Goal: Task Accomplishment & Management: Use online tool/utility

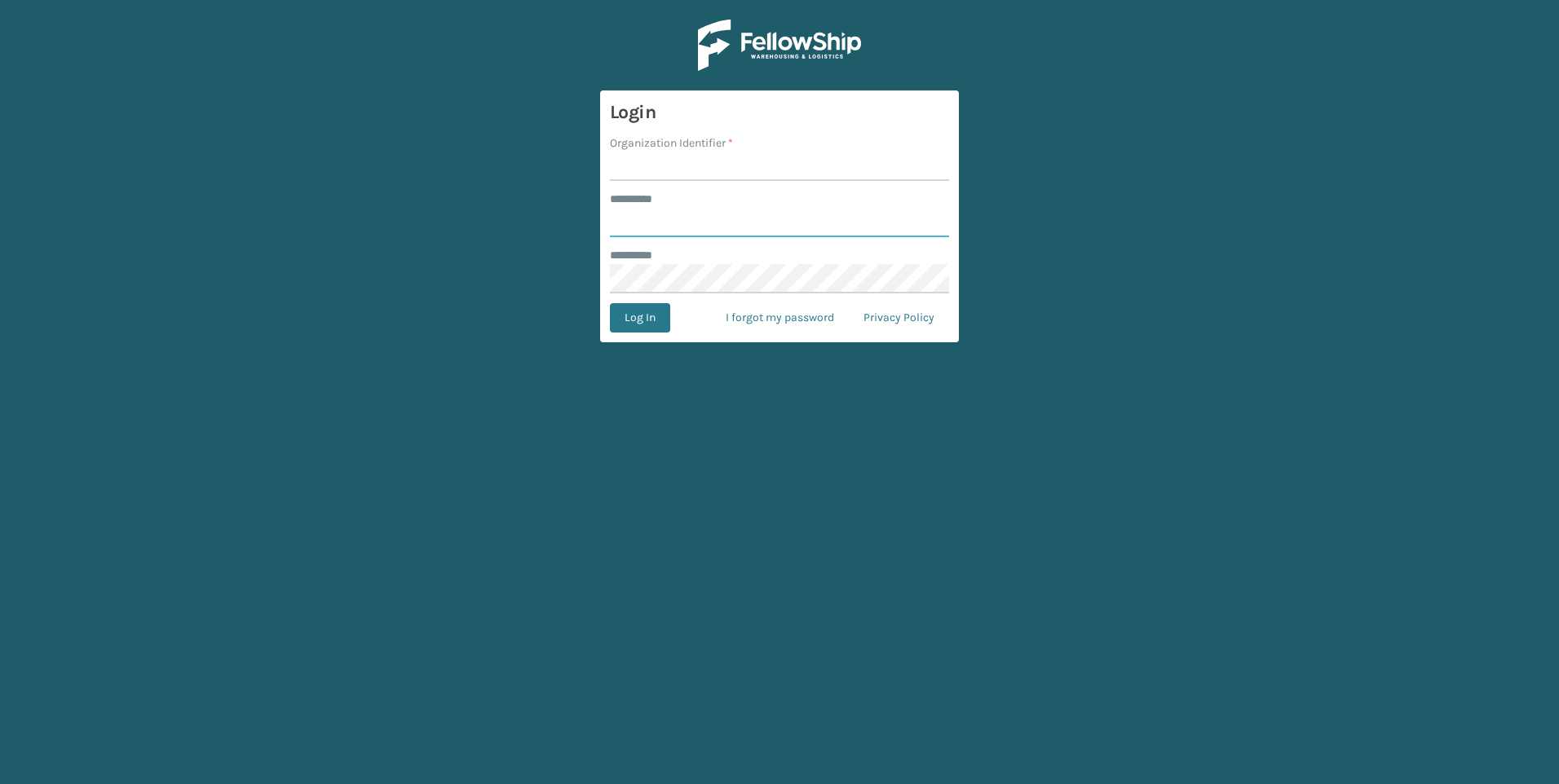
type input "*********"
click at [662, 163] on input "Organization Identifier *" at bounding box center [779, 166] width 339 height 29
click at [655, 162] on input "Organization Identifier *" at bounding box center [779, 166] width 339 height 29
click at [610, 303] on button "Log In" at bounding box center [640, 317] width 60 height 29
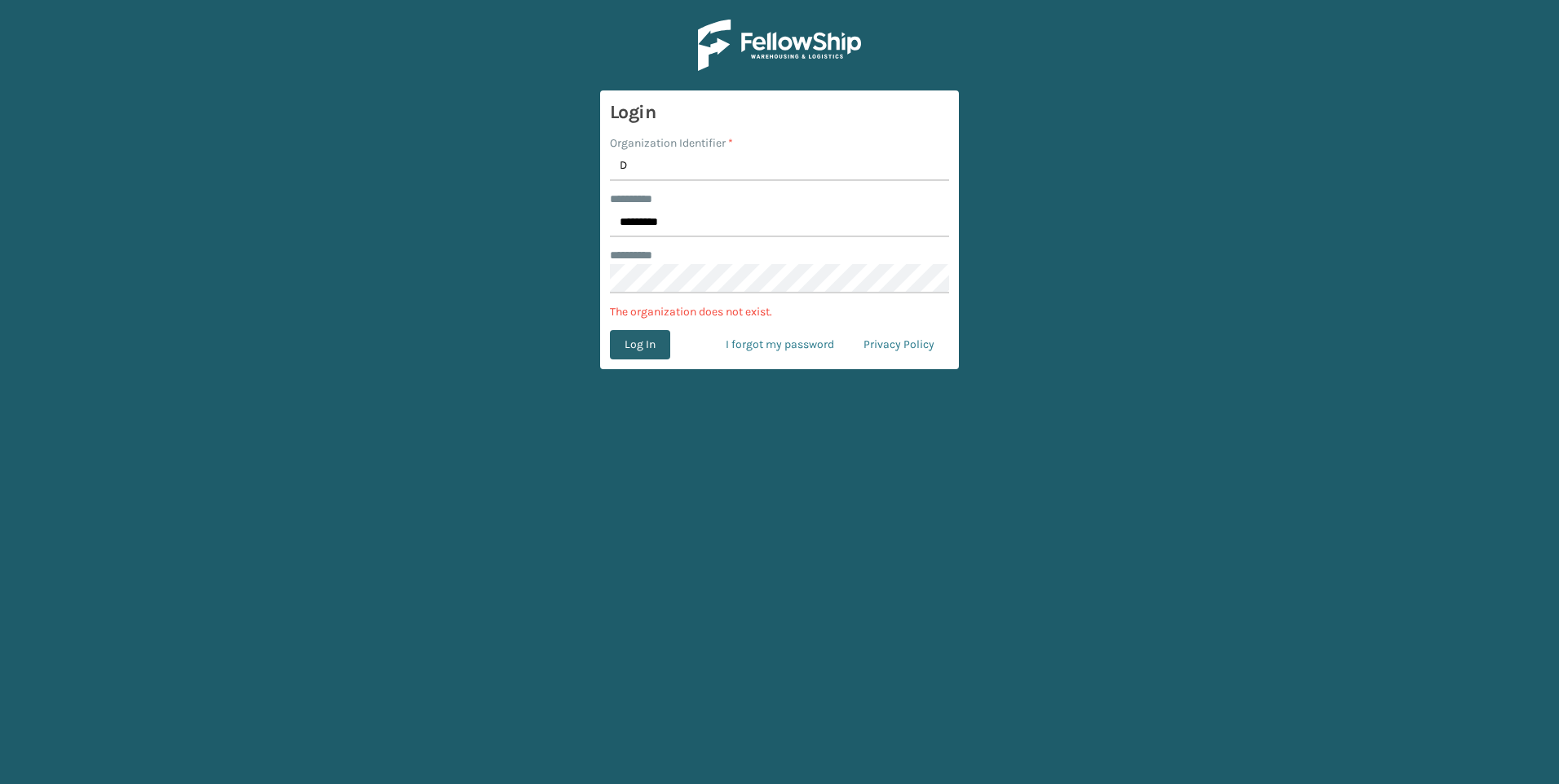
click at [646, 347] on button "Log In" at bounding box center [640, 344] width 60 height 29
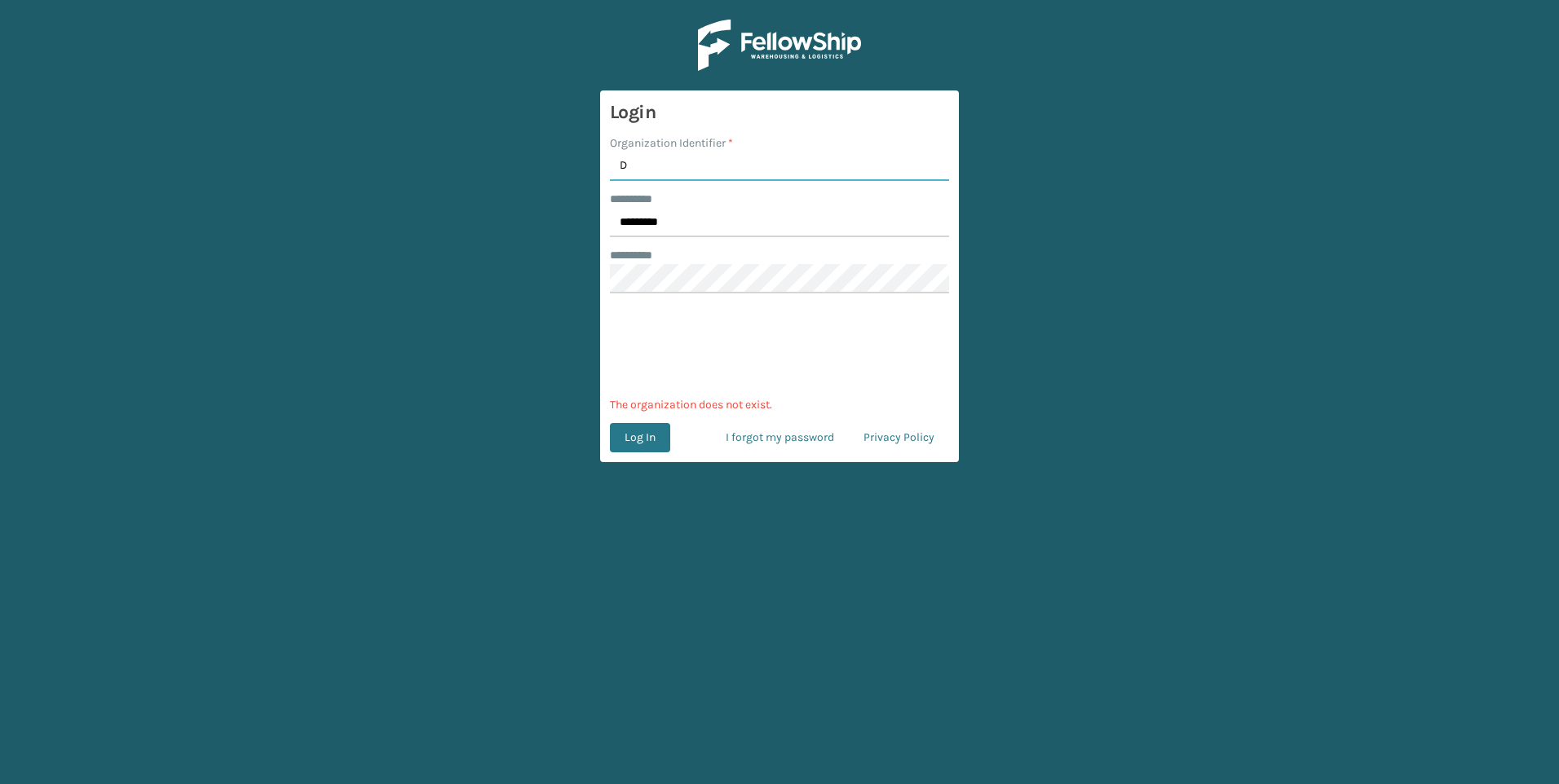
click at [643, 167] on input "D" at bounding box center [779, 166] width 339 height 29
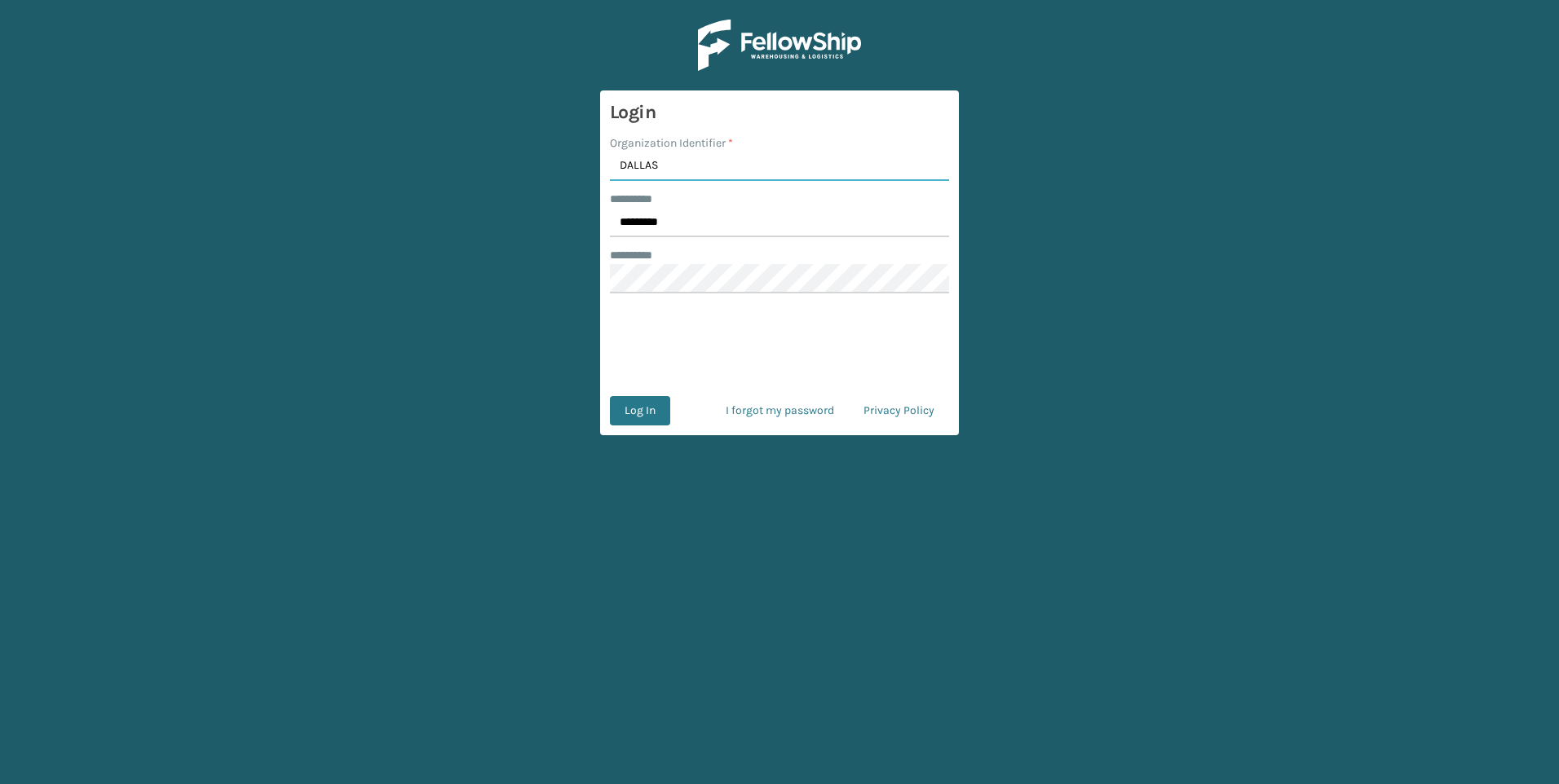
type input "DALLAS"
click at [610, 395] on button "Log In" at bounding box center [640, 409] width 60 height 29
click at [644, 400] on button "Log In" at bounding box center [640, 409] width 60 height 29
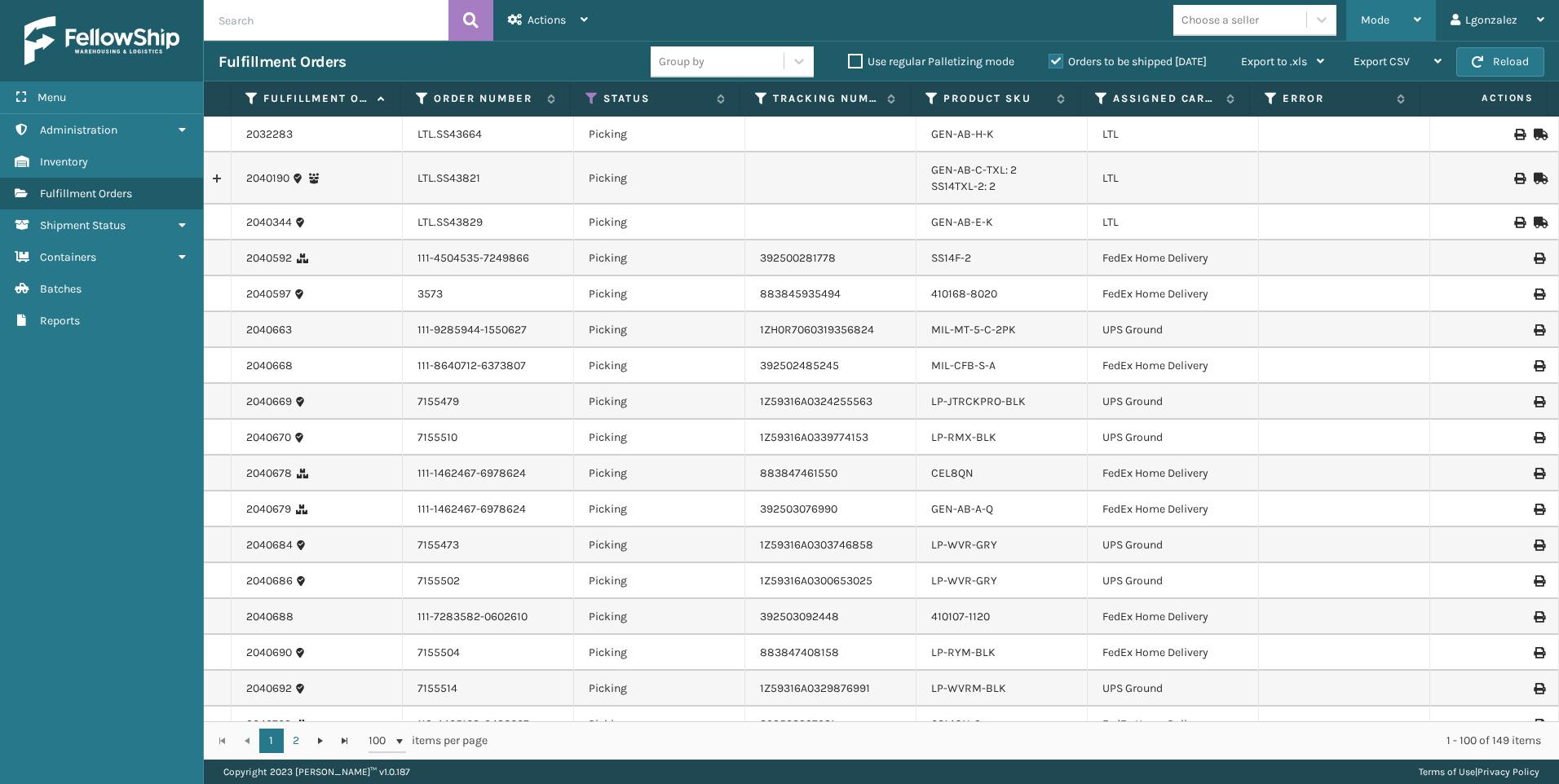
click at [1409, 23] on div "Mode" at bounding box center [1390, 20] width 60 height 41
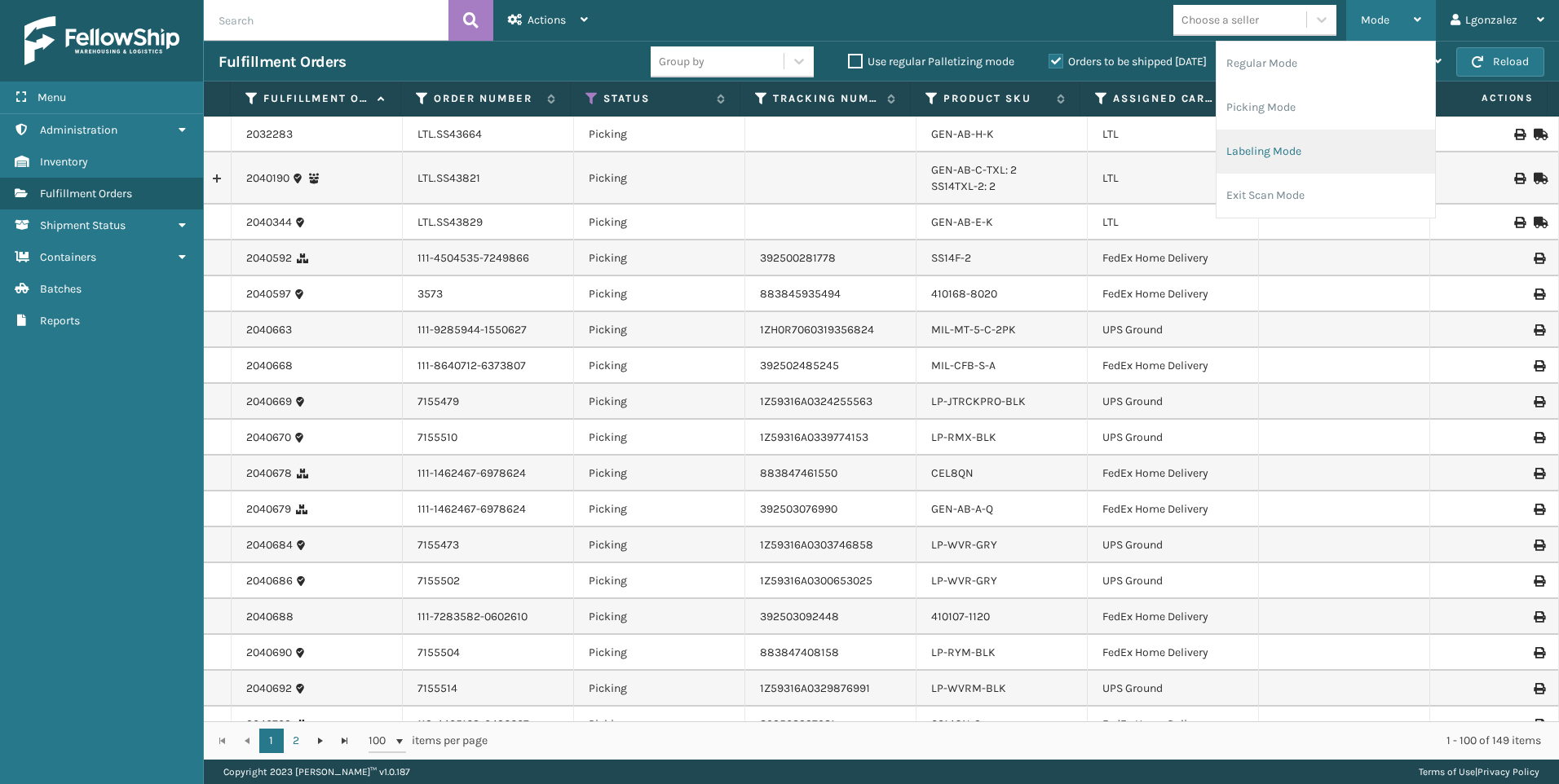
click at [1269, 146] on li "Labeling Mode" at bounding box center [1325, 152] width 219 height 44
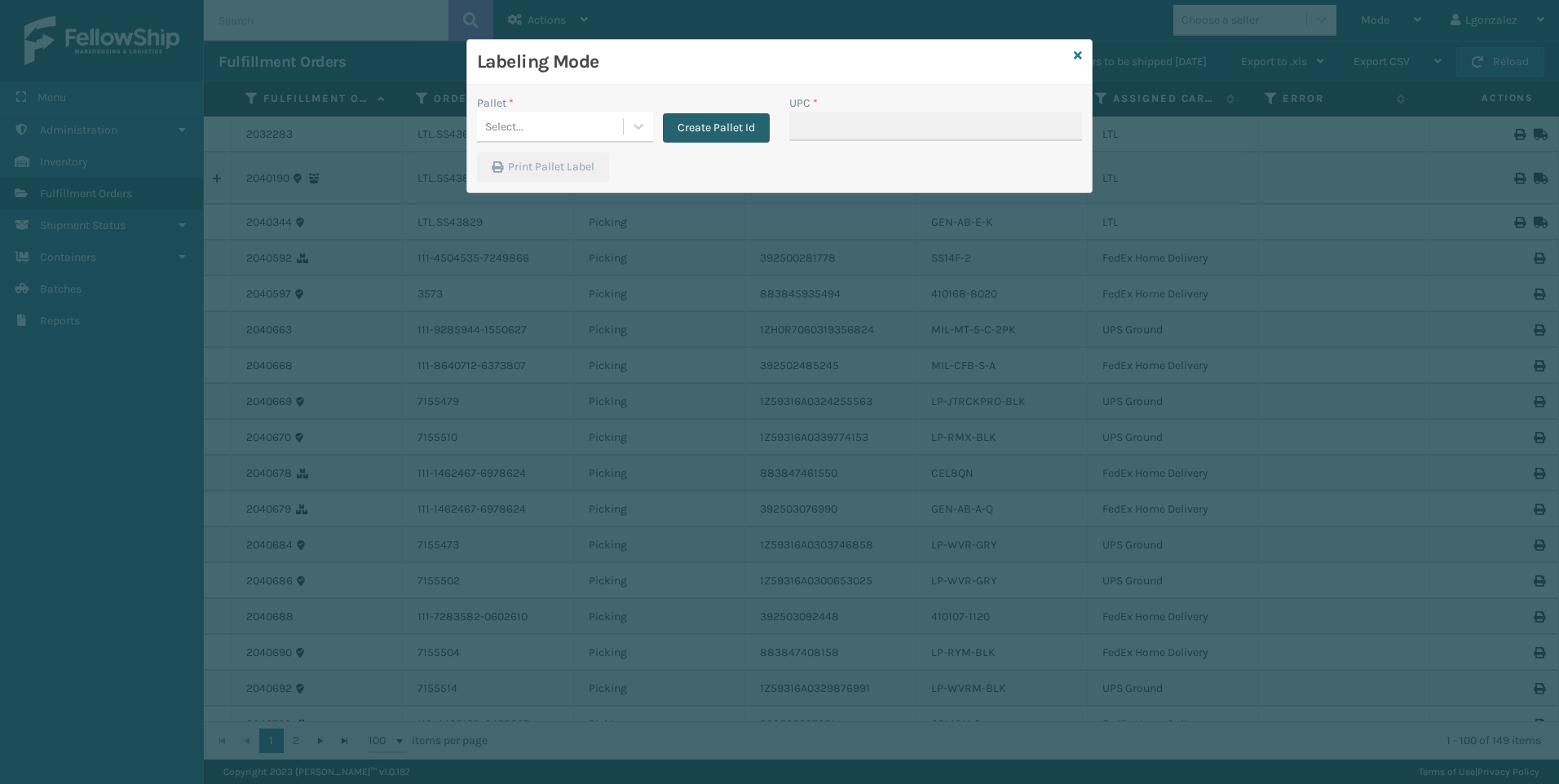
click at [696, 130] on button "Create Pallet Id" at bounding box center [716, 127] width 107 height 29
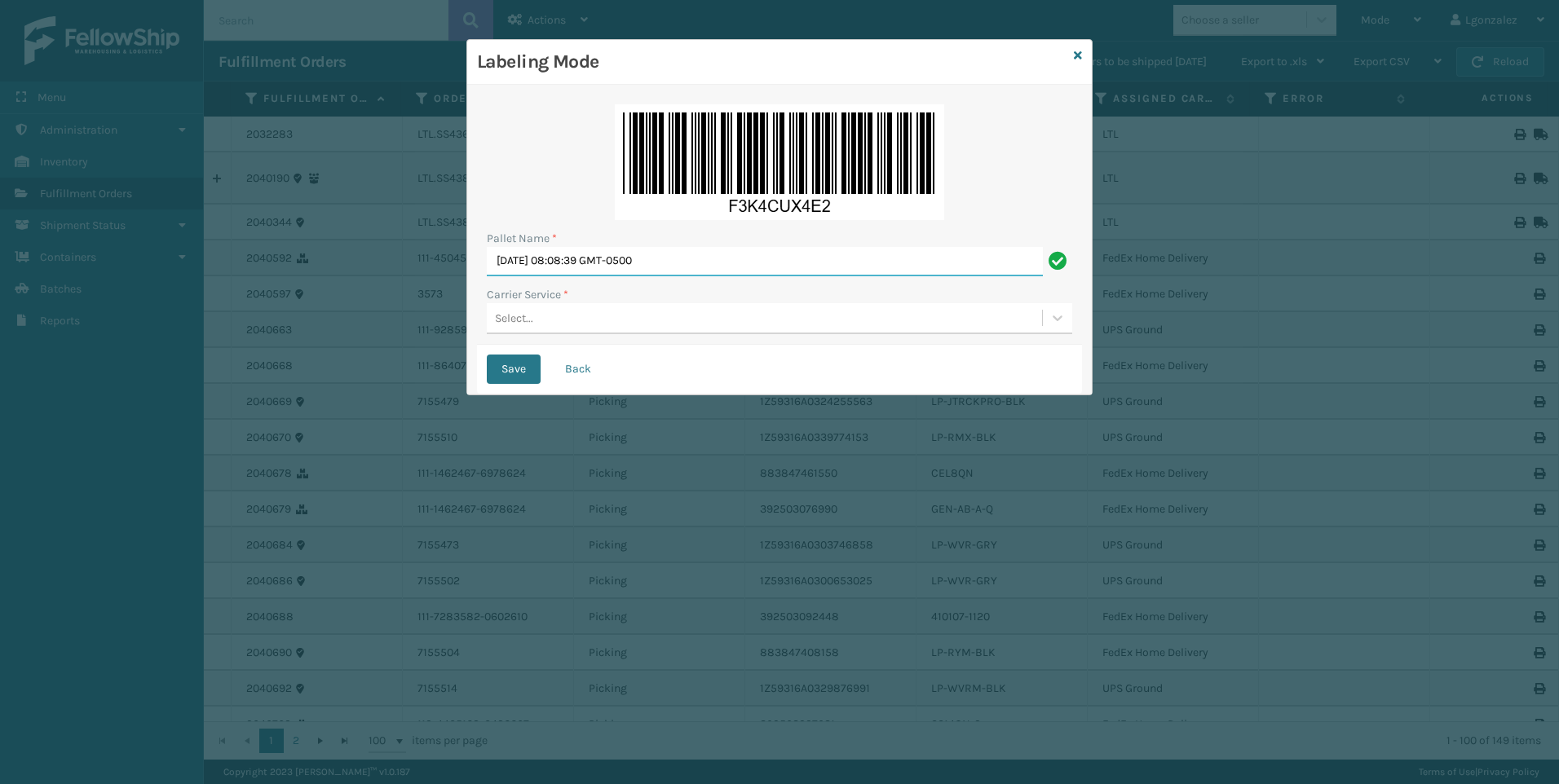
click at [630, 257] on input "[DATE] 08:08:39 GMT-0500" at bounding box center [765, 261] width 556 height 29
type input "F"
type input "Trinity"
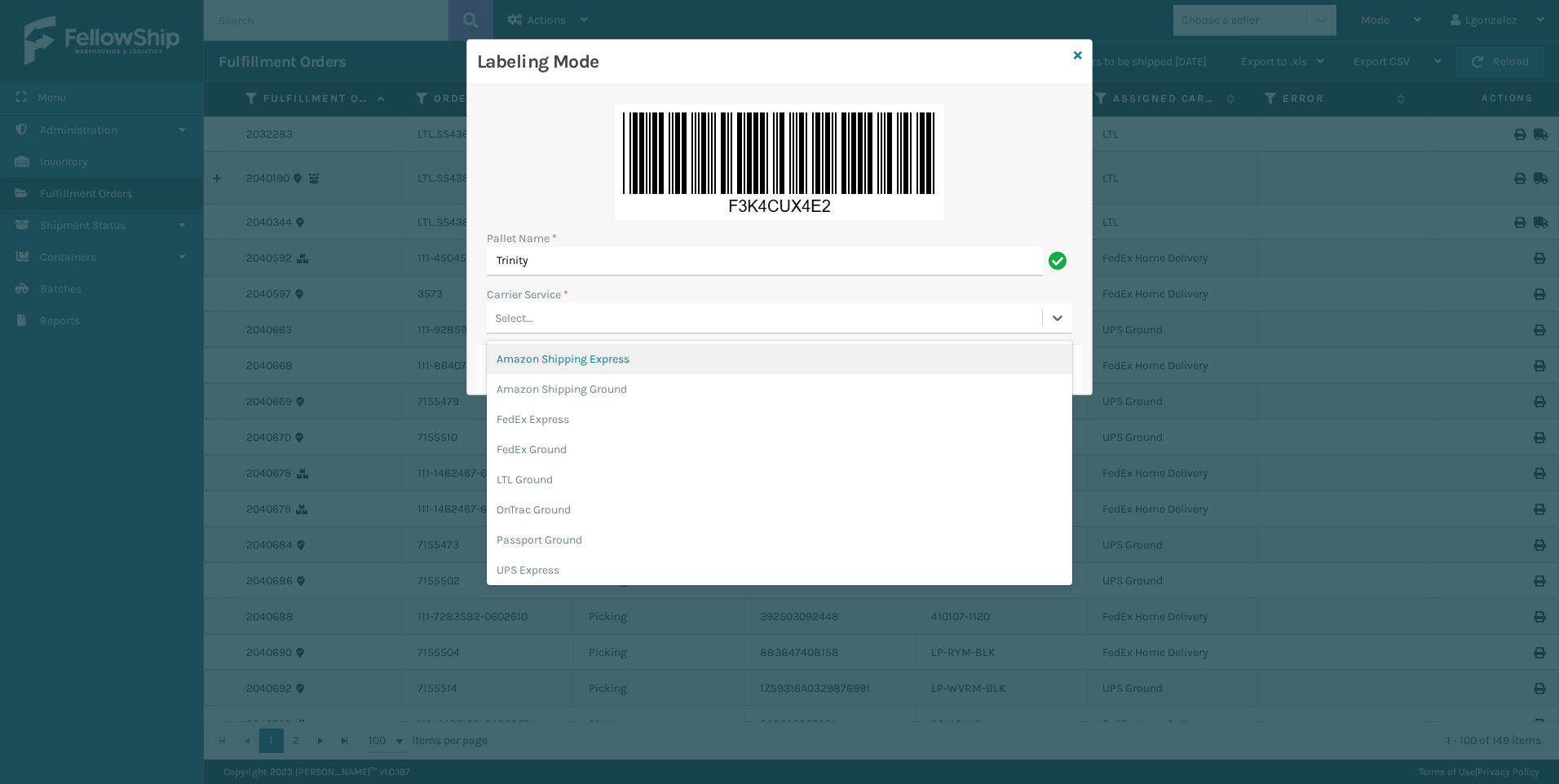
click at [536, 323] on div "Select..." at bounding box center [765, 318] width 556 height 27
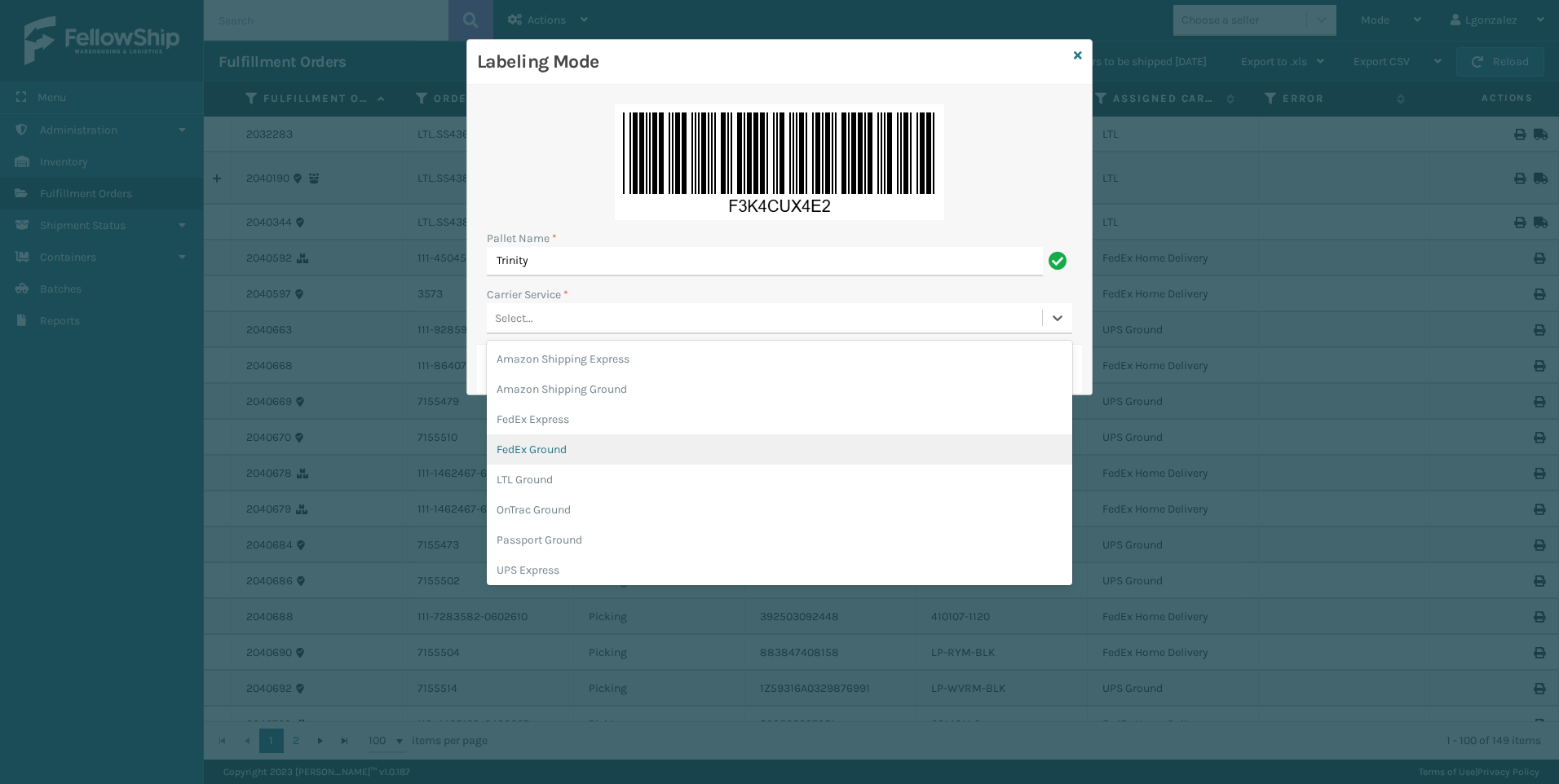
click at [557, 453] on div "FedEx Ground" at bounding box center [780, 449] width 586 height 30
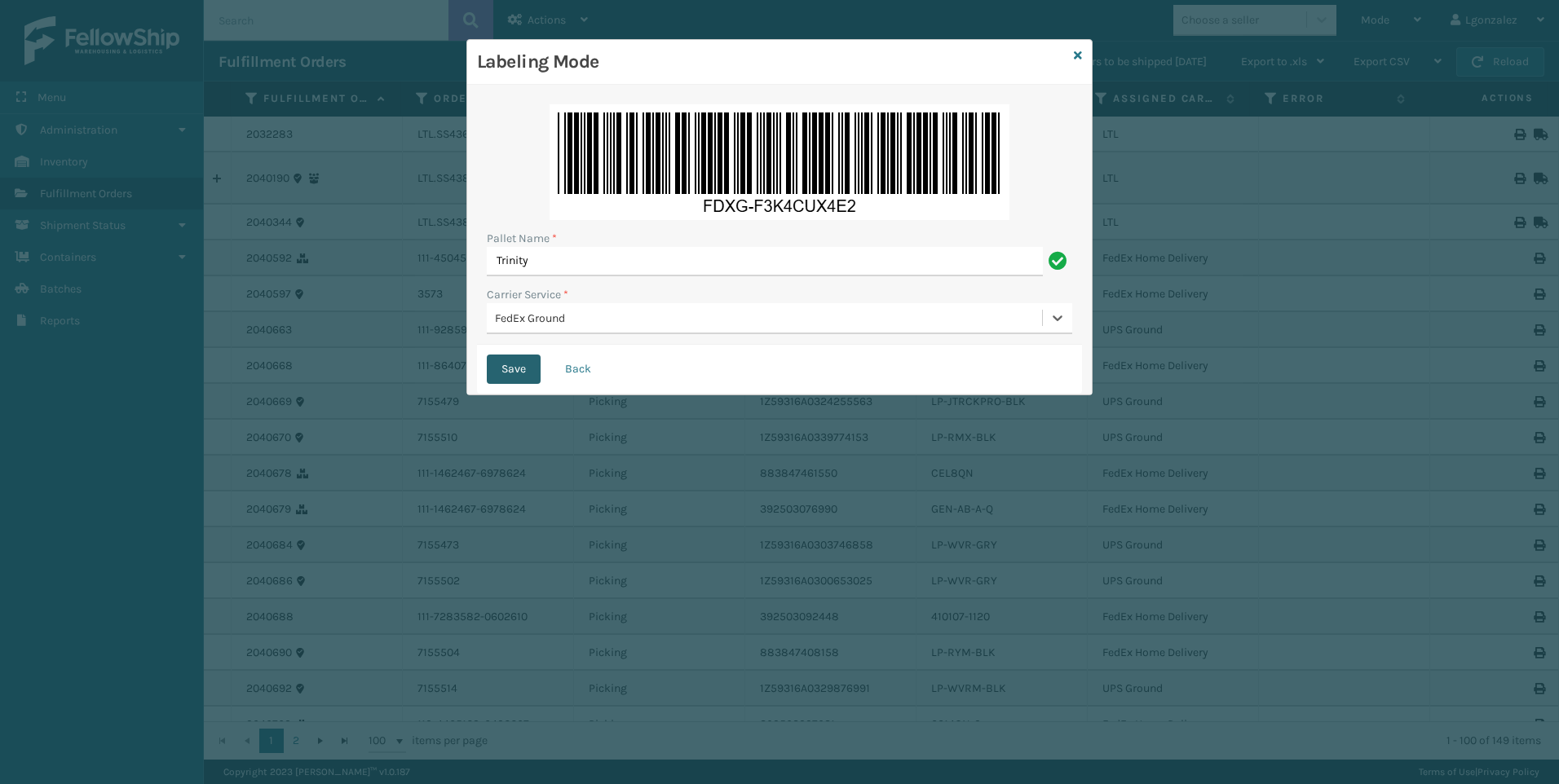
click at [524, 376] on button "Save" at bounding box center [514, 369] width 54 height 29
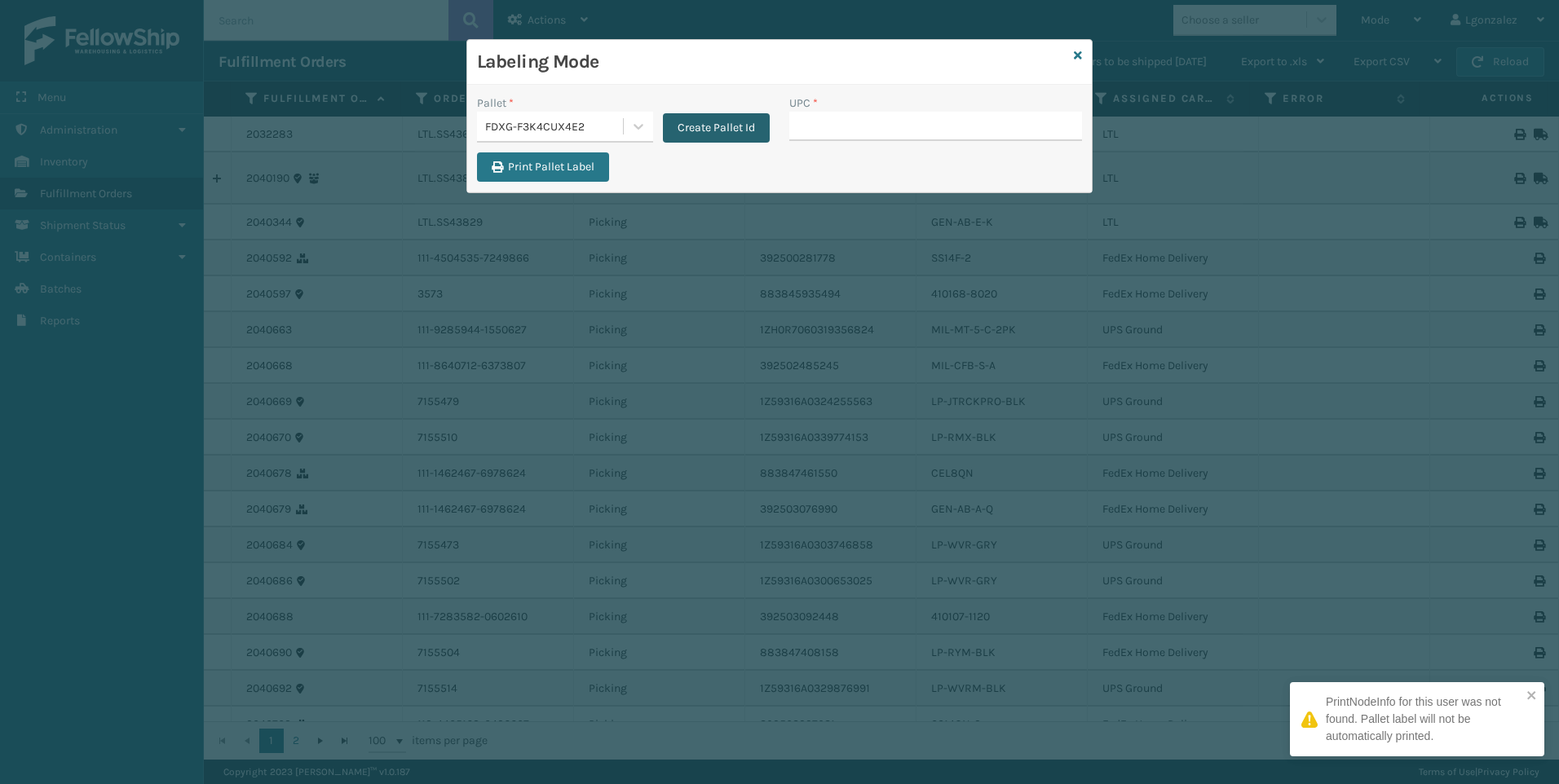
click at [709, 123] on button "Create Pallet Id" at bounding box center [716, 127] width 107 height 29
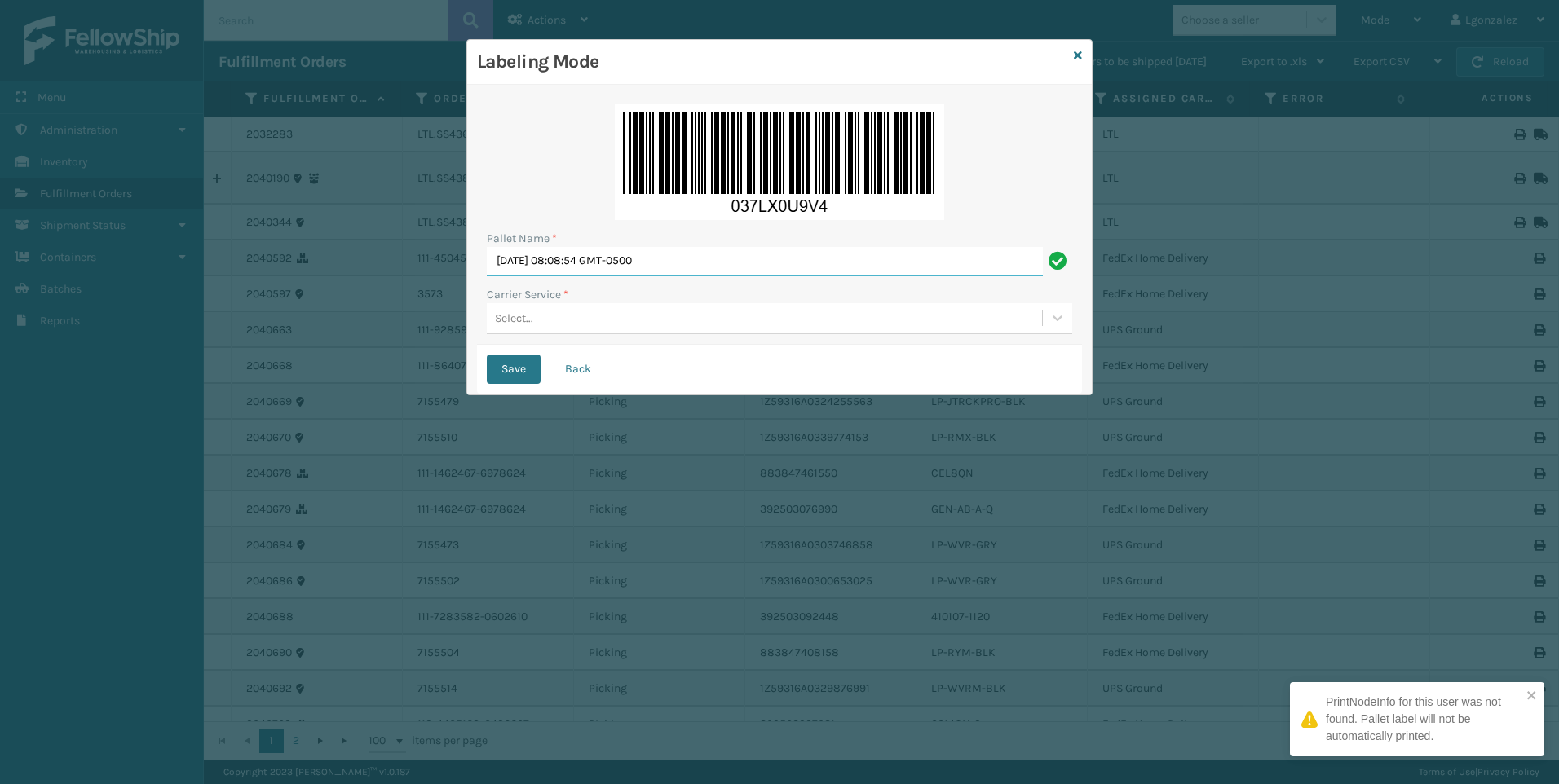
click at [591, 267] on input "[DATE] 08:08:54 GMT-0500" at bounding box center [765, 261] width 556 height 29
click at [591, 266] on input "[DATE] 08:08:54 GMT-0500" at bounding box center [765, 261] width 556 height 29
click at [591, 265] on input "[DATE] 08:08:54 GMT-0500" at bounding box center [765, 261] width 556 height 29
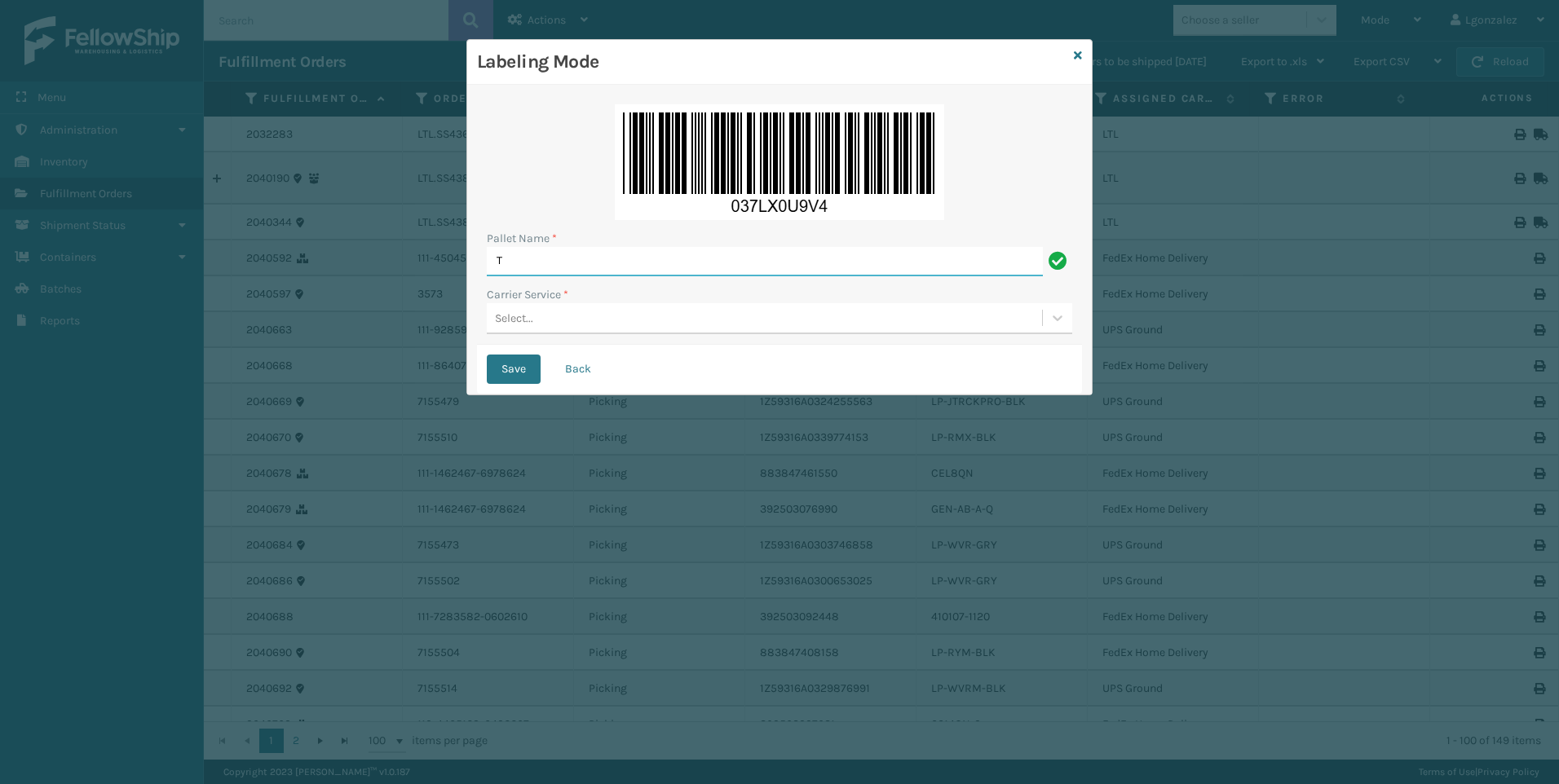
type input "Trinity"
click at [547, 317] on div "Select..." at bounding box center [765, 318] width 556 height 27
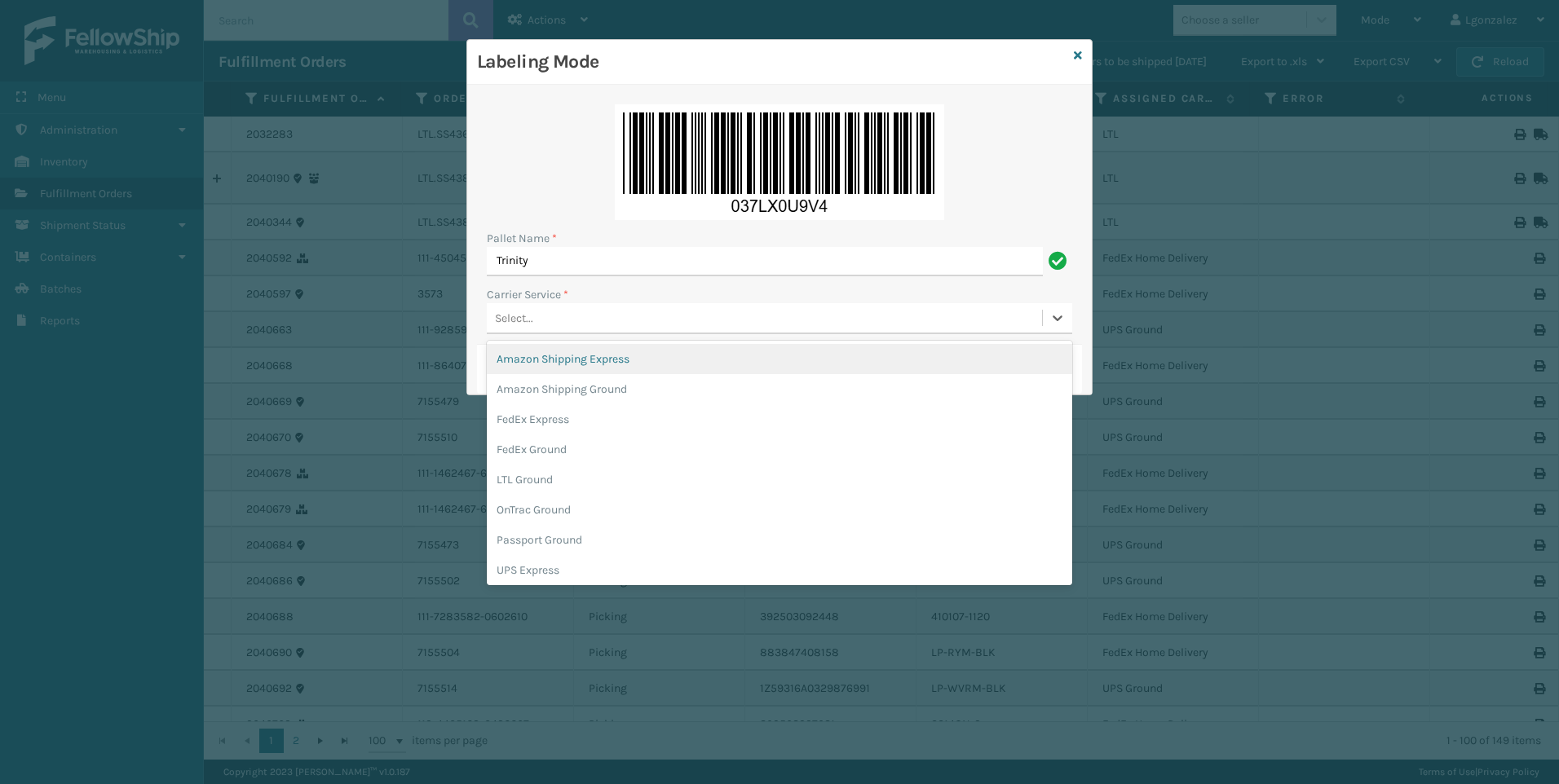
type input "U"
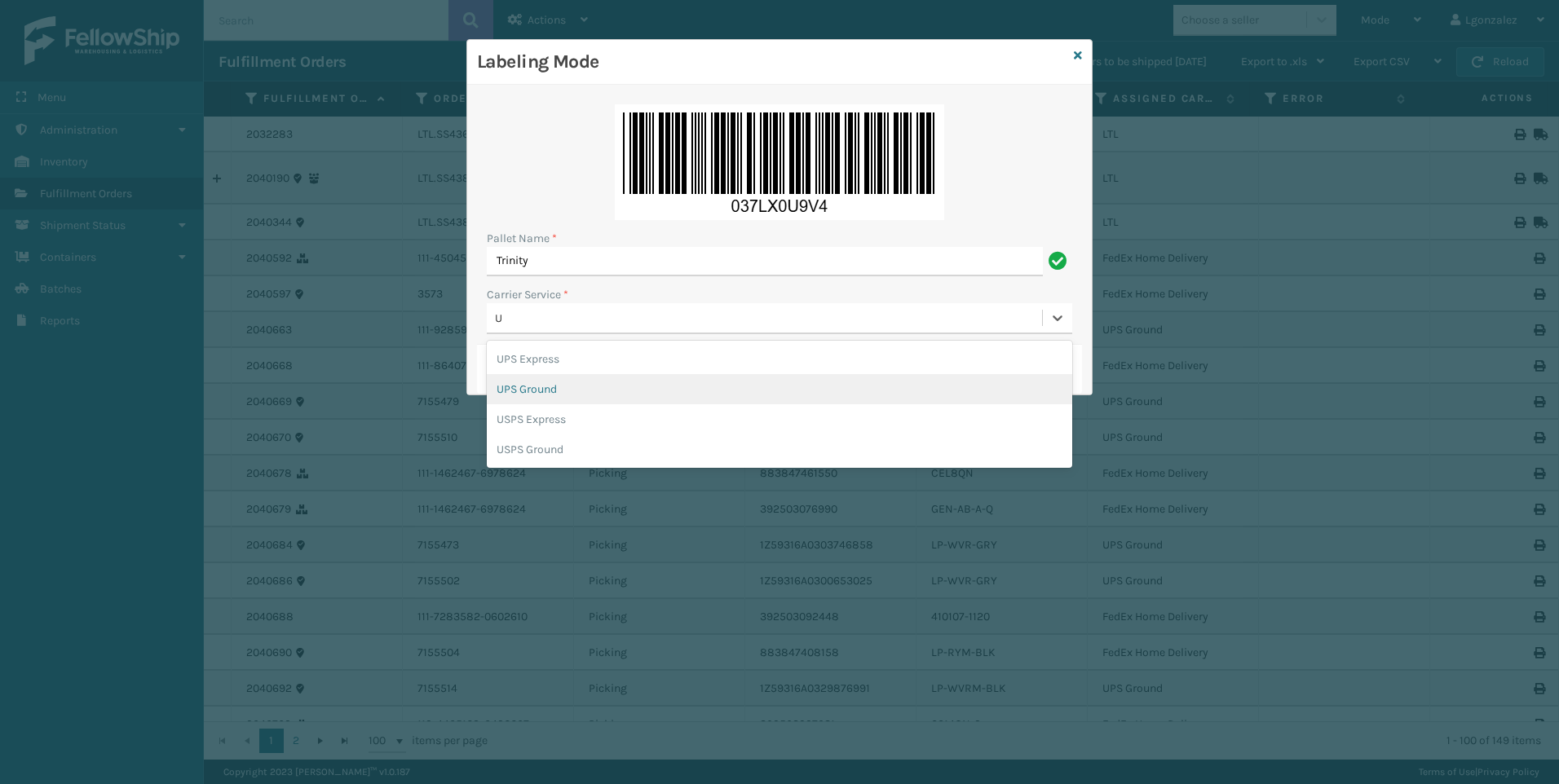
click at [556, 393] on div "UPS Ground" at bounding box center [780, 389] width 586 height 30
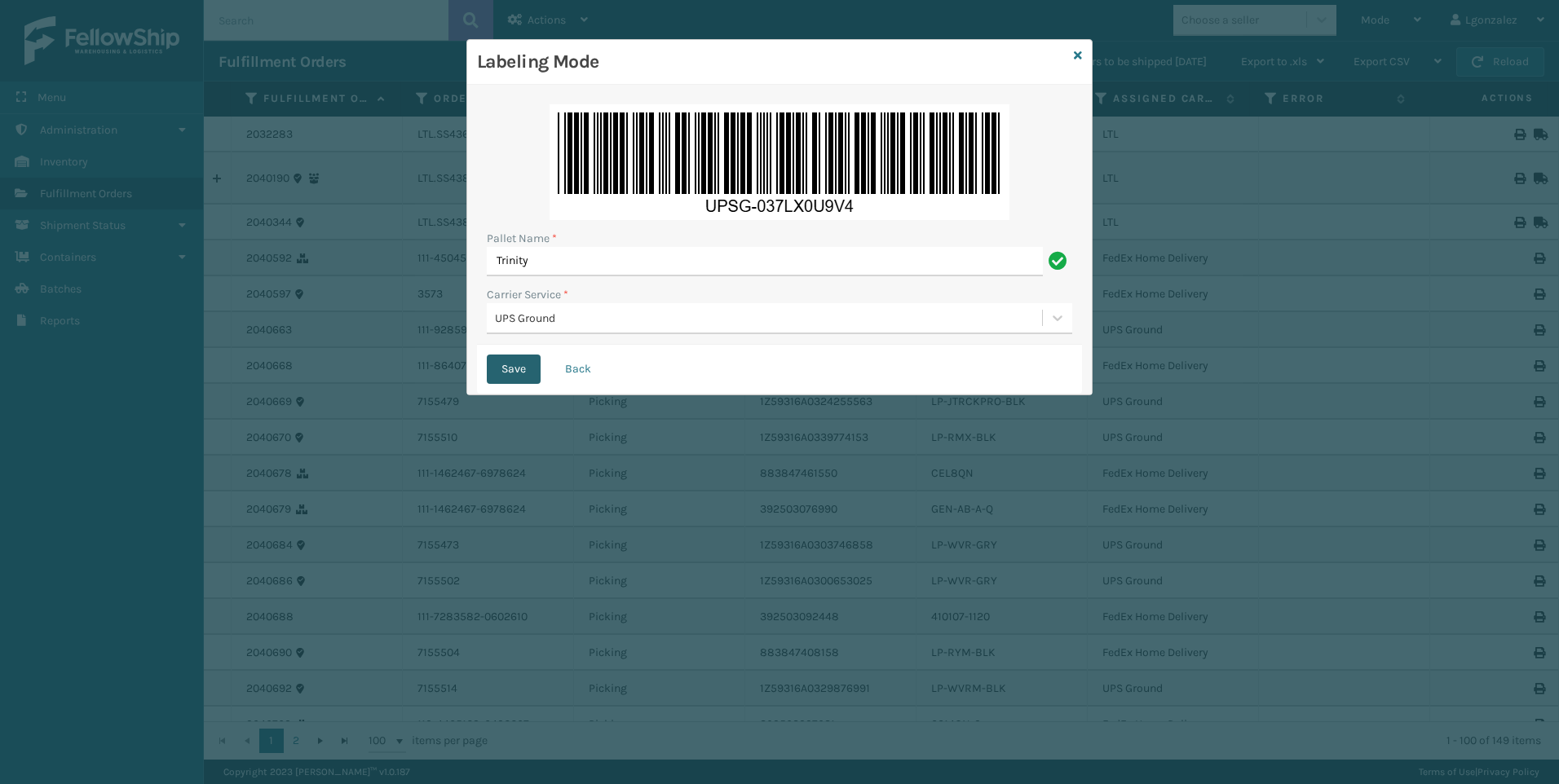
click at [516, 370] on button "Save" at bounding box center [514, 369] width 54 height 29
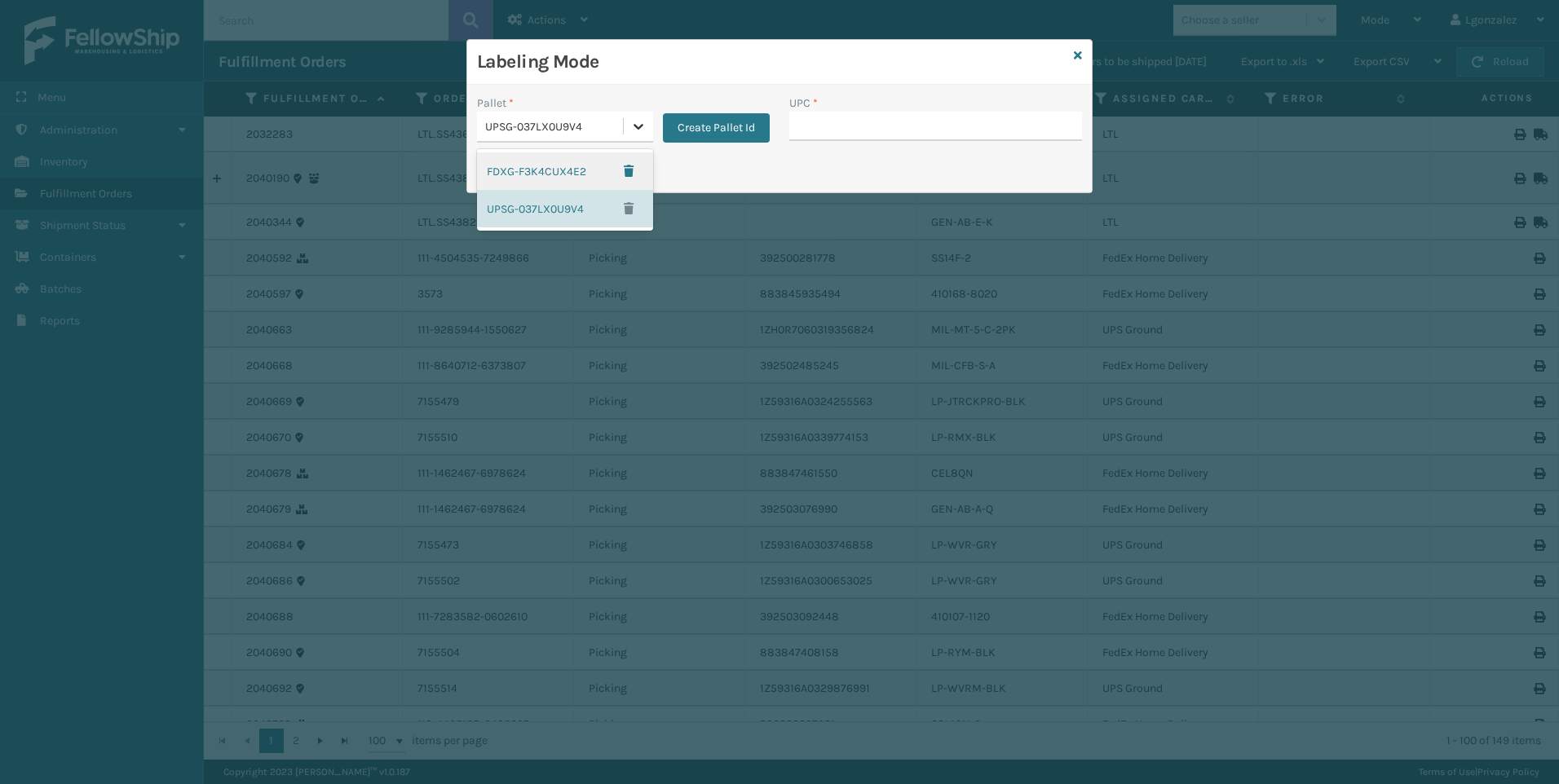
click at [629, 134] on div at bounding box center [638, 126] width 29 height 29
click at [591, 175] on div "FDXG-F3K4CUX4E2" at bounding box center [565, 172] width 176 height 38
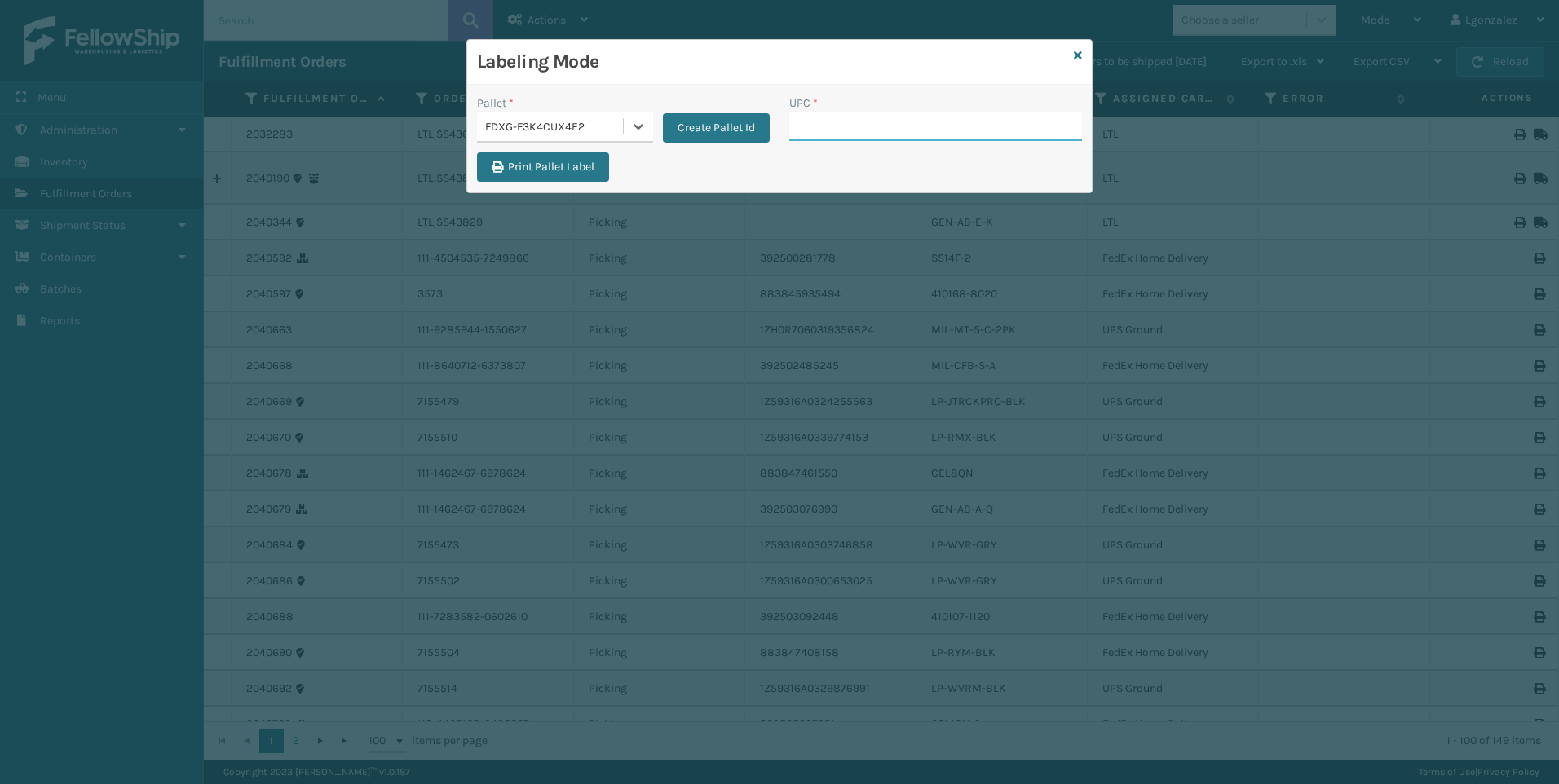
click at [829, 129] on input "UPC *" at bounding box center [935, 126] width 293 height 29
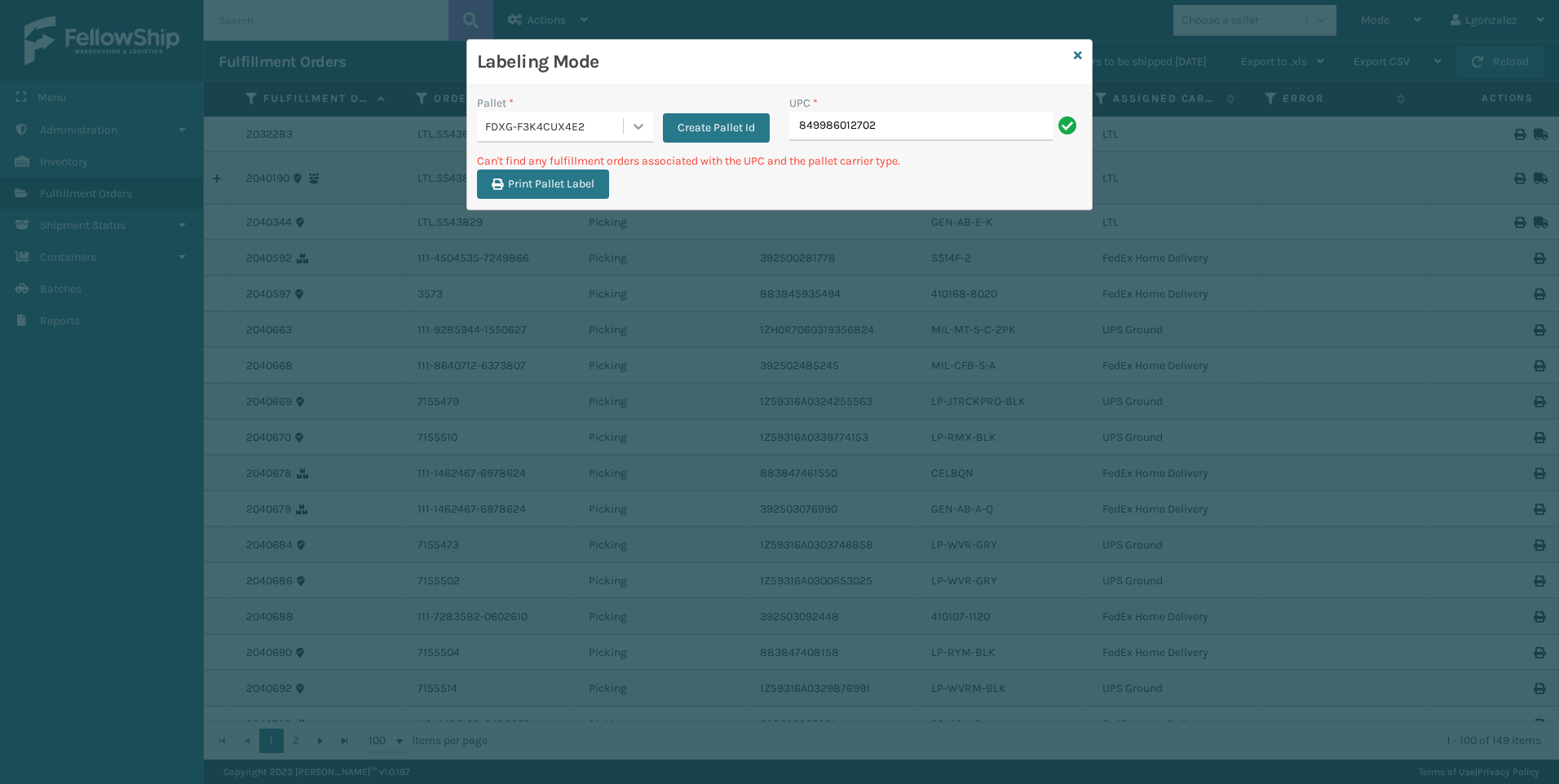
click at [638, 133] on icon at bounding box center [639, 126] width 16 height 16
click at [587, 199] on div "UPSG-037LX0U9V4" at bounding box center [565, 202] width 176 height 38
click at [891, 141] on div "UPC * 849986012702" at bounding box center [935, 124] width 312 height 58
click at [909, 113] on input "849986012702" at bounding box center [920, 126] width 263 height 29
click at [631, 136] on div at bounding box center [638, 126] width 29 height 29
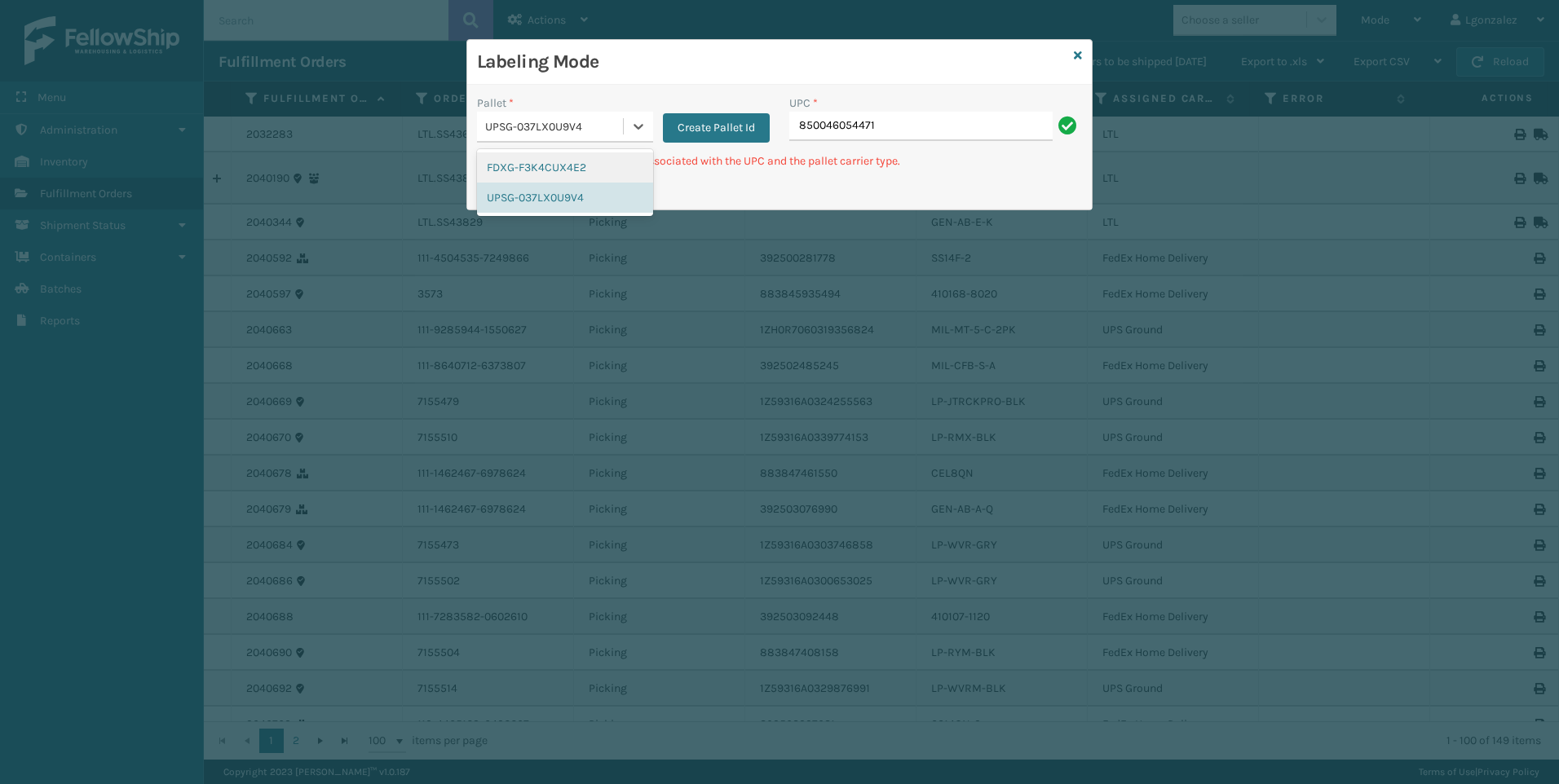
click at [587, 172] on div "FDXG-F3K4CUX4E2" at bounding box center [565, 168] width 176 height 30
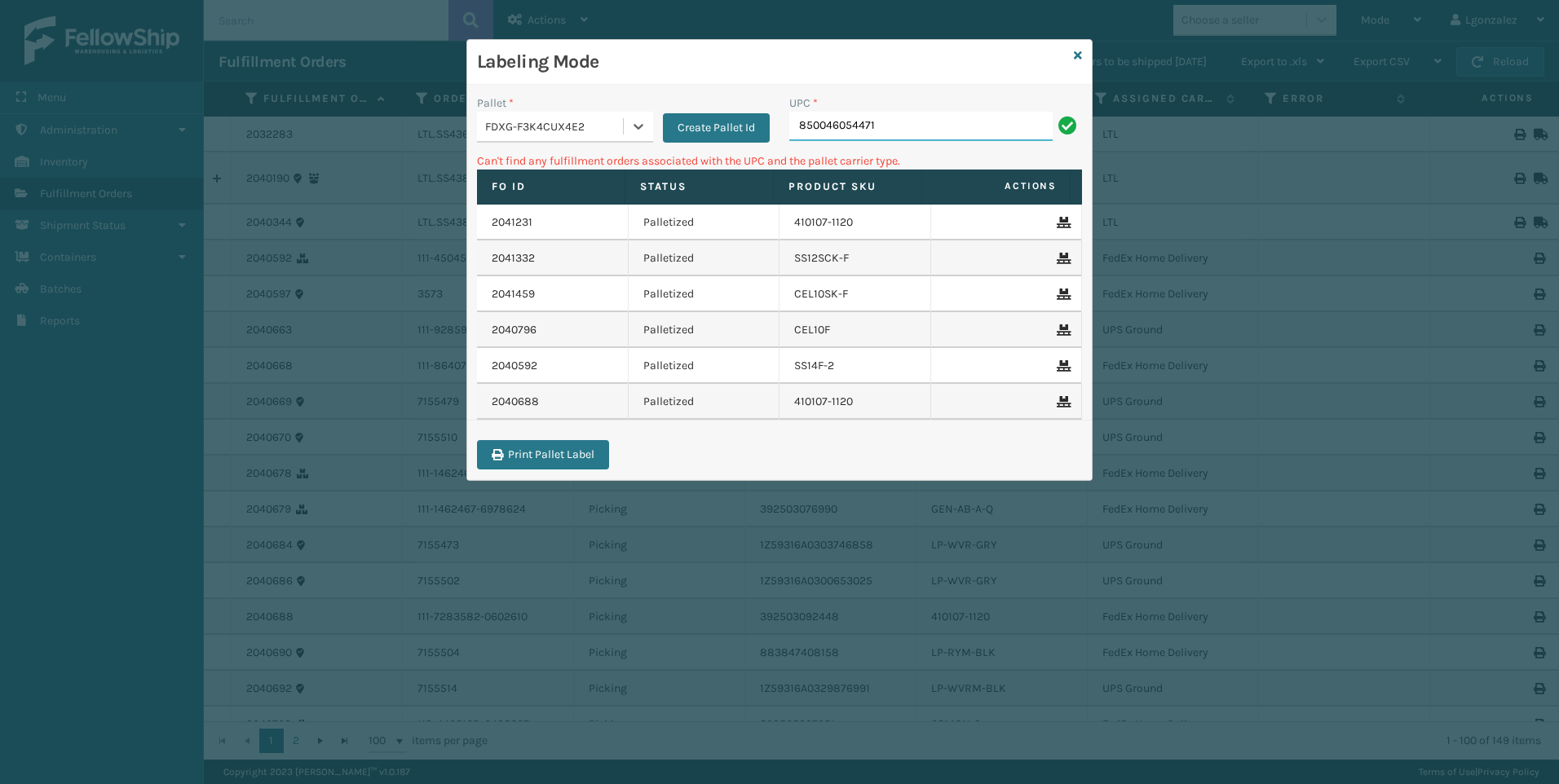
click at [924, 131] on input "850046054471" at bounding box center [920, 126] width 263 height 29
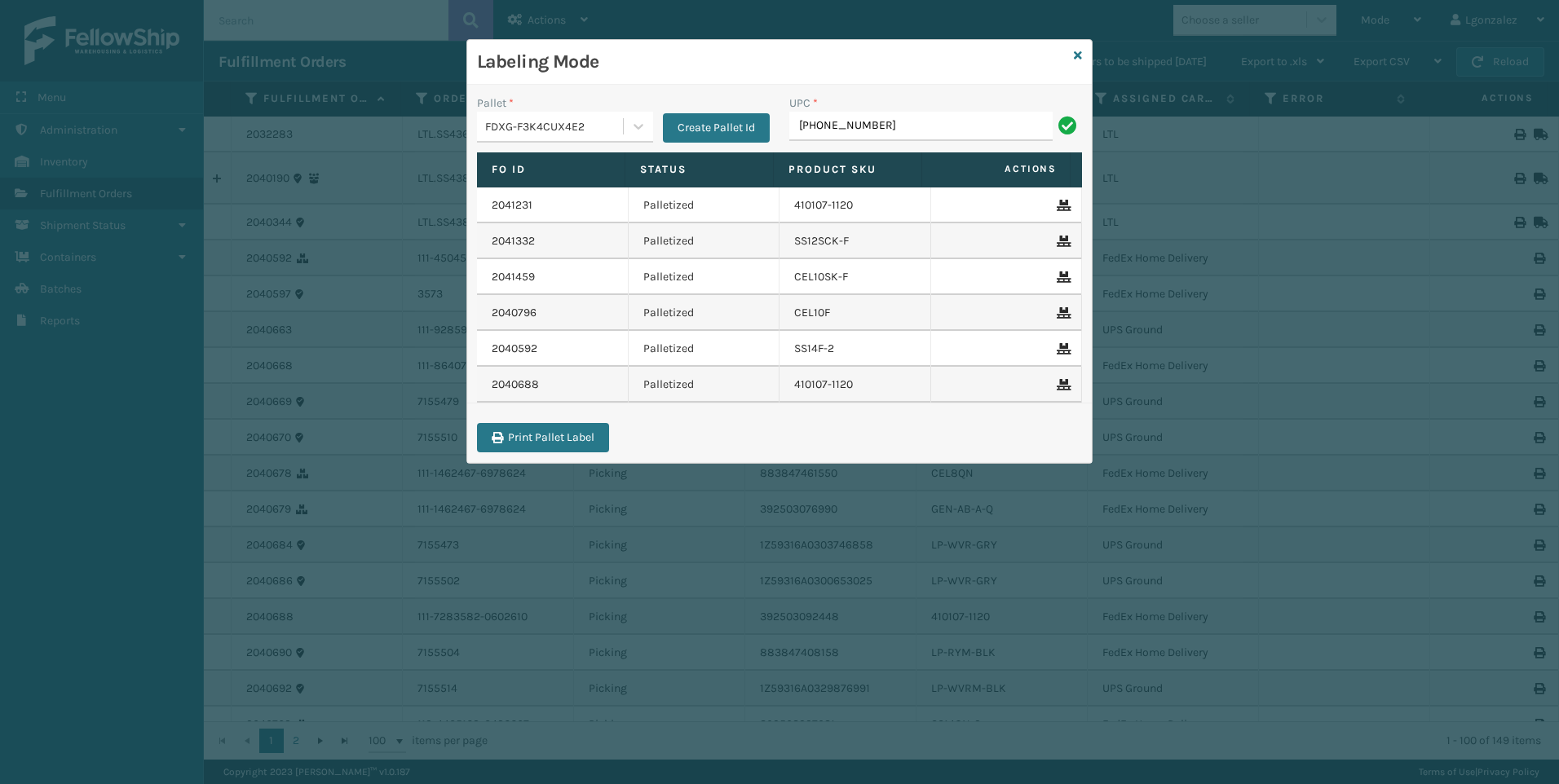
type input "[PHONE_NUMBER]"
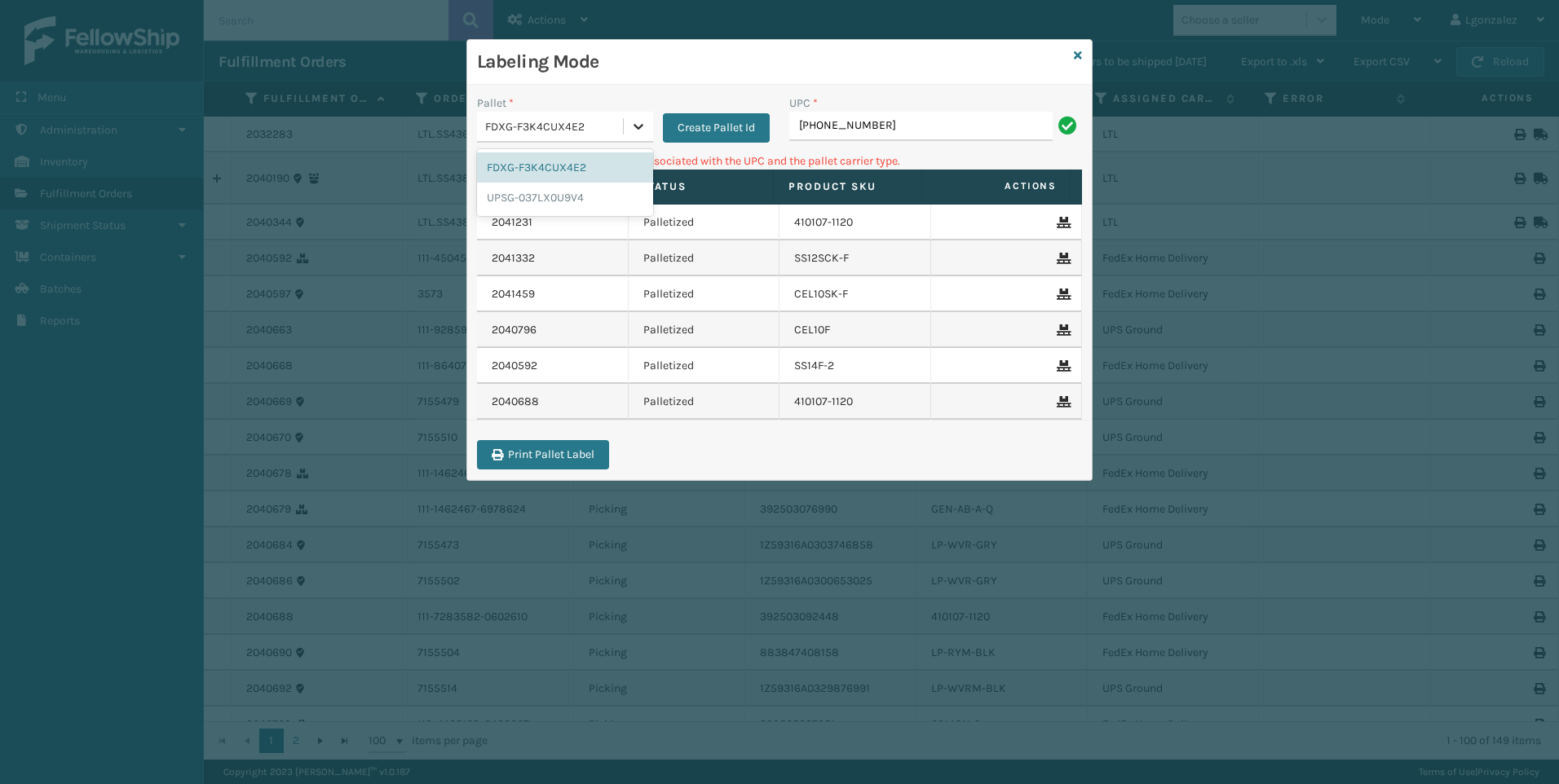
click at [626, 113] on div at bounding box center [638, 126] width 29 height 29
drag, startPoint x: 591, startPoint y: 195, endPoint x: 618, endPoint y: 182, distance: 30.0
click at [591, 195] on div "UPSG-037LX0U9V4" at bounding box center [565, 198] width 176 height 30
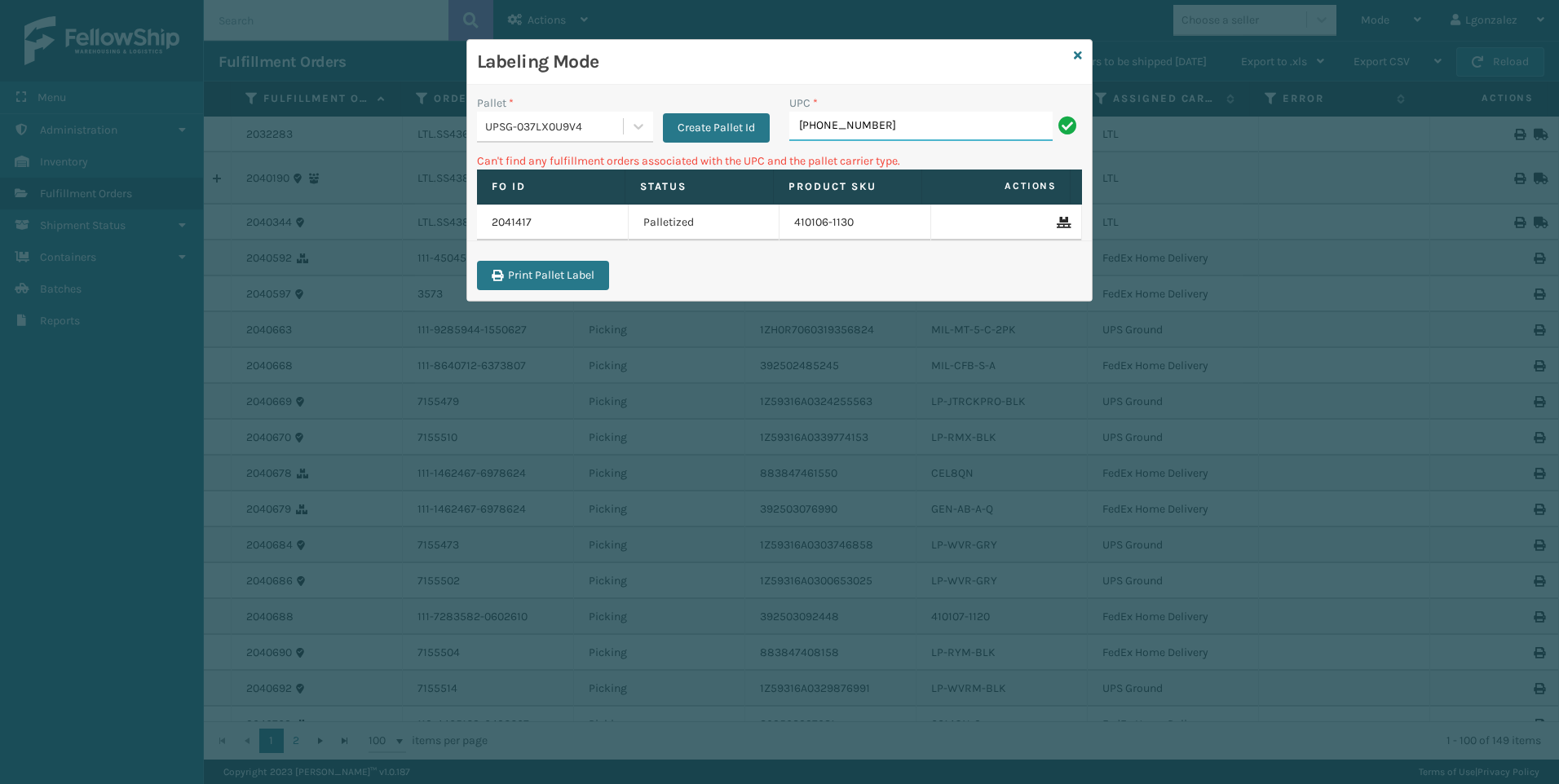
click at [900, 135] on input "[PHONE_NUMBER]" at bounding box center [920, 126] width 263 height 29
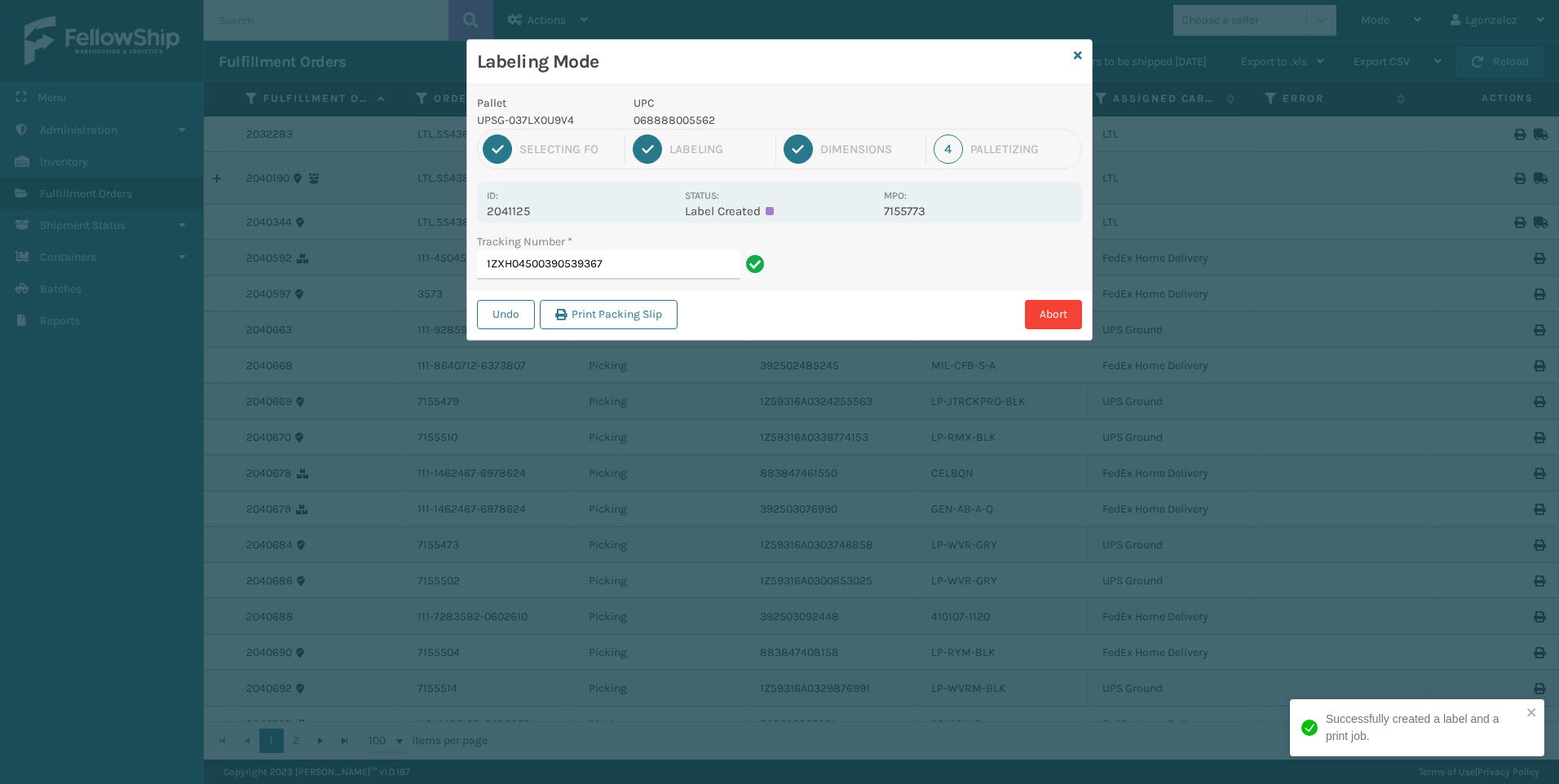
click at [675, 113] on p "068888005562" at bounding box center [754, 120] width 241 height 17
copy p "068888005562"
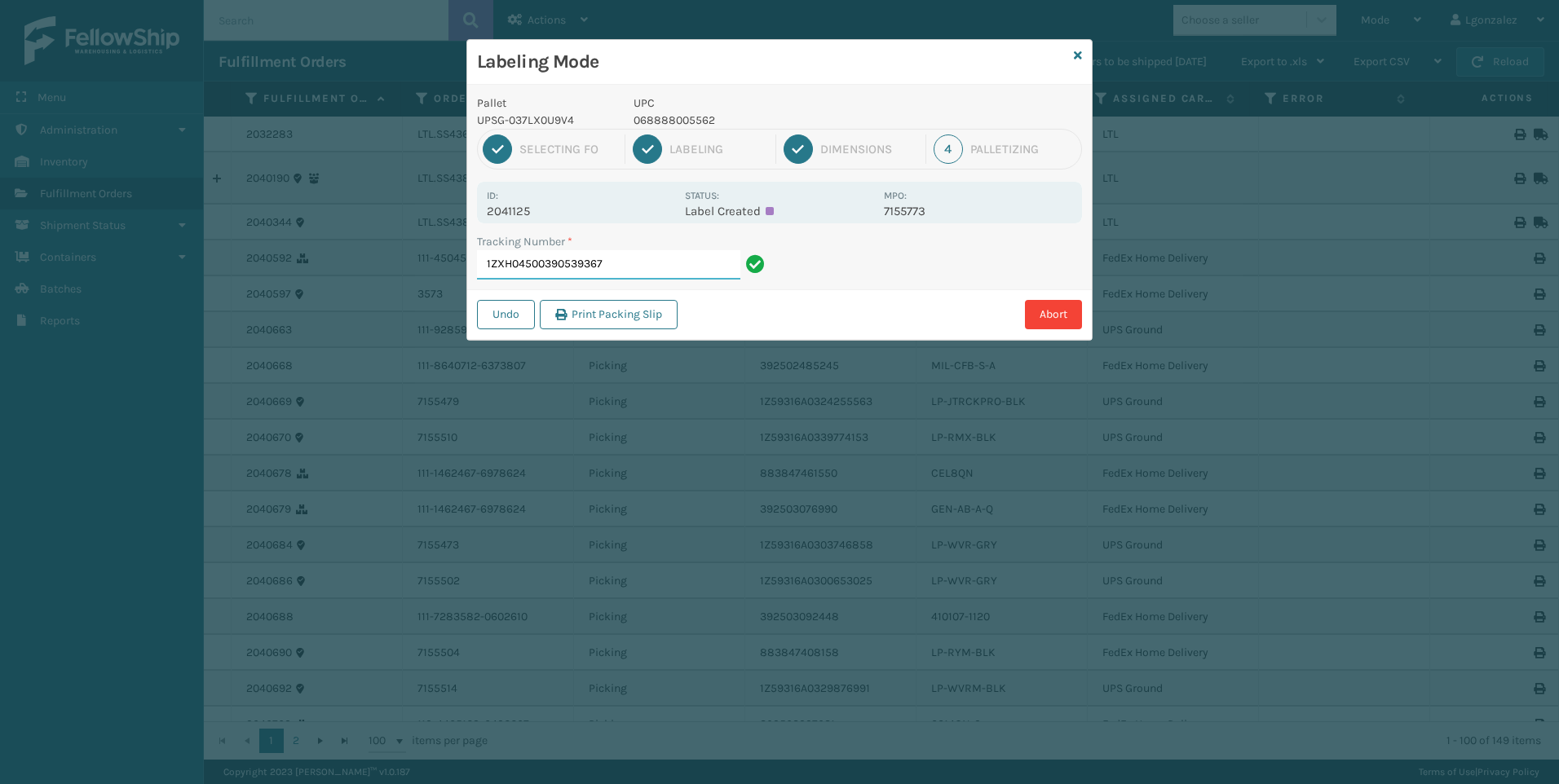
click at [696, 266] on input "1ZXH04500390539367" at bounding box center [608, 264] width 263 height 29
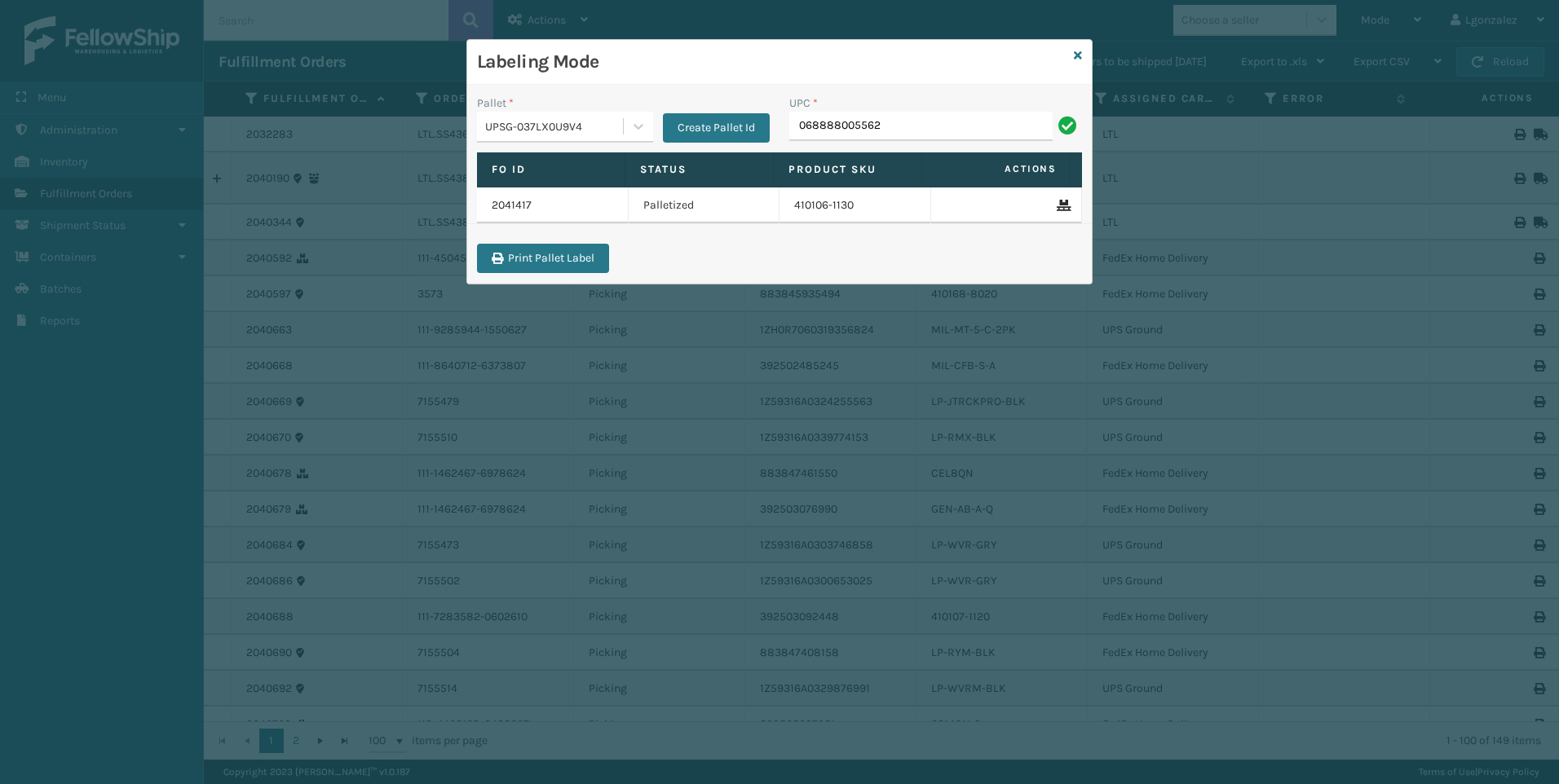
type input "068888005562"
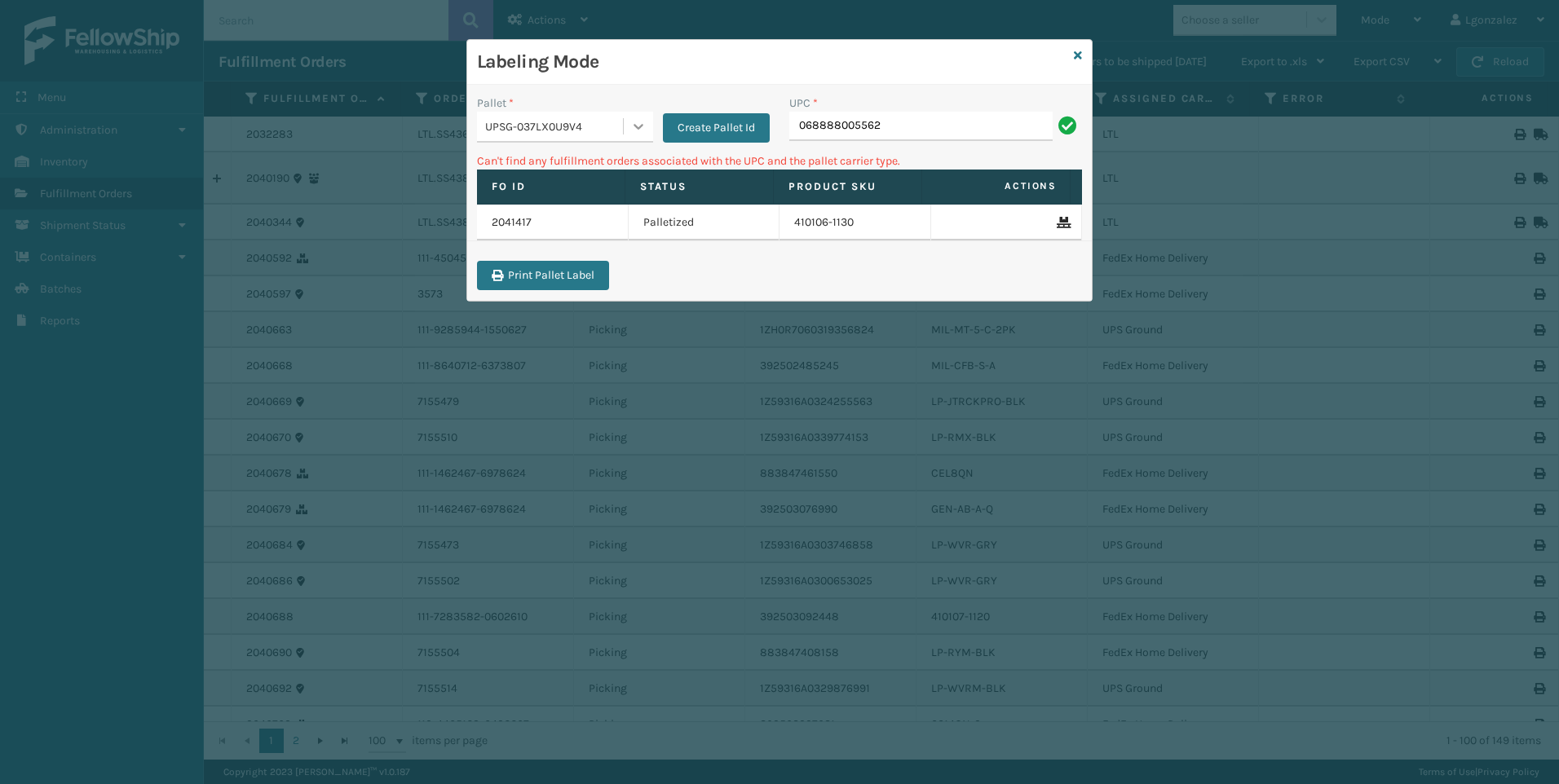
click at [639, 129] on icon at bounding box center [639, 126] width 16 height 16
click at [589, 166] on div "FDXG-F3K4CUX4E2" at bounding box center [565, 168] width 176 height 30
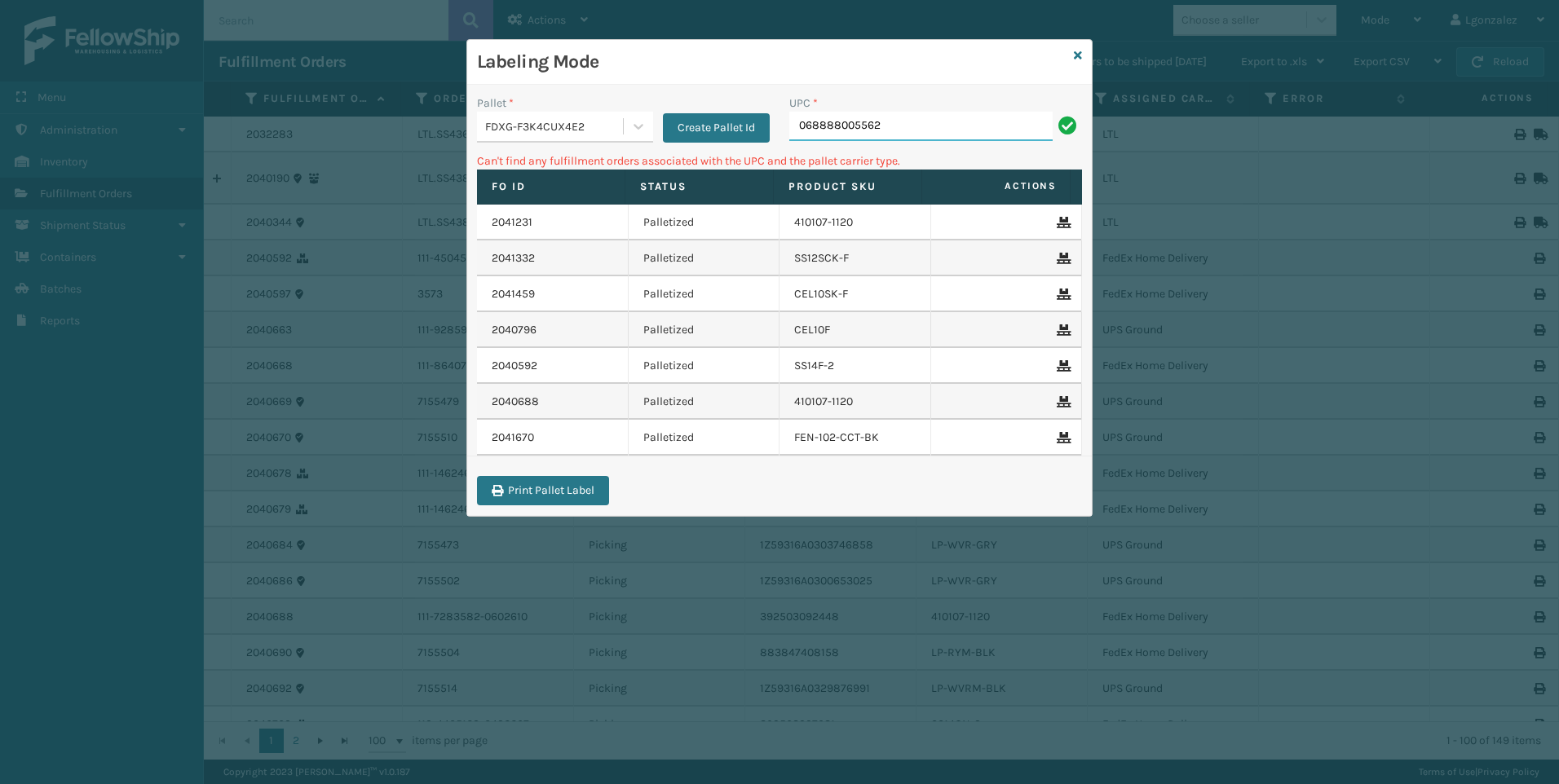
click at [894, 126] on input "068888005562" at bounding box center [920, 126] width 263 height 29
click at [642, 138] on div at bounding box center [638, 126] width 29 height 29
click at [602, 191] on div "UPSG-037LX0U9V4" at bounding box center [565, 198] width 176 height 30
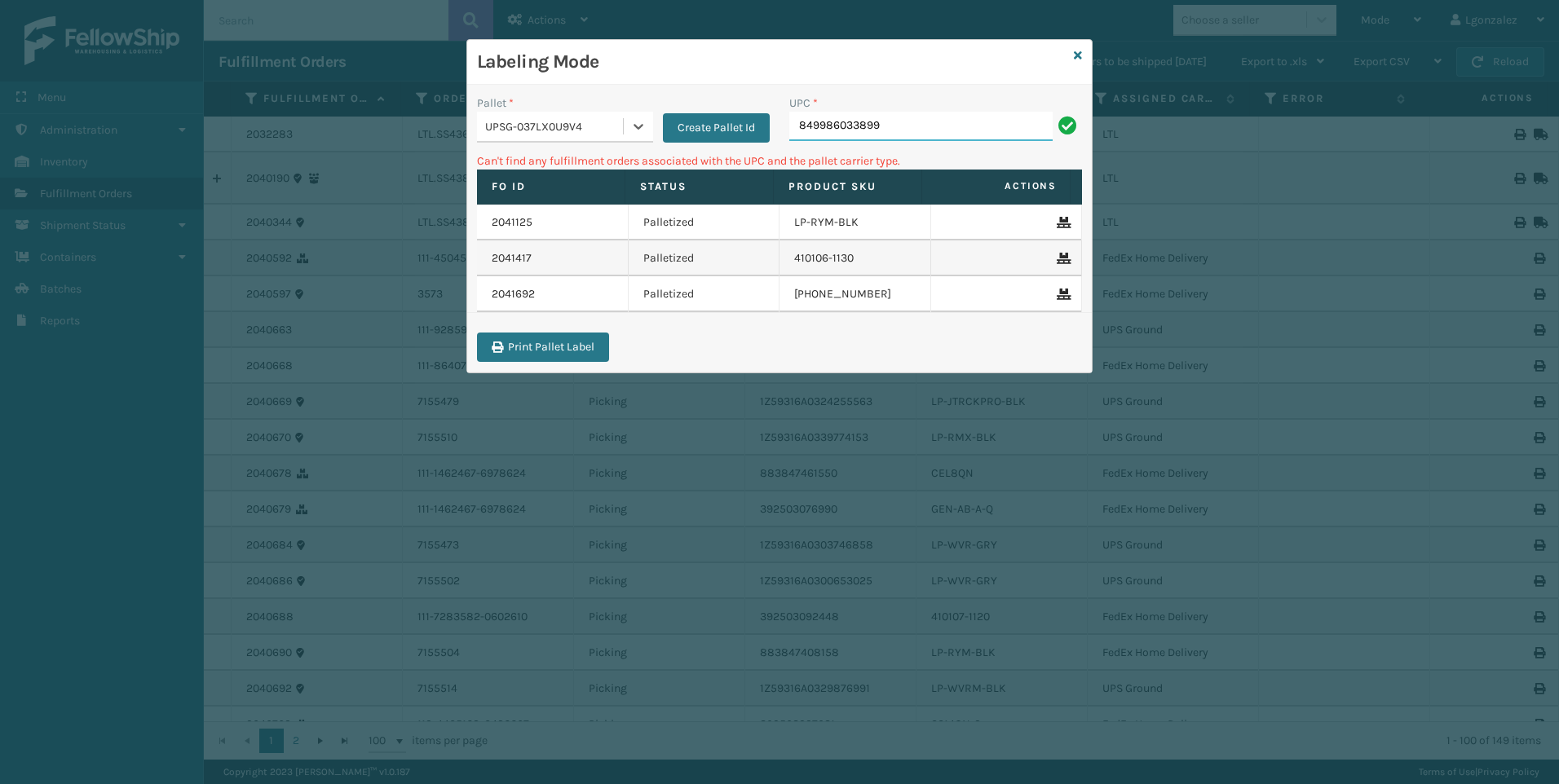
click at [907, 128] on input "849986033899" at bounding box center [920, 126] width 263 height 29
click at [632, 128] on icon at bounding box center [639, 126] width 16 height 16
click at [581, 171] on div "FDXG-F3K4CUX4E2" at bounding box center [565, 168] width 176 height 30
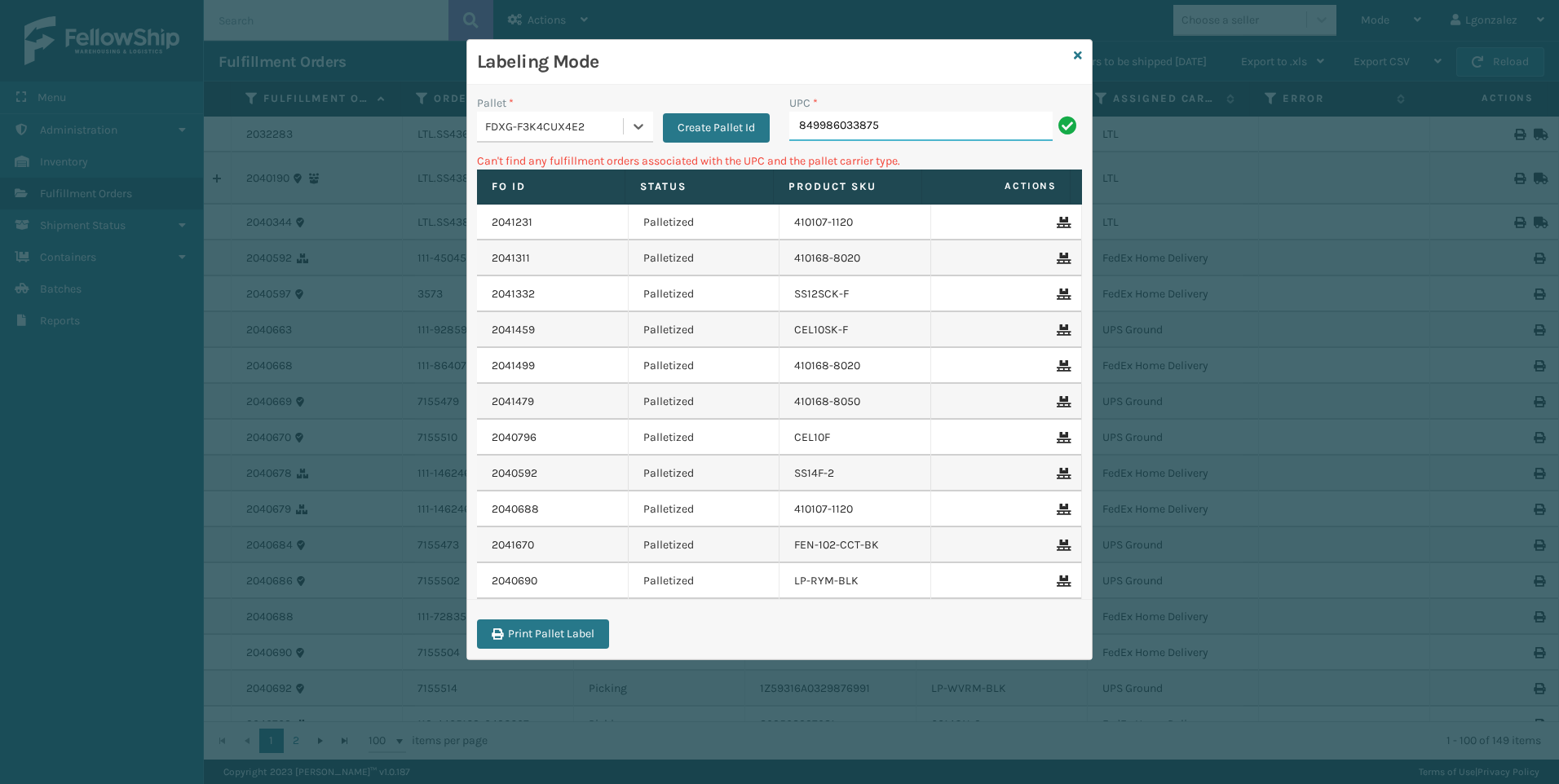
click at [908, 132] on input "849986033875" at bounding box center [920, 126] width 263 height 29
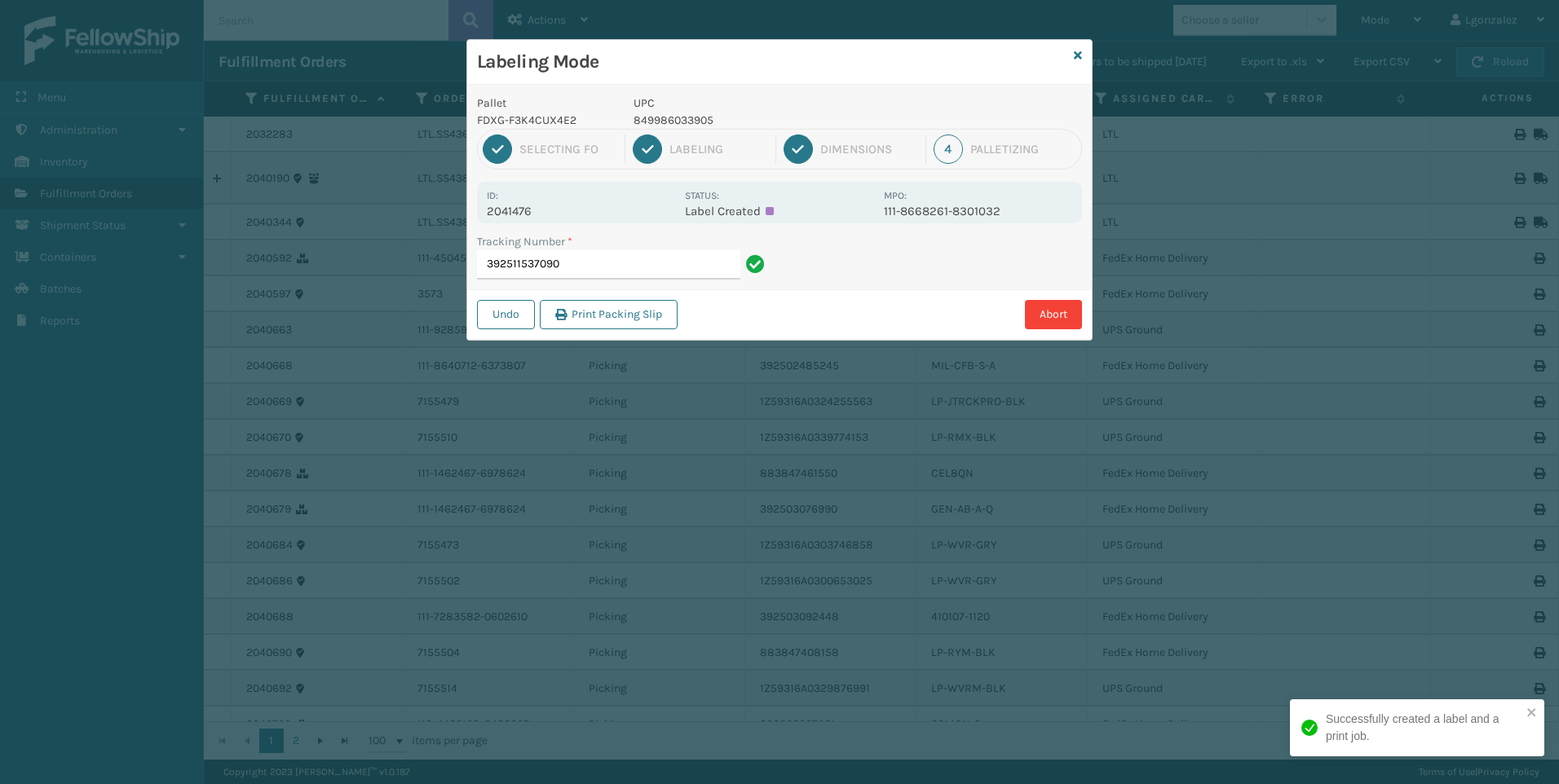
click at [700, 126] on p "849986033905" at bounding box center [754, 120] width 241 height 17
copy p "849986033905"
click at [709, 260] on input "392511537090" at bounding box center [608, 264] width 263 height 29
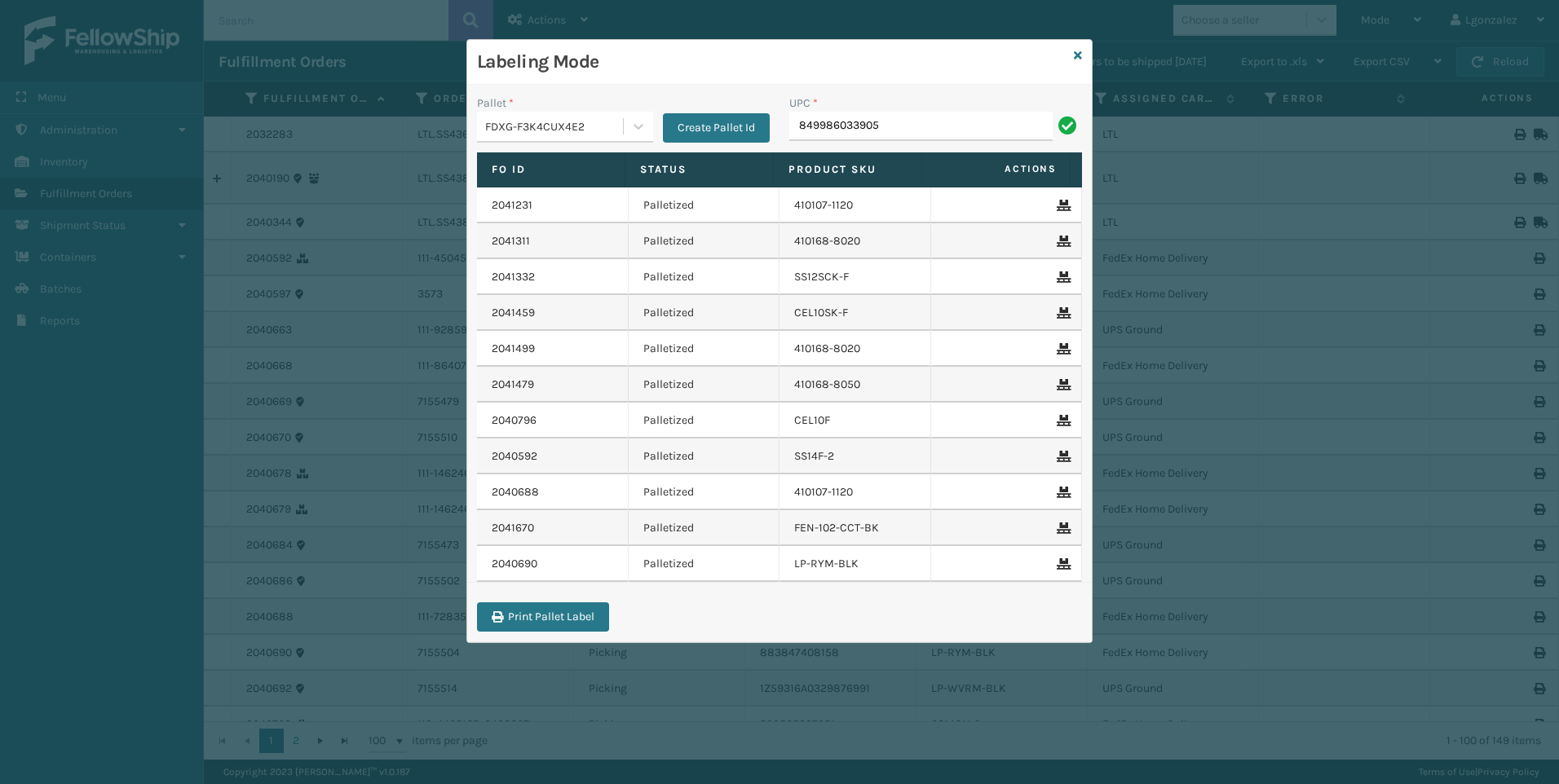
type input "849986033905"
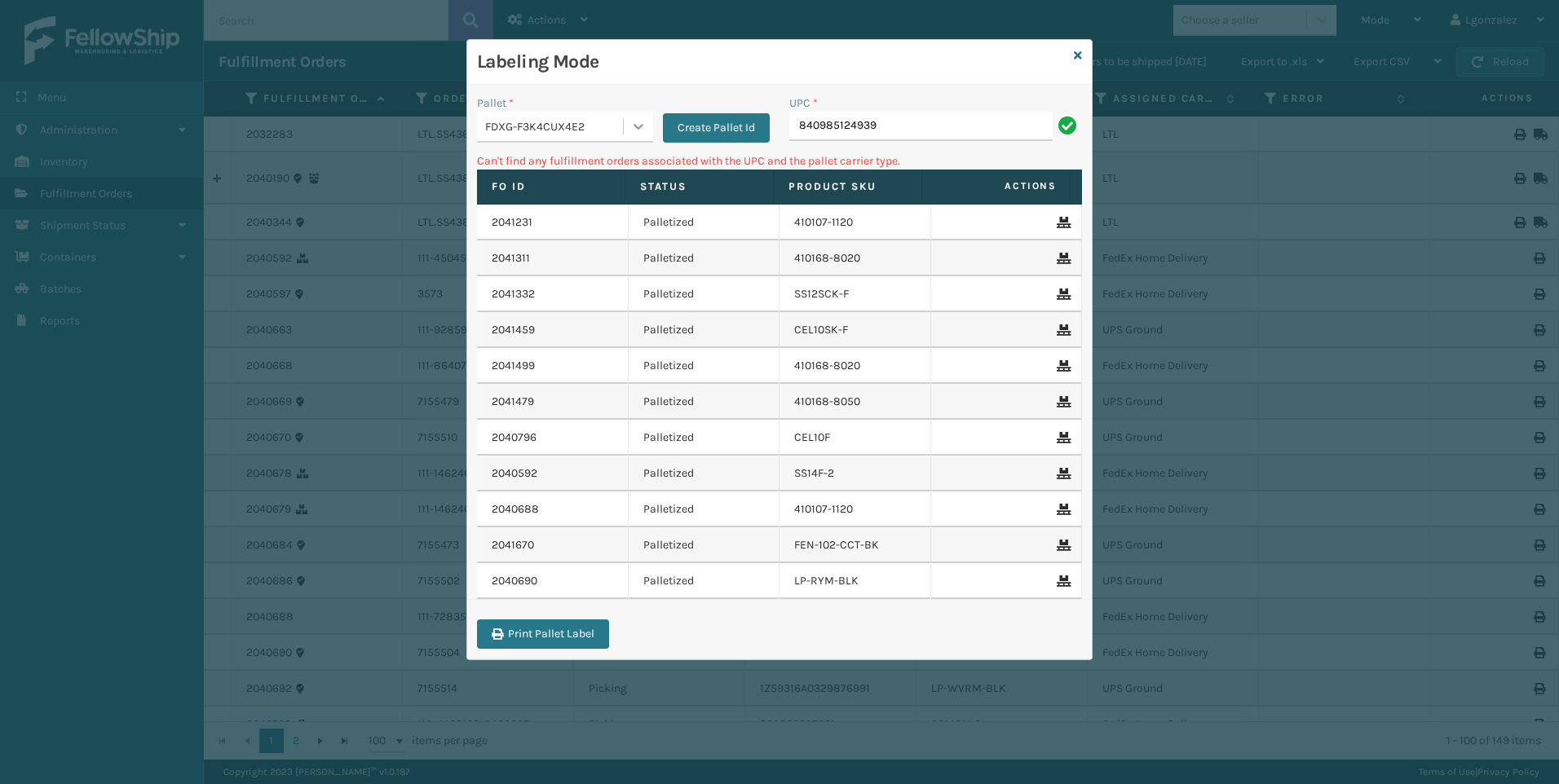
click at [639, 131] on icon at bounding box center [639, 126] width 16 height 16
click at [573, 192] on div "UPSG-037LX0U9V4" at bounding box center [565, 198] width 176 height 30
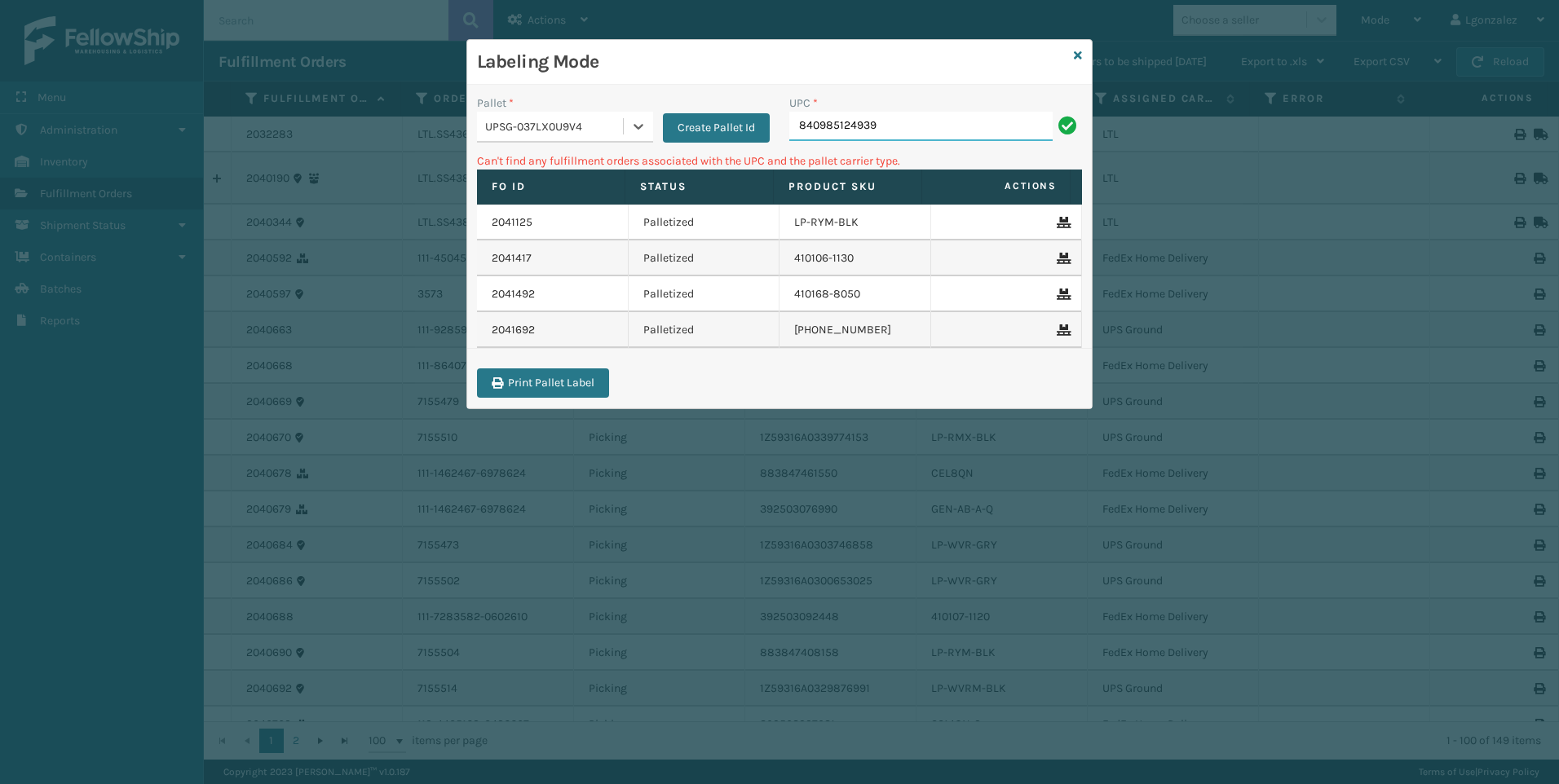
click at [884, 127] on input "840985124939" at bounding box center [920, 126] width 263 height 29
click at [639, 128] on icon at bounding box center [639, 127] width 10 height 6
drag, startPoint x: 624, startPoint y: 174, endPoint x: 634, endPoint y: 168, distance: 11.7
click at [625, 175] on div "FDXG-F3K4CUX4E2" at bounding box center [565, 168] width 176 height 30
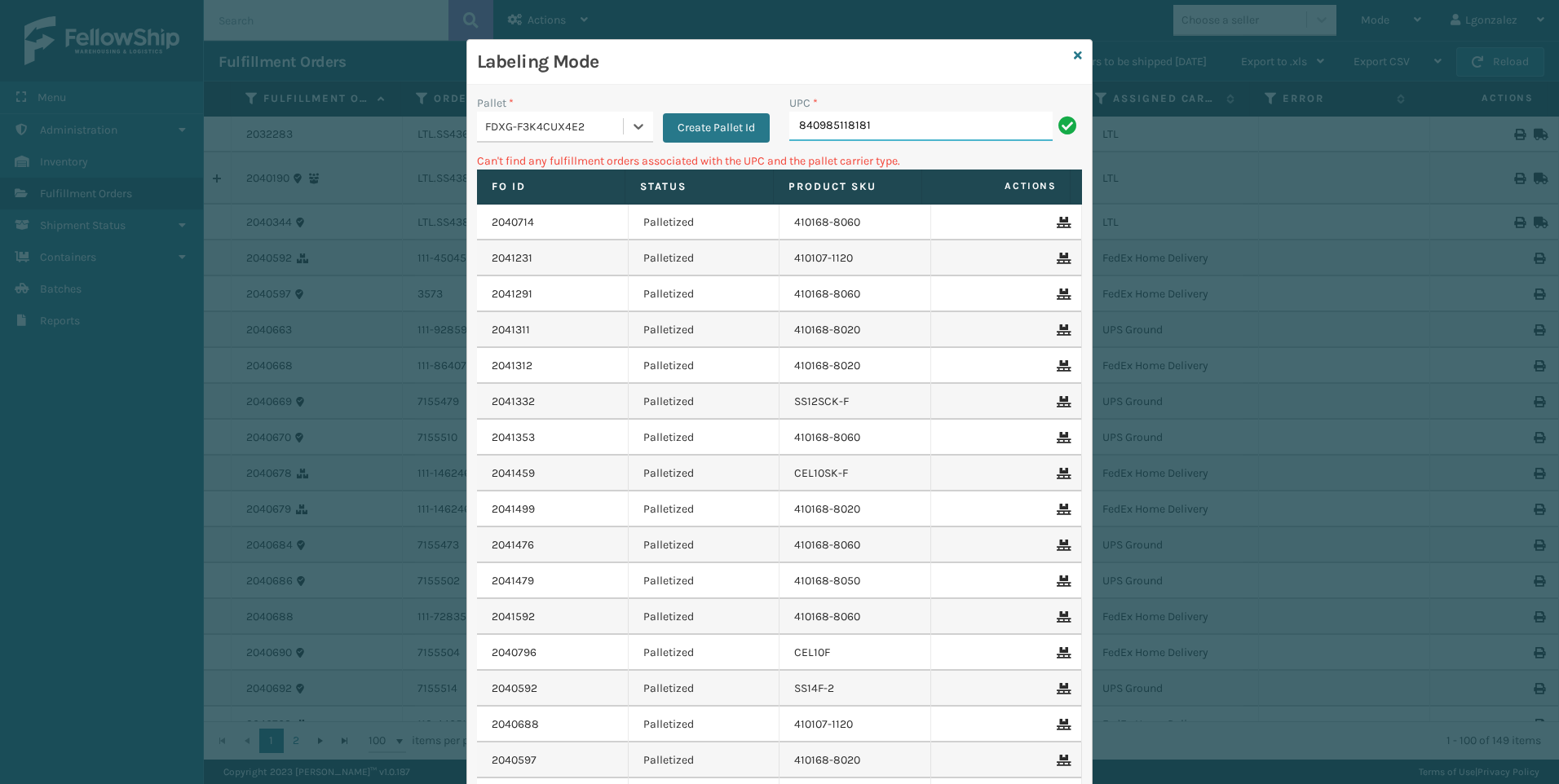
click at [939, 131] on input "840985118181" at bounding box center [920, 126] width 263 height 29
click at [624, 122] on div at bounding box center [638, 126] width 29 height 29
click at [587, 193] on div "UPSG-037LX0U9V4" at bounding box center [565, 198] width 176 height 30
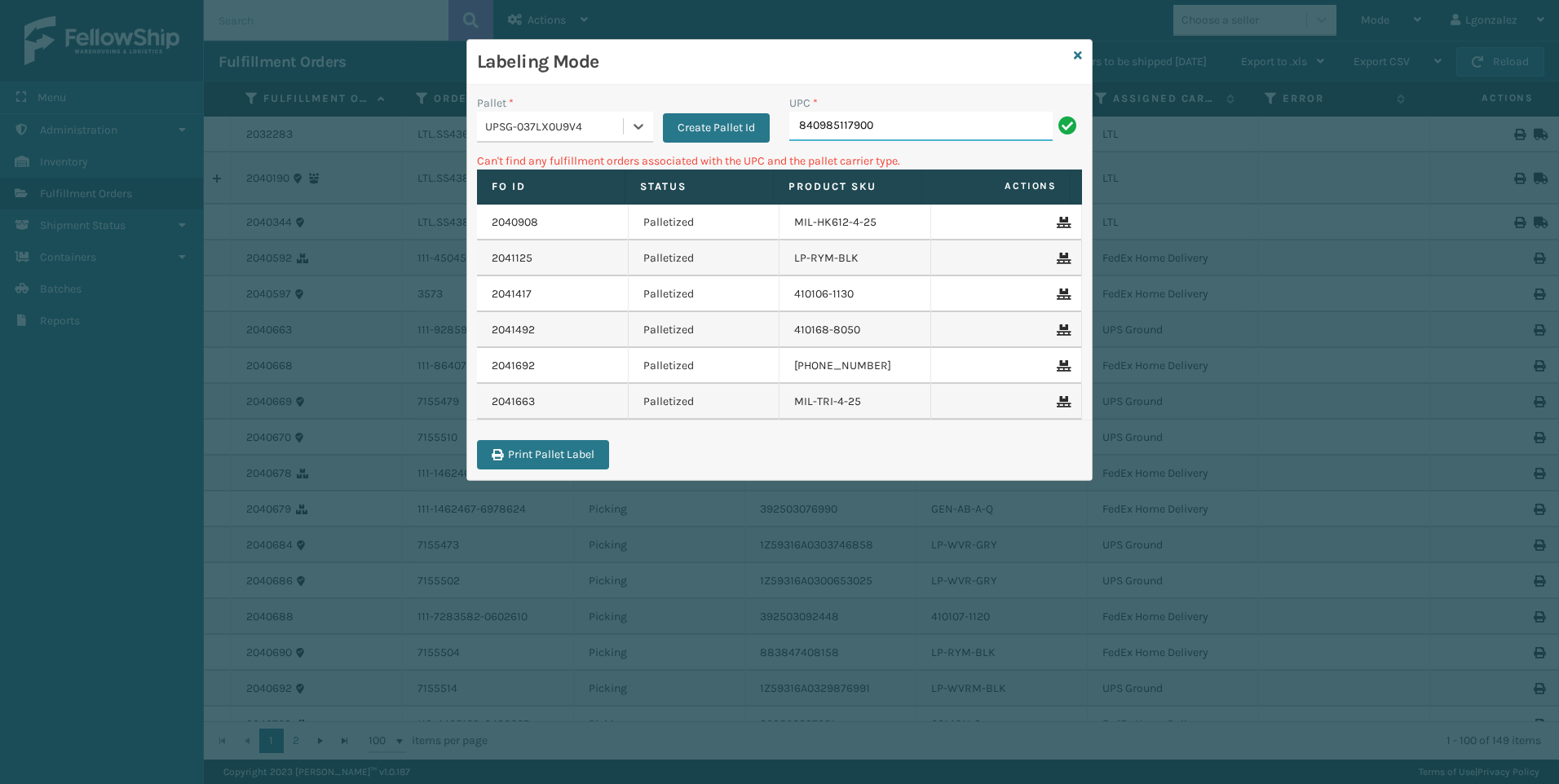
click at [904, 122] on input "840985117900" at bounding box center [920, 126] width 263 height 29
click at [644, 139] on div at bounding box center [638, 126] width 29 height 29
click at [609, 173] on div "FDXG-F3K4CUX4E2" at bounding box center [565, 168] width 176 height 30
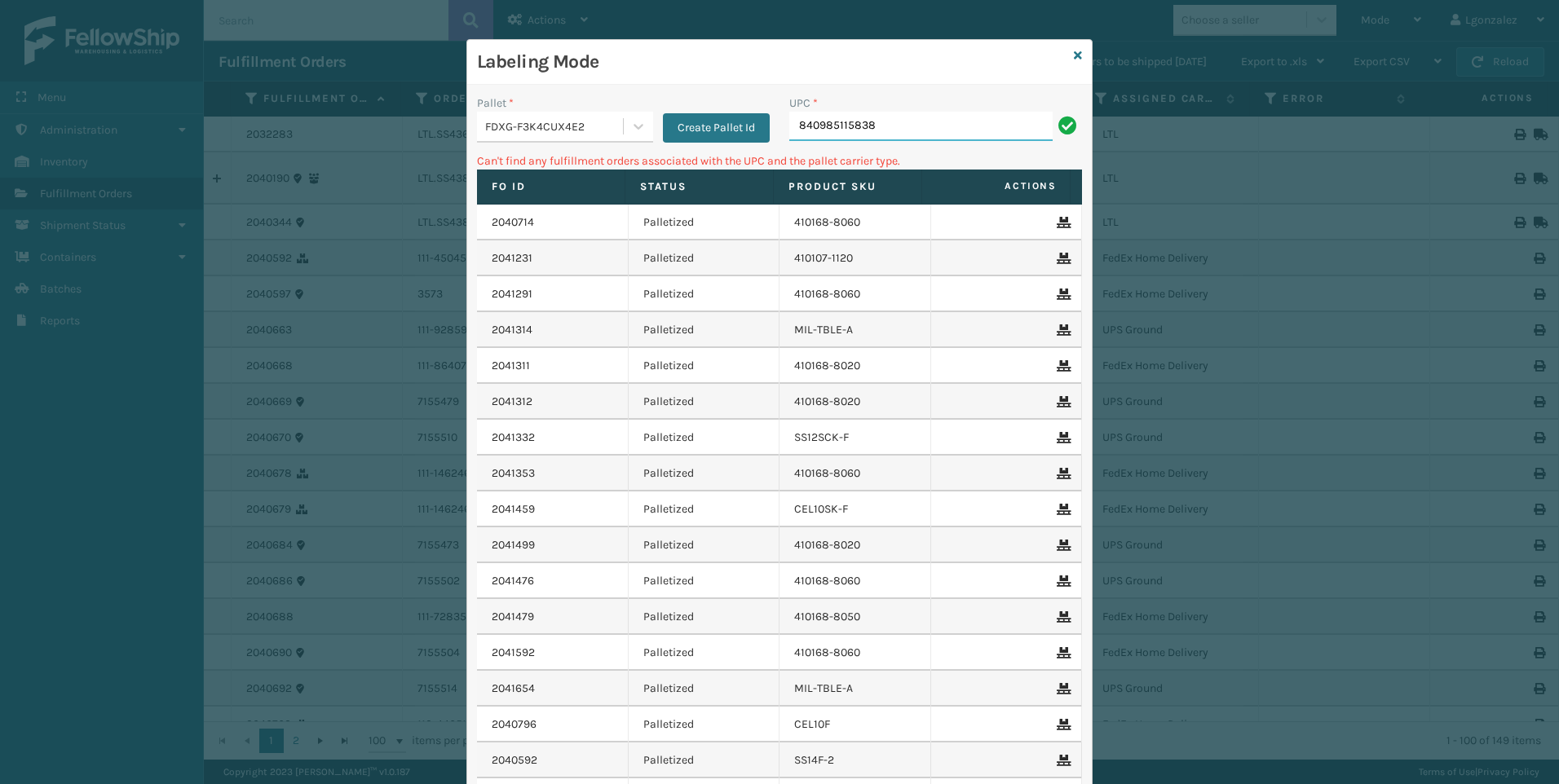
click at [898, 132] on input "840985115838" at bounding box center [920, 126] width 263 height 29
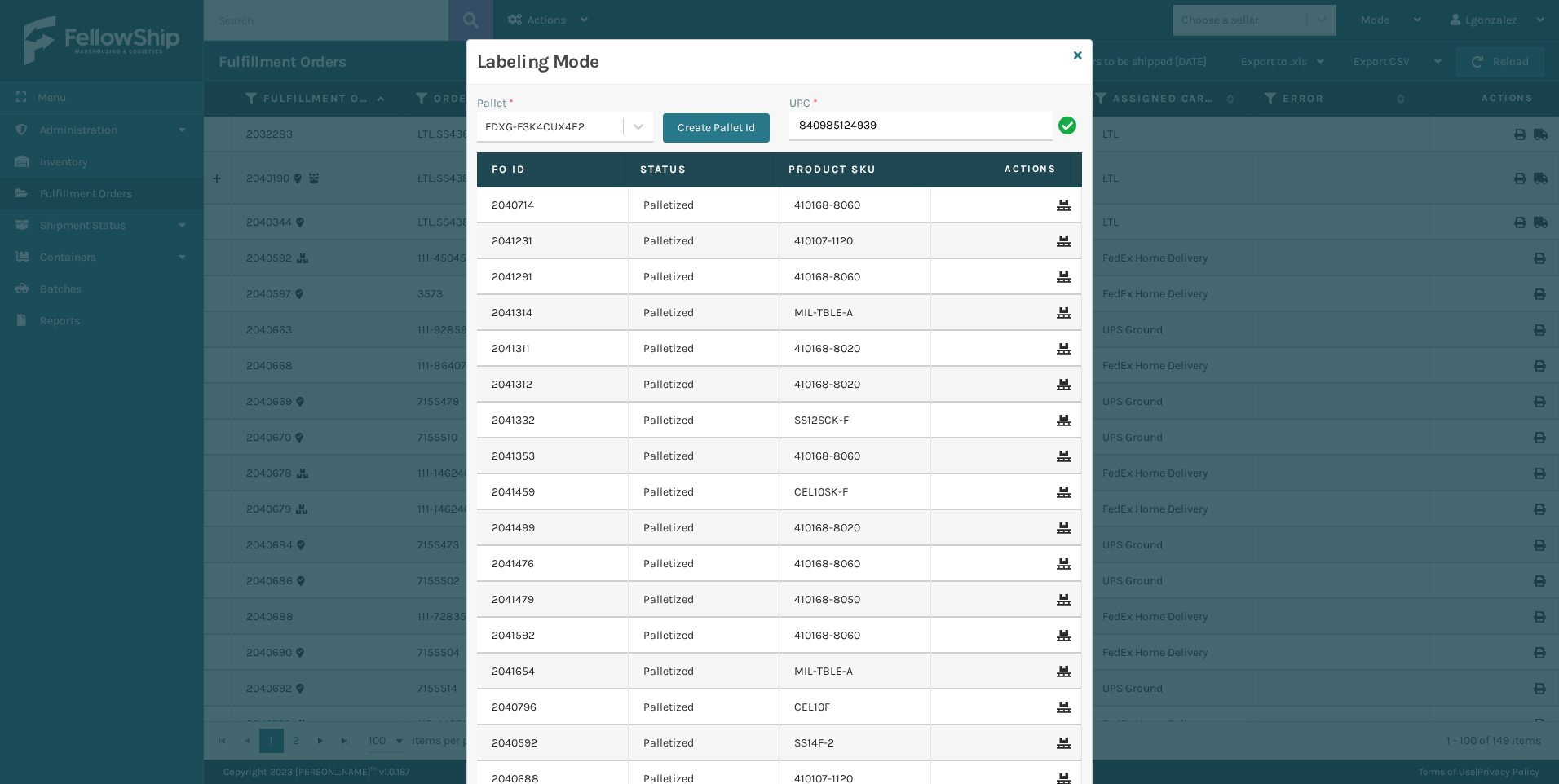
type input "840985124939"
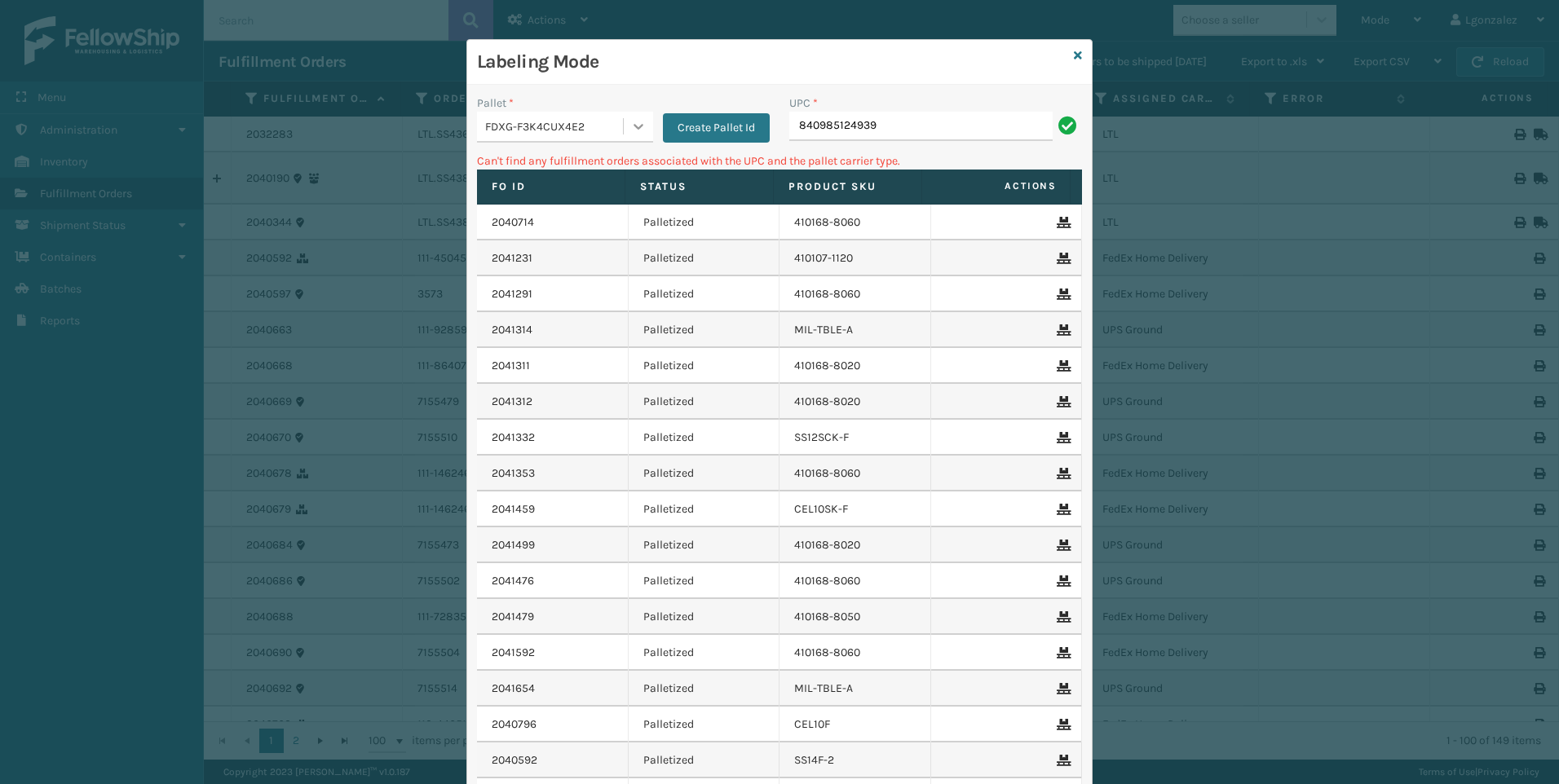
drag, startPoint x: 635, startPoint y: 118, endPoint x: 636, endPoint y: 128, distance: 10.0
click at [635, 120] on icon at bounding box center [639, 126] width 16 height 16
click at [613, 195] on div "UPSG-037LX0U9V4" at bounding box center [565, 198] width 176 height 30
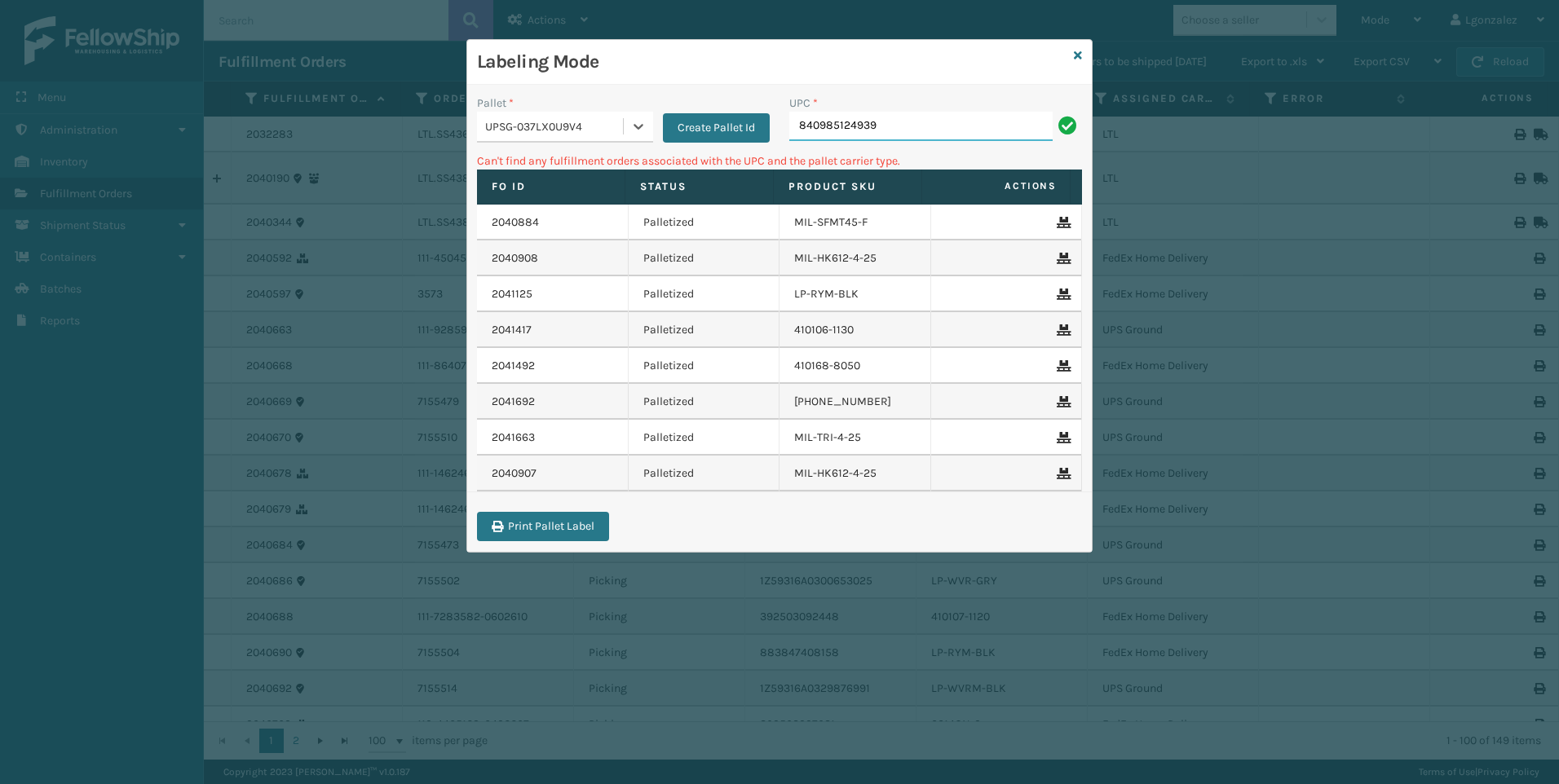
click at [921, 138] on input "840985124939" at bounding box center [920, 126] width 263 height 29
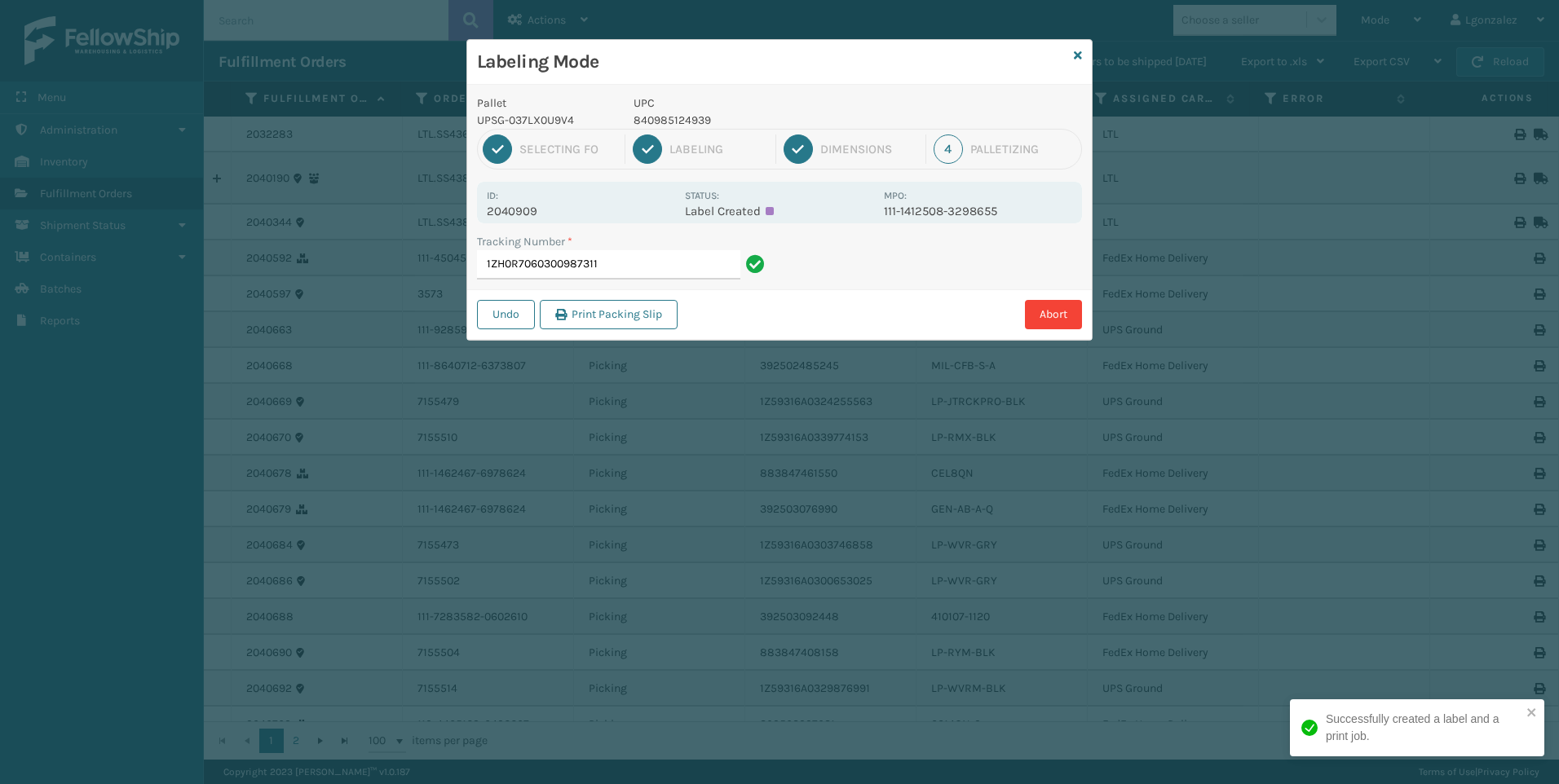
click at [664, 125] on p "840985124939" at bounding box center [754, 120] width 241 height 17
copy p "840985124939"
click at [721, 272] on input "1ZH0R7060300987311" at bounding box center [608, 264] width 263 height 29
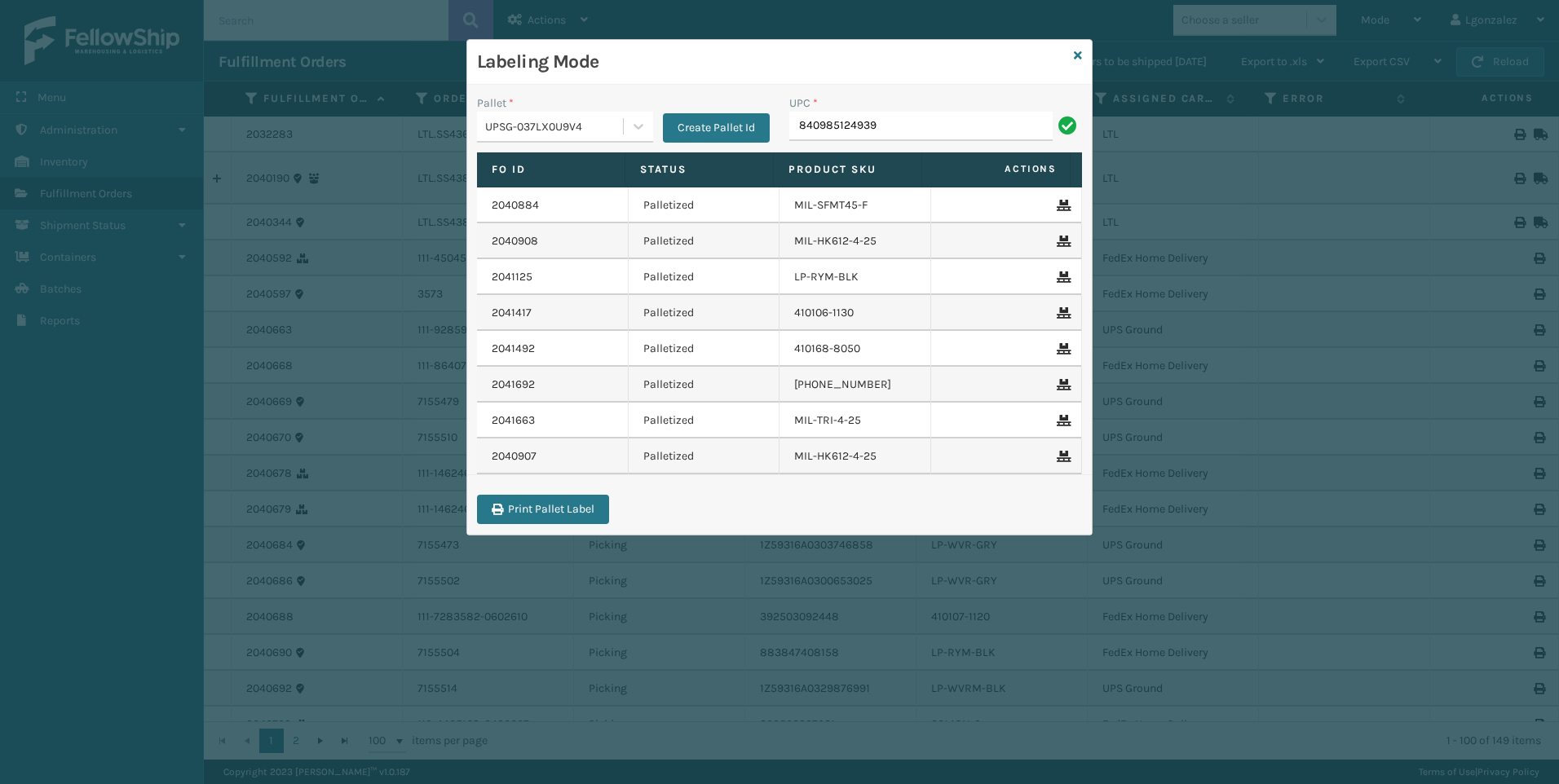
type input "840985124939"
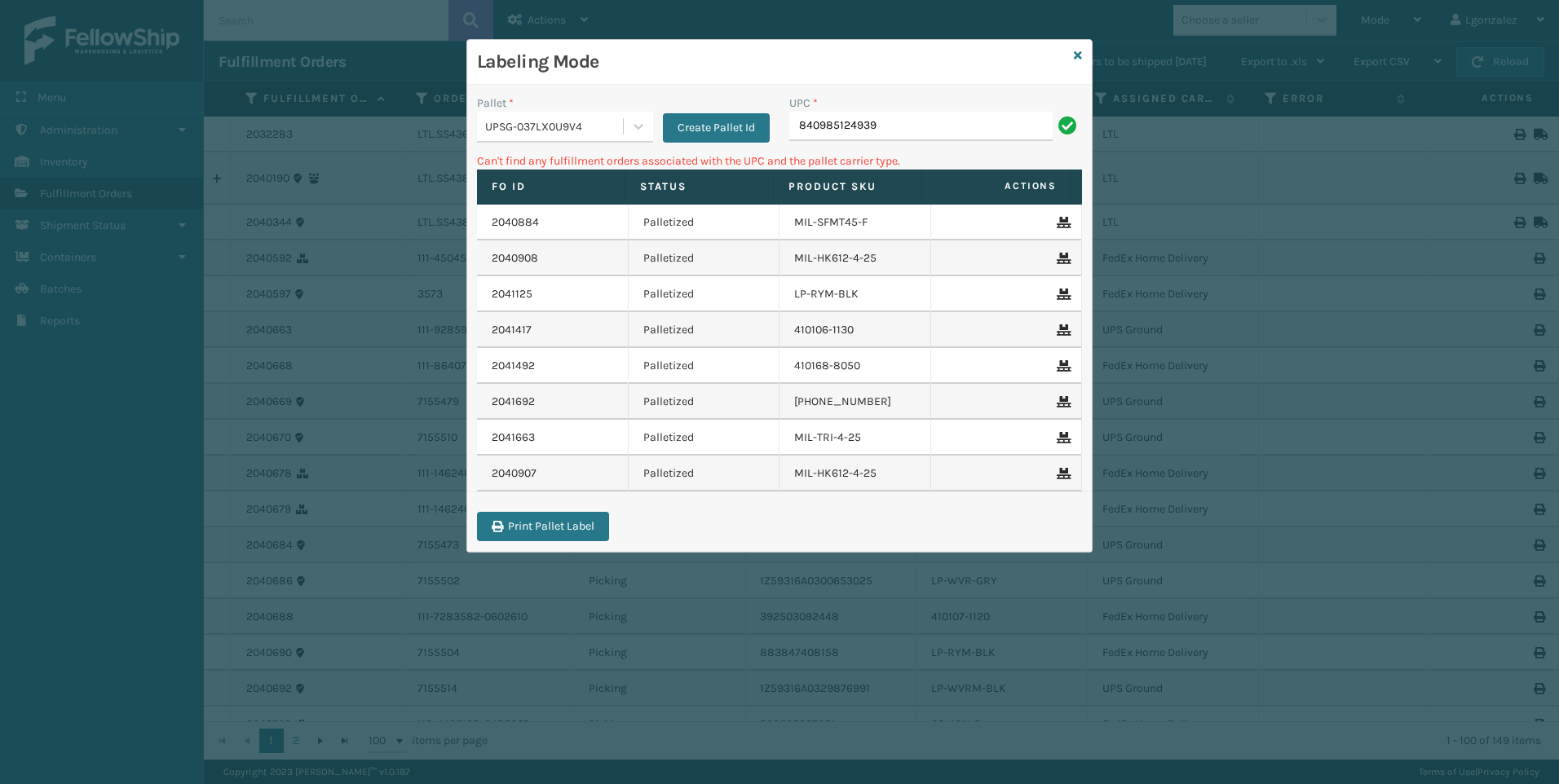
drag, startPoint x: 896, startPoint y: 130, endPoint x: 569, endPoint y: 117, distance: 327.3
click at [570, 117] on div "Pallet * UPSG-037LX0U9V4 Create Pallet Id UPC * 840985124939" at bounding box center [779, 124] width 625 height 58
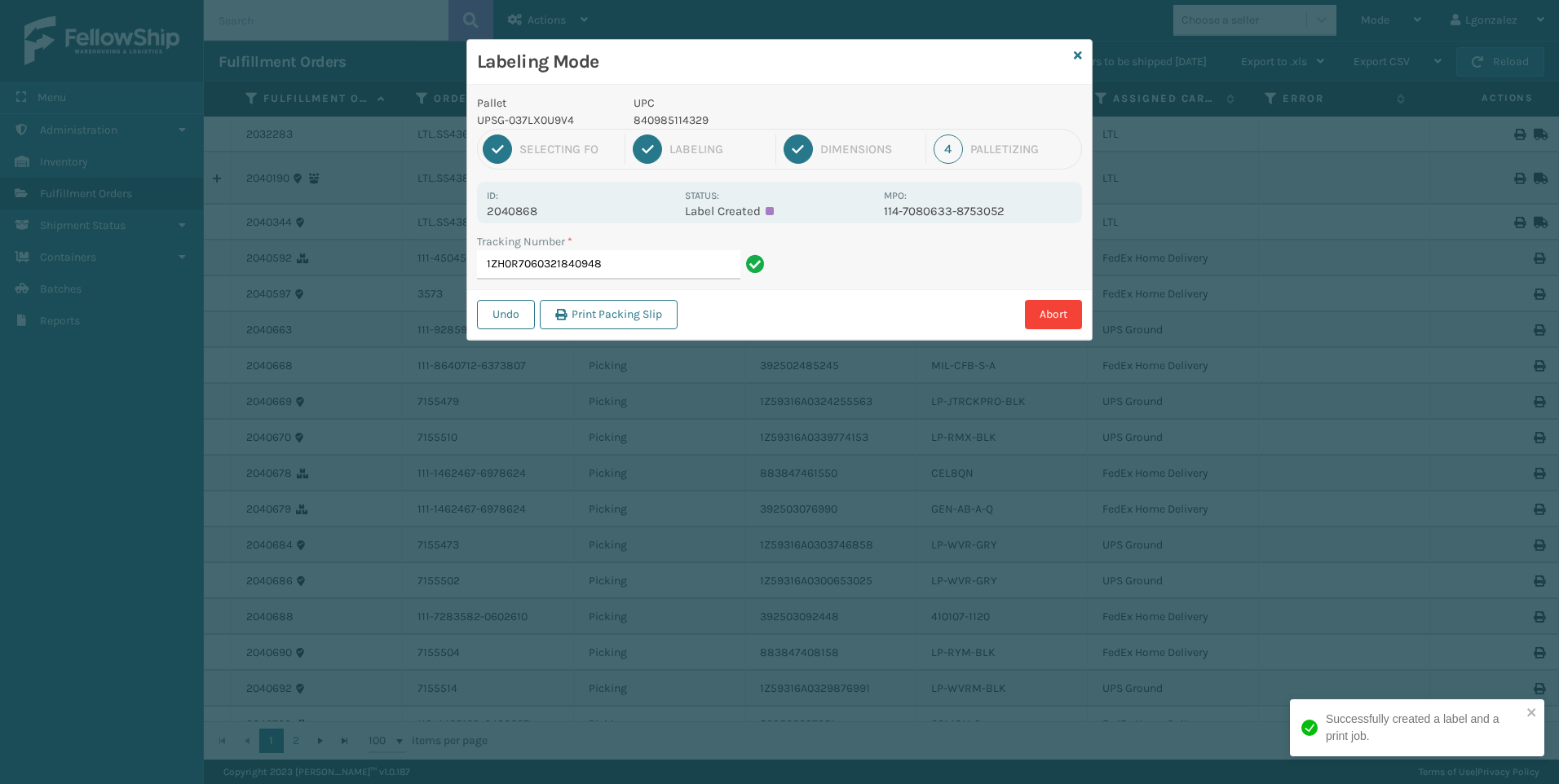
click at [671, 122] on p "840985114329" at bounding box center [754, 120] width 241 height 17
copy p "840985114329"
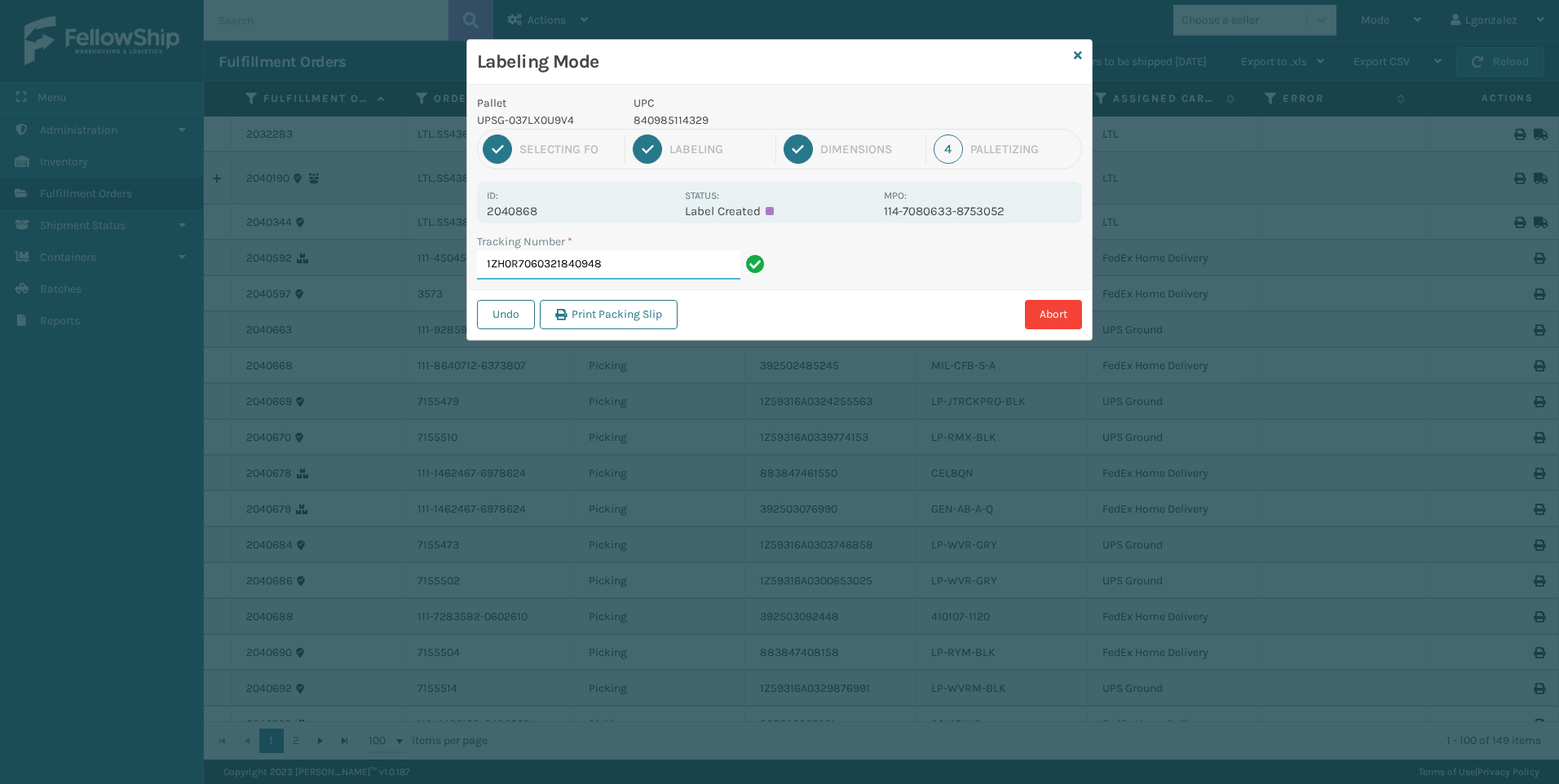
click at [702, 266] on input "1ZH0R7060321840948" at bounding box center [608, 264] width 263 height 29
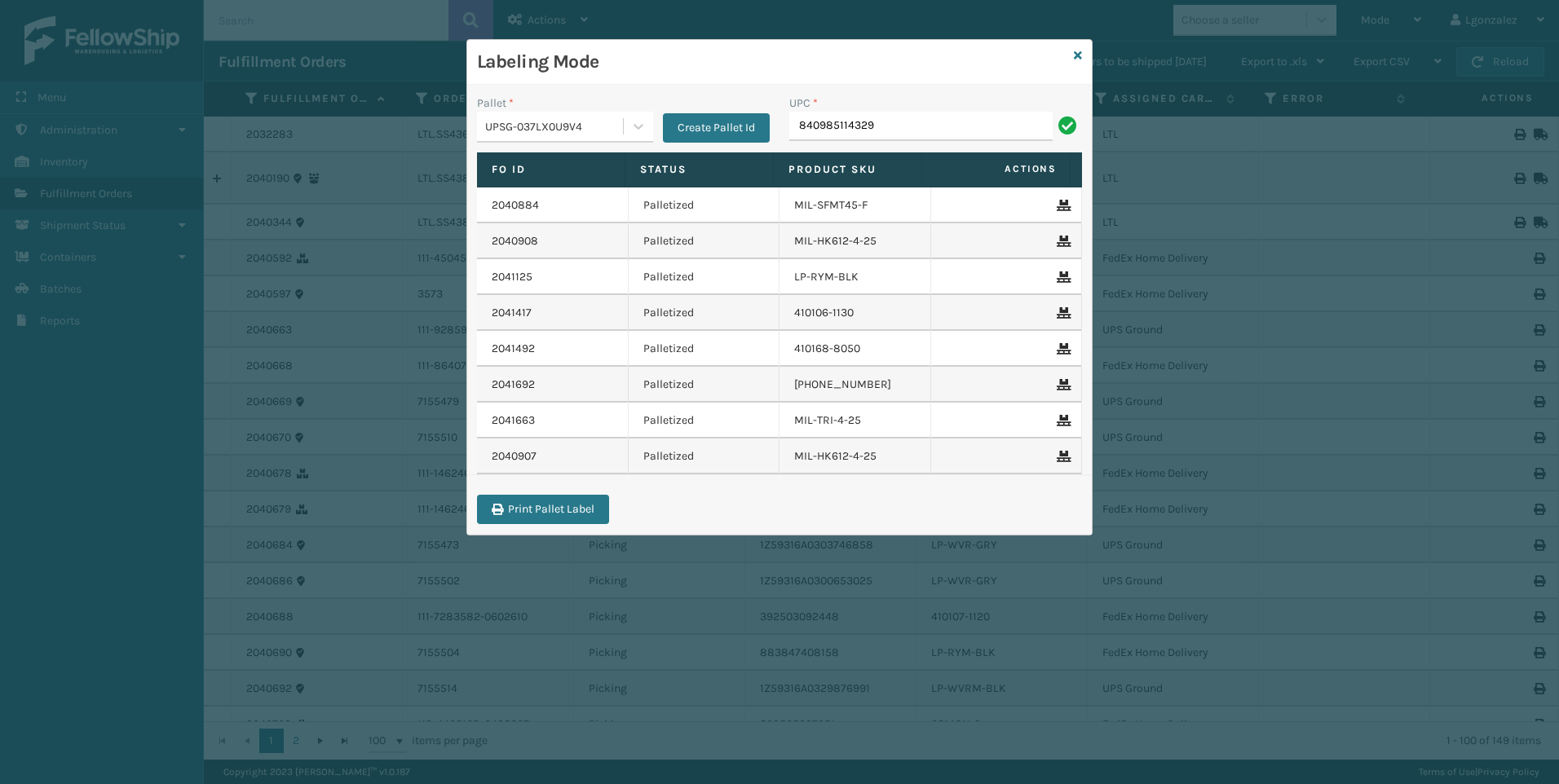
type input "840985114329"
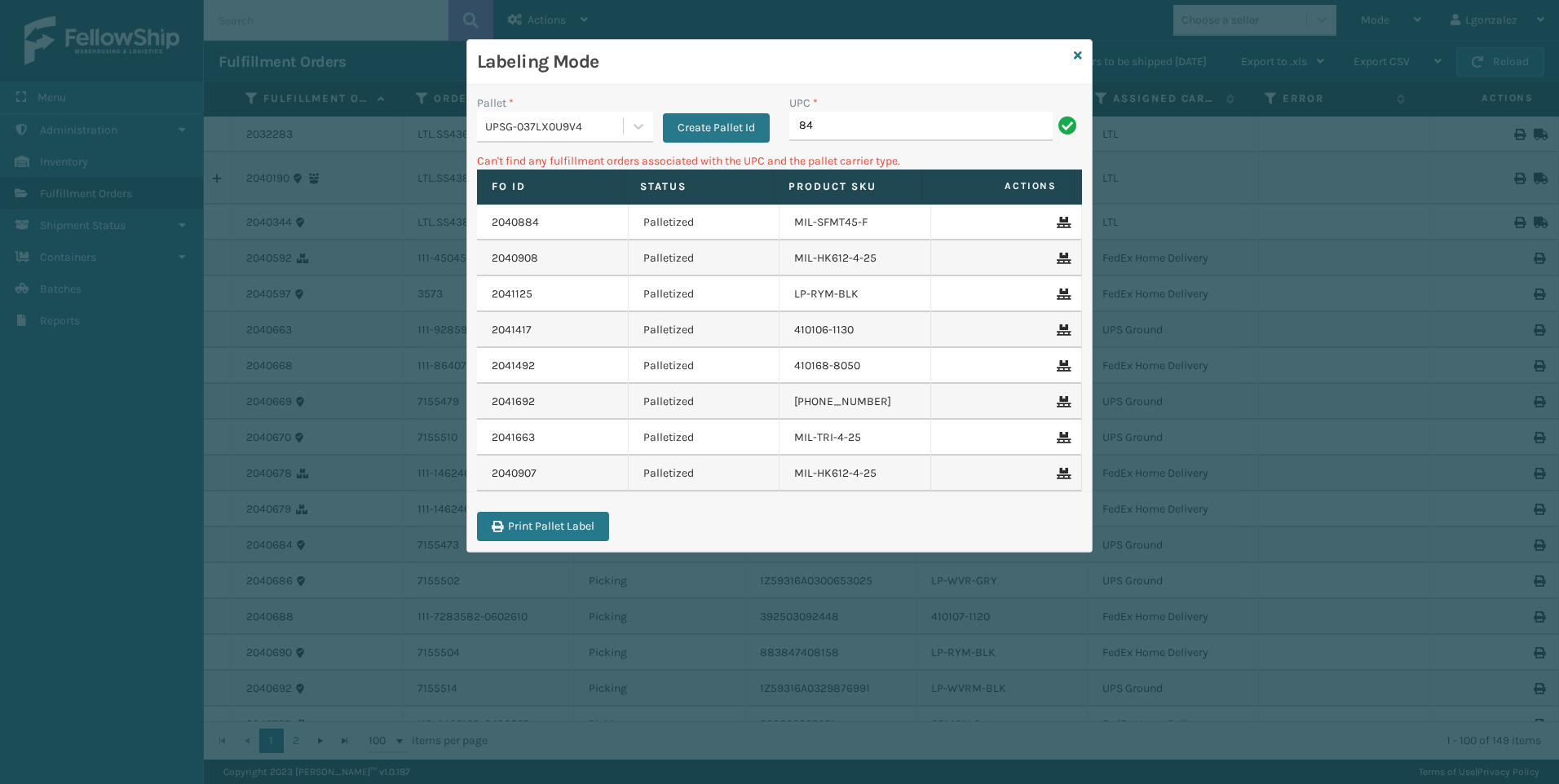
type input "8"
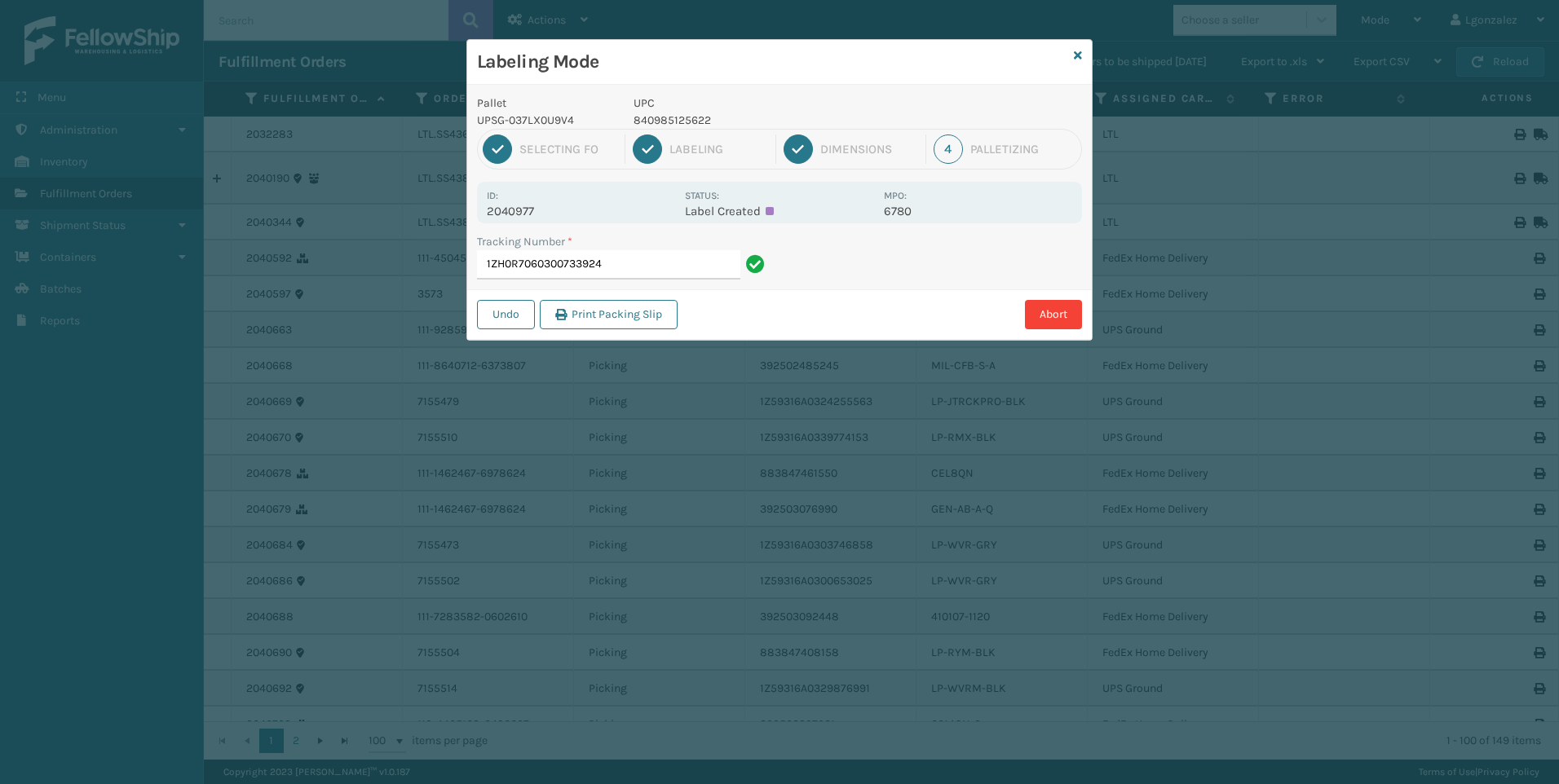
click at [685, 115] on p "840985125622" at bounding box center [754, 120] width 241 height 17
copy p "840985125622"
click at [701, 265] on input "1ZH0R7060300733924" at bounding box center [608, 264] width 263 height 29
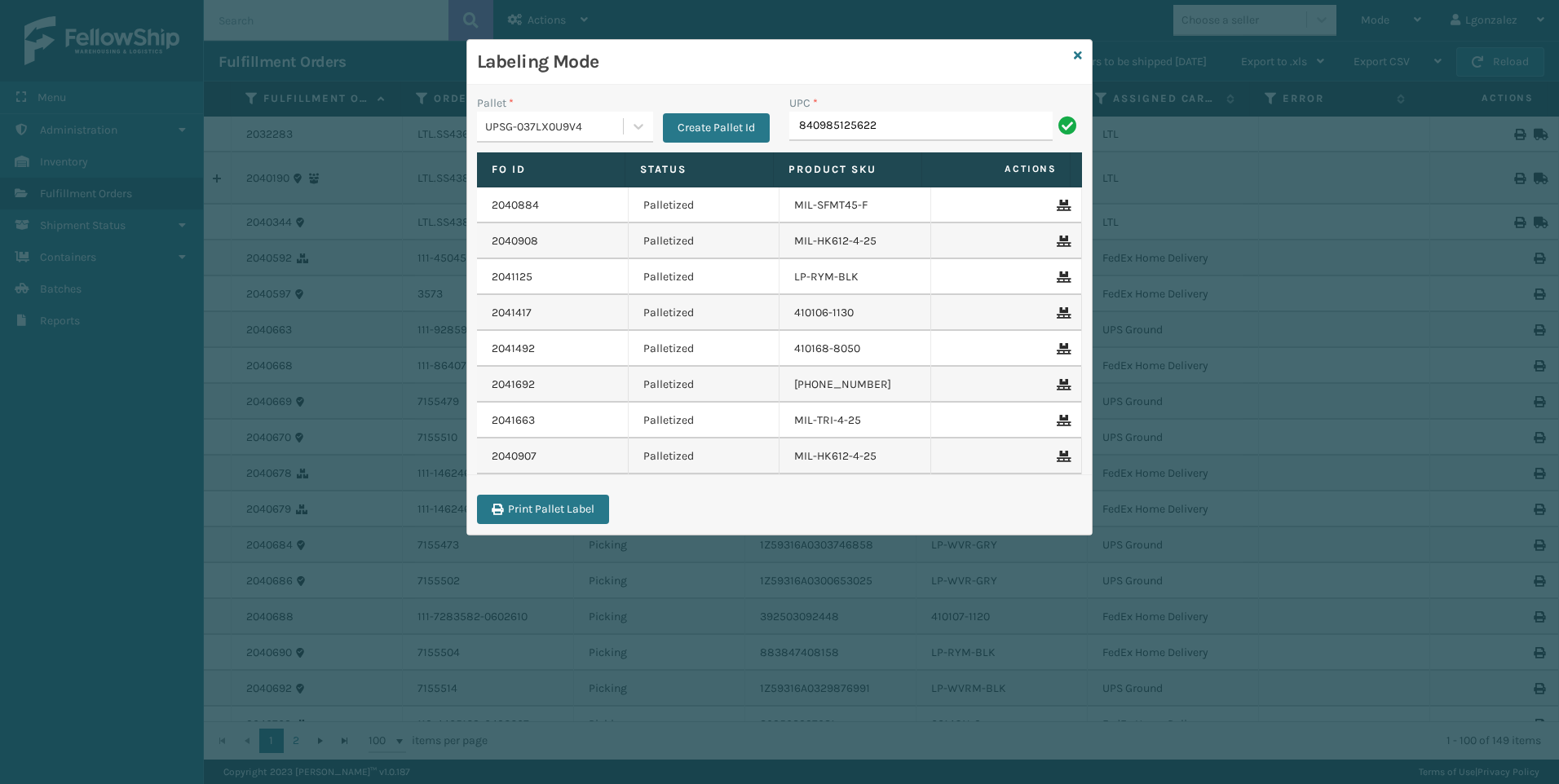
type input "840985125622"
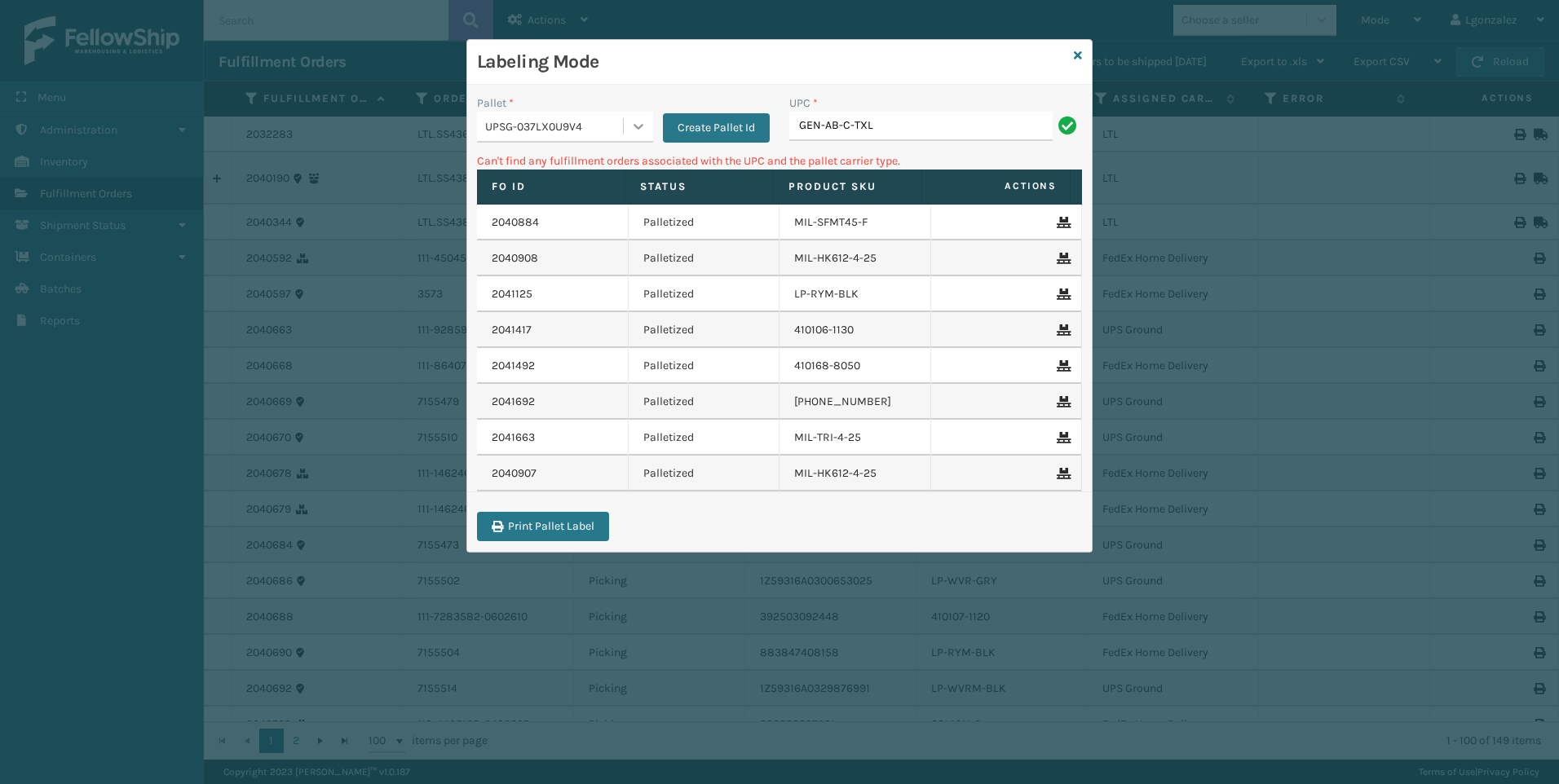
click at [630, 130] on div at bounding box center [638, 126] width 29 height 29
click at [610, 161] on div "FDXG-F3K4CUX4E2" at bounding box center [565, 168] width 176 height 30
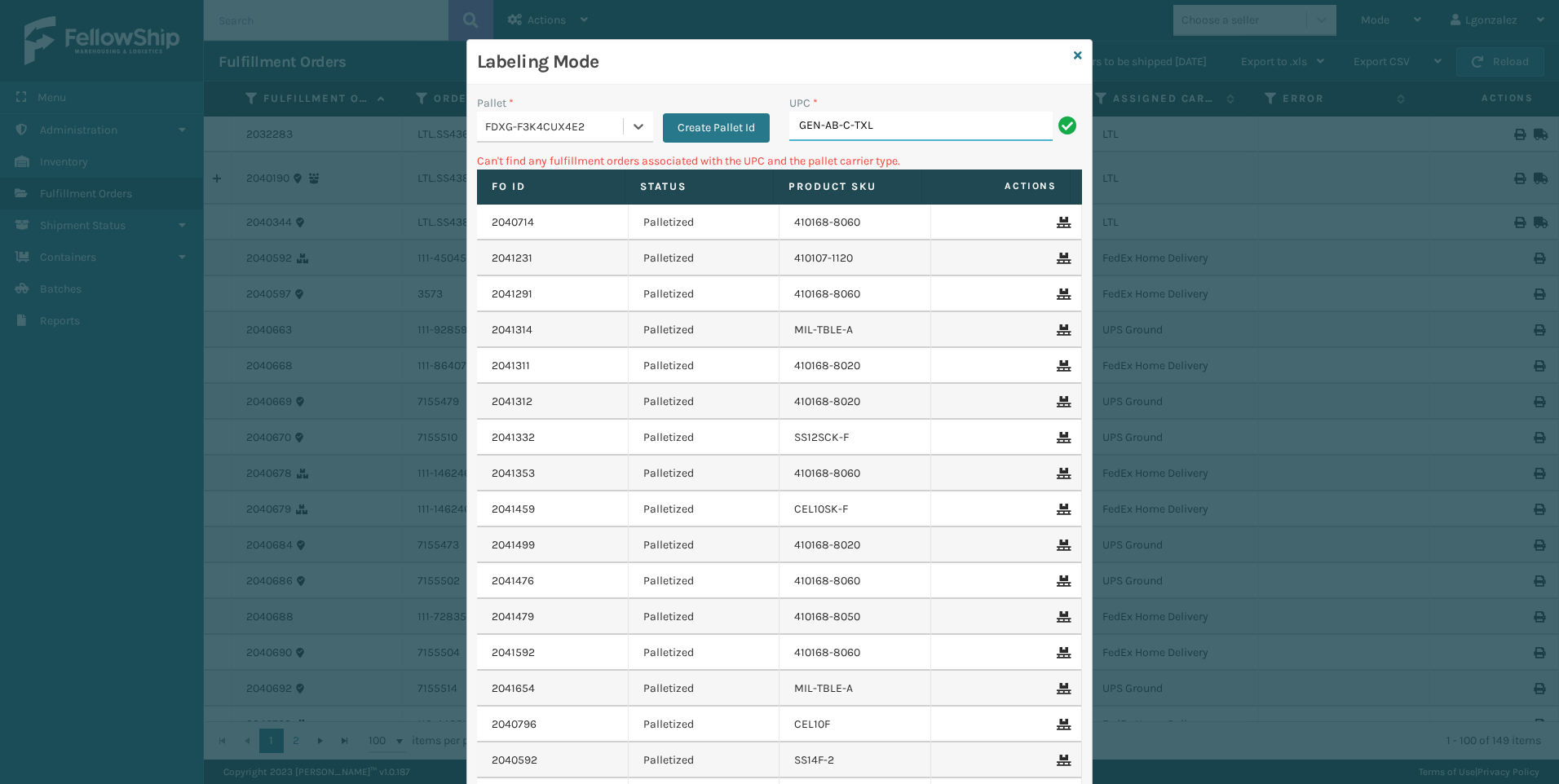
click at [921, 125] on input "GEN-AB-C-TXL" at bounding box center [920, 126] width 263 height 29
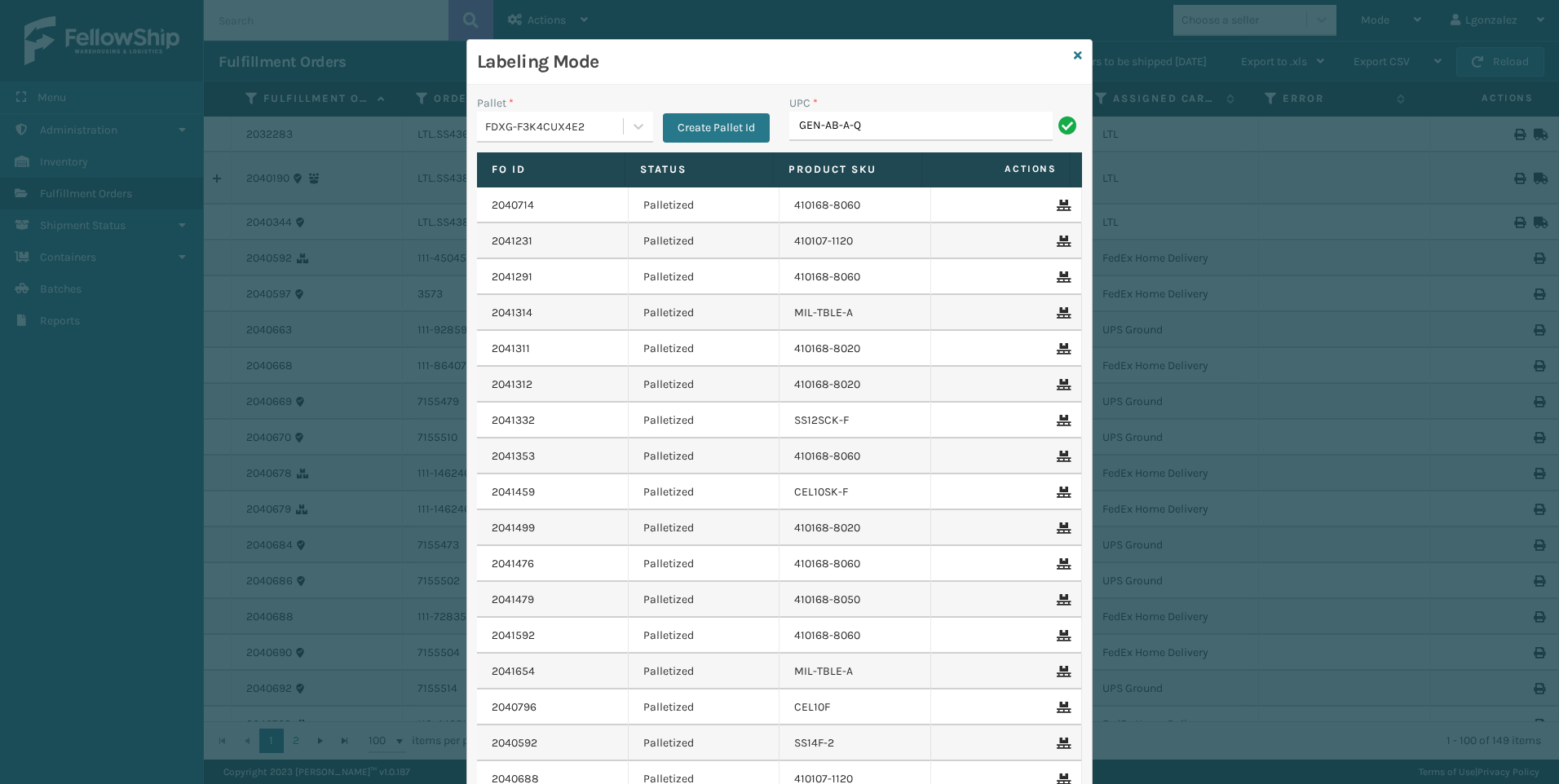
type input "GEN-AB-A-Q"
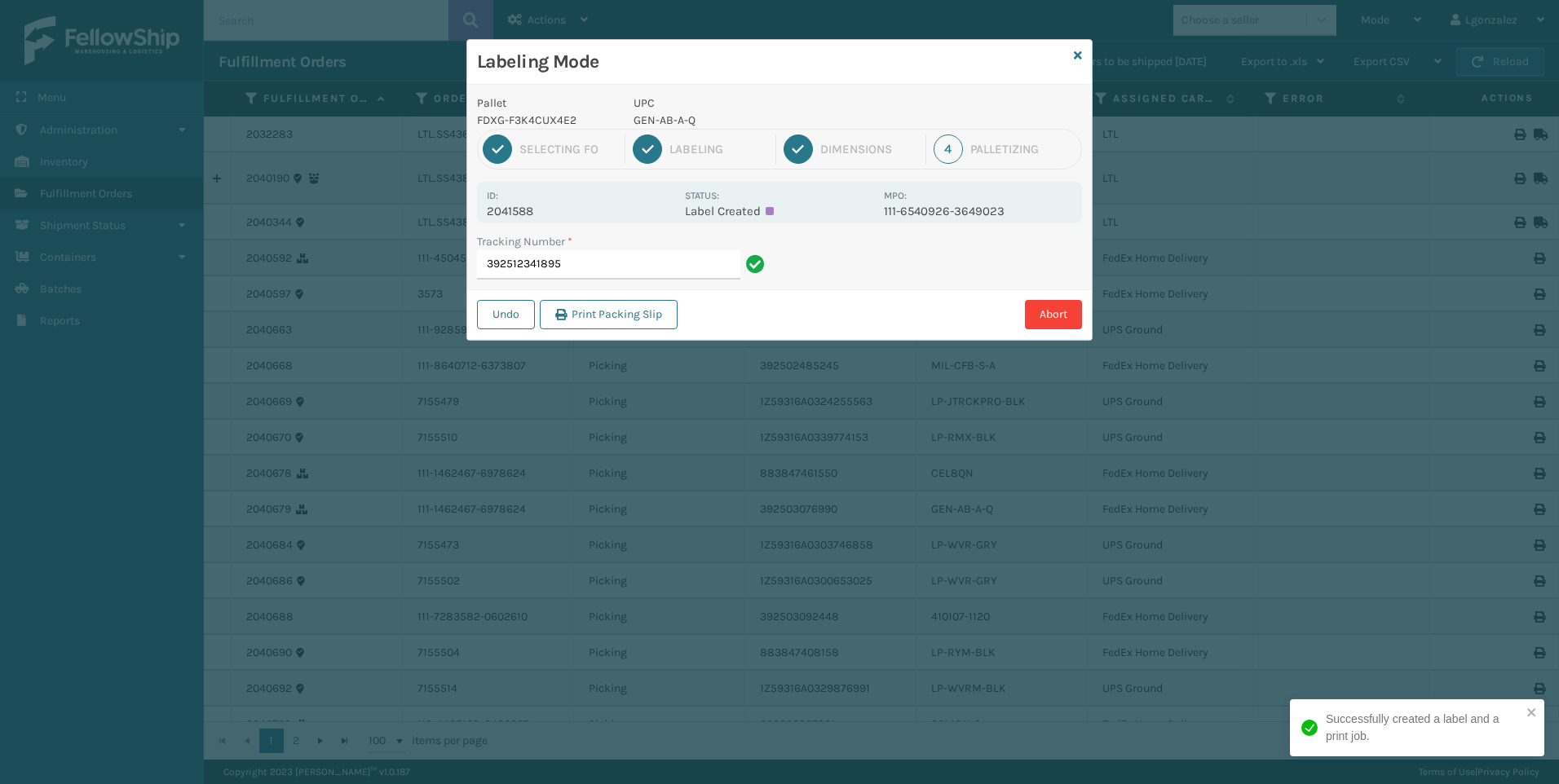
click at [692, 123] on p "GEN-AB-A-Q" at bounding box center [754, 120] width 241 height 17
click at [692, 124] on p "GEN-AB-A-Q" at bounding box center [754, 120] width 241 height 17
copy p "GEN-AB-A-Q"
click at [699, 260] on input "392512341895" at bounding box center [608, 264] width 263 height 29
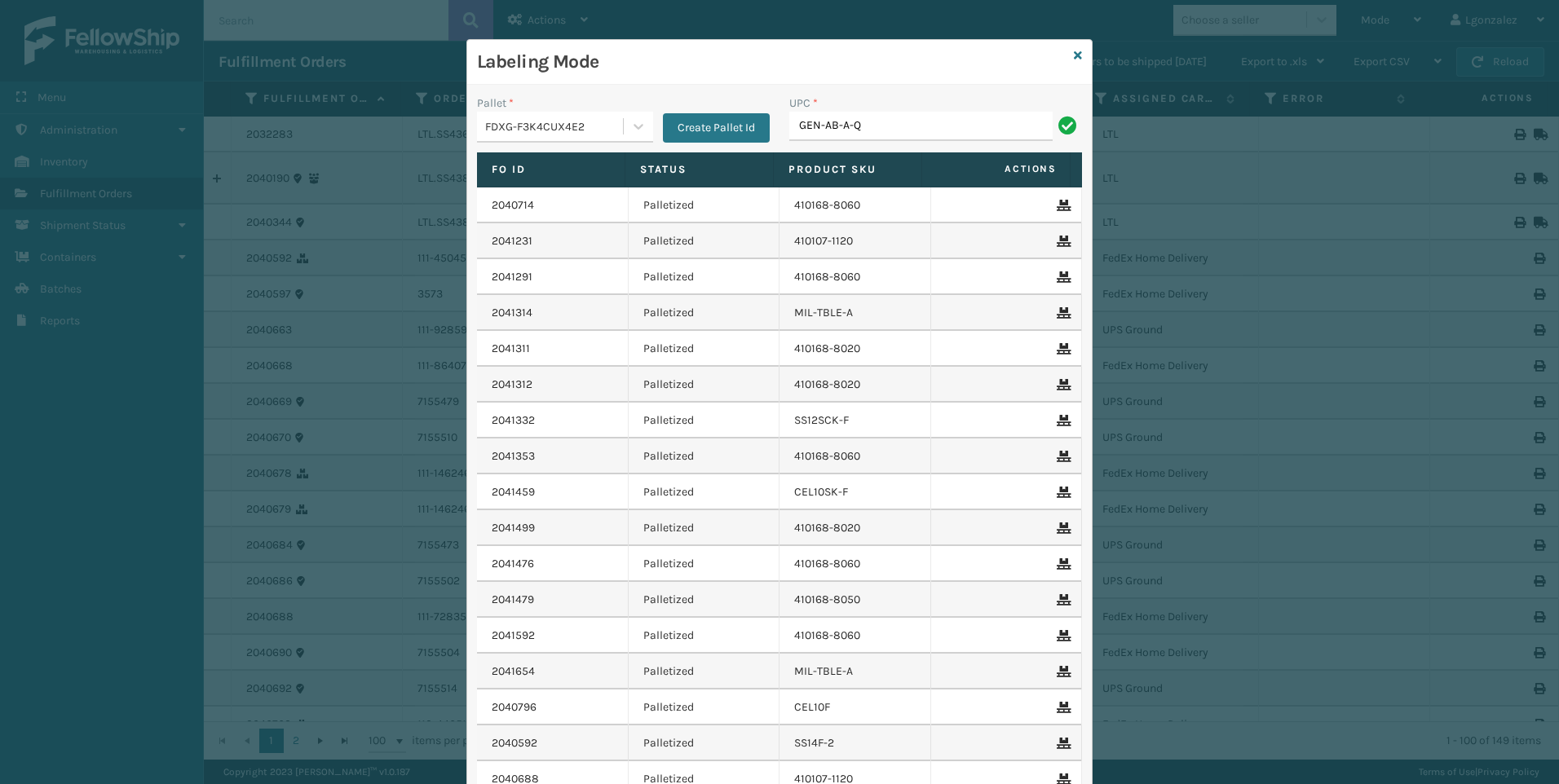
type input "GEN-AB-A-Q"
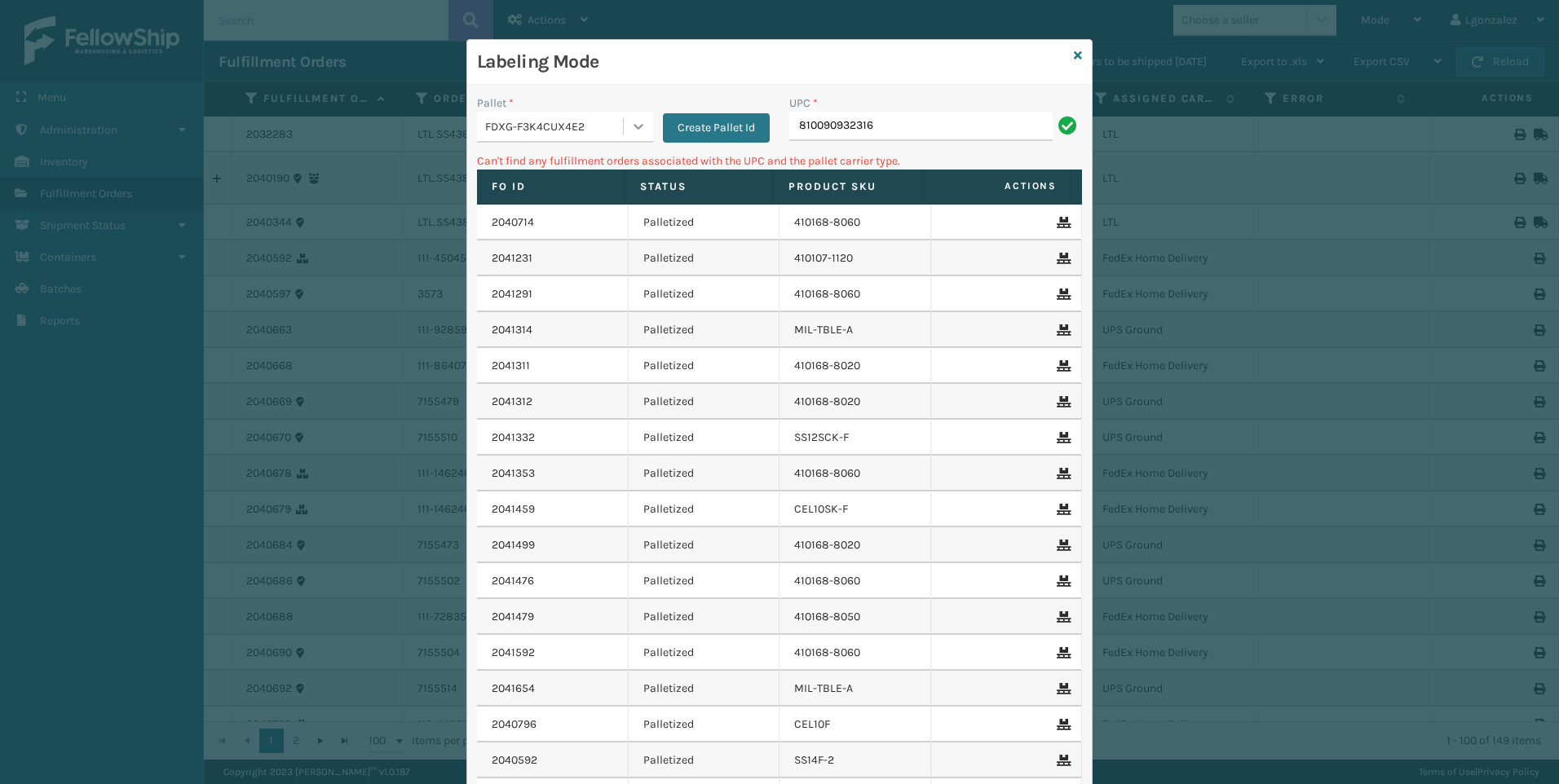
click at [644, 135] on div at bounding box center [638, 126] width 29 height 29
click at [568, 201] on div "UPSG-037LX0U9V4" at bounding box center [565, 198] width 176 height 30
click at [927, 122] on input "810090932316" at bounding box center [920, 126] width 263 height 29
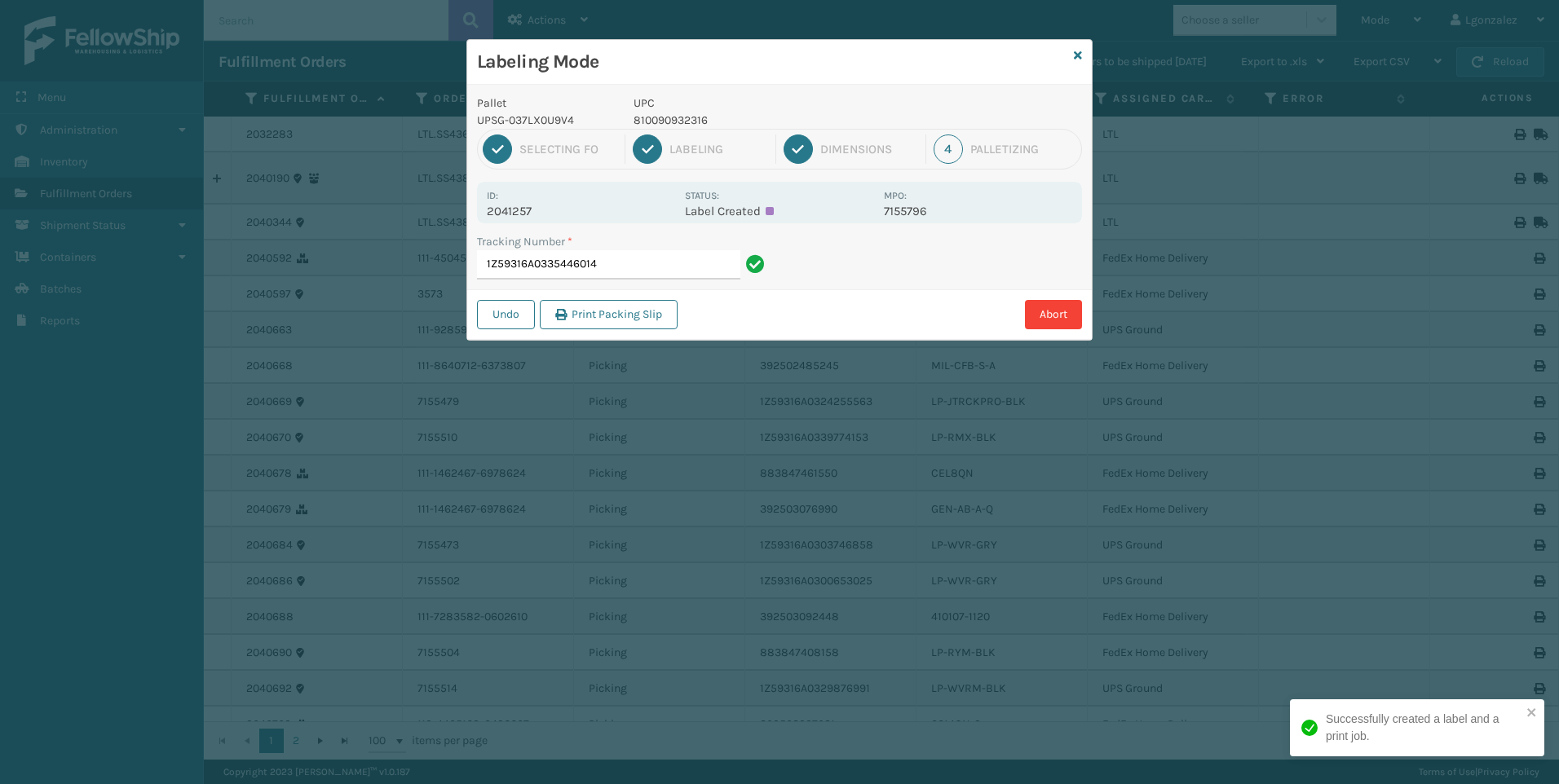
click at [681, 119] on p "810090932316" at bounding box center [754, 120] width 241 height 17
click at [682, 119] on p "810090932316" at bounding box center [754, 120] width 241 height 17
copy p "810090932316"
click at [686, 273] on input "1Z59316A0335446014" at bounding box center [608, 264] width 263 height 29
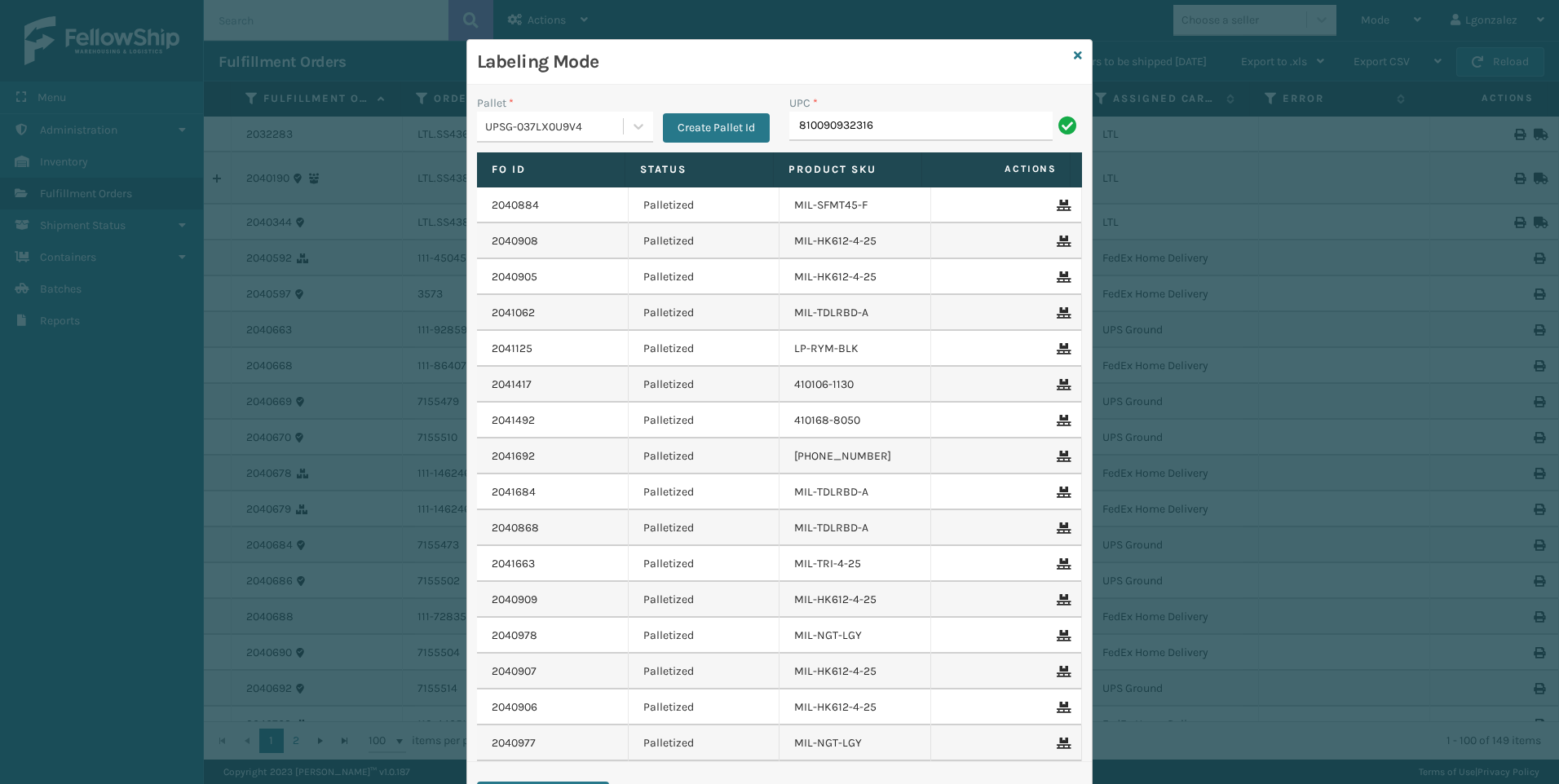
type input "810090932316"
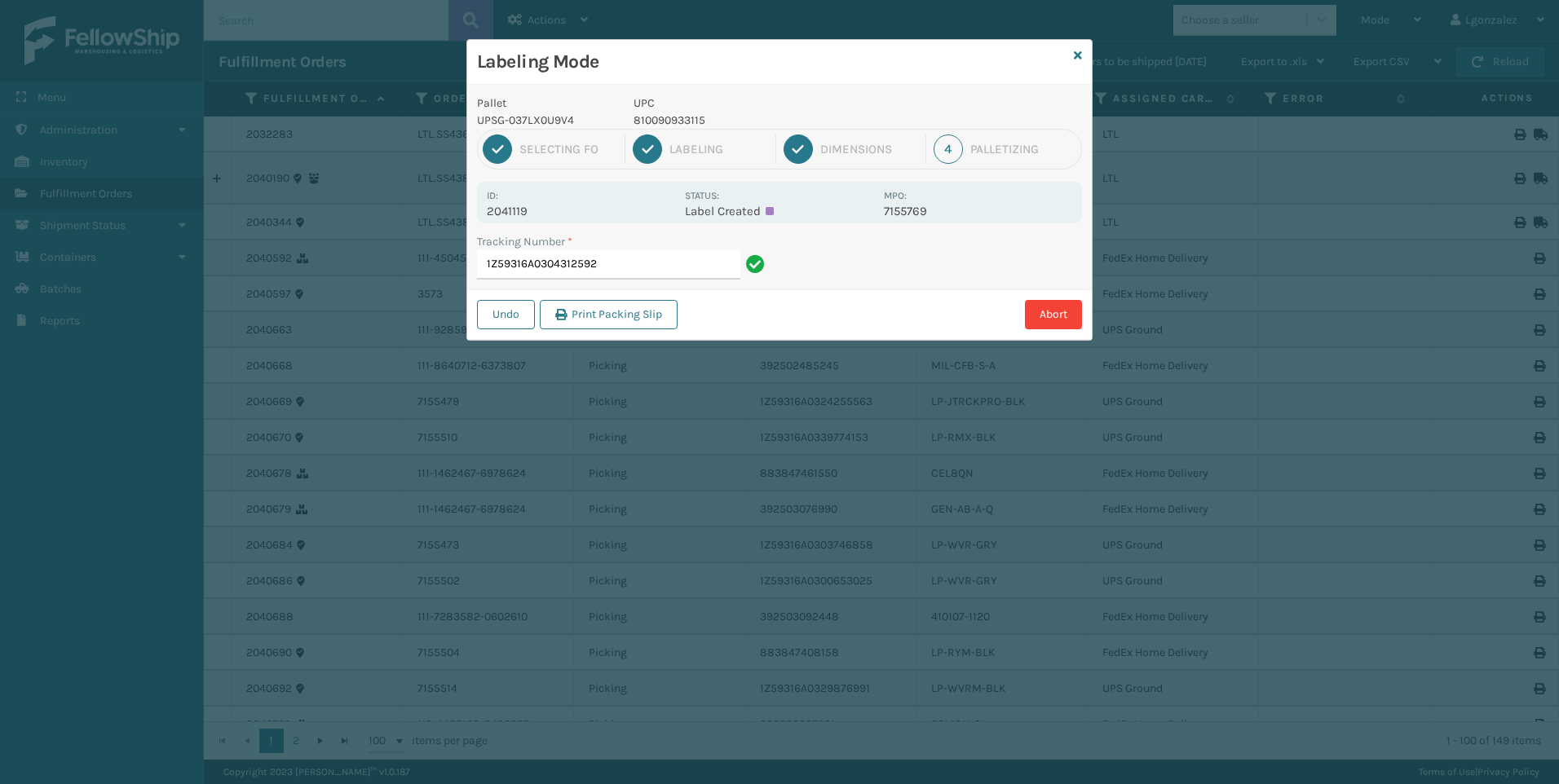
click at [640, 115] on p "810090933115" at bounding box center [754, 120] width 241 height 17
click at [641, 115] on p "810090933115" at bounding box center [754, 120] width 241 height 17
copy p "810090933115"
click at [707, 263] on input "1Z59316A0304312592" at bounding box center [608, 264] width 263 height 29
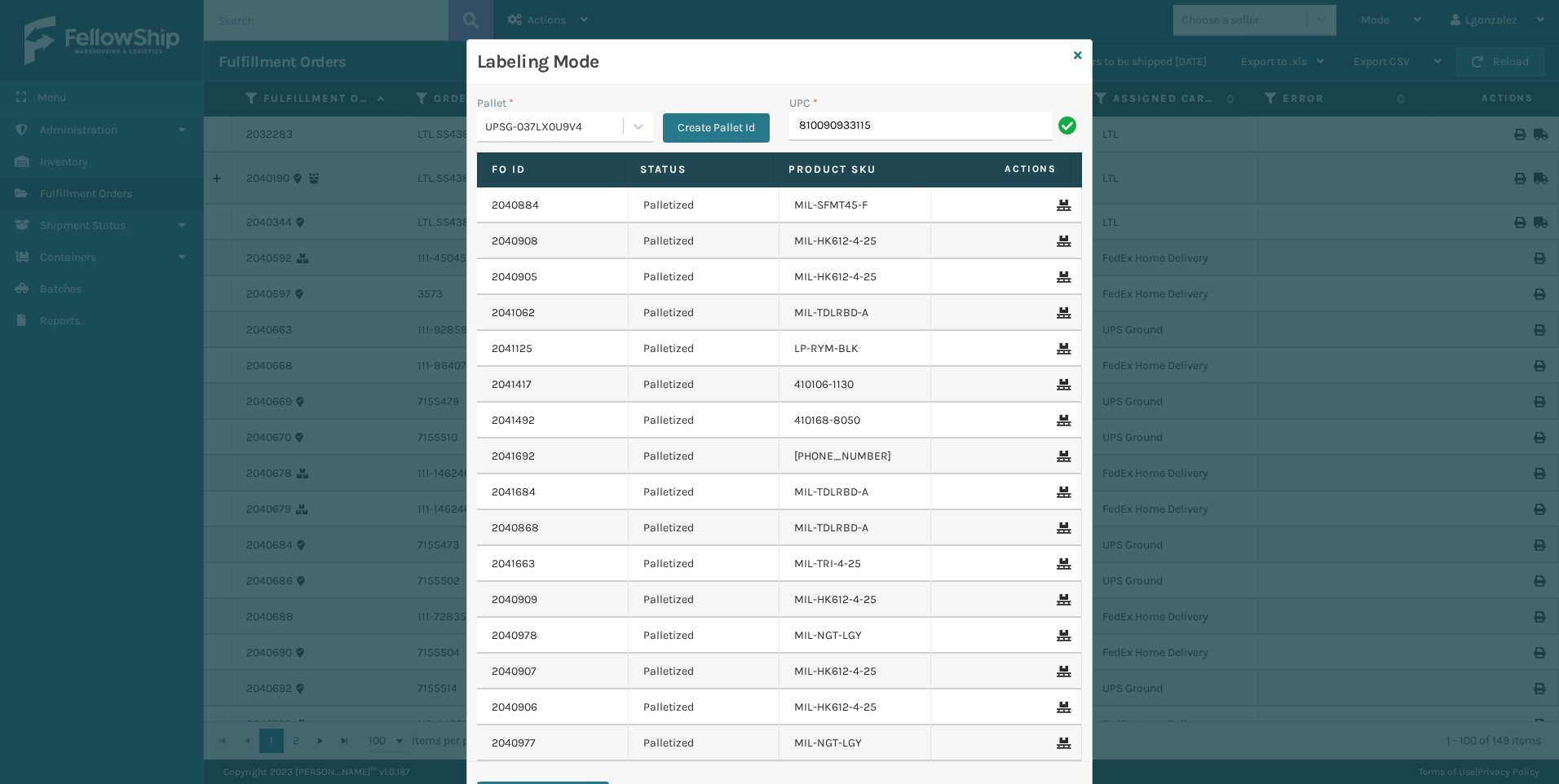
type input "810090933115"
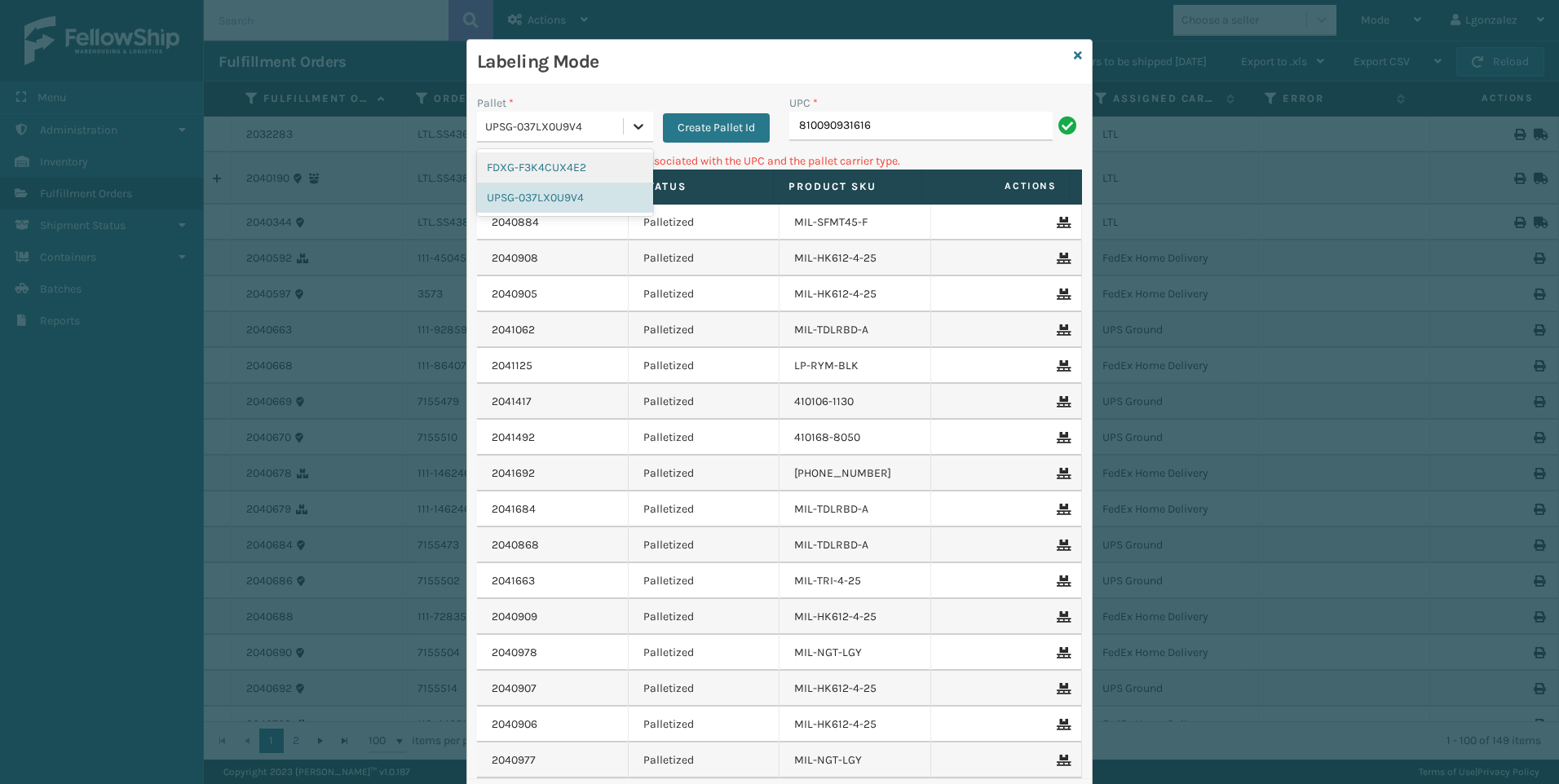
click at [635, 129] on icon at bounding box center [639, 126] width 16 height 16
click at [596, 168] on div "FDXG-F3K4CUX4E2" at bounding box center [565, 168] width 176 height 30
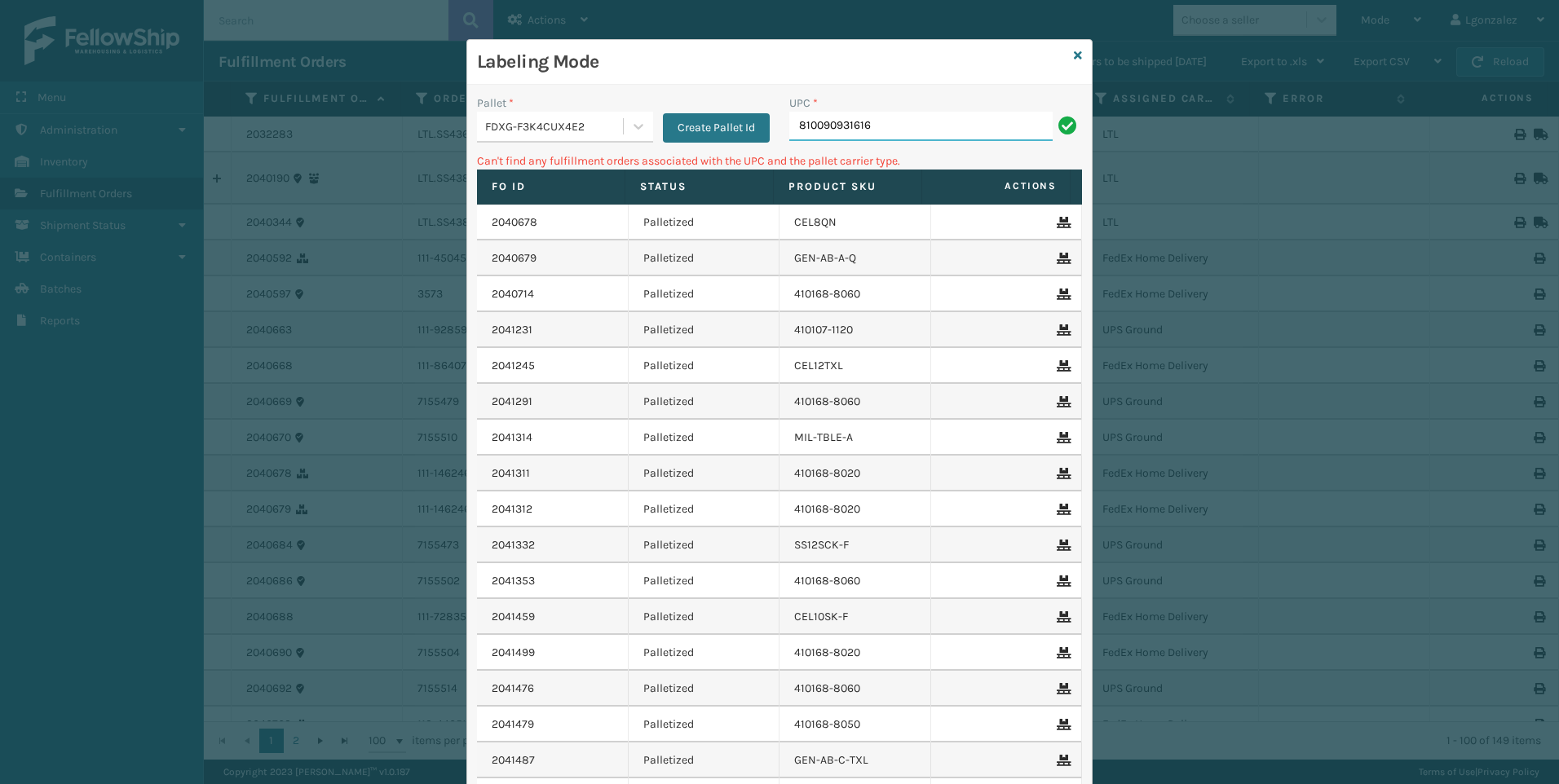
click at [903, 122] on input "810090931616" at bounding box center [920, 126] width 263 height 29
drag, startPoint x: 927, startPoint y: 61, endPoint x: 920, endPoint y: 74, distance: 14.8
click at [922, 73] on h3 "Labeling Mode" at bounding box center [772, 62] width 591 height 24
click at [1073, 50] on icon at bounding box center [1077, 55] width 8 height 11
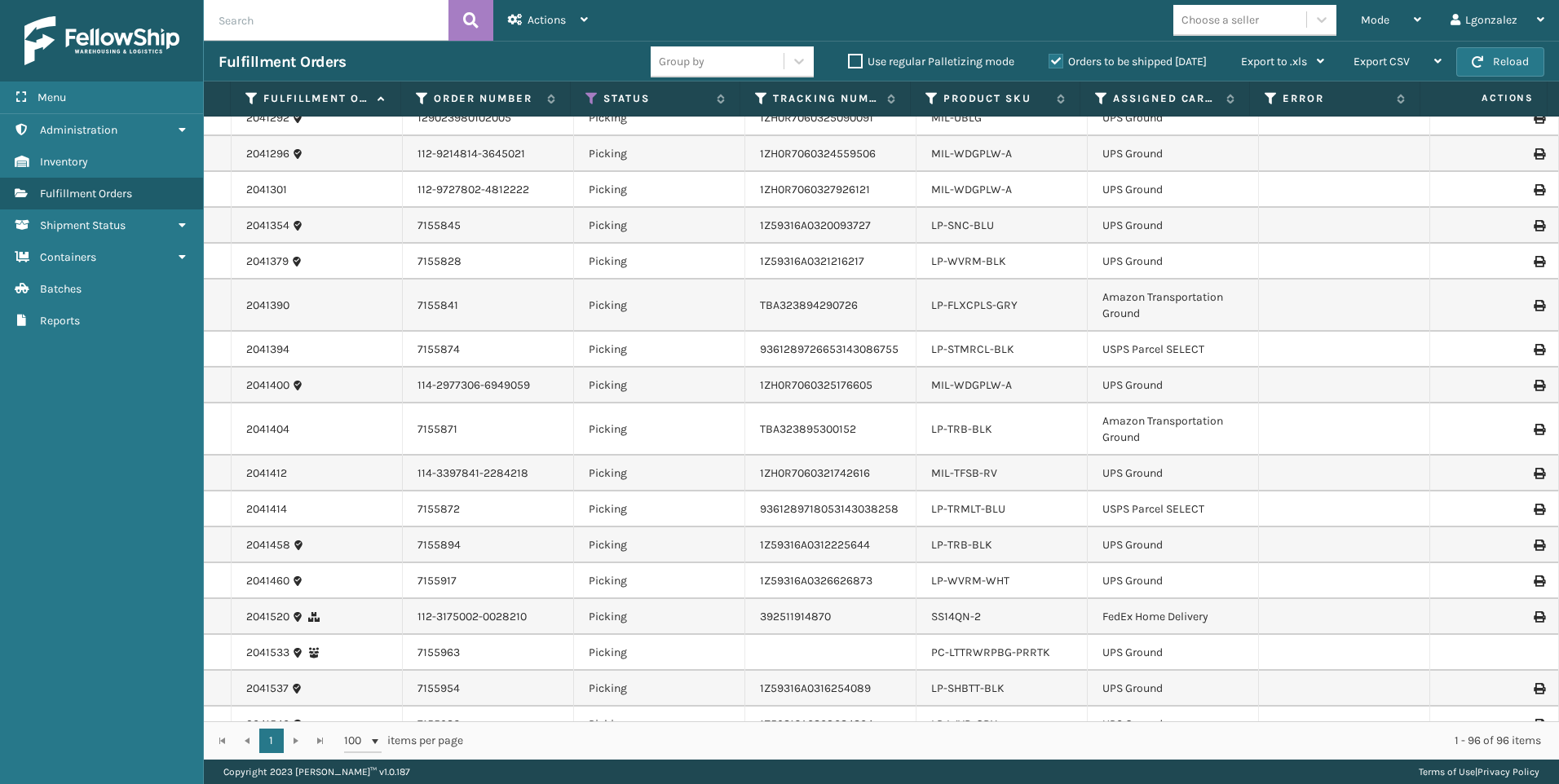
scroll to position [2118, 0]
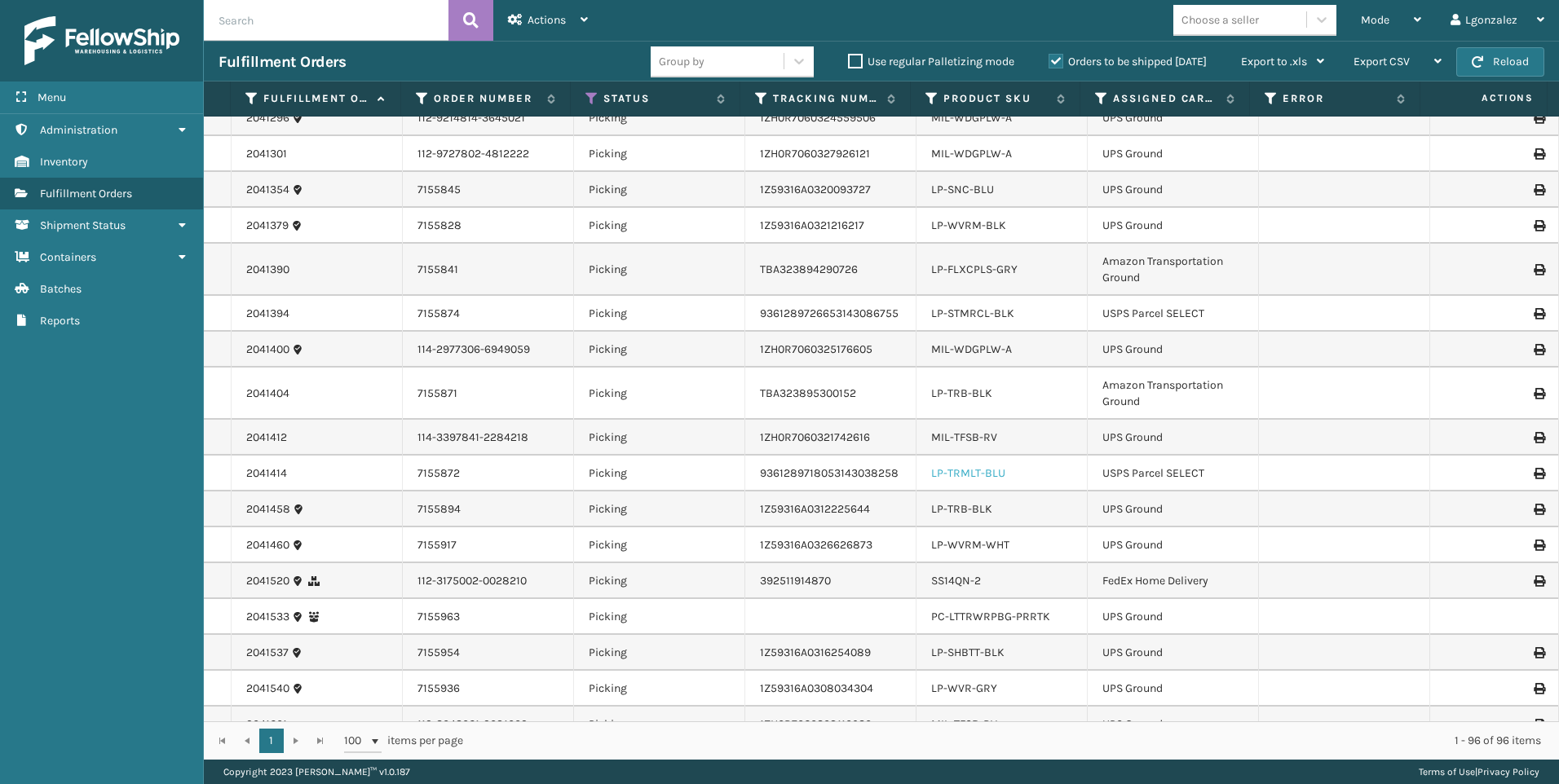
click at [948, 471] on link "LP-TRMLT-BLU" at bounding box center [968, 473] width 74 height 14
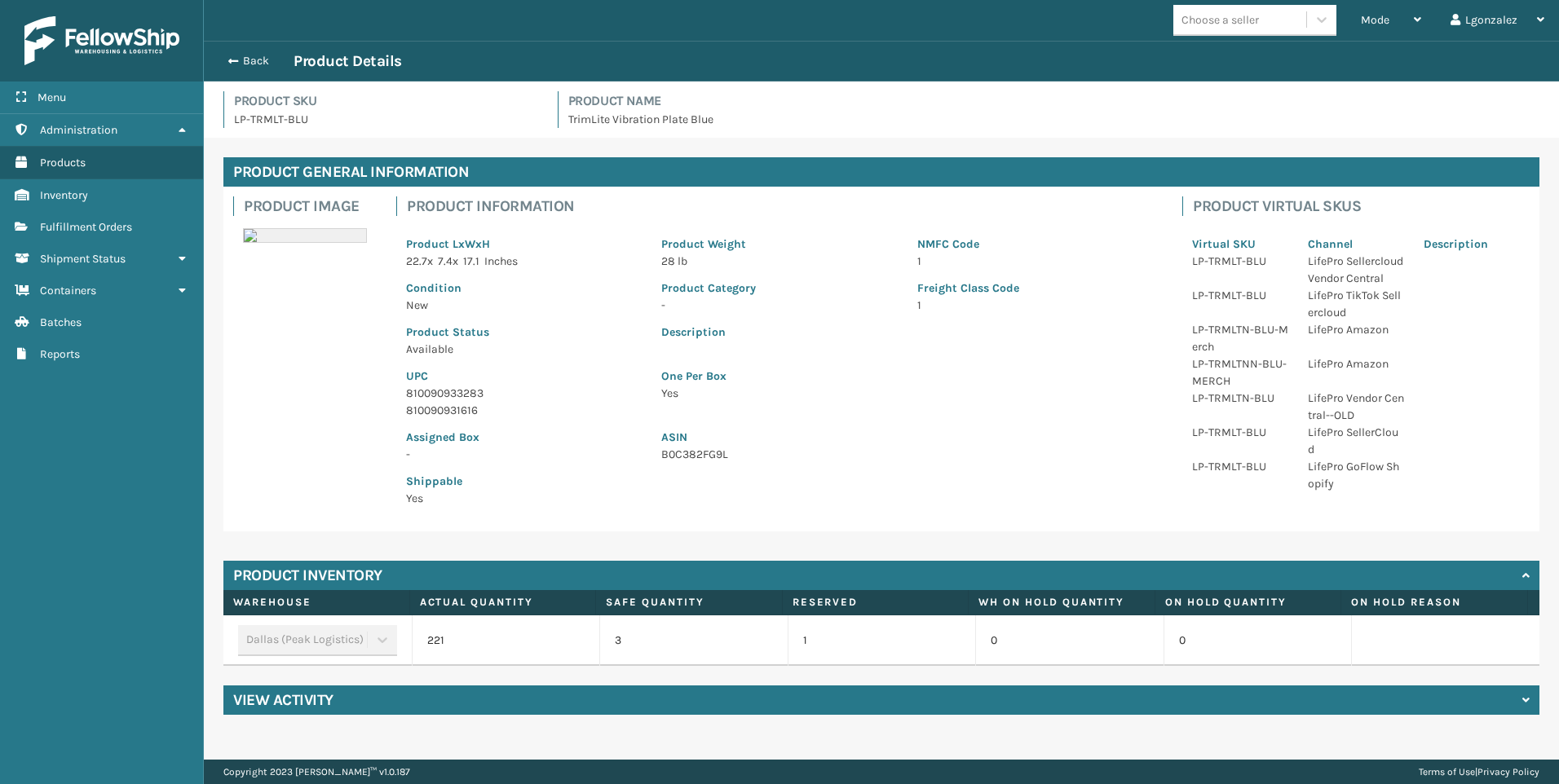
click at [454, 390] on p "810090933283" at bounding box center [524, 392] width 236 height 17
copy p "810090933283"
click at [131, 219] on link "Fulfillment Orders" at bounding box center [101, 227] width 203 height 32
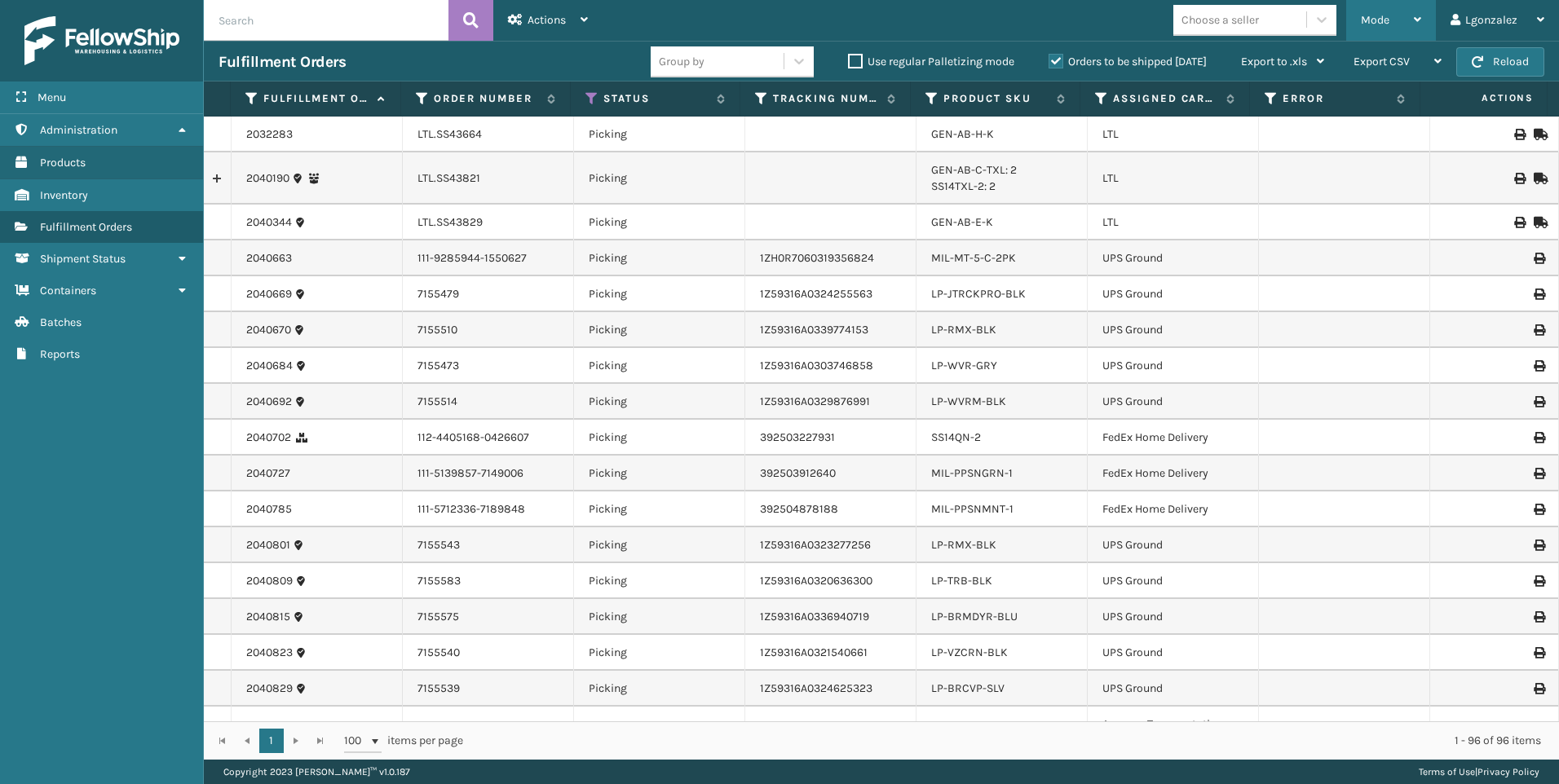
click at [1410, 26] on div "Mode" at bounding box center [1390, 20] width 60 height 41
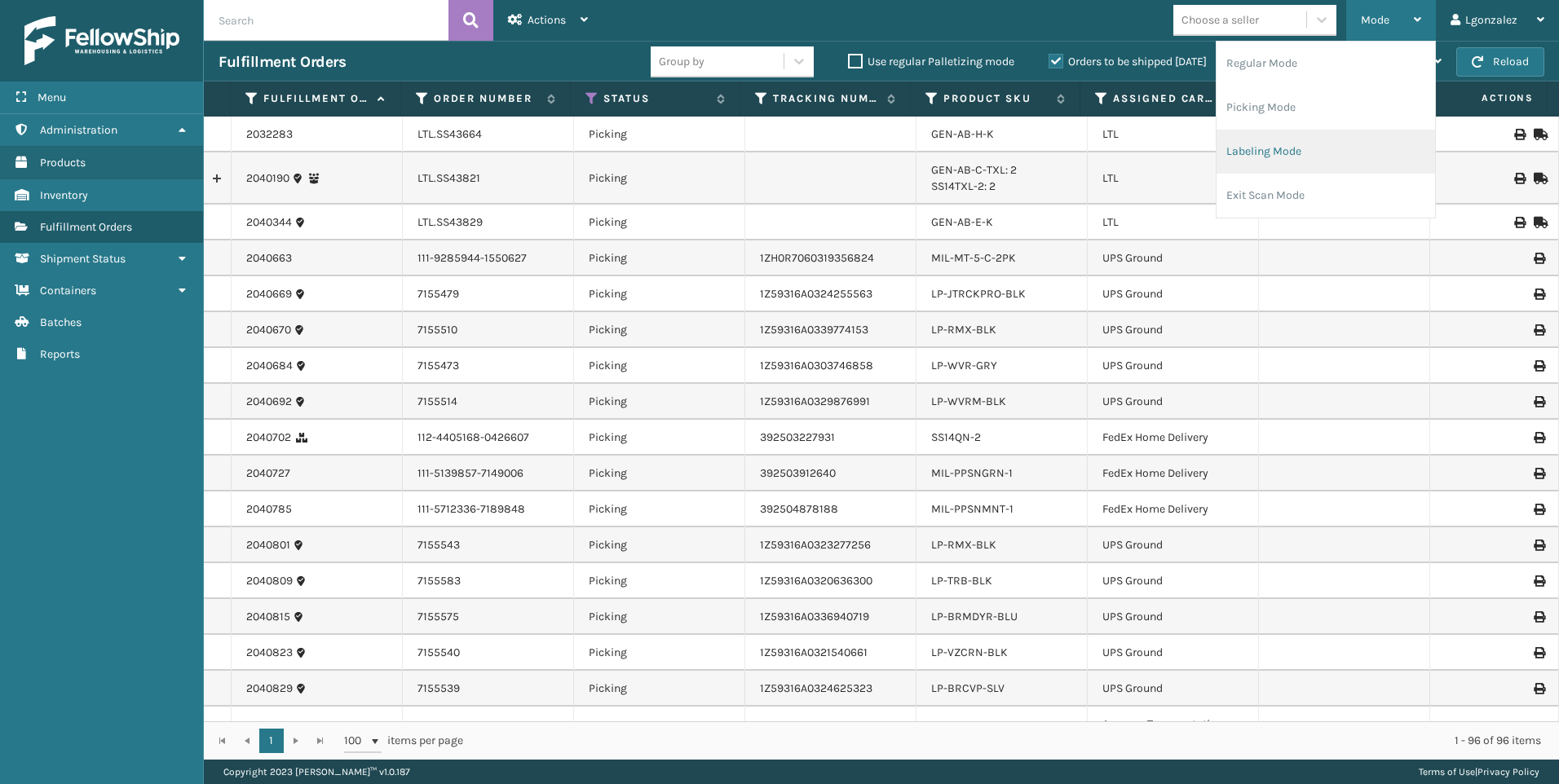
click at [1275, 152] on li "Labeling Mode" at bounding box center [1325, 152] width 219 height 44
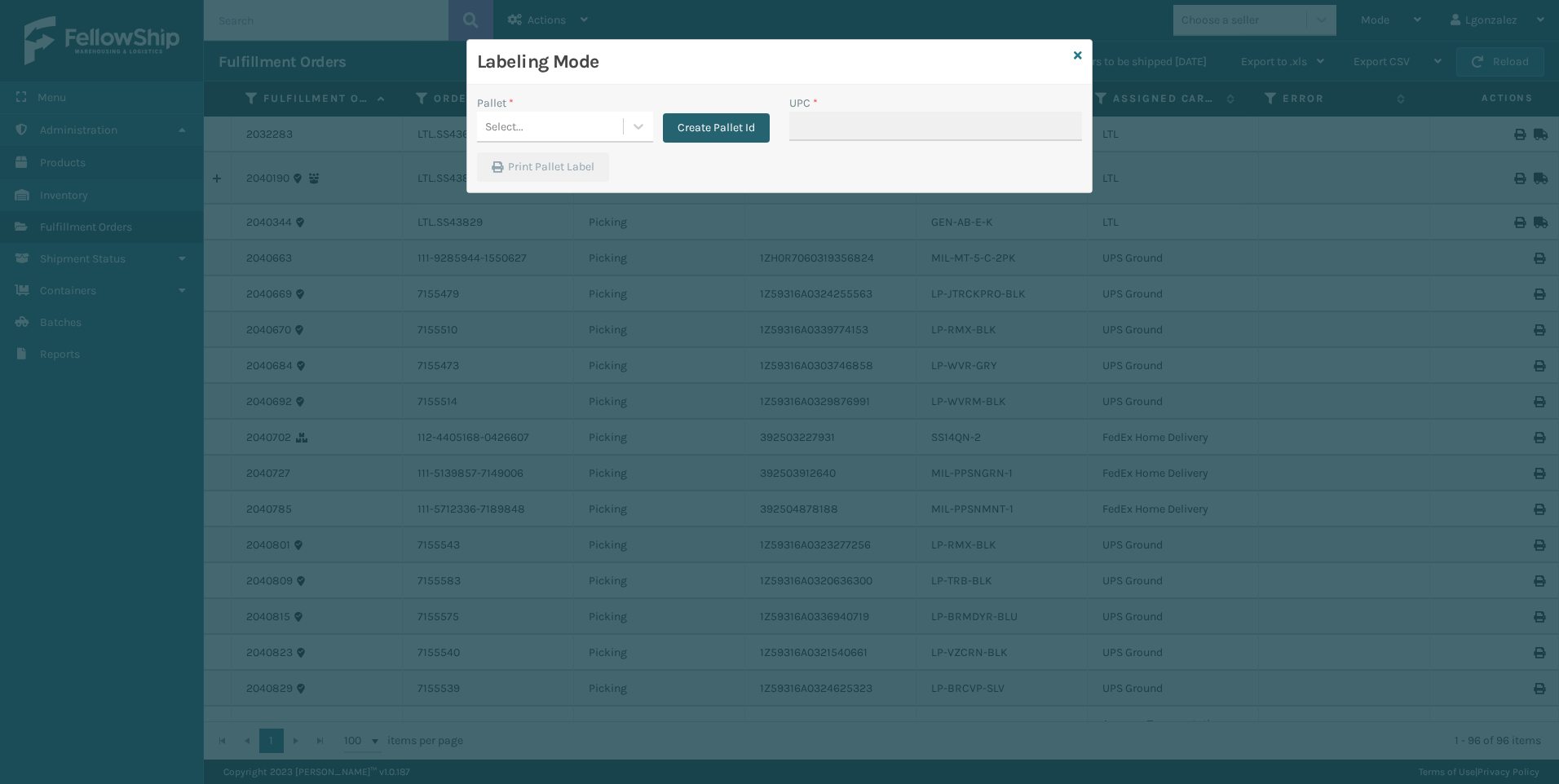
click at [744, 134] on button "Create Pallet Id" at bounding box center [716, 127] width 107 height 29
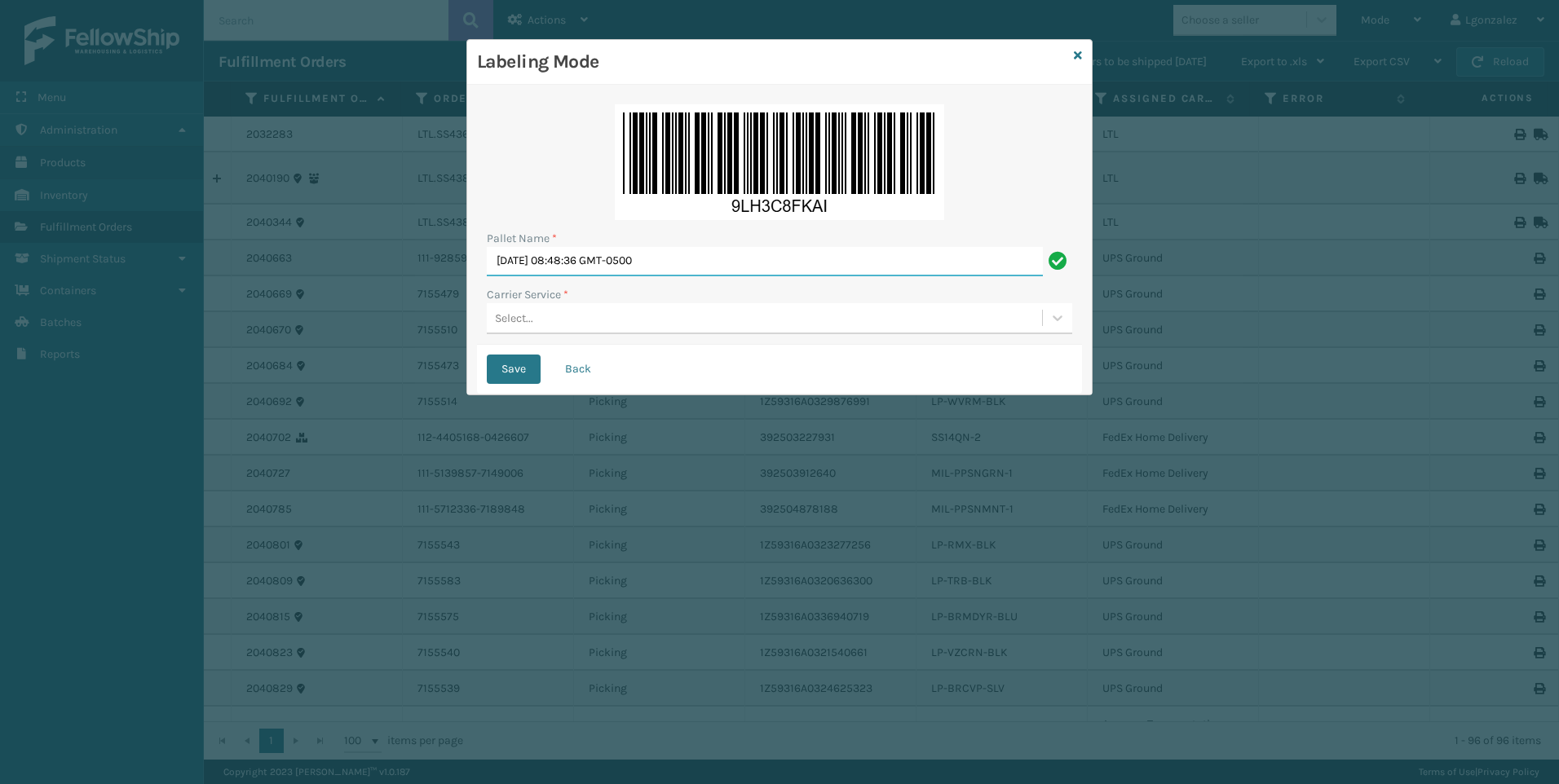
click at [653, 254] on input "[DATE] 08:48:36 GMT-0500" at bounding box center [765, 261] width 556 height 29
type input "Trinity"
click at [655, 324] on div "Select..." at bounding box center [765, 318] width 556 height 27
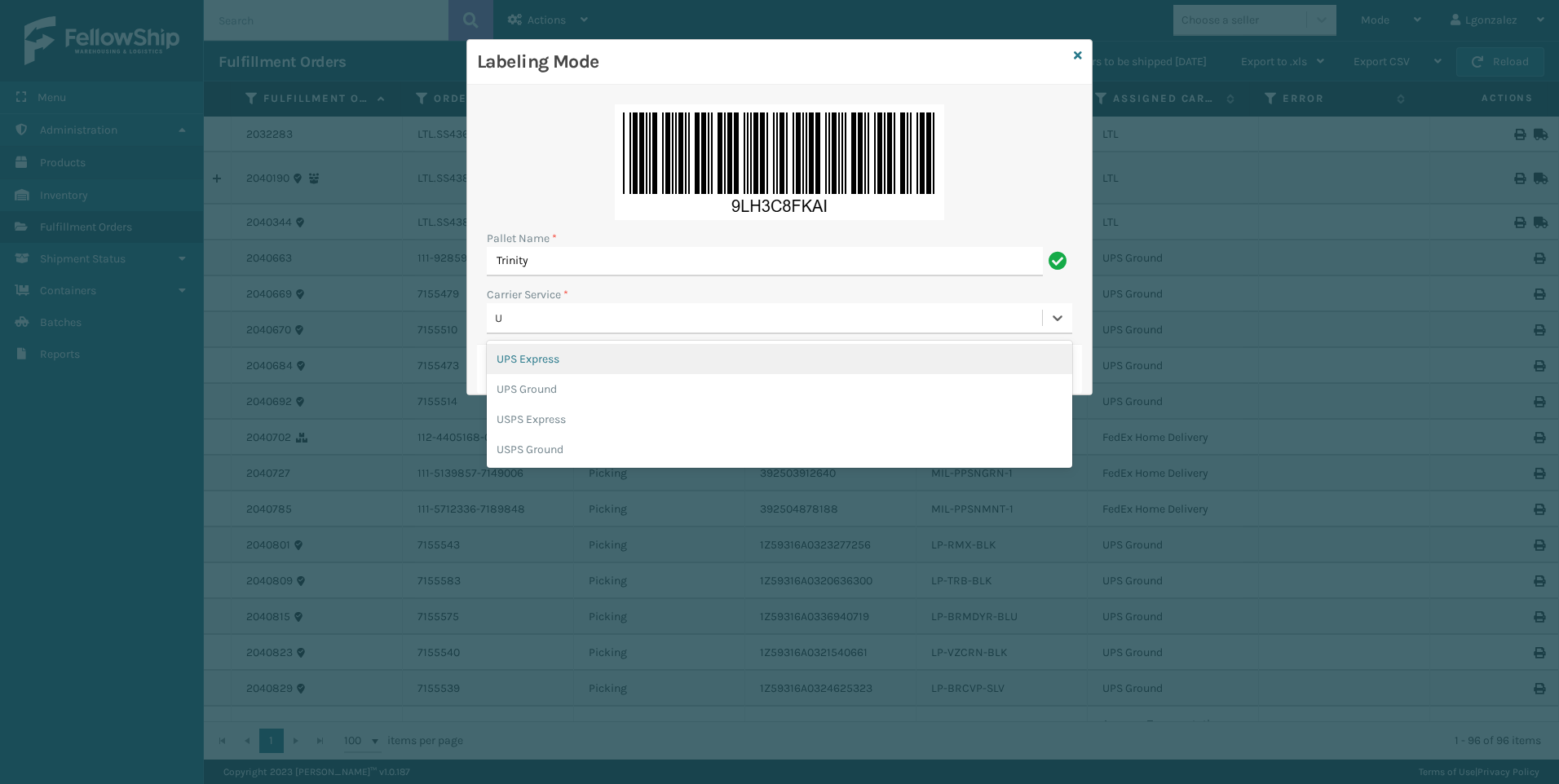
type input "US"
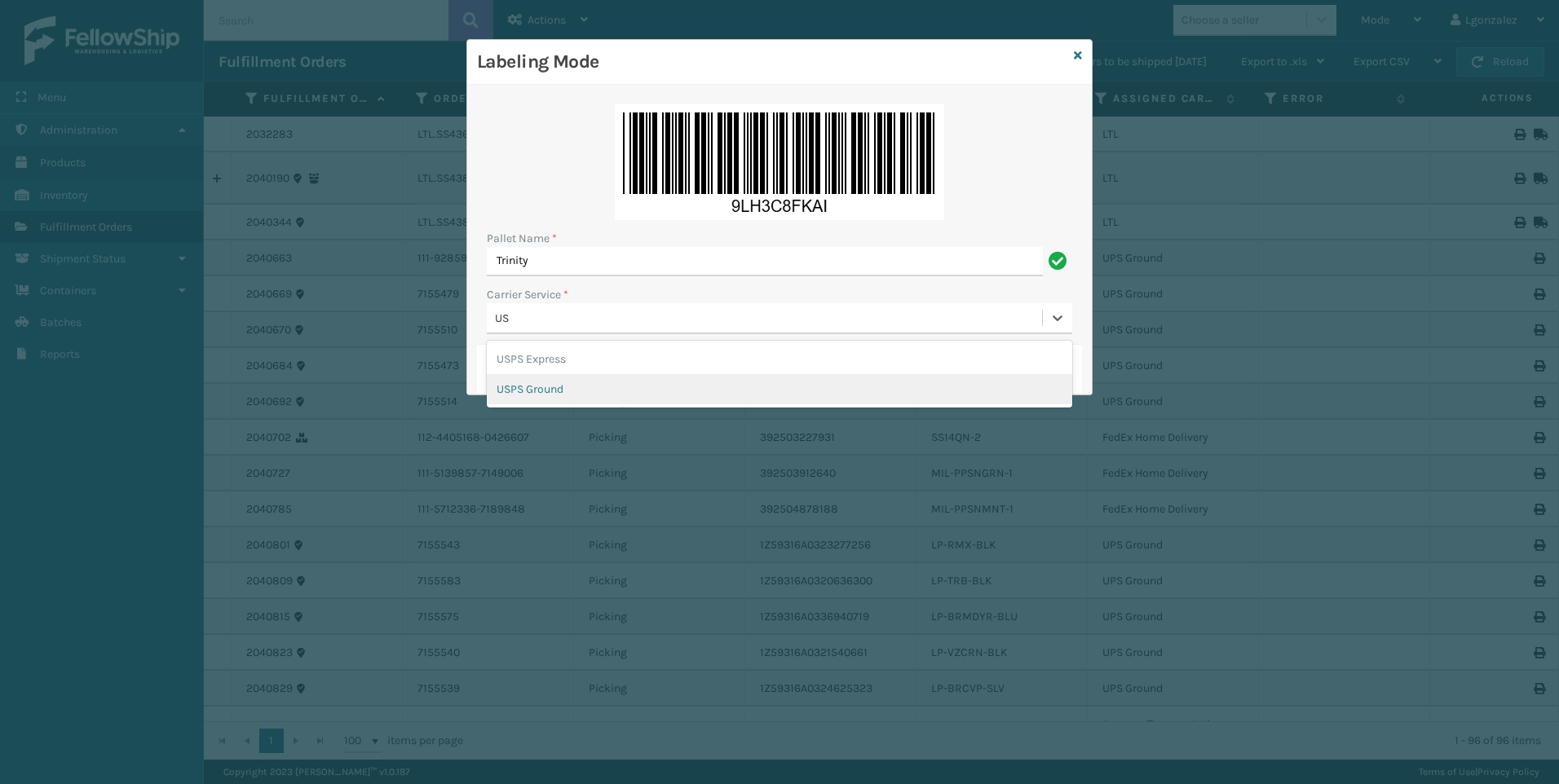
click at [577, 392] on div "USPS Ground" at bounding box center [780, 389] width 586 height 30
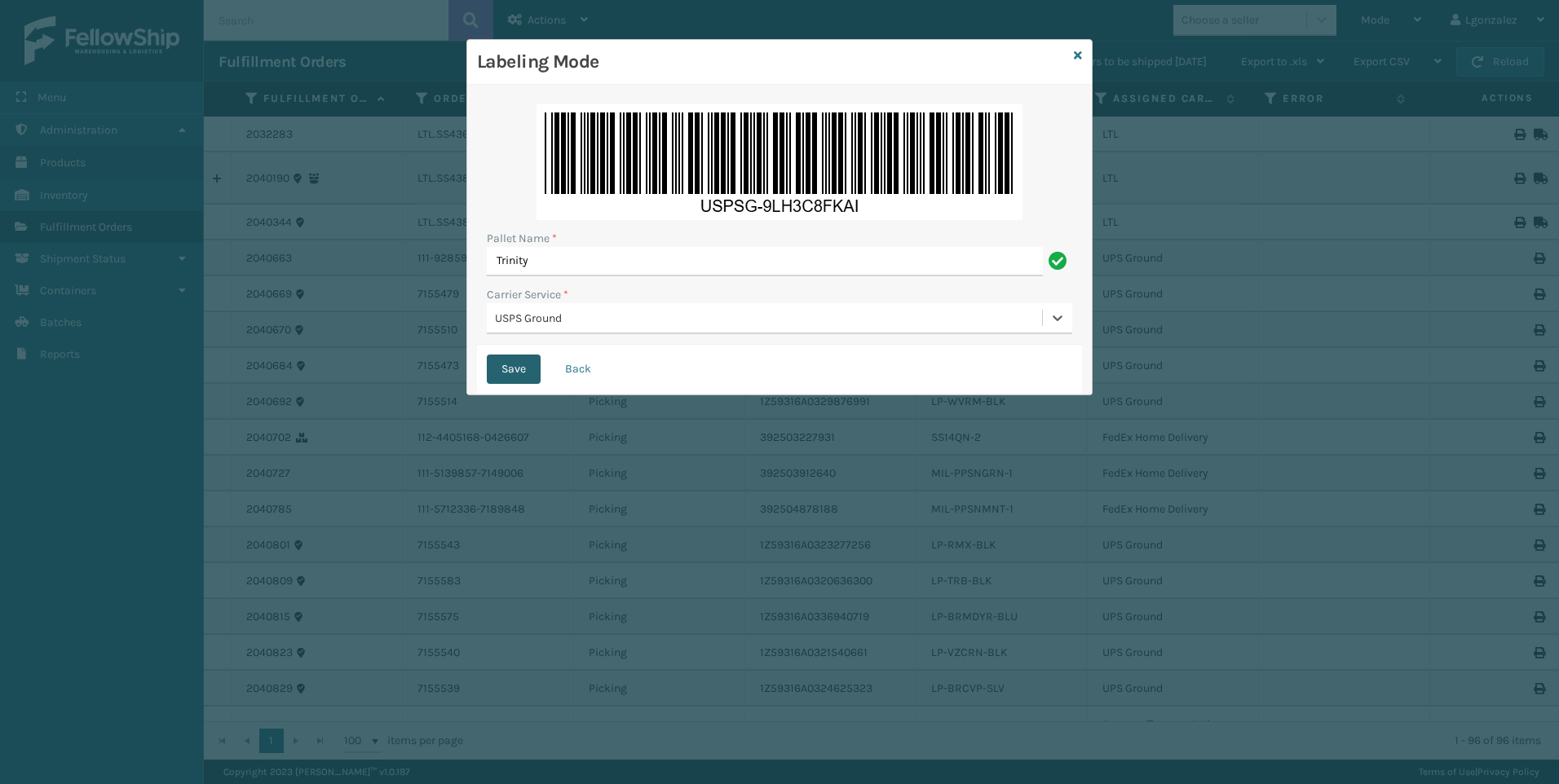
click at [525, 365] on button "Save" at bounding box center [514, 369] width 54 height 29
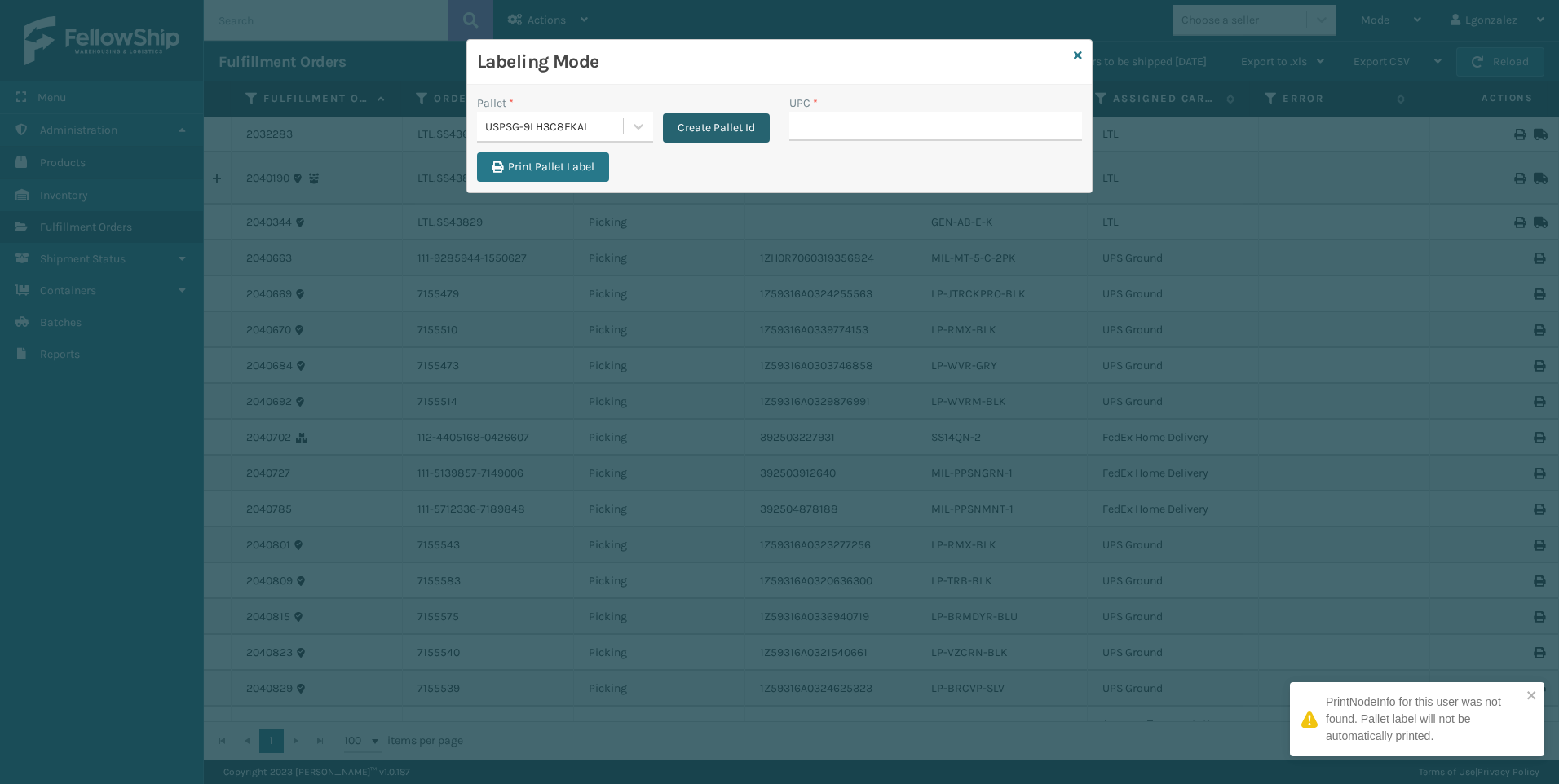
click at [688, 122] on button "Create Pallet Id" at bounding box center [716, 127] width 107 height 29
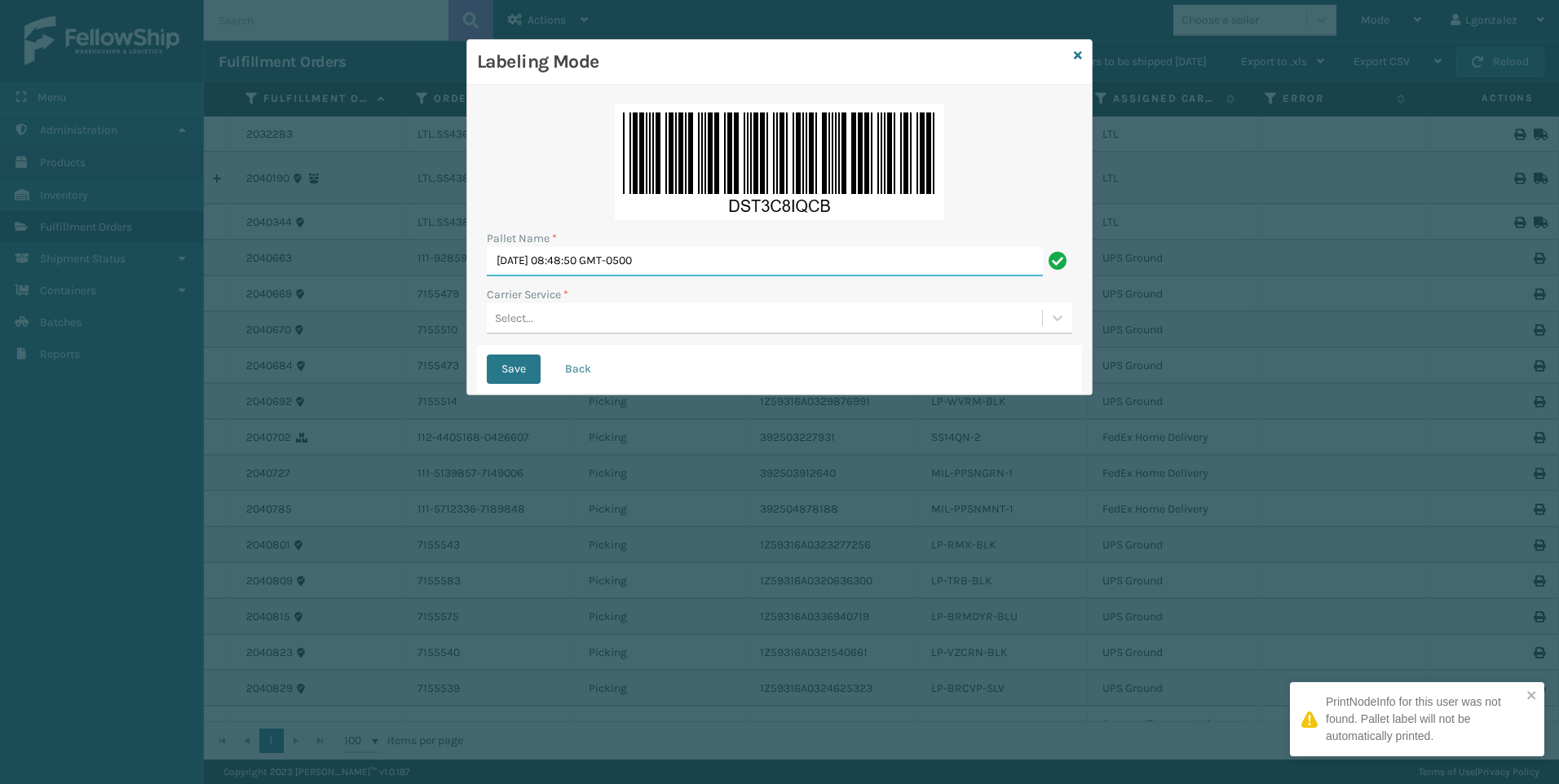
click at [571, 252] on input "[DATE] 08:48:50 GMT-0500" at bounding box center [765, 261] width 556 height 29
click at [572, 252] on input "[DATE] 08:48:50 GMT-0500" at bounding box center [765, 261] width 556 height 29
type input "Trinity"
click at [523, 324] on div "Select..." at bounding box center [514, 318] width 38 height 17
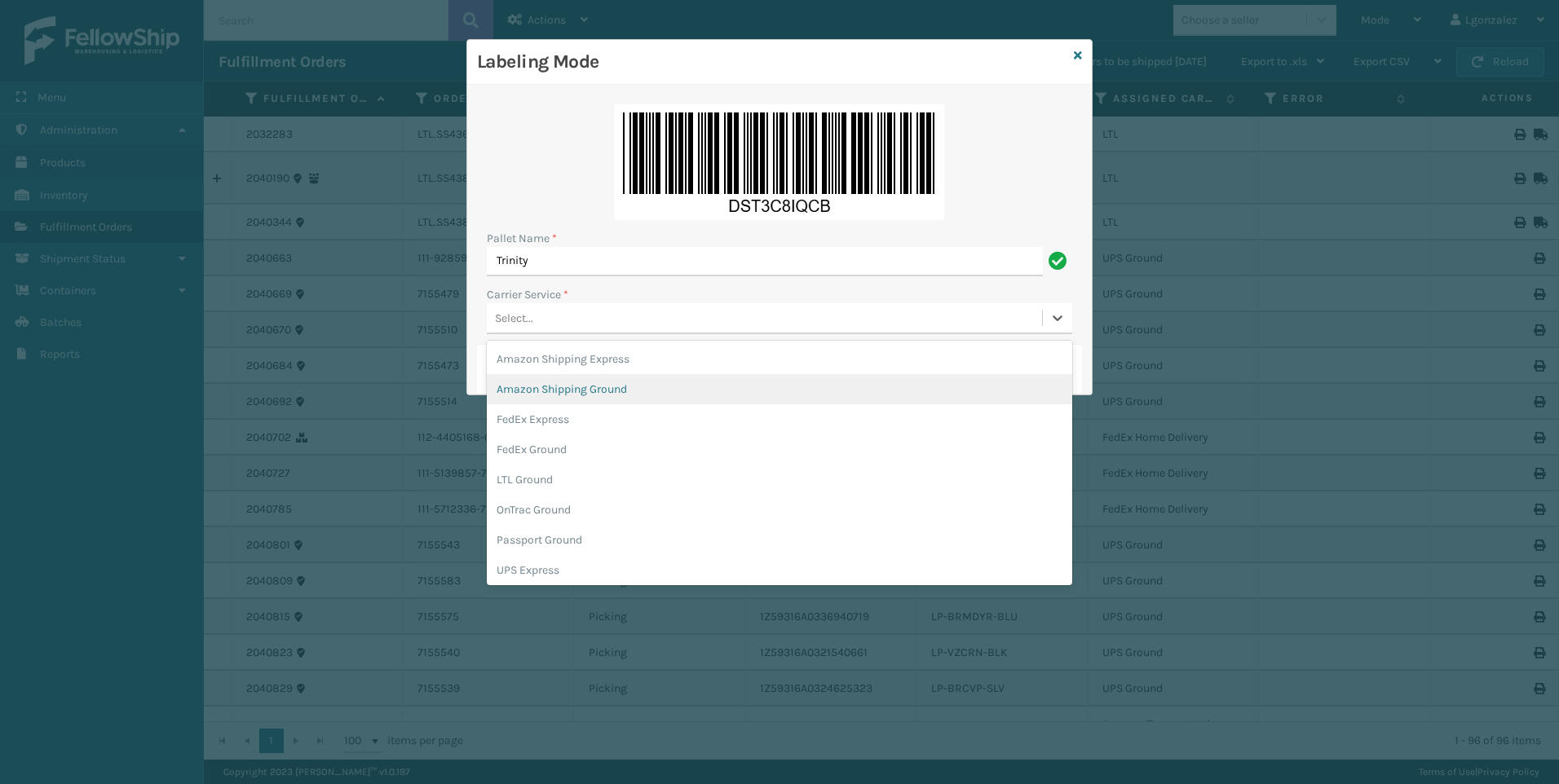
click at [567, 387] on div "Amazon Shipping Ground" at bounding box center [780, 389] width 586 height 30
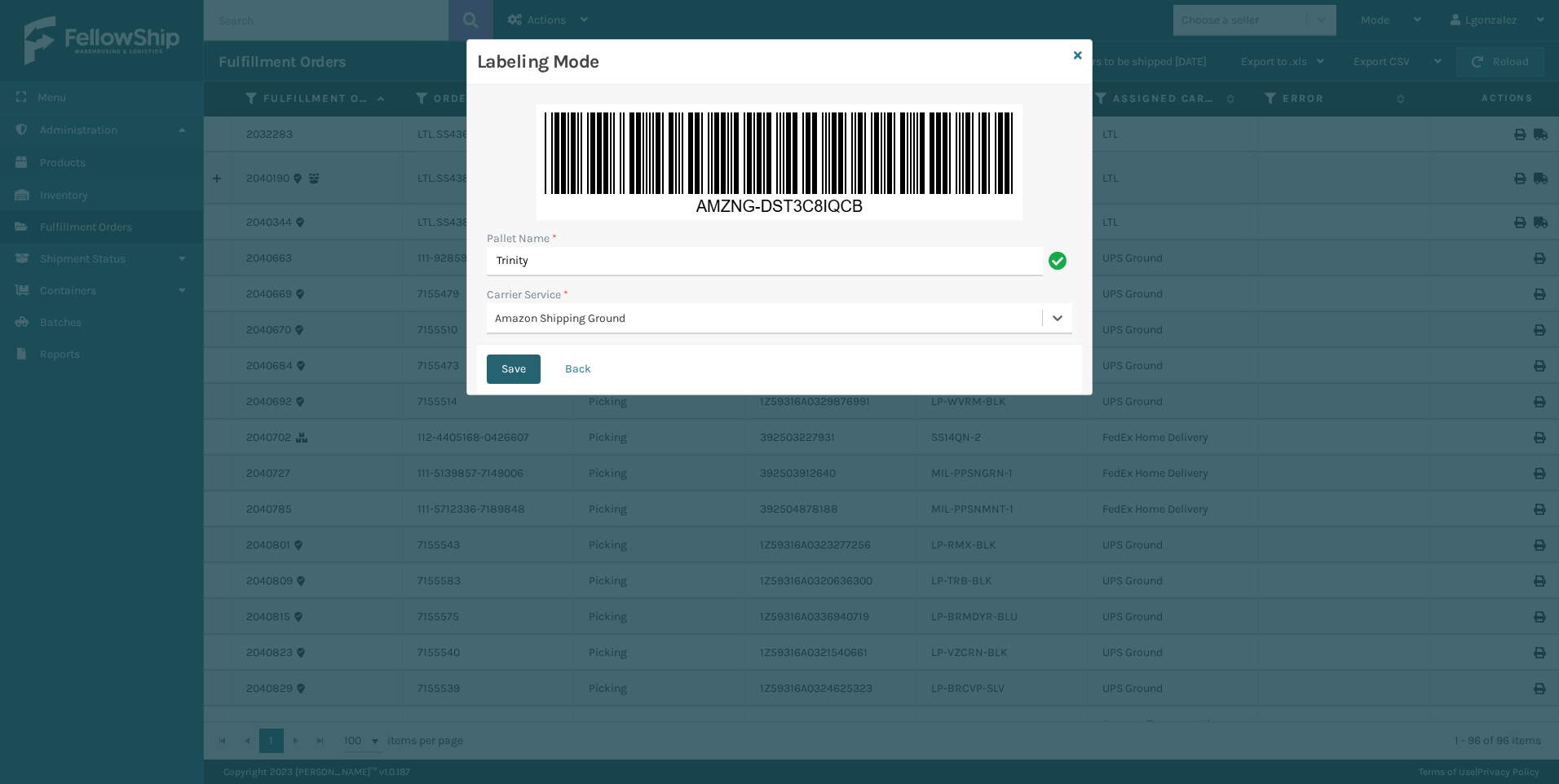
click at [507, 359] on button "Save" at bounding box center [514, 369] width 54 height 29
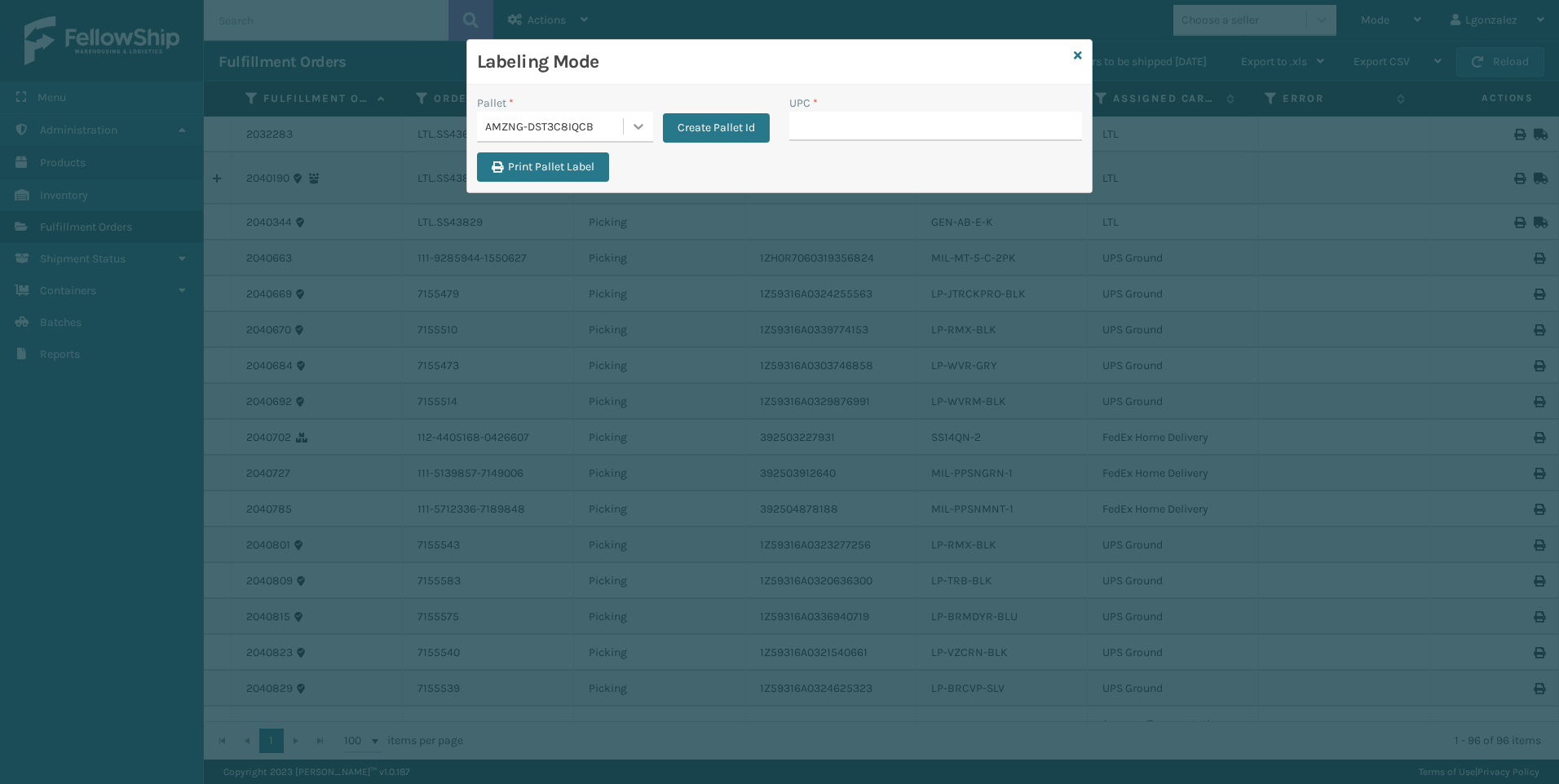
click at [627, 121] on div at bounding box center [638, 126] width 29 height 29
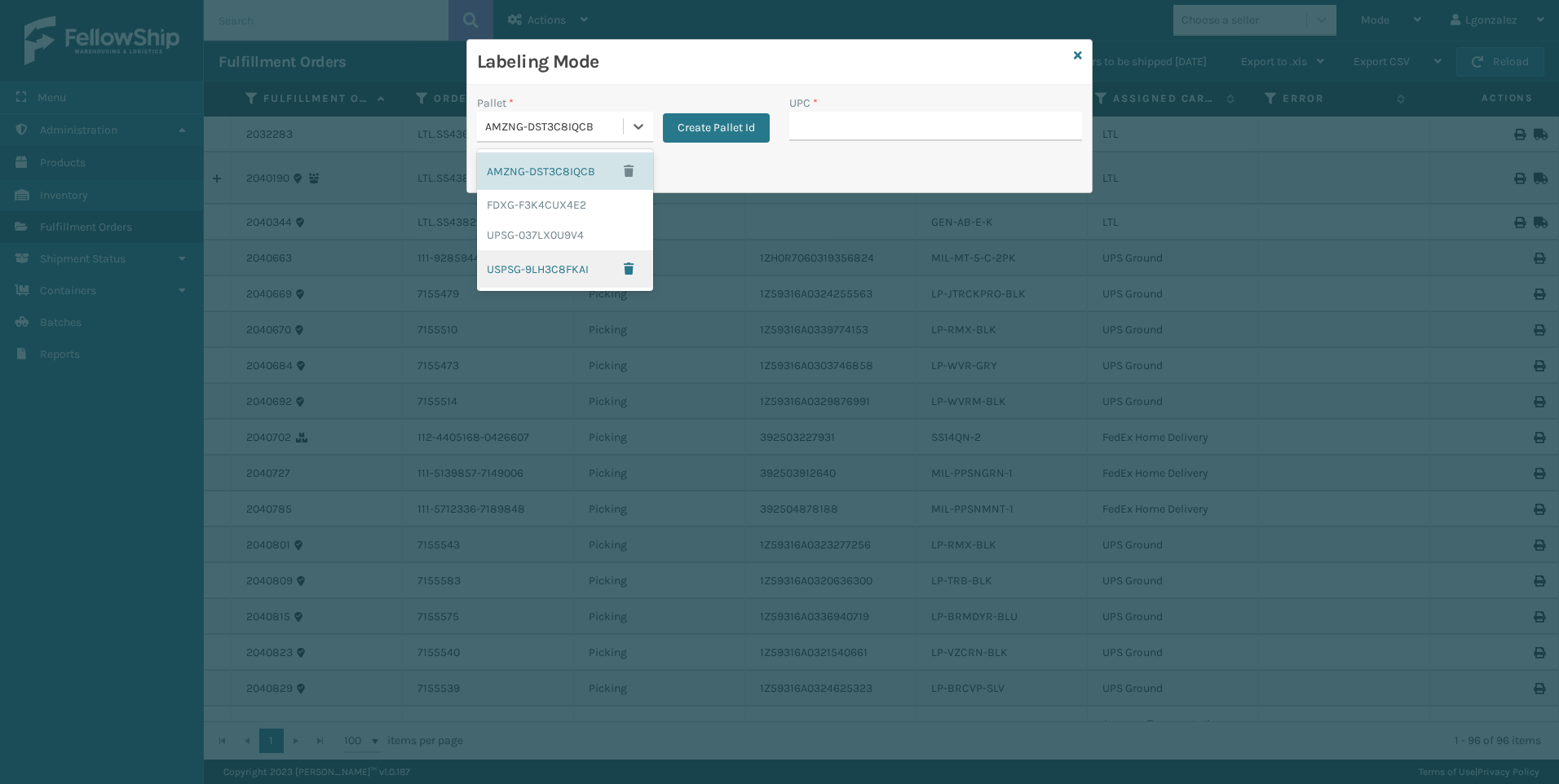
drag, startPoint x: 534, startPoint y: 276, endPoint x: 594, endPoint y: 246, distance: 67.1
click at [534, 275] on div "USPSG-9LH3C8FKAI" at bounding box center [565, 269] width 176 height 38
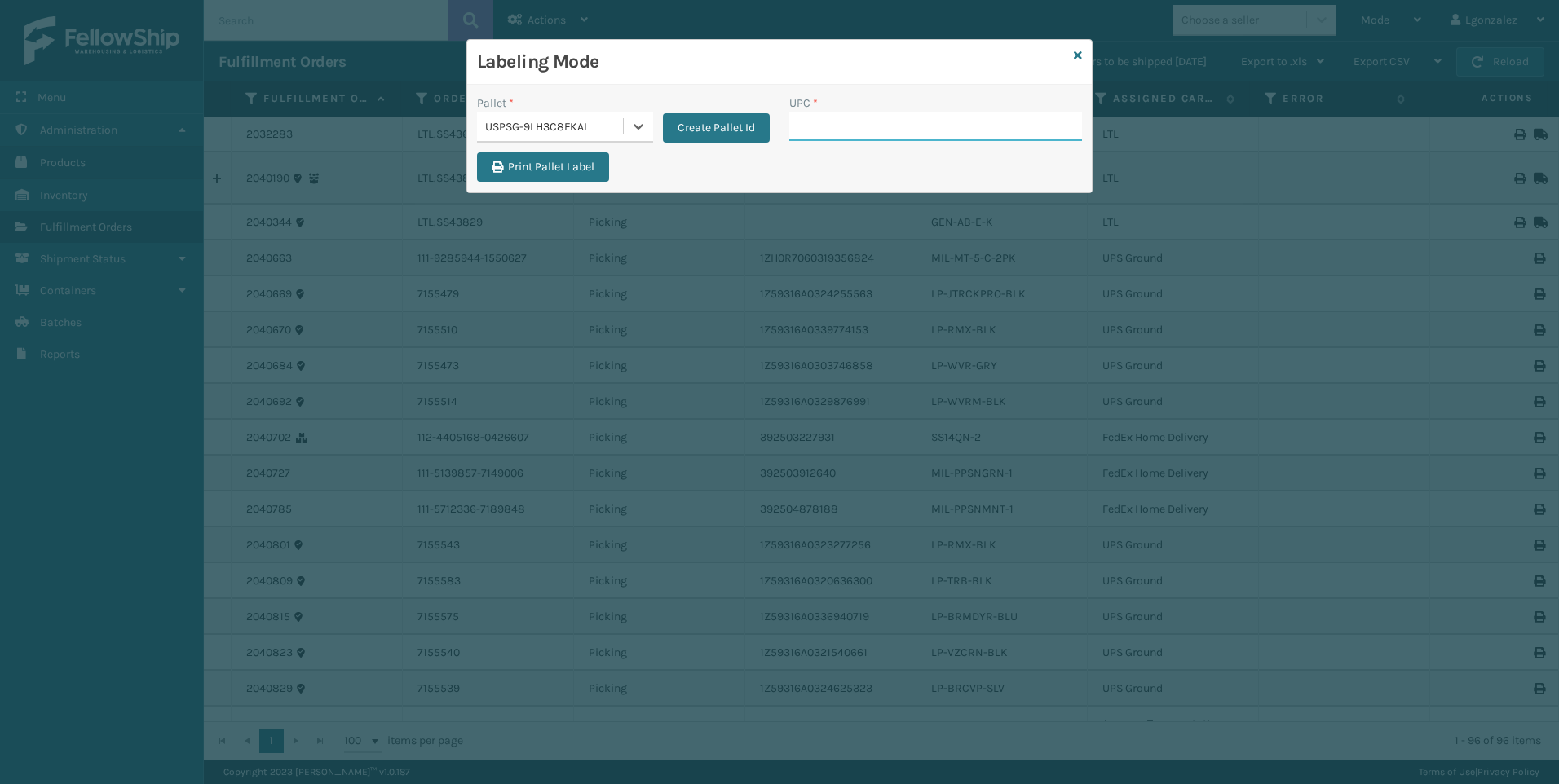
click at [811, 127] on input "UPC *" at bounding box center [935, 126] width 293 height 29
paste input "810090933283"
type input "810090933283"
type input "810090932613"
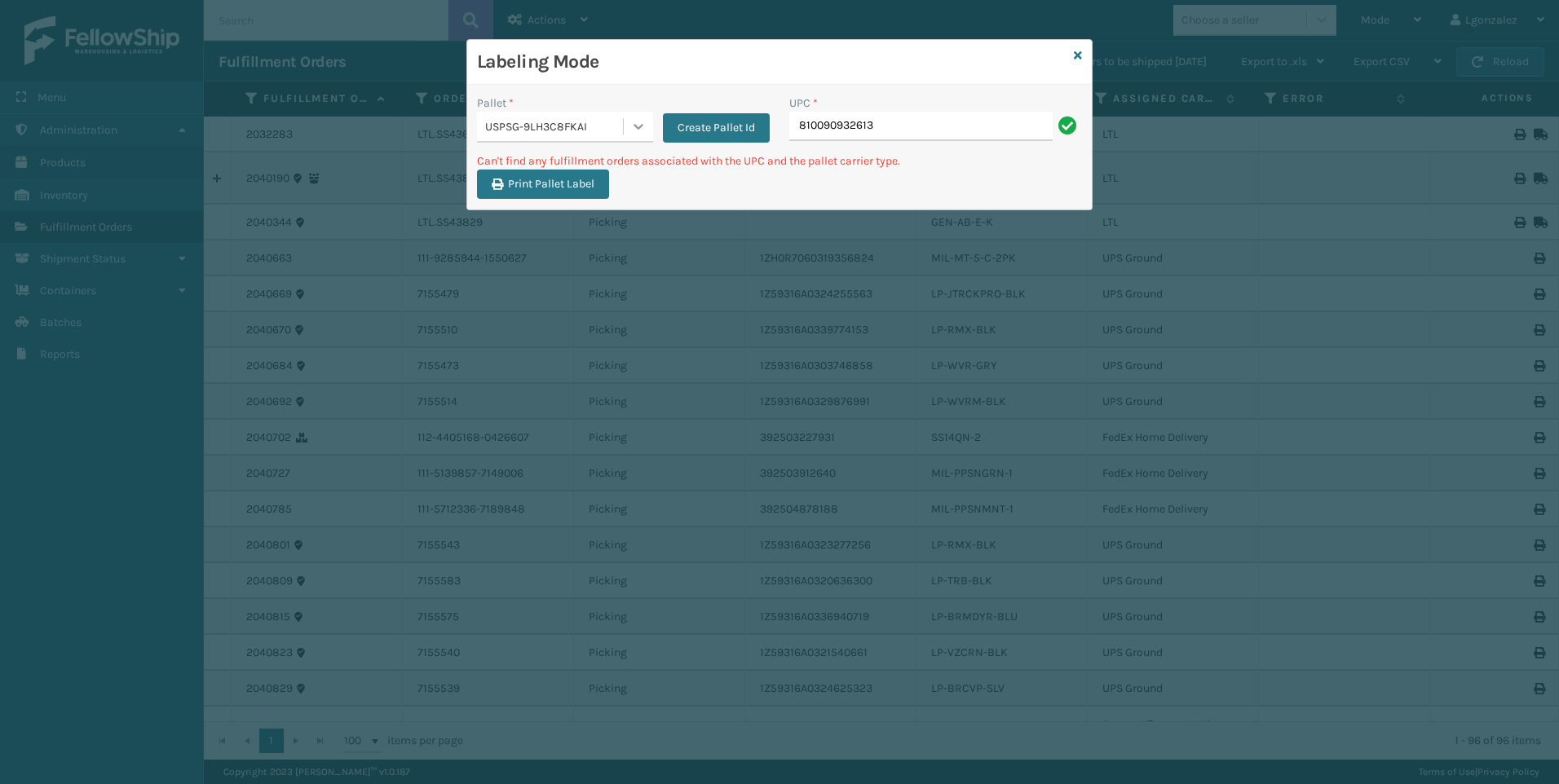
click at [645, 135] on div at bounding box center [638, 126] width 29 height 29
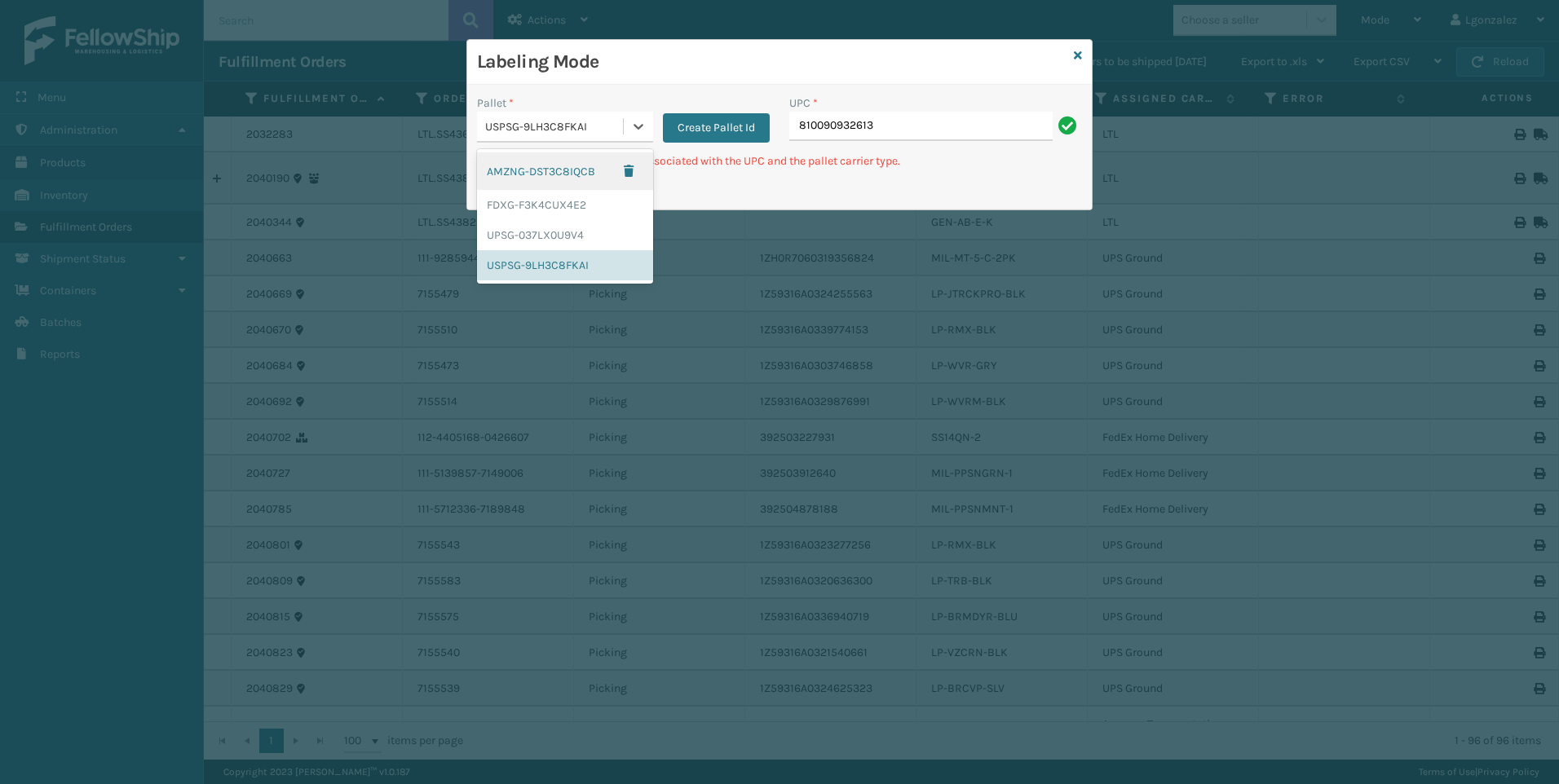
click at [594, 180] on div "AMZNG-DST3C8IQCB" at bounding box center [565, 172] width 176 height 38
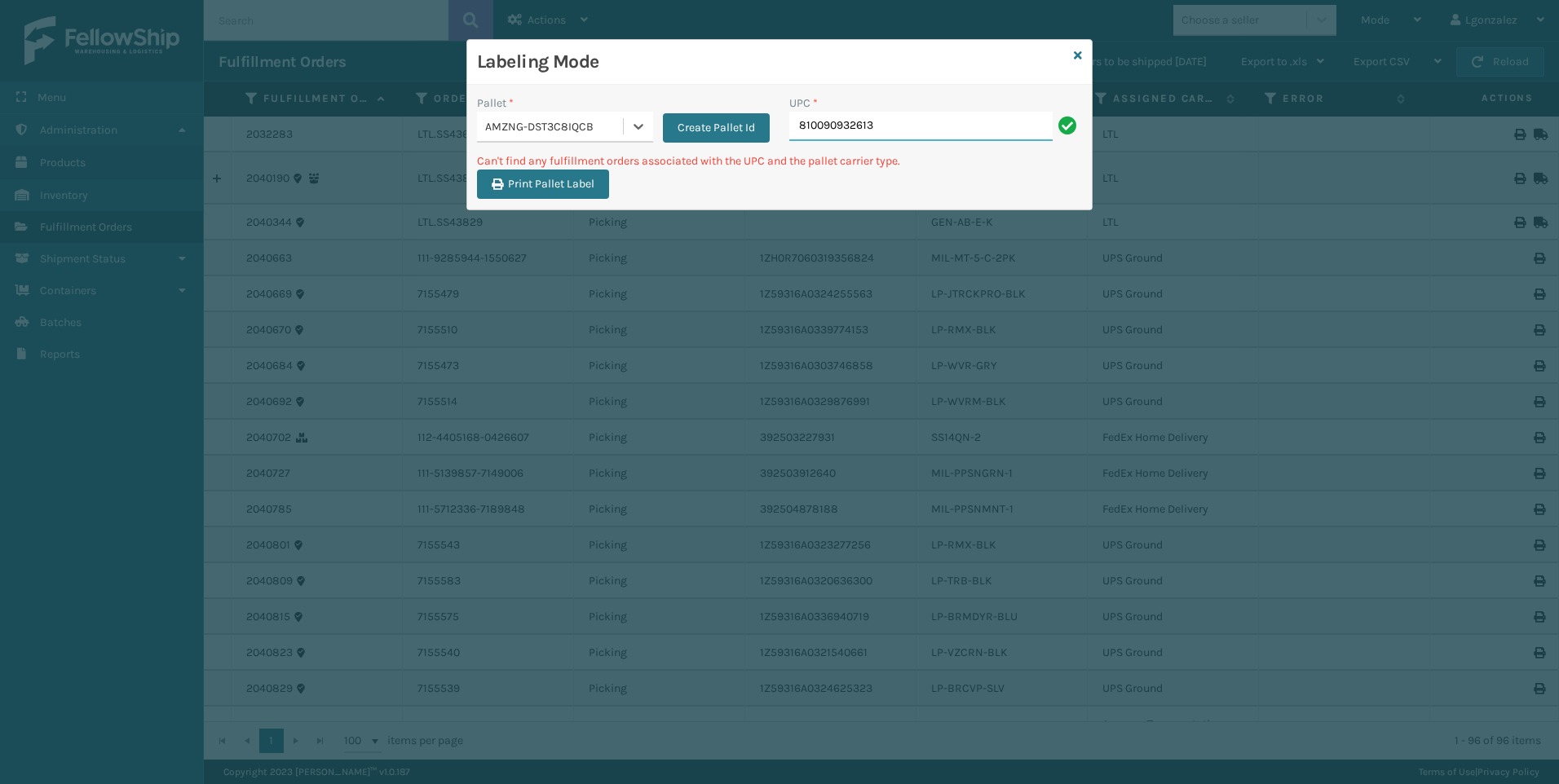
click at [879, 135] on input "810090932613" at bounding box center [920, 126] width 263 height 29
click at [642, 134] on icon at bounding box center [639, 126] width 16 height 16
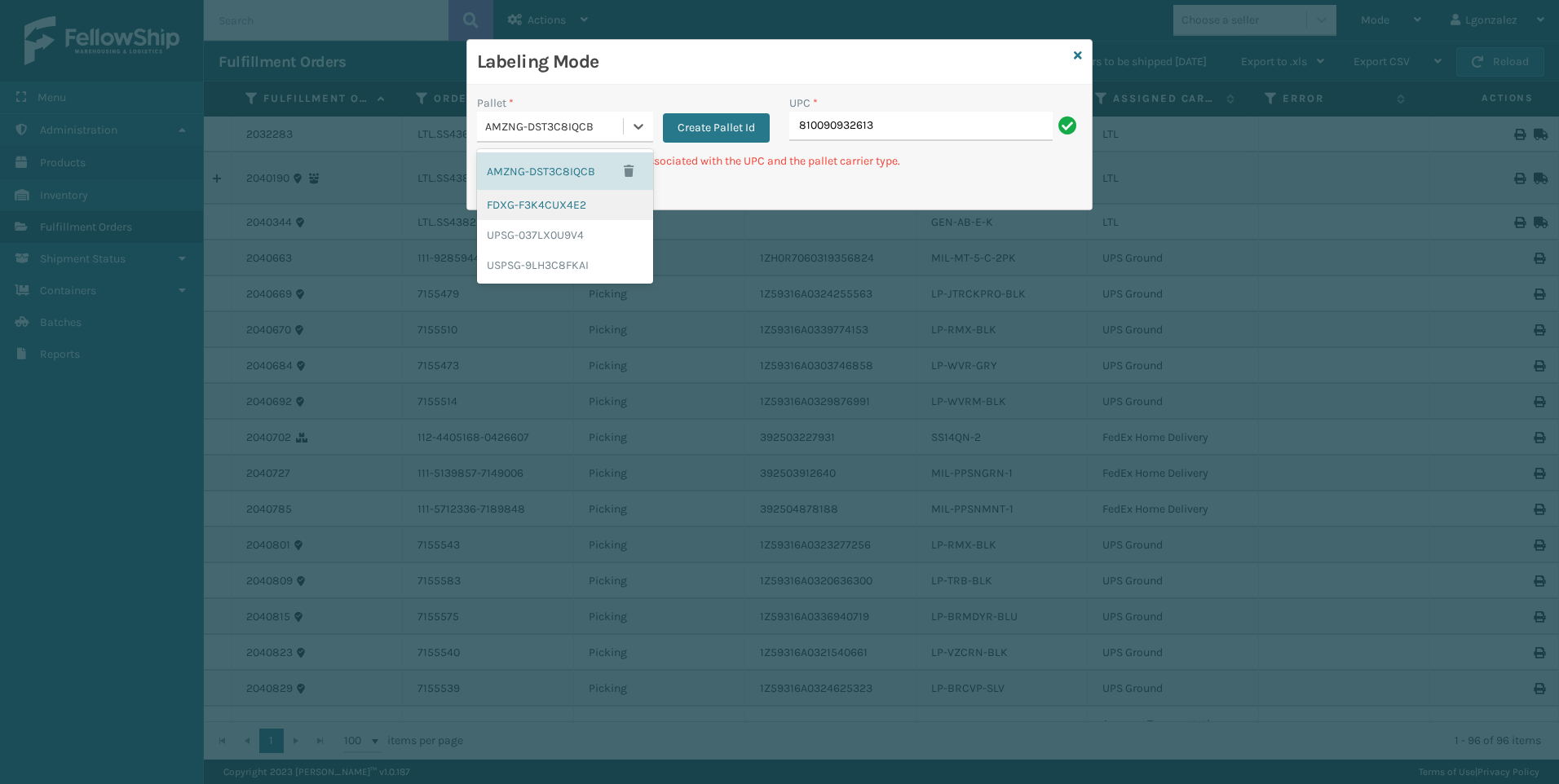
click at [590, 209] on div "FDXG-F3K4CUX4E2" at bounding box center [565, 205] width 176 height 30
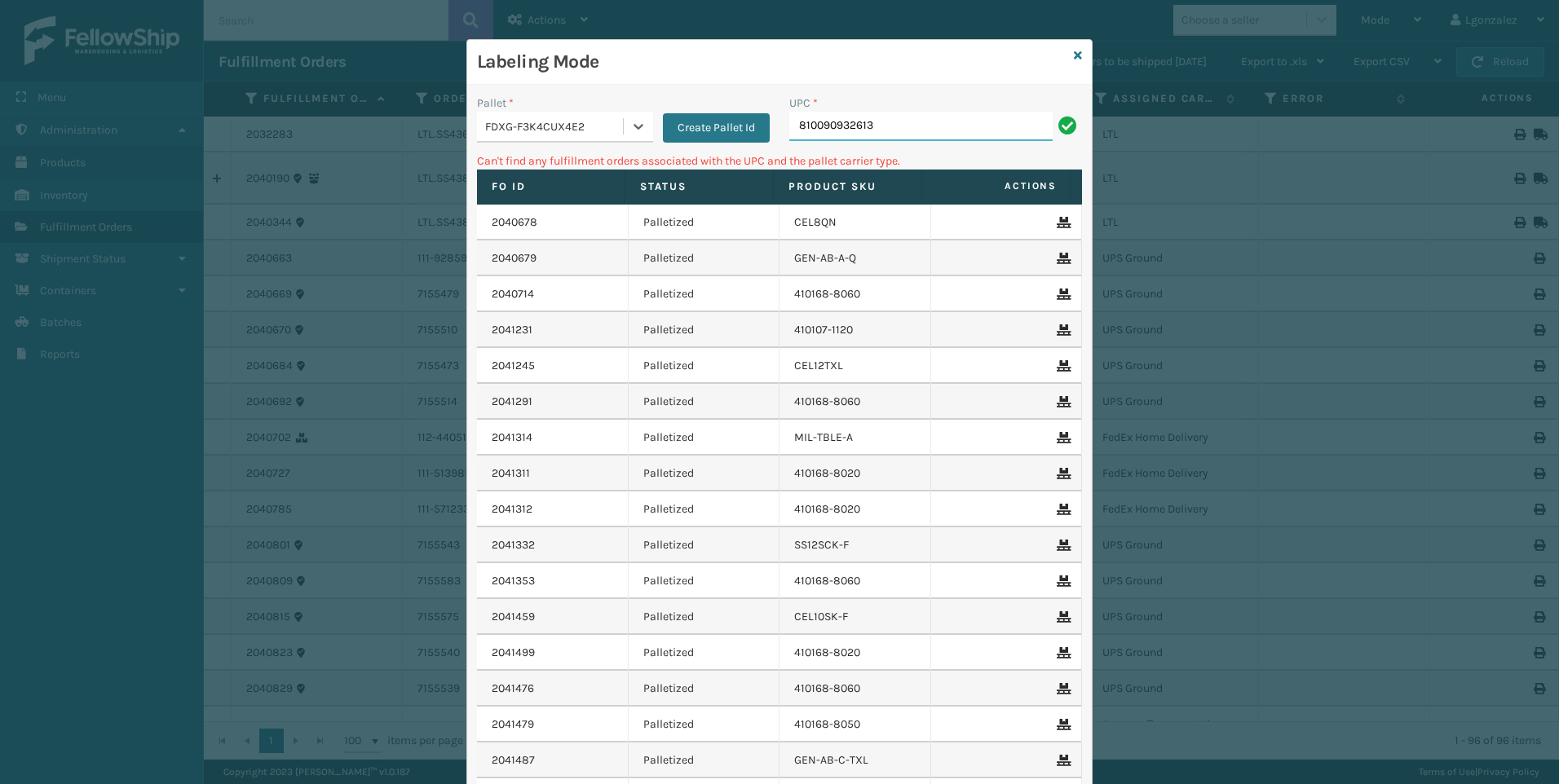
click at [881, 120] on input "810090932613" at bounding box center [920, 126] width 263 height 29
click at [630, 116] on div at bounding box center [638, 126] width 29 height 29
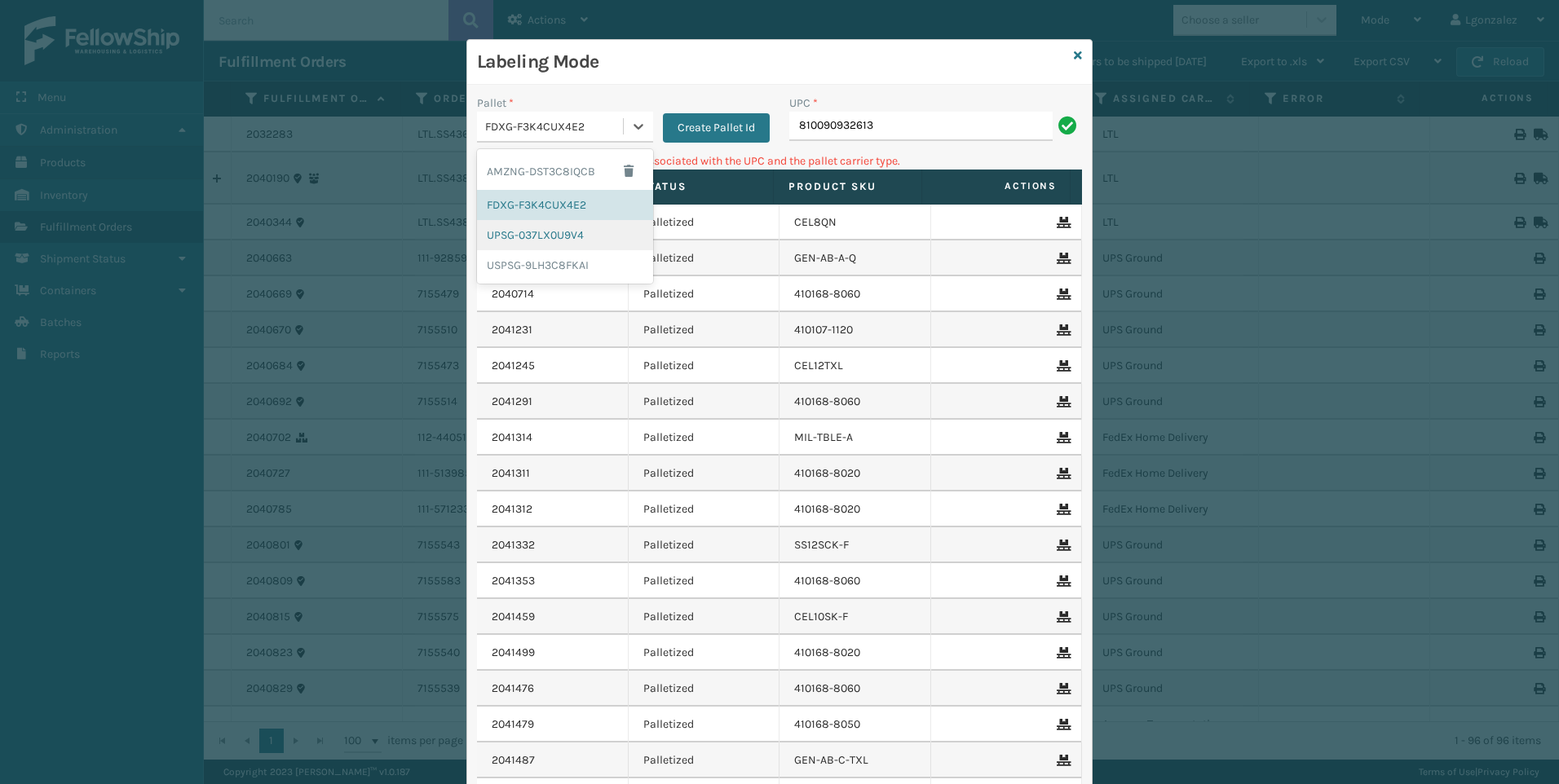
drag, startPoint x: 587, startPoint y: 246, endPoint x: 702, endPoint y: 204, distance: 122.4
click at [588, 246] on div "UPSG-037LX0U9V4" at bounding box center [565, 235] width 176 height 30
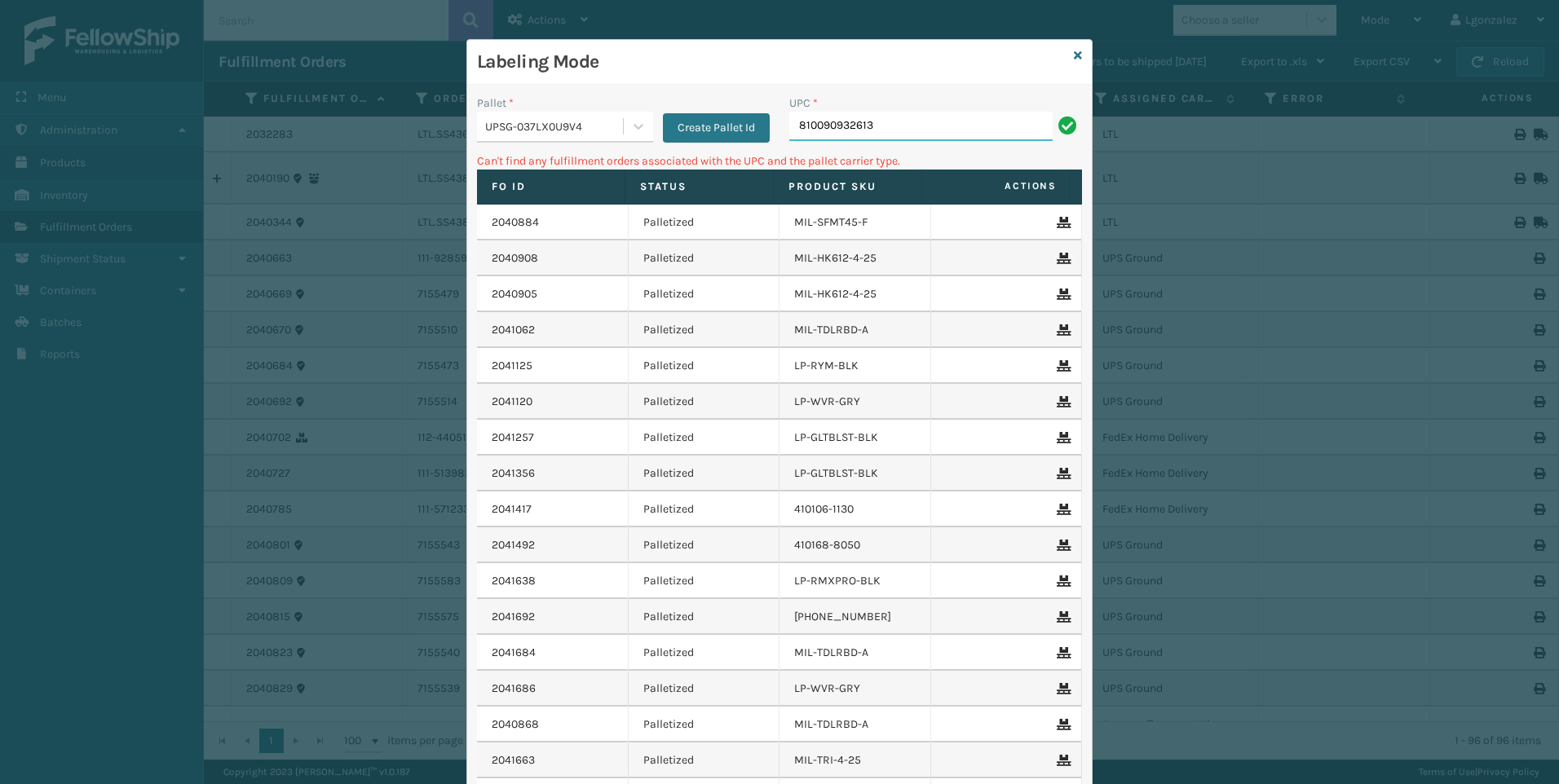
click at [895, 123] on input "810090932613" at bounding box center [920, 126] width 263 height 29
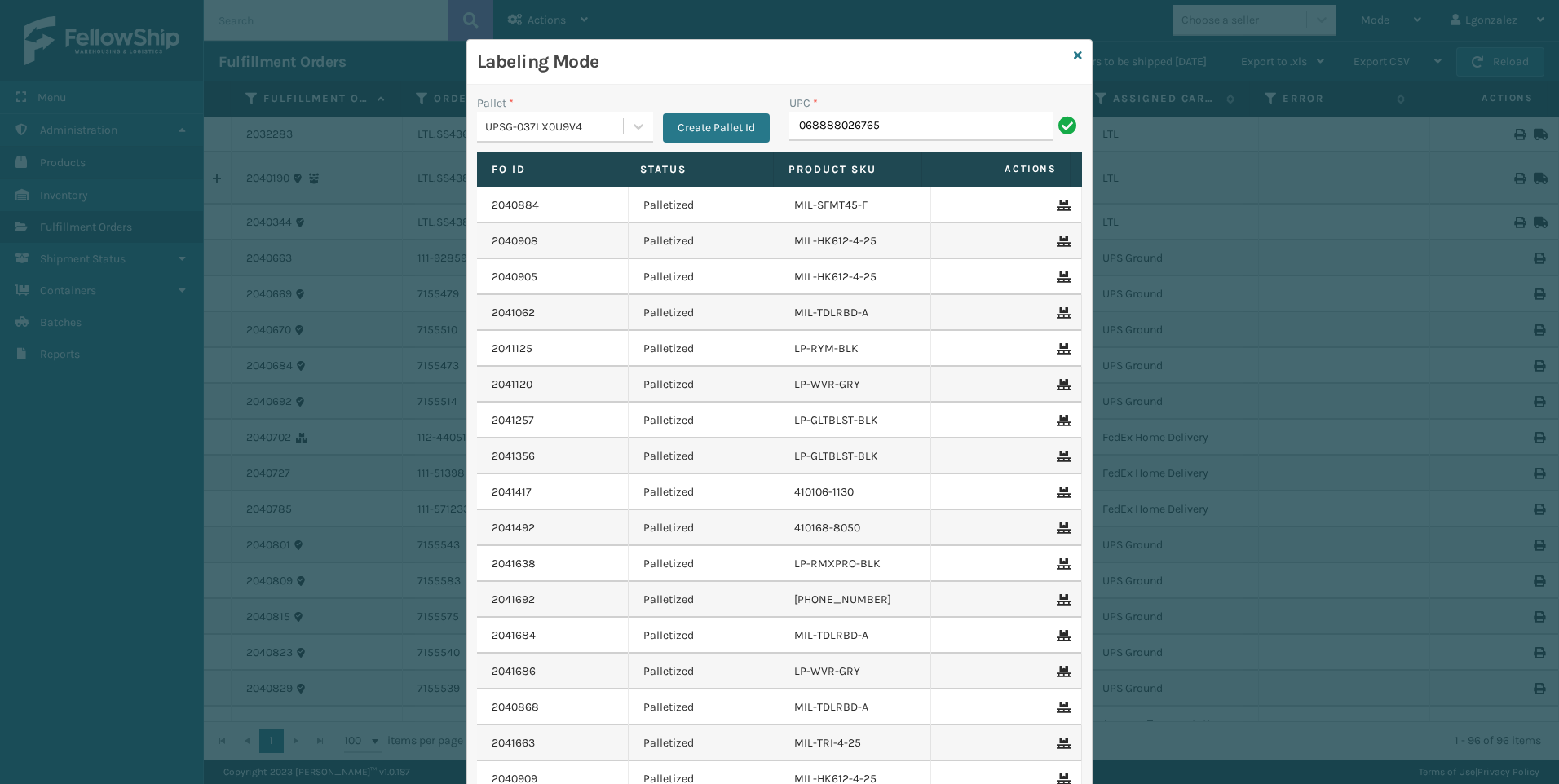
type input "068888026765"
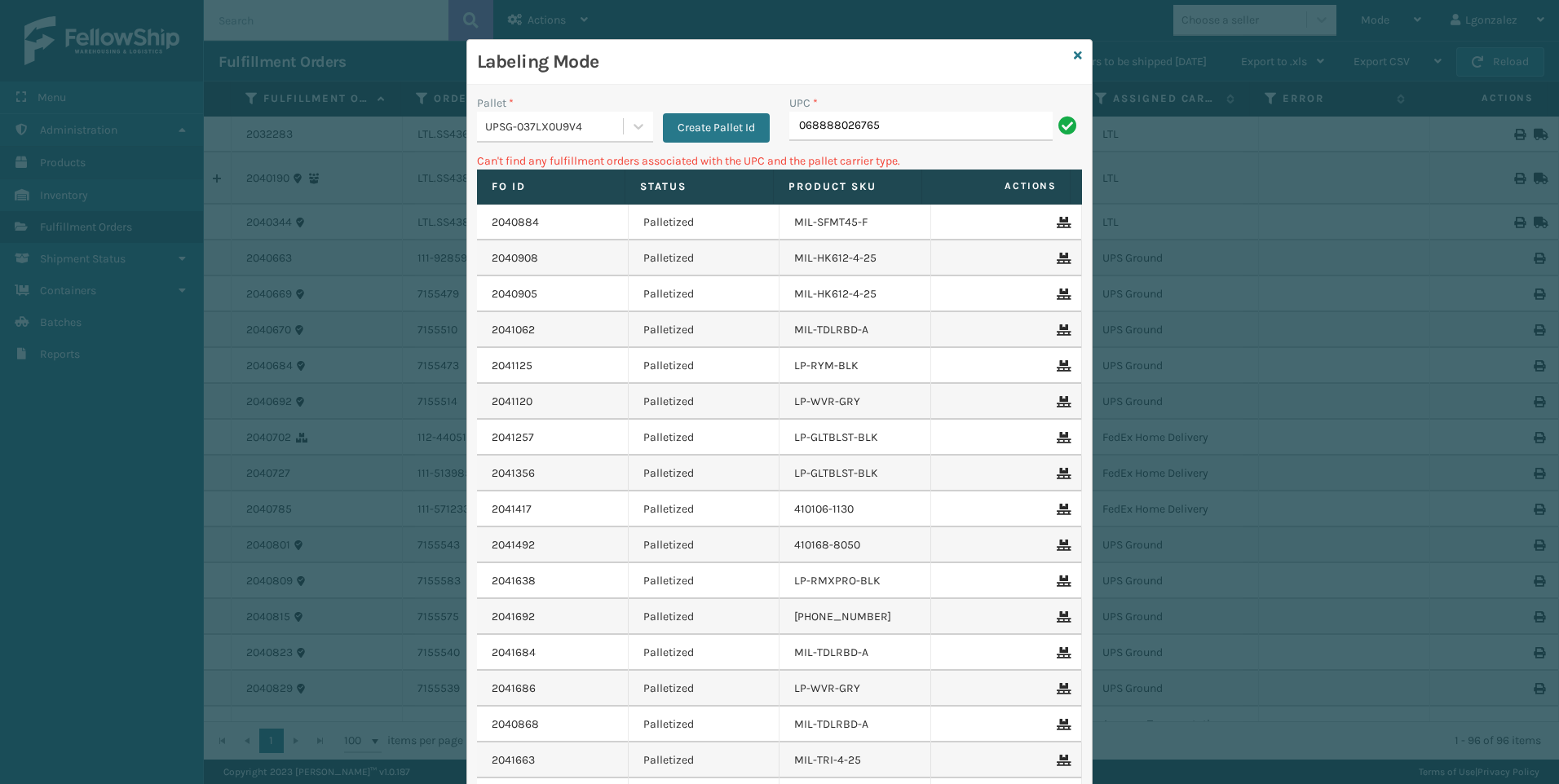
click at [792, 126] on input "068888026765" at bounding box center [920, 126] width 263 height 29
type input "68888026765"
click at [631, 121] on icon at bounding box center [639, 126] width 16 height 16
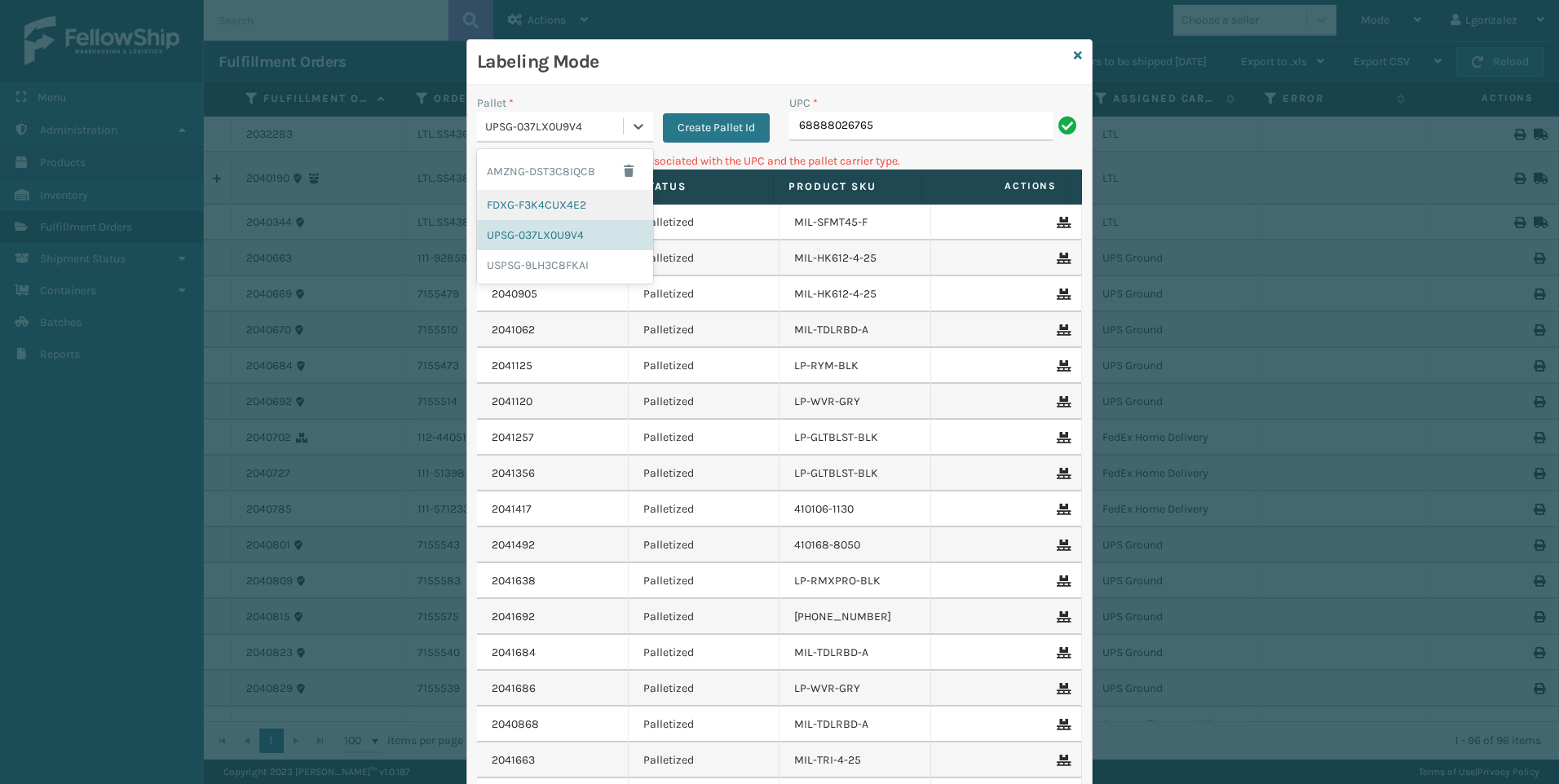
click at [561, 208] on div "FDXG-F3K4CUX4E2" at bounding box center [565, 205] width 176 height 30
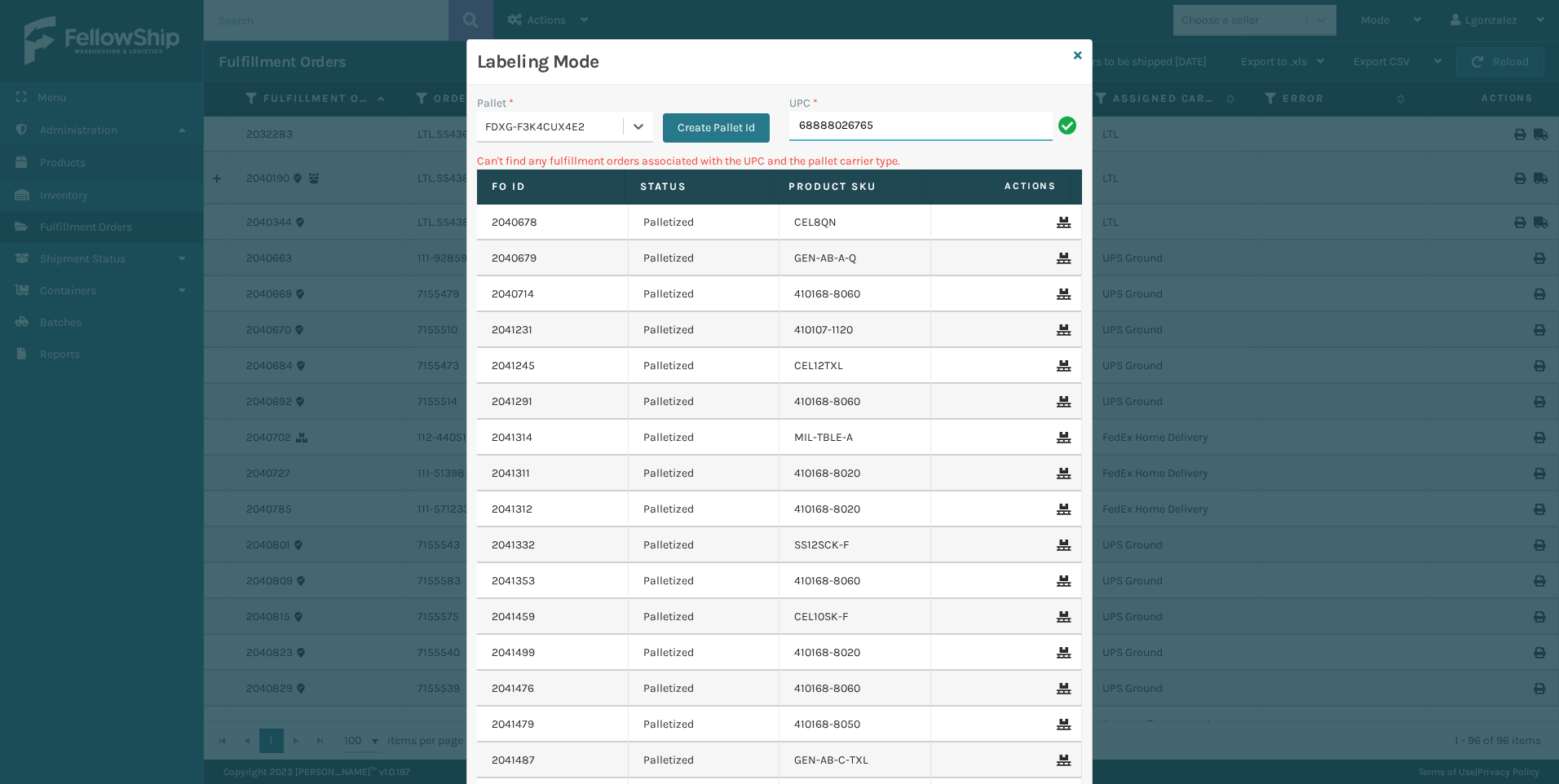
click at [930, 128] on input "68888026765" at bounding box center [920, 126] width 263 height 29
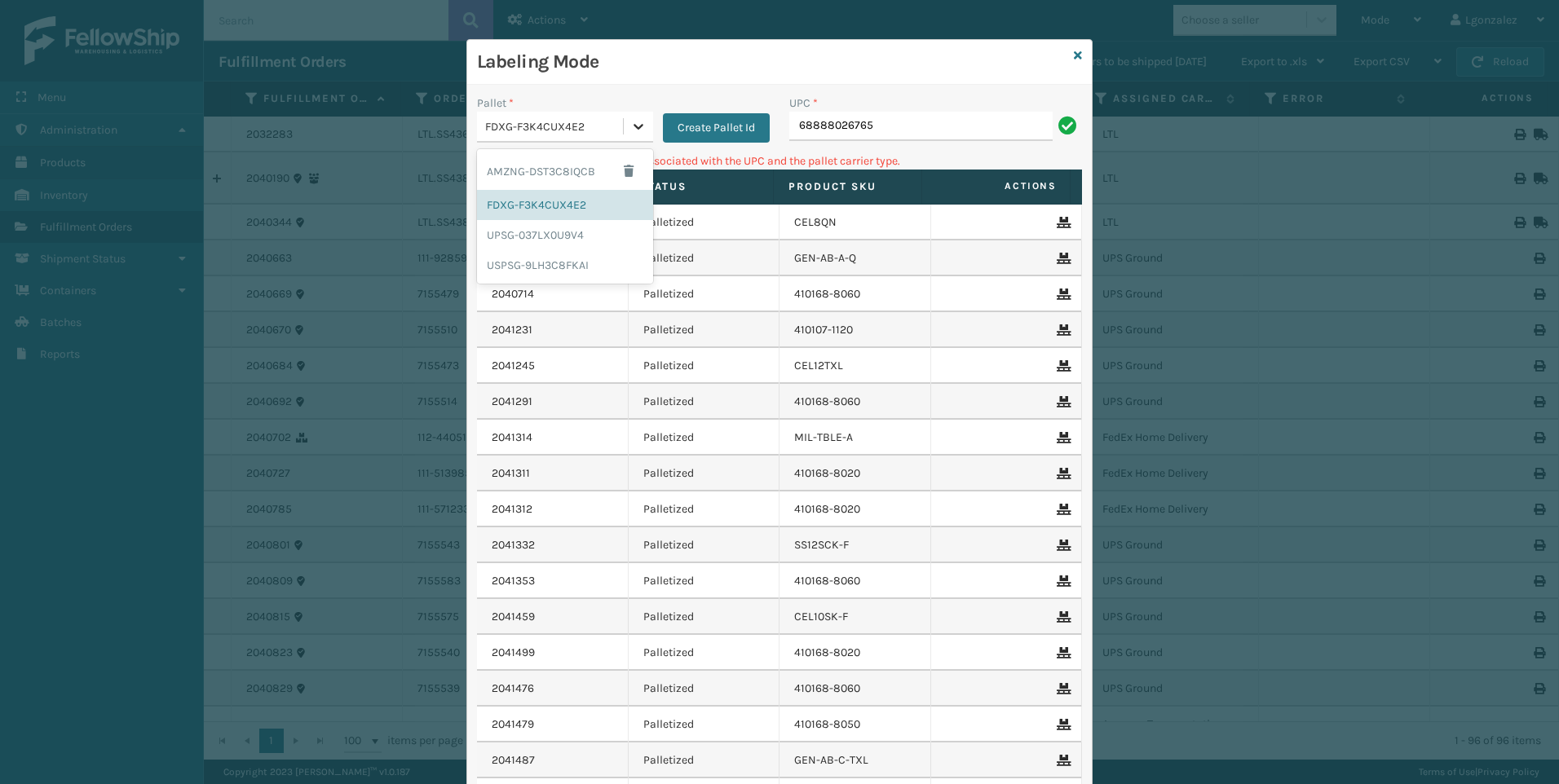
click at [638, 126] on icon at bounding box center [639, 126] width 16 height 16
click at [532, 174] on div "AMZNG-DST3C8IQCB" at bounding box center [565, 172] width 176 height 38
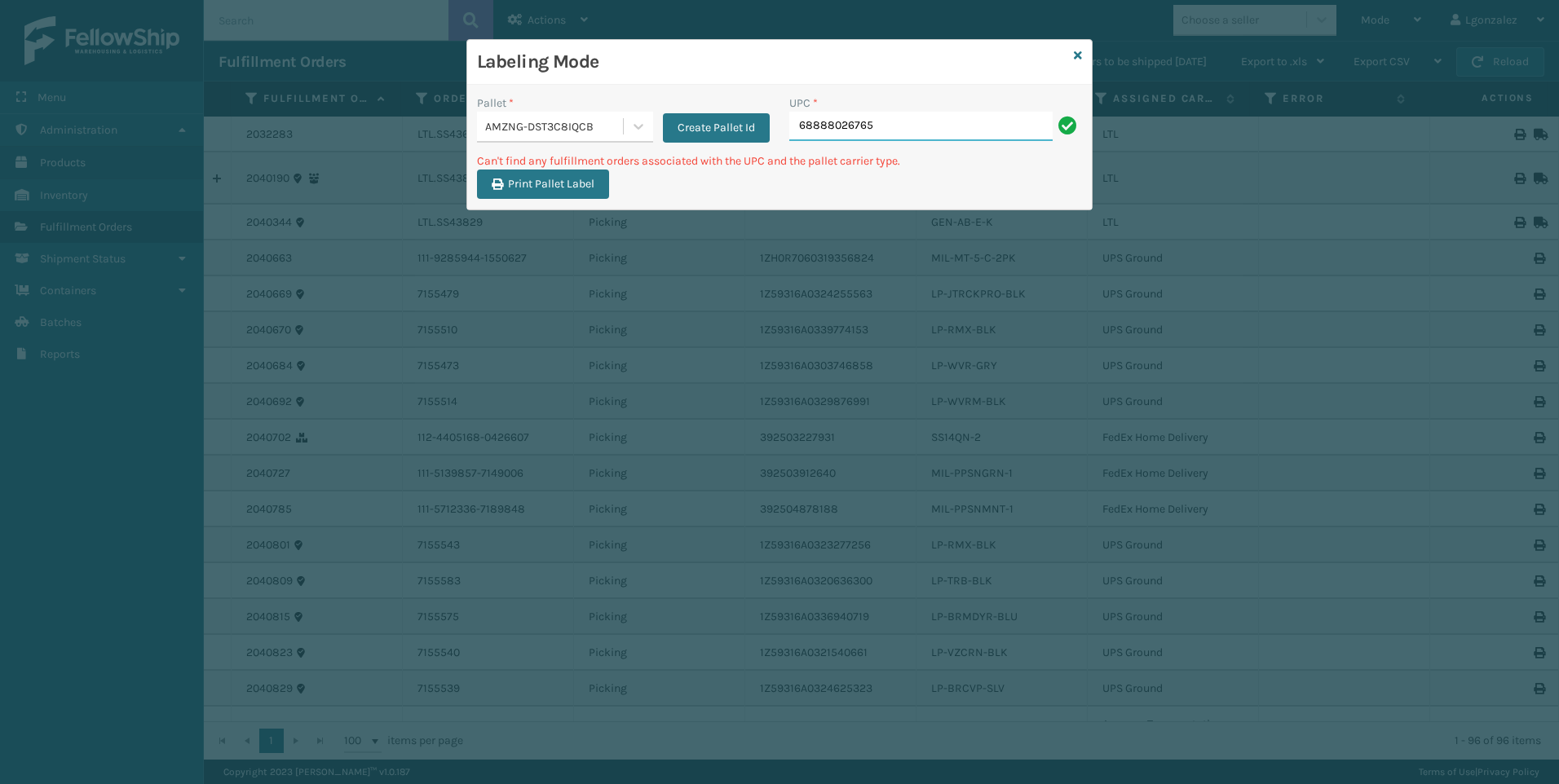
click at [949, 126] on input "68888026765" at bounding box center [920, 126] width 263 height 29
click at [798, 131] on input "68888026765" at bounding box center [920, 126] width 263 height 29
click at [931, 129] on input "068888026765" at bounding box center [920, 126] width 263 height 29
type input "068888026765"
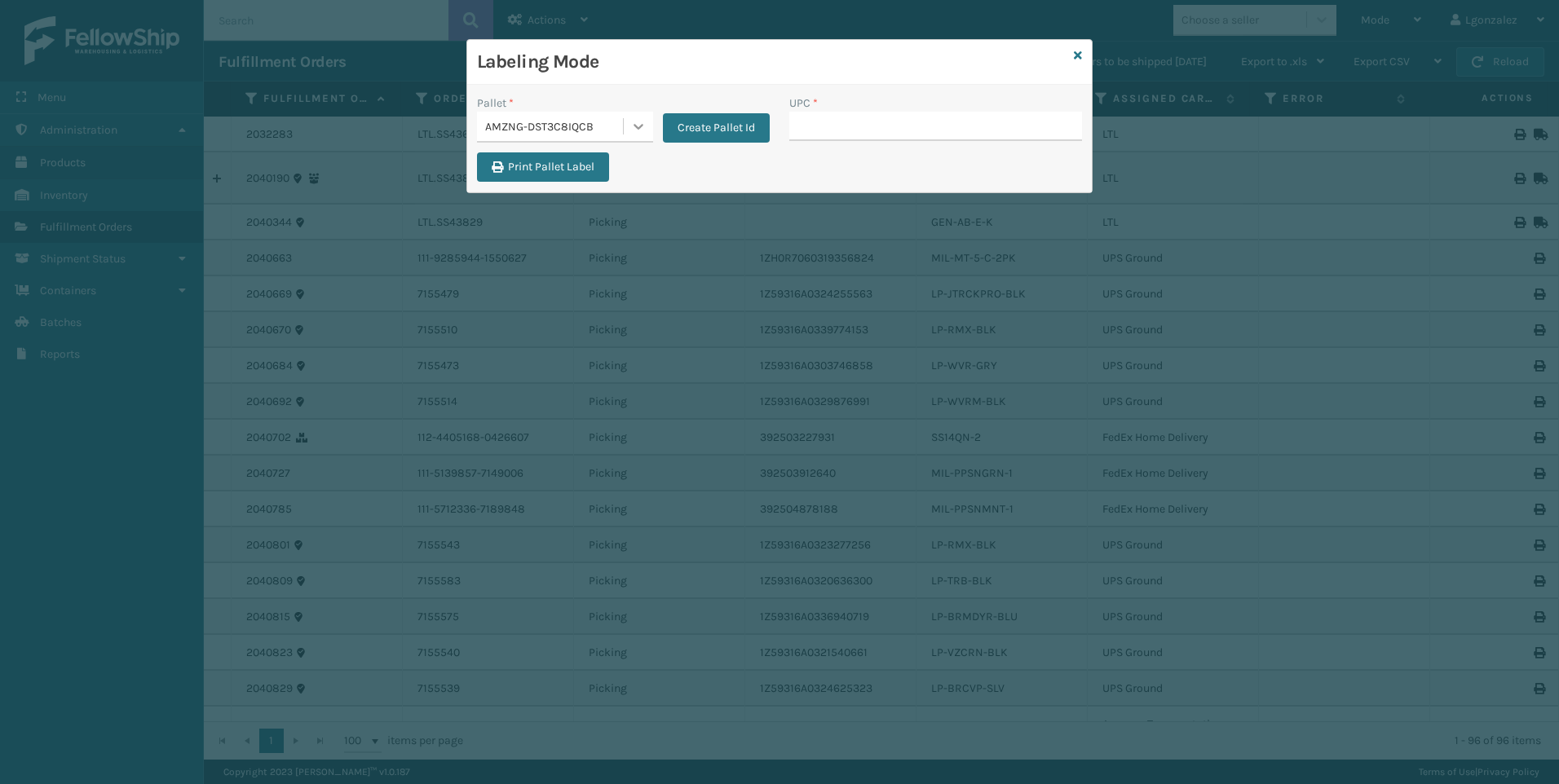
click at [635, 116] on div at bounding box center [638, 126] width 29 height 29
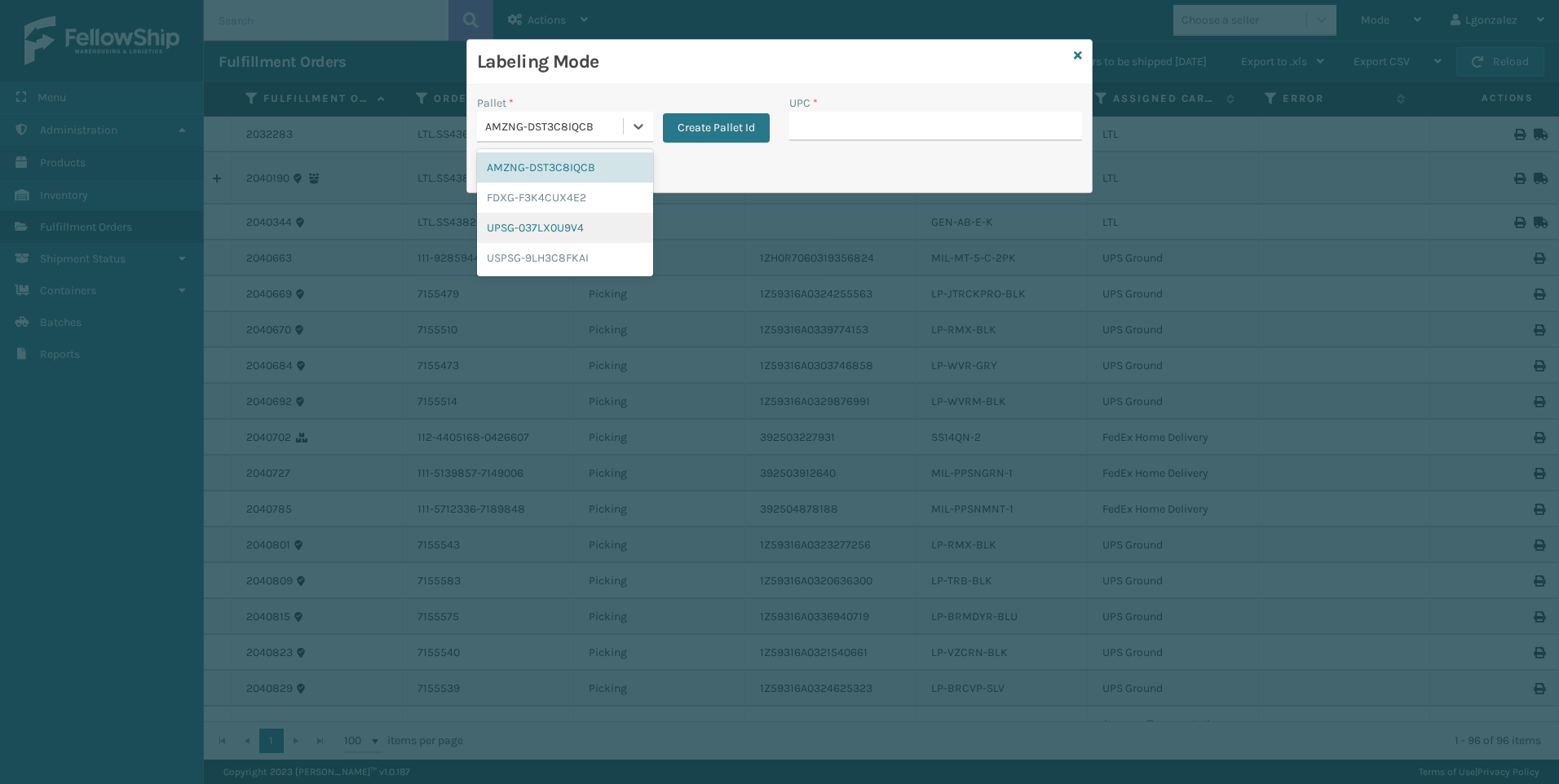
click at [568, 239] on div "UPSG-037LX0U9V4" at bounding box center [565, 228] width 176 height 30
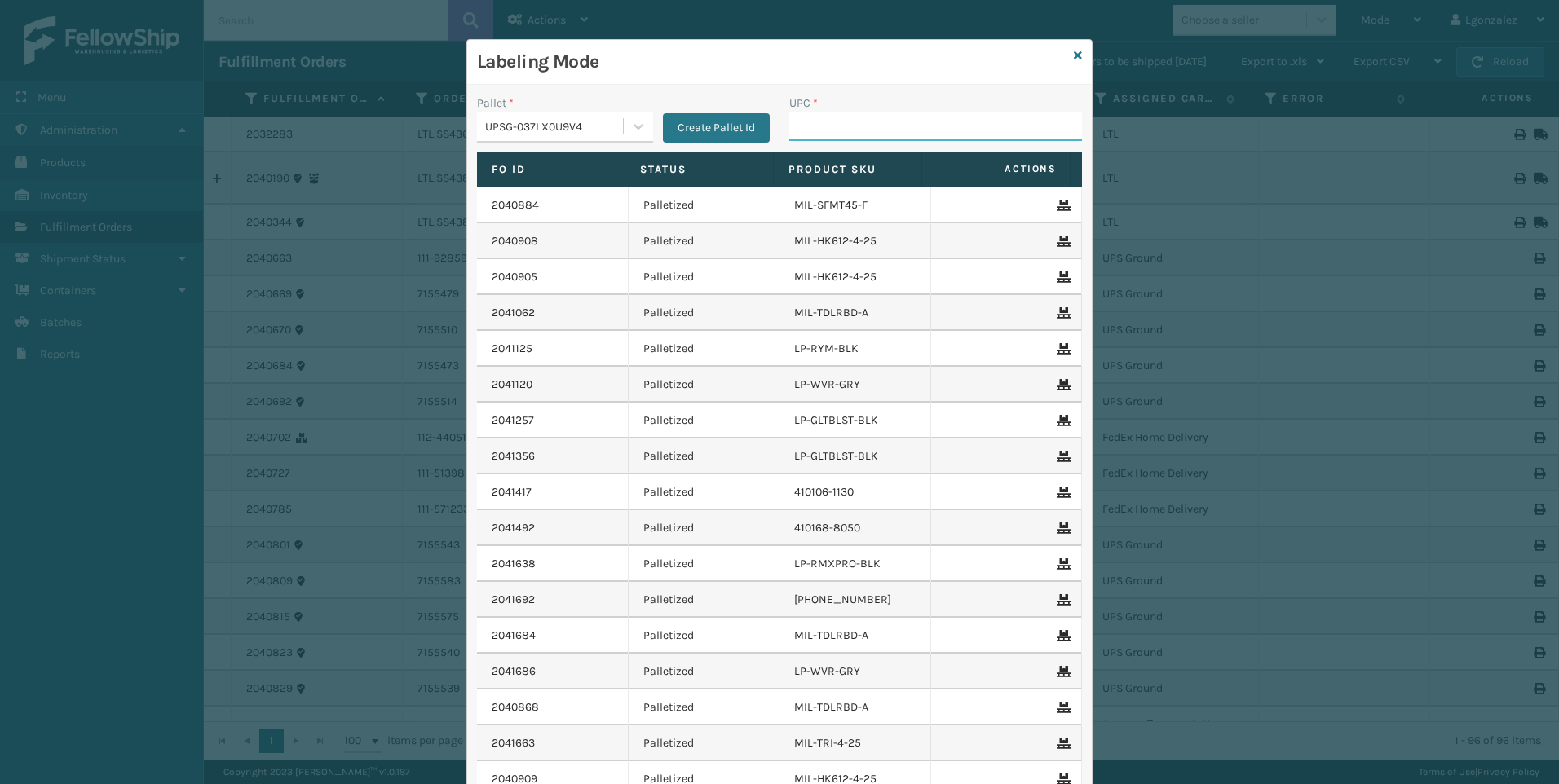
click at [798, 128] on input "UPC *" at bounding box center [935, 126] width 293 height 29
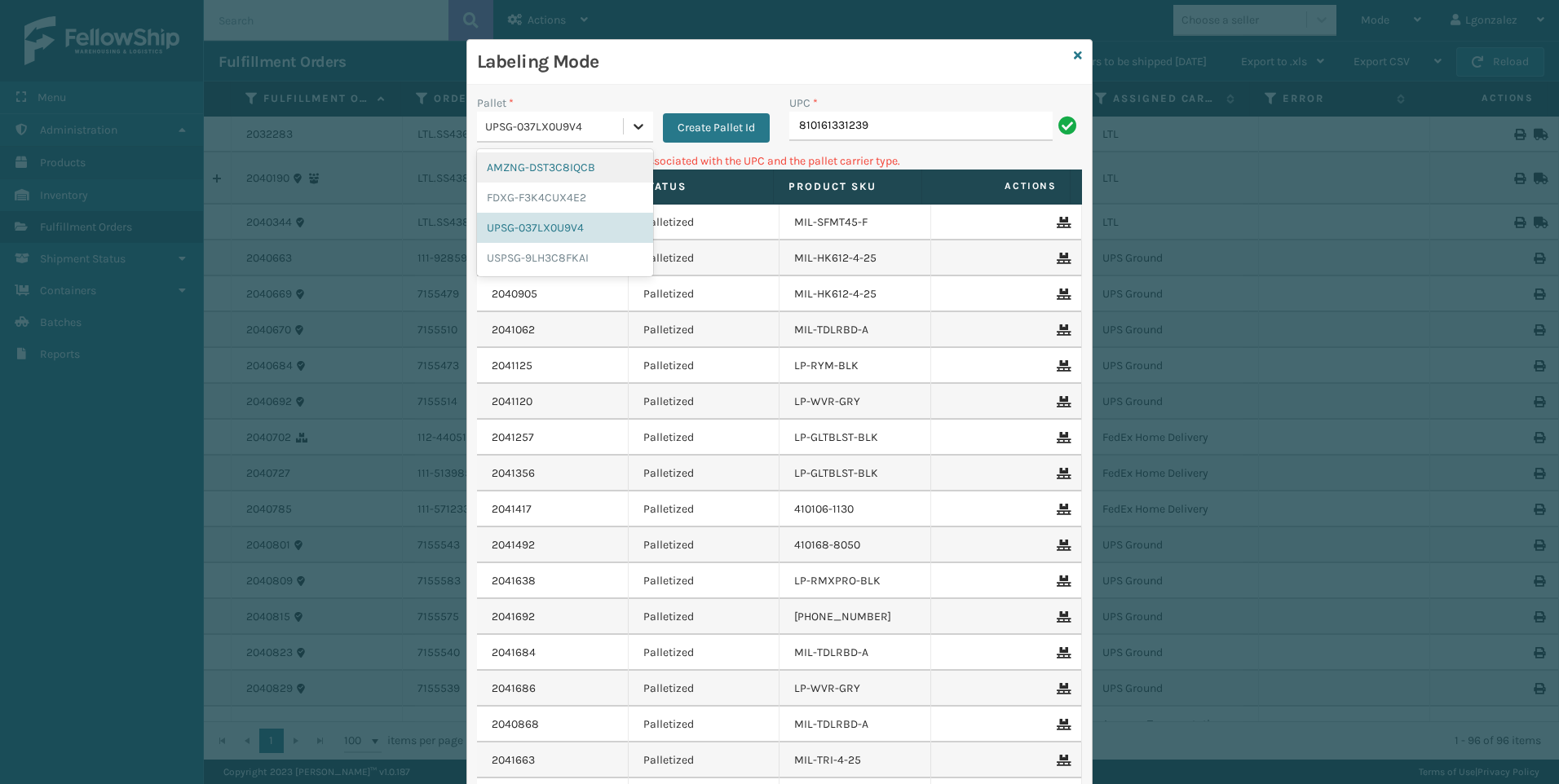
click at [624, 122] on div at bounding box center [638, 126] width 29 height 29
click at [562, 205] on div "FDXG-F3K4CUX4E2" at bounding box center [565, 198] width 176 height 30
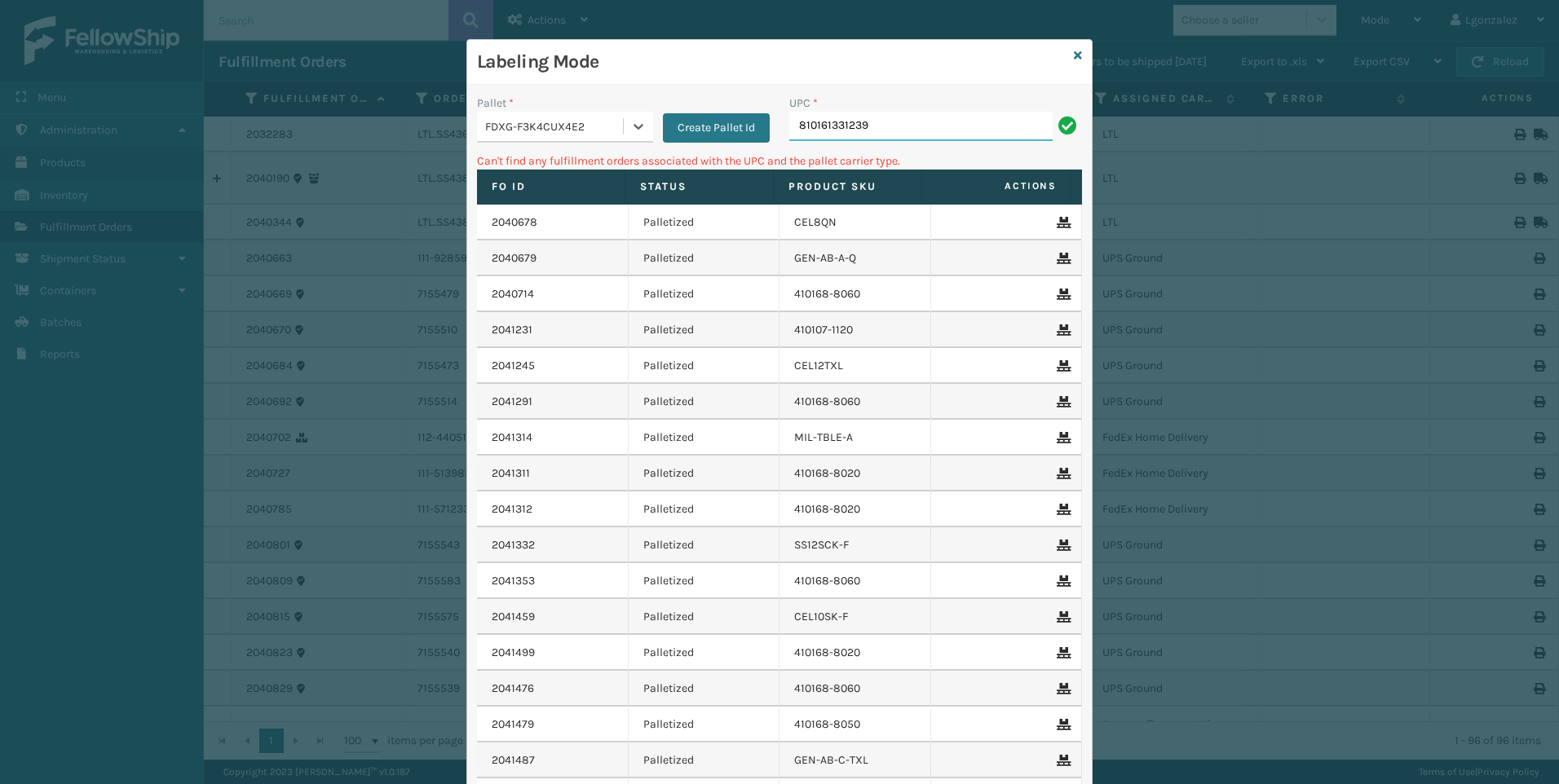
click at [877, 118] on input "810161331239" at bounding box center [920, 126] width 263 height 29
type input "8"
type input "LP-ALVRDPMN-BLK"
click at [653, 122] on div "Create Pallet Id" at bounding box center [711, 119] width 117 height 48
click at [635, 124] on icon at bounding box center [639, 126] width 16 height 16
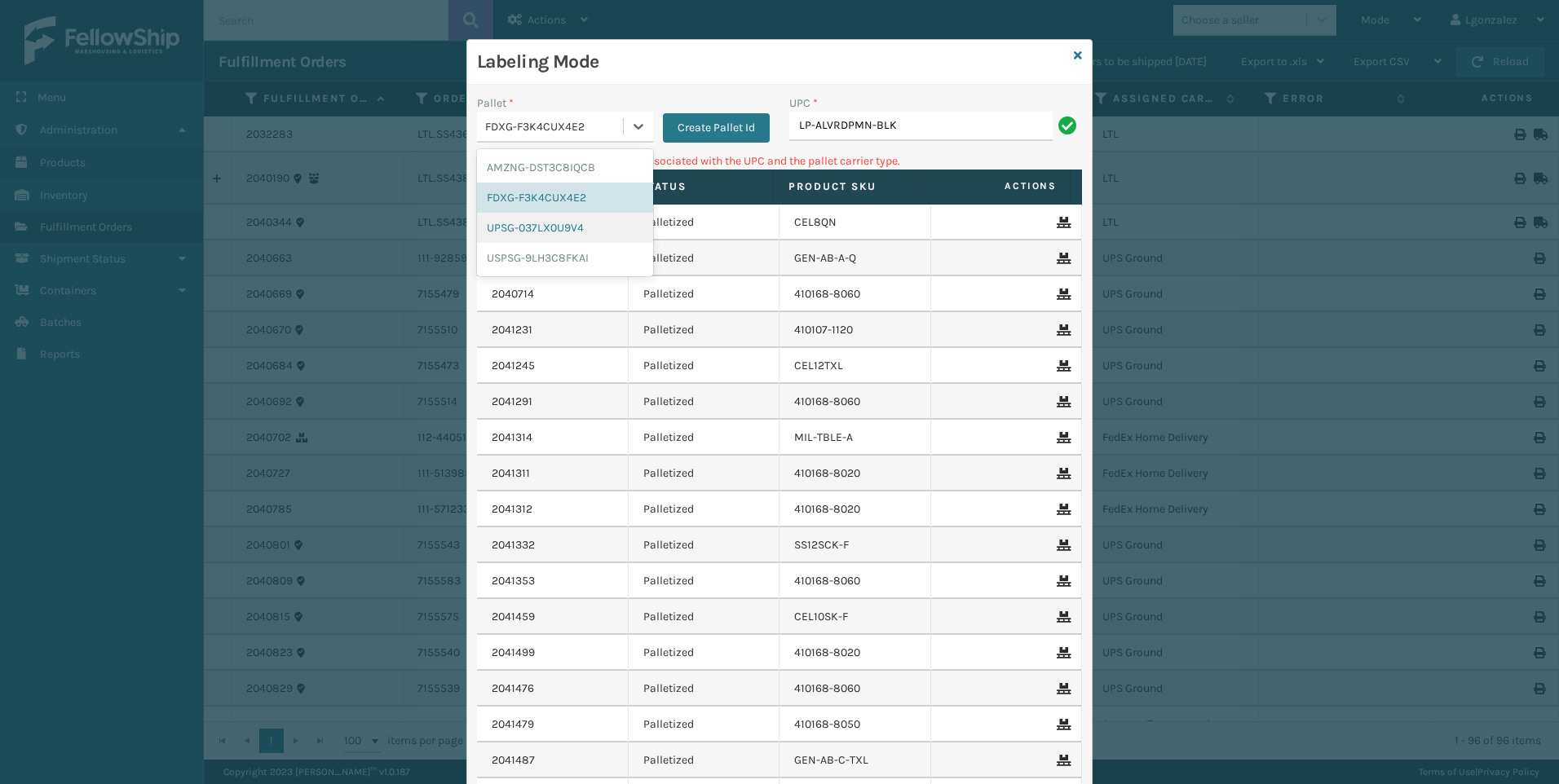
click at [571, 233] on div "UPSG-037LX0U9V4" at bounding box center [565, 228] width 176 height 30
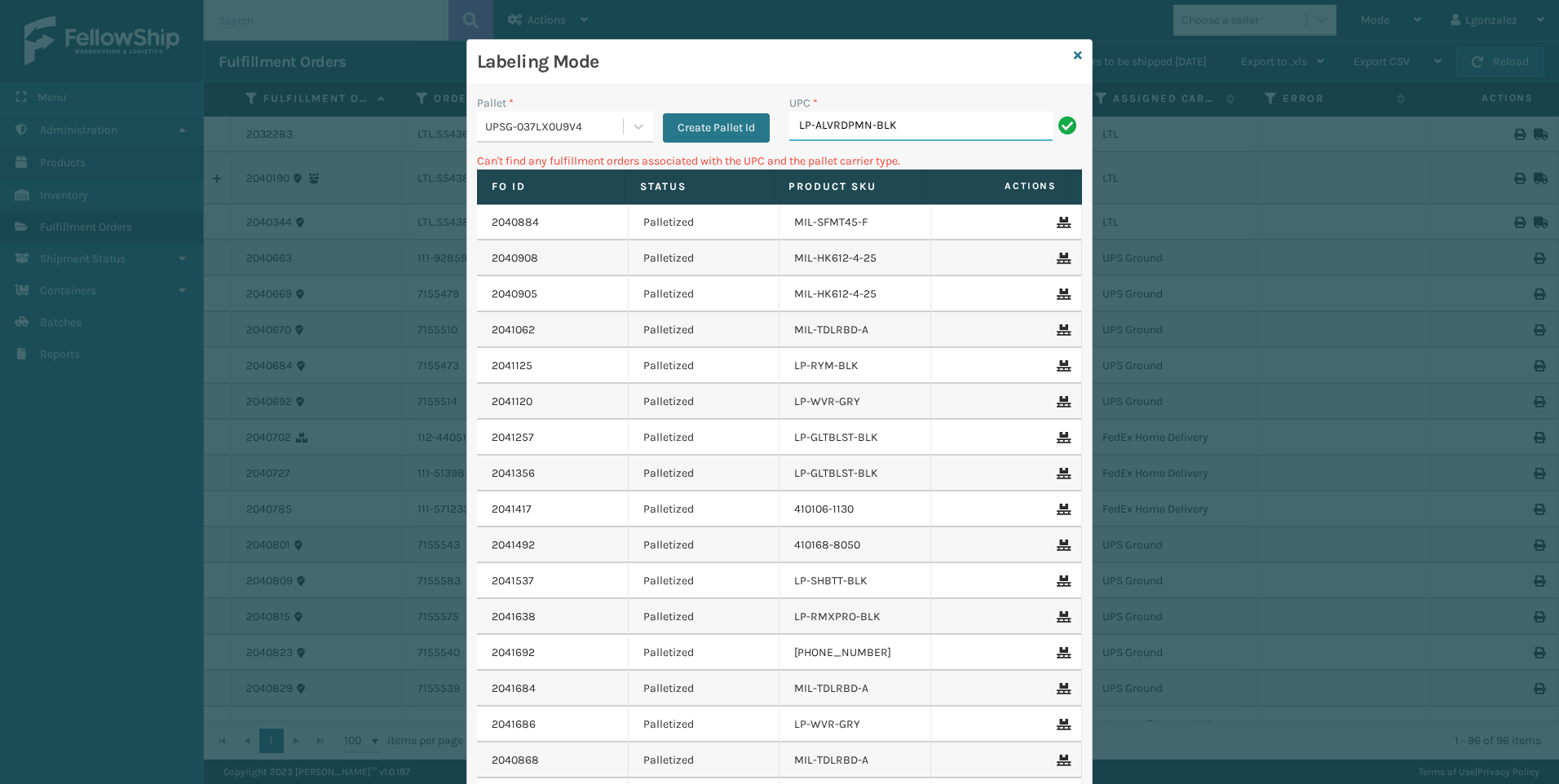
click at [906, 131] on input "LP-ALVRDPMN-BLK" at bounding box center [920, 126] width 263 height 29
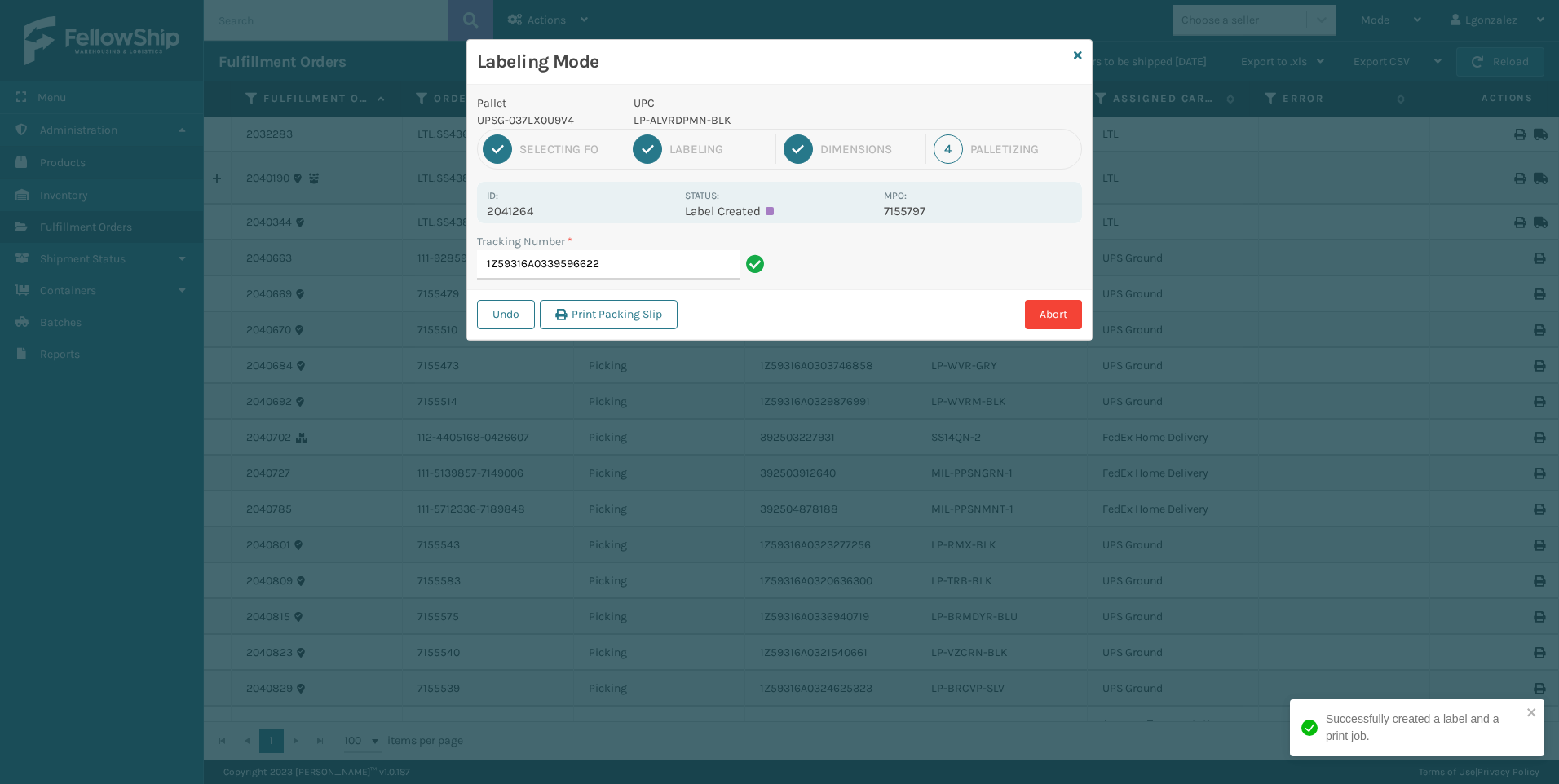
click at [691, 123] on p "LP-ALVRDPMN-BLK" at bounding box center [754, 120] width 241 height 17
click at [691, 122] on p "LP-ALVRDPMN-BLK" at bounding box center [754, 120] width 241 height 17
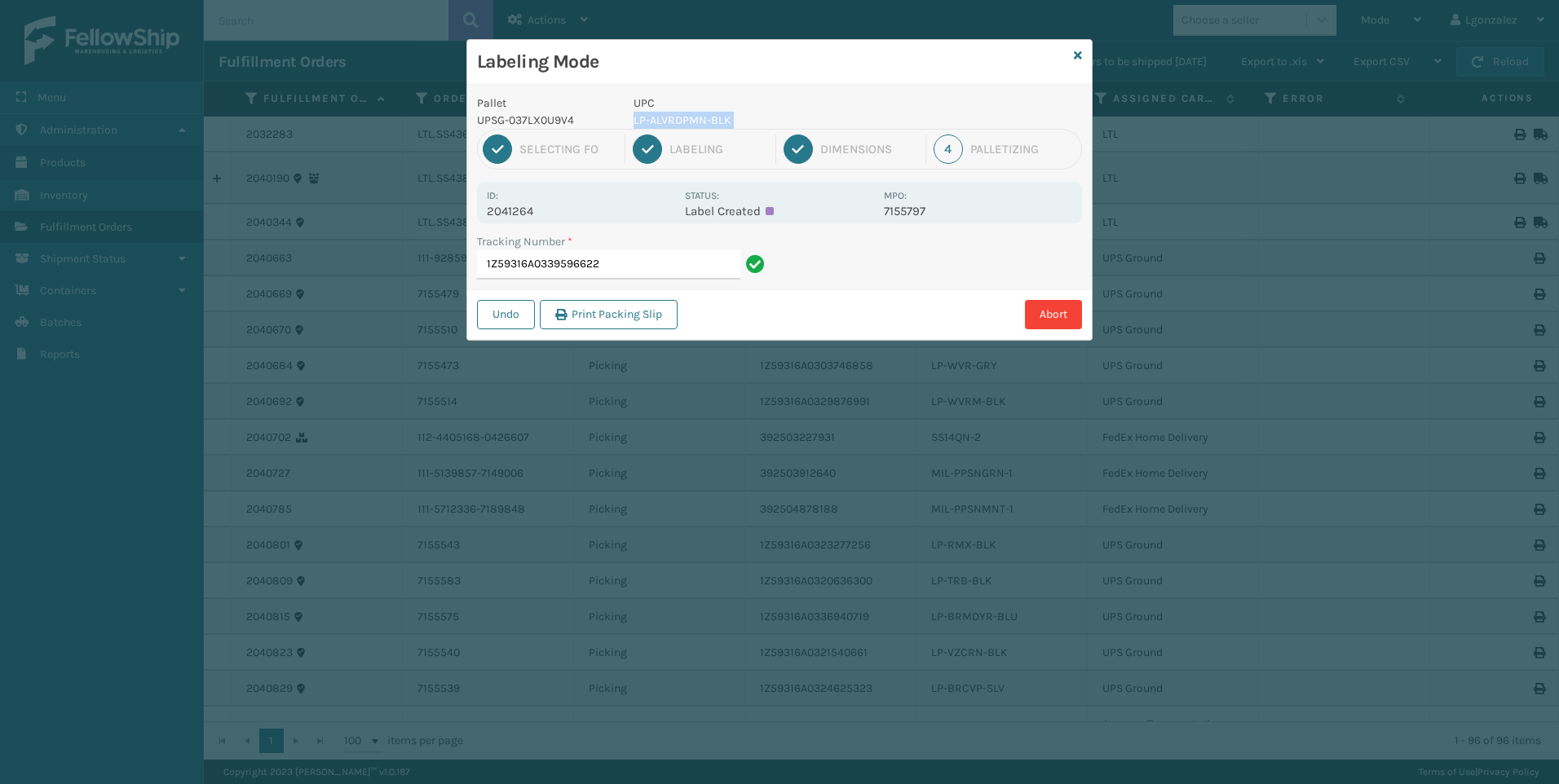
copy p "LP-ALVRDPMN-BLK"
click at [690, 268] on input "1Z59316A0339596622" at bounding box center [608, 264] width 263 height 29
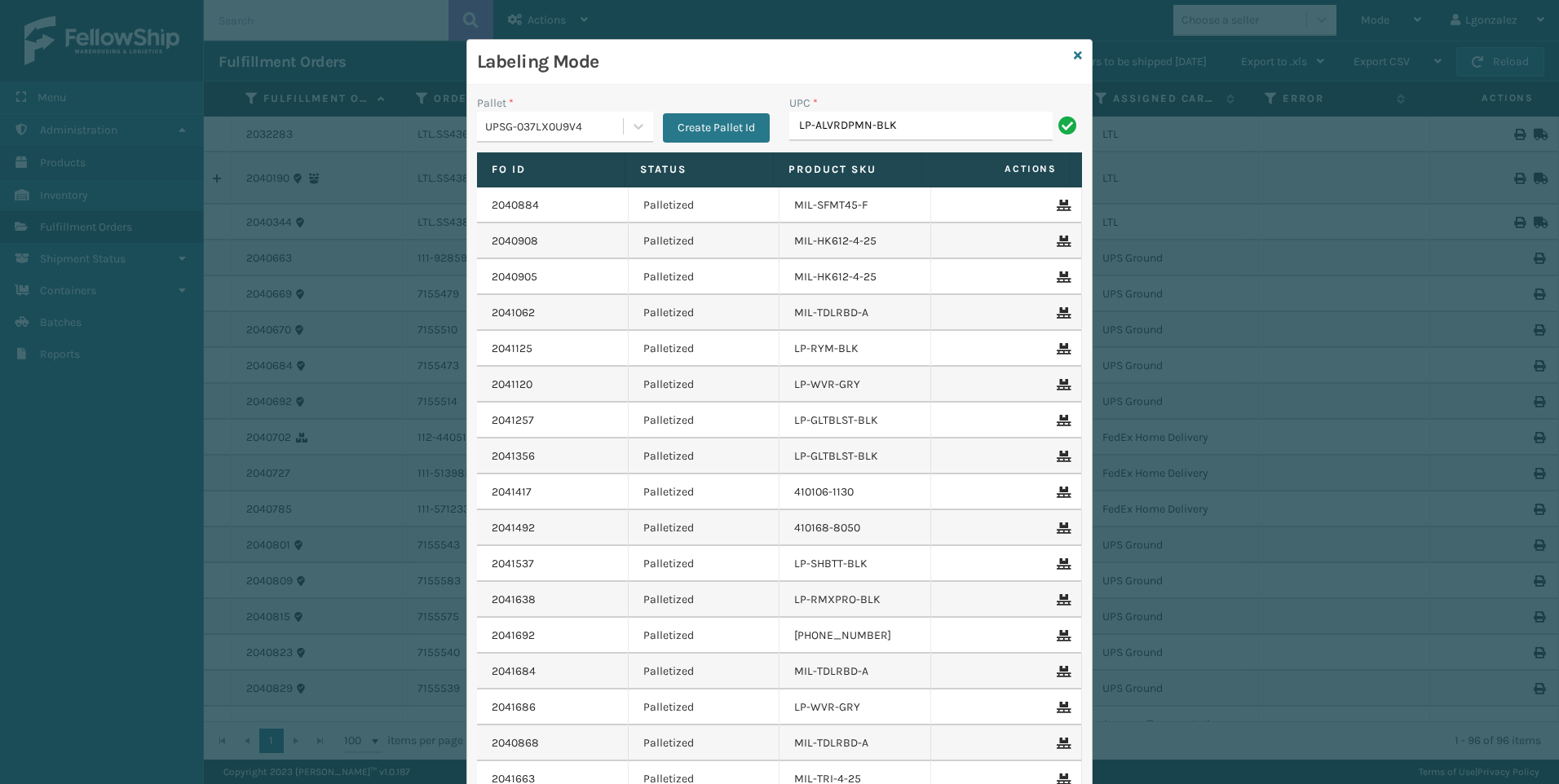
type input "LP-ALVRDPMN-BLK"
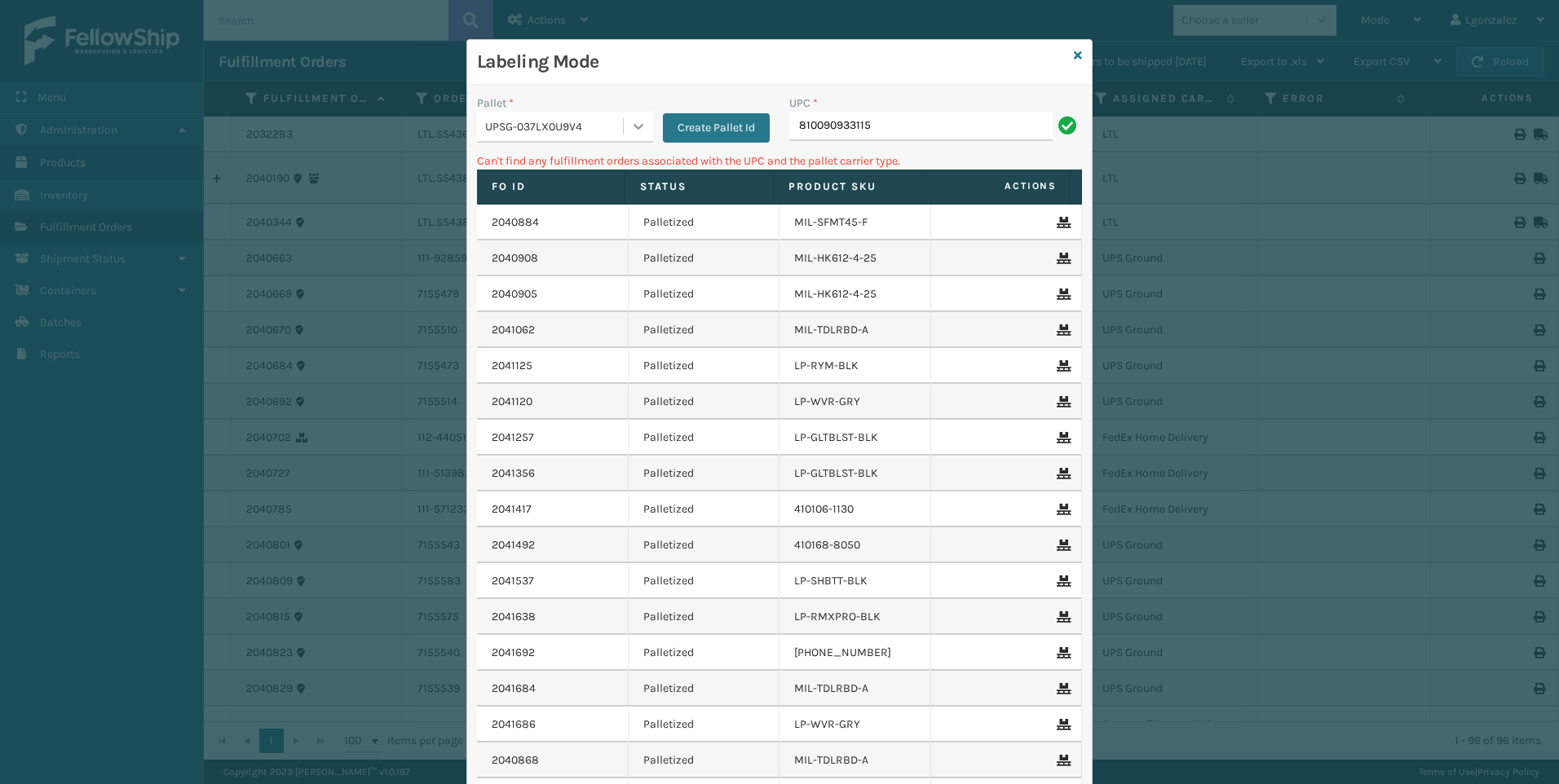
click at [631, 119] on icon at bounding box center [639, 126] width 16 height 16
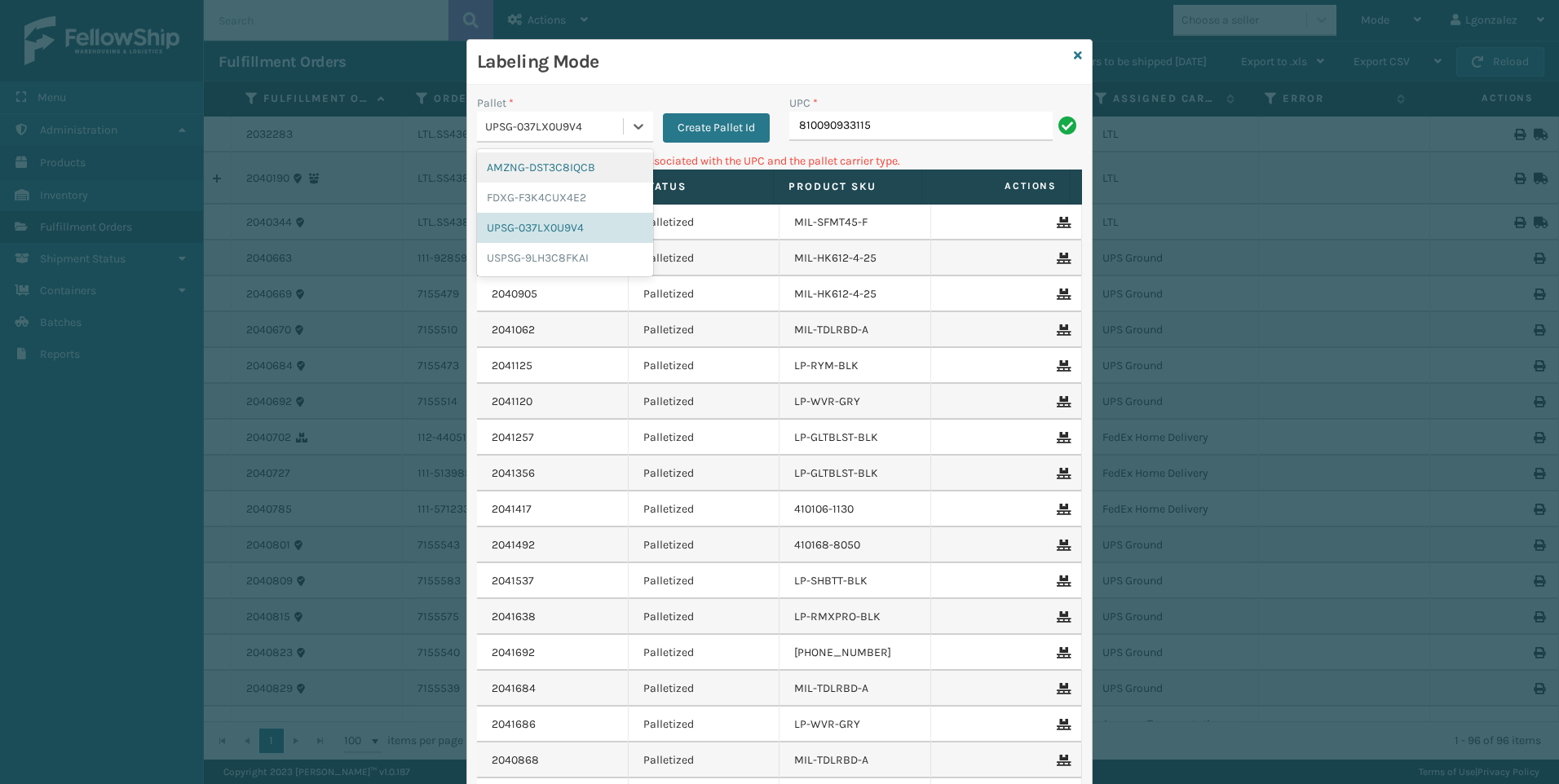
click at [580, 168] on div "AMZNG-DST3C8IQCB" at bounding box center [565, 168] width 176 height 30
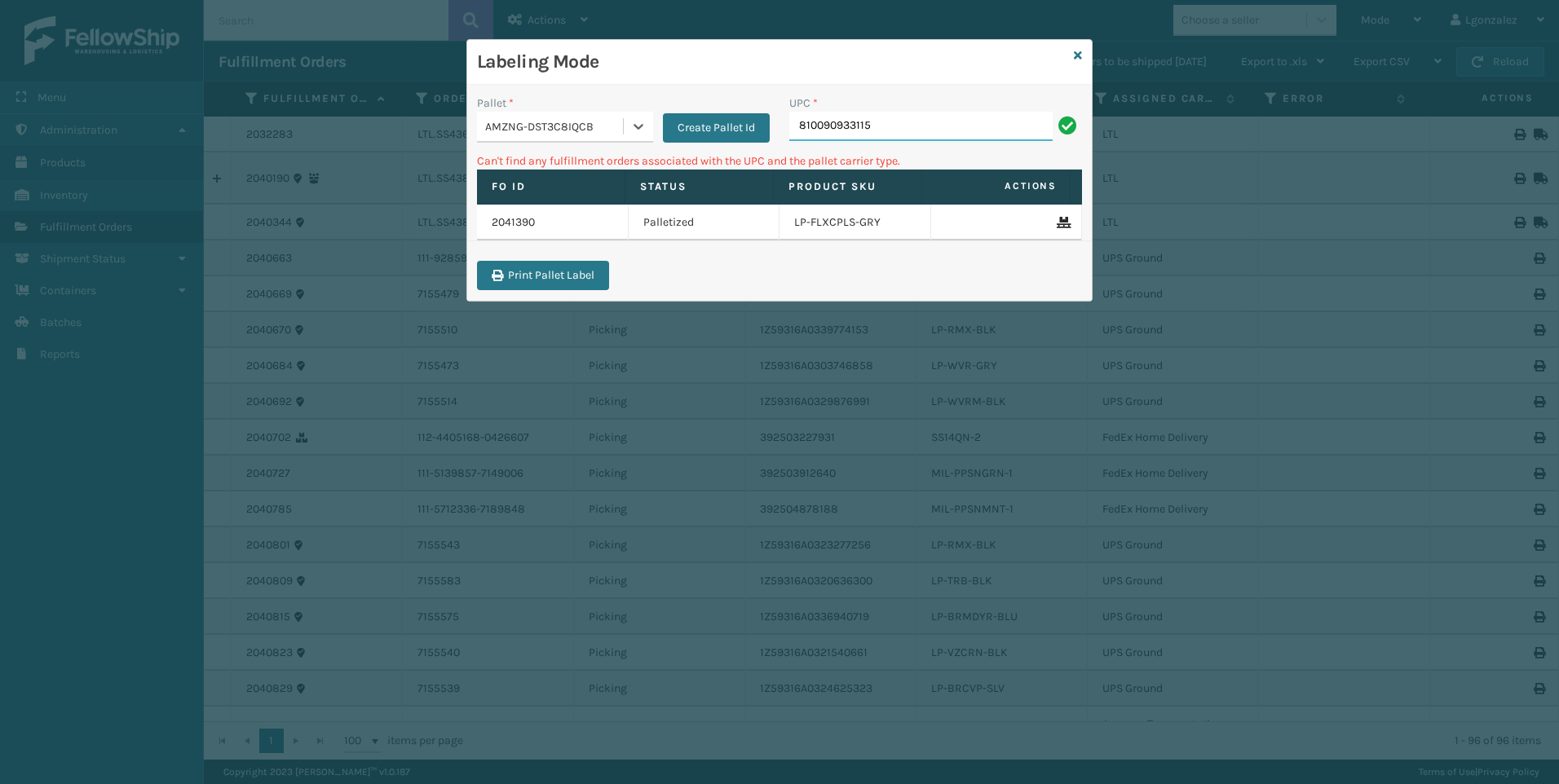
click at [879, 125] on input "810090933115" at bounding box center [920, 126] width 263 height 29
click at [625, 125] on div at bounding box center [638, 126] width 29 height 29
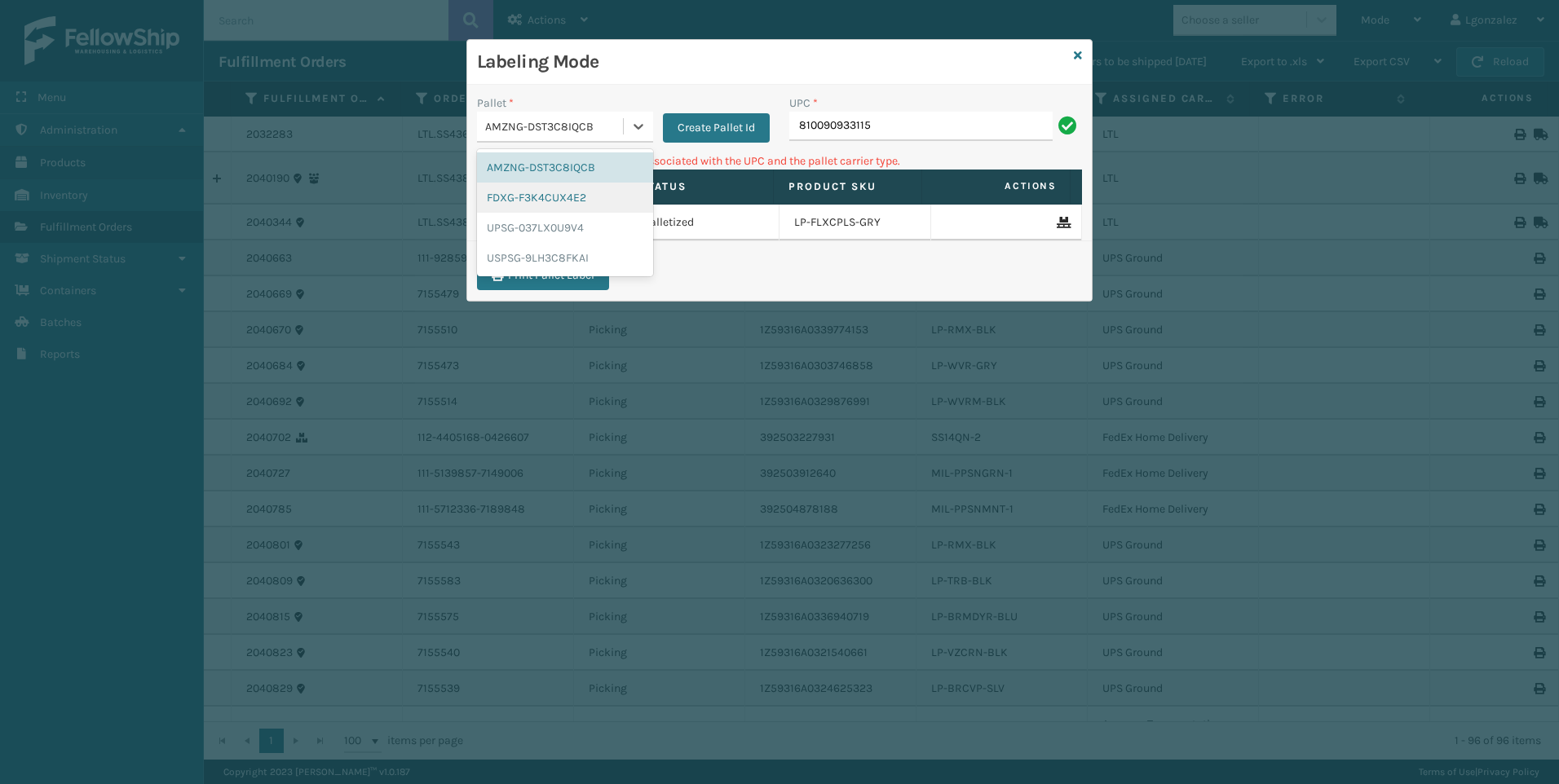
click at [577, 192] on div "FDXG-F3K4CUX4E2" at bounding box center [565, 198] width 176 height 30
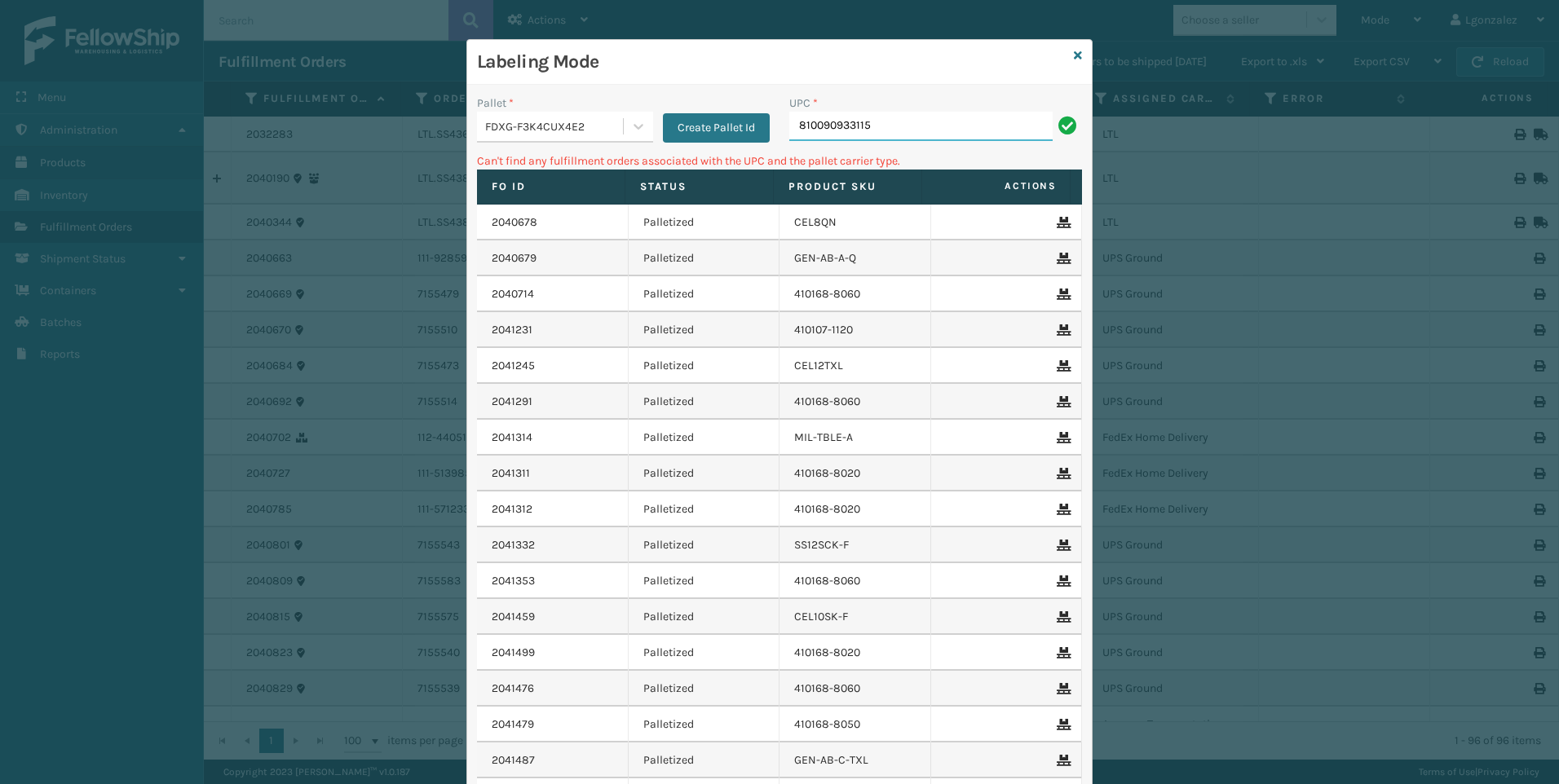
click at [873, 121] on input "810090933115" at bounding box center [920, 126] width 263 height 29
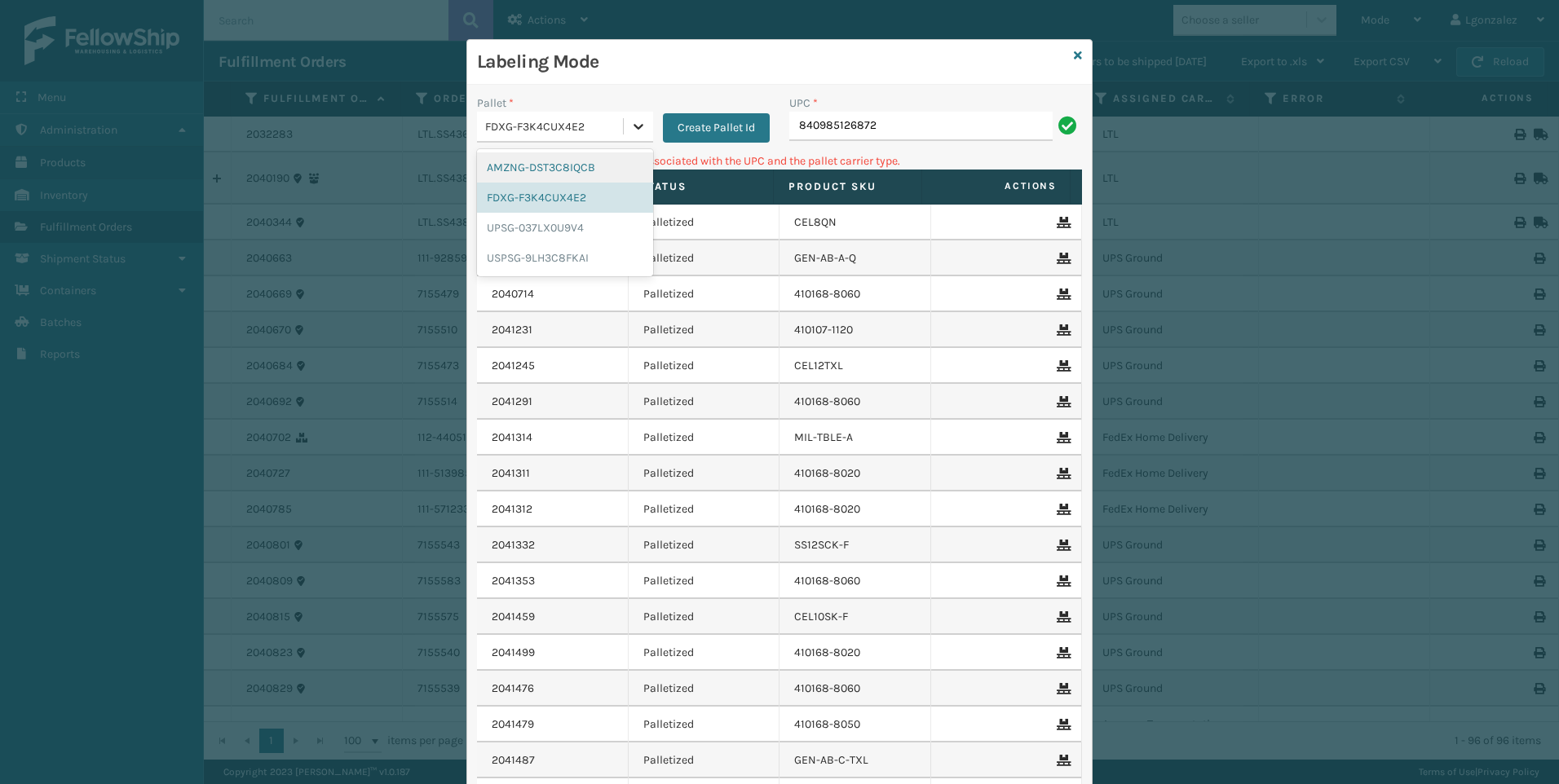
drag, startPoint x: 616, startPoint y: 126, endPoint x: 629, endPoint y: 132, distance: 14.3
click at [619, 127] on div "FDXG-F3K4CUX4E2" at bounding box center [565, 127] width 176 height 31
click at [558, 228] on div "UPSG-037LX0U9V4" at bounding box center [565, 228] width 176 height 30
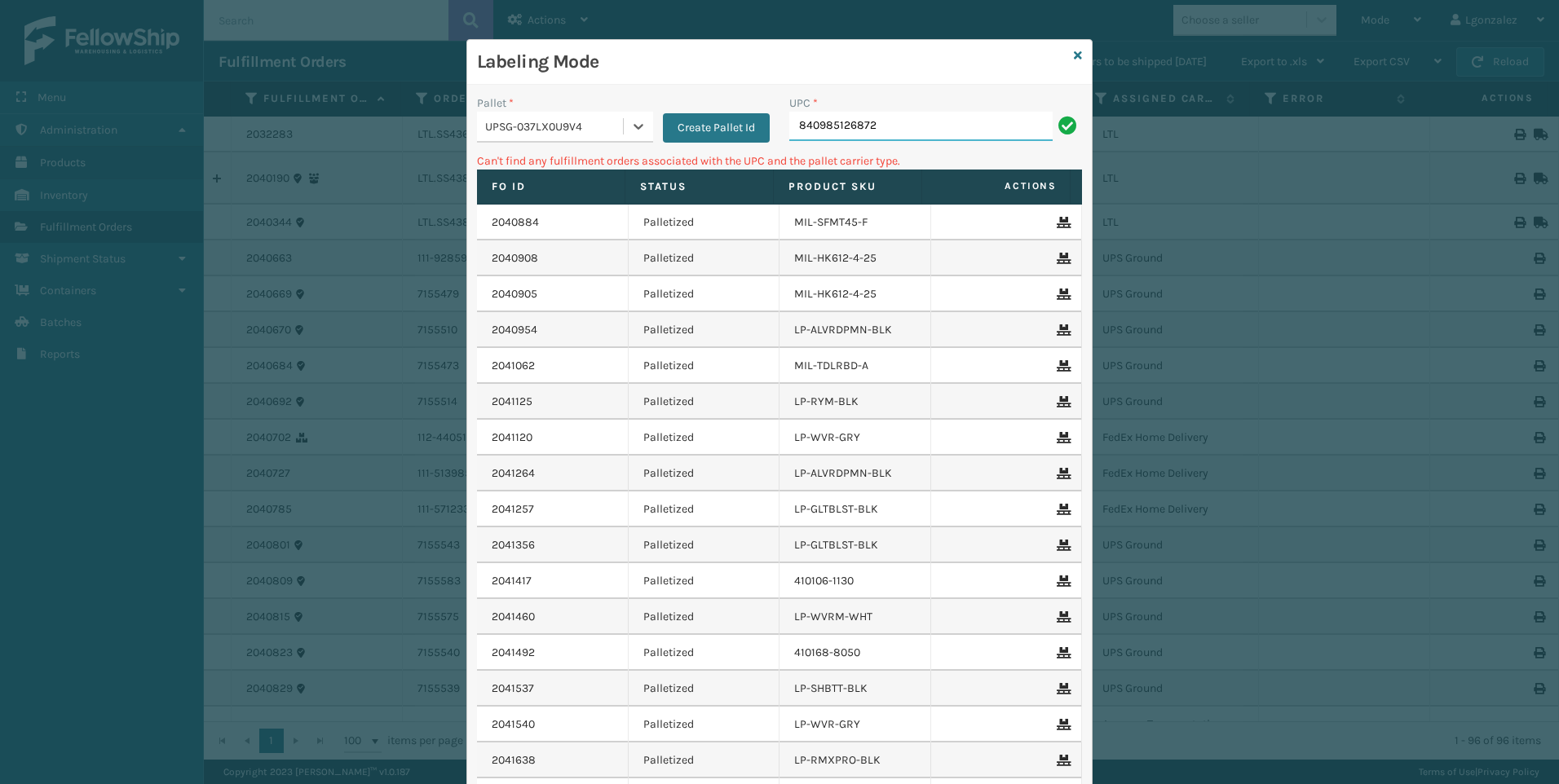
click at [902, 127] on input "840985126872" at bounding box center [920, 126] width 263 height 29
type input "8"
type input "LP-TRB"
type input "LP-TRB-BLK"
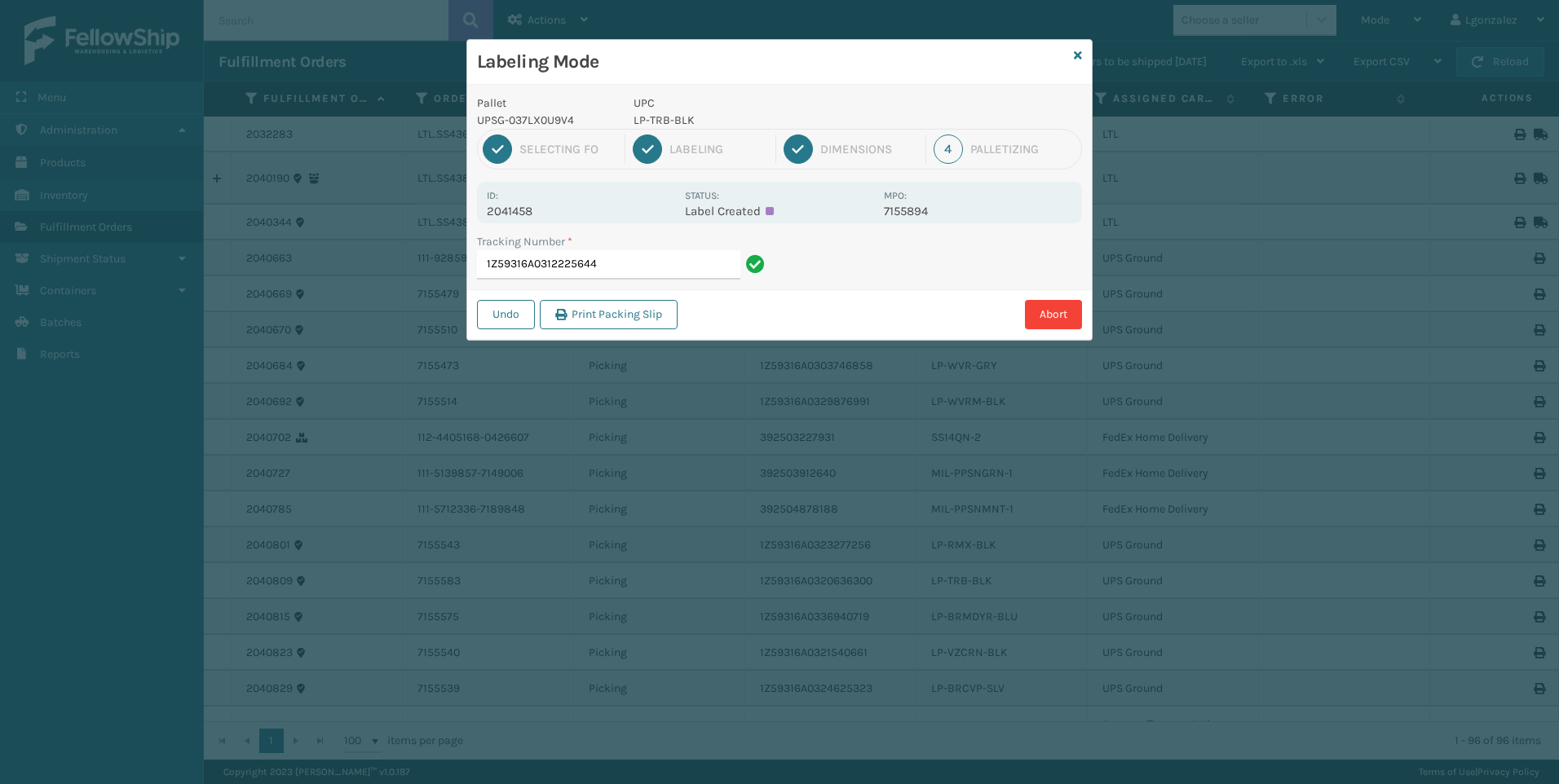
click at [676, 118] on p "LP-TRB-BLK" at bounding box center [754, 120] width 241 height 17
drag, startPoint x: 676, startPoint y: 118, endPoint x: 676, endPoint y: 127, distance: 9.0
click at [676, 127] on p "LP-TRB-BLK" at bounding box center [754, 120] width 241 height 17
click at [693, 260] on input "1Z59316A0312225644" at bounding box center [608, 264] width 263 height 29
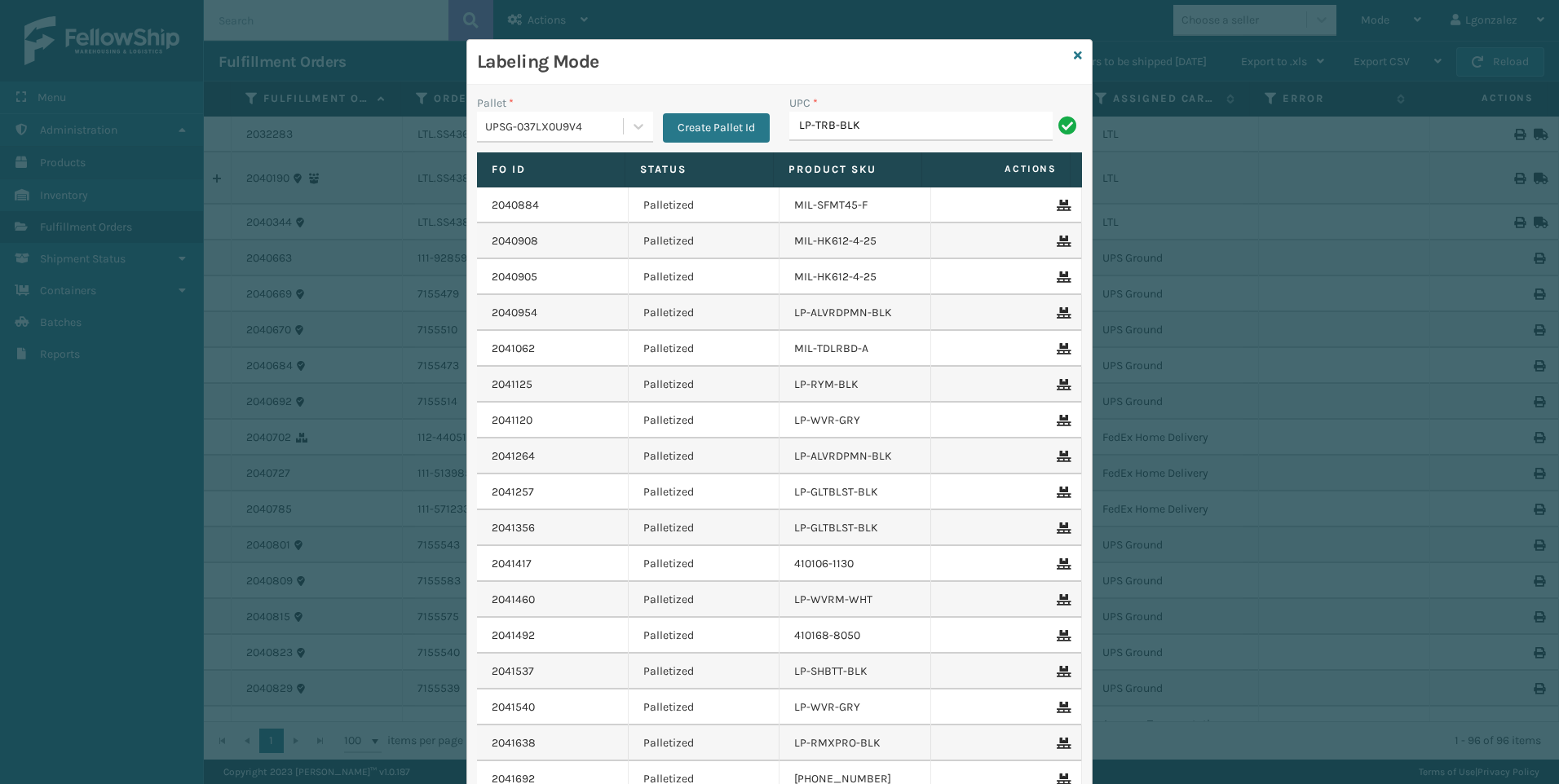
type input "LP-TRB-BLK"
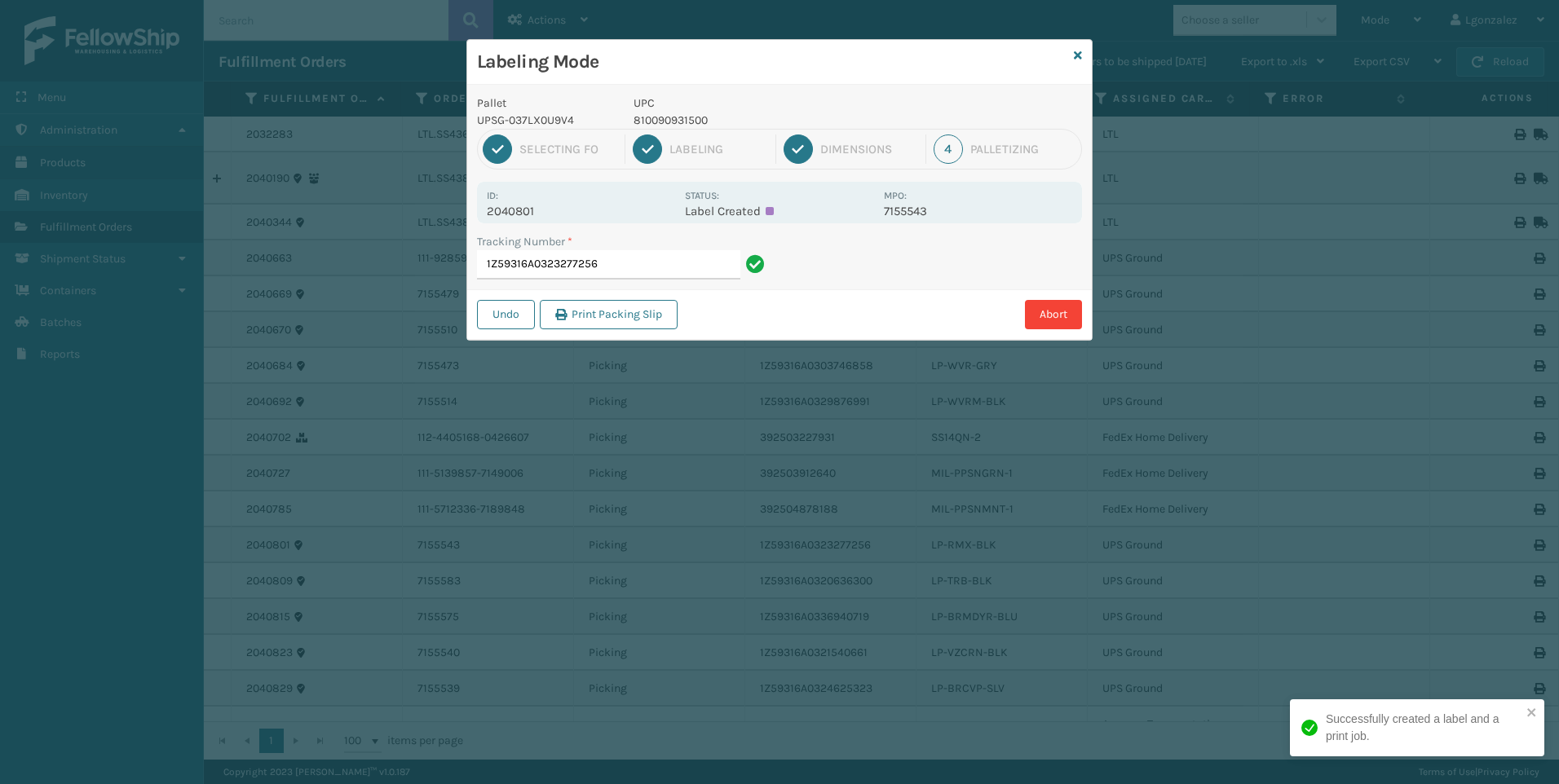
click at [656, 113] on p "810090931500" at bounding box center [754, 120] width 241 height 17
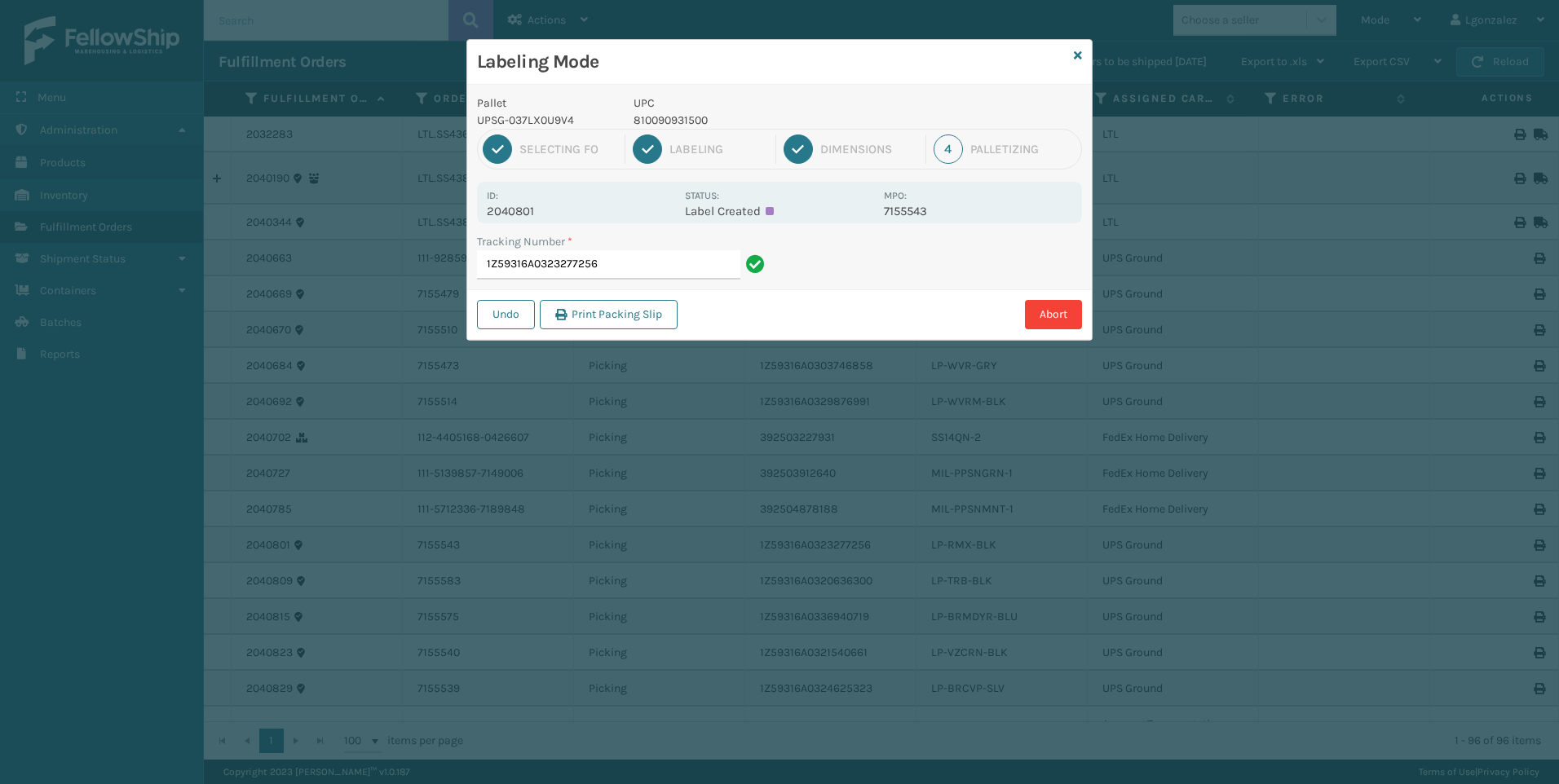
click at [657, 280] on div "Tracking Number * 1Z59316A0323277256" at bounding box center [623, 261] width 312 height 56
click at [658, 278] on input "1Z59316A0323277256" at bounding box center [608, 264] width 263 height 29
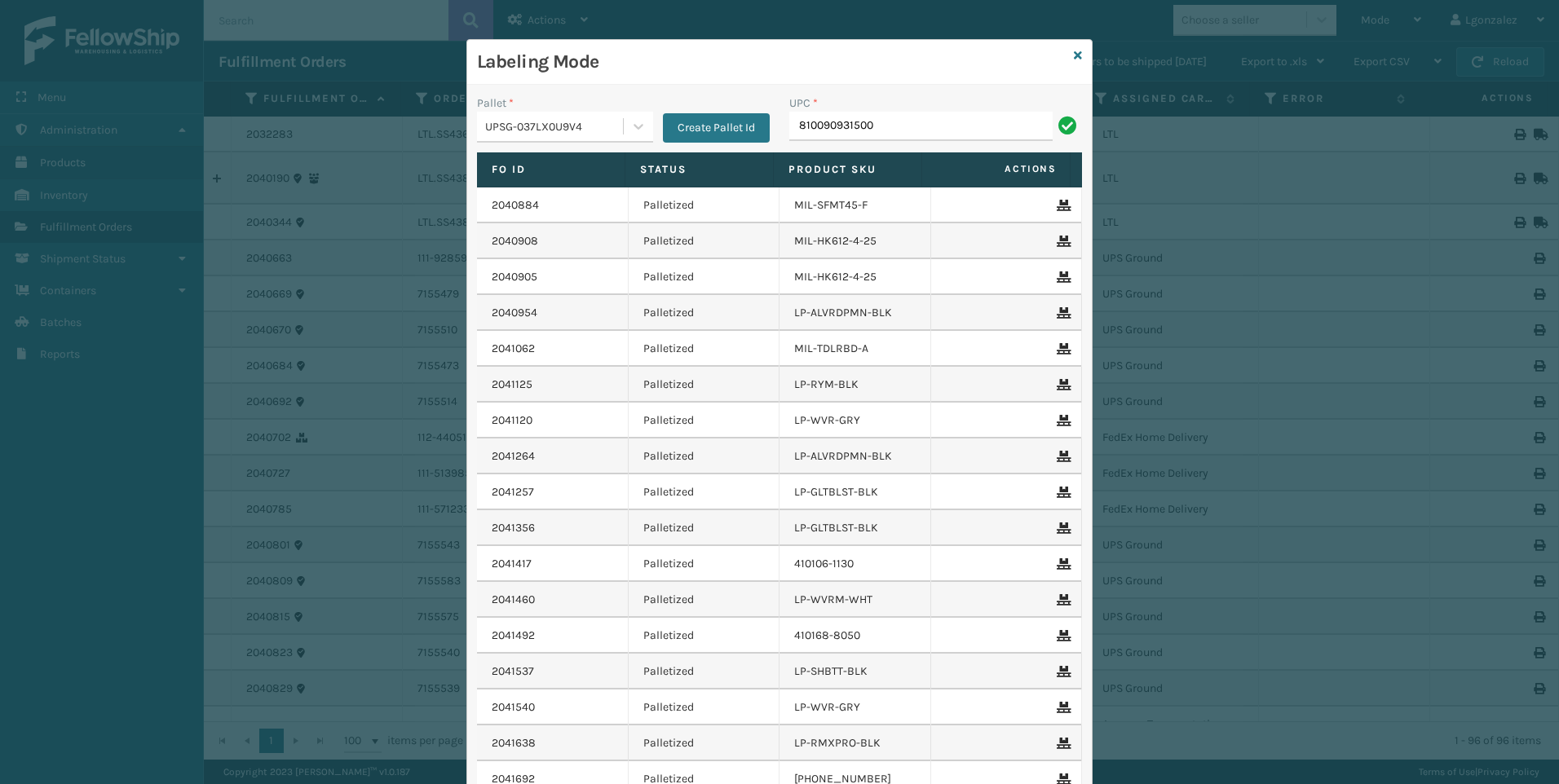
type input "810090931500"
type input "L"
type input "LP-RMXPLS-BLU"
type input "LP-TRB-BLK"
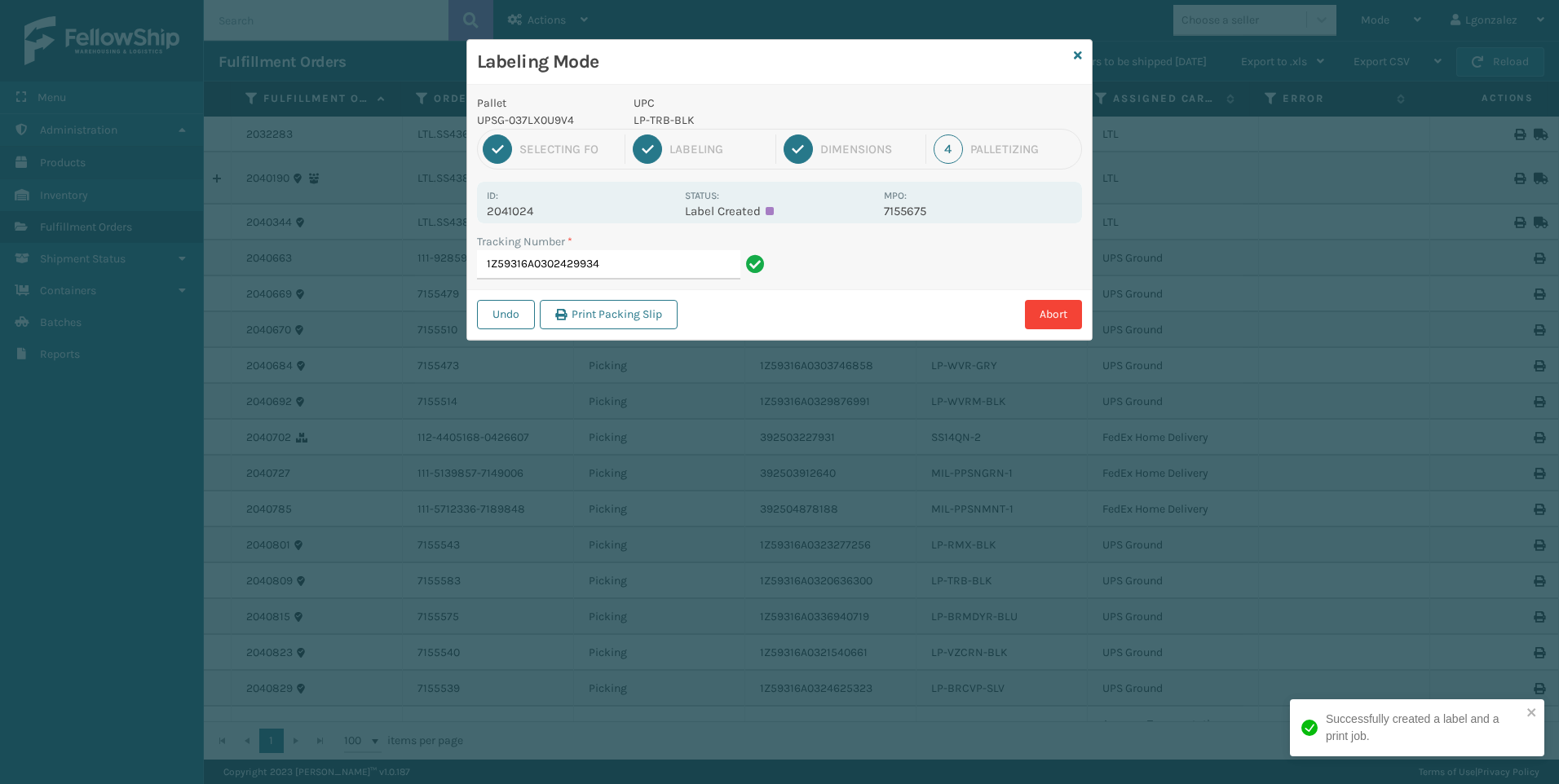
click at [653, 113] on p "LP-TRB-BLK" at bounding box center [754, 120] width 241 height 17
drag, startPoint x: 653, startPoint y: 113, endPoint x: 644, endPoint y: 117, distance: 9.8
click at [644, 117] on p "LP-TRB-BLK" at bounding box center [754, 120] width 241 height 17
click at [645, 119] on p "LP-TRB-BLK" at bounding box center [754, 120] width 241 height 17
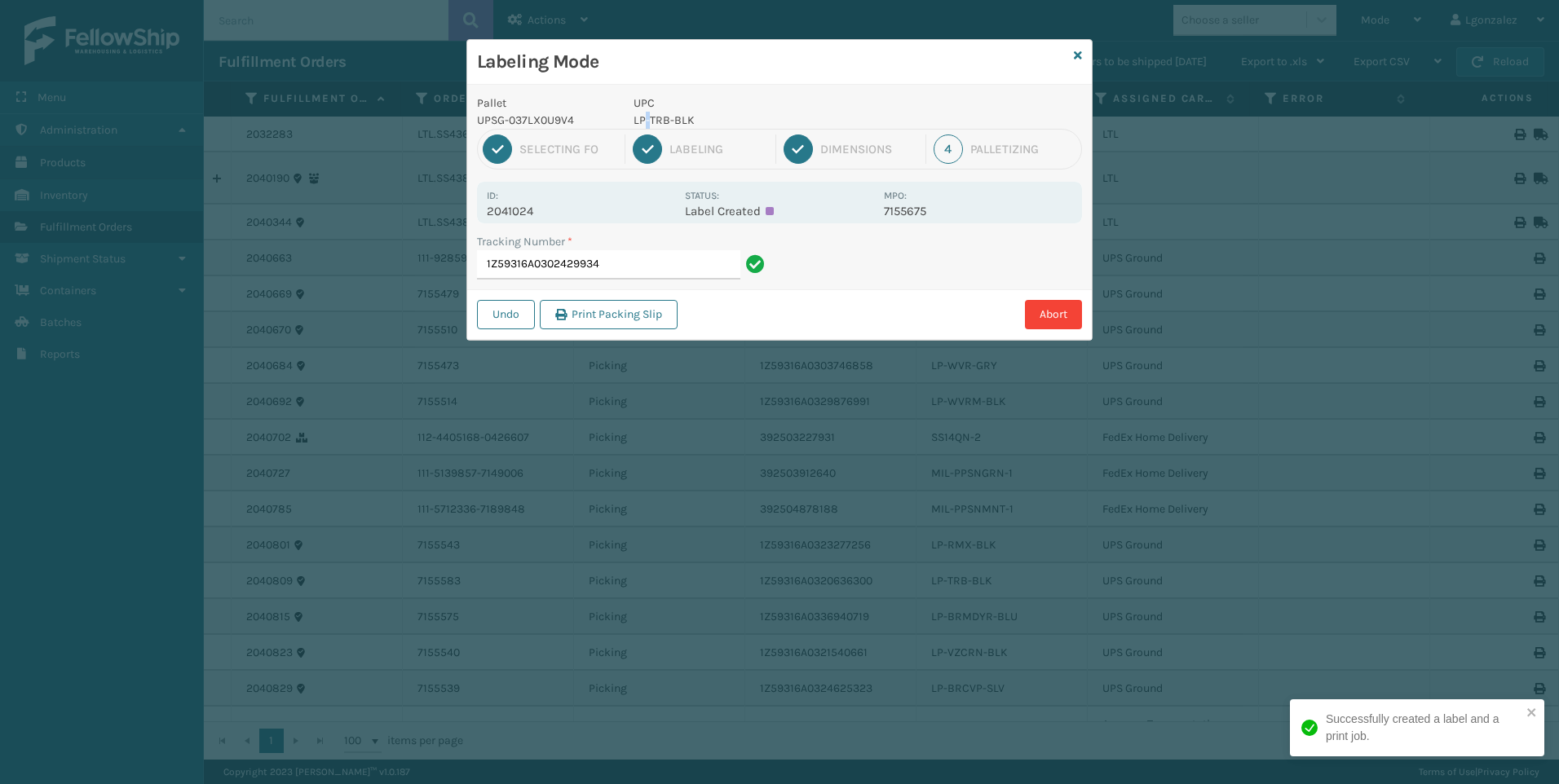
click at [645, 119] on p "LP-TRB-BLK" at bounding box center [754, 120] width 241 height 17
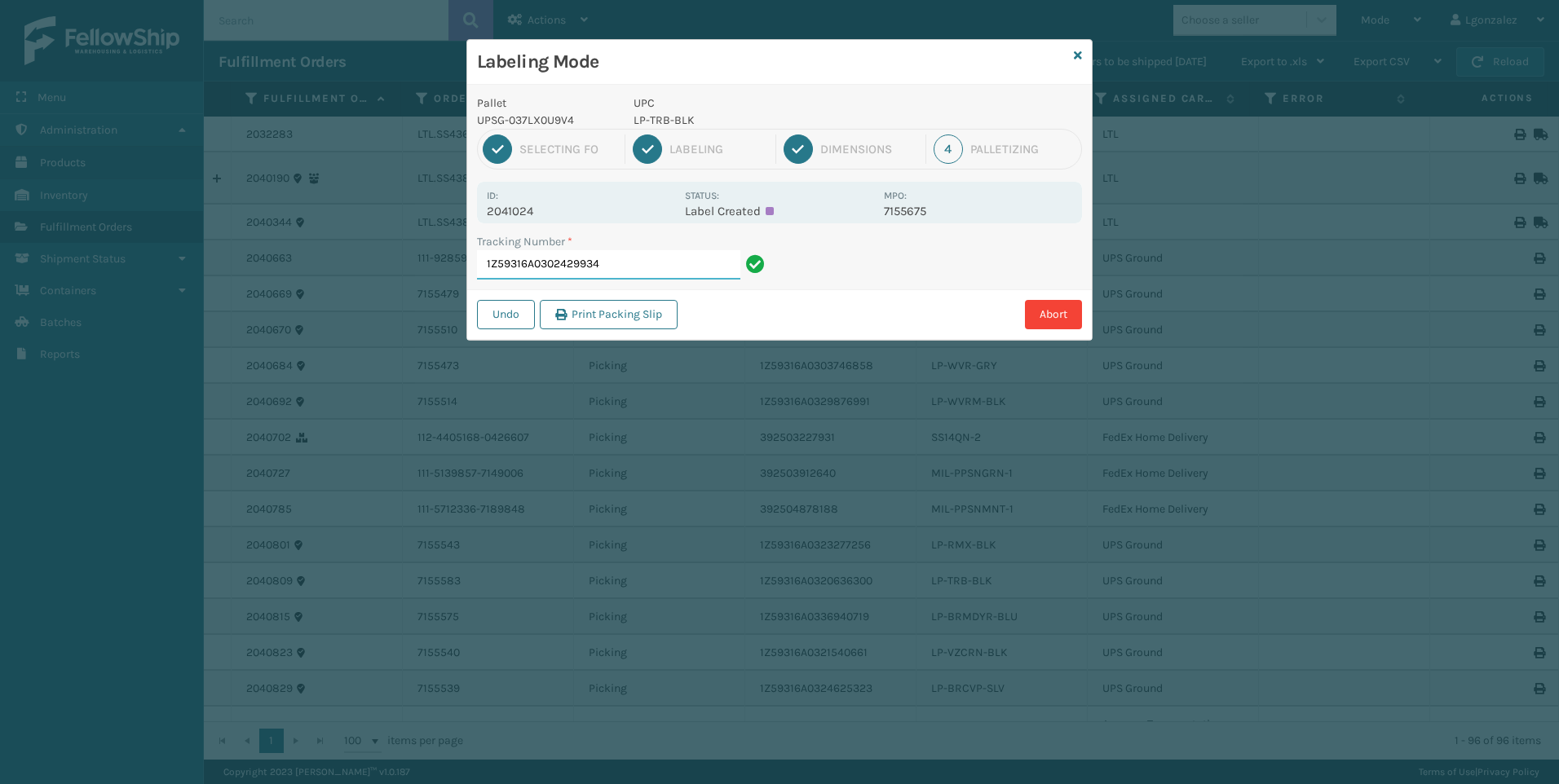
drag, startPoint x: 643, startPoint y: 259, endPoint x: 652, endPoint y: 259, distance: 9.0
click at [651, 260] on input "1Z59316A0302429934" at bounding box center [608, 264] width 263 height 29
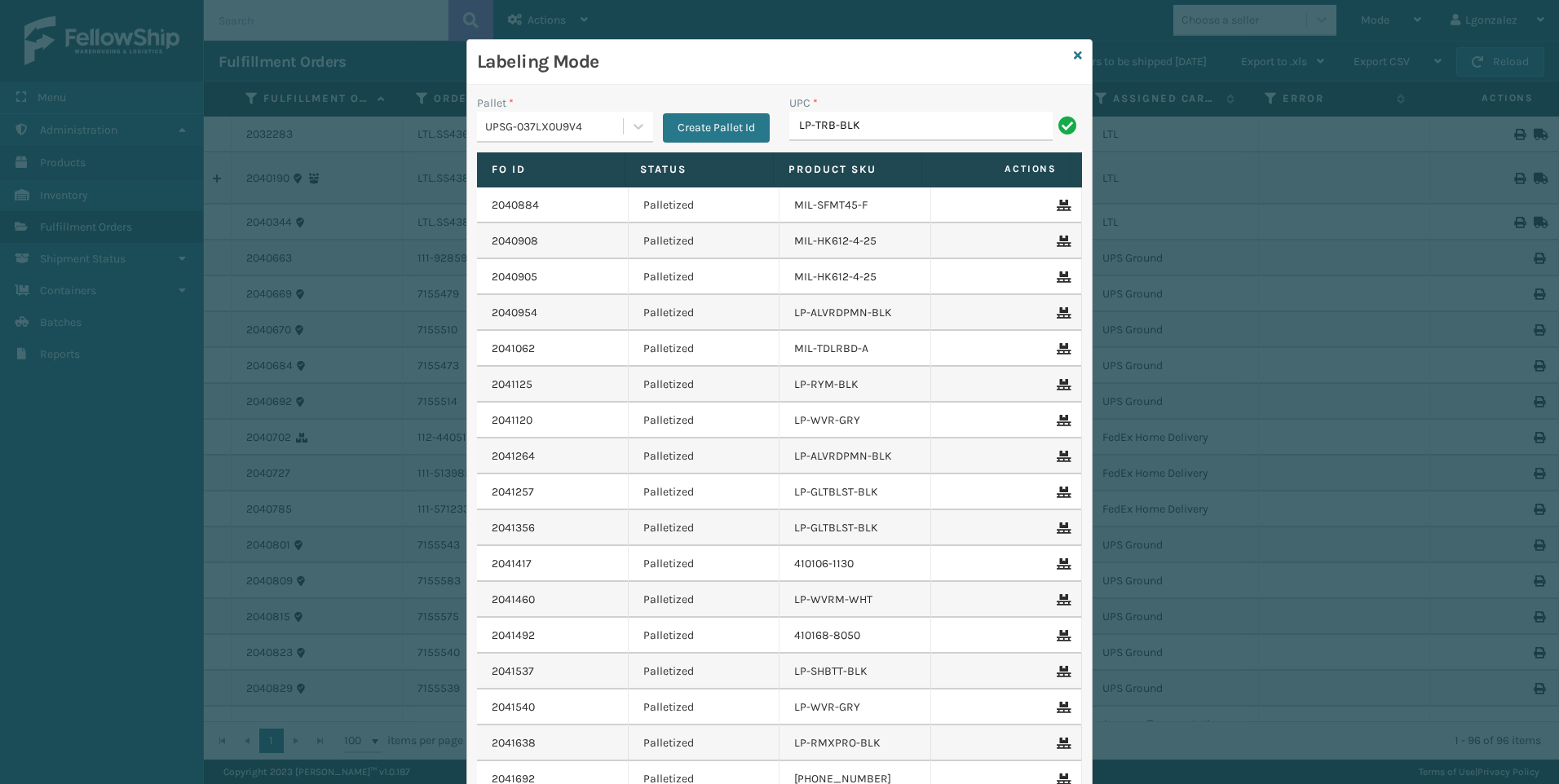
type input "LP-TRB-BLK"
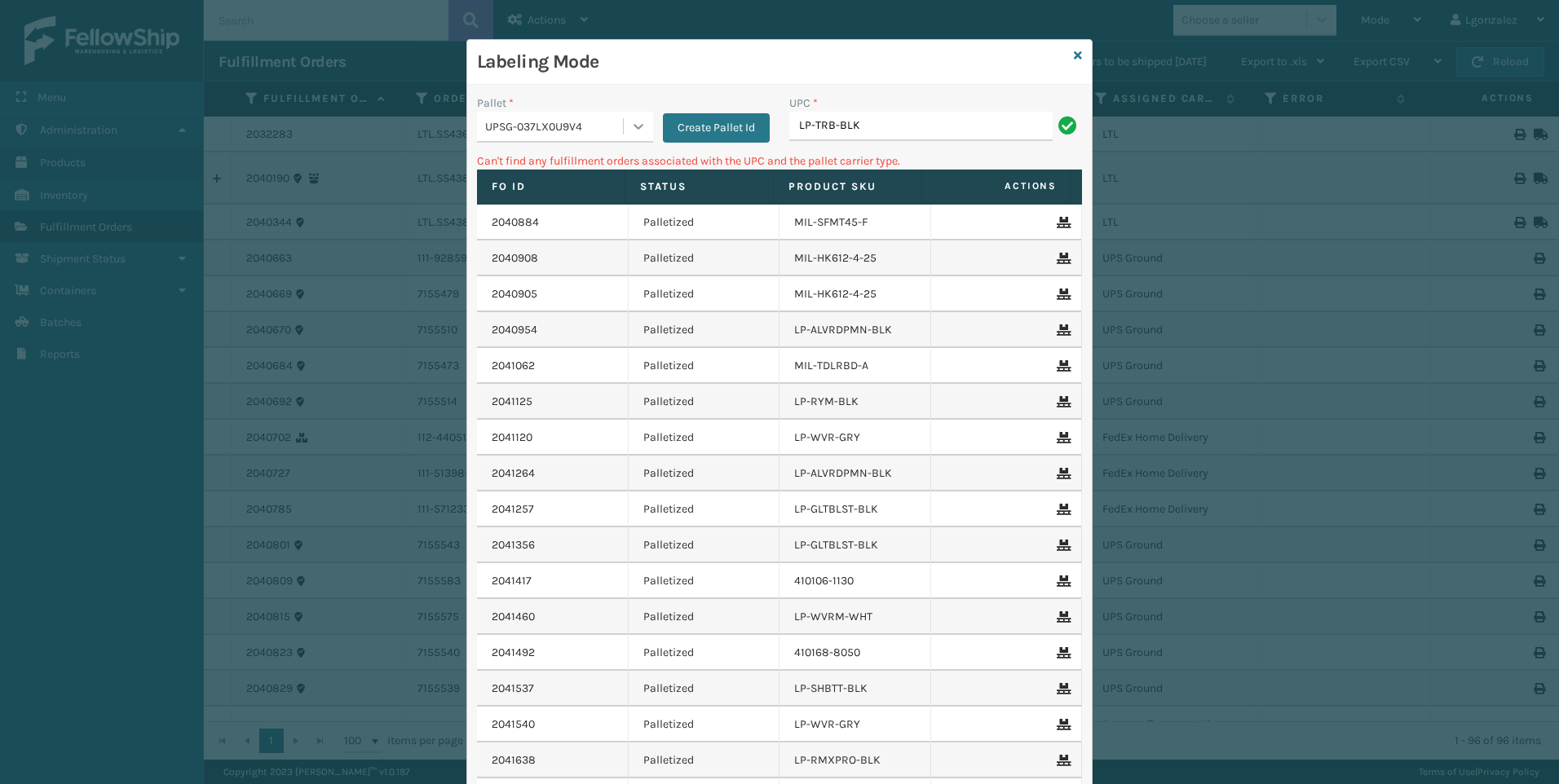
click at [631, 126] on icon at bounding box center [639, 126] width 16 height 16
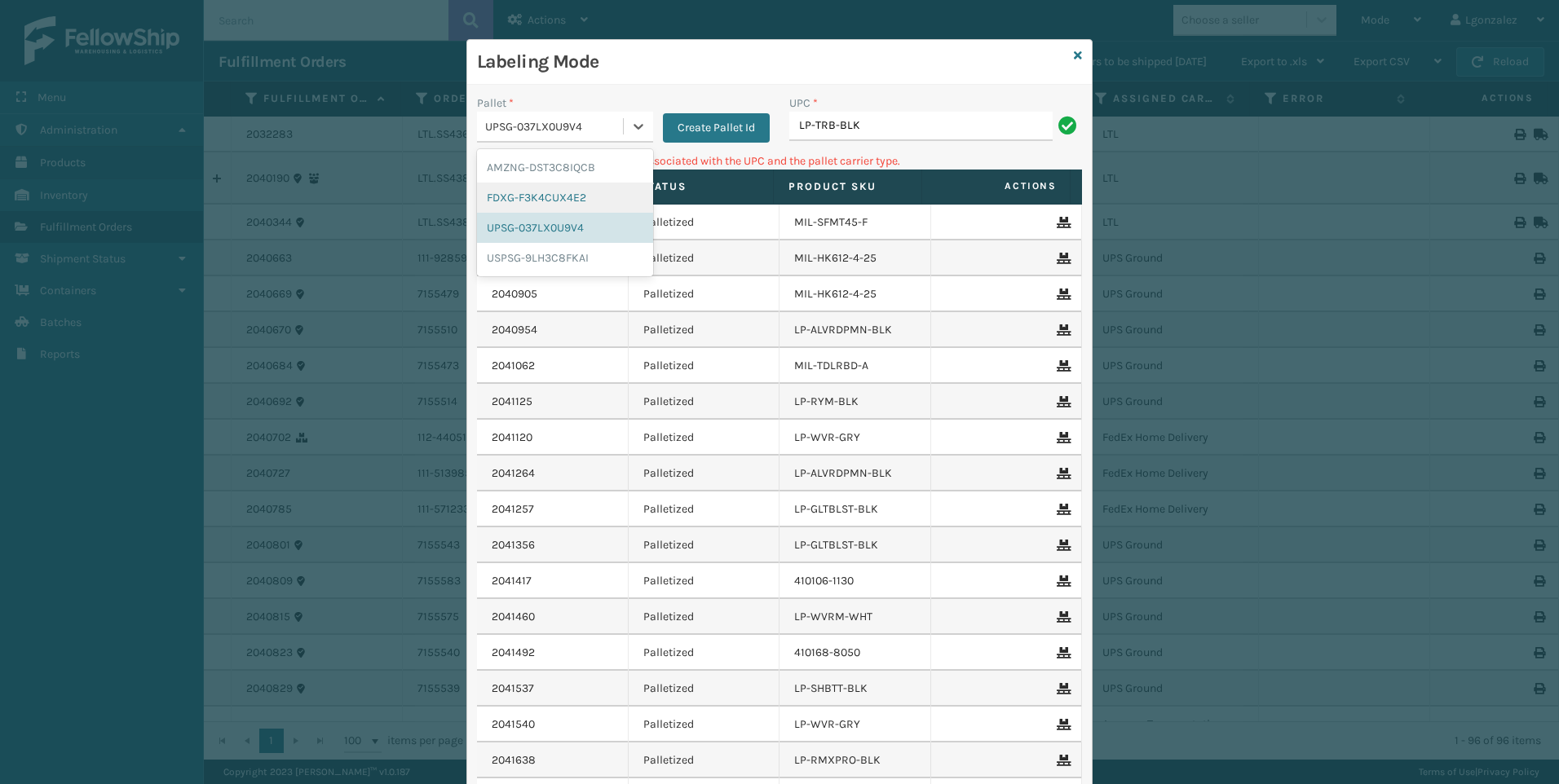
click at [553, 195] on div "FDXG-F3K4CUX4E2" at bounding box center [565, 198] width 176 height 30
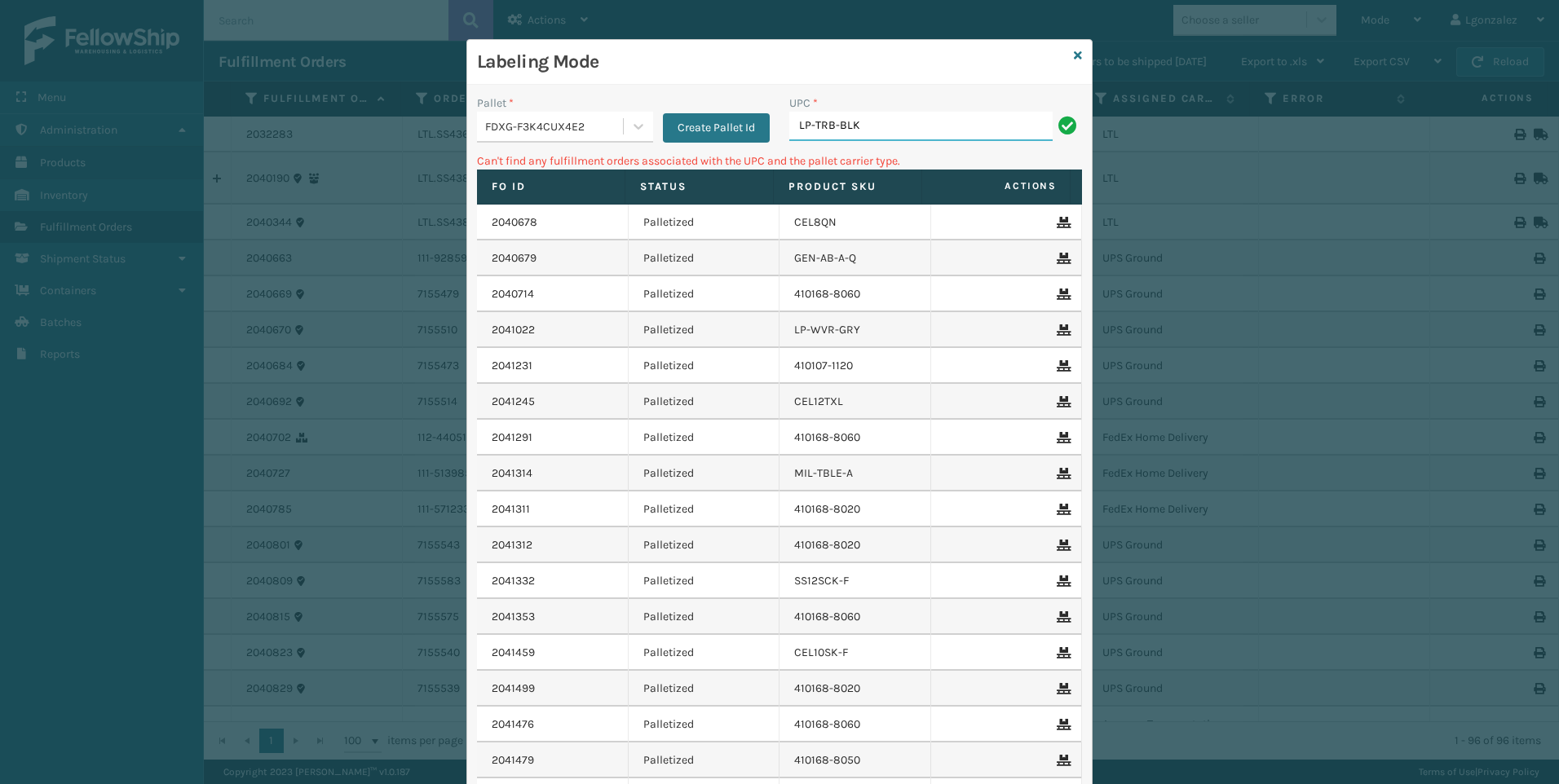
click at [873, 125] on input "LP-TRB-BLK" at bounding box center [920, 126] width 263 height 29
click at [640, 125] on div at bounding box center [638, 126] width 29 height 29
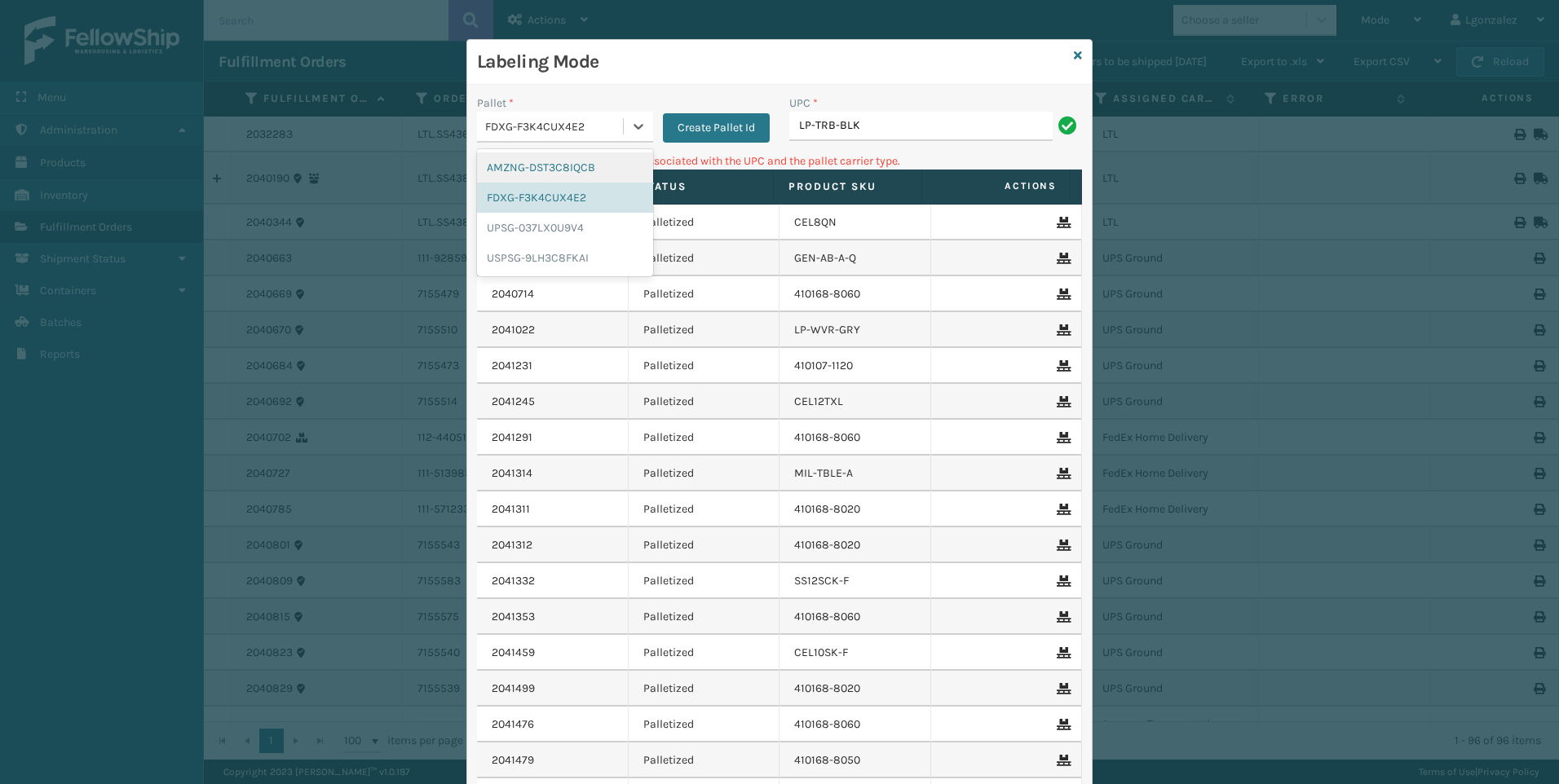
click at [573, 170] on div "AMZNG-DST3C8IQCB" at bounding box center [565, 168] width 176 height 30
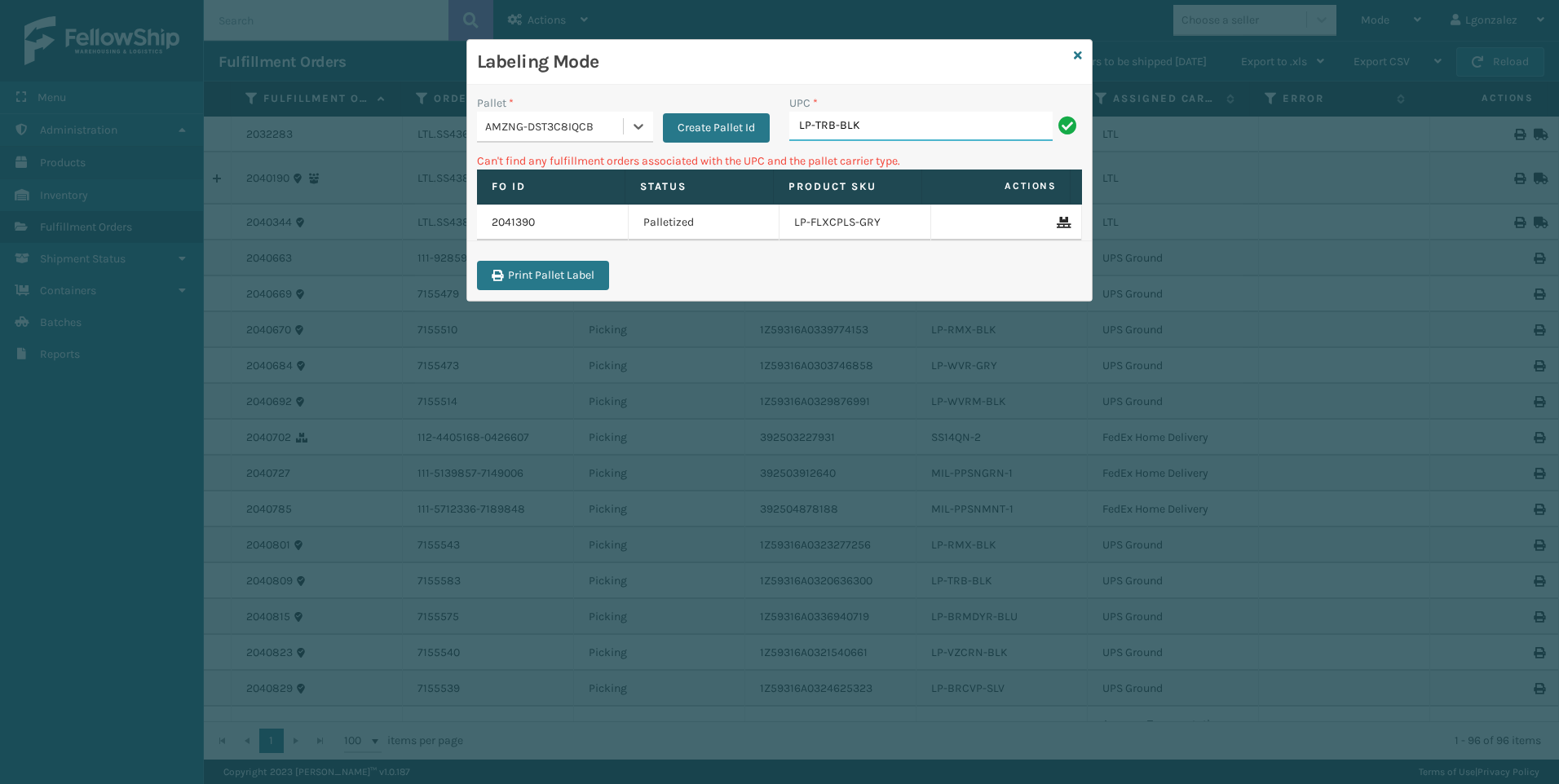
click at [886, 133] on input "LP-TRB-BLK" at bounding box center [920, 126] width 263 height 29
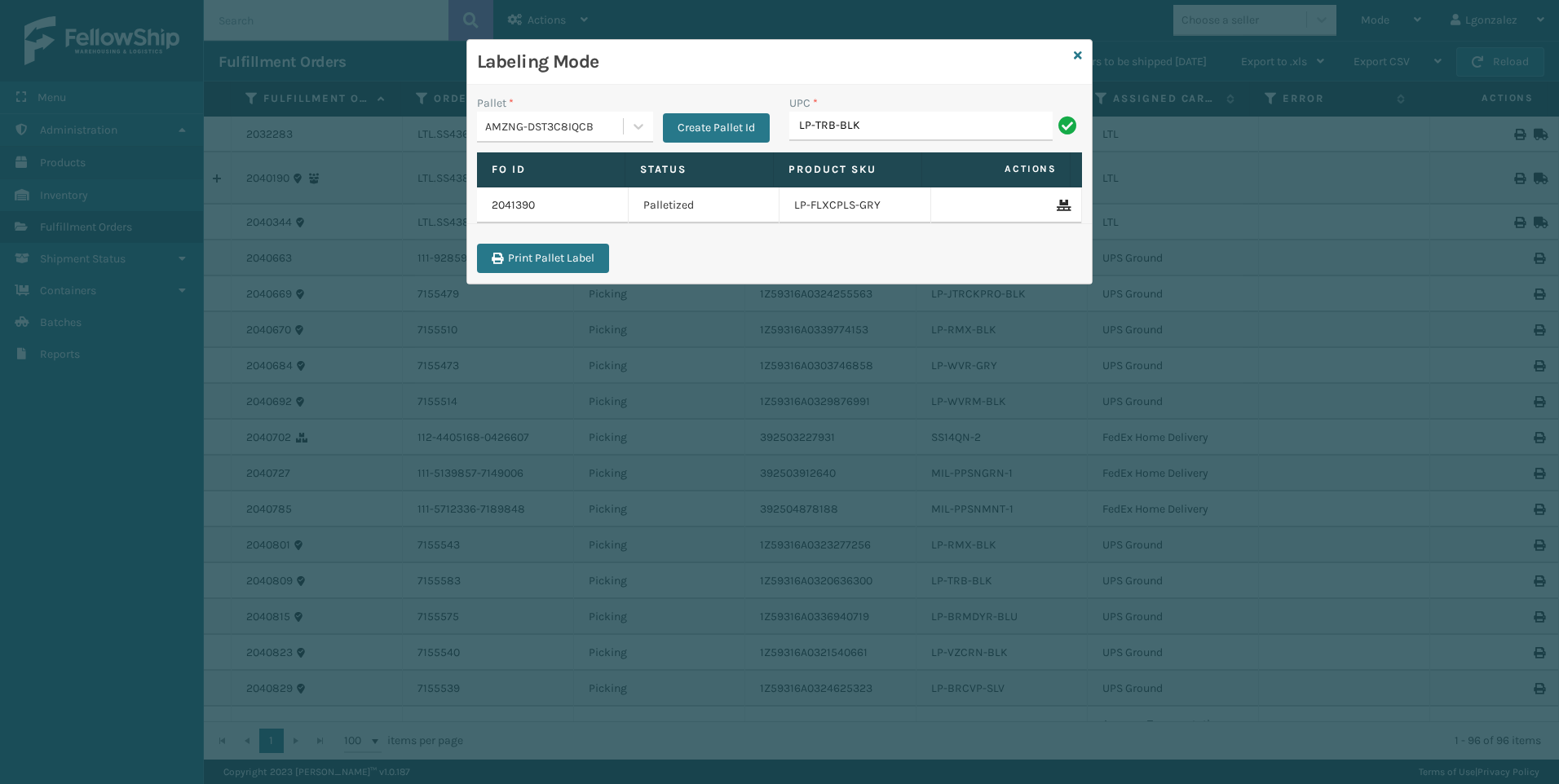
type input "LP-TRB-BLK"
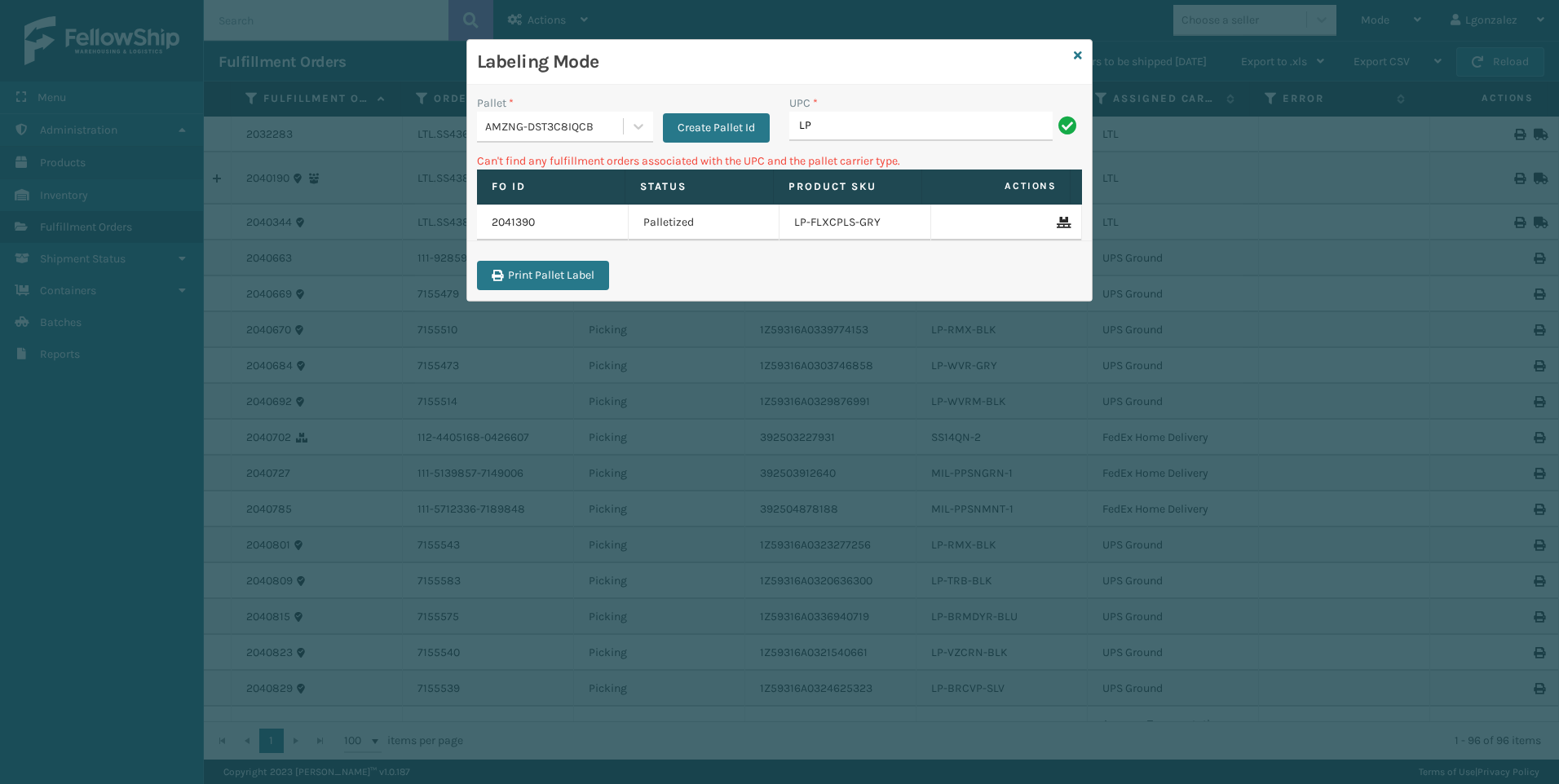
type input "L"
type input "810090933702"
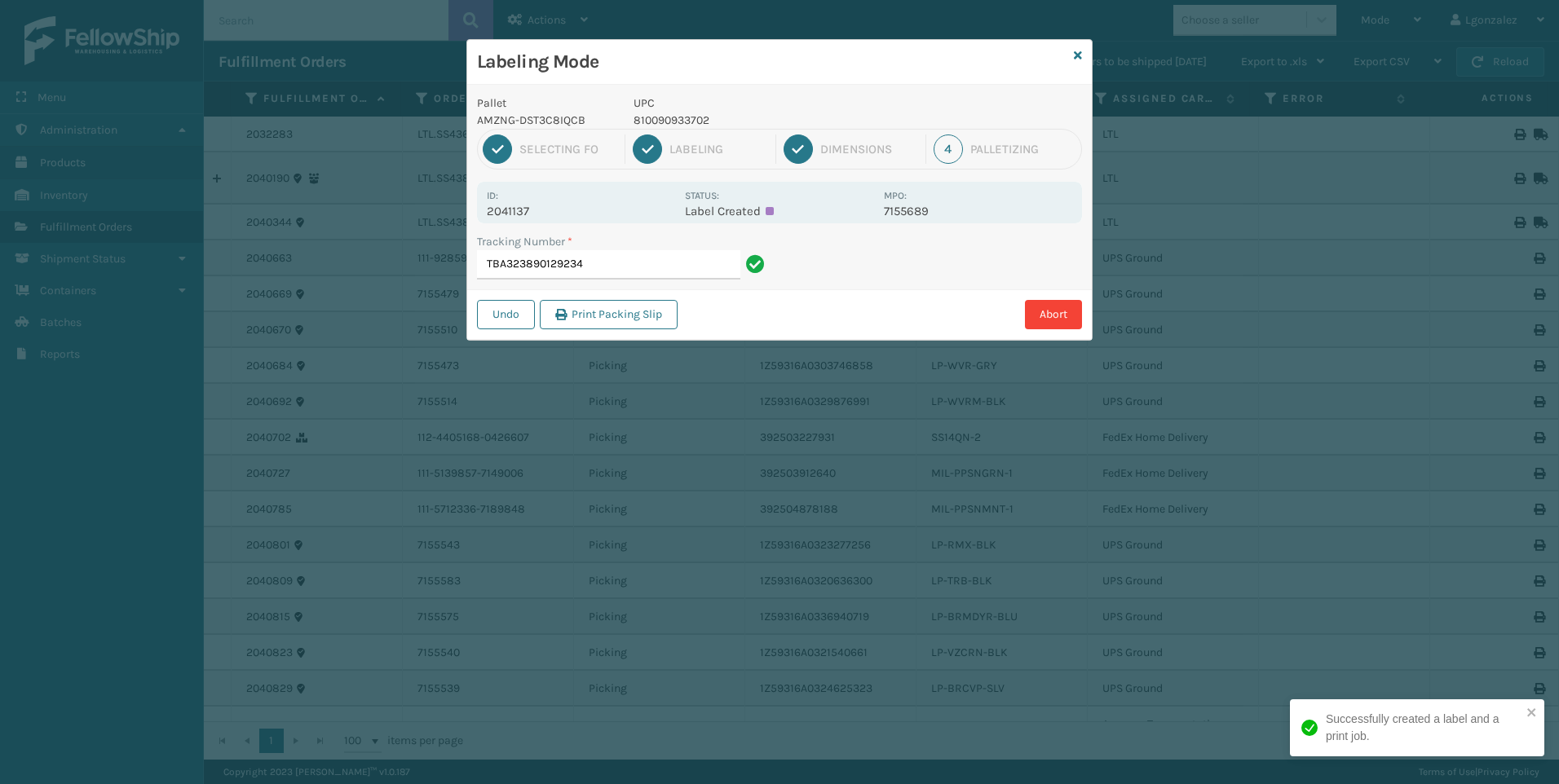
click at [687, 111] on p "UPC" at bounding box center [754, 103] width 241 height 17
click at [687, 112] on div "UPC 810090933702" at bounding box center [754, 112] width 260 height 34
click at [688, 115] on p "810090933702" at bounding box center [754, 120] width 241 height 17
click at [673, 270] on input "TBA323890129234" at bounding box center [608, 264] width 263 height 29
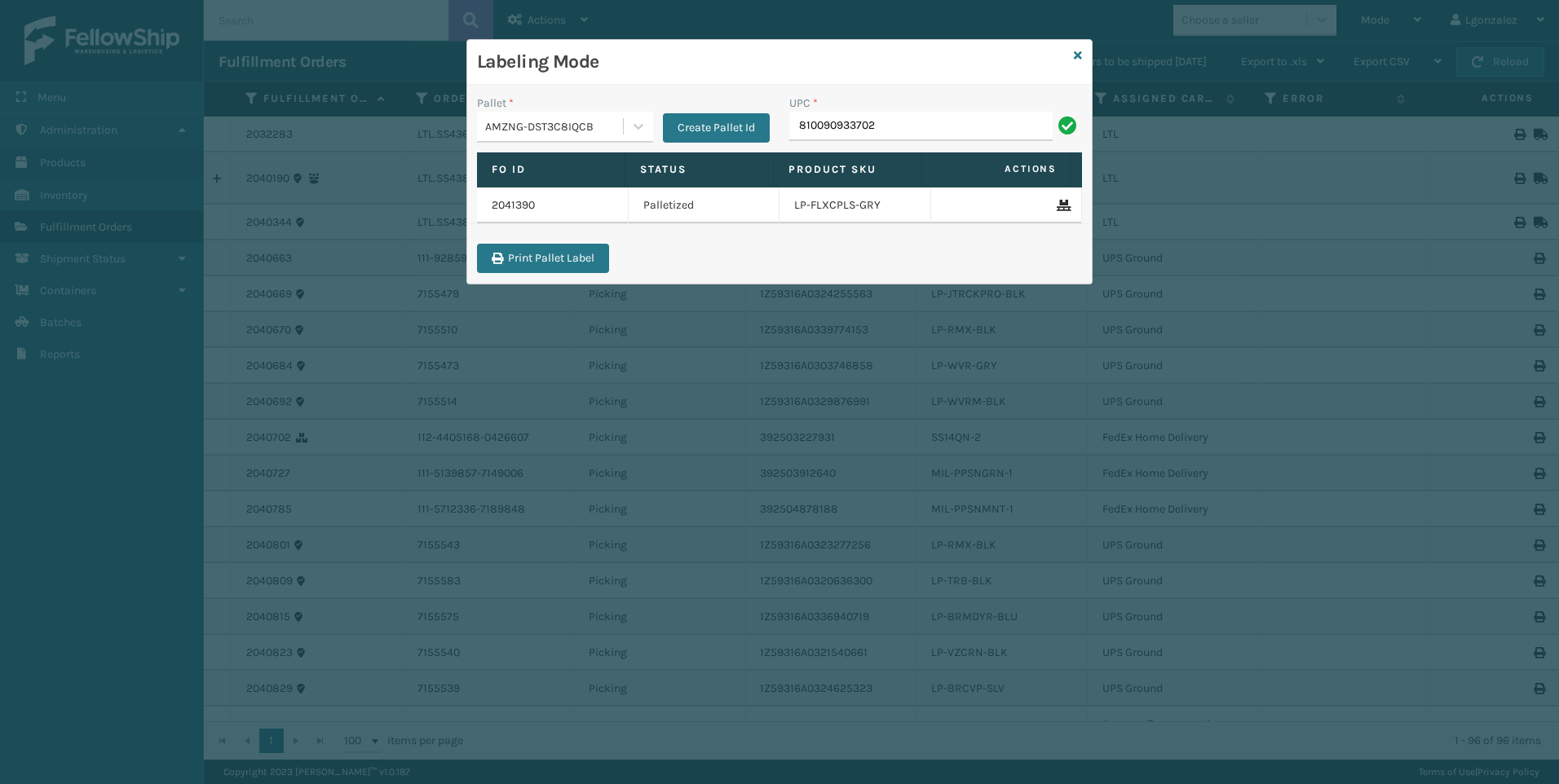
type input "810090933702"
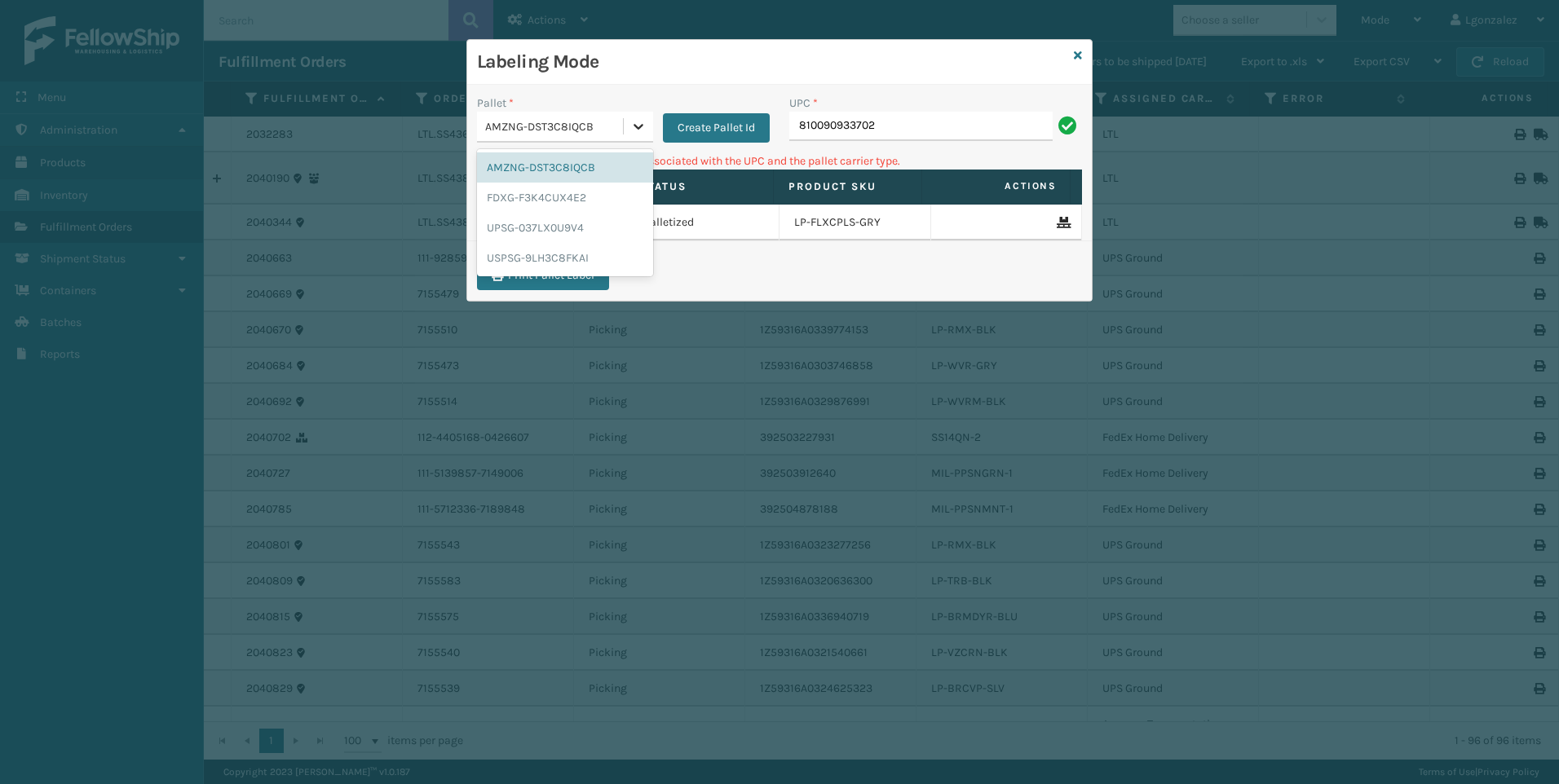
click at [644, 129] on icon at bounding box center [639, 126] width 16 height 16
click at [578, 210] on div "FDXG-F3K4CUX4E2" at bounding box center [565, 198] width 176 height 30
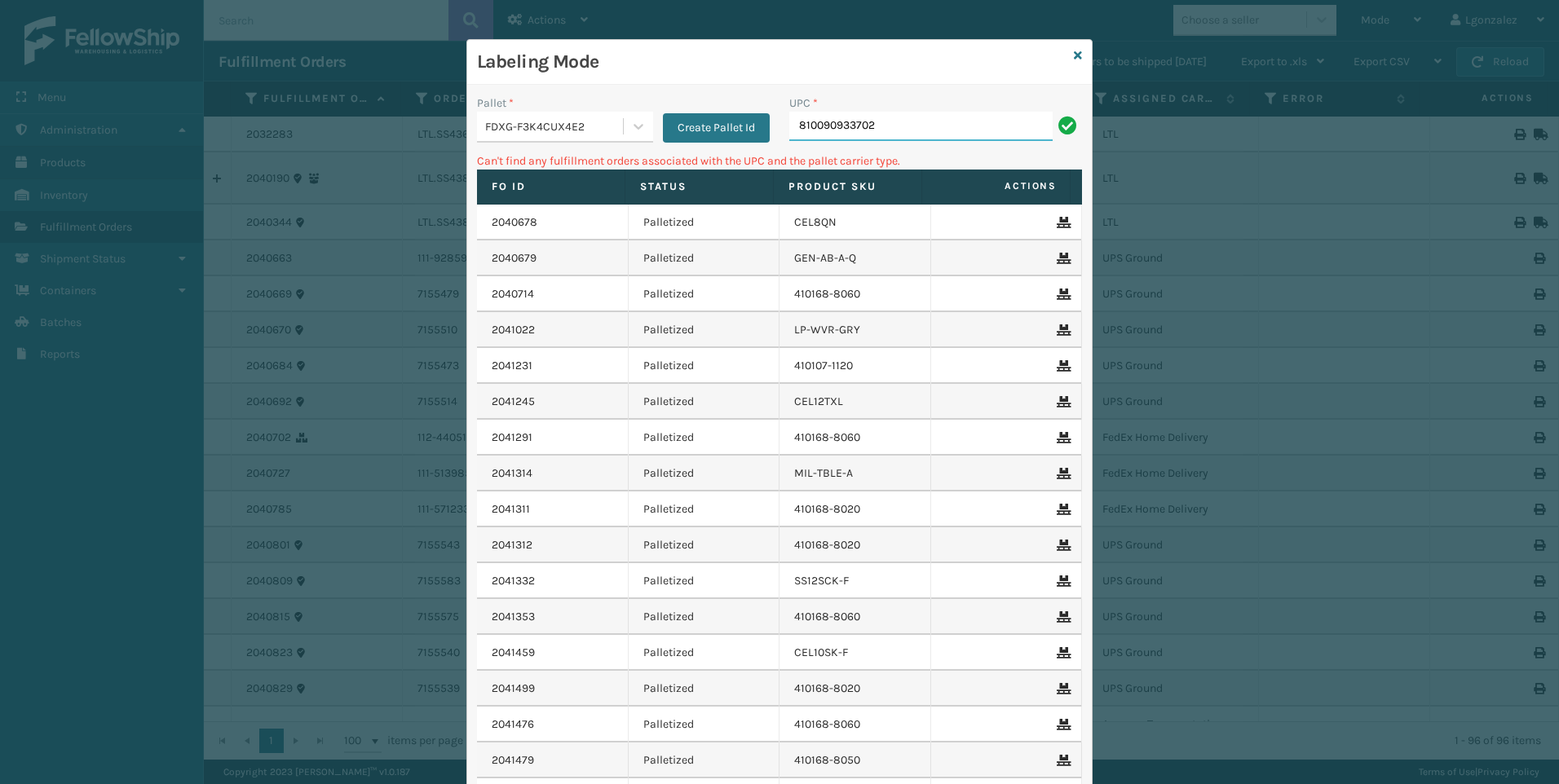
click at [911, 135] on input "810090933702" at bounding box center [920, 126] width 263 height 29
click at [633, 130] on icon at bounding box center [639, 126] width 16 height 16
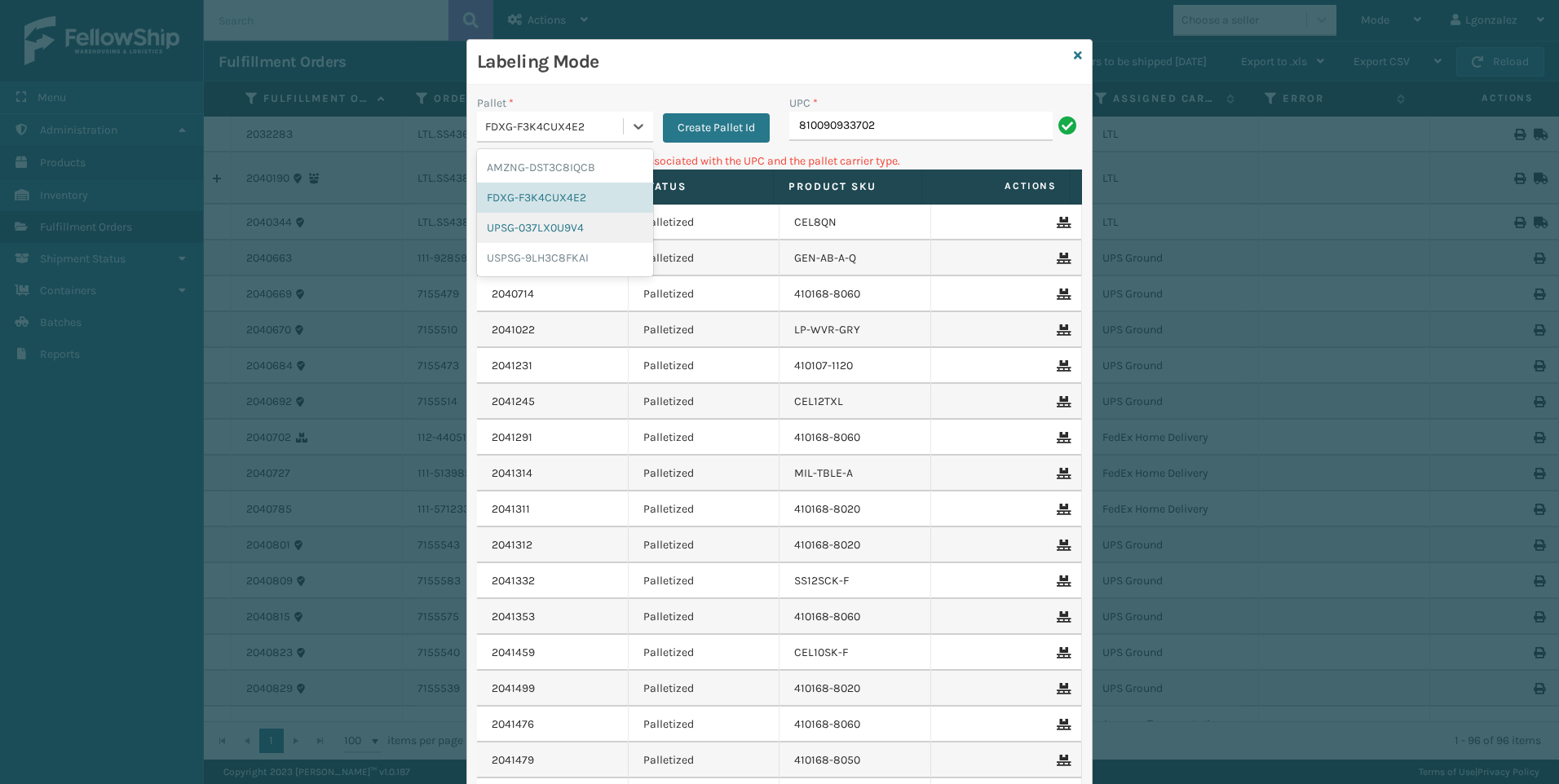
click at [573, 229] on div "UPSG-037LX0U9V4" at bounding box center [565, 228] width 176 height 30
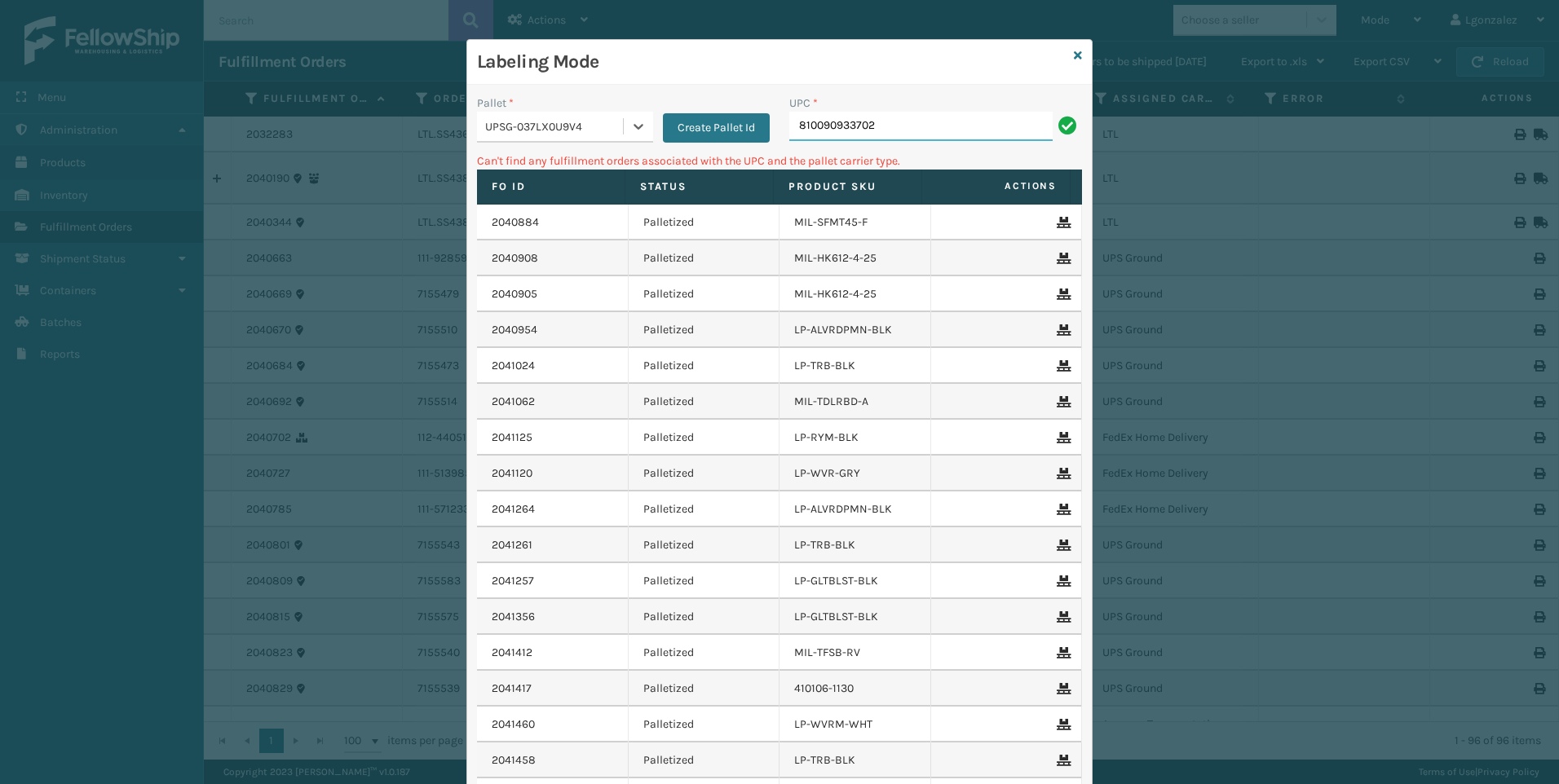
click at [888, 132] on input "810090933702" at bounding box center [920, 126] width 263 height 29
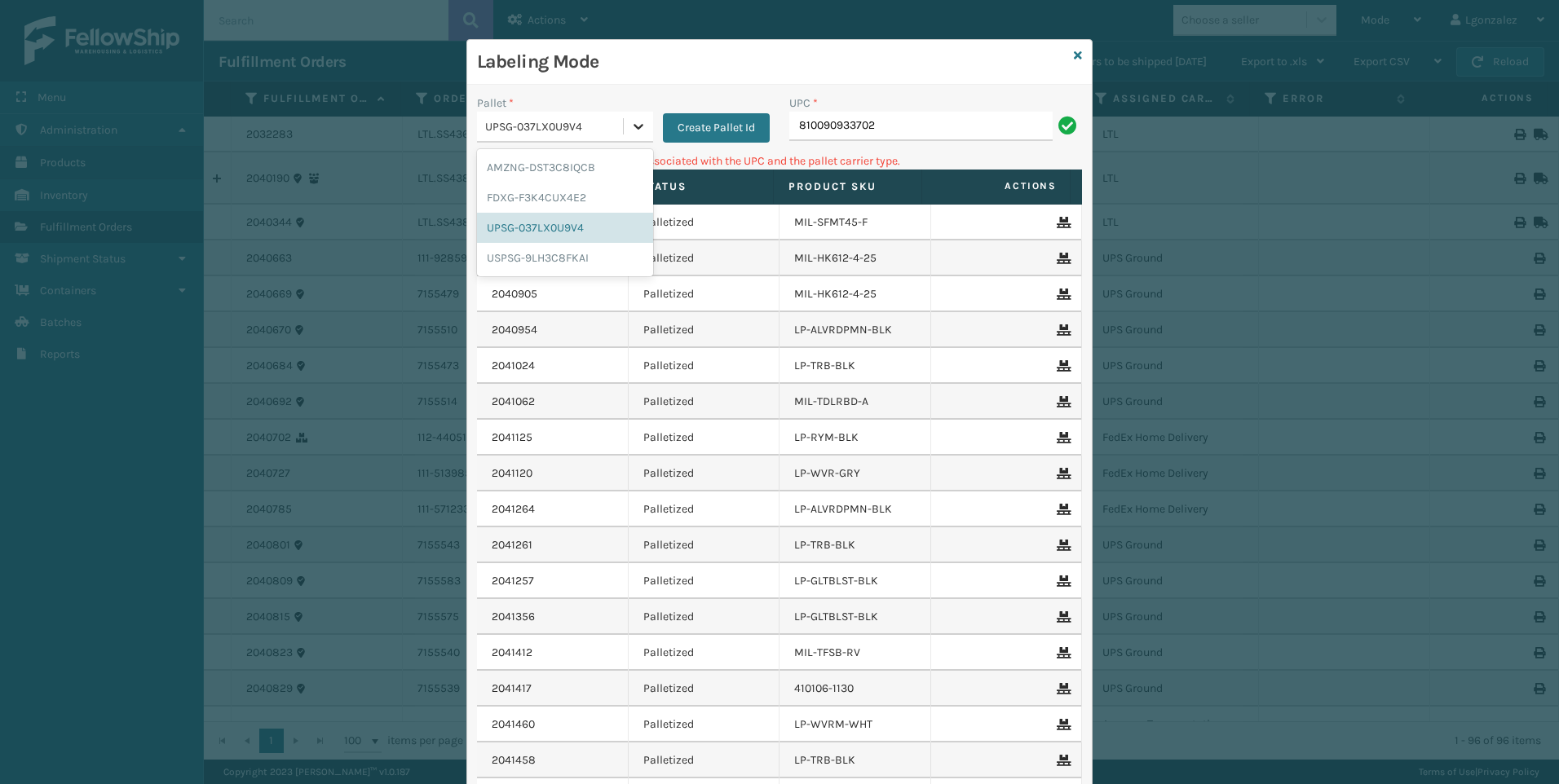
click at [638, 135] on div at bounding box center [638, 126] width 29 height 29
drag, startPoint x: 609, startPoint y: 260, endPoint x: 657, endPoint y: 219, distance: 63.1
click at [609, 259] on div "USPSG-9LH3C8FKAI" at bounding box center [565, 258] width 176 height 30
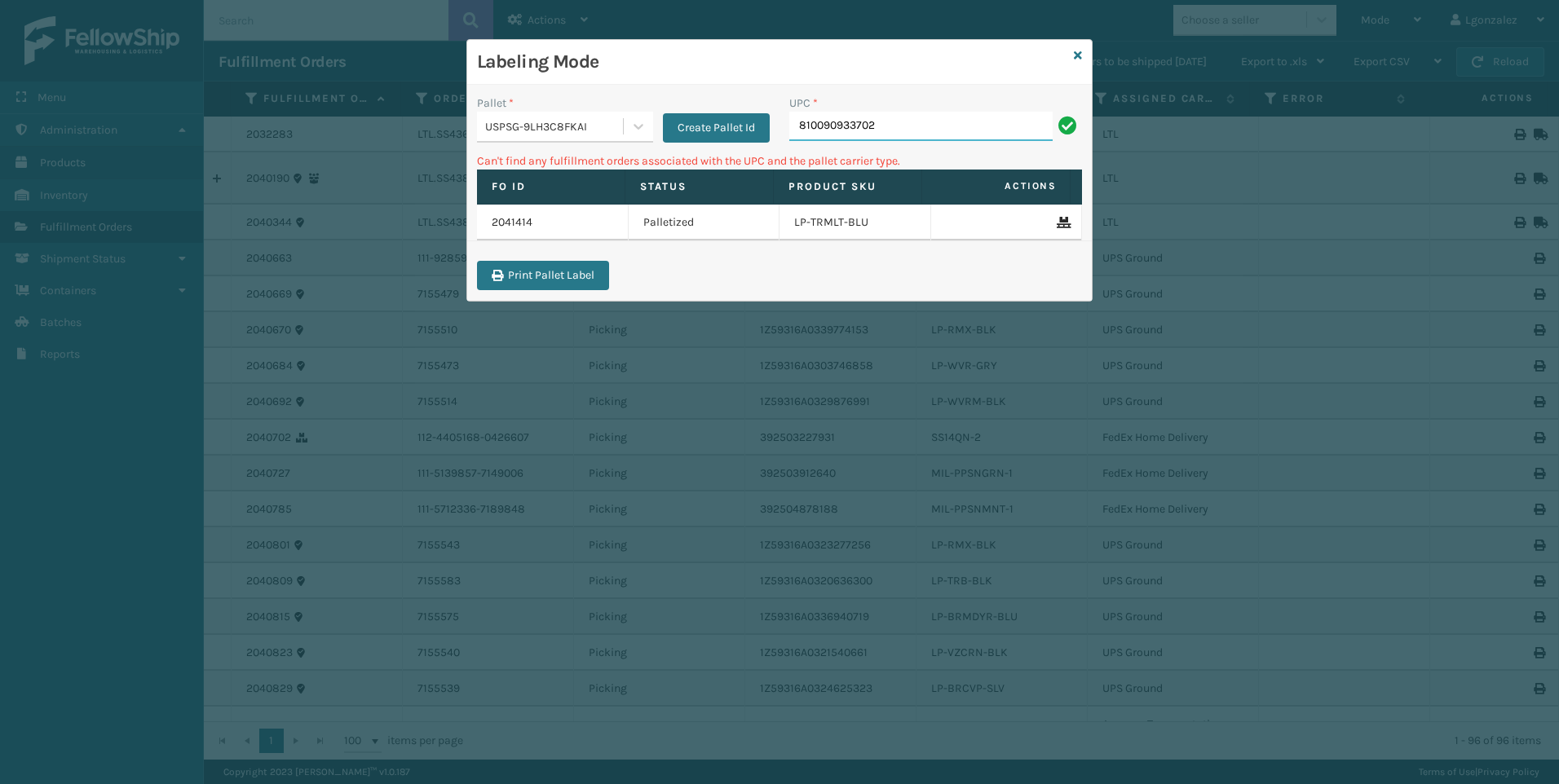
click at [891, 119] on input "810090933702" at bounding box center [920, 126] width 263 height 29
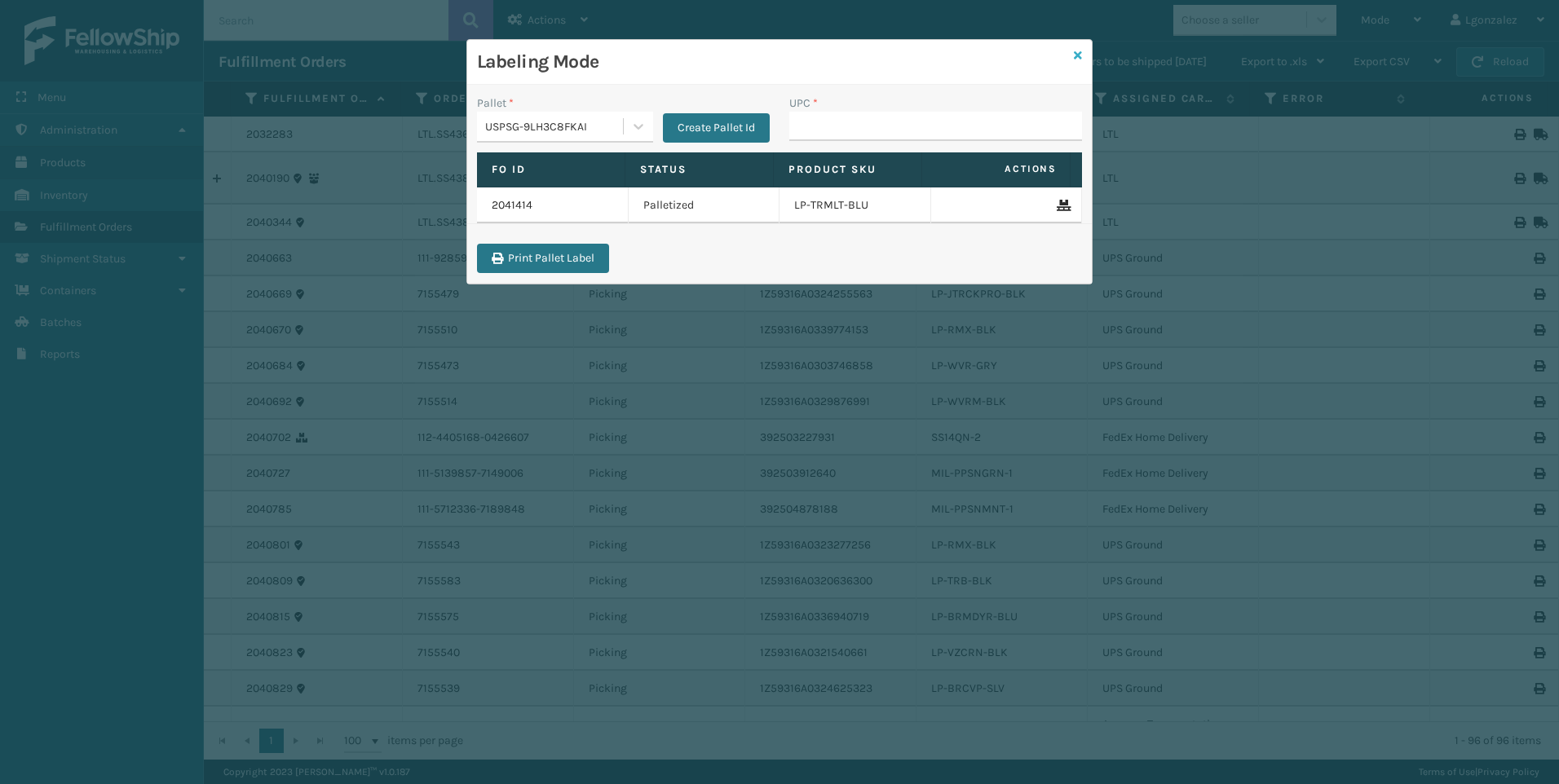
click at [1079, 54] on icon at bounding box center [1077, 55] width 8 height 11
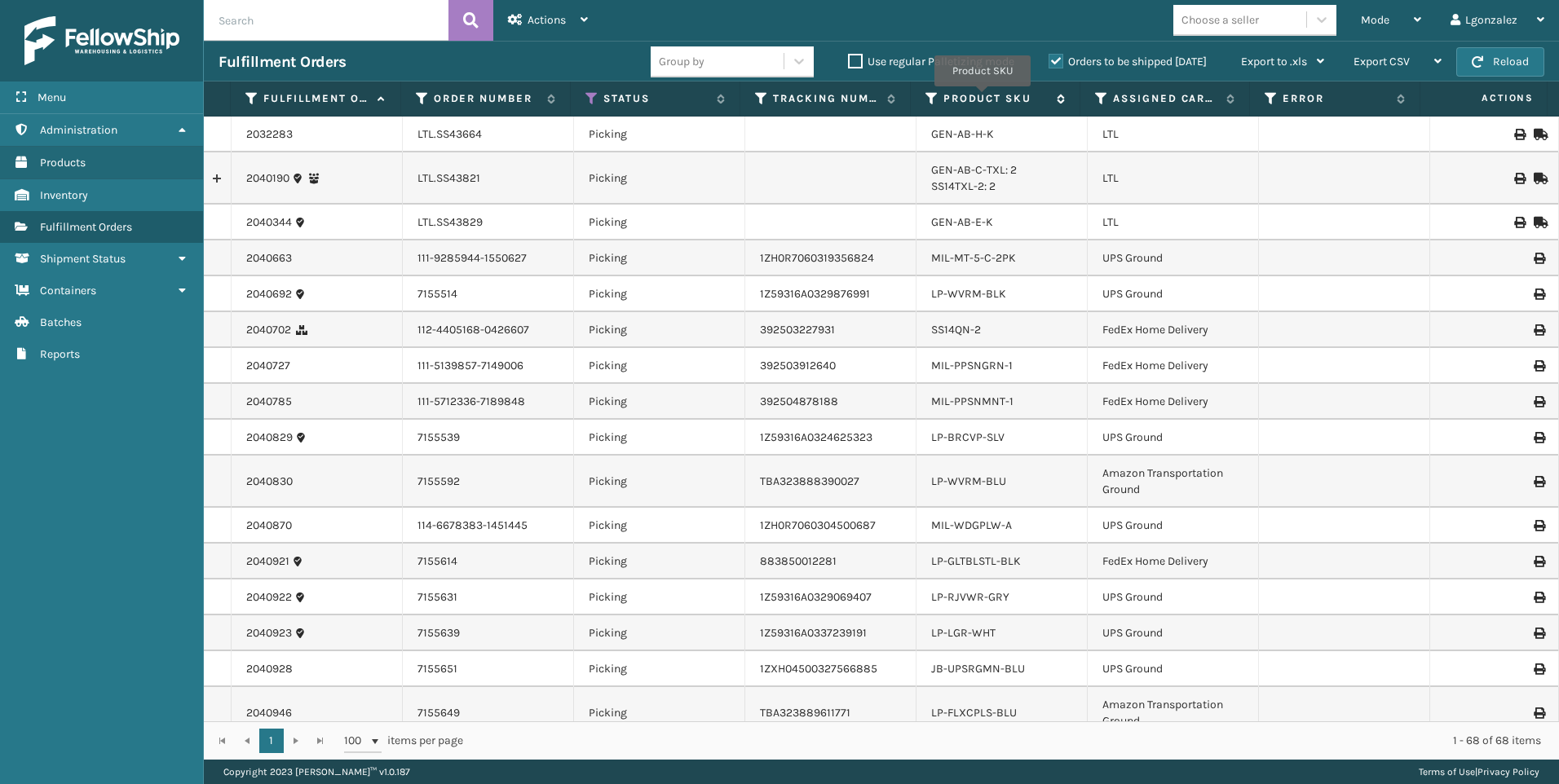
click at [982, 98] on label "Product SKU" at bounding box center [995, 98] width 105 height 15
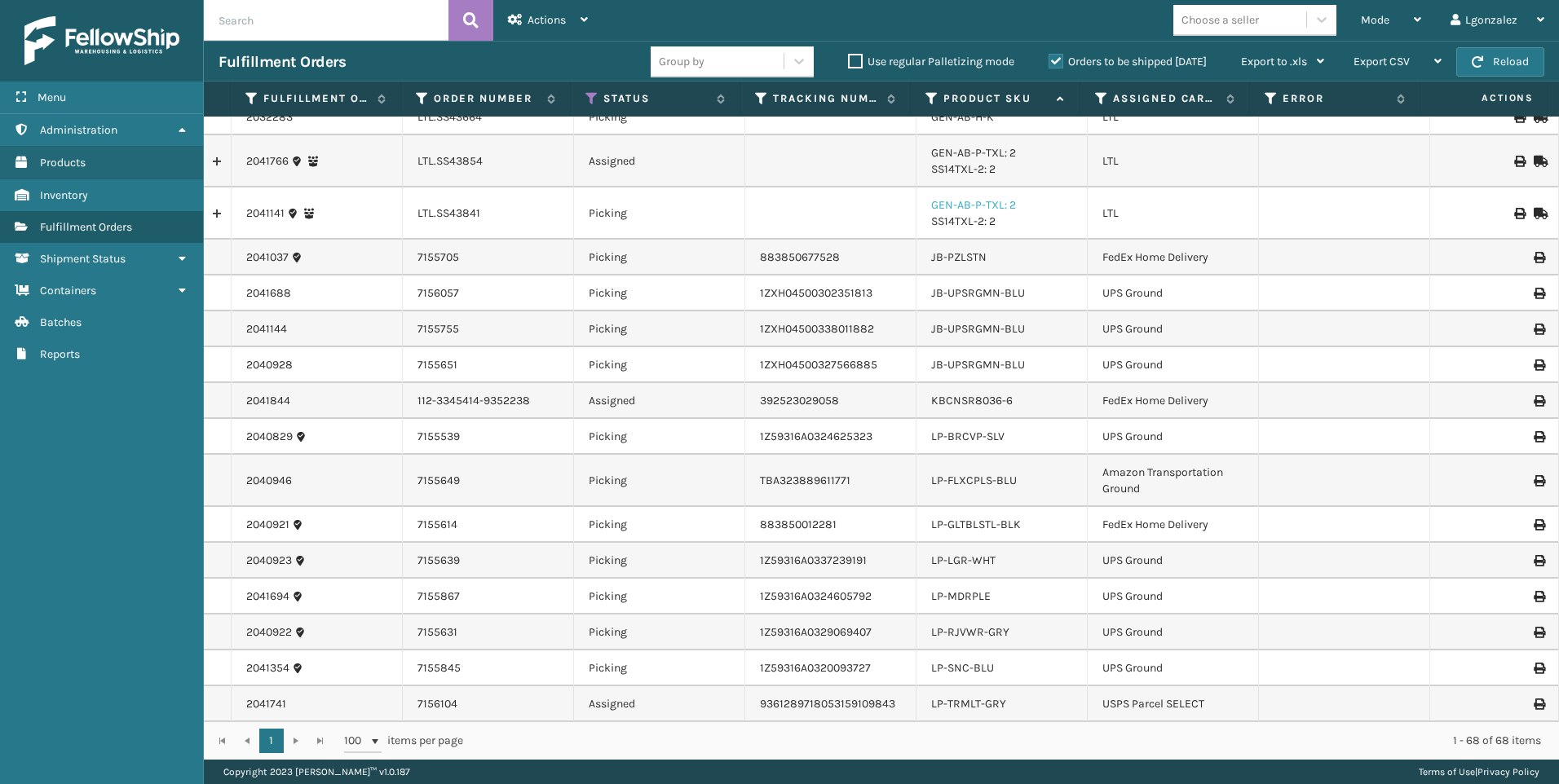
scroll to position [488, 0]
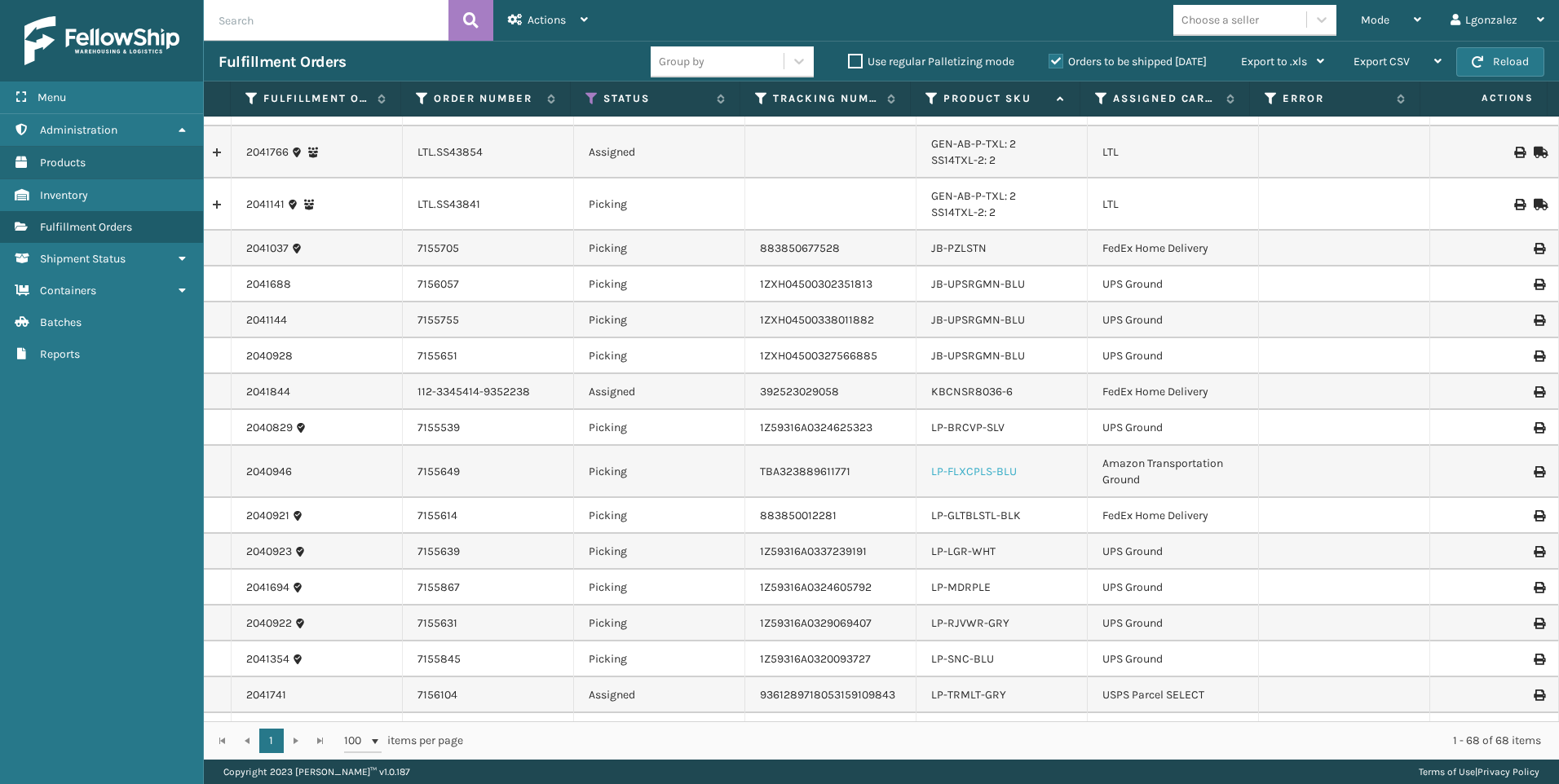
click at [976, 468] on link "LP-FLXCPLS-BLU" at bounding box center [974, 471] width 86 height 14
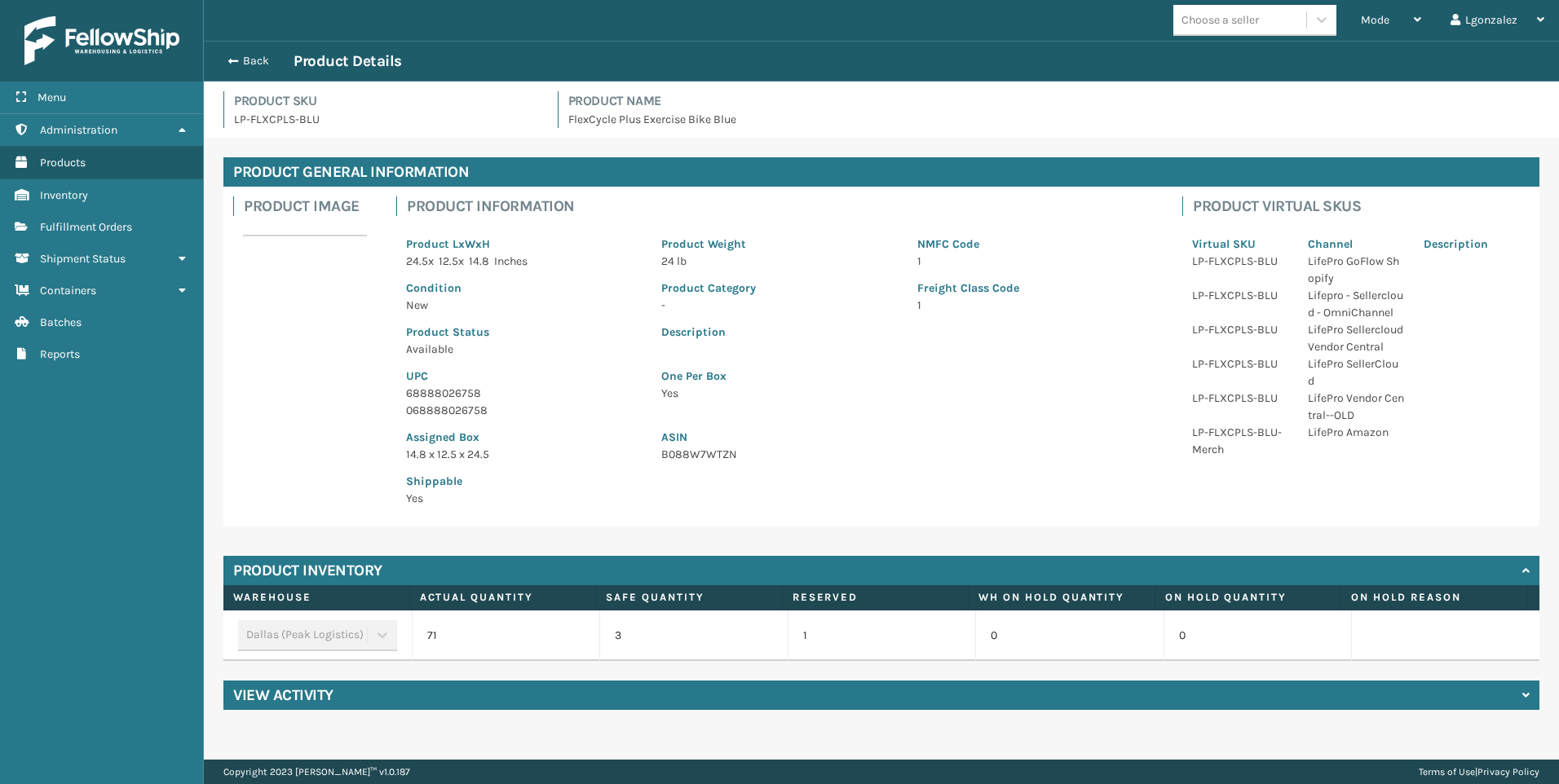
click at [433, 393] on p "68888026758" at bounding box center [524, 392] width 236 height 17
click at [433, 392] on p "68888026758" at bounding box center [524, 392] width 236 height 17
click at [144, 236] on link "Fulfillment Orders" at bounding box center [101, 227] width 203 height 32
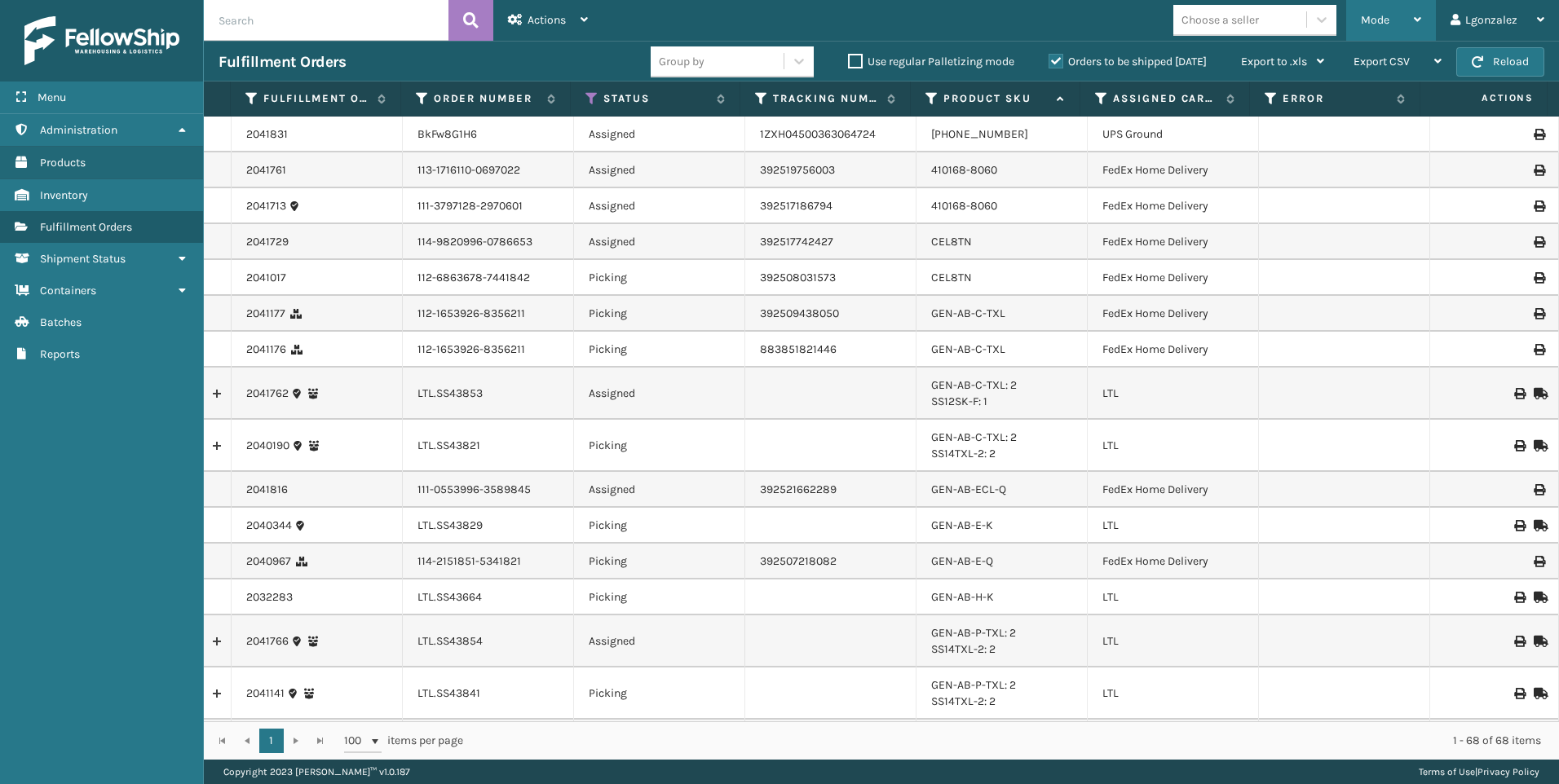
click at [1411, 27] on div "Mode" at bounding box center [1390, 20] width 60 height 41
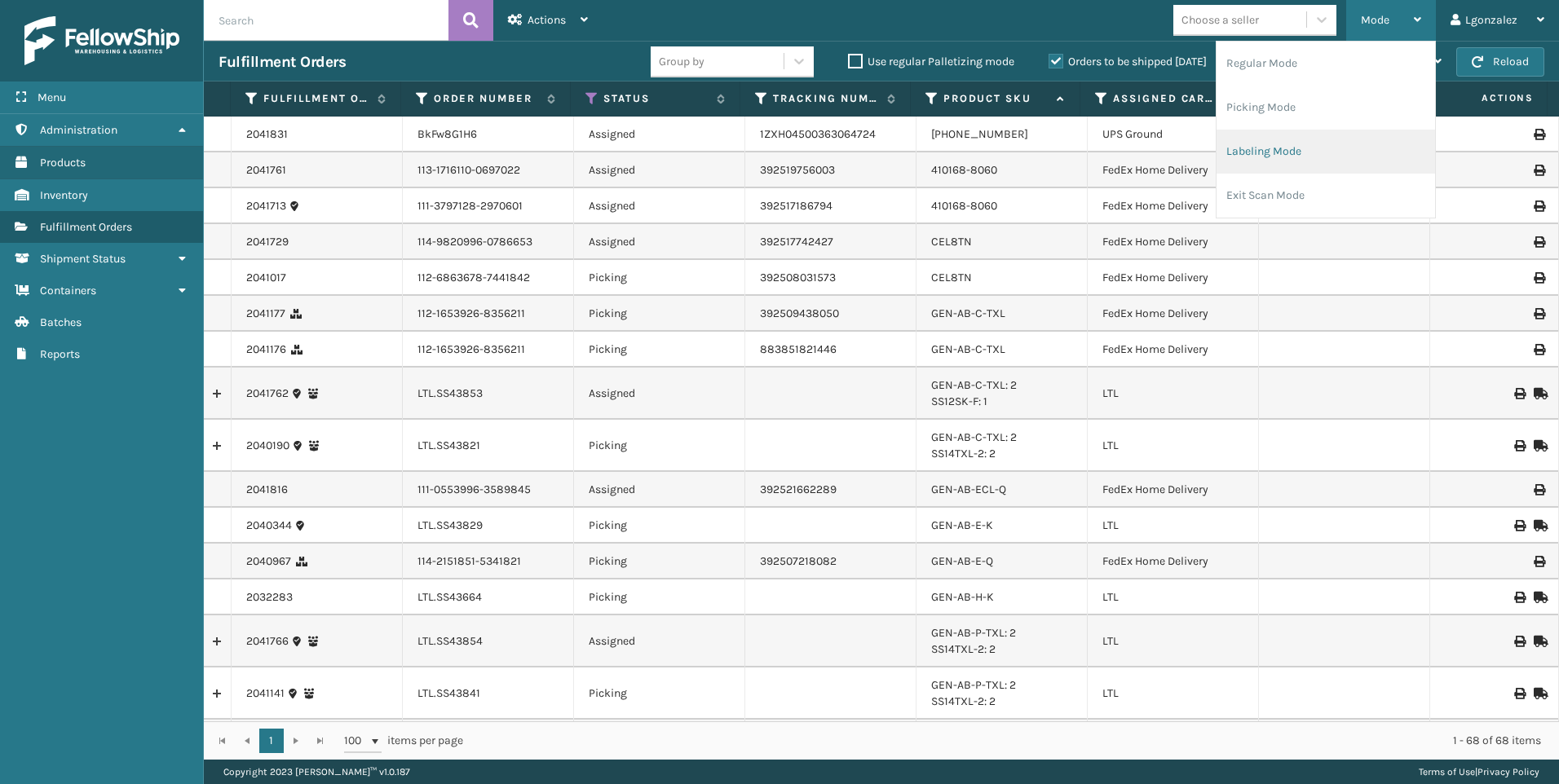
click at [1307, 148] on li "Labeling Mode" at bounding box center [1325, 152] width 219 height 44
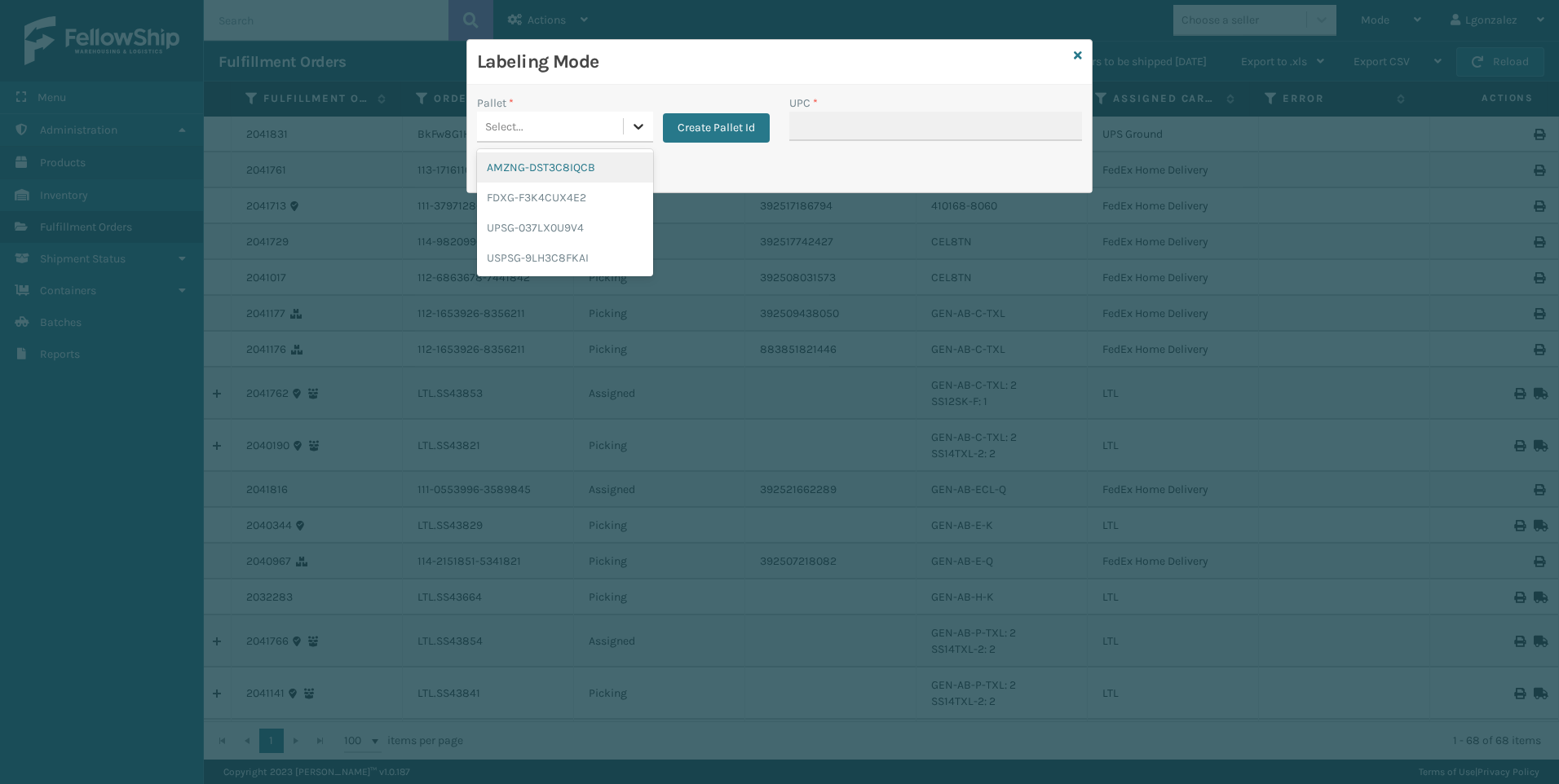
click at [636, 122] on icon at bounding box center [639, 126] width 16 height 16
click at [582, 164] on div "AMZNG-DST3C8IQCB" at bounding box center [565, 168] width 176 height 30
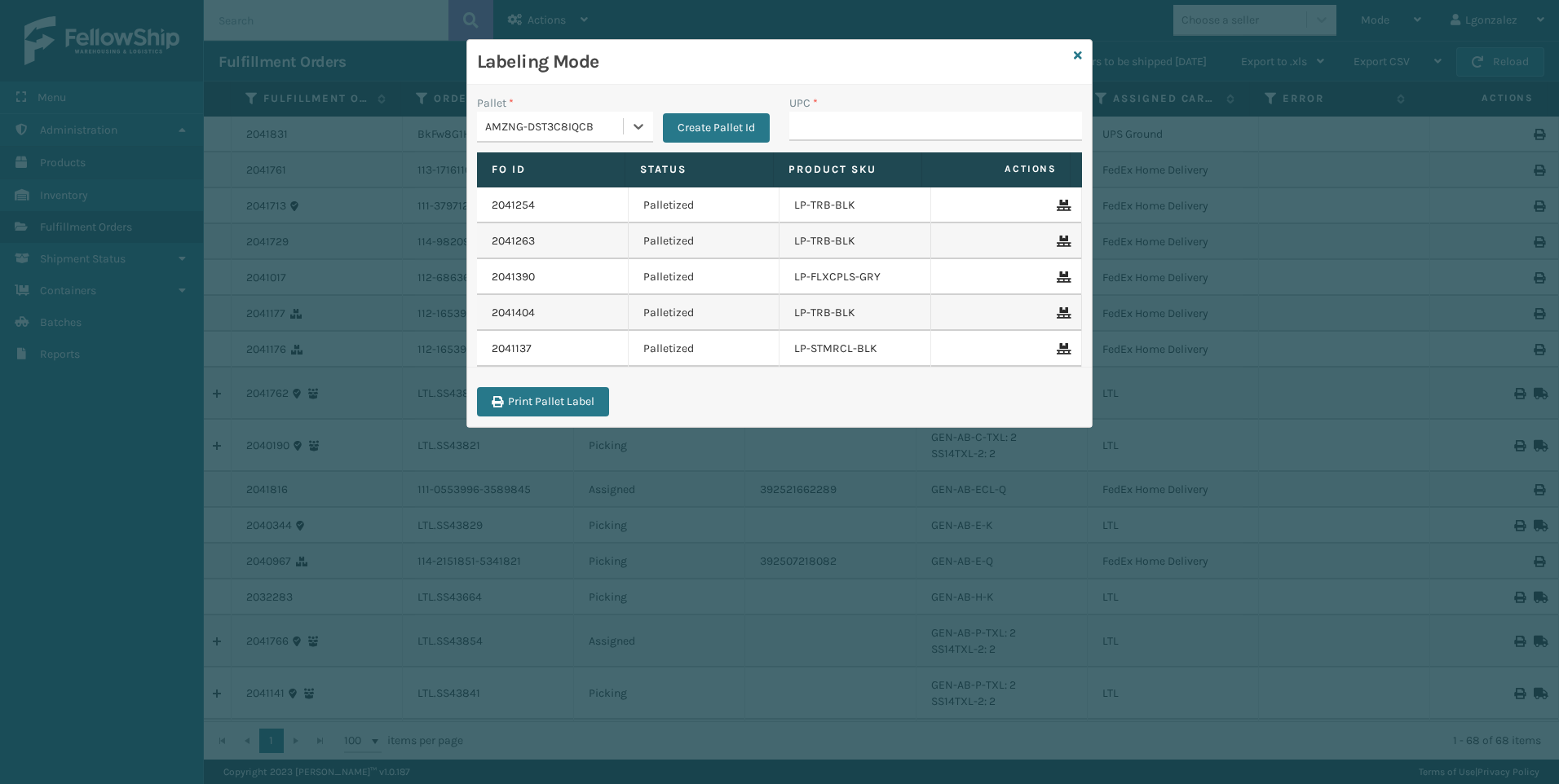
drag, startPoint x: 858, startPoint y: 111, endPoint x: 859, endPoint y: 119, distance: 8.1
click at [859, 113] on div "UPC *" at bounding box center [935, 118] width 293 height 46
click at [857, 121] on input "UPC *" at bounding box center [935, 126] width 293 height 29
paste input "68888026758"
type input "68888026758"
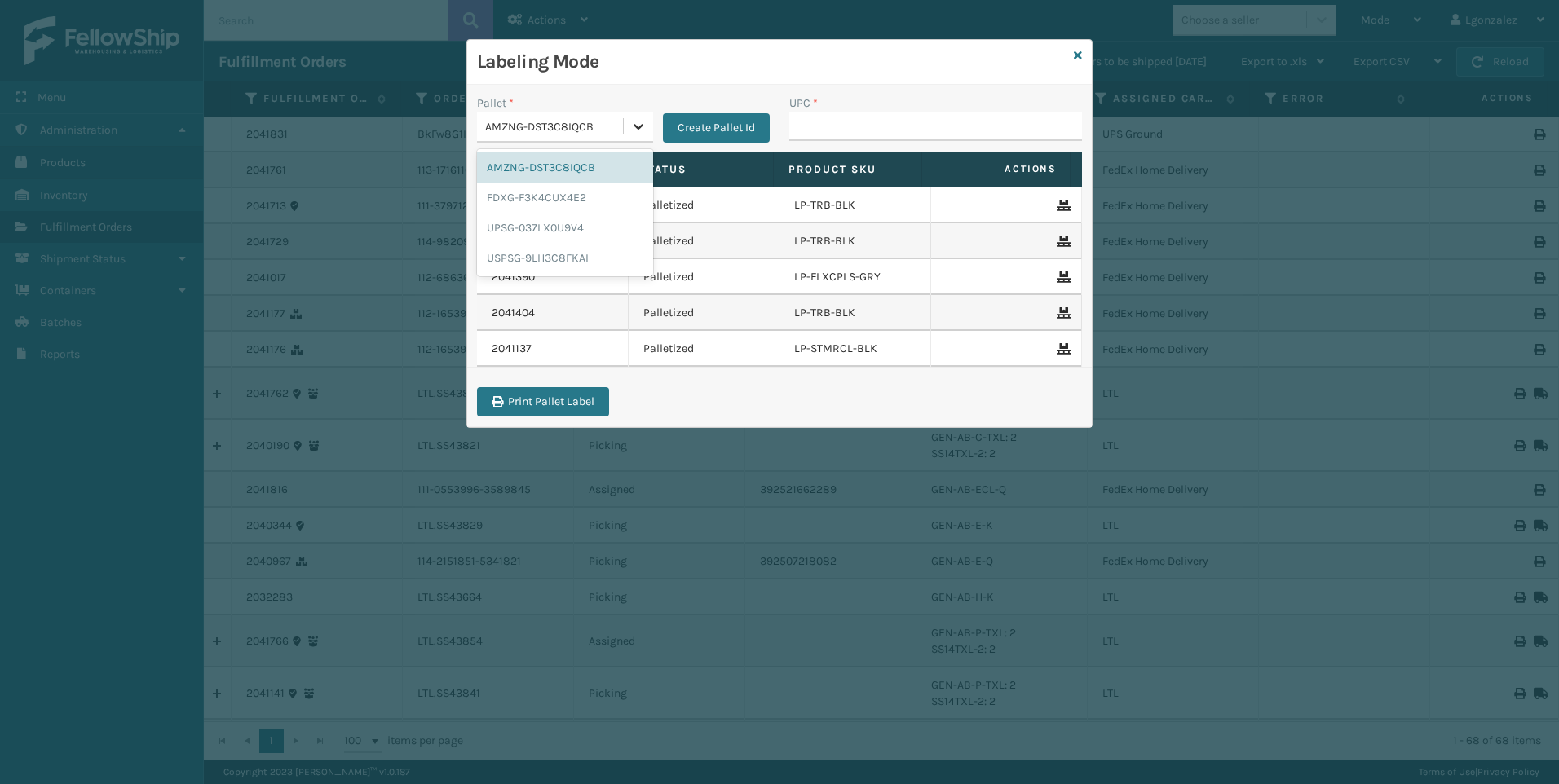
click at [644, 135] on div at bounding box center [638, 126] width 29 height 29
click at [534, 203] on div "FDXG-F3K4CUX4E2" at bounding box center [565, 198] width 176 height 30
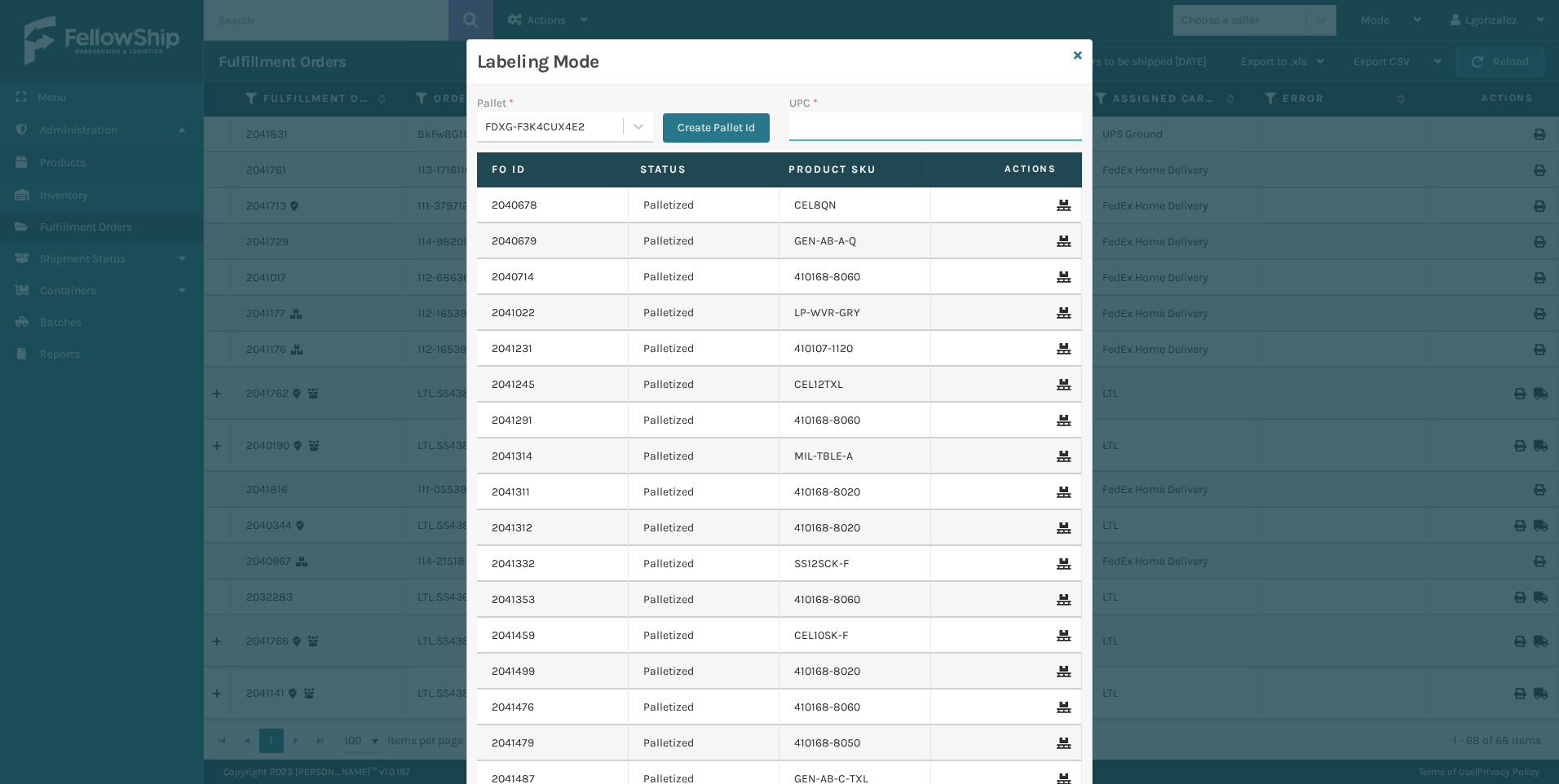
click at [804, 125] on input "UPC *" at bounding box center [935, 126] width 293 height 29
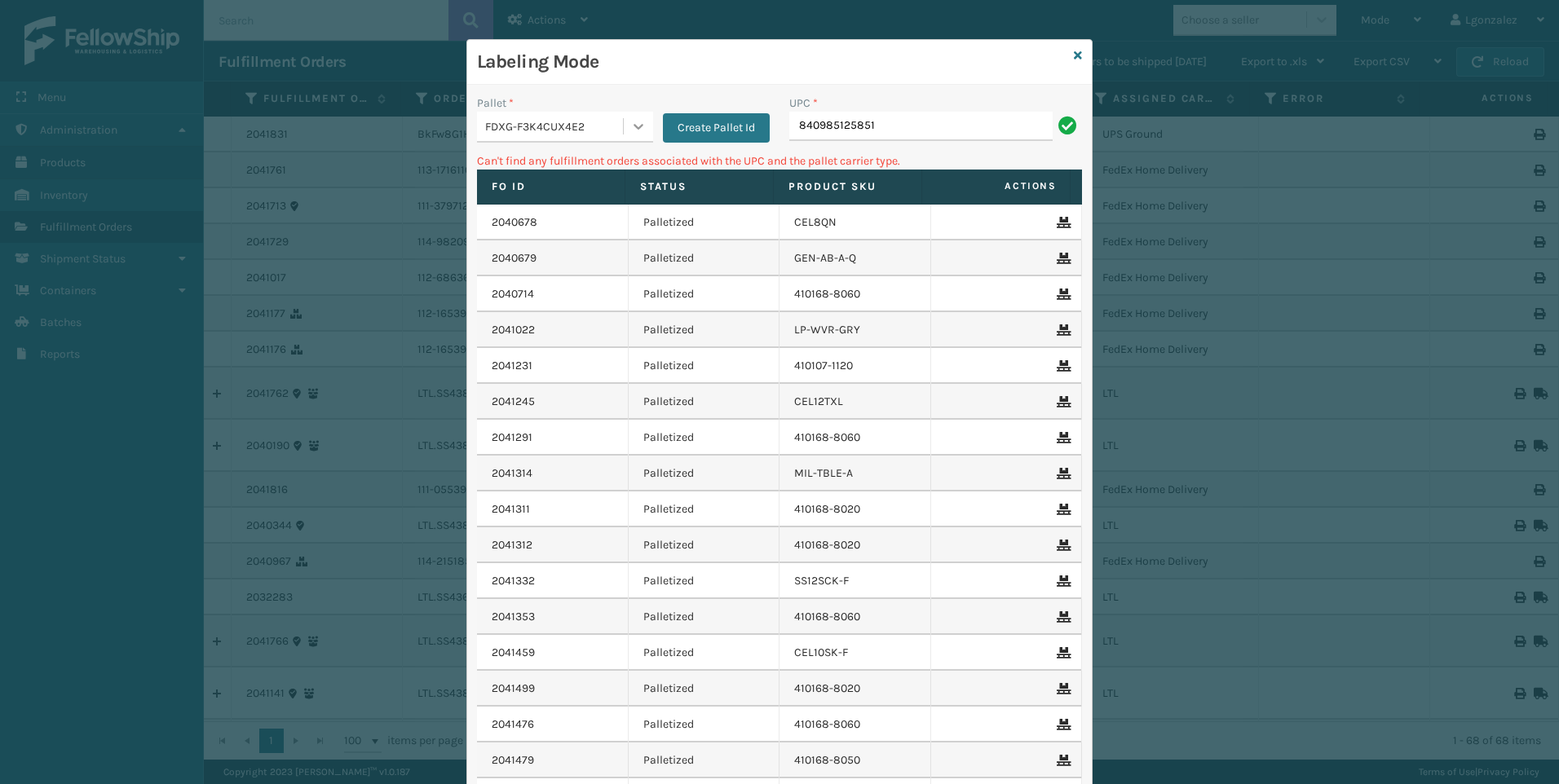
click at [631, 119] on icon at bounding box center [639, 126] width 16 height 16
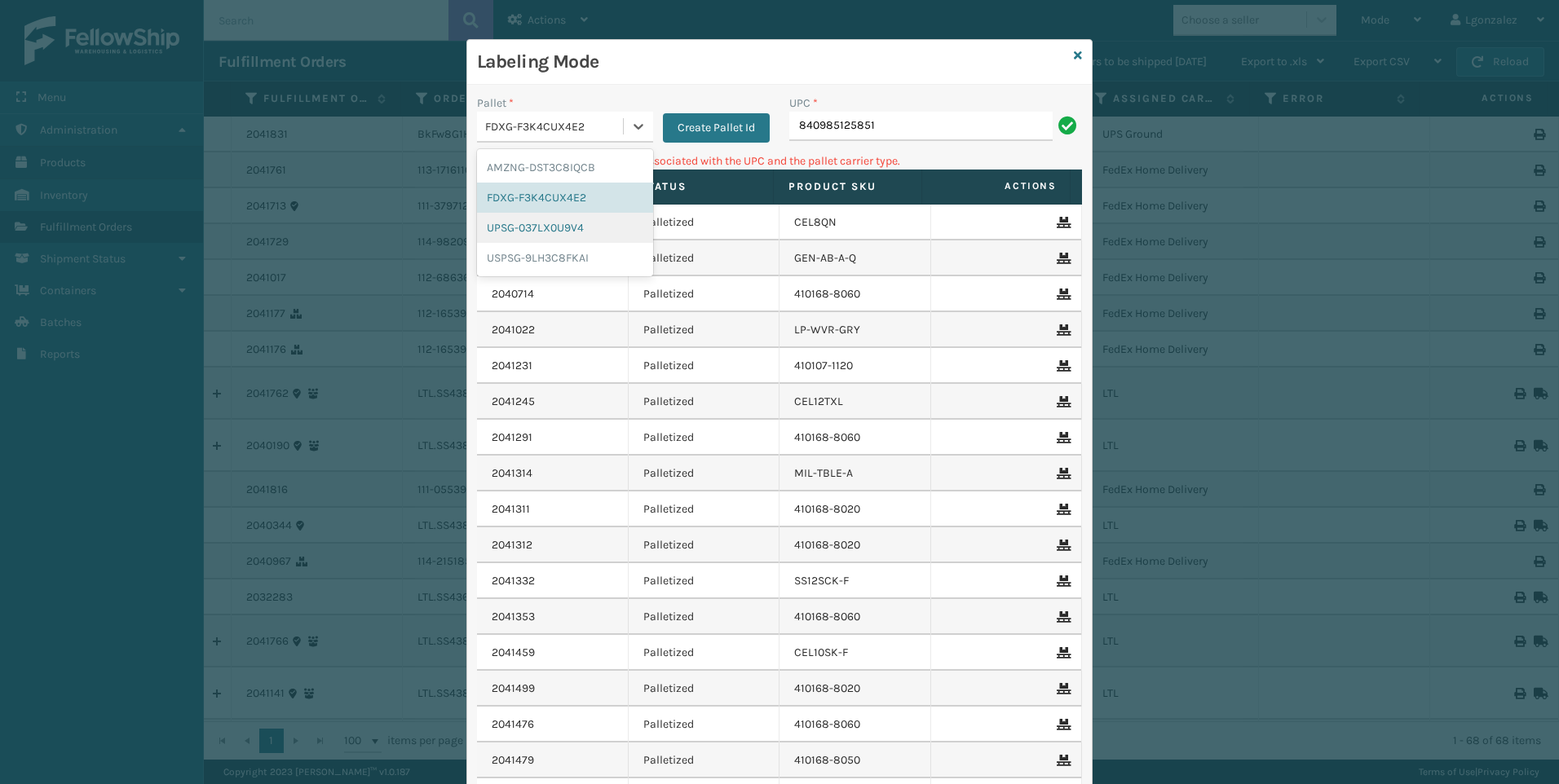
click at [545, 225] on div "UPSG-037LX0U9V4" at bounding box center [565, 228] width 176 height 30
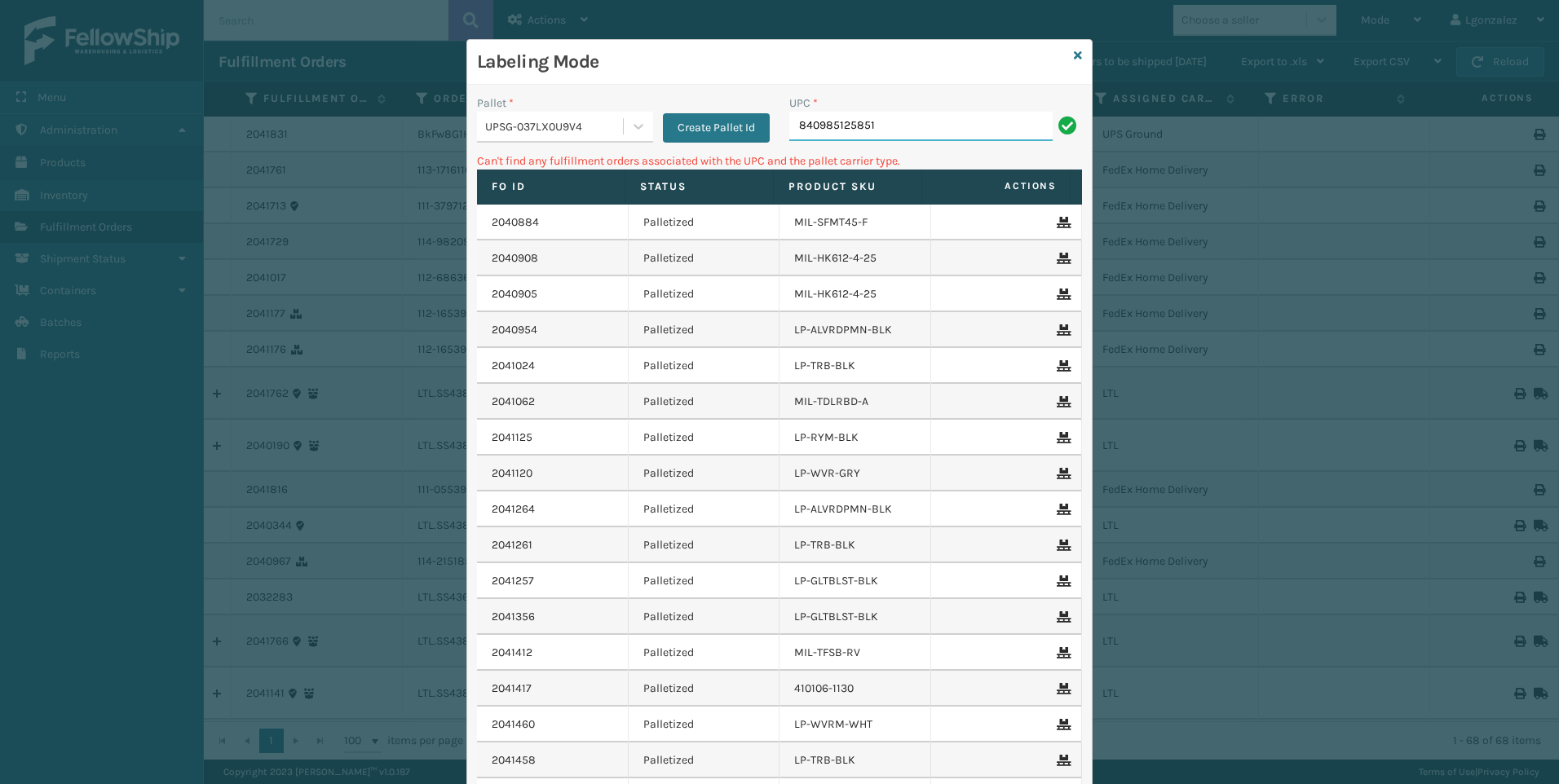
click at [891, 127] on input "840985125851" at bounding box center [920, 126] width 263 height 29
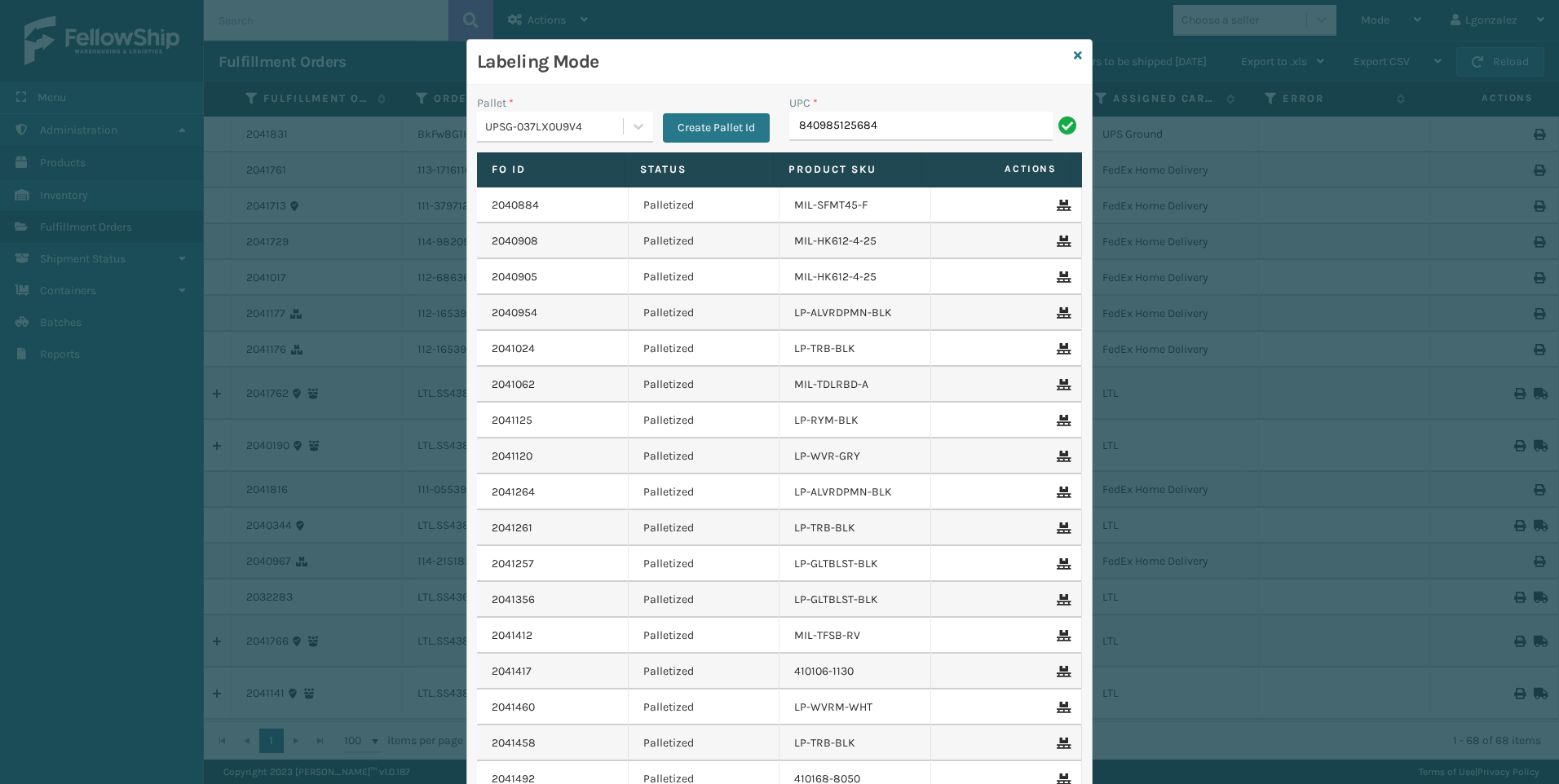
type input "840985125684"
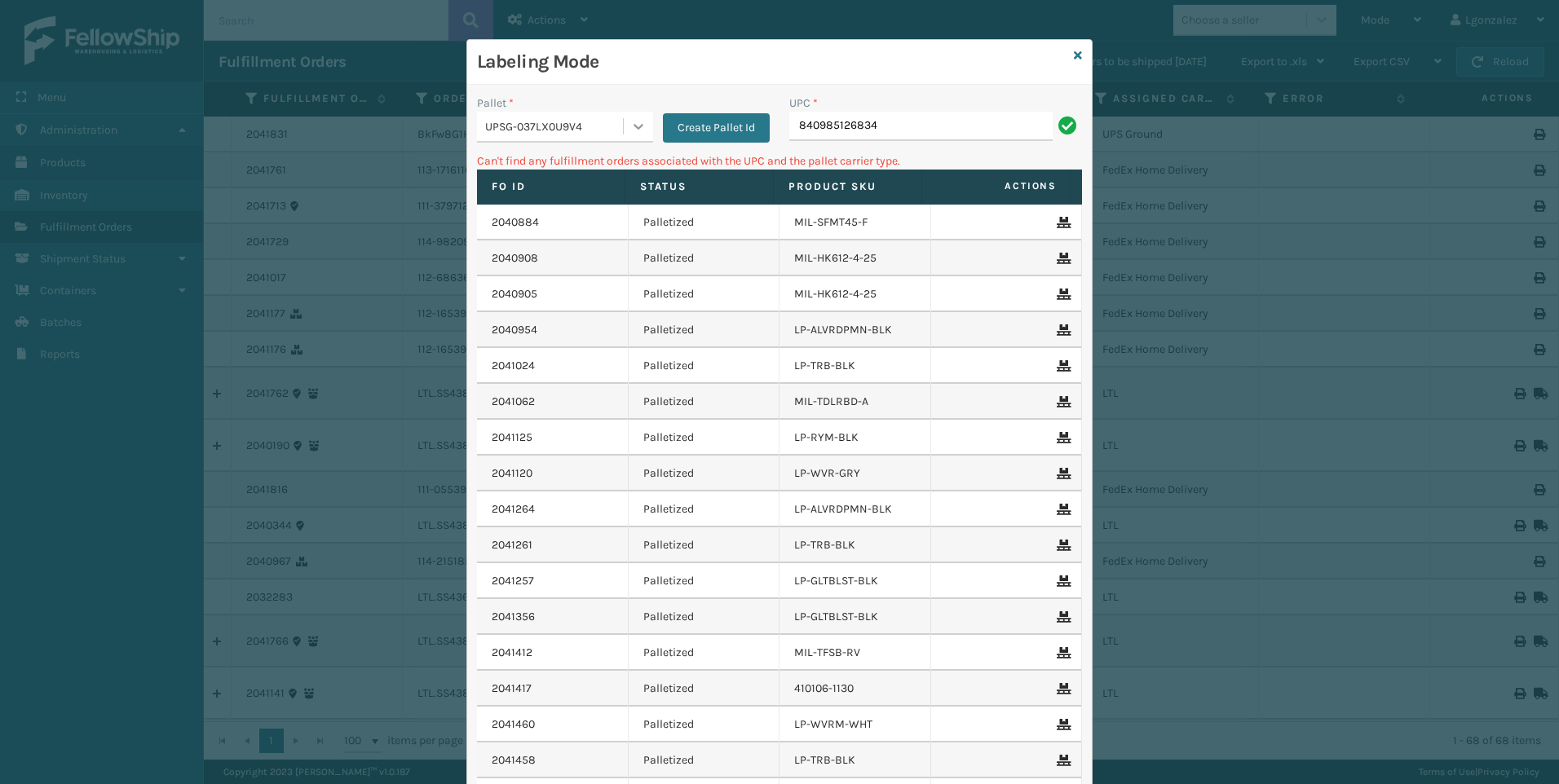
click at [634, 127] on icon at bounding box center [639, 127] width 10 height 6
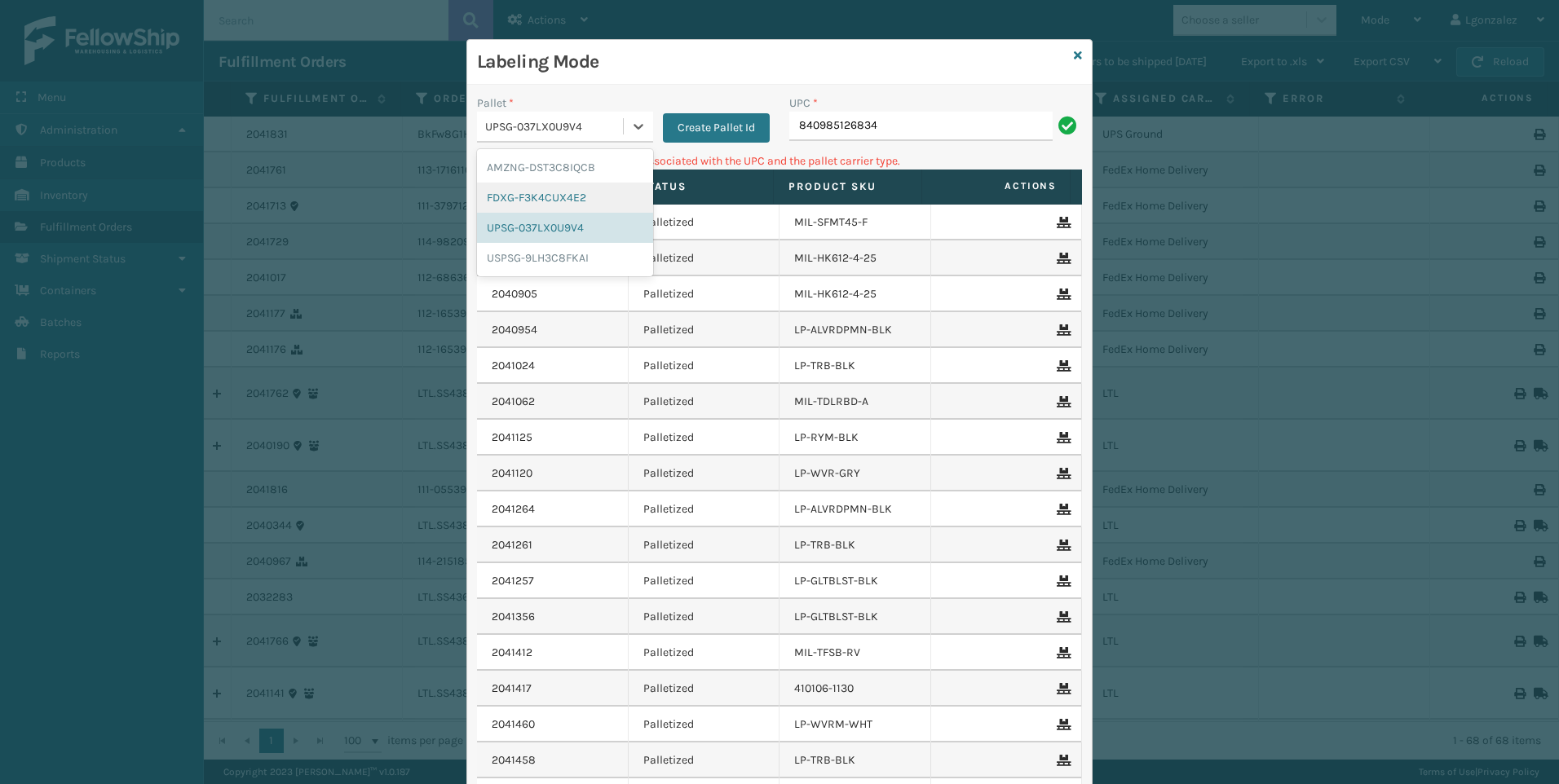
drag, startPoint x: 564, startPoint y: 193, endPoint x: 644, endPoint y: 167, distance: 84.1
click at [564, 192] on div "FDXG-F3K4CUX4E2" at bounding box center [565, 198] width 176 height 30
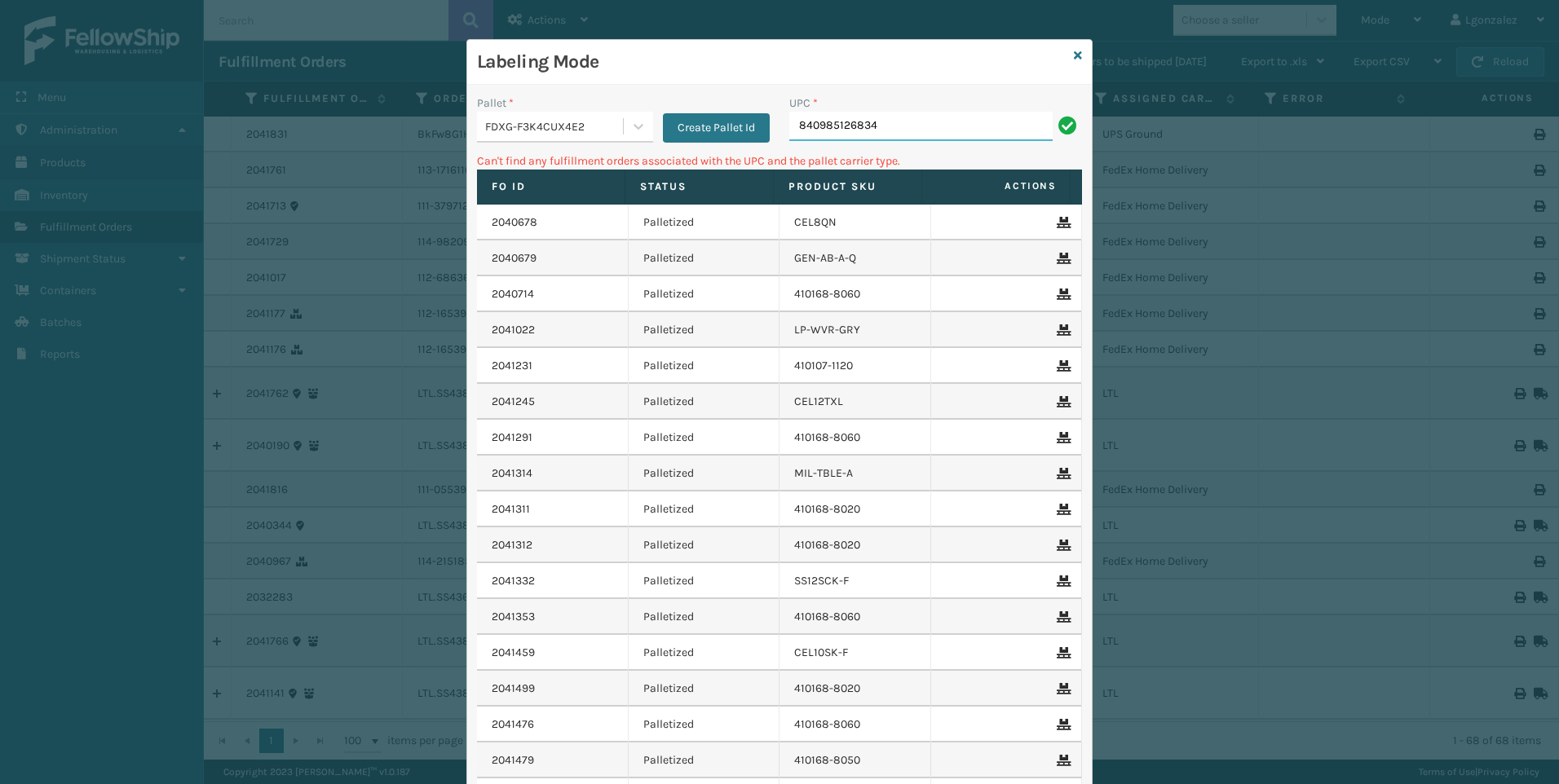
click at [891, 132] on input "840985126834" at bounding box center [920, 126] width 263 height 29
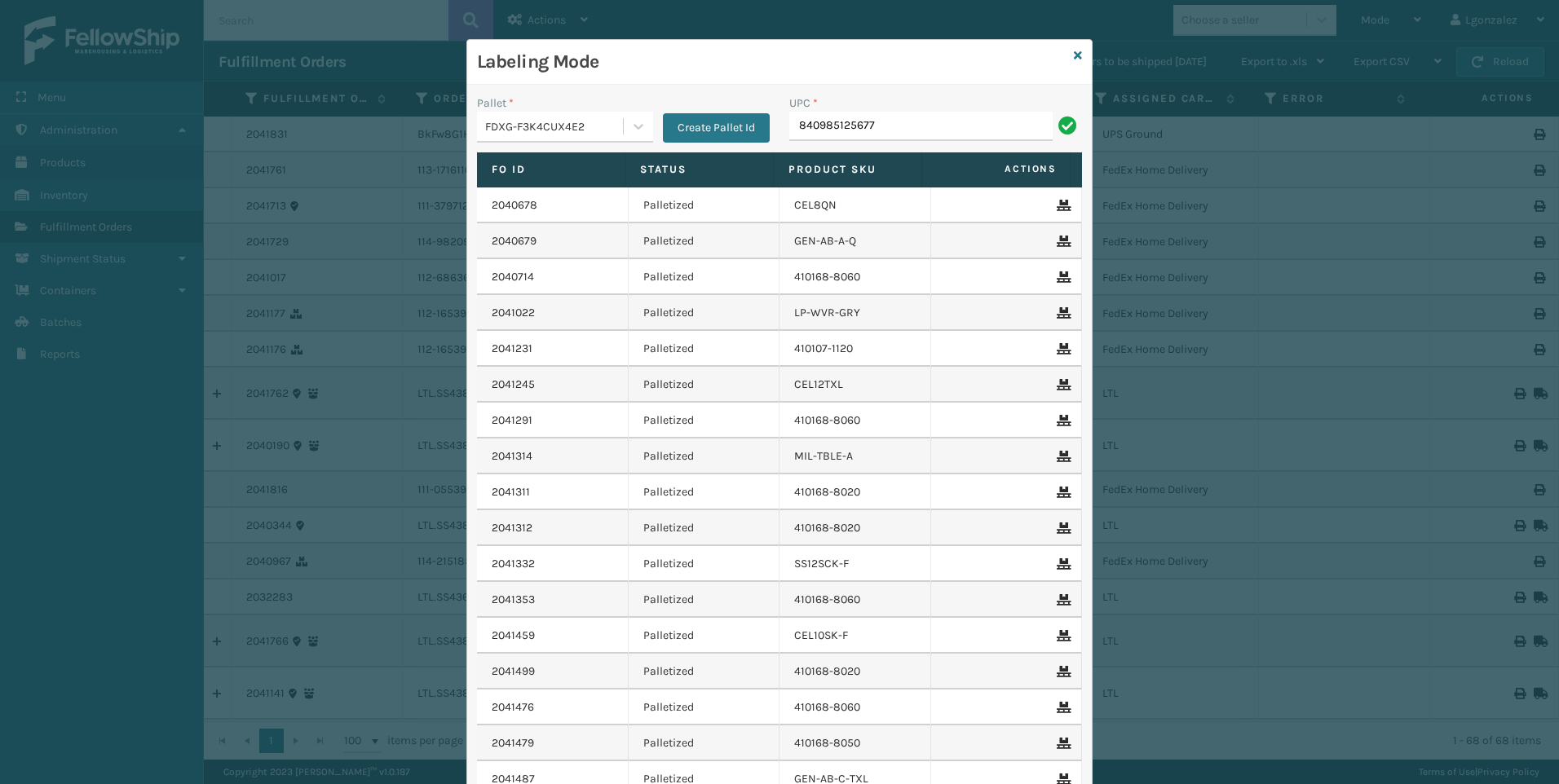
type input "840985125677"
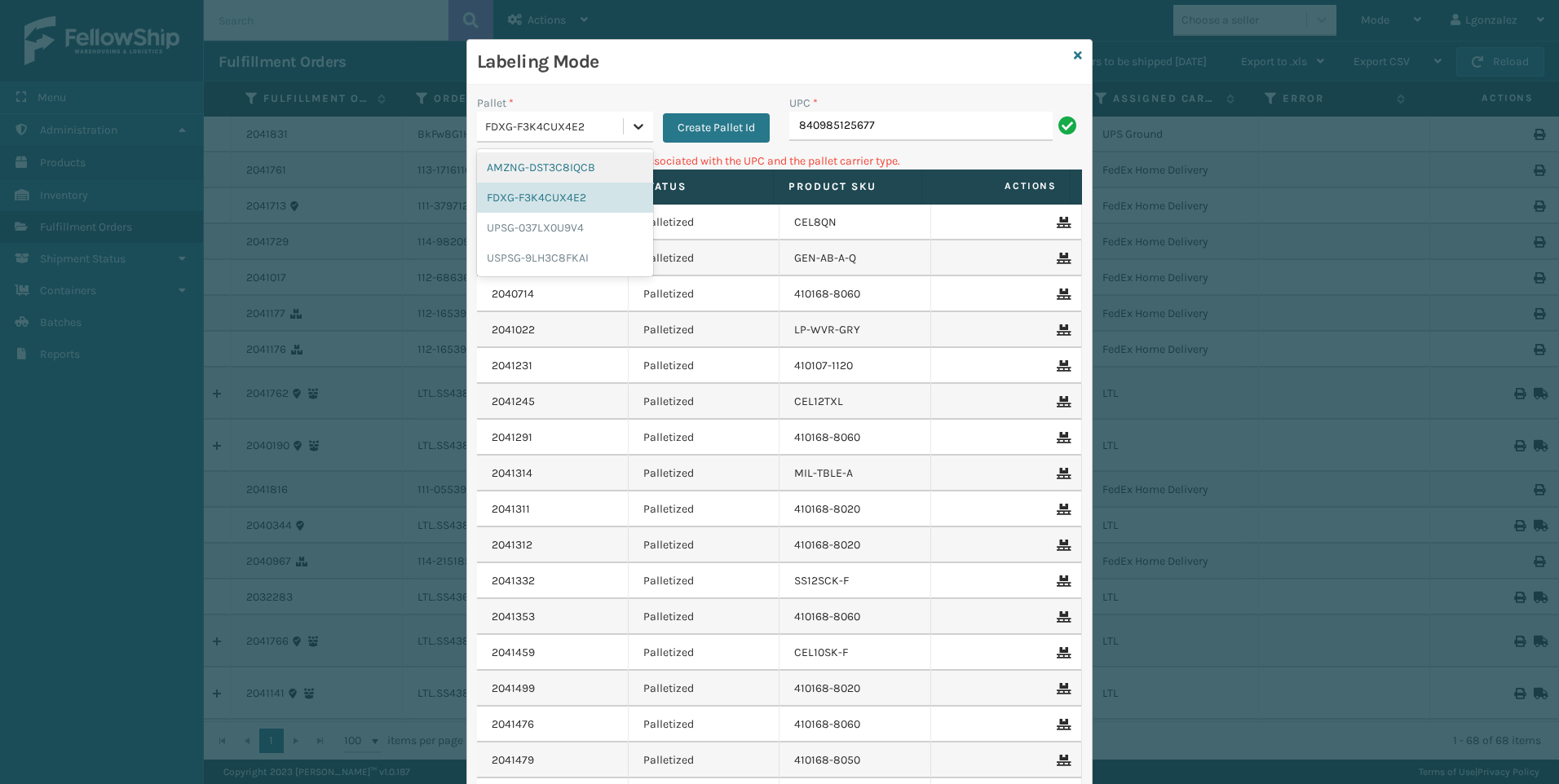
click at [639, 125] on icon at bounding box center [639, 126] width 16 height 16
click at [580, 225] on div "UPSG-037LX0U9V4" at bounding box center [565, 228] width 176 height 30
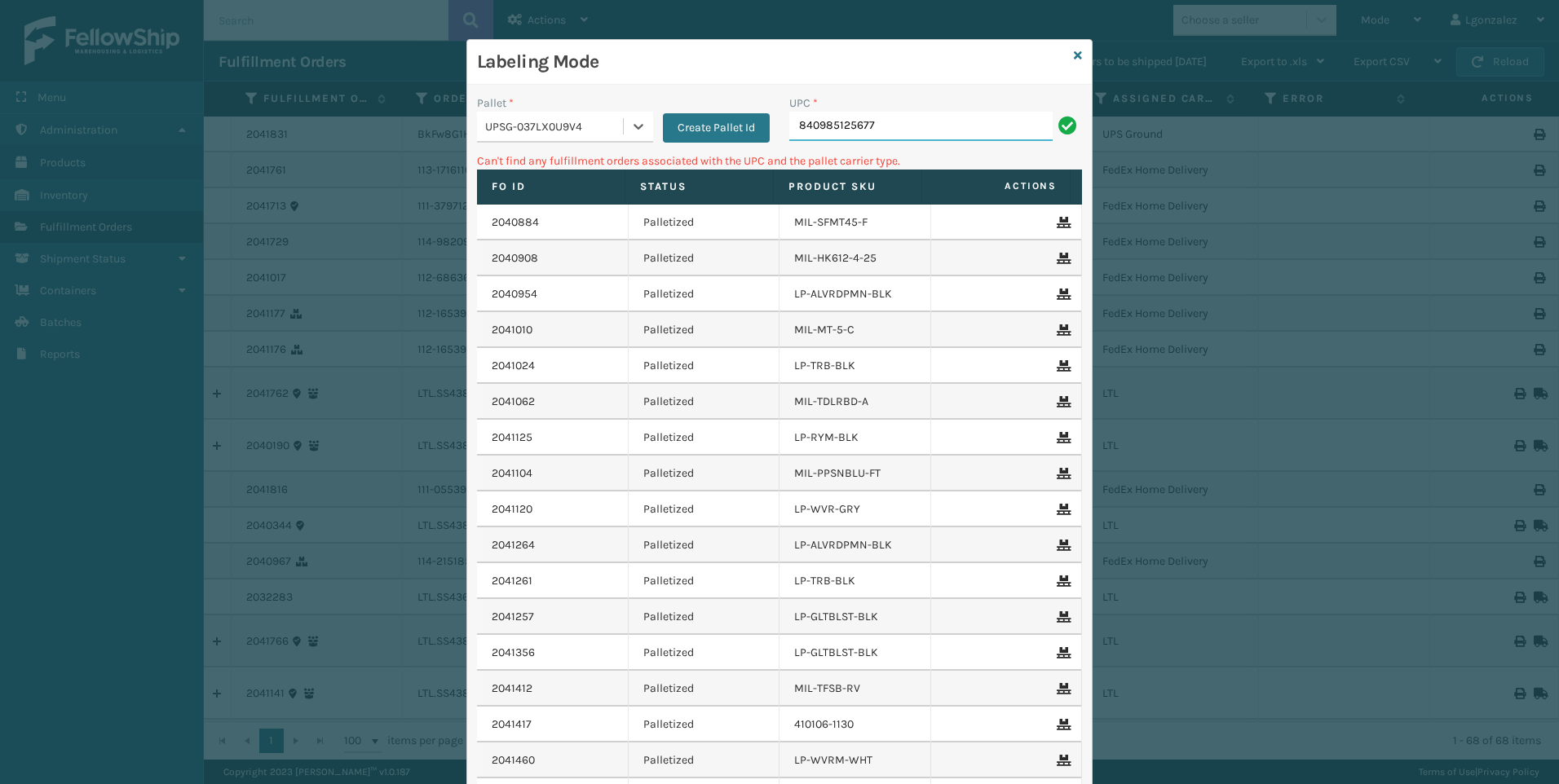
click at [886, 122] on input "840985125677" at bounding box center [920, 126] width 263 height 29
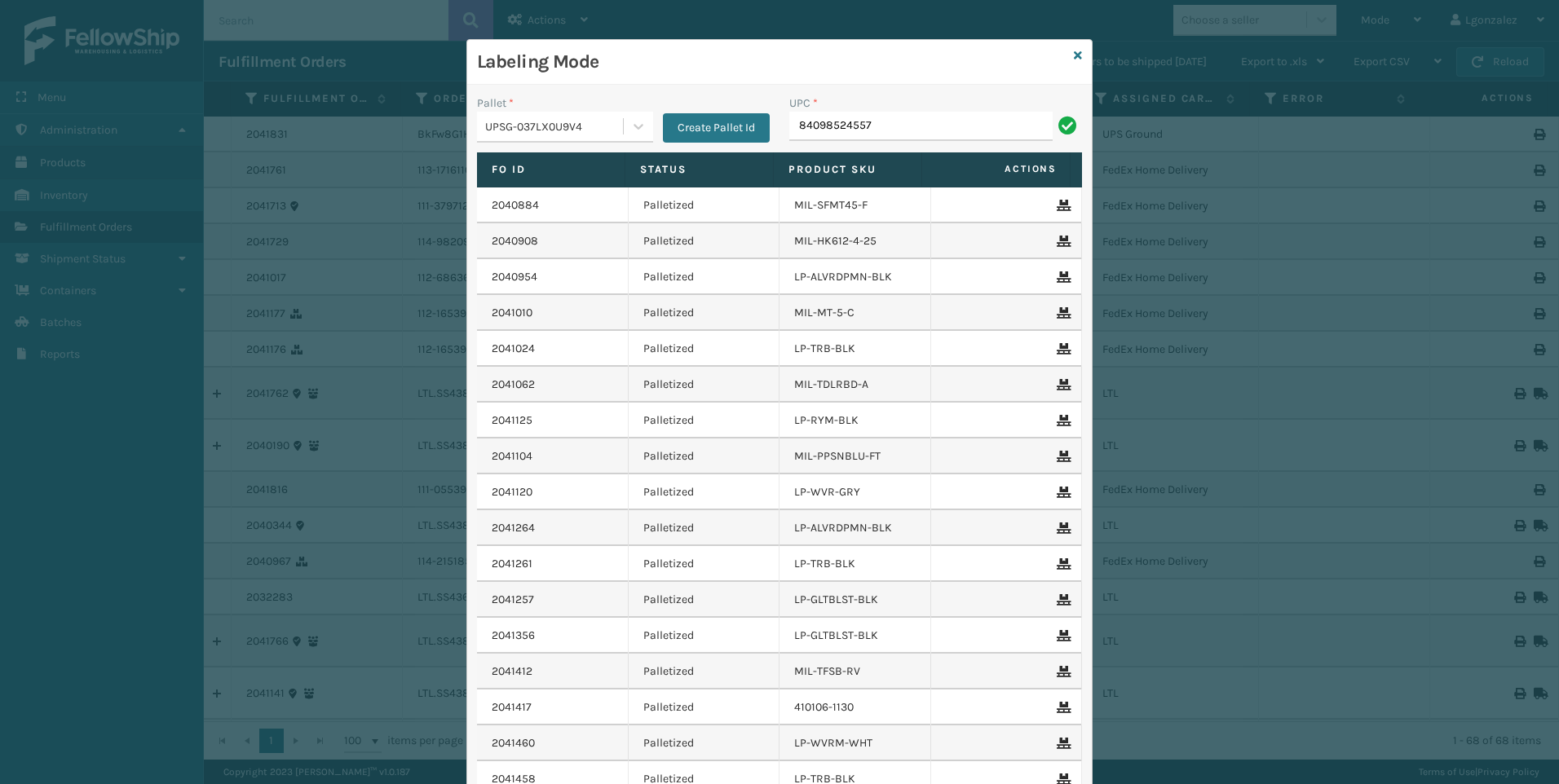
click at [832, 124] on input "84098524557" at bounding box center [920, 126] width 263 height 29
click at [875, 131] on input "840985124557" at bounding box center [920, 126] width 263 height 29
type input "840985124557"
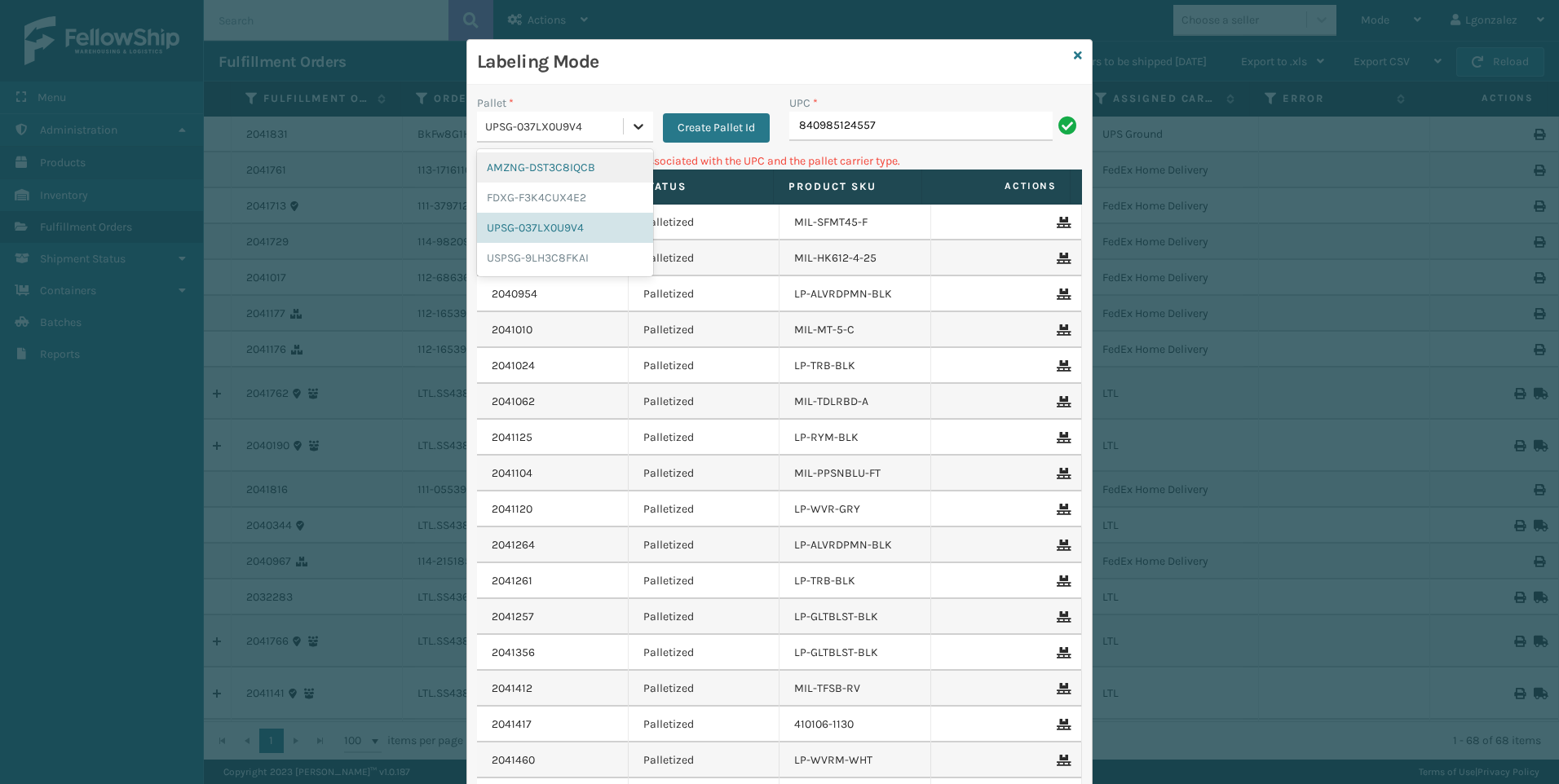
click at [631, 125] on icon at bounding box center [639, 126] width 16 height 16
click at [593, 202] on div "FDXG-F3K4CUX4E2" at bounding box center [565, 198] width 176 height 30
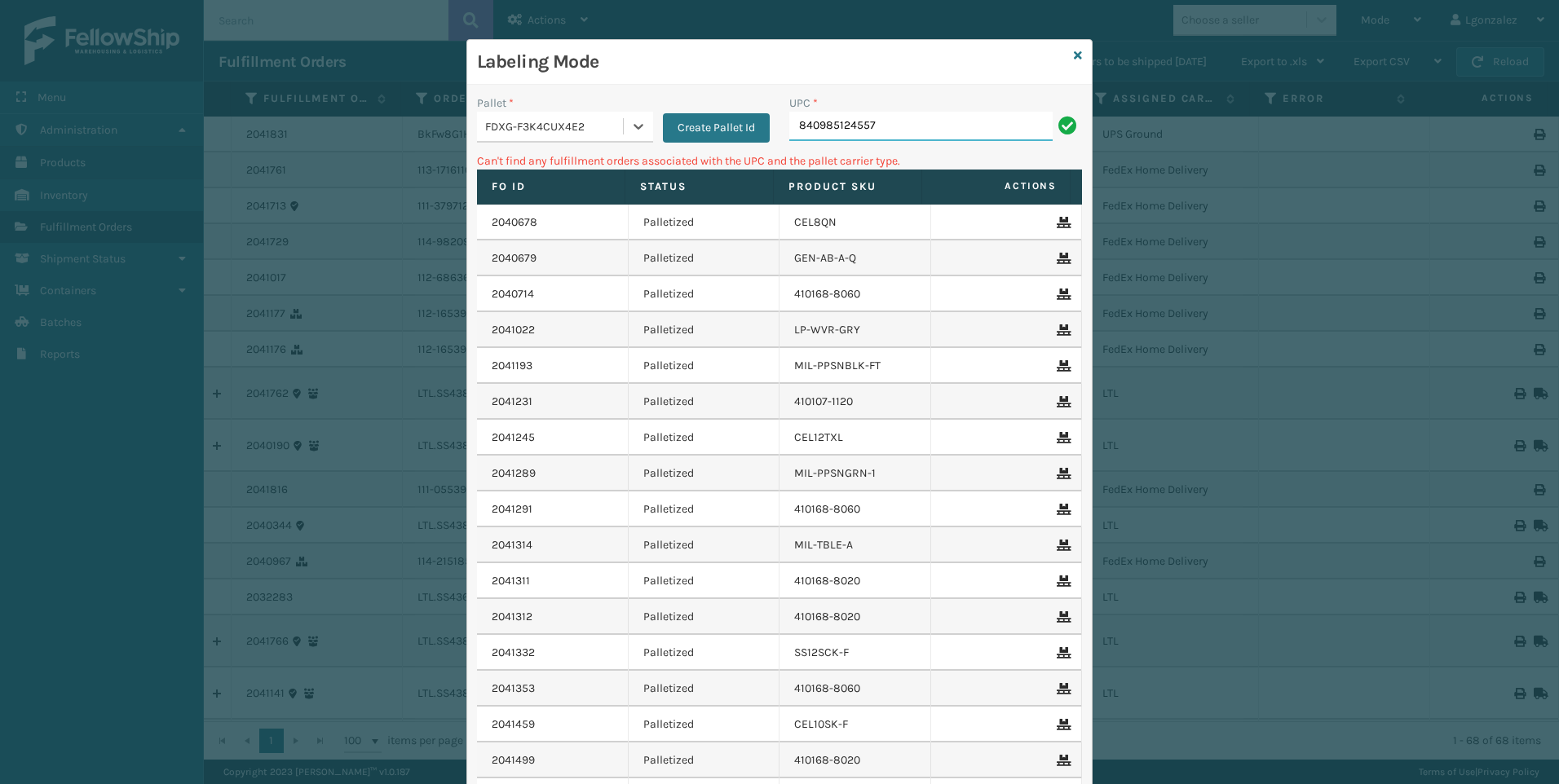
click at [881, 120] on input "840985124557" at bounding box center [920, 126] width 263 height 29
drag, startPoint x: 626, startPoint y: 112, endPoint x: 633, endPoint y: 118, distance: 9.2
click at [628, 113] on div at bounding box center [638, 126] width 29 height 29
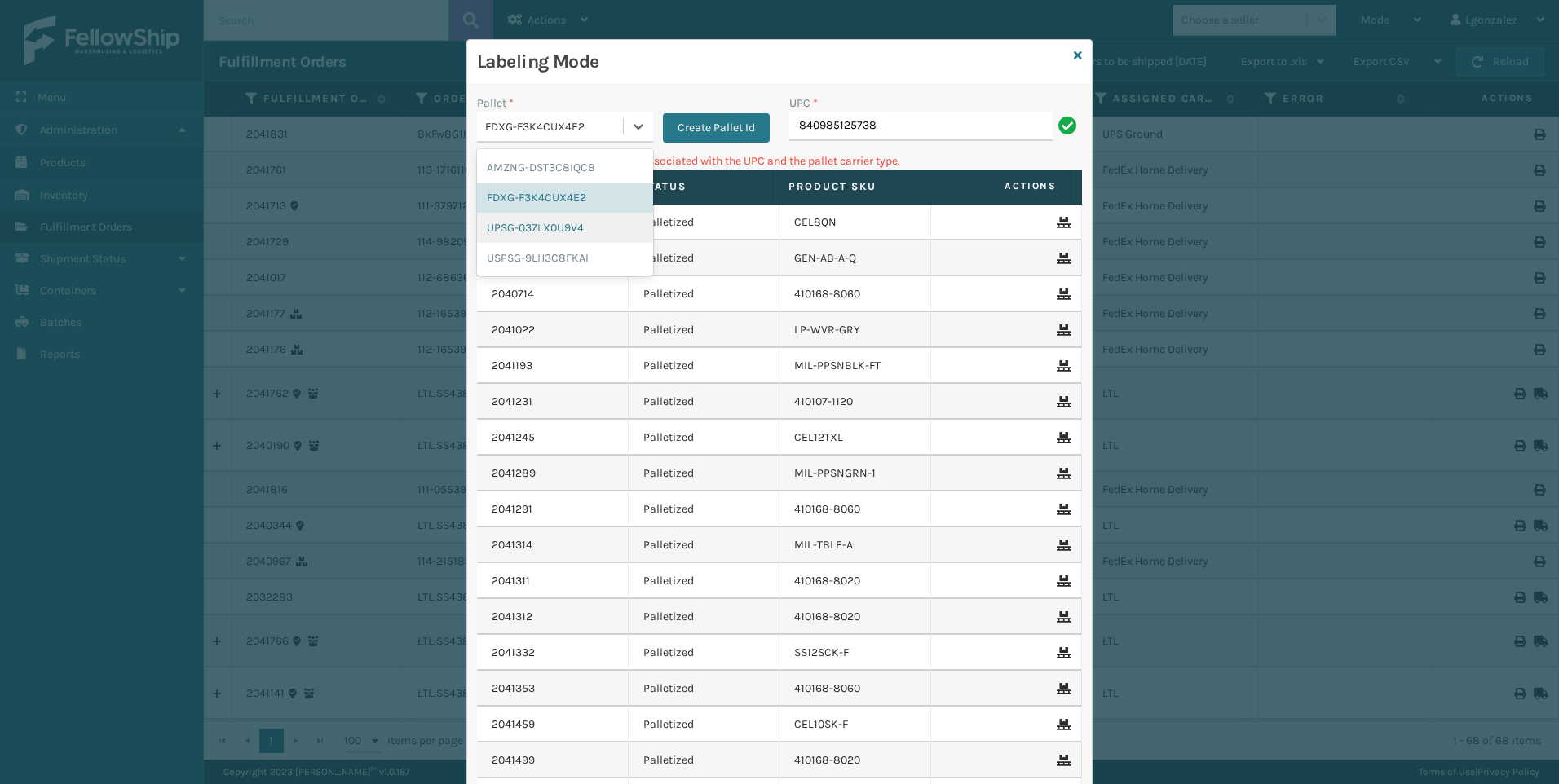
click at [582, 228] on div "UPSG-037LX0U9V4" at bounding box center [565, 228] width 176 height 30
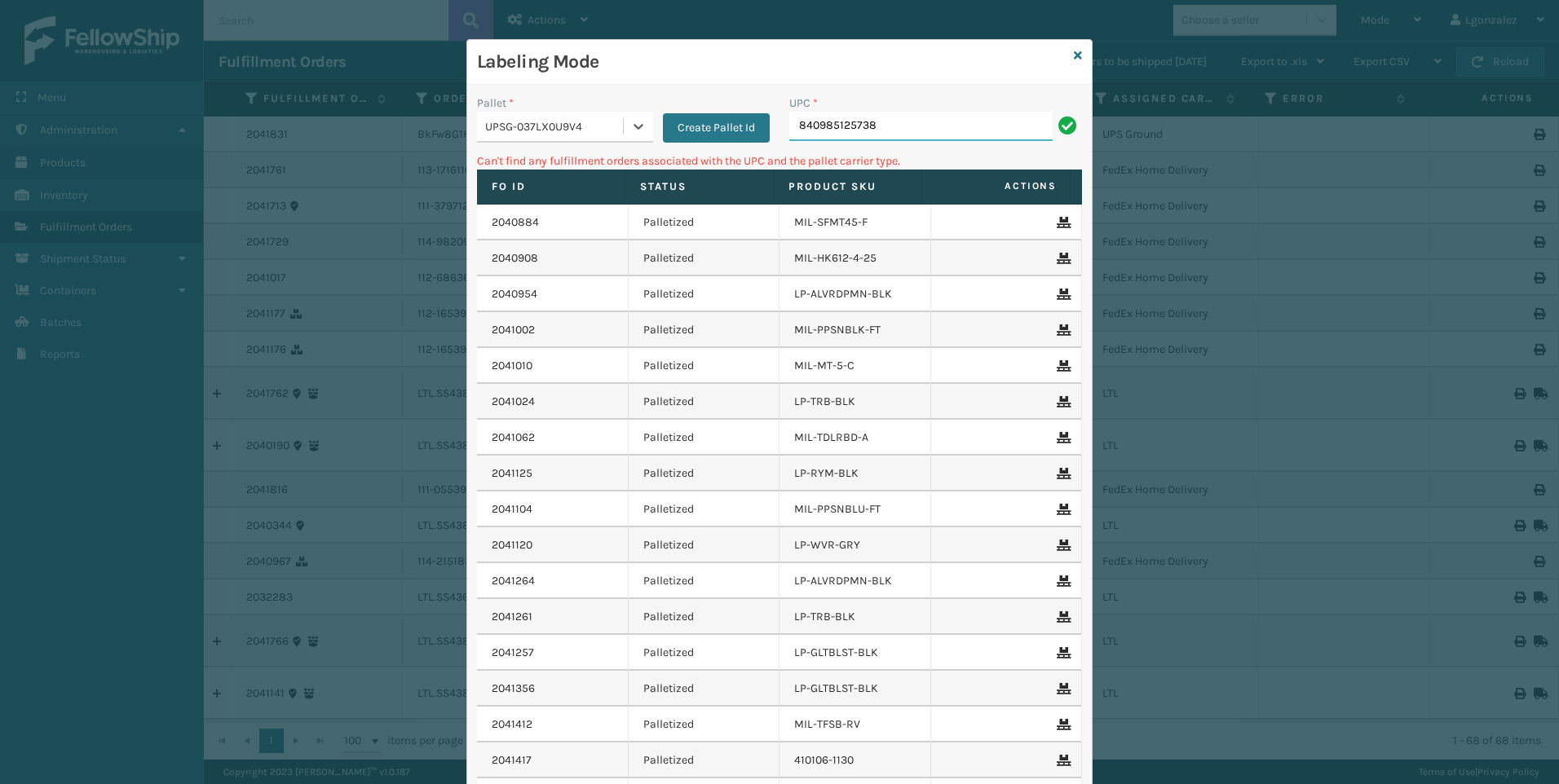
click at [928, 122] on input "840985125738" at bounding box center [920, 126] width 263 height 29
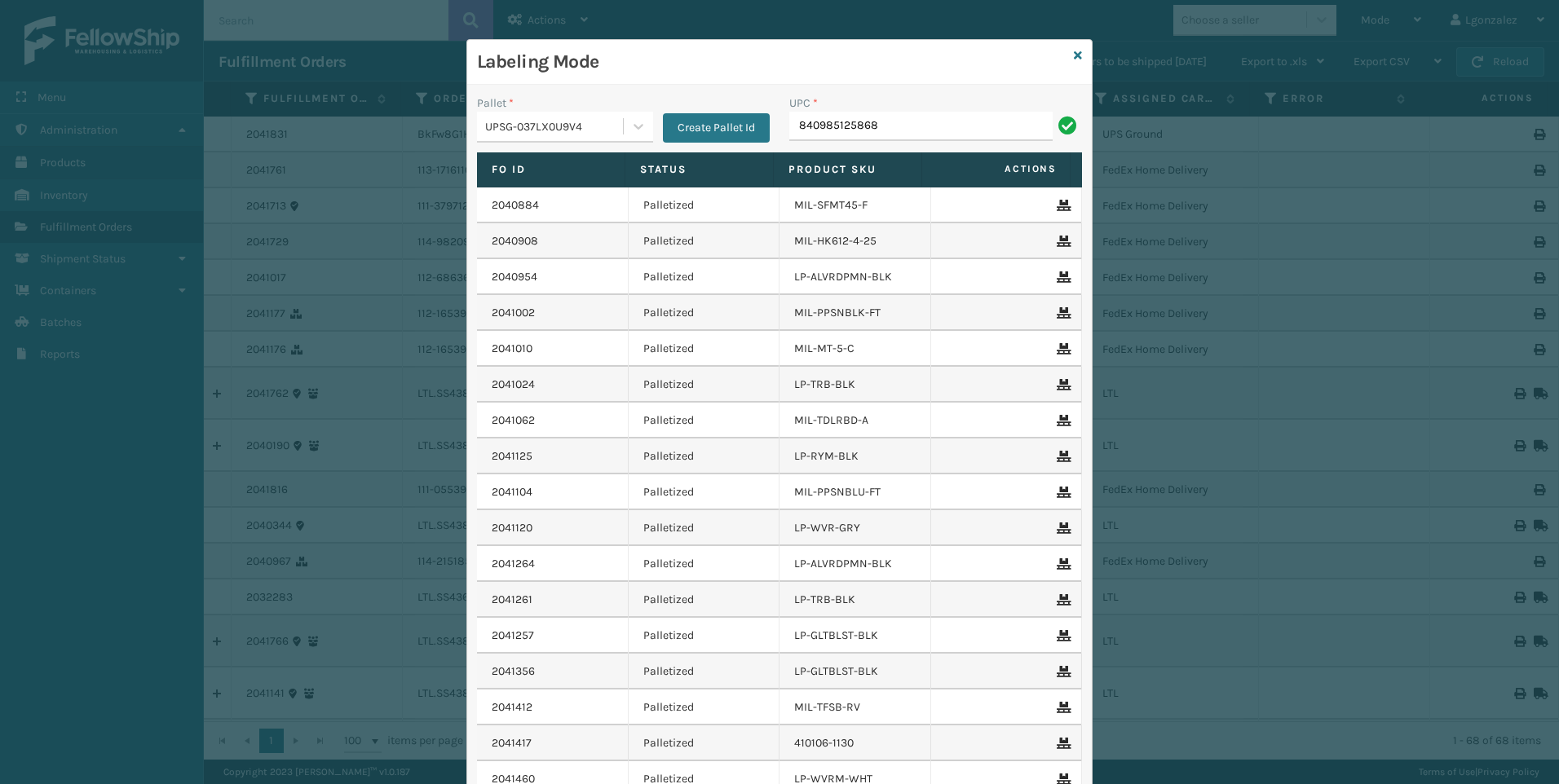
type input "840985125868"
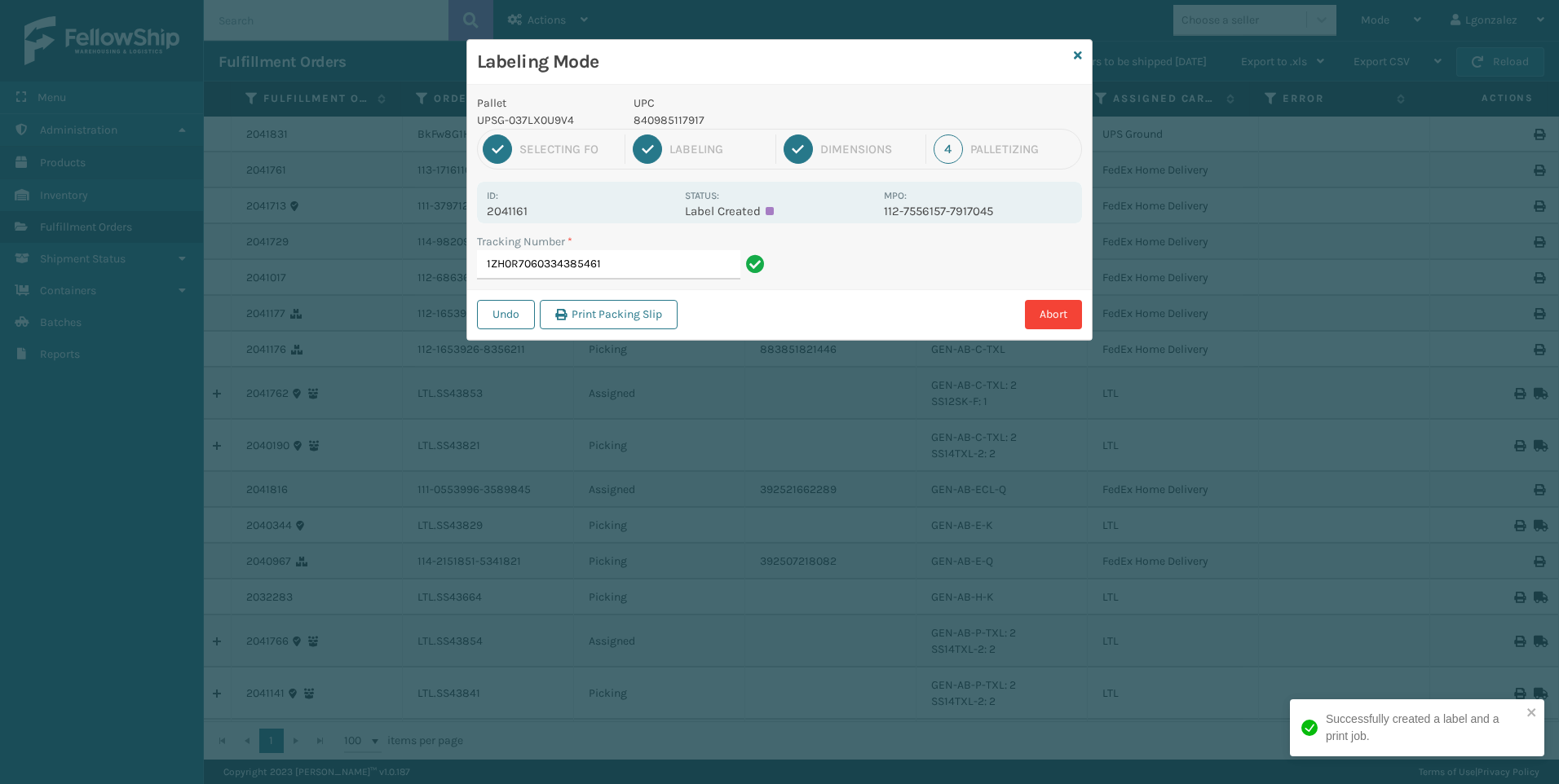
click at [683, 124] on p "840985117917" at bounding box center [754, 120] width 241 height 17
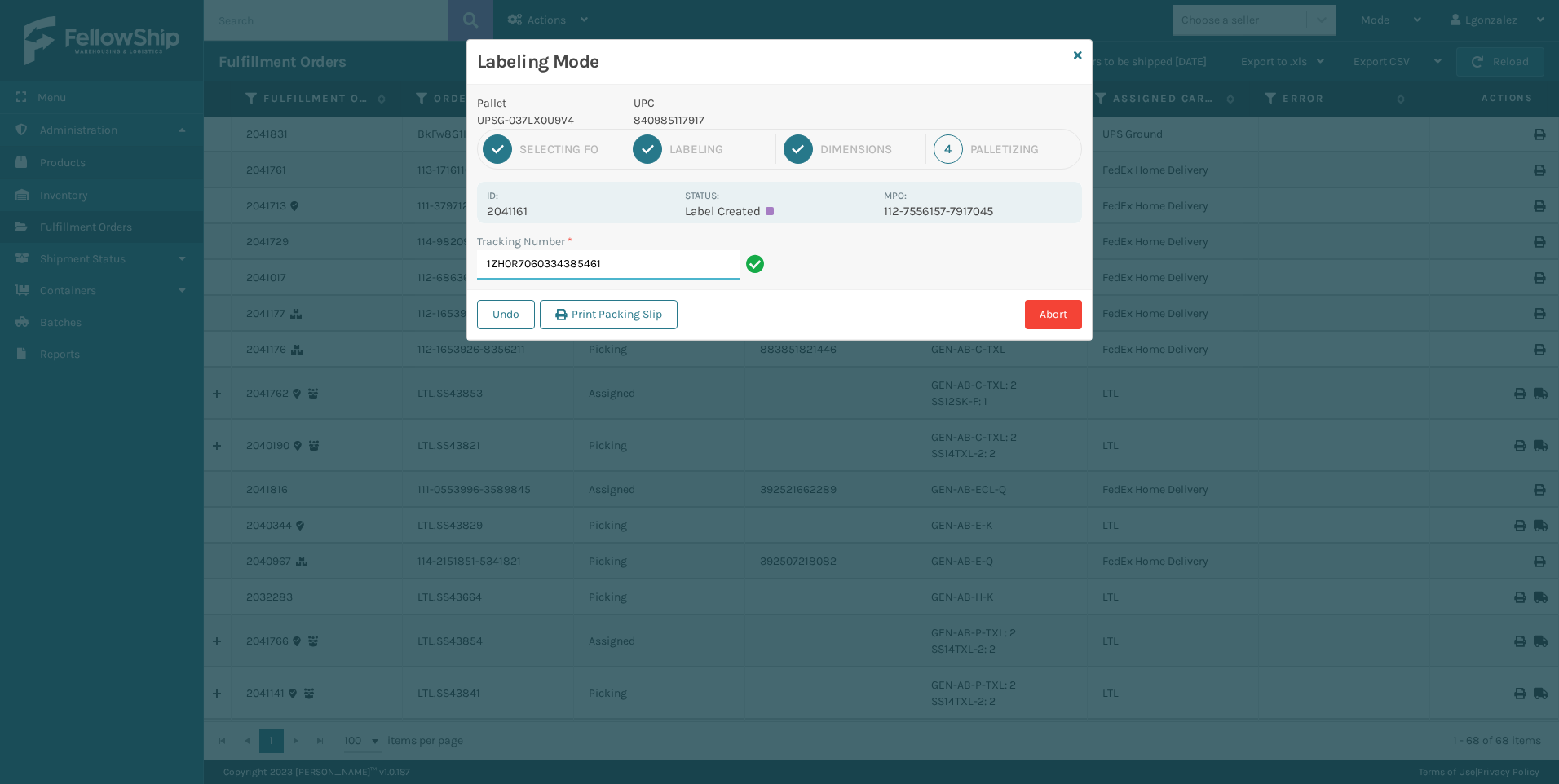
click at [690, 256] on input "1ZH0R7060334385461" at bounding box center [608, 264] width 263 height 29
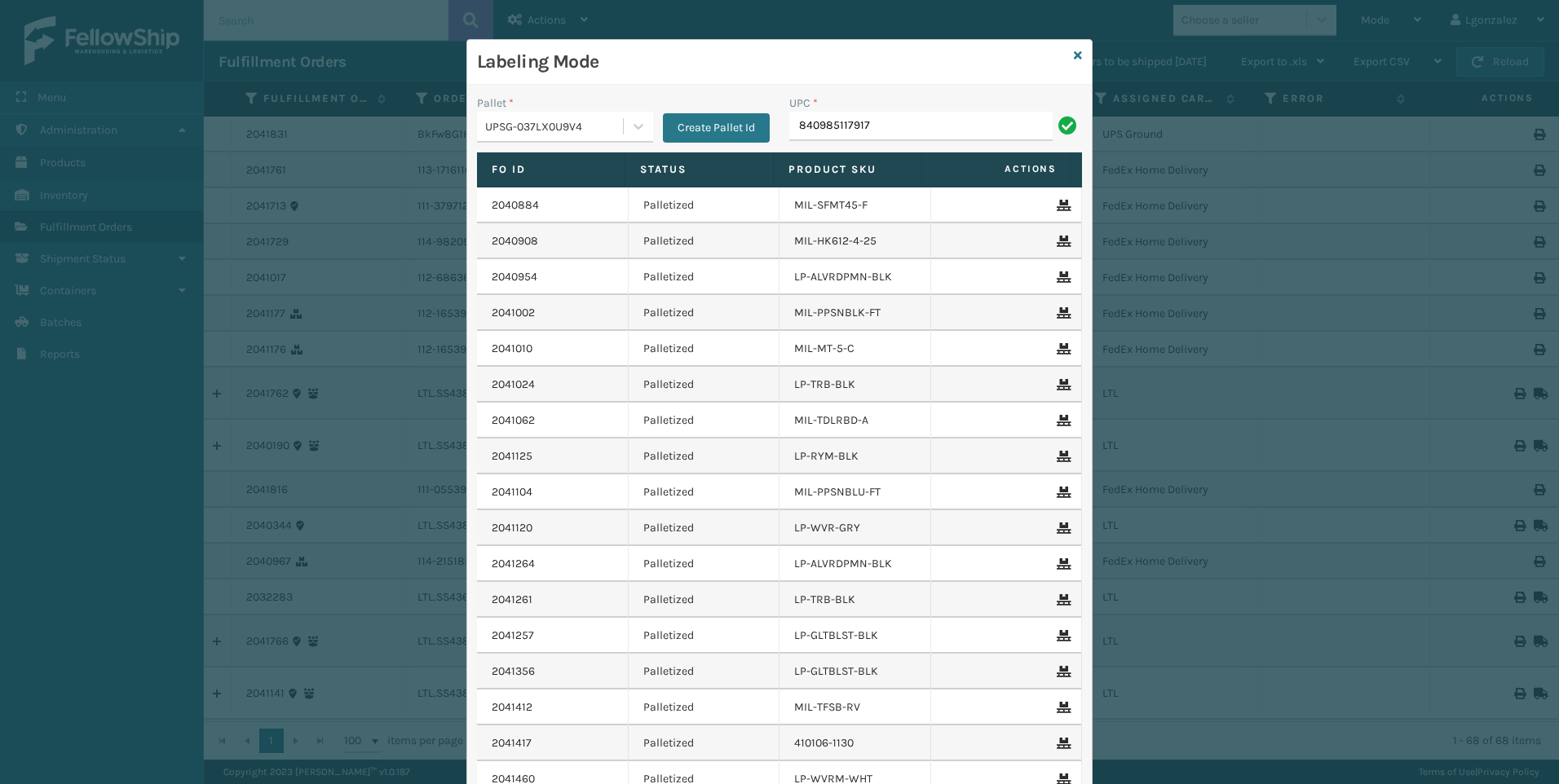
type input "840985117917"
click at [1073, 55] on icon at bounding box center [1077, 55] width 8 height 11
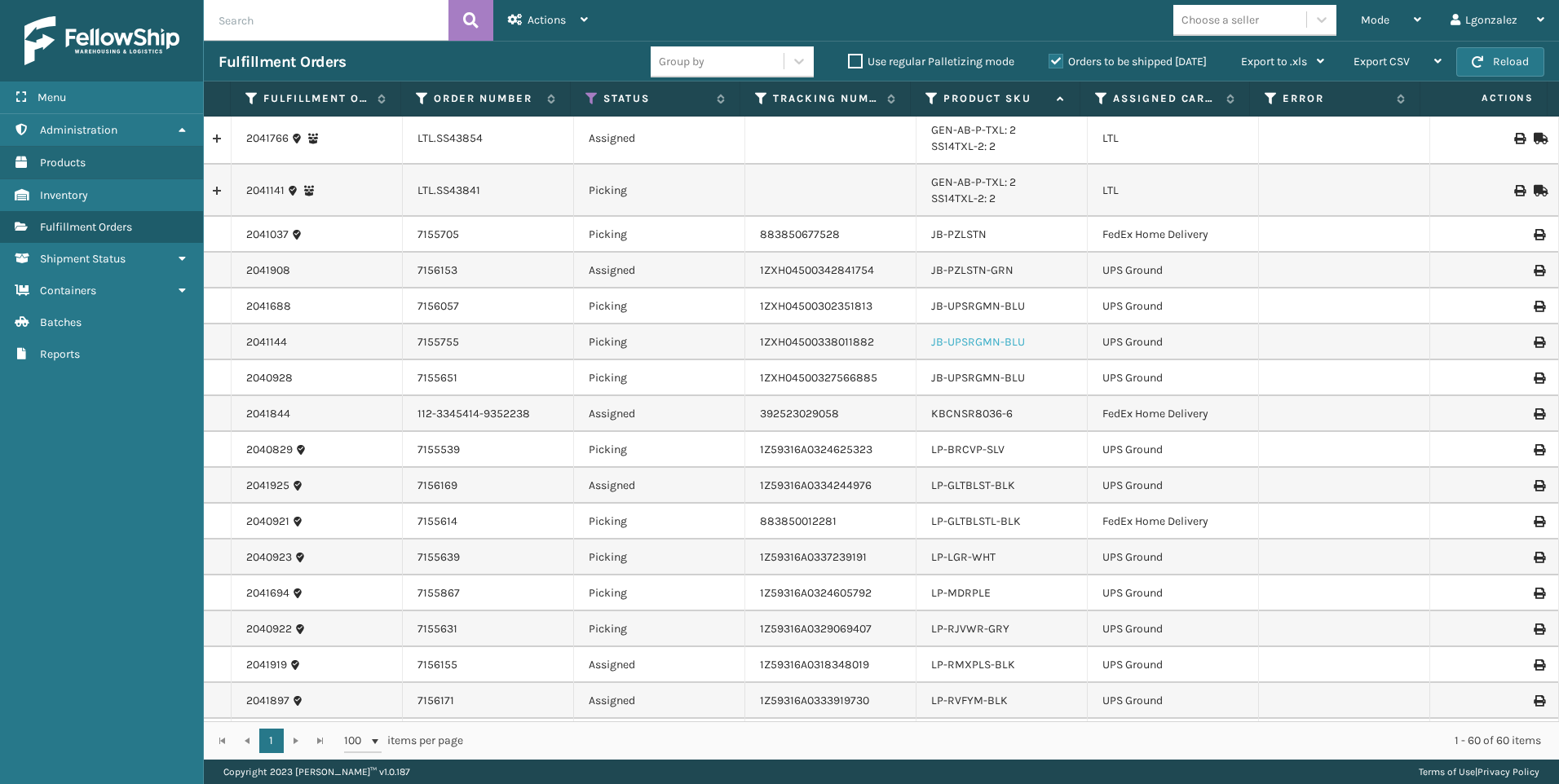
scroll to position [652, 0]
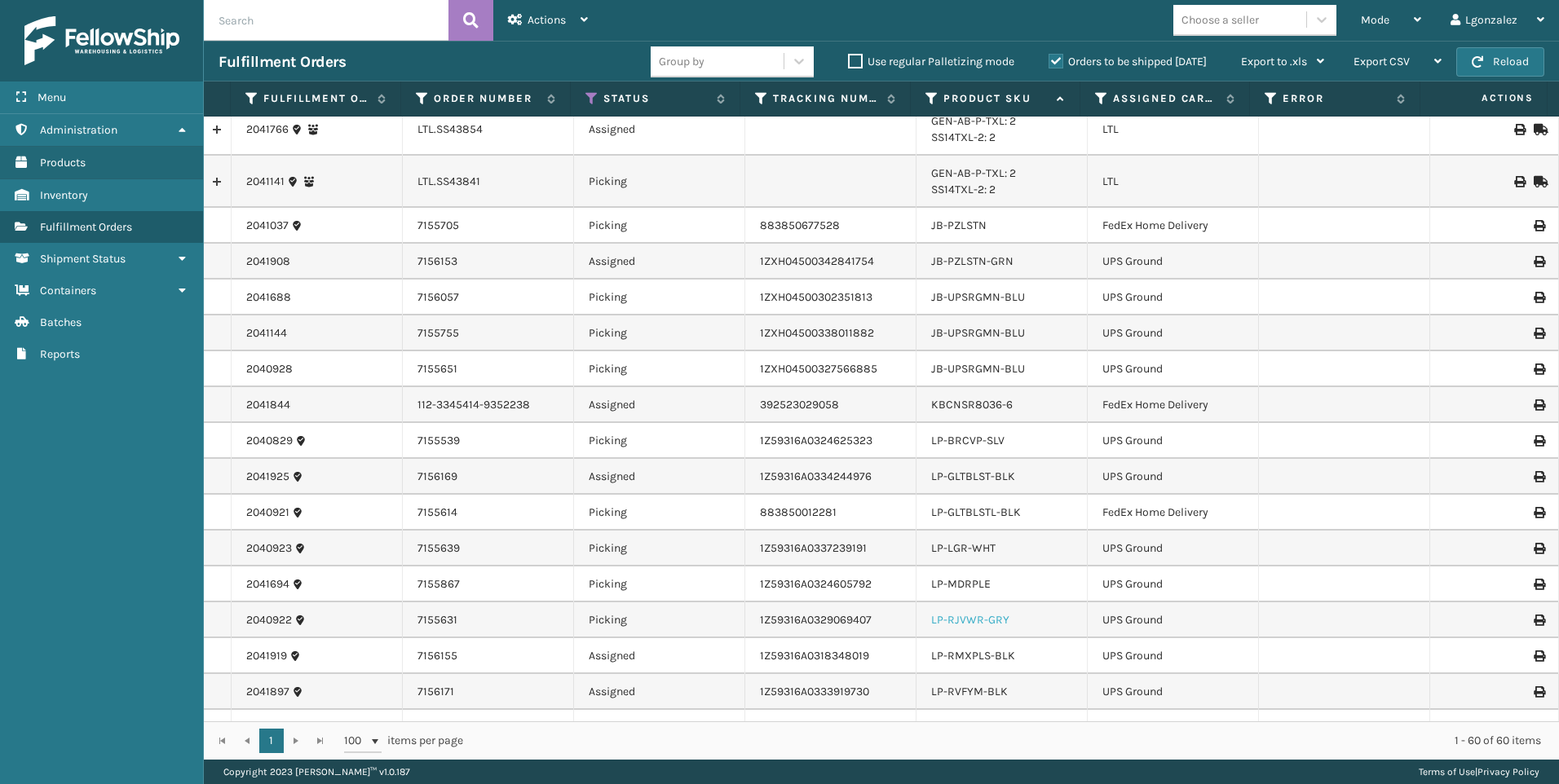
click at [981, 617] on link "LP-RJVWR-GRY" at bounding box center [970, 619] width 78 height 14
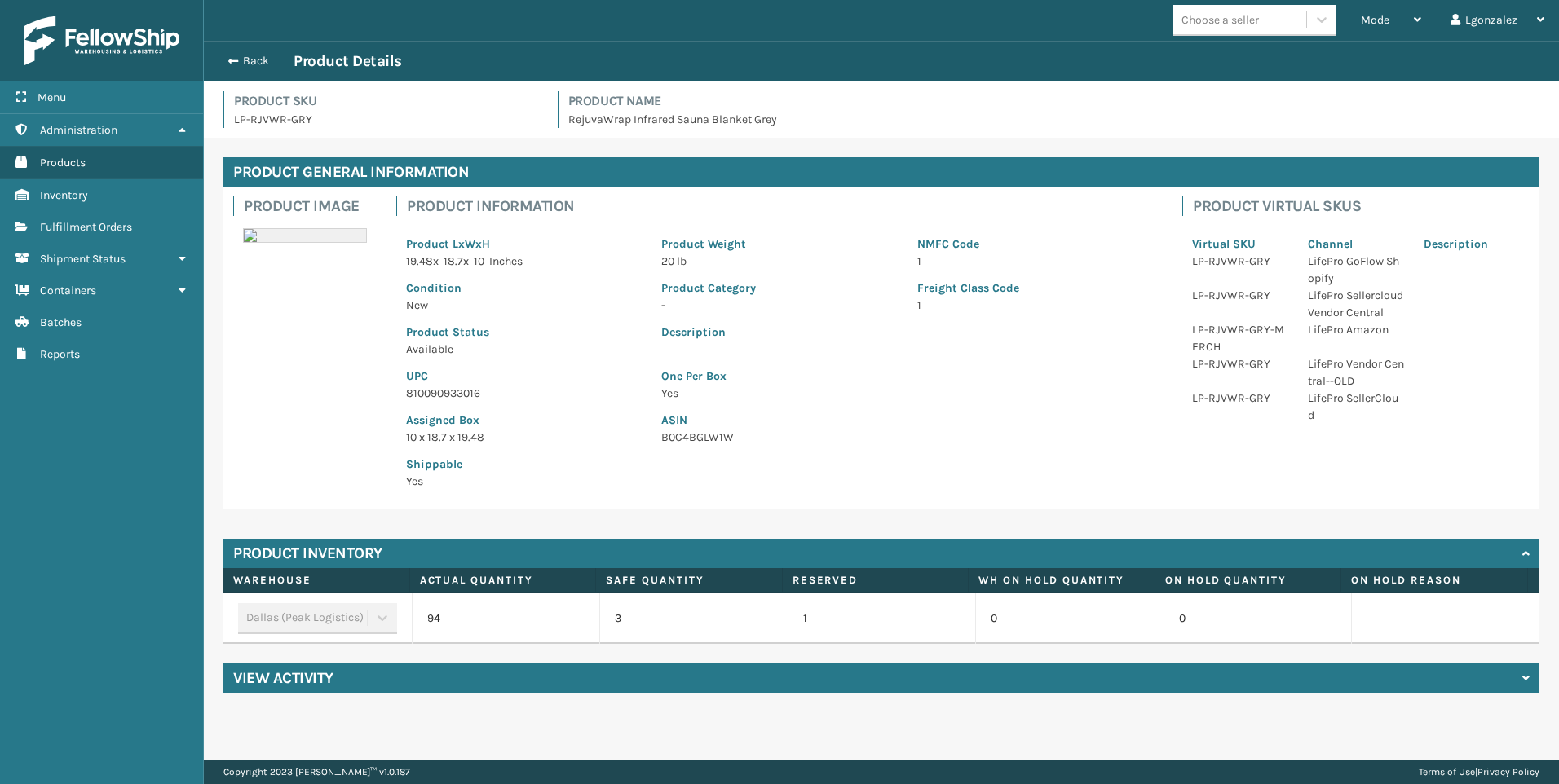
click at [428, 390] on p "810090933016" at bounding box center [524, 392] width 236 height 17
click at [95, 231] on span "Fulfillment Orders" at bounding box center [86, 227] width 92 height 14
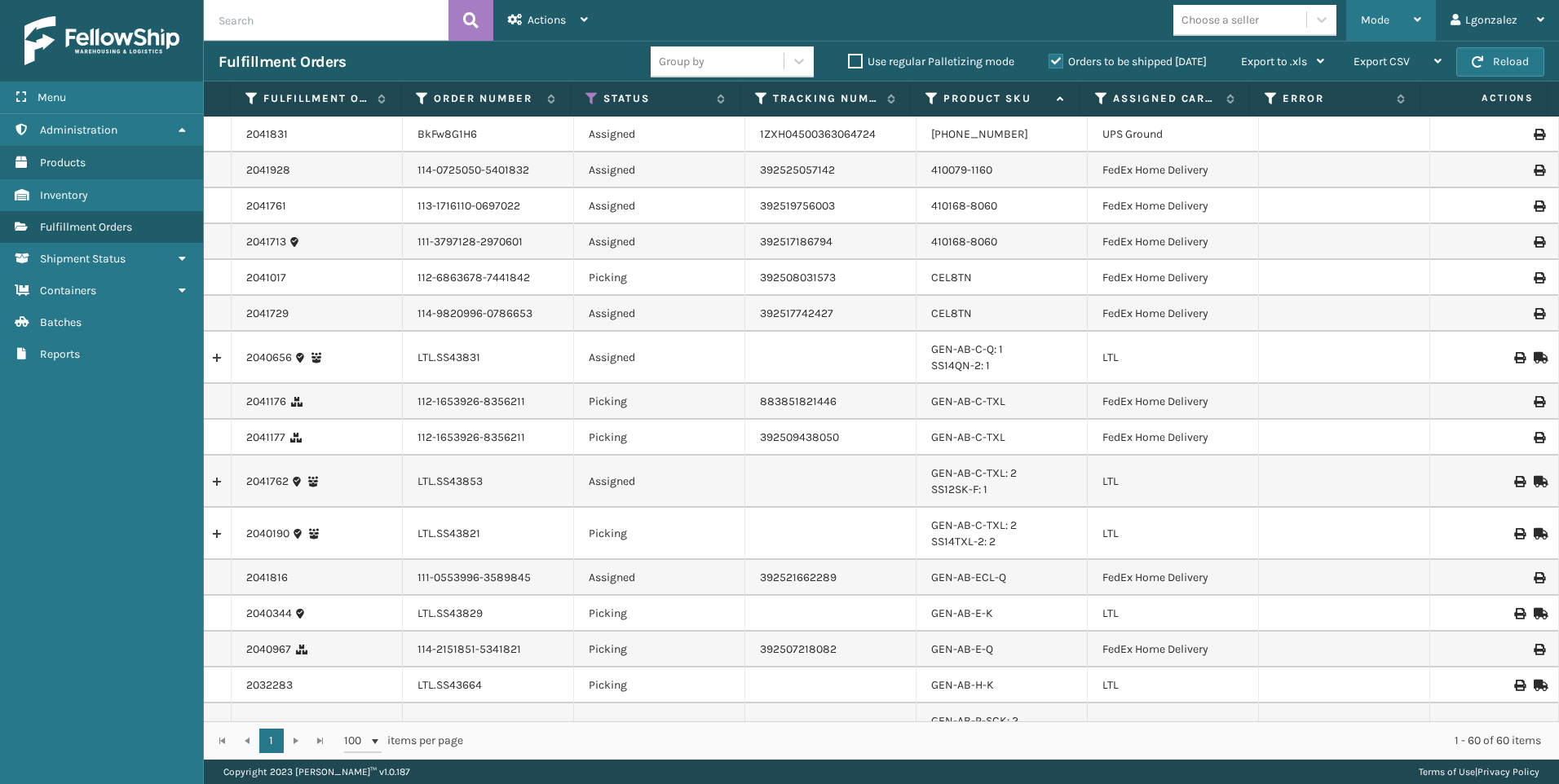
click at [1415, 20] on icon at bounding box center [1417, 19] width 7 height 11
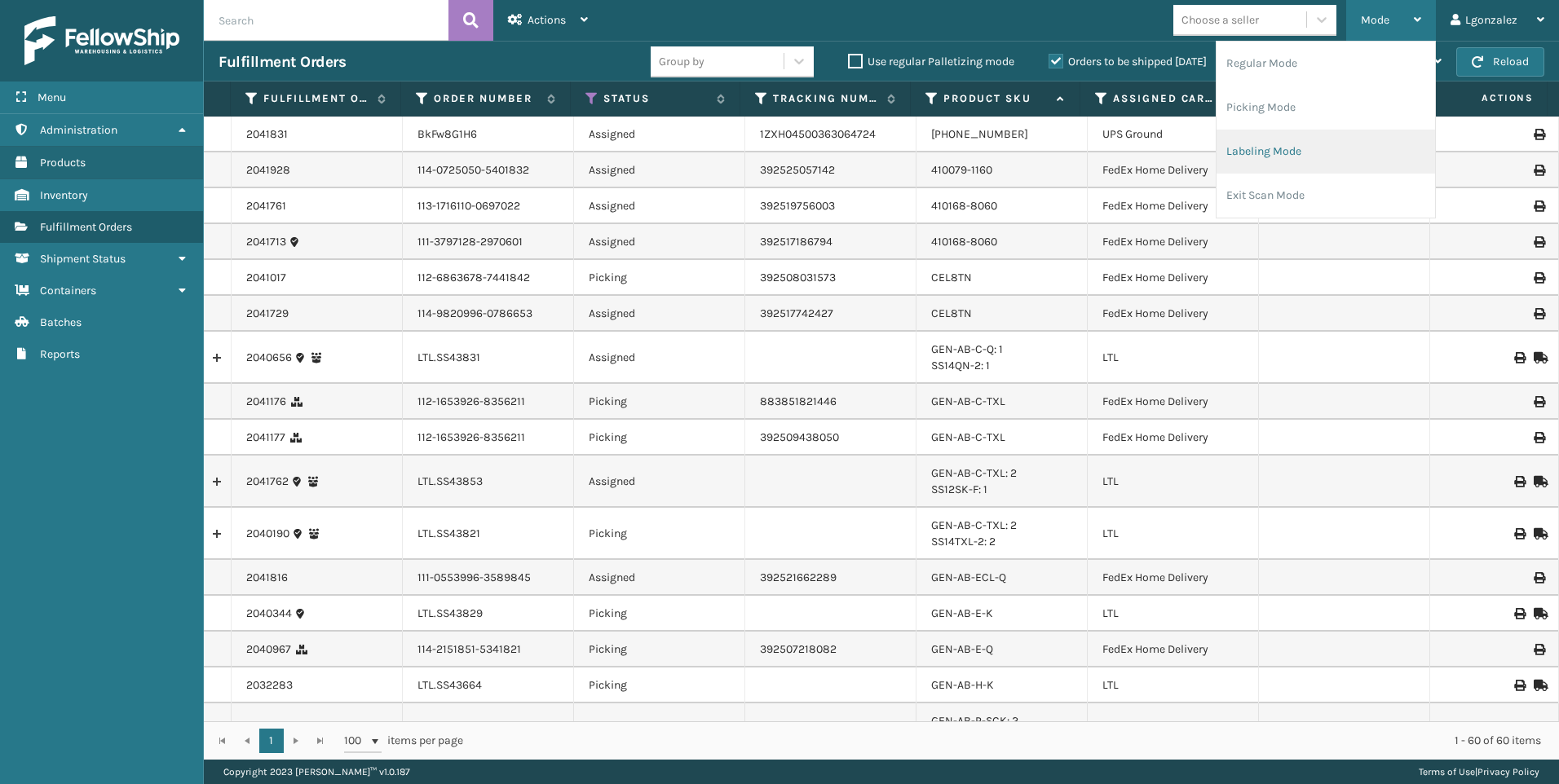
click at [1320, 153] on li "Labeling Mode" at bounding box center [1325, 152] width 219 height 44
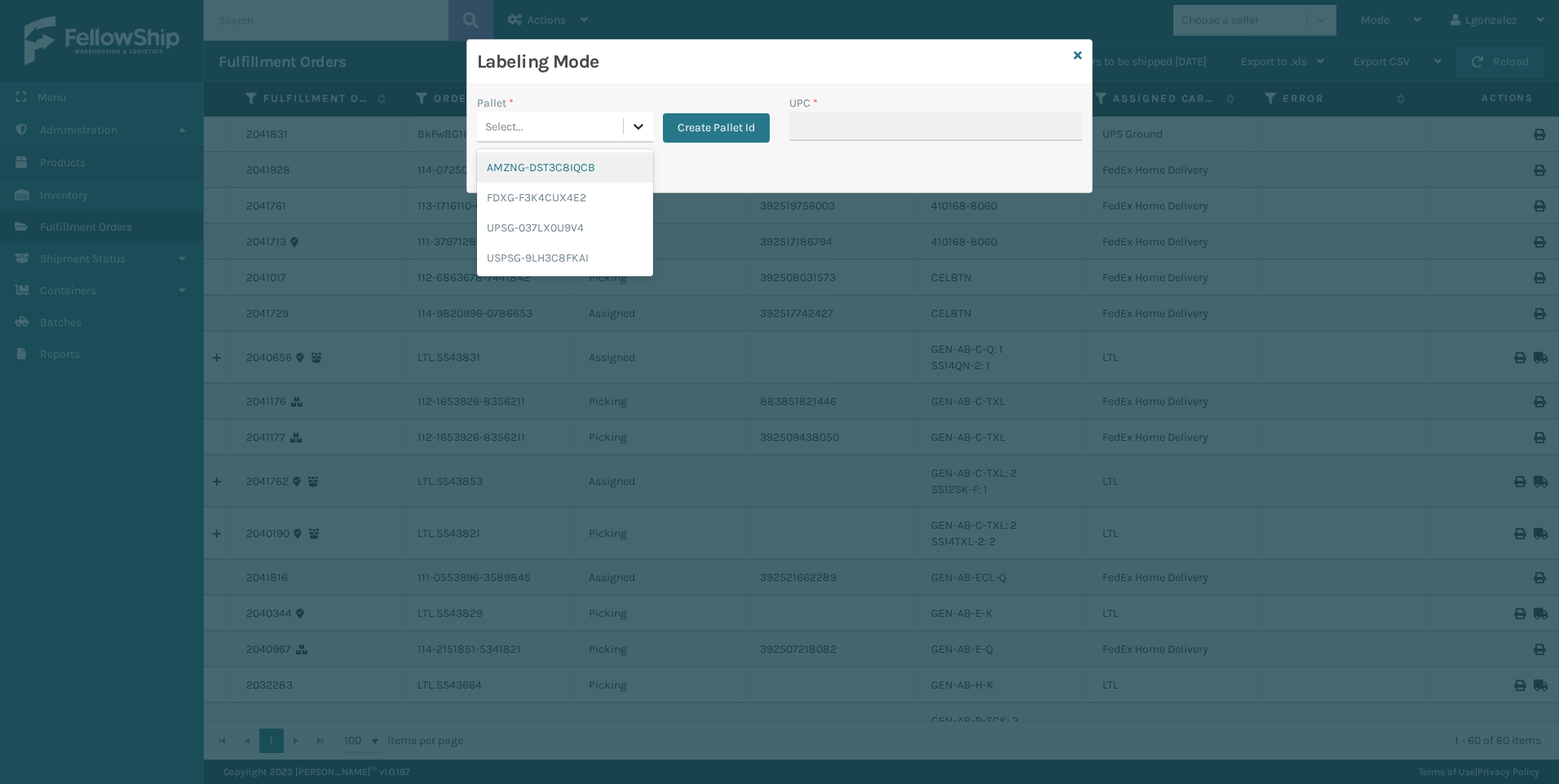
click at [645, 129] on icon at bounding box center [639, 126] width 16 height 16
click at [556, 226] on div "UPSG-037LX0U9V4" at bounding box center [565, 228] width 176 height 30
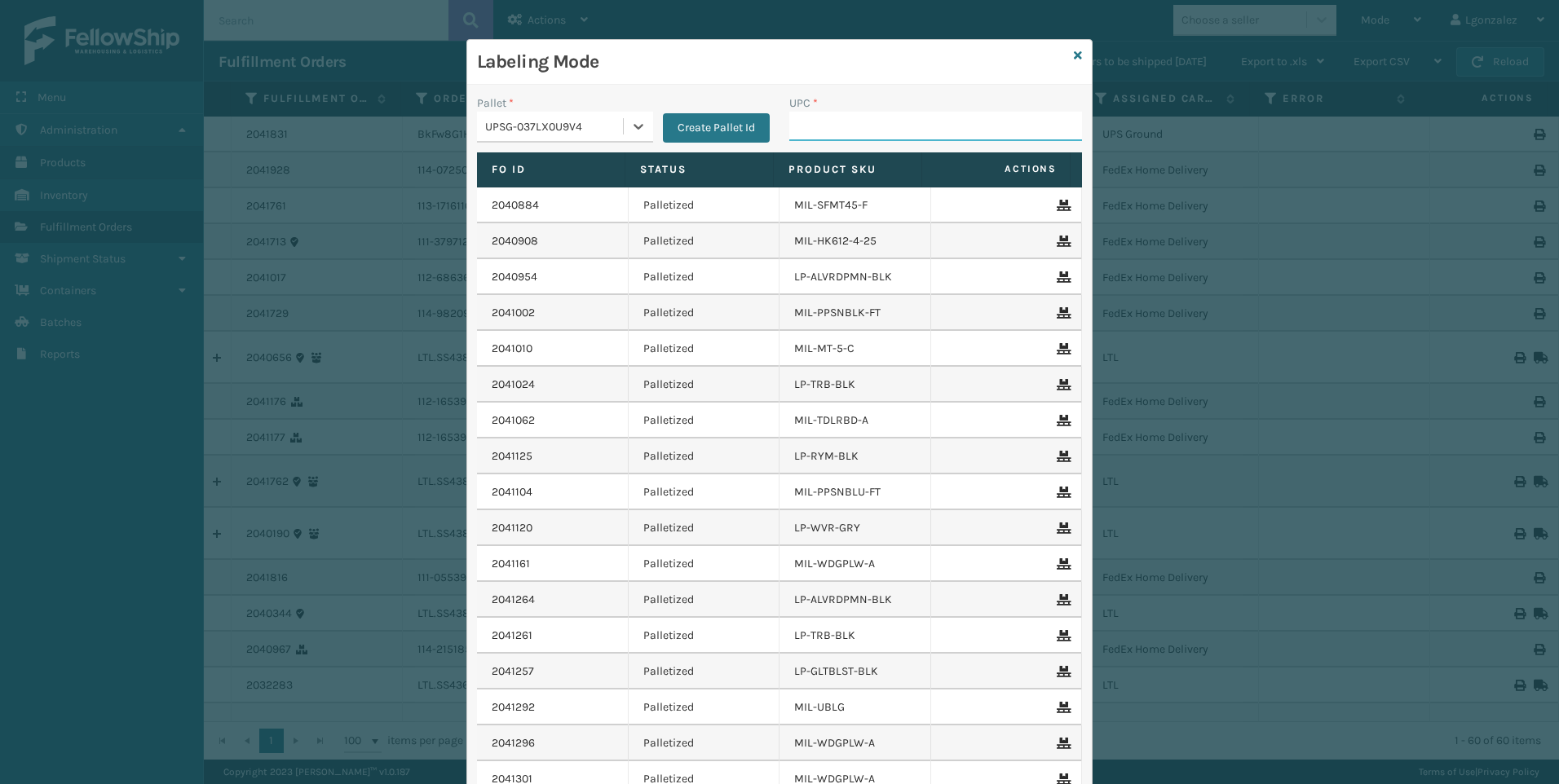
click at [794, 126] on input "UPC *" at bounding box center [935, 126] width 293 height 29
paste input "810090933016"
type input "810090933016"
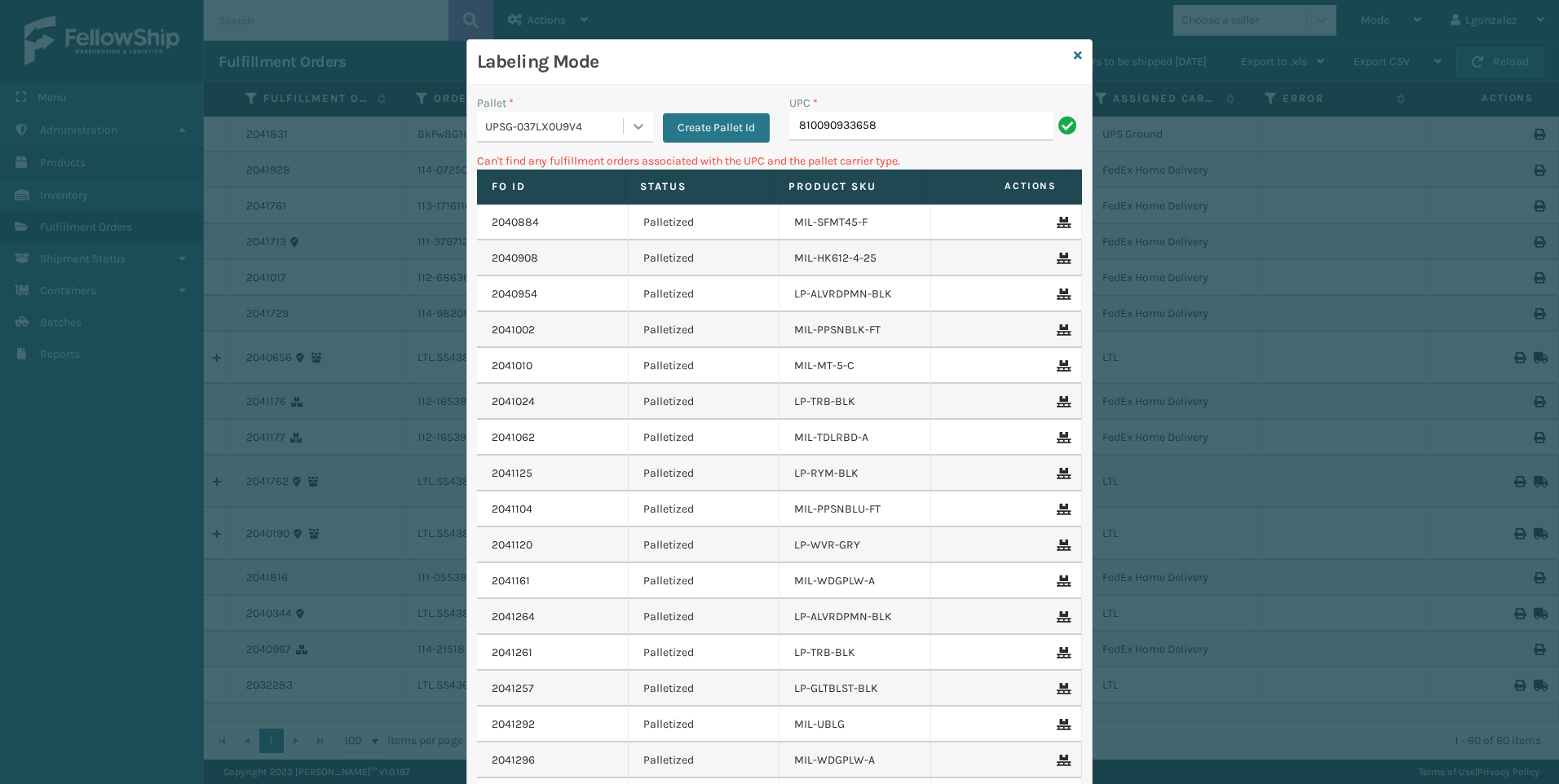
click at [634, 139] on div at bounding box center [638, 126] width 29 height 29
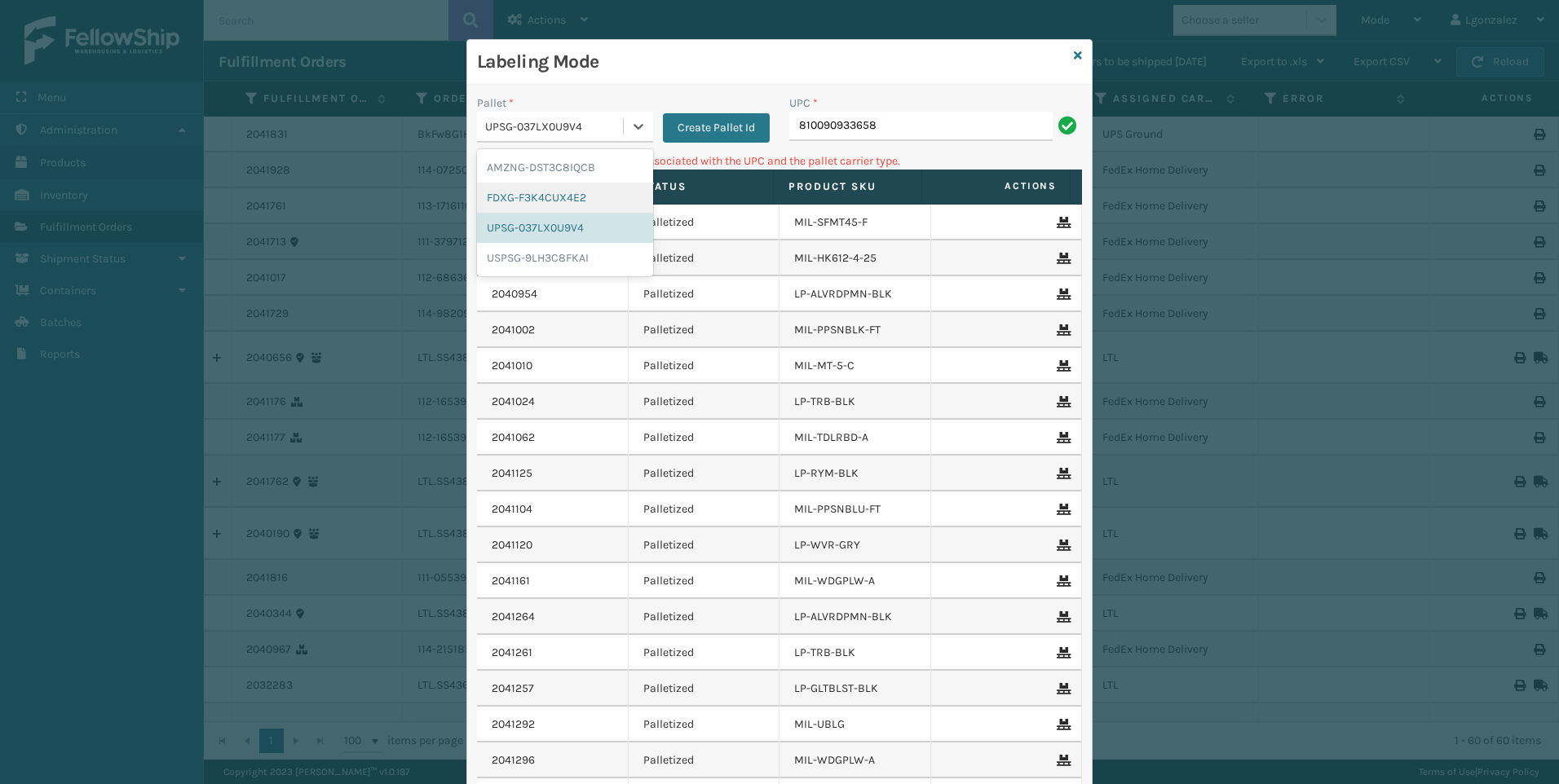
click at [571, 198] on div "FDXG-F3K4CUX4E2" at bounding box center [565, 198] width 176 height 30
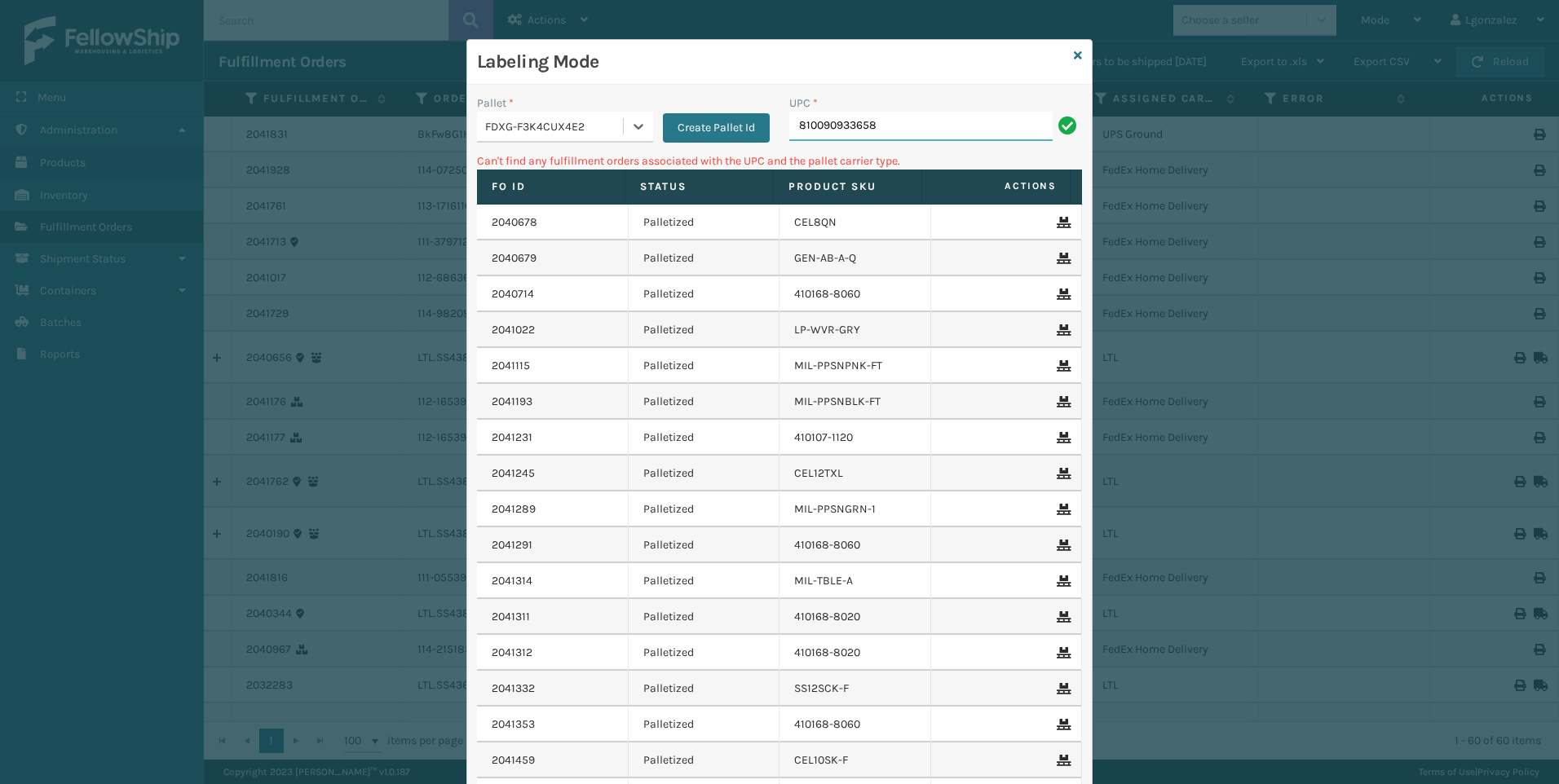
click at [900, 120] on input "810090933658" at bounding box center [920, 126] width 263 height 29
click at [631, 122] on icon at bounding box center [639, 126] width 16 height 16
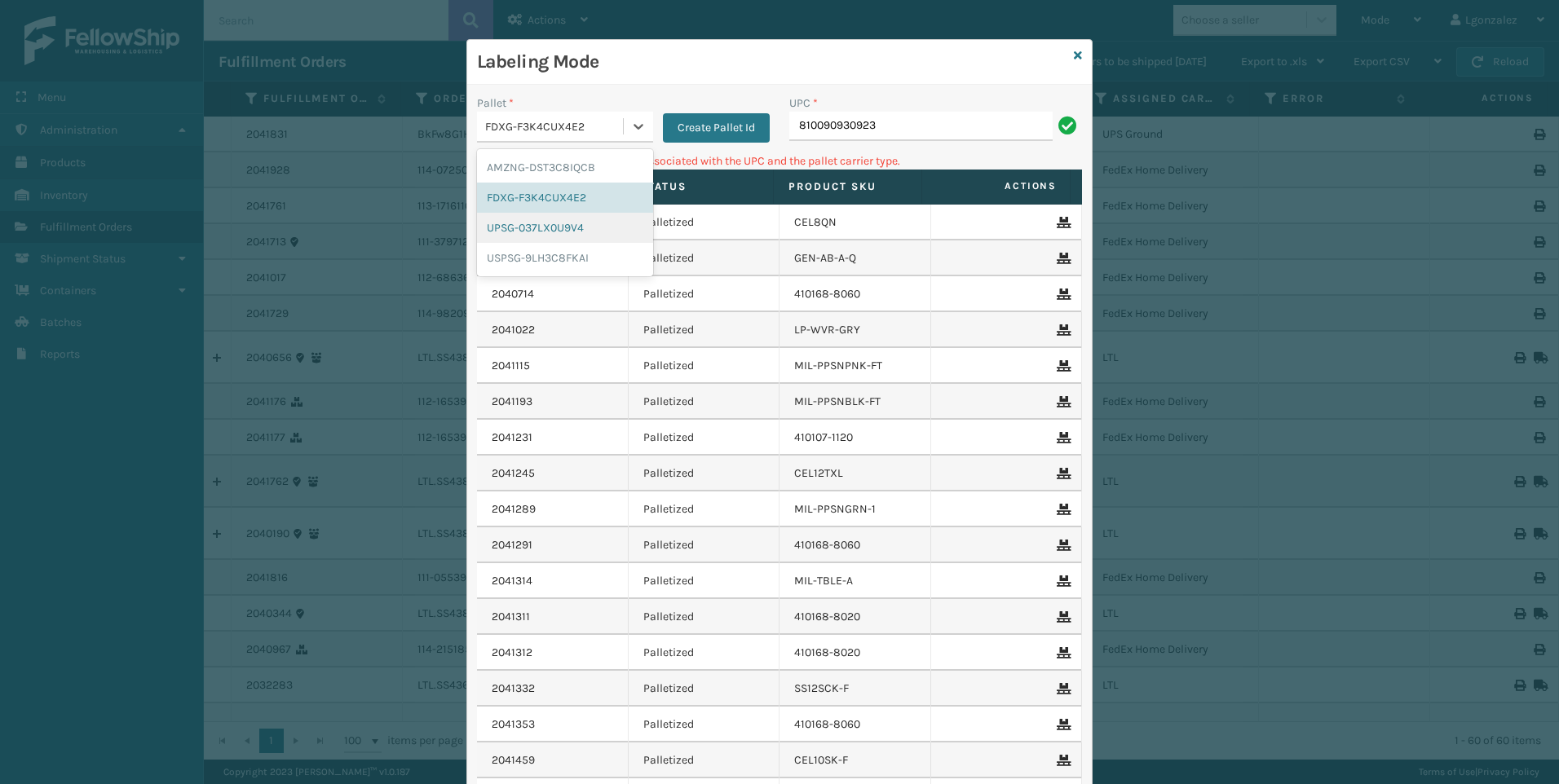
click at [564, 226] on div "UPSG-037LX0U9V4" at bounding box center [565, 228] width 176 height 30
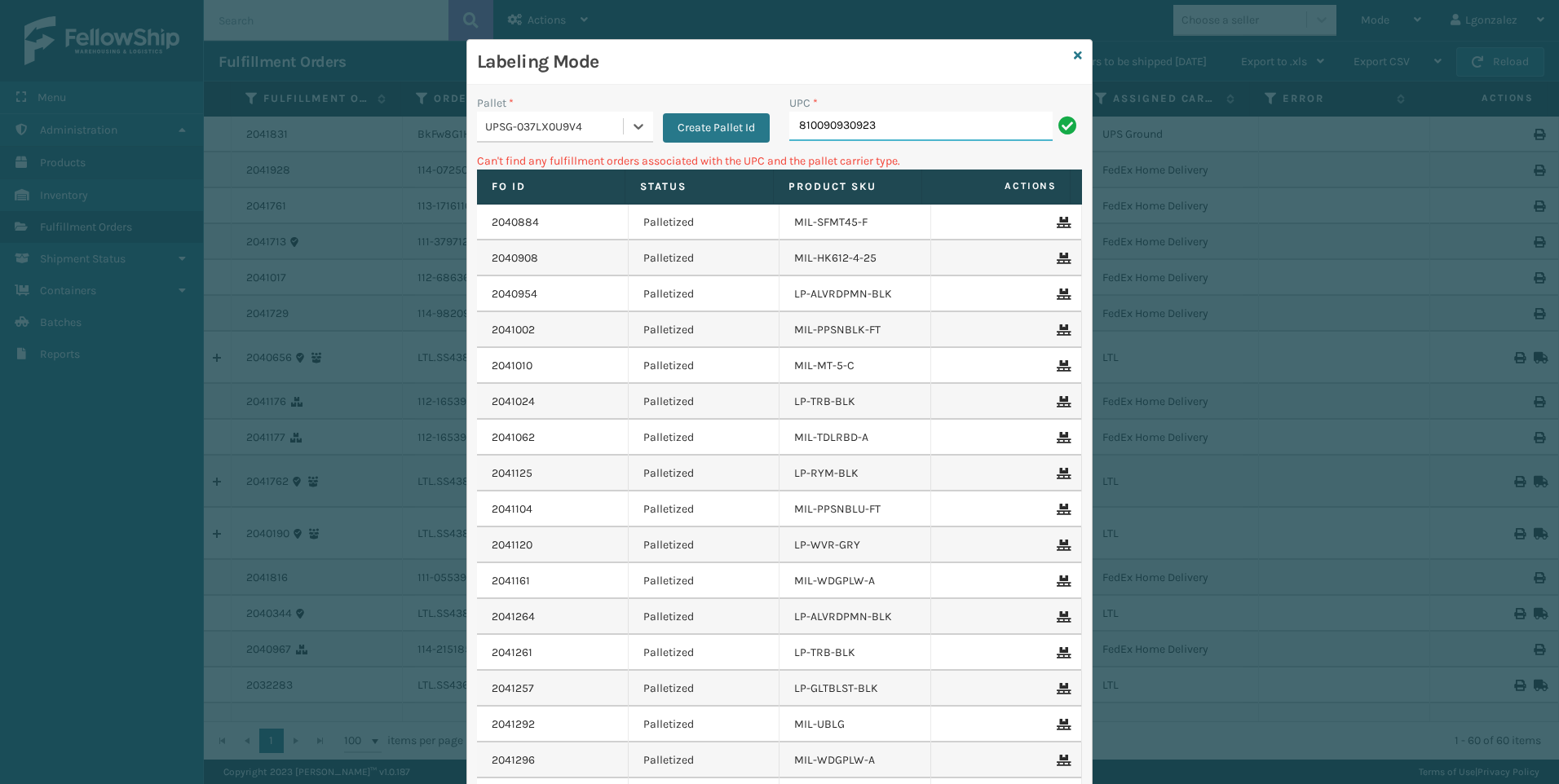
click at [918, 129] on input "810090930923" at bounding box center [920, 126] width 263 height 29
click at [634, 124] on icon at bounding box center [639, 126] width 16 height 16
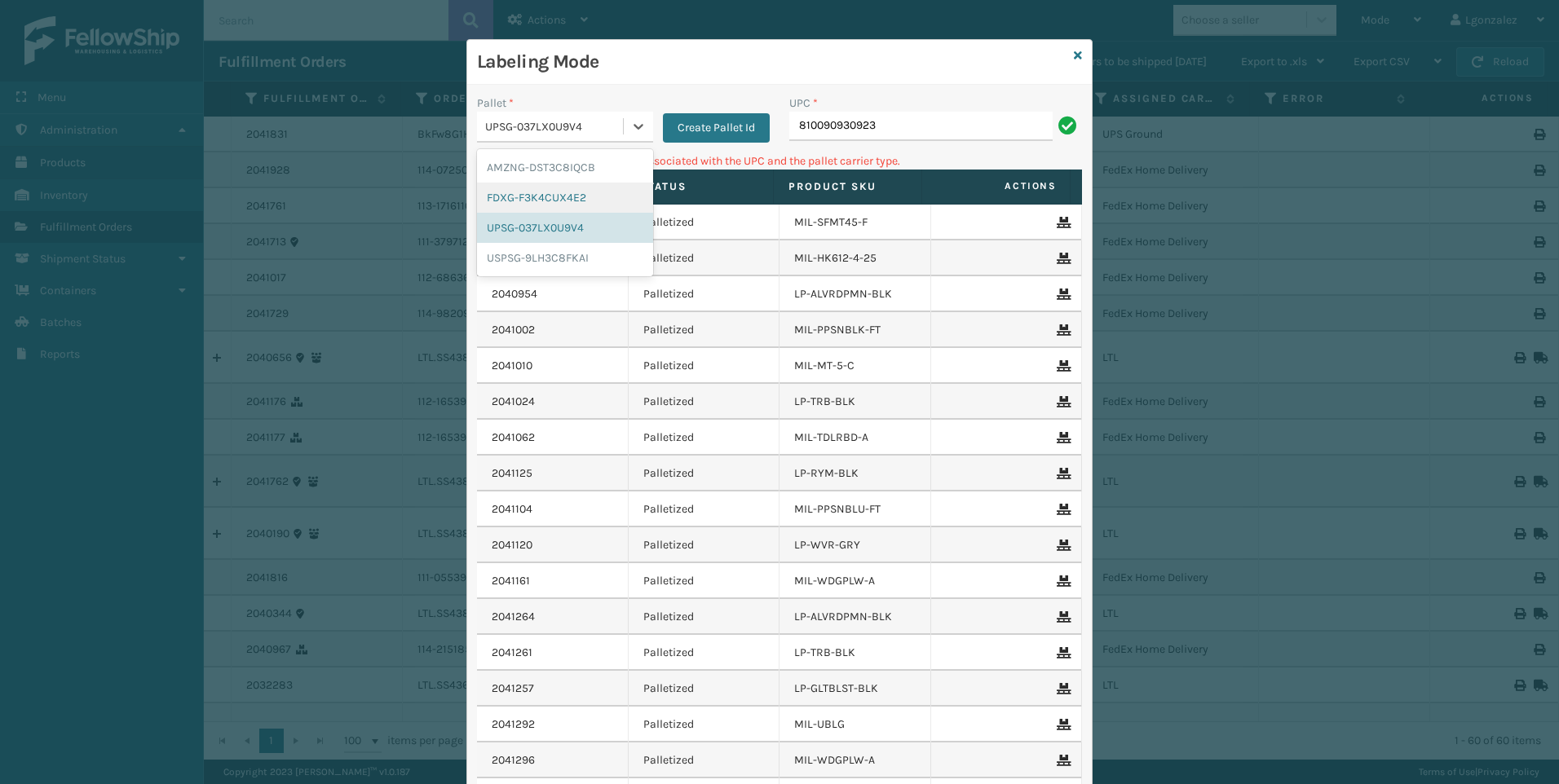
click at [577, 204] on div "FDXG-F3K4CUX4E2" at bounding box center [565, 198] width 176 height 30
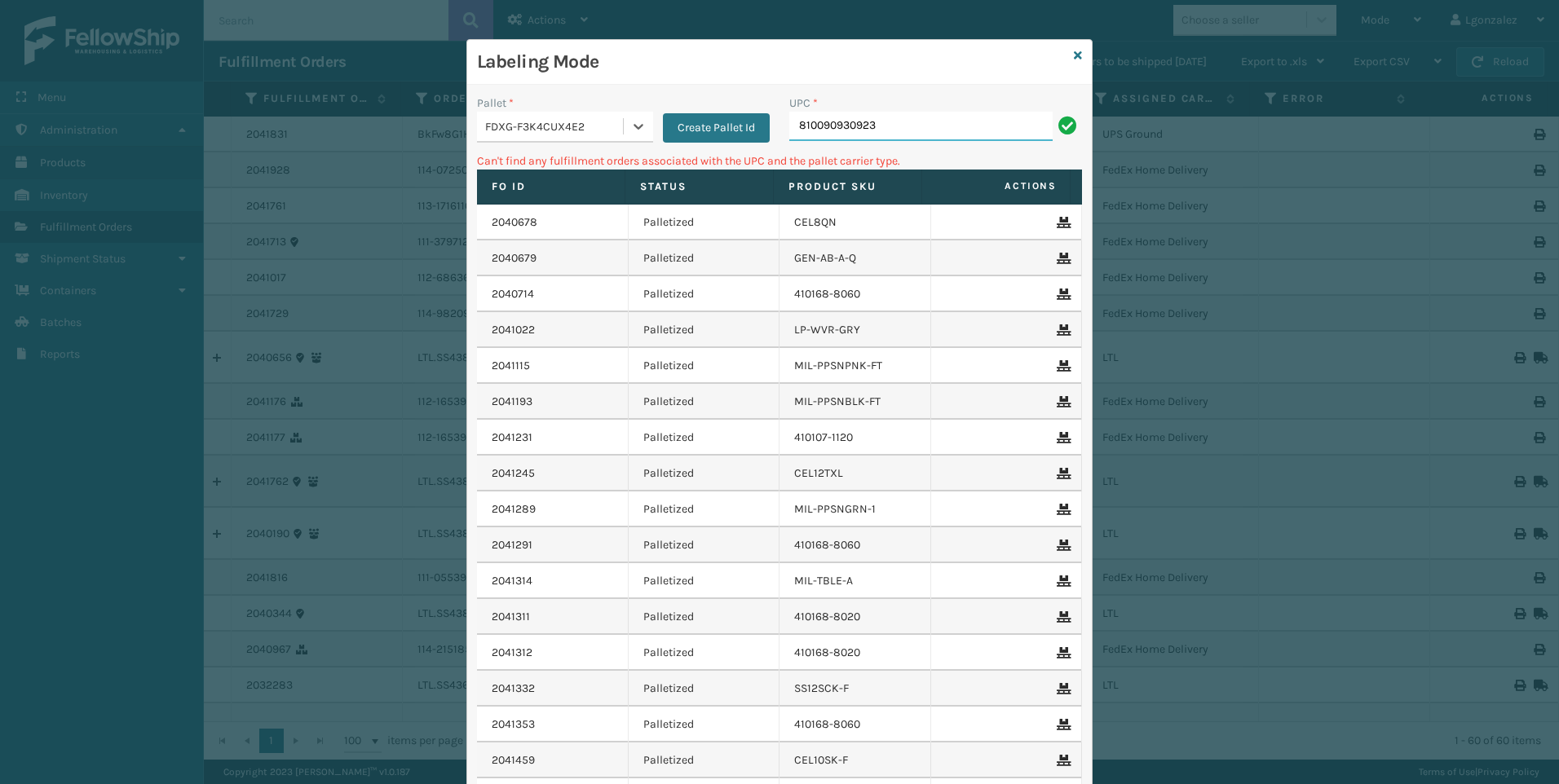
click at [931, 125] on input "810090930923" at bounding box center [920, 126] width 263 height 29
click at [631, 120] on icon at bounding box center [639, 126] width 16 height 16
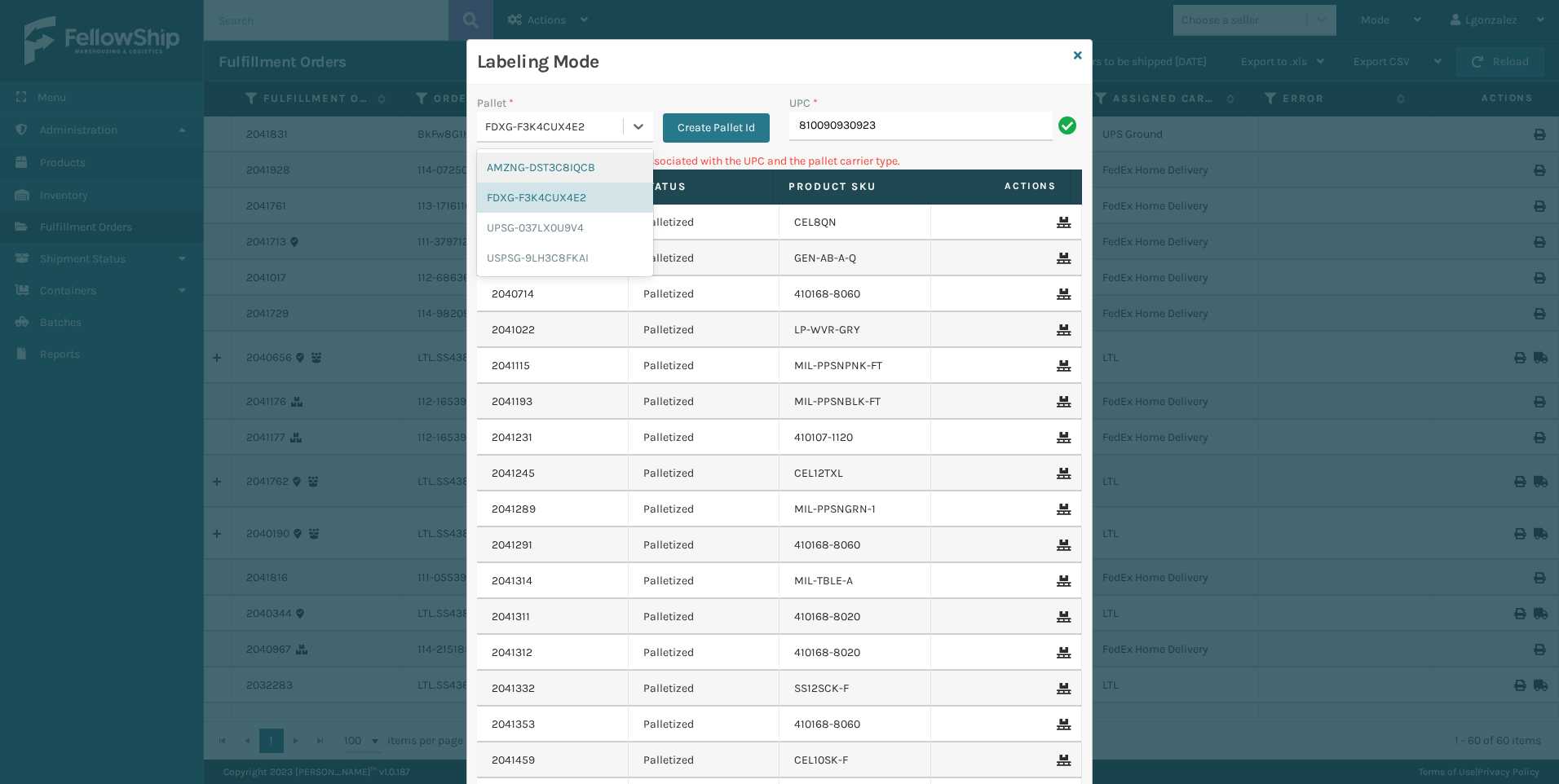
click at [569, 175] on div "AMZNG-DST3C8IQCB" at bounding box center [565, 168] width 176 height 30
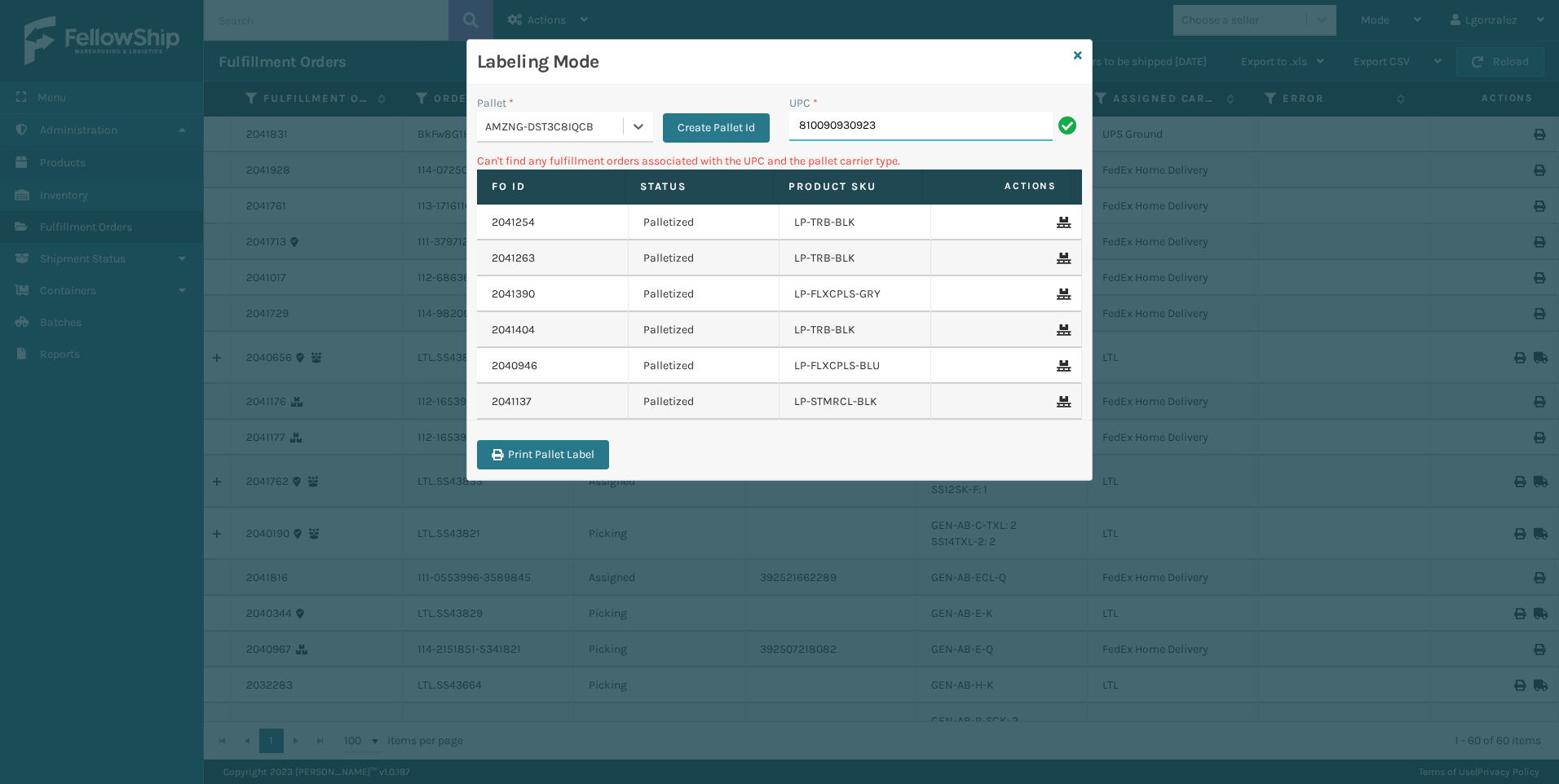
click at [931, 117] on input "810090930923" at bounding box center [920, 126] width 263 height 29
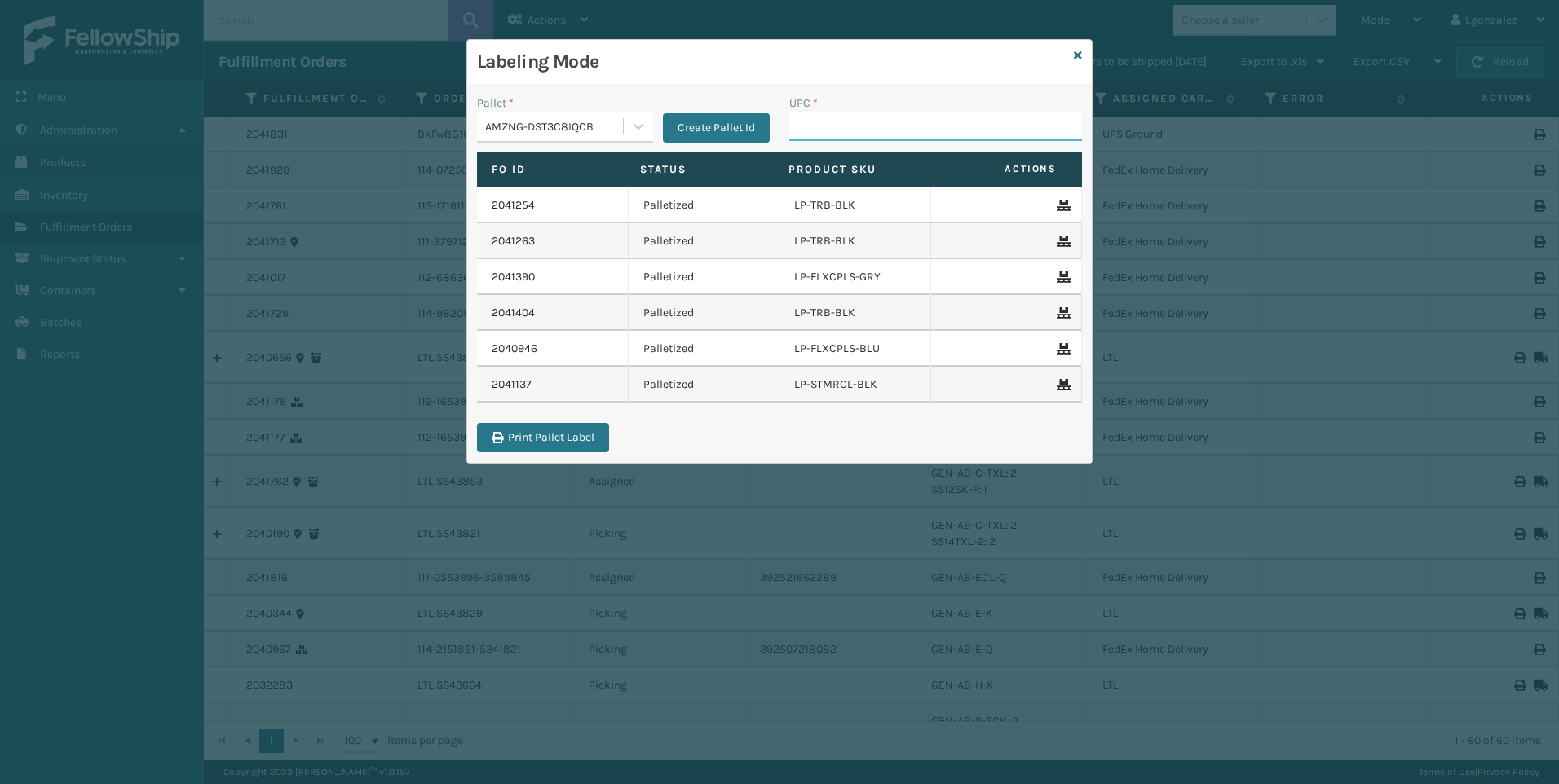
click at [854, 124] on input "UPC *" at bounding box center [935, 126] width 293 height 29
drag, startPoint x: 632, startPoint y: 124, endPoint x: 625, endPoint y: 137, distance: 14.8
click at [632, 124] on icon at bounding box center [639, 126] width 16 height 16
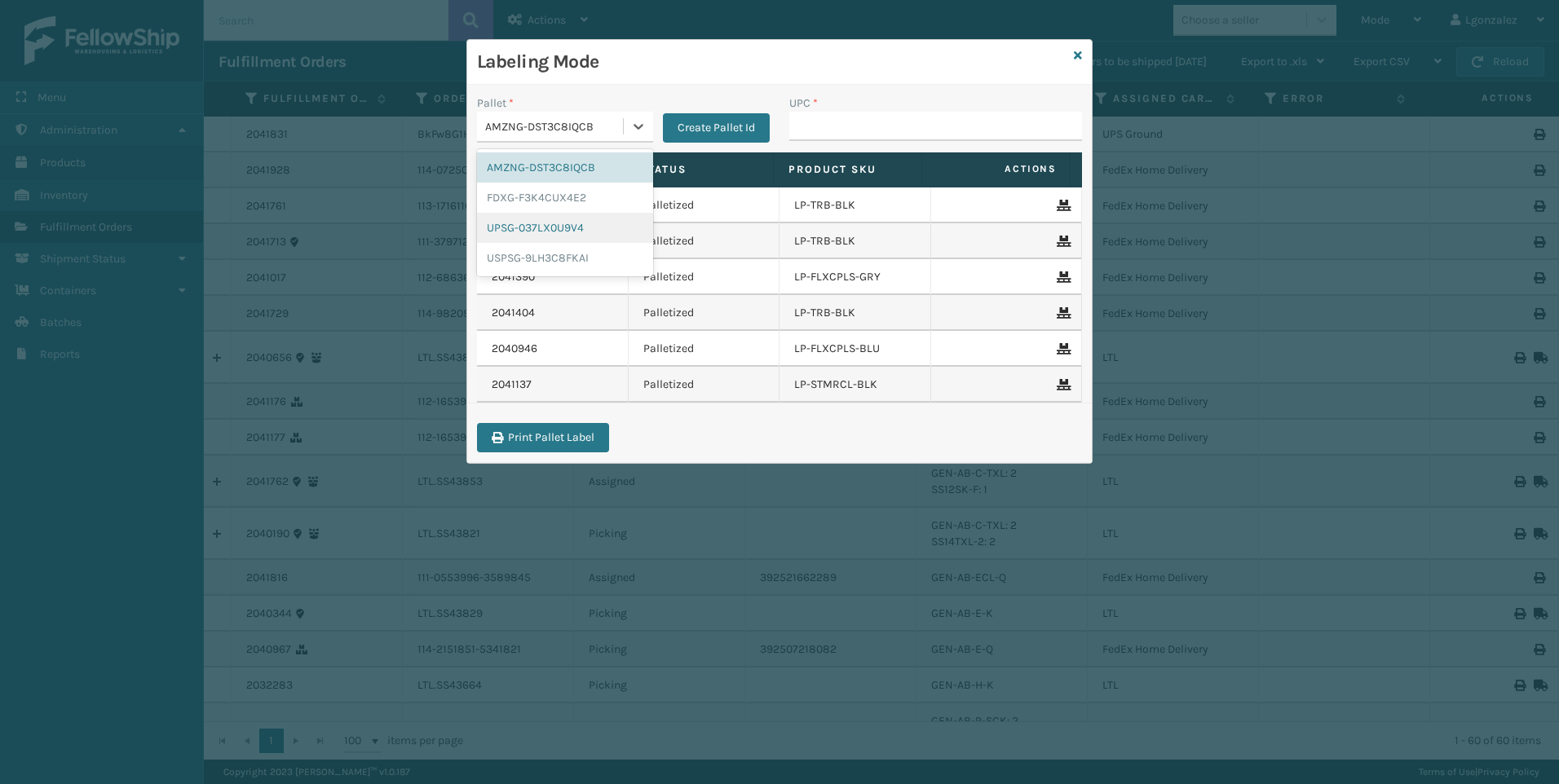
click at [538, 224] on div "UPSG-037LX0U9V4" at bounding box center [565, 228] width 176 height 30
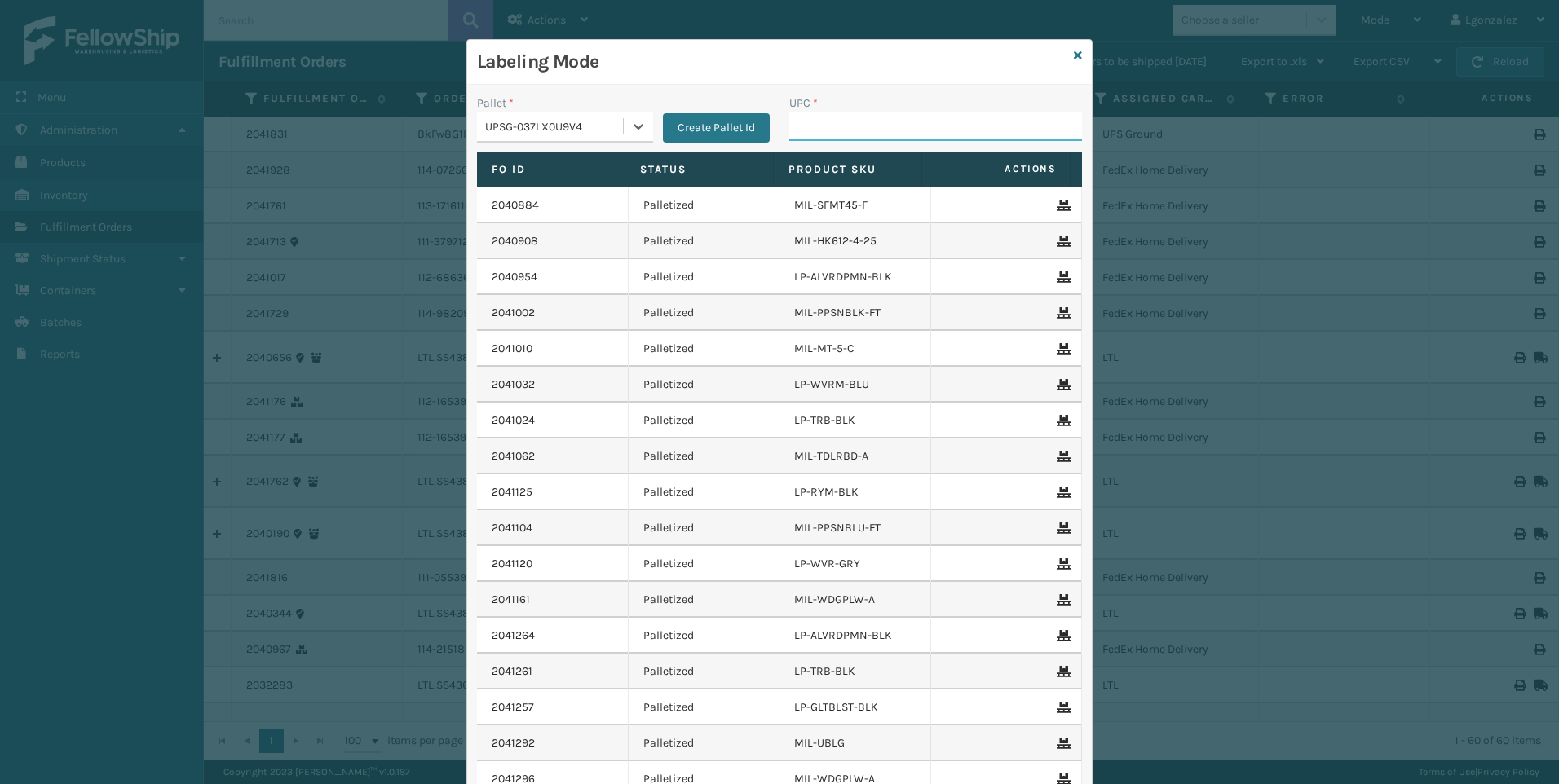
click at [862, 129] on input "UPC *" at bounding box center [935, 126] width 293 height 29
type input "810090932941"
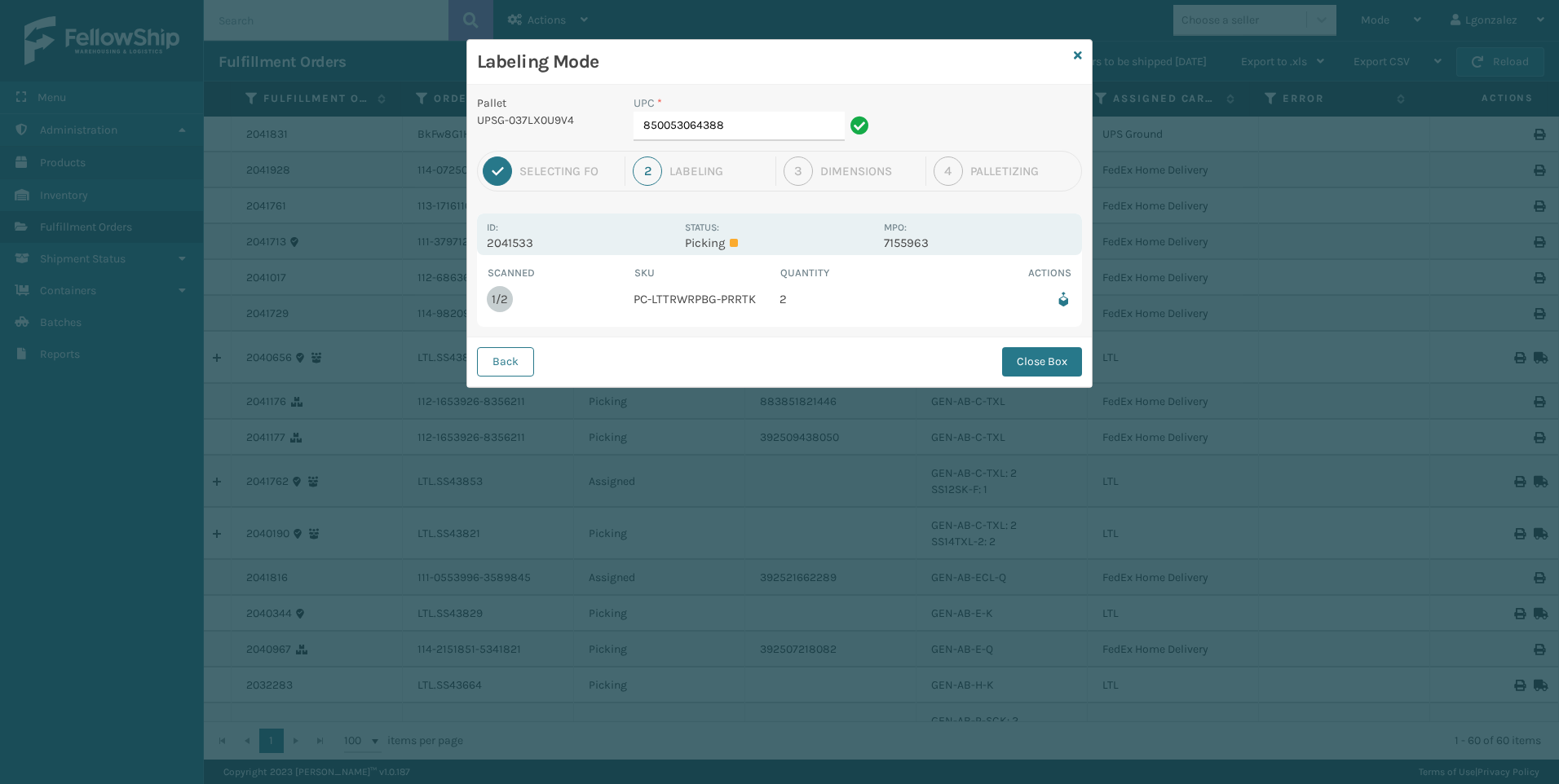
click at [756, 148] on div "UPC * 850053064388" at bounding box center [754, 123] width 260 height 56
click at [764, 127] on input "850053064388" at bounding box center [739, 126] width 211 height 29
click at [1024, 351] on button "Close Box" at bounding box center [1042, 362] width 80 height 29
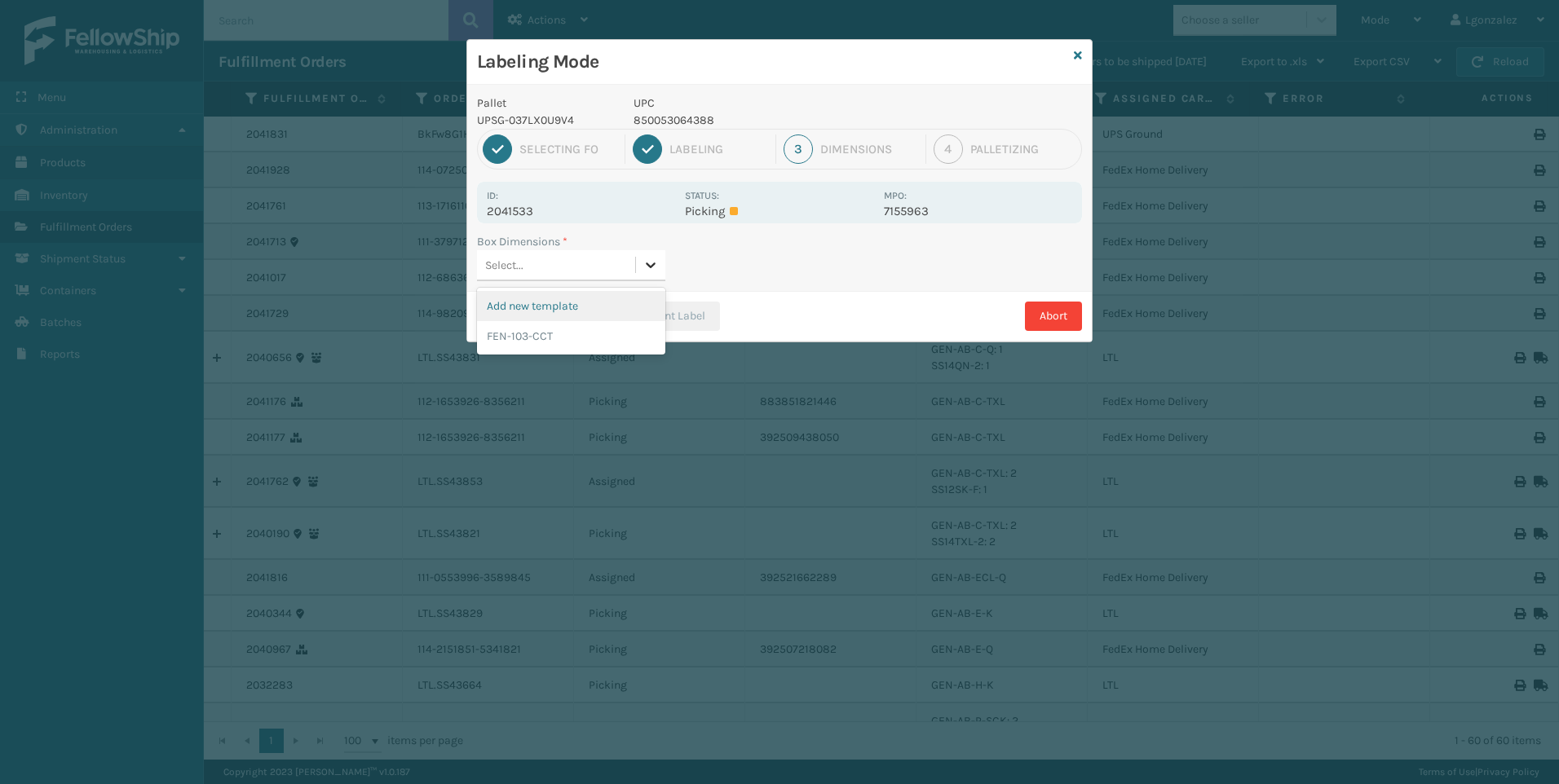
click at [656, 263] on icon at bounding box center [651, 265] width 16 height 16
click at [531, 338] on div "FEN-103-CCT" at bounding box center [571, 336] width 188 height 30
click at [697, 316] on button "Print Label" at bounding box center [670, 316] width 100 height 29
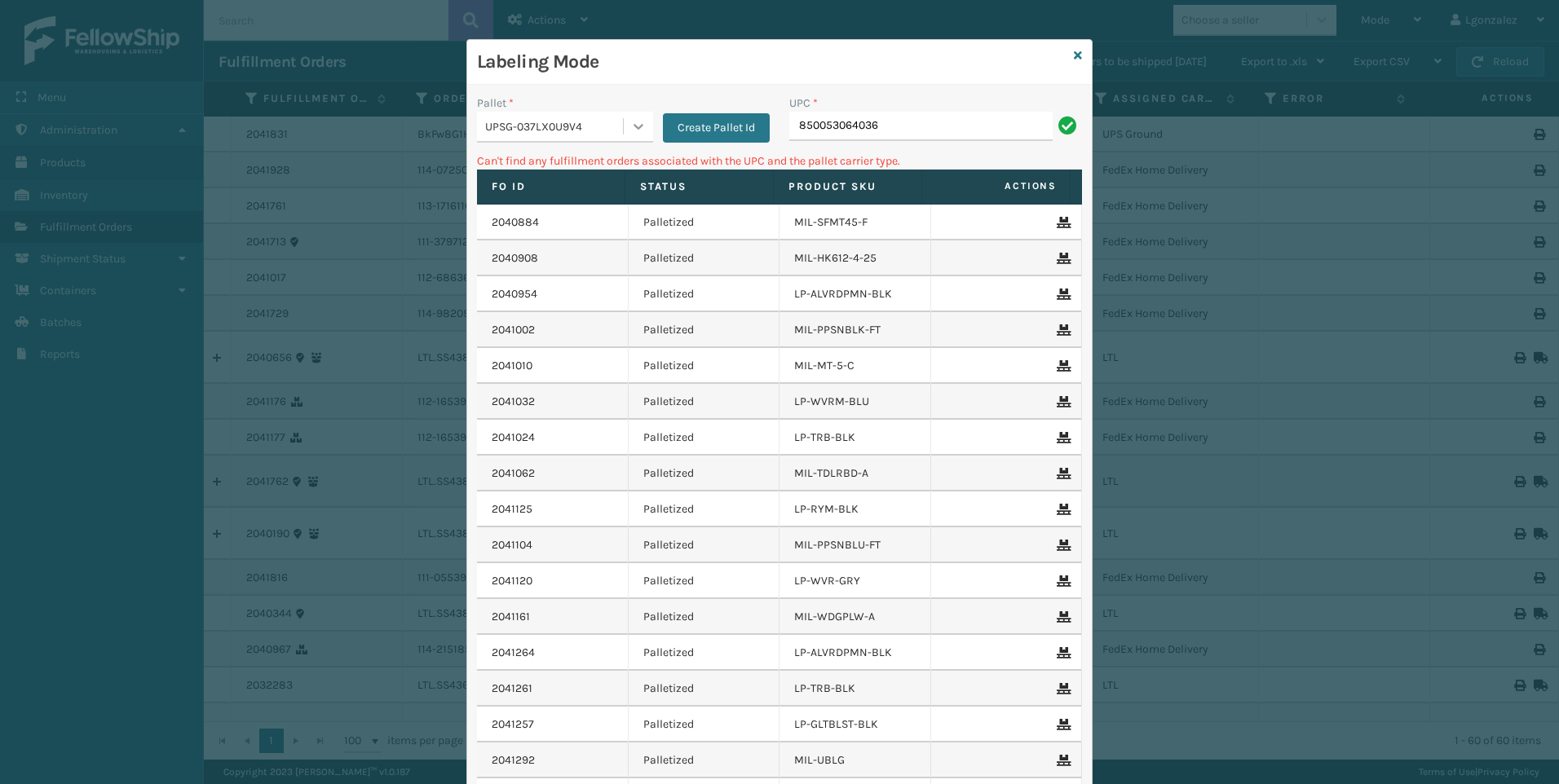
click at [634, 127] on icon at bounding box center [639, 127] width 10 height 6
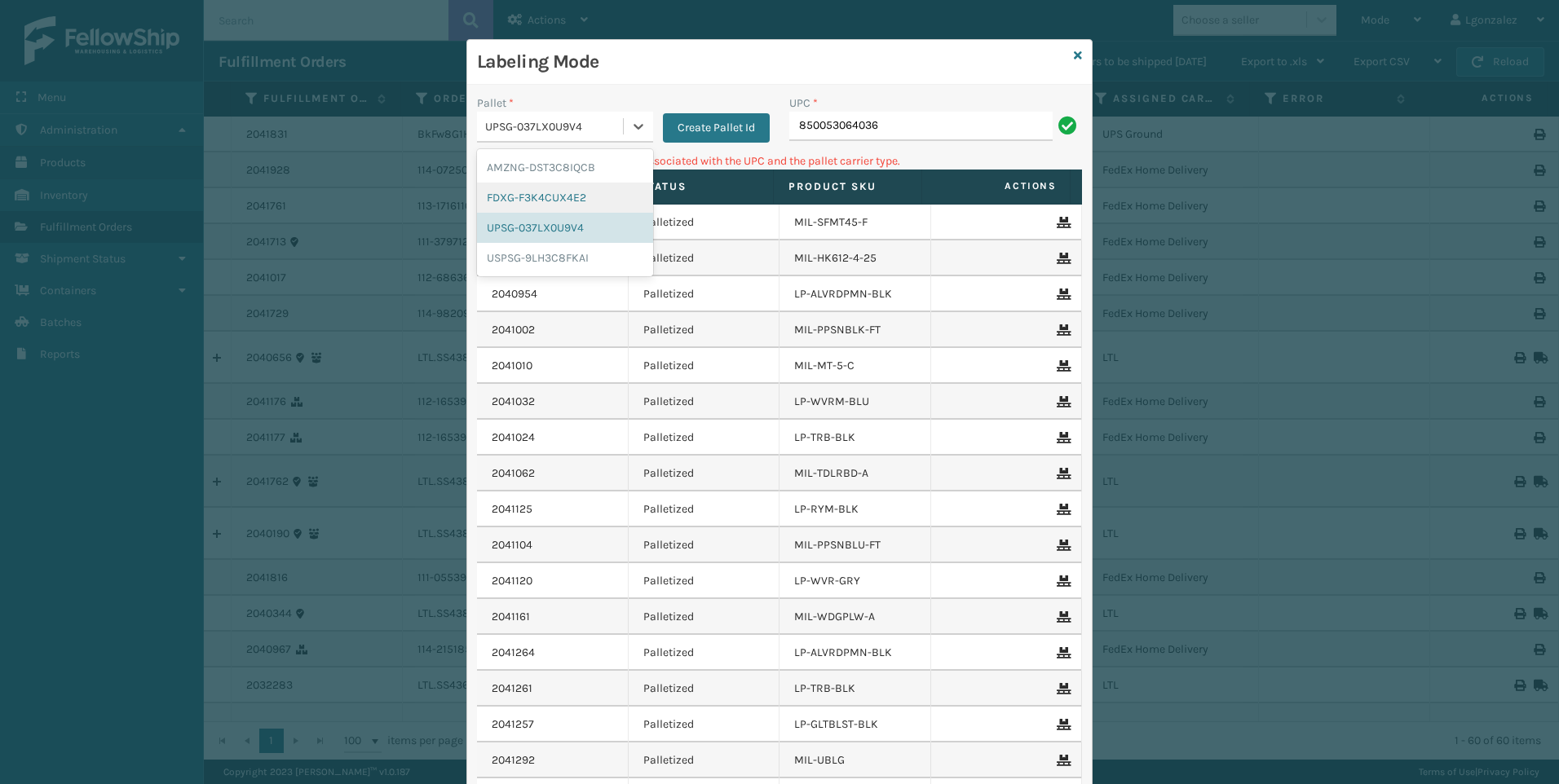
click at [547, 193] on div "FDXG-F3K4CUX4E2" at bounding box center [565, 198] width 176 height 30
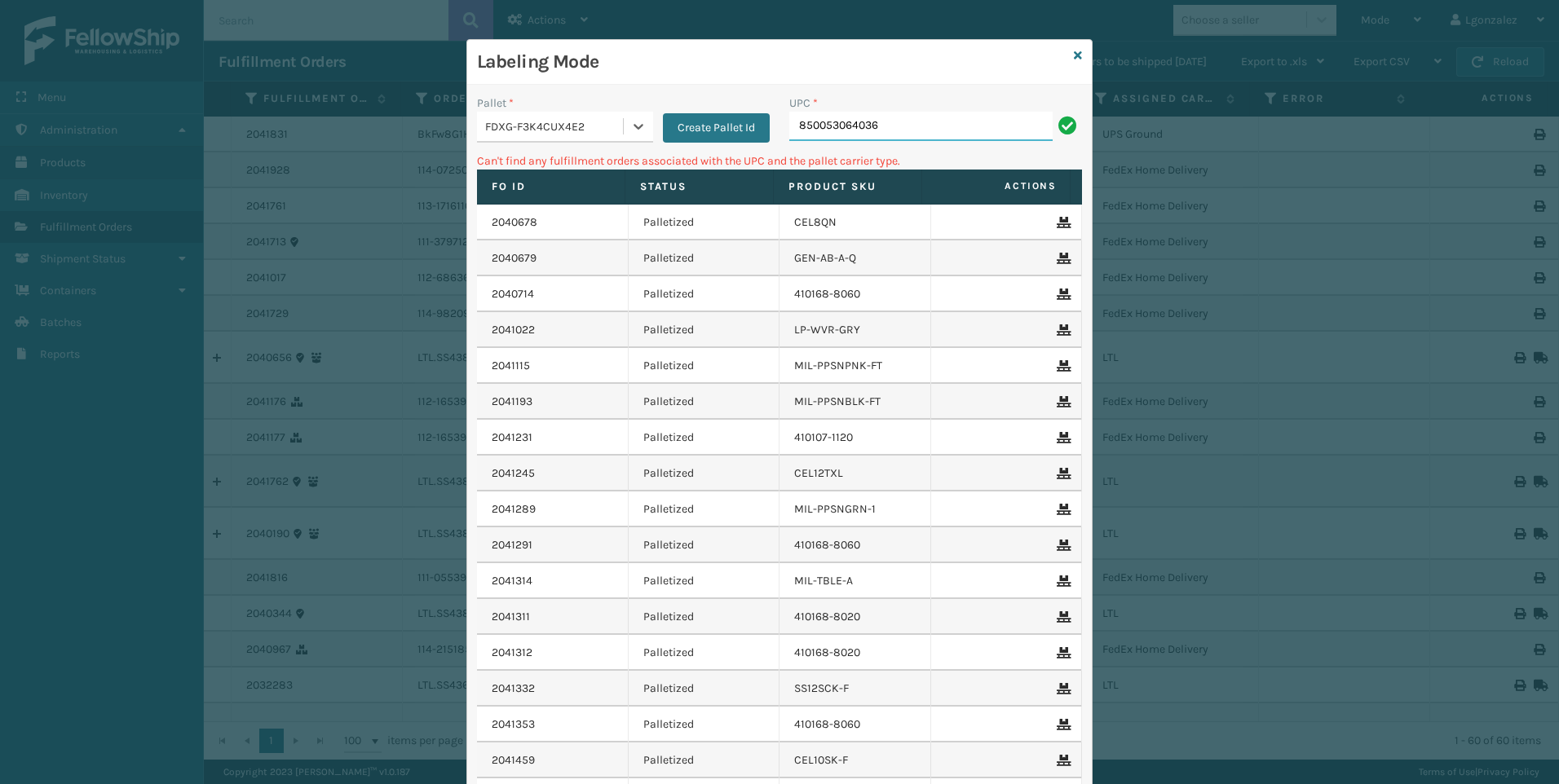
click at [899, 125] on input "850053064036" at bounding box center [920, 126] width 263 height 29
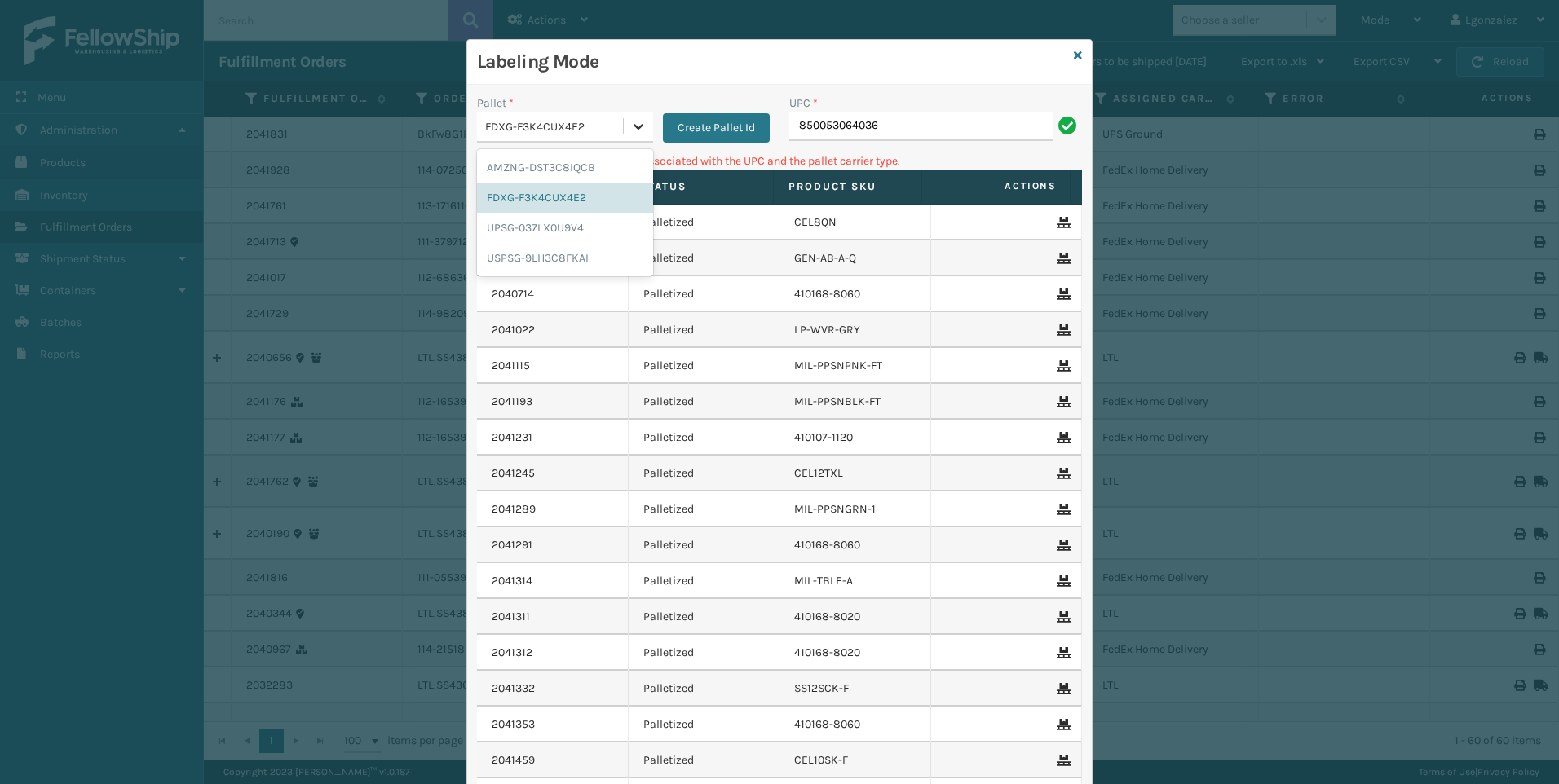
click at [631, 134] on icon at bounding box center [639, 126] width 16 height 16
click at [568, 179] on div "AMZNG-DST3C8IQCB" at bounding box center [565, 168] width 176 height 30
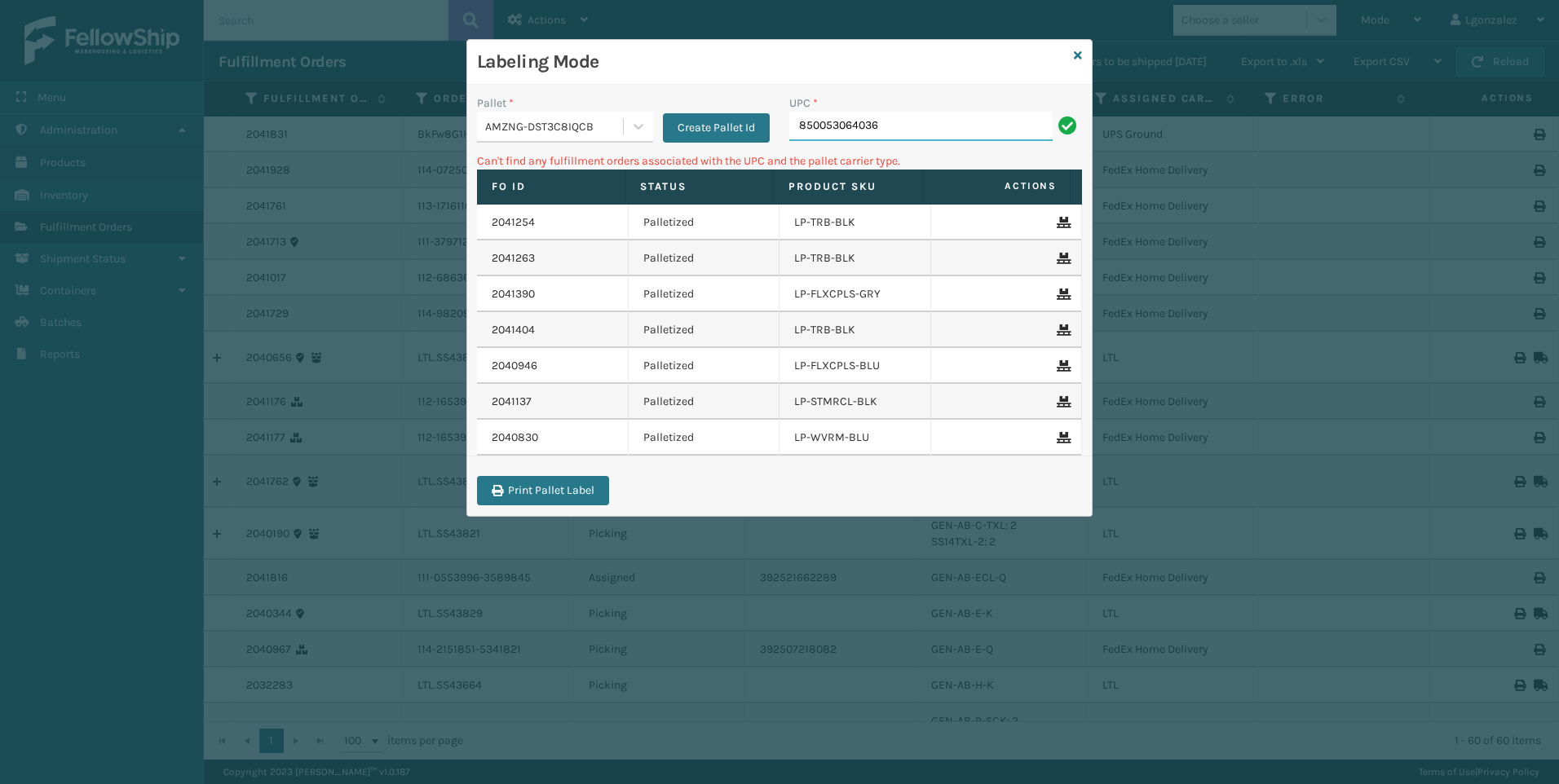
click at [946, 131] on input "850053064036" at bounding box center [920, 126] width 263 height 29
click at [631, 116] on div at bounding box center [638, 126] width 29 height 29
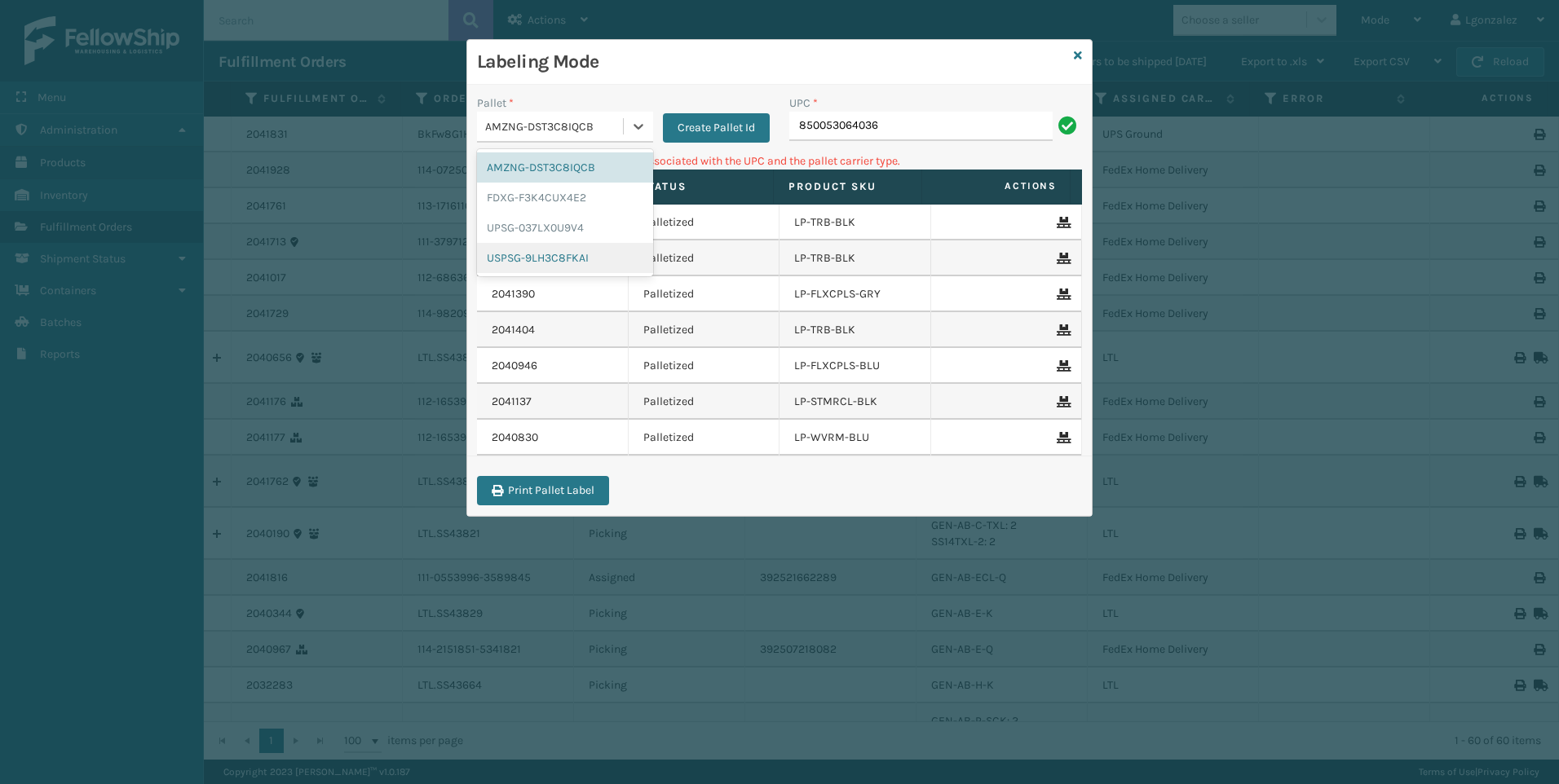
click at [520, 257] on div "USPSG-9LH3C8FKAI" at bounding box center [565, 258] width 176 height 30
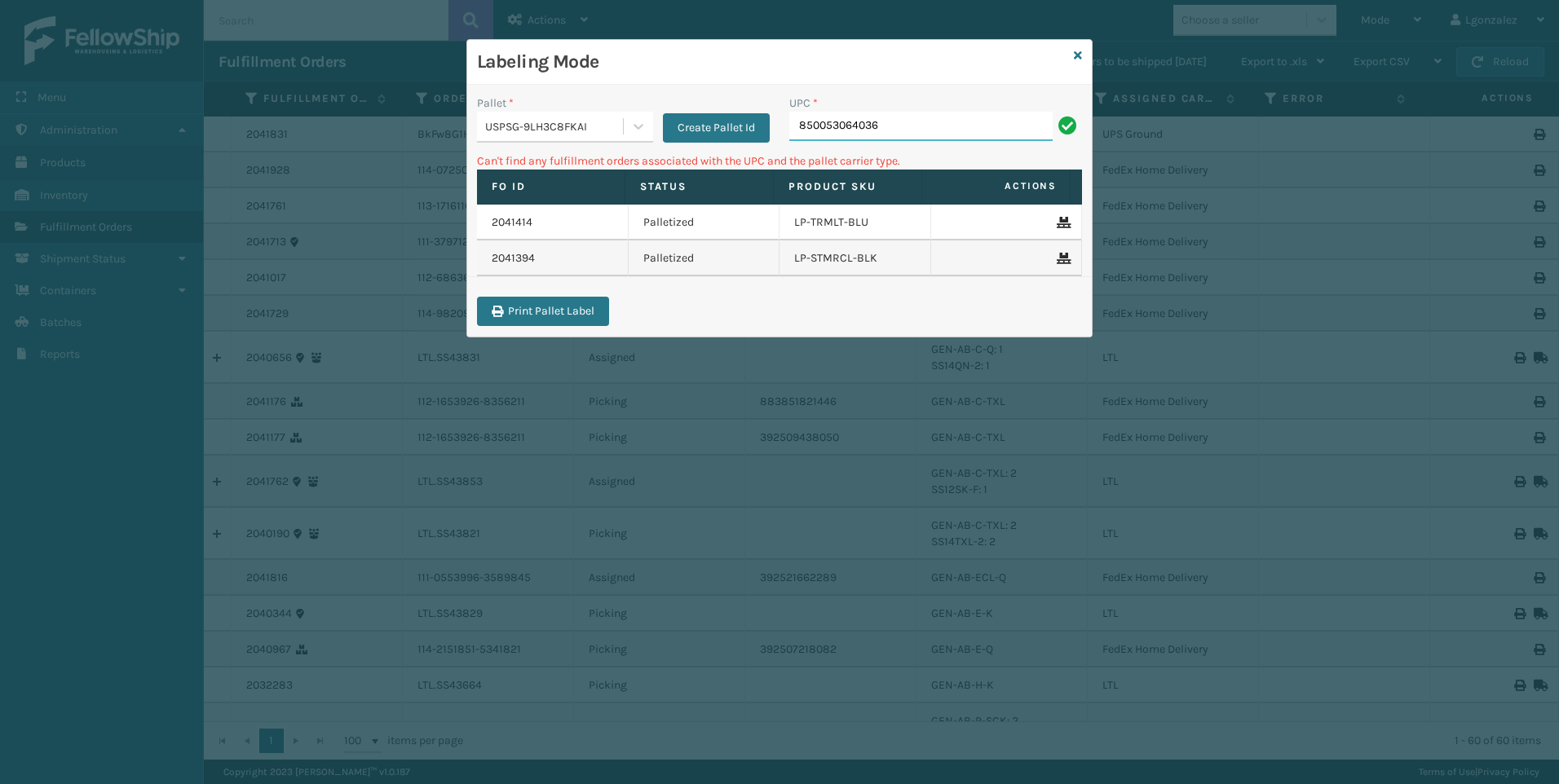
click at [903, 125] on input "850053064036" at bounding box center [920, 126] width 263 height 29
click at [1074, 48] on link at bounding box center [1077, 55] width 8 height 17
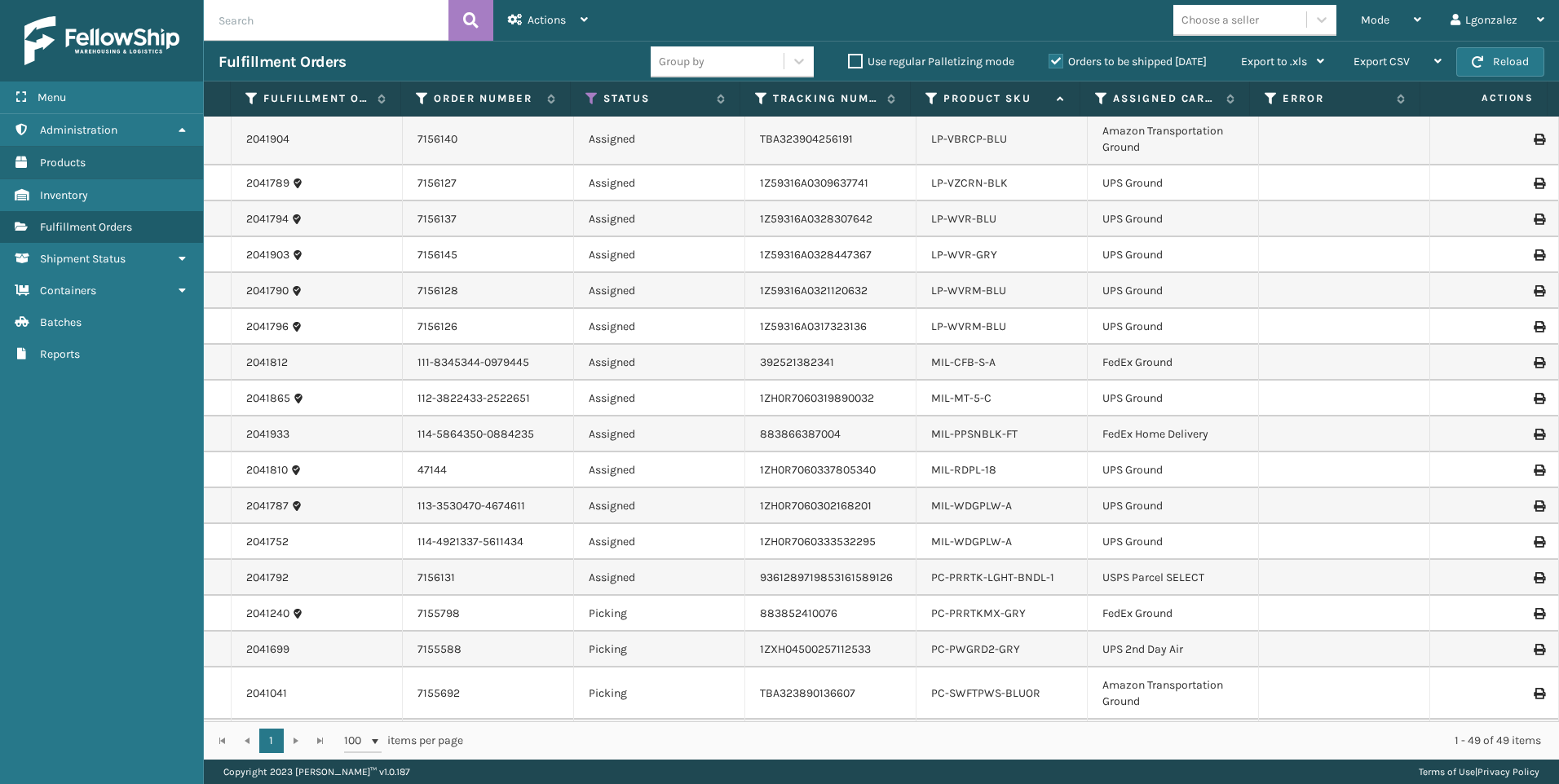
scroll to position [1222, 0]
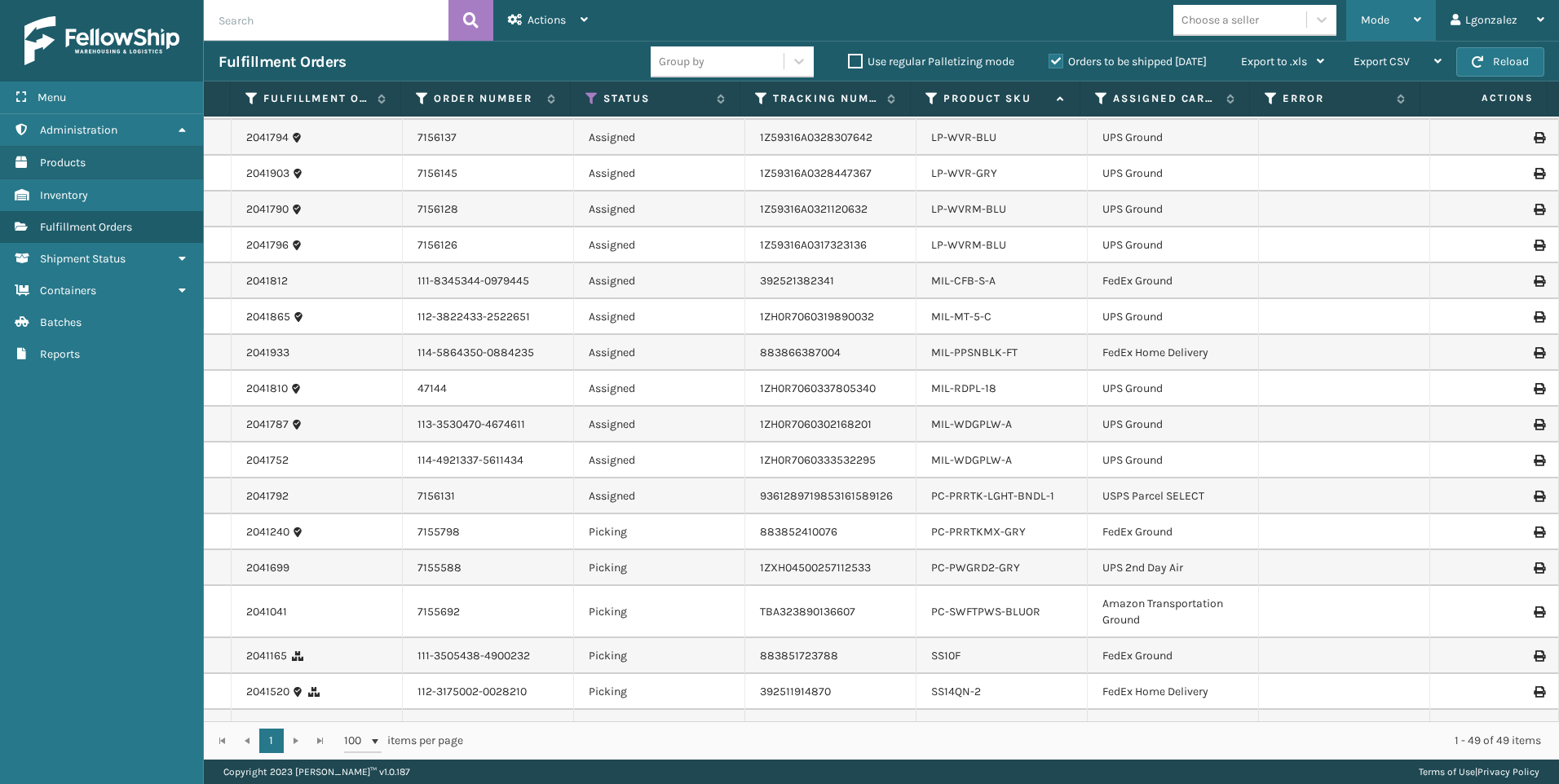
click at [1415, 9] on div "Mode" at bounding box center [1390, 20] width 60 height 41
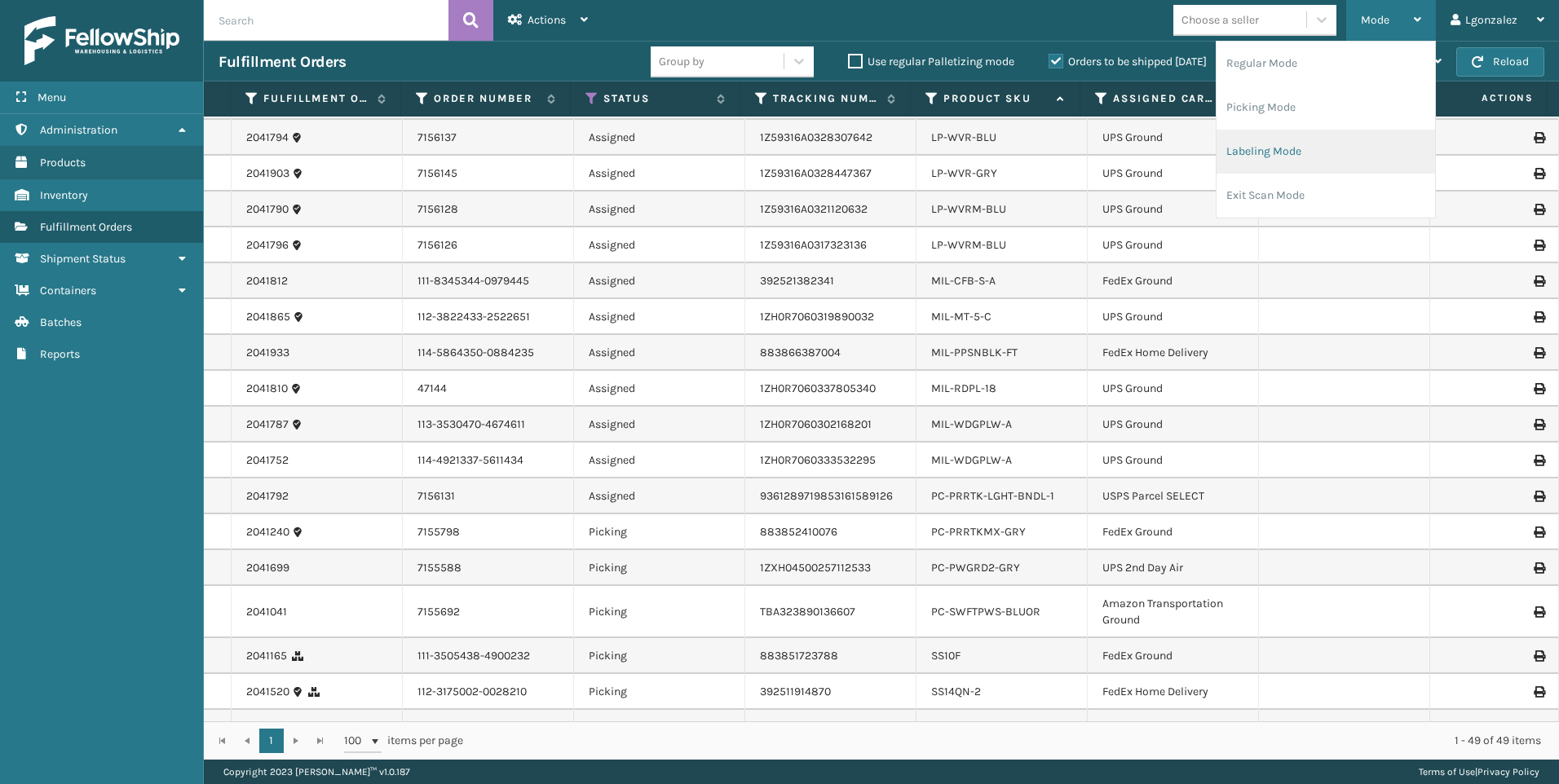
click at [1259, 141] on li "Labeling Mode" at bounding box center [1325, 152] width 219 height 44
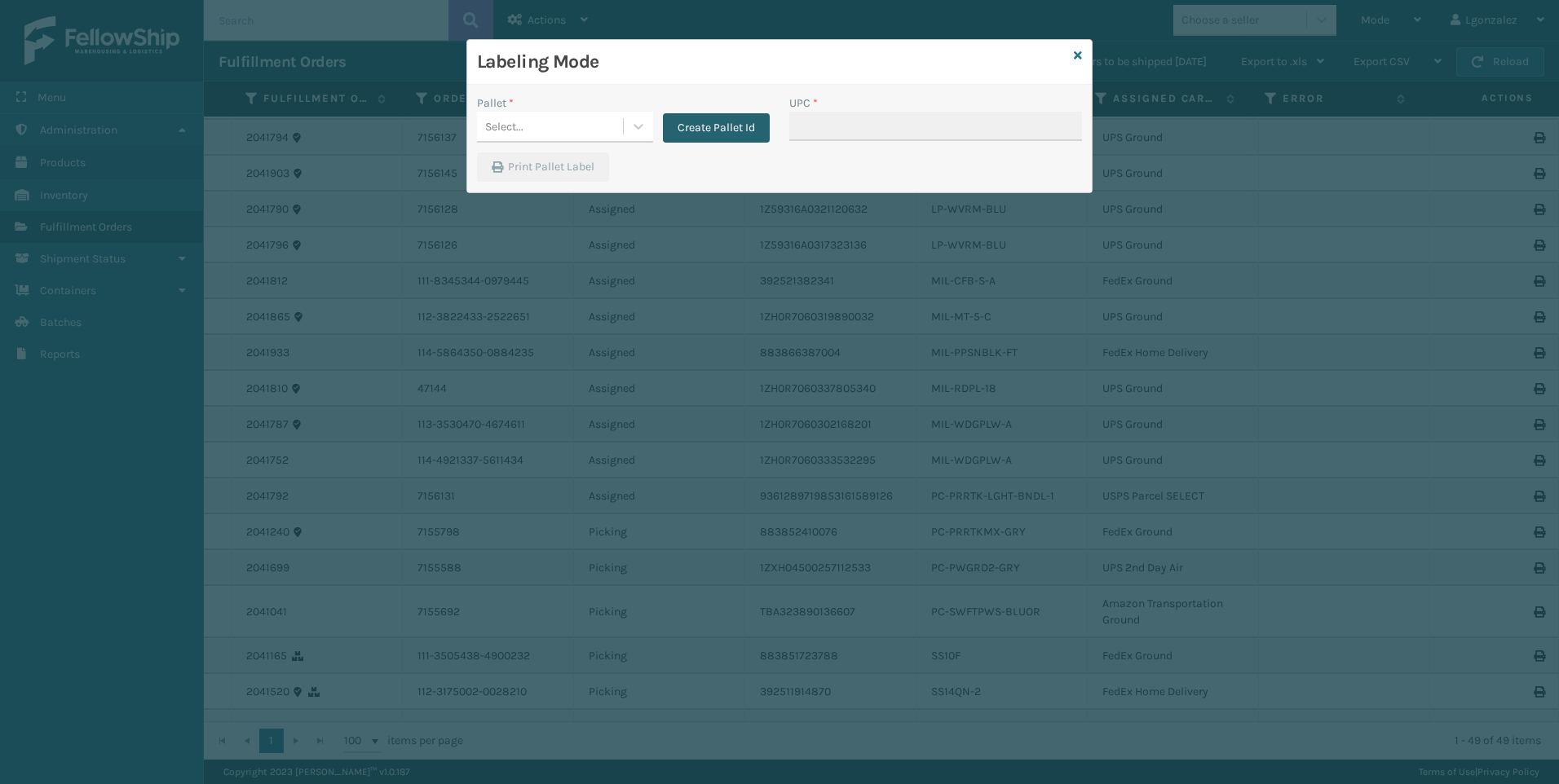
click at [745, 127] on button "Create Pallet Id" at bounding box center [716, 127] width 107 height 29
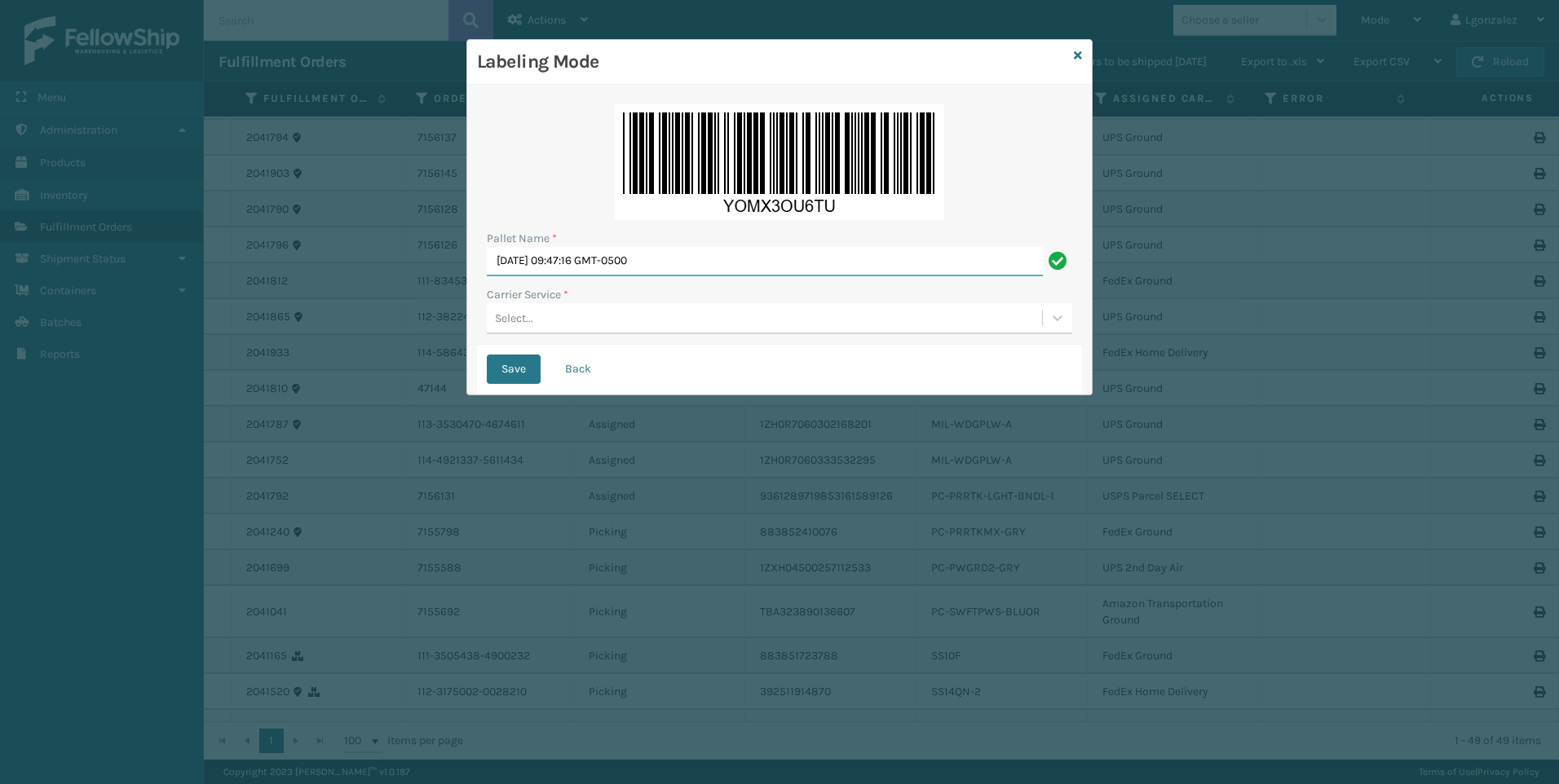
click at [595, 267] on input "[DATE] 09:47:16 GMT-0500" at bounding box center [765, 261] width 556 height 29
type input "Trinity"
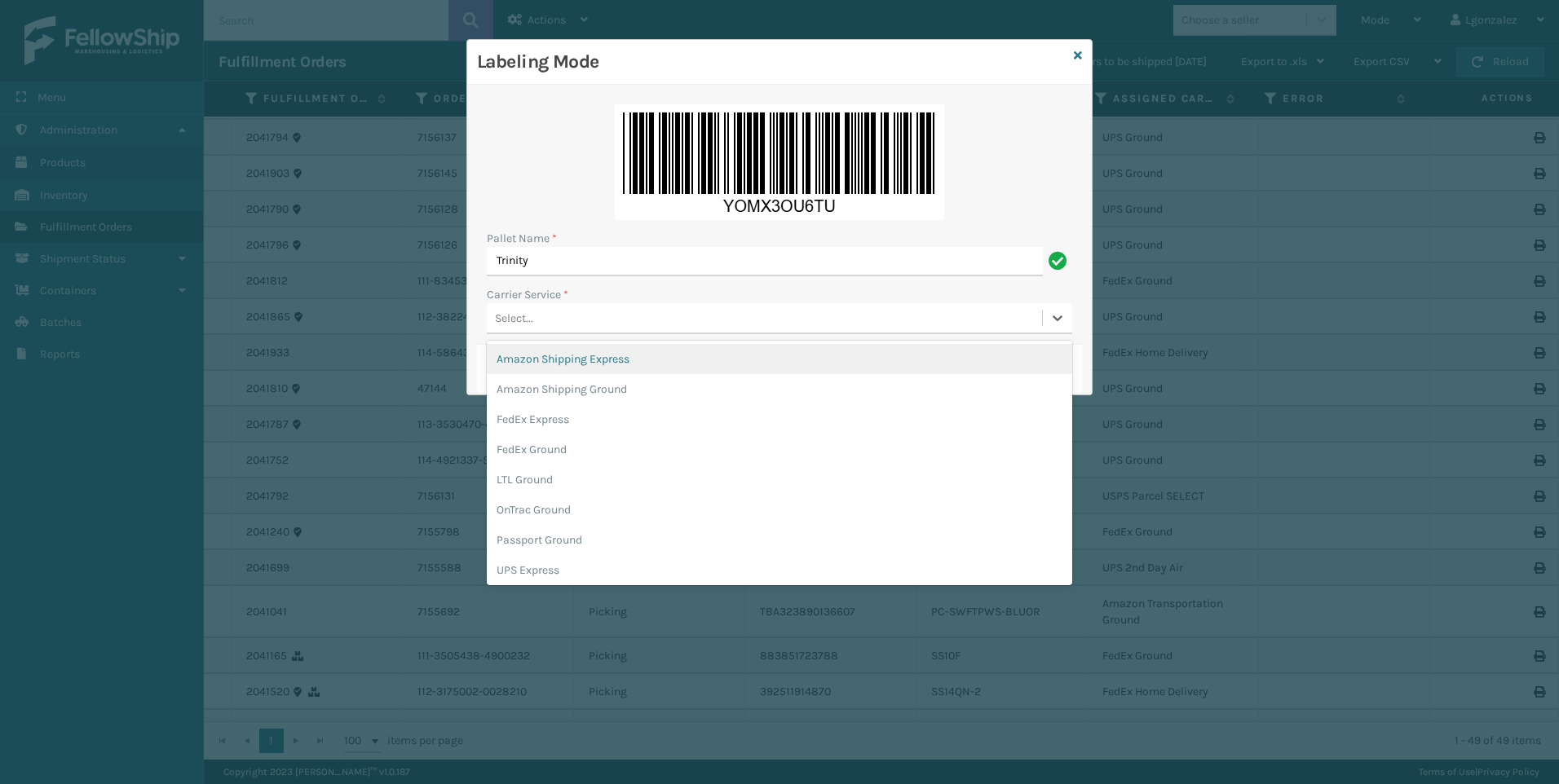
click at [574, 320] on div "Select..." at bounding box center [765, 318] width 556 height 27
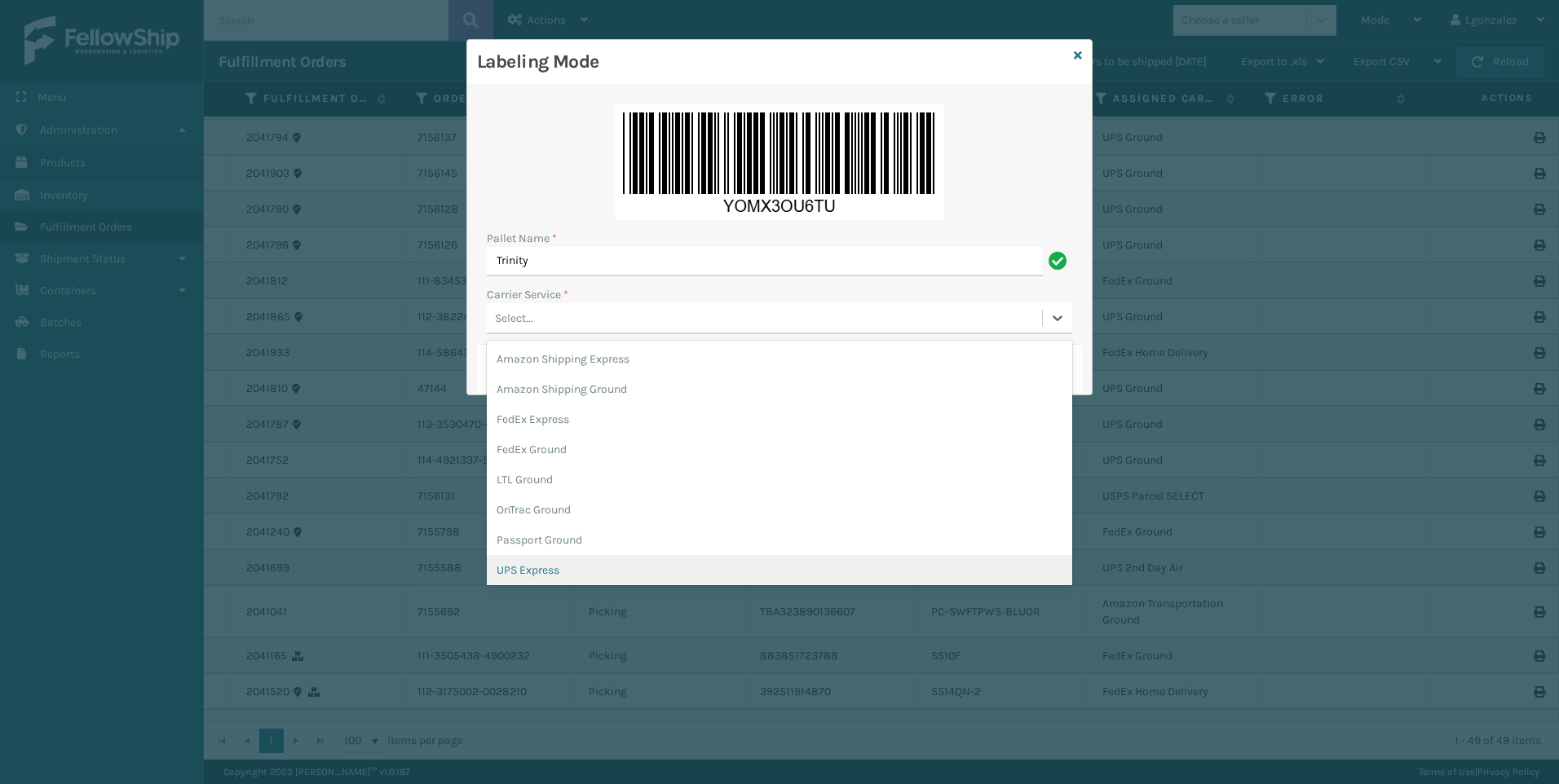
click at [546, 568] on div "UPS Express" at bounding box center [780, 570] width 586 height 30
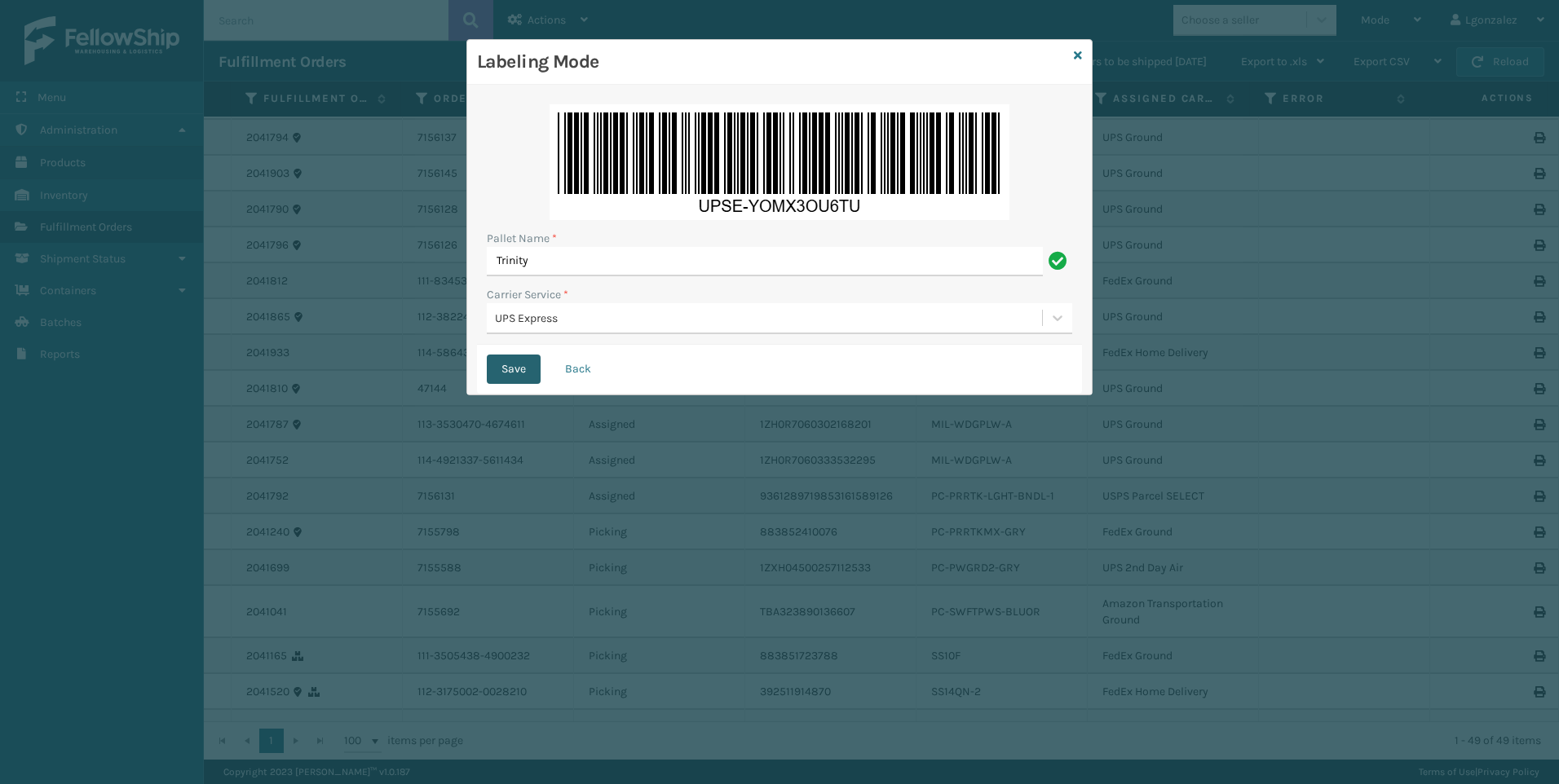
click at [518, 370] on button "Save" at bounding box center [514, 369] width 54 height 29
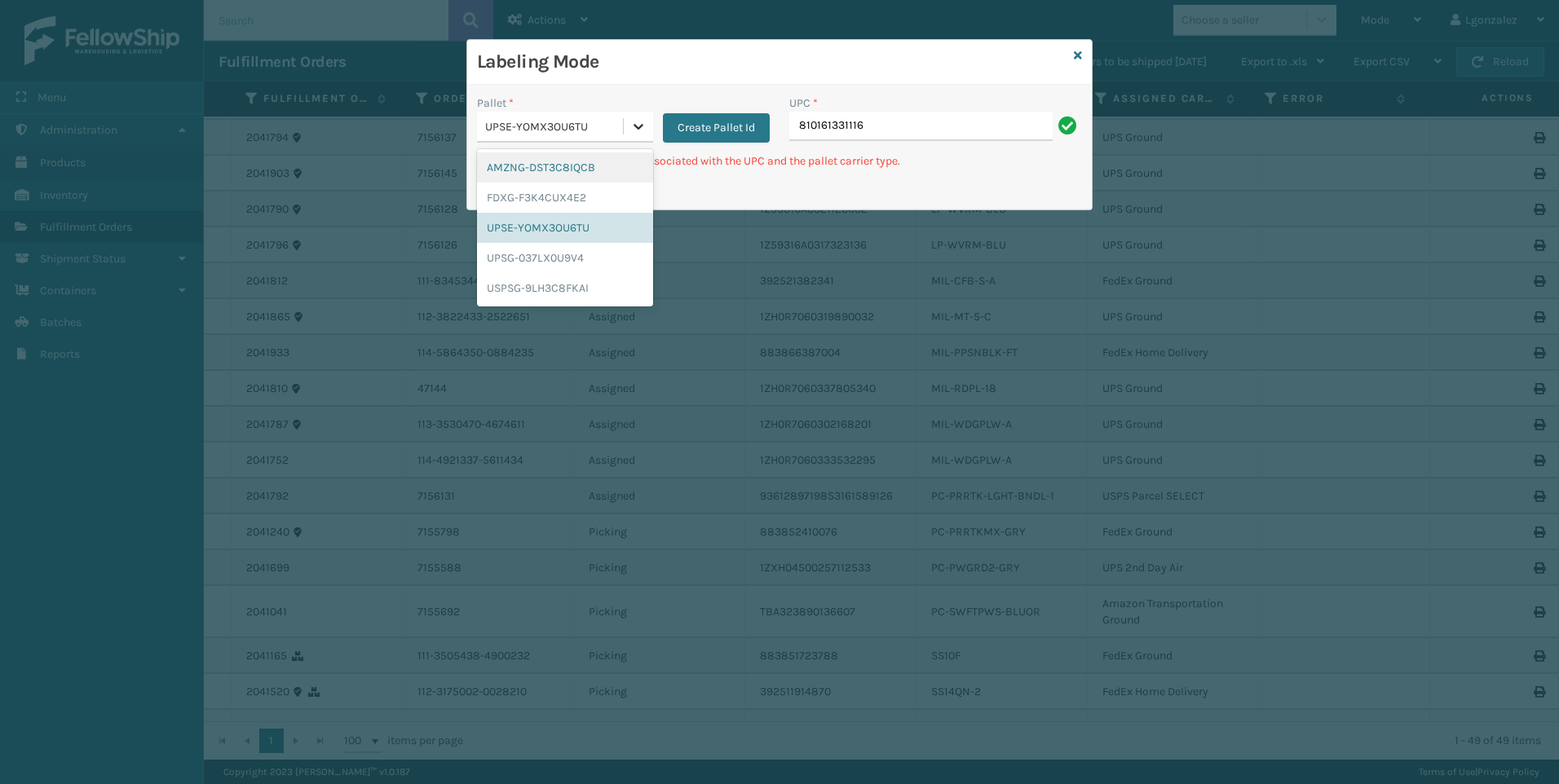
click at [643, 117] on div at bounding box center [638, 126] width 29 height 29
click at [517, 259] on div "UPSG-037LX0U9V4" at bounding box center [565, 258] width 176 height 30
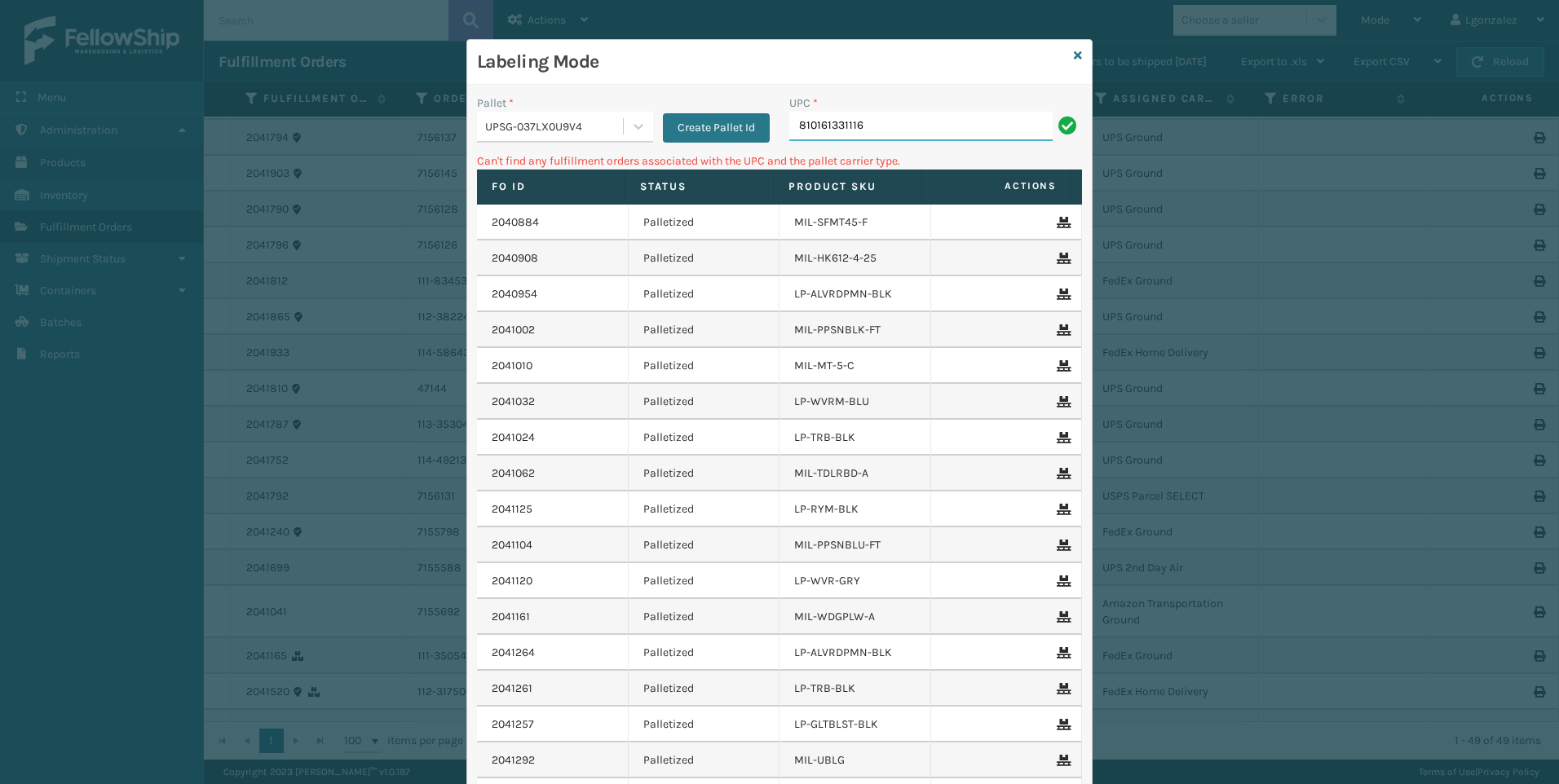
click at [948, 124] on input "810161331116" at bounding box center [920, 126] width 263 height 29
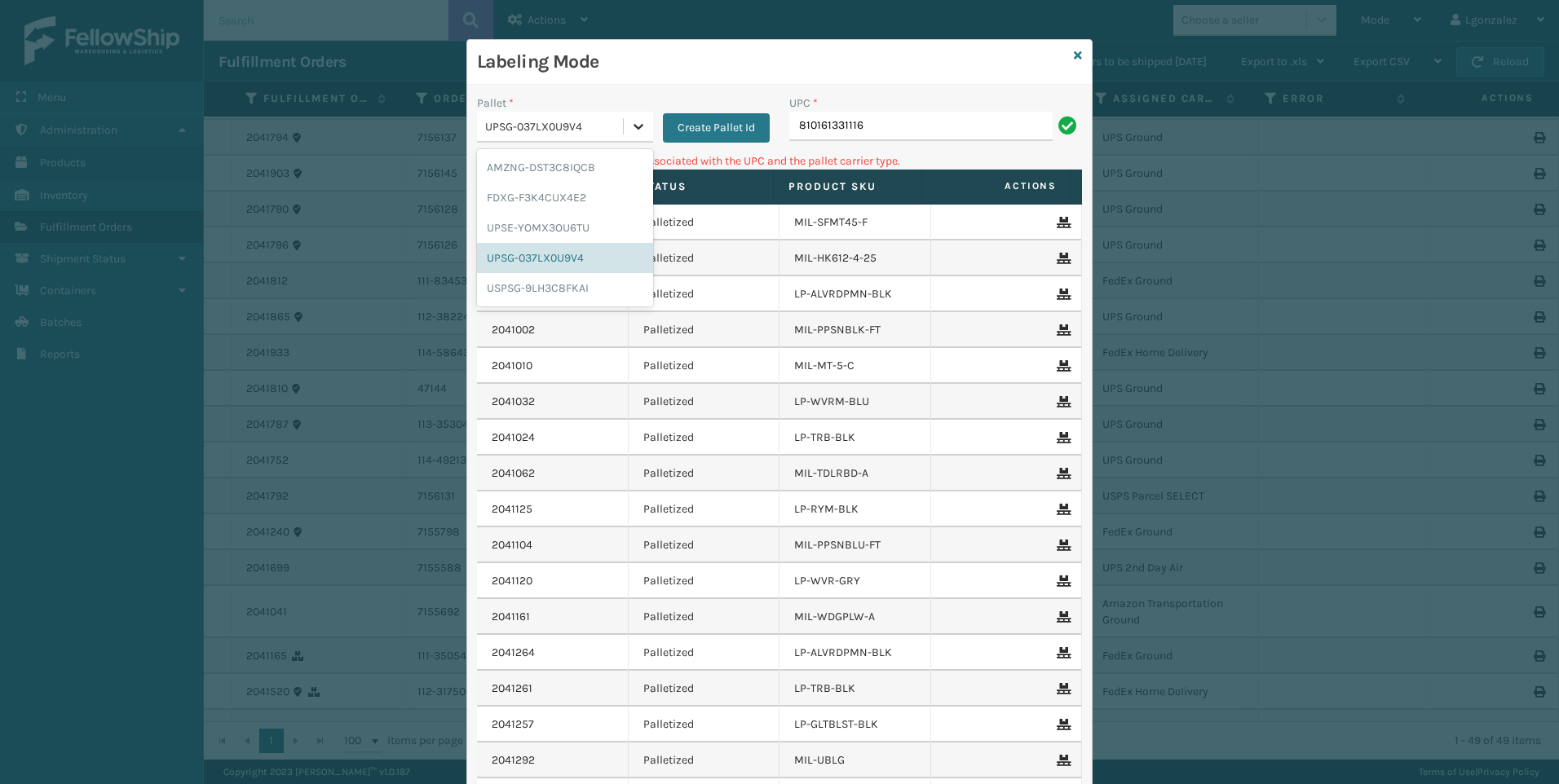
click at [631, 126] on icon at bounding box center [639, 126] width 16 height 16
click at [603, 165] on div "AMZNG-DST3C8IQCB" at bounding box center [565, 168] width 176 height 30
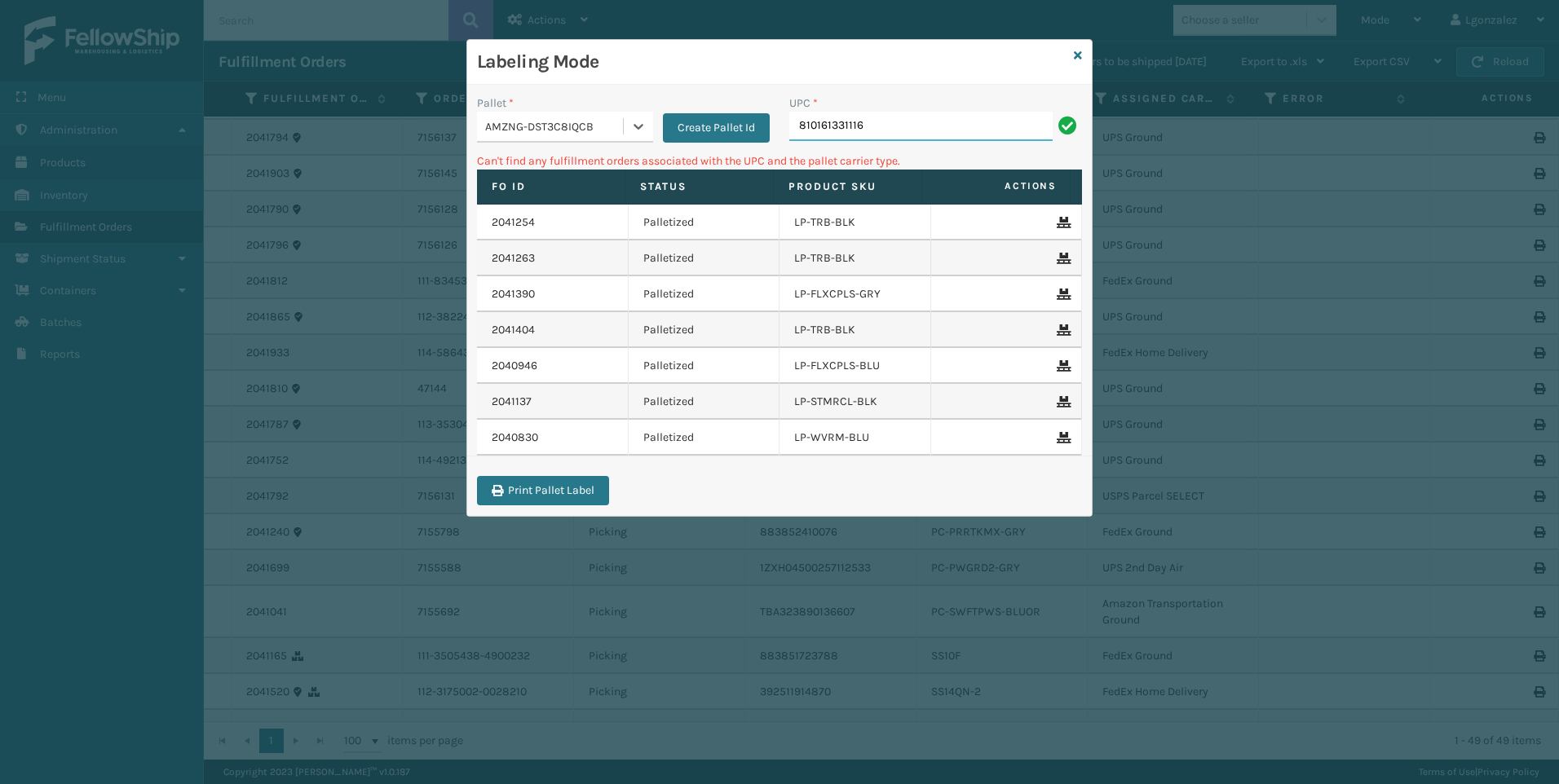
click at [929, 126] on input "810161331116" at bounding box center [920, 126] width 263 height 29
click at [1078, 50] on icon at bounding box center [1077, 55] width 8 height 11
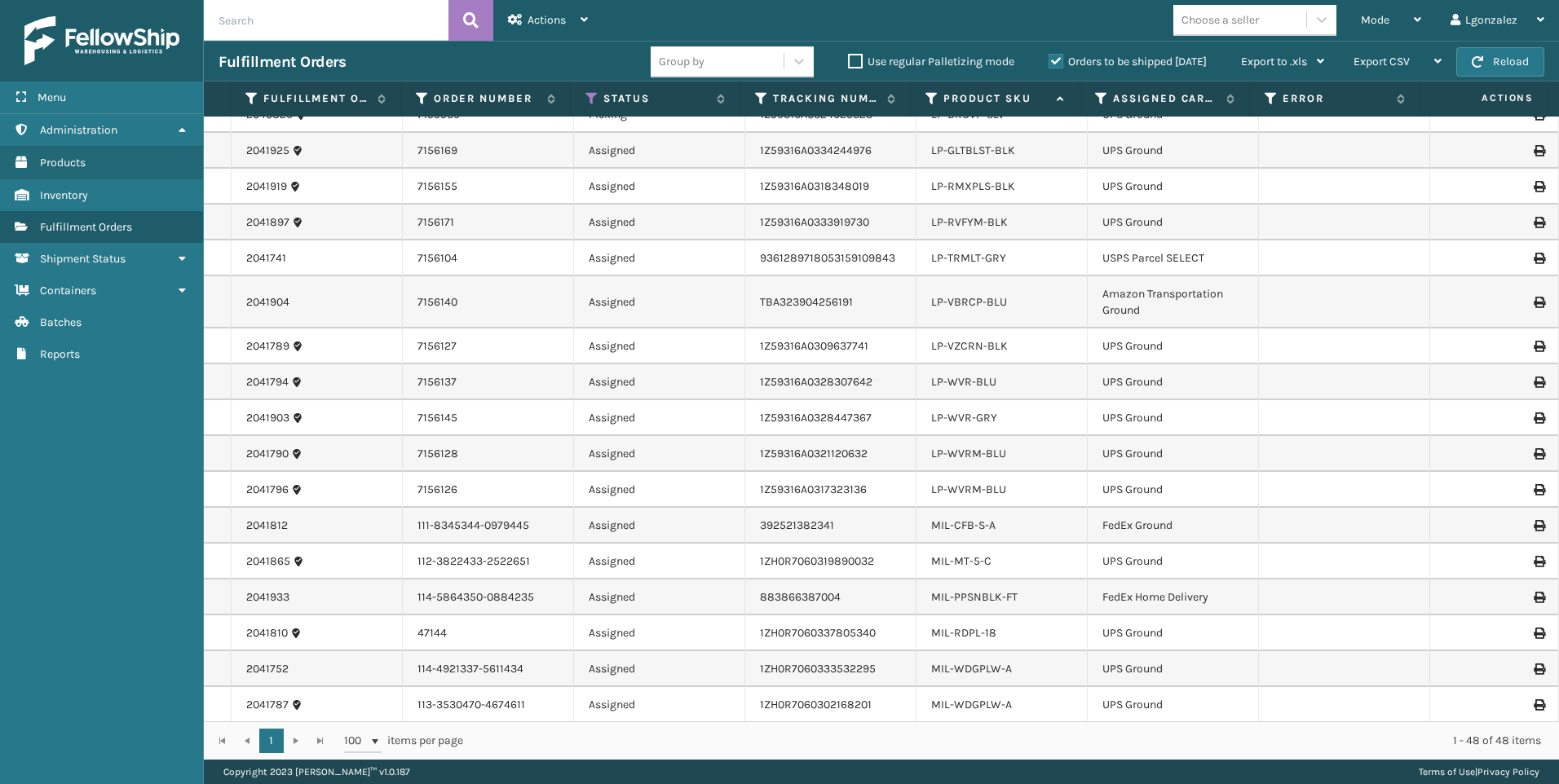
scroll to position [896, 0]
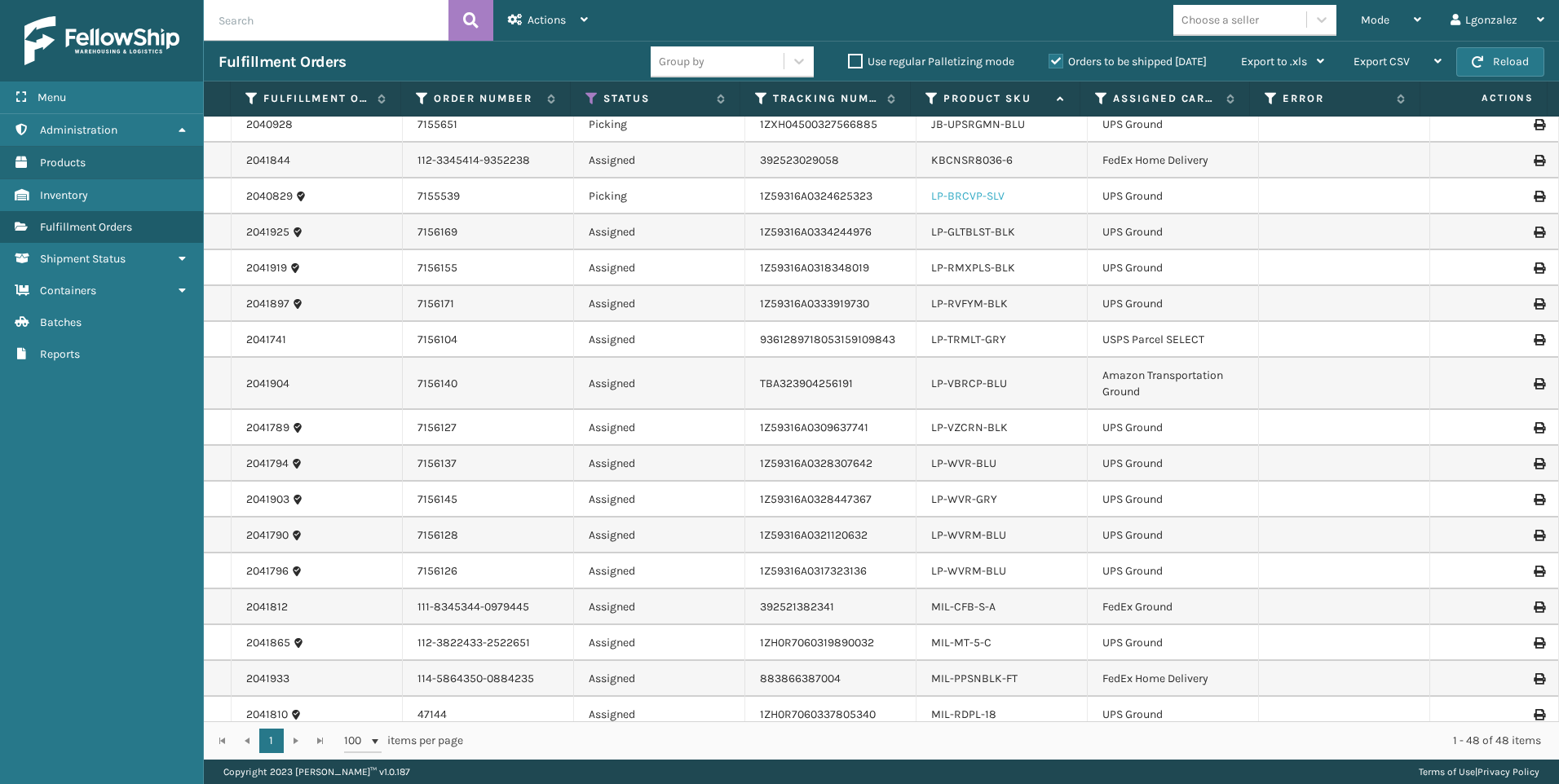
click at [980, 198] on link "LP-BRCVP-SLV" at bounding box center [967, 196] width 73 height 14
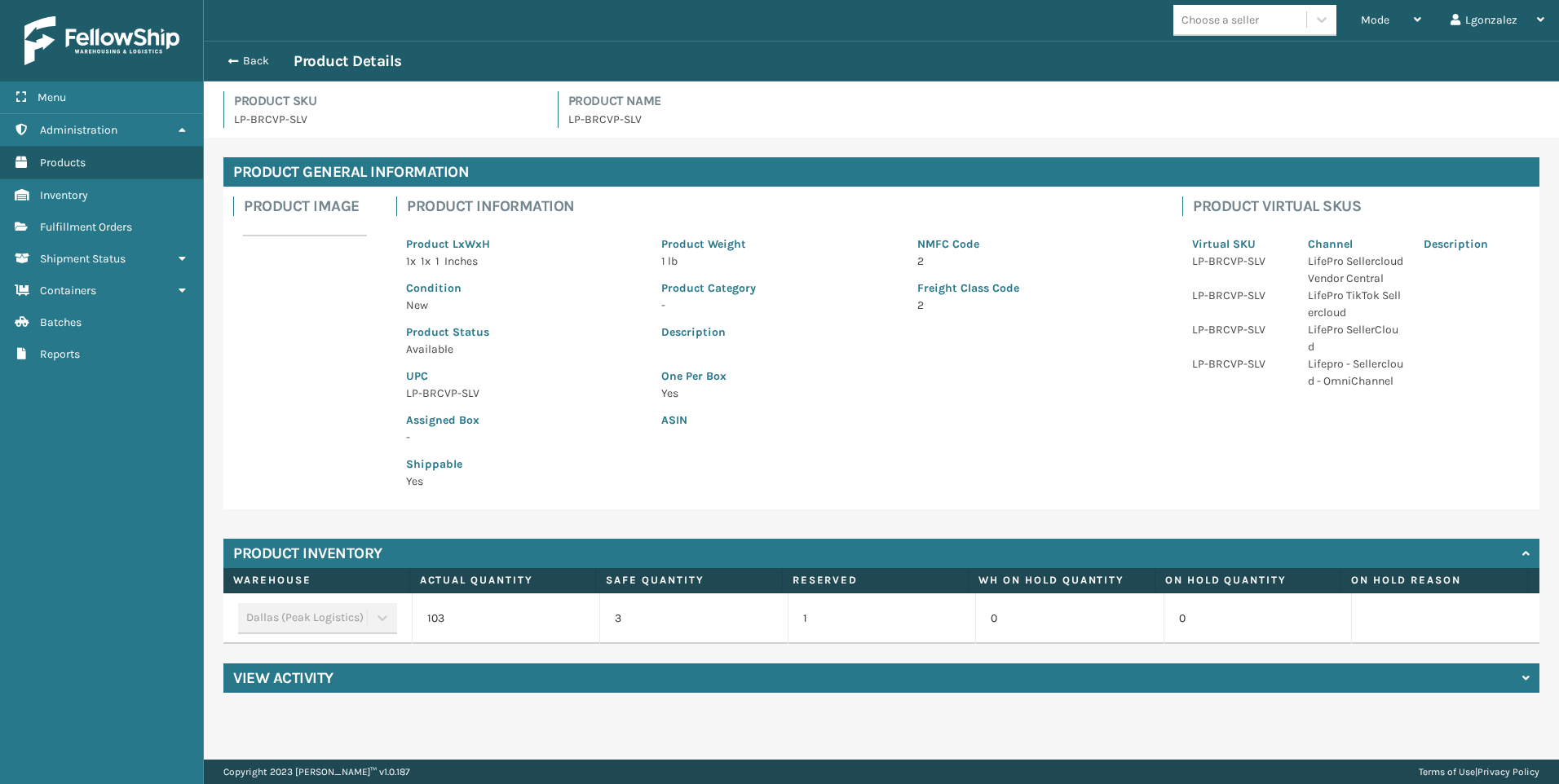
click at [467, 392] on p "LP-BRCVP-SLV" at bounding box center [524, 392] width 236 height 17
click at [126, 231] on span "Fulfillment Orders" at bounding box center [86, 227] width 92 height 14
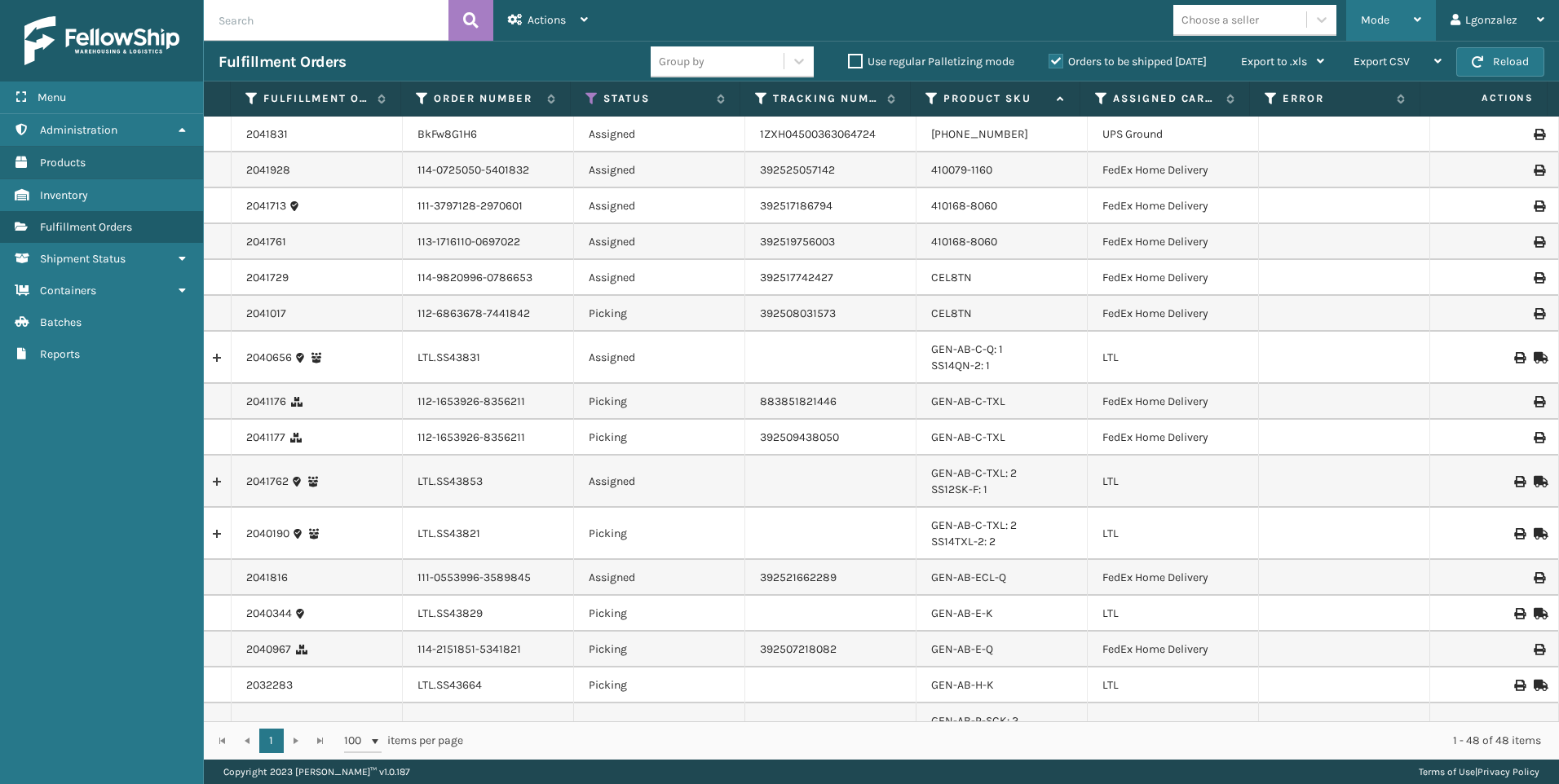
click at [1400, 23] on div "Mode" at bounding box center [1390, 20] width 60 height 41
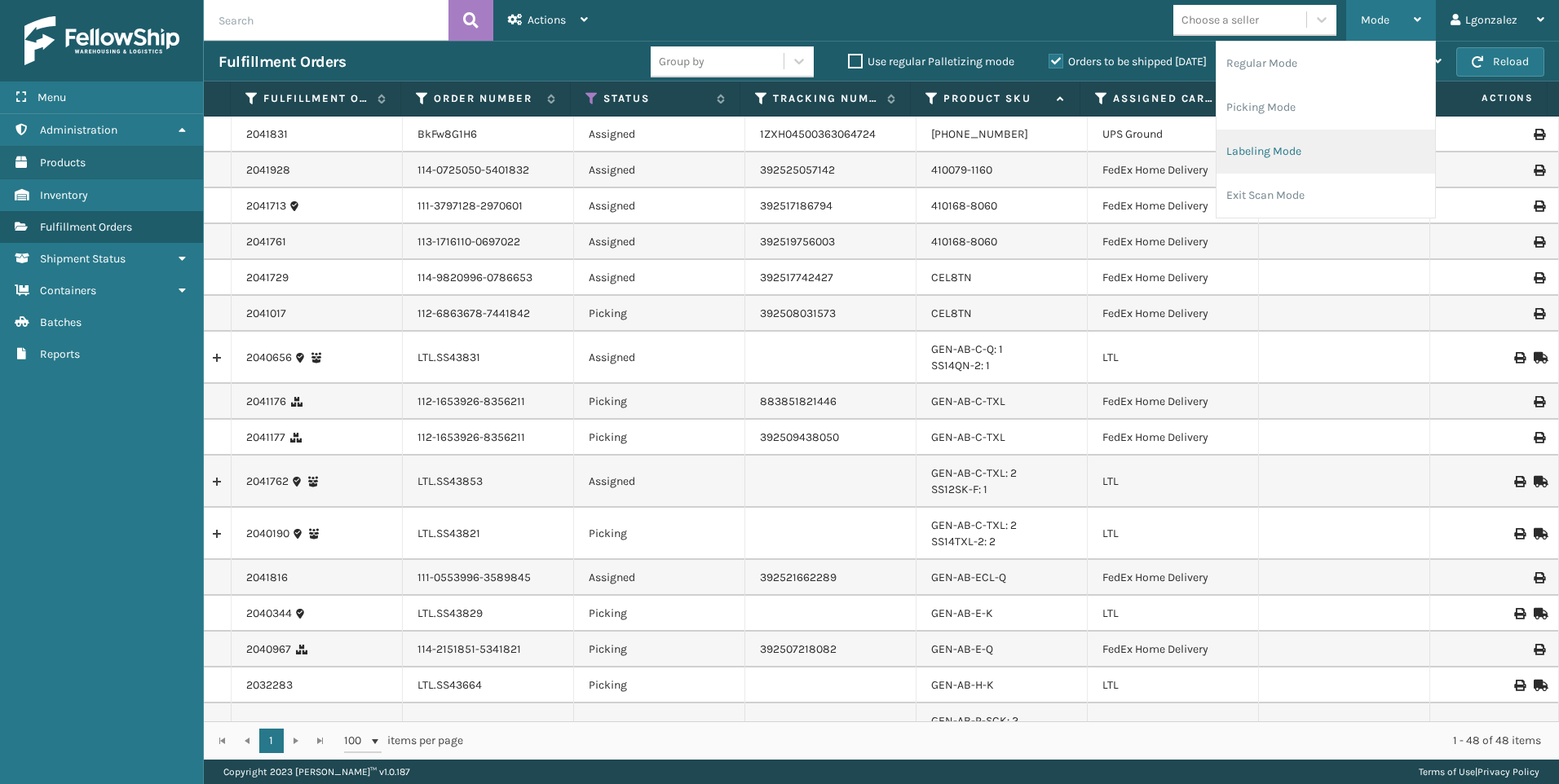
click at [1290, 155] on li "Labeling Mode" at bounding box center [1325, 152] width 219 height 44
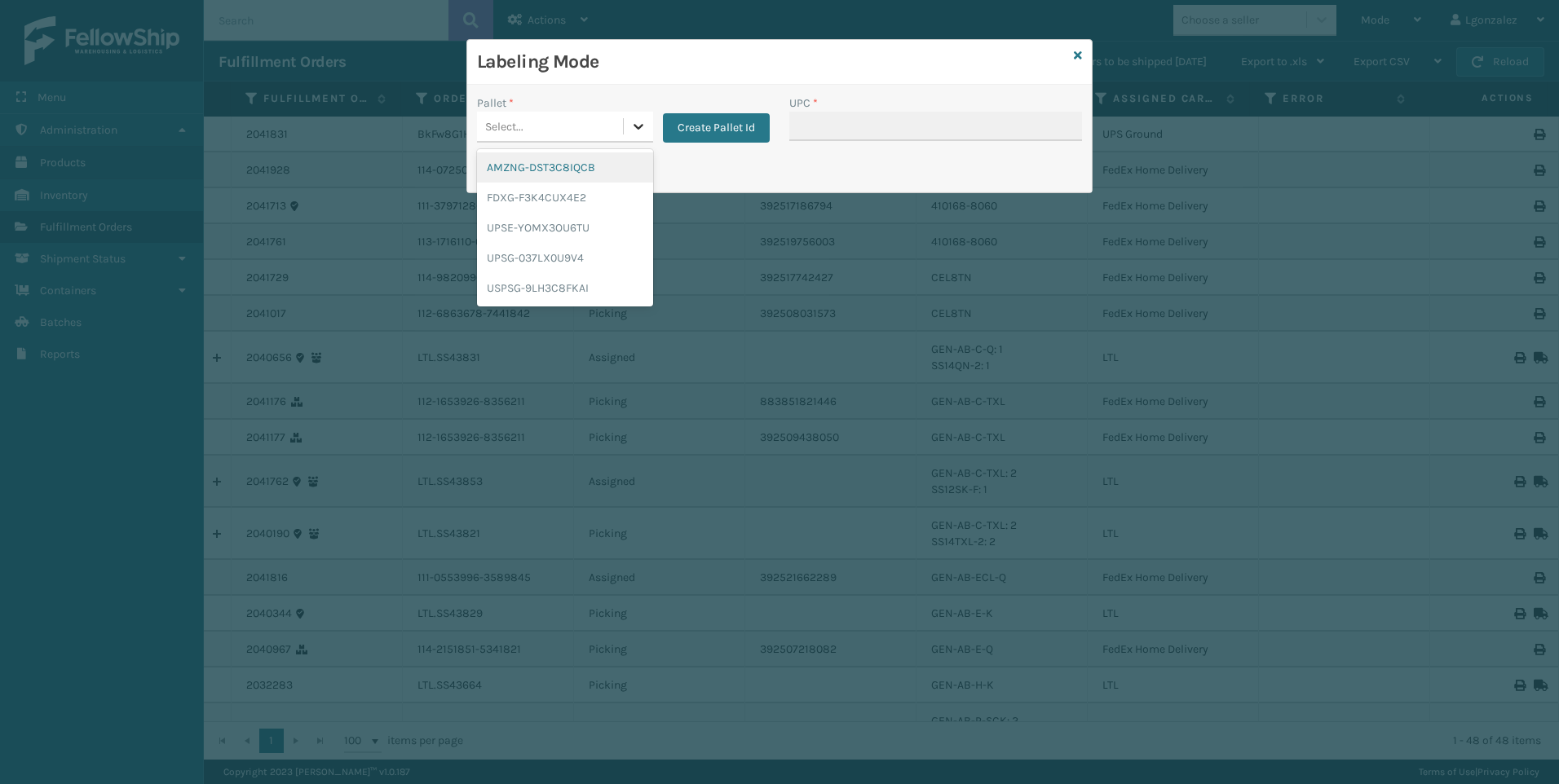
click at [638, 126] on icon at bounding box center [639, 126] width 16 height 16
click at [589, 255] on div "UPSG-037LX0U9V4" at bounding box center [565, 258] width 176 height 30
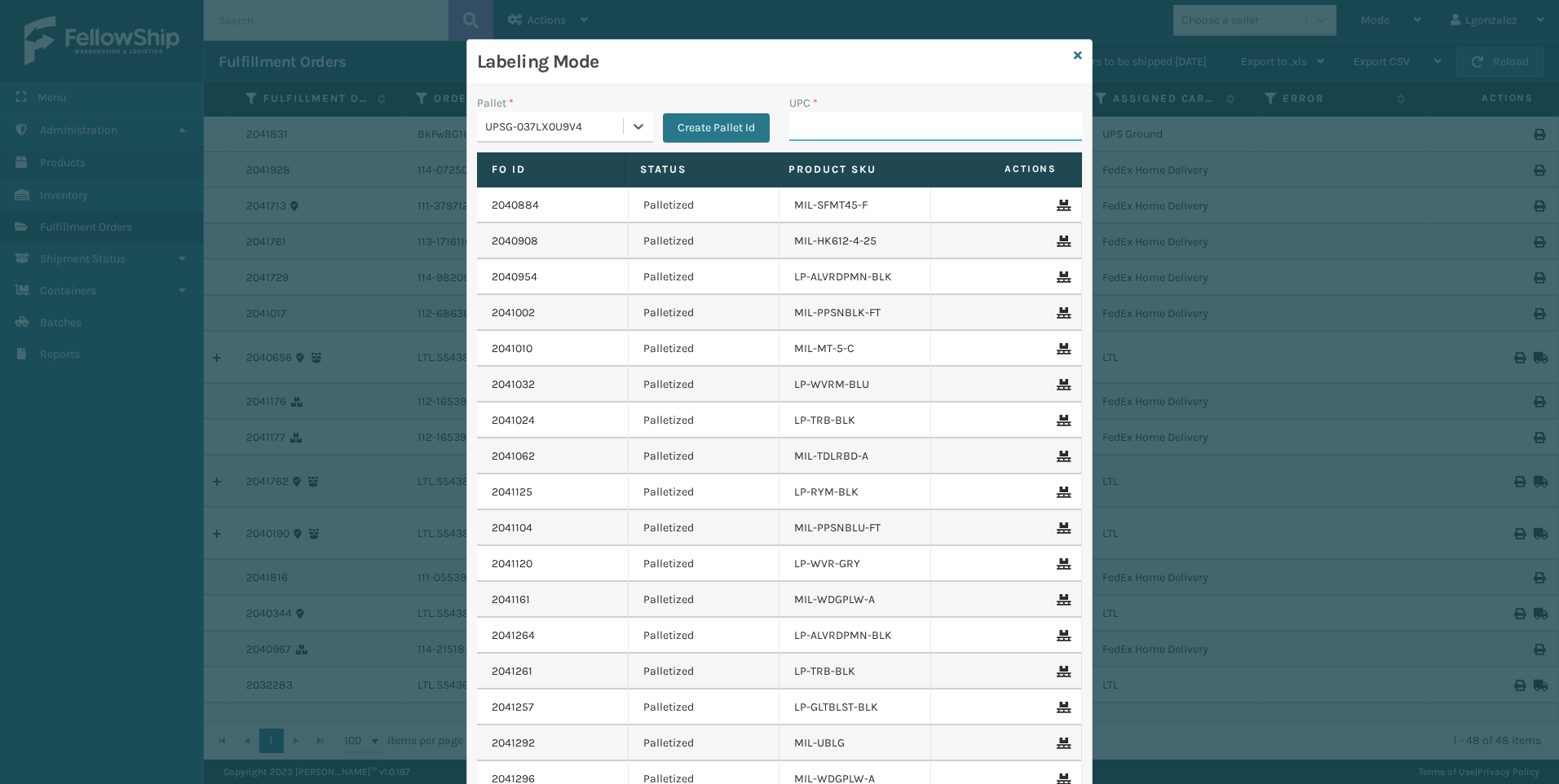
click at [800, 124] on input "UPC *" at bounding box center [935, 126] width 293 height 29
paste input "LP-BRCVP-SLV"
type input "LP-BRCVP-SLV"
click at [1073, 54] on icon at bounding box center [1077, 55] width 8 height 11
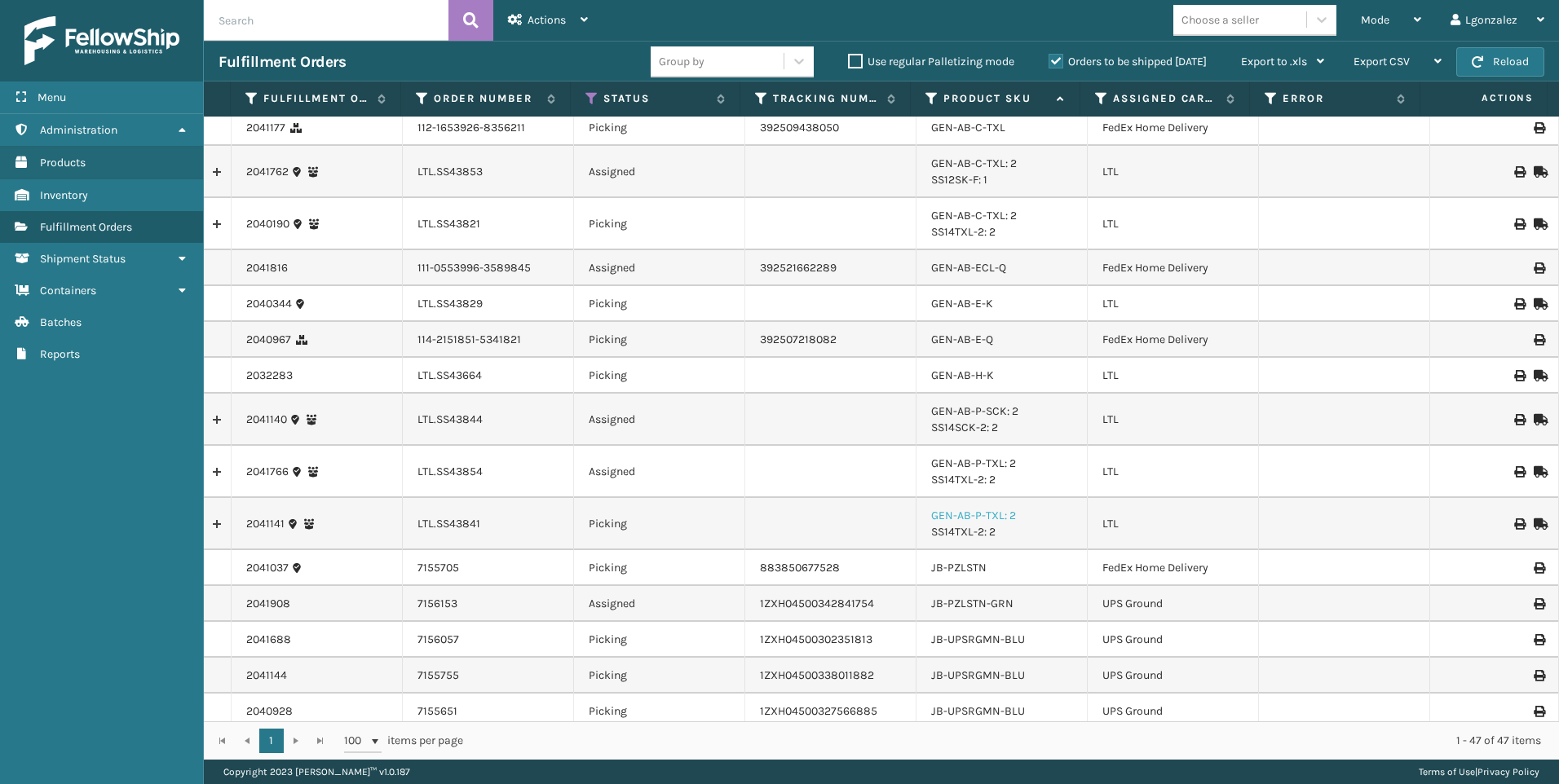
scroll to position [407, 0]
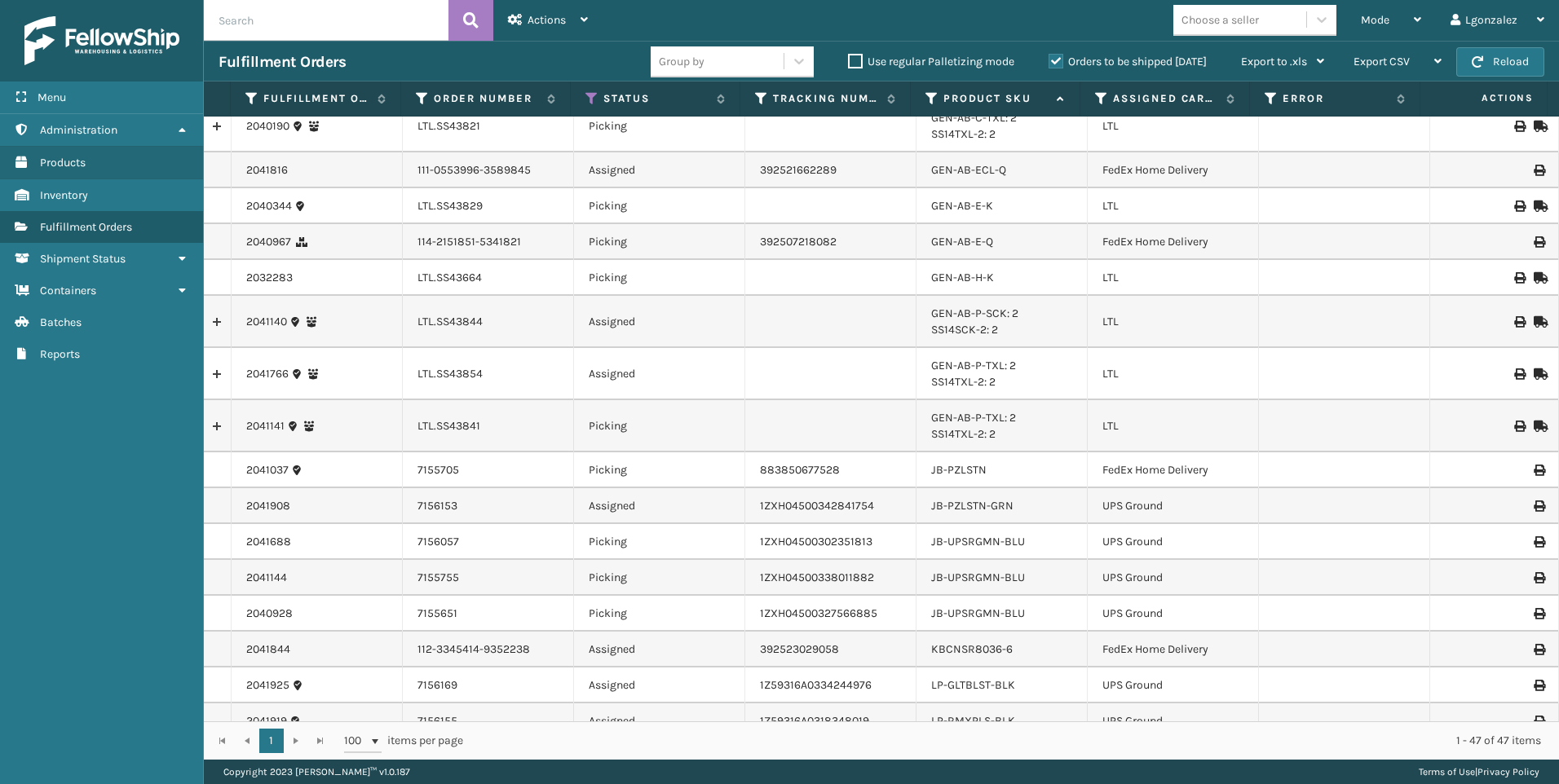
click at [617, 473] on td "Picking" at bounding box center [659, 470] width 171 height 36
click at [937, 474] on link "JB-PZLSTN" at bounding box center [958, 469] width 55 height 14
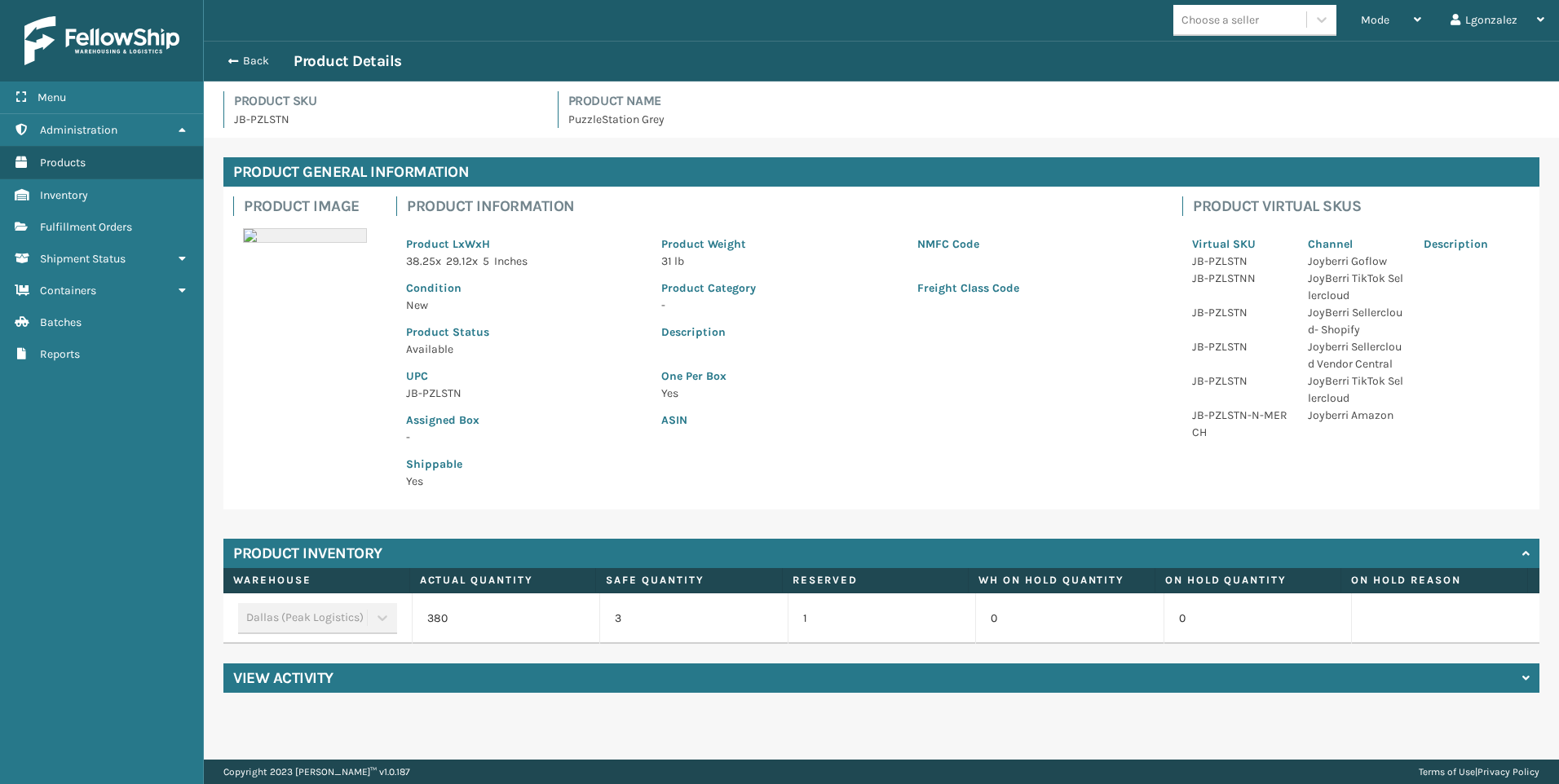
click at [449, 392] on p "JB-PZLSTN" at bounding box center [524, 392] width 236 height 17
click at [139, 228] on link "Fulfillment Orders" at bounding box center [101, 227] width 203 height 32
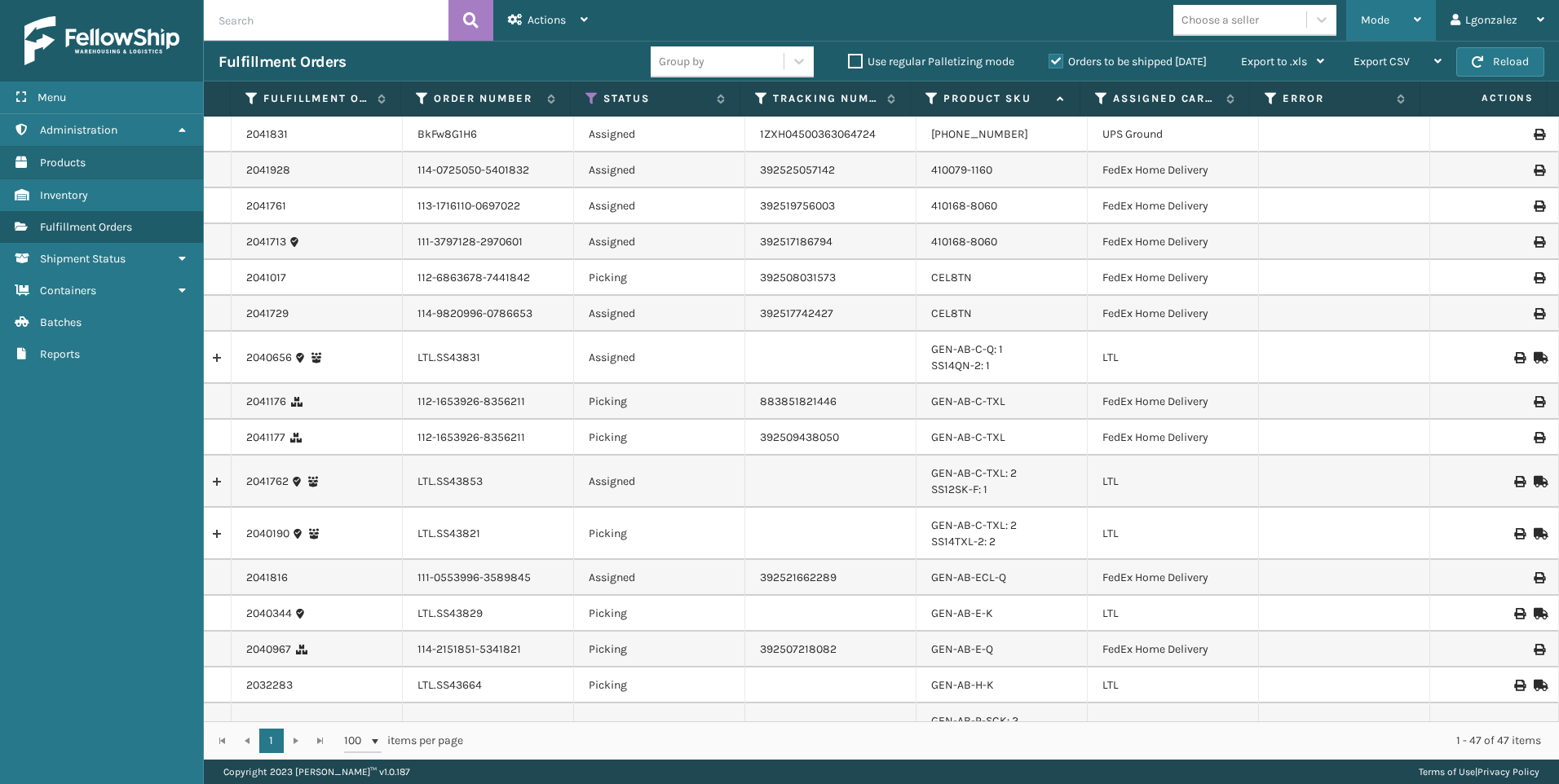
click at [1421, 26] on div "Mode" at bounding box center [1390, 20] width 60 height 41
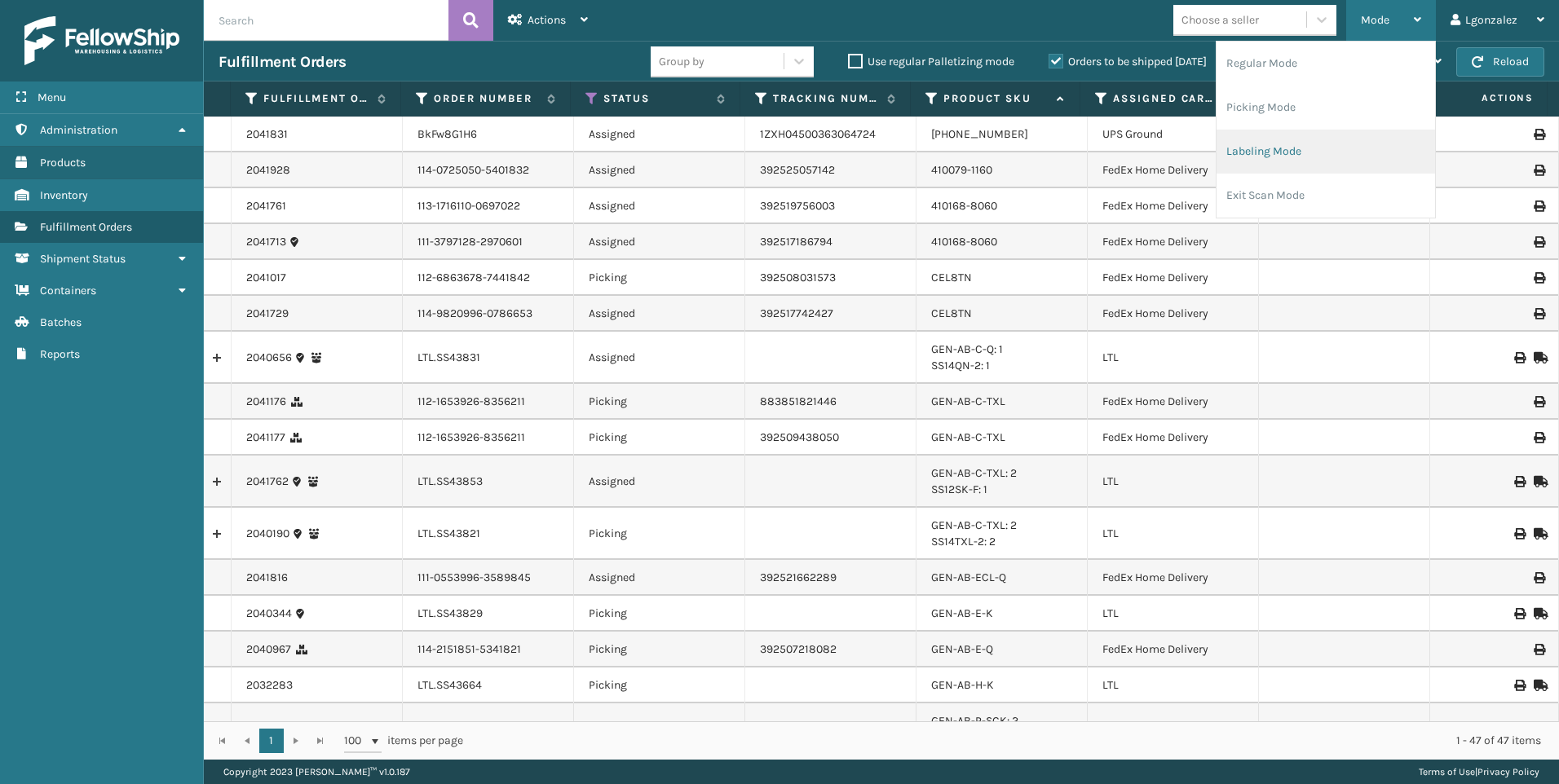
click at [1295, 161] on li "Labeling Mode" at bounding box center [1325, 152] width 219 height 44
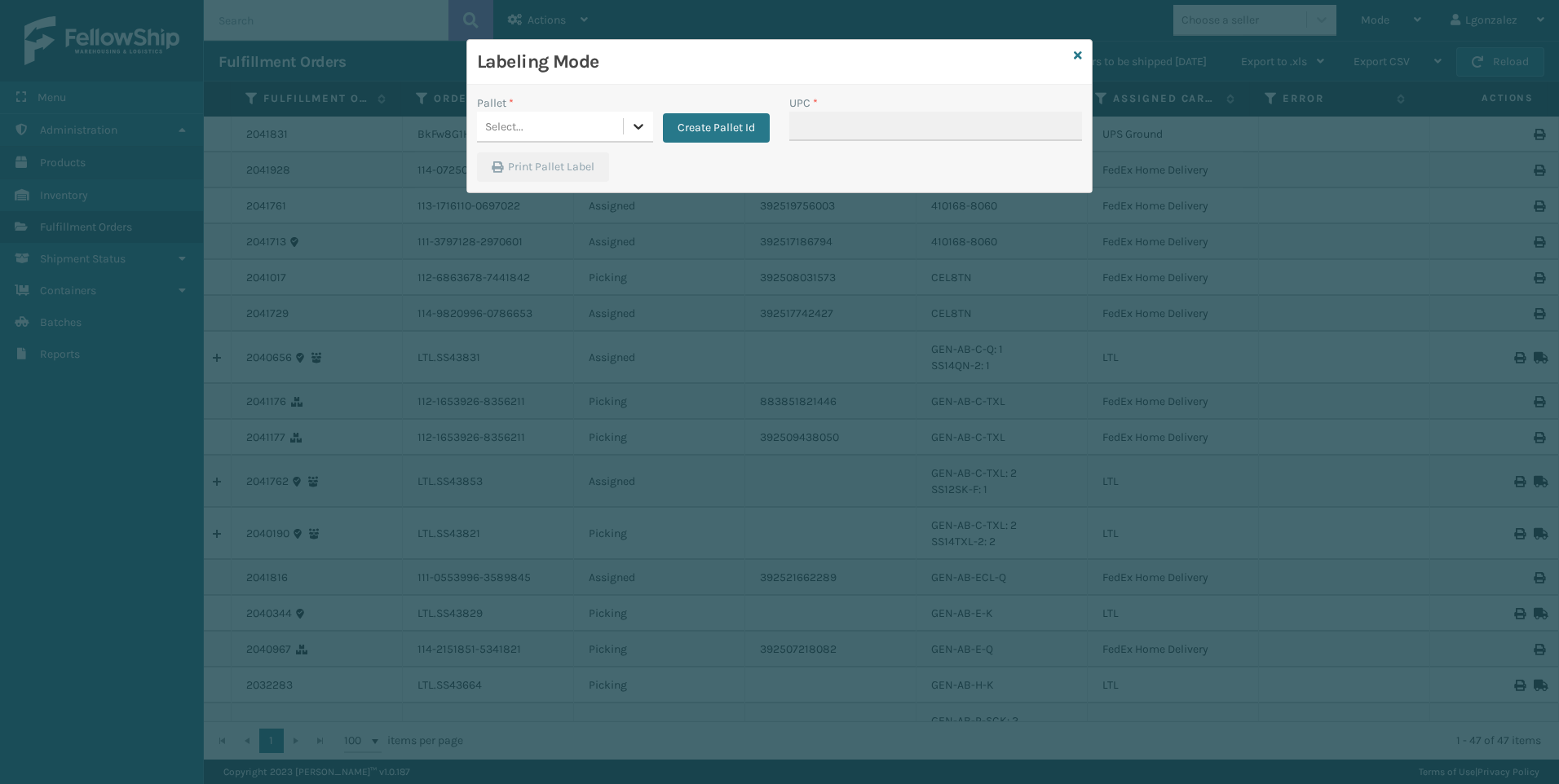
click at [633, 135] on div at bounding box center [638, 126] width 29 height 29
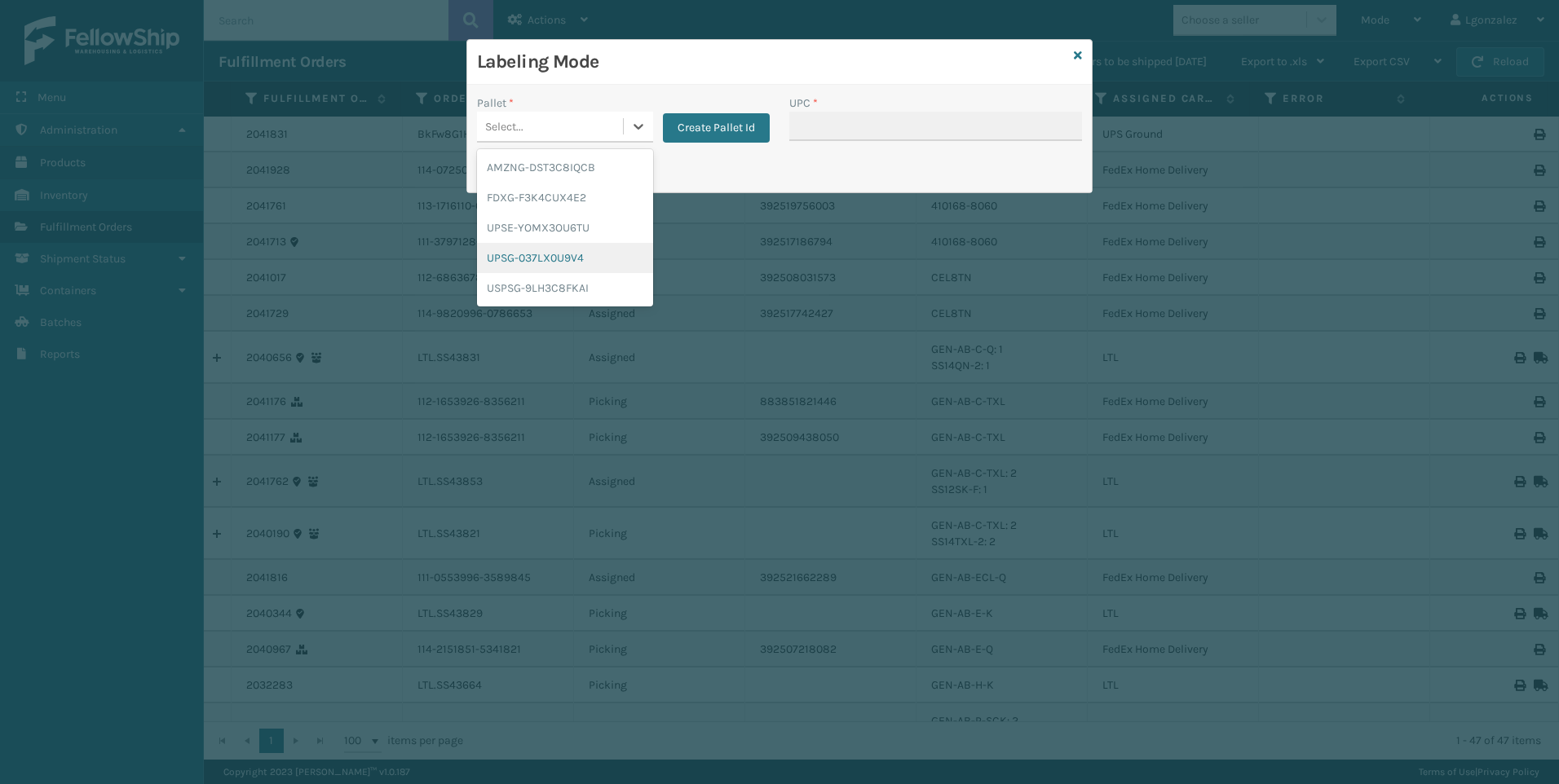
click at [569, 260] on div "UPSG-037LX0U9V4" at bounding box center [565, 258] width 176 height 30
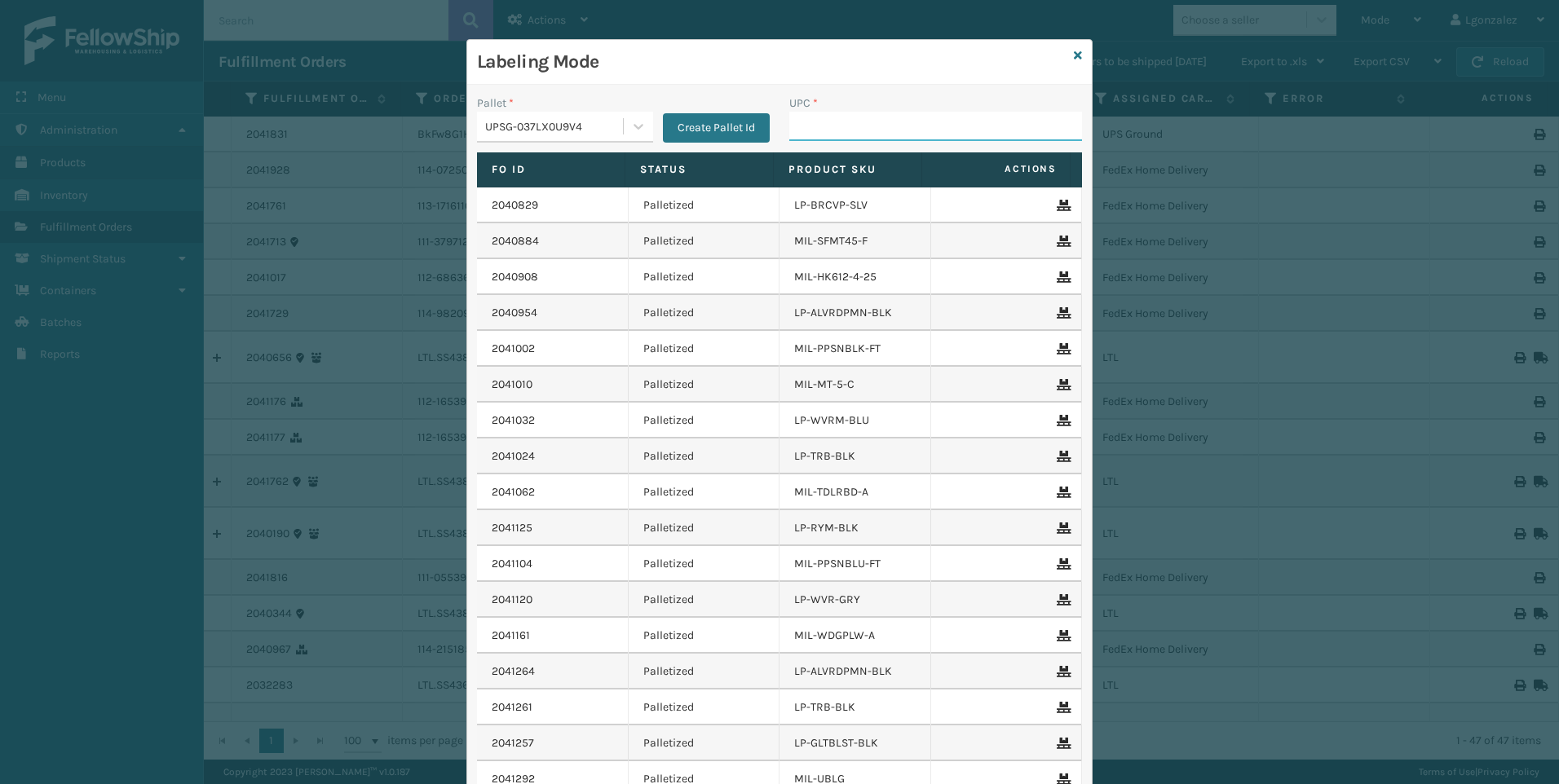
paste input "JB-PZLSTN"
type input "JB-PZLSTN"
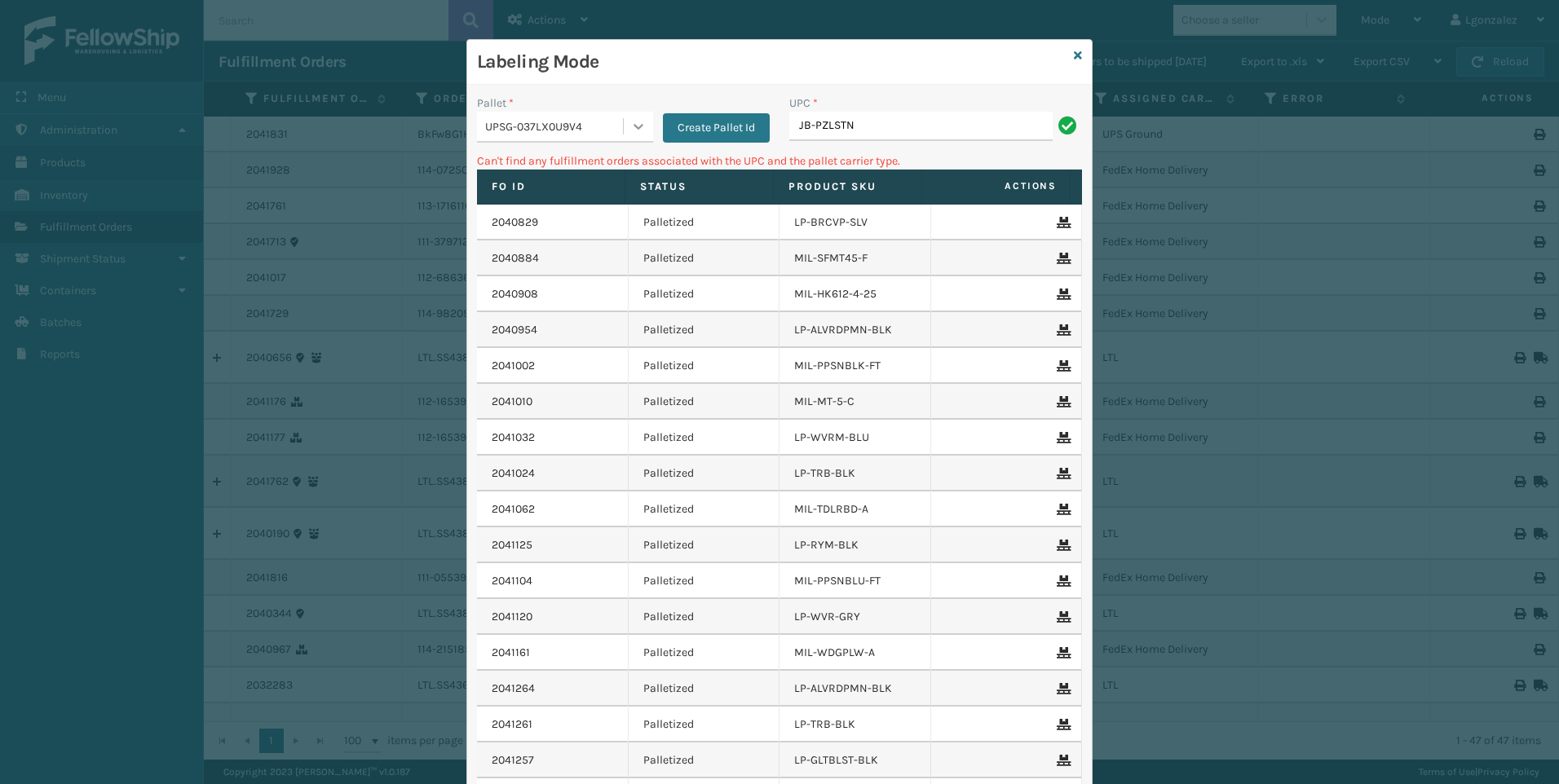
click at [644, 125] on div at bounding box center [638, 126] width 29 height 29
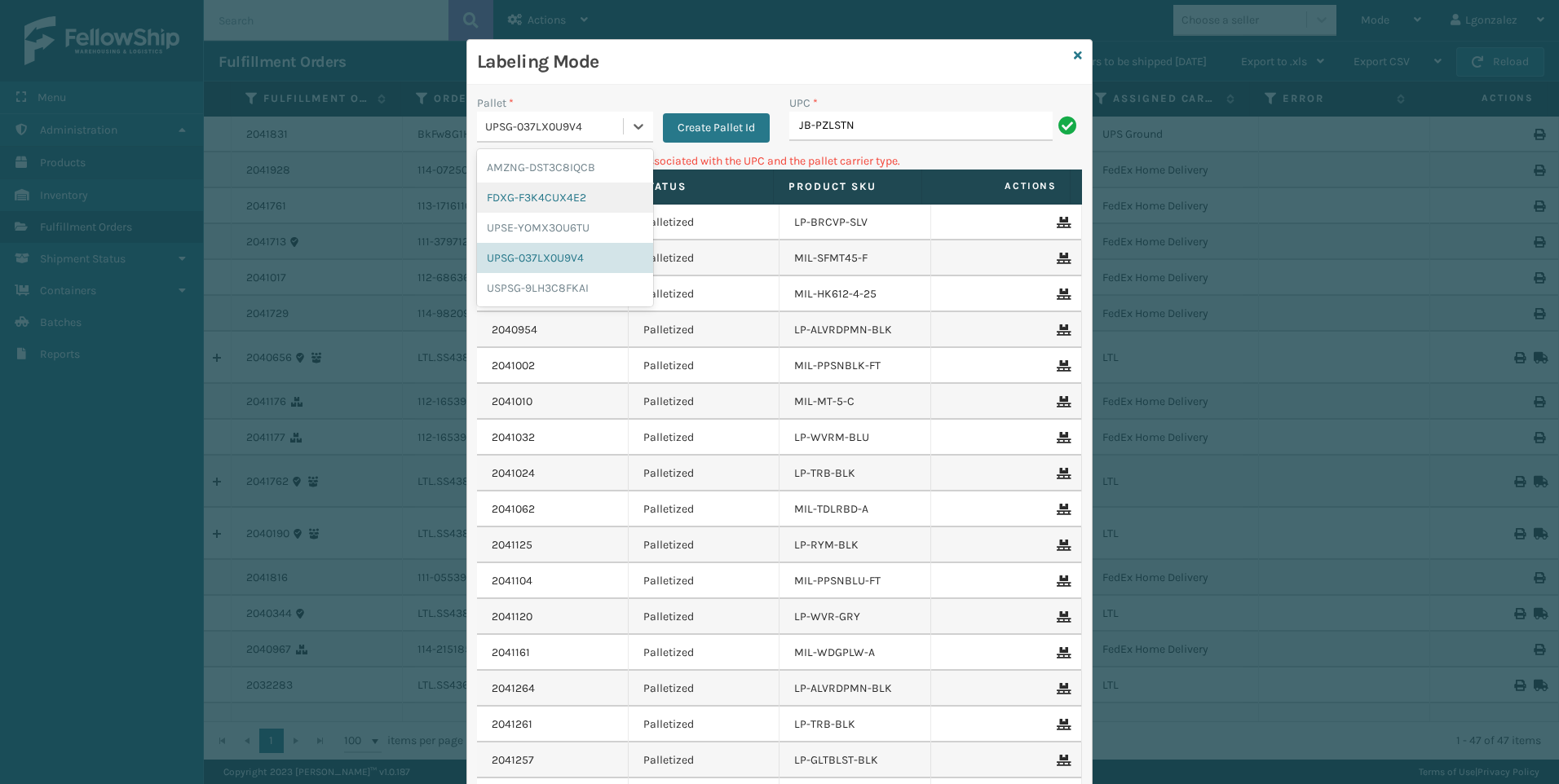
click at [591, 194] on div "FDXG-F3K4CUX4E2" at bounding box center [565, 198] width 176 height 30
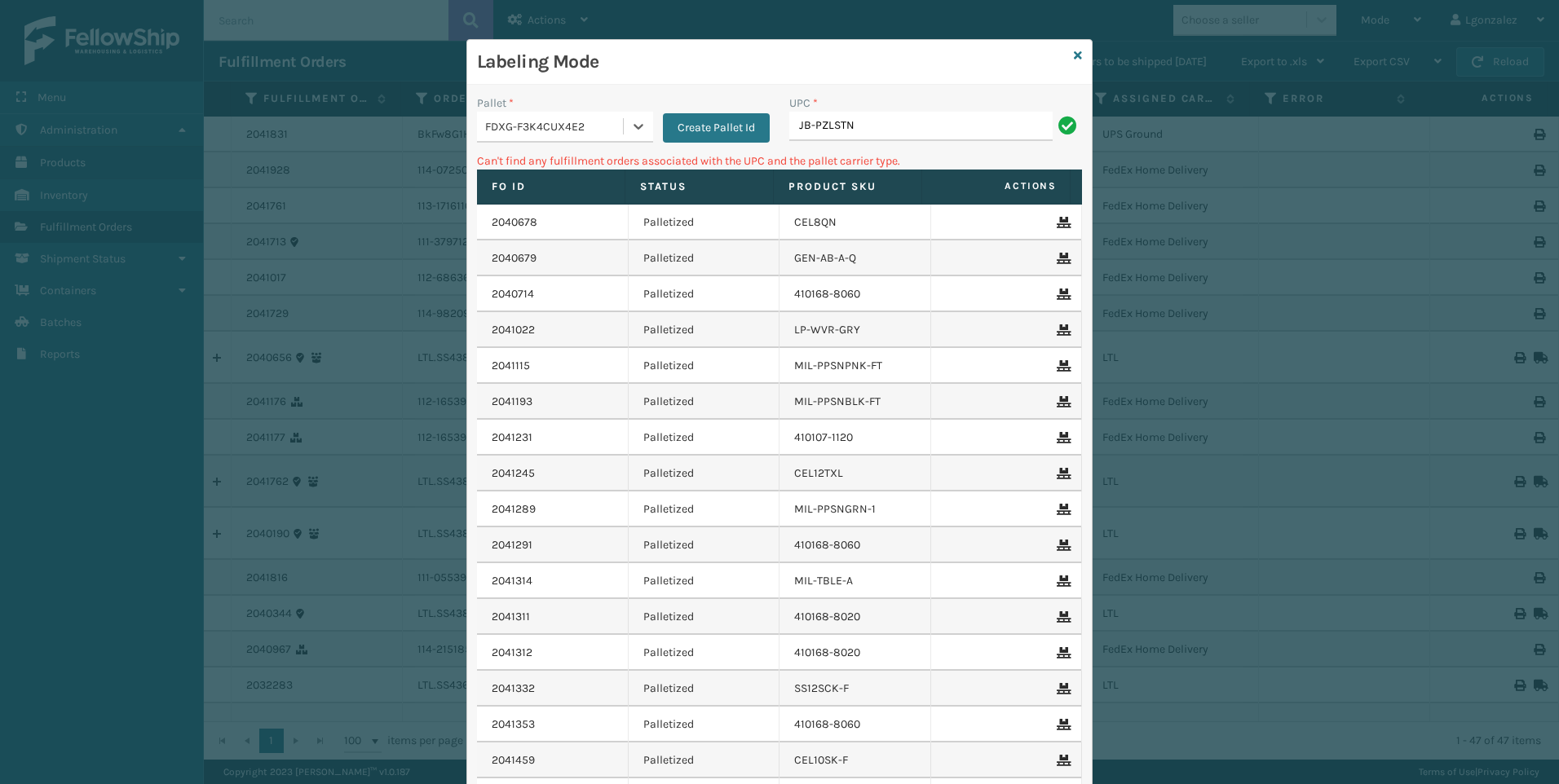
click at [872, 110] on div "UPC *" at bounding box center [935, 103] width 293 height 17
click at [873, 128] on input "JB-PZLSTN" at bounding box center [920, 126] width 263 height 29
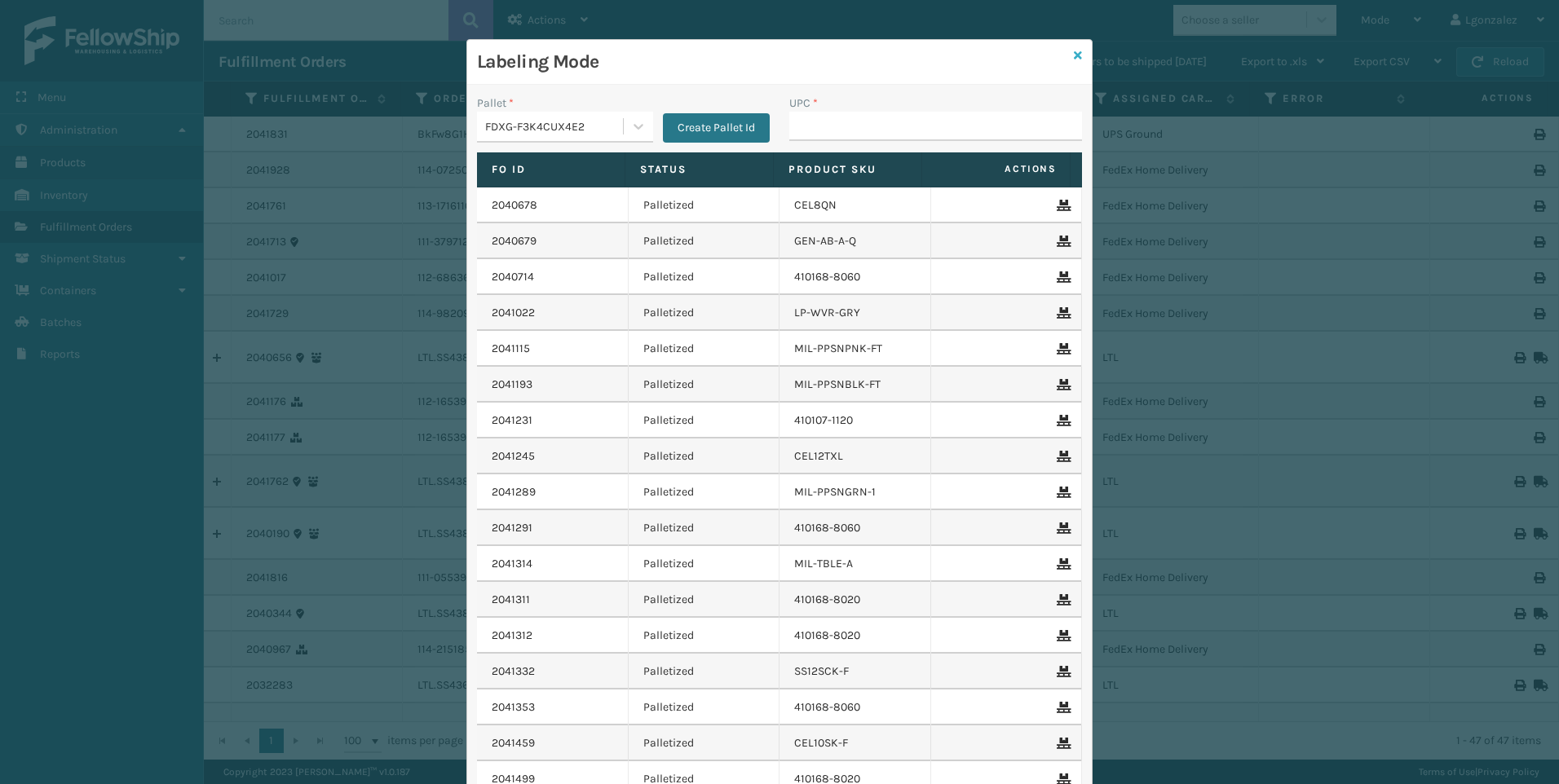
click at [1073, 52] on icon at bounding box center [1077, 55] width 8 height 11
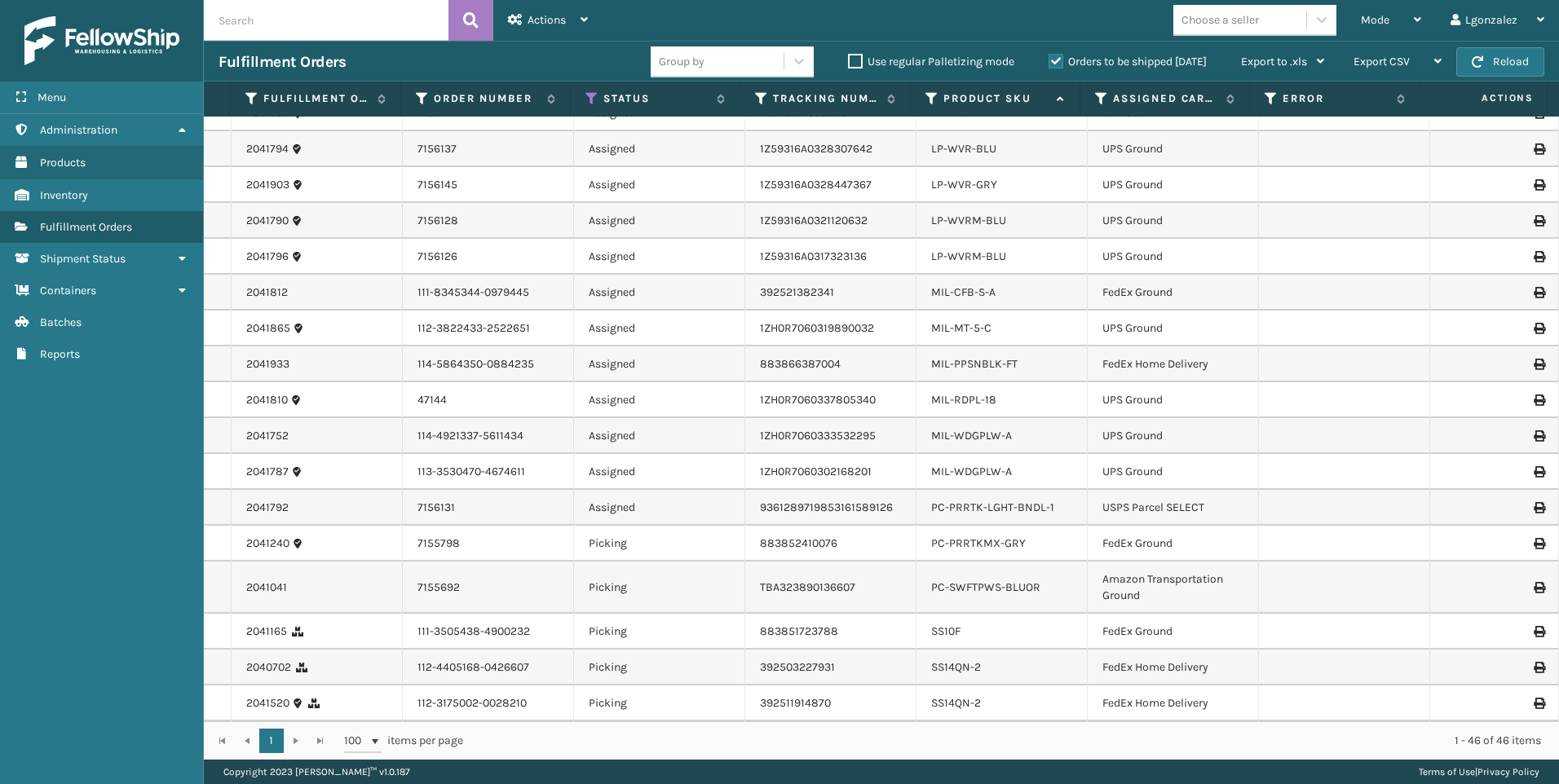
scroll to position [1141, 0]
click at [974, 543] on link "PC-PRRTKMX-GRY" at bounding box center [978, 541] width 95 height 14
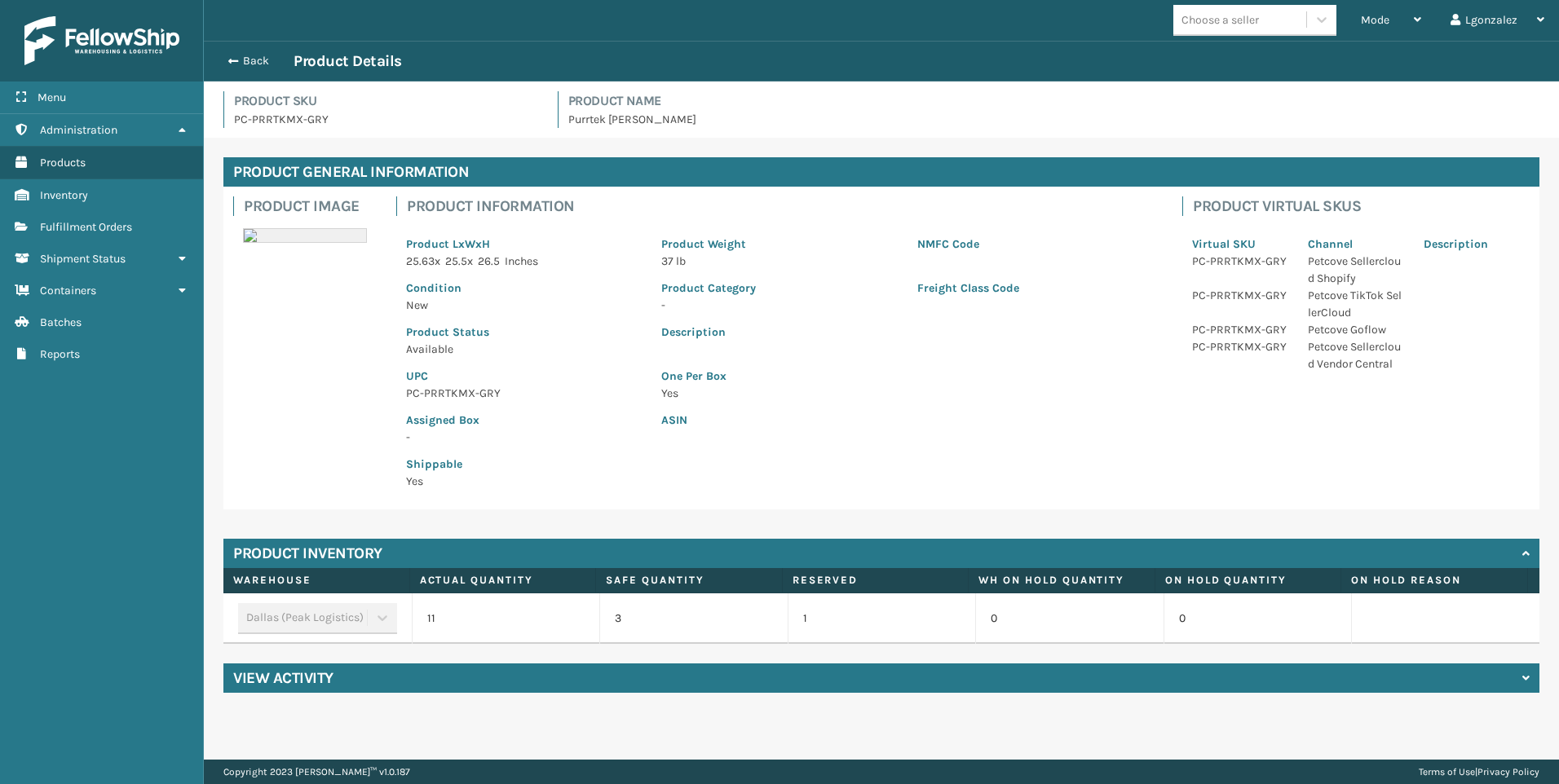
click at [463, 391] on p "PC-PRRTKMX-GRY" at bounding box center [524, 392] width 236 height 17
click at [463, 390] on p "PC-PRRTKMX-GRY" at bounding box center [524, 392] width 236 height 17
click at [126, 224] on span "Fulfillment Orders" at bounding box center [86, 227] width 92 height 14
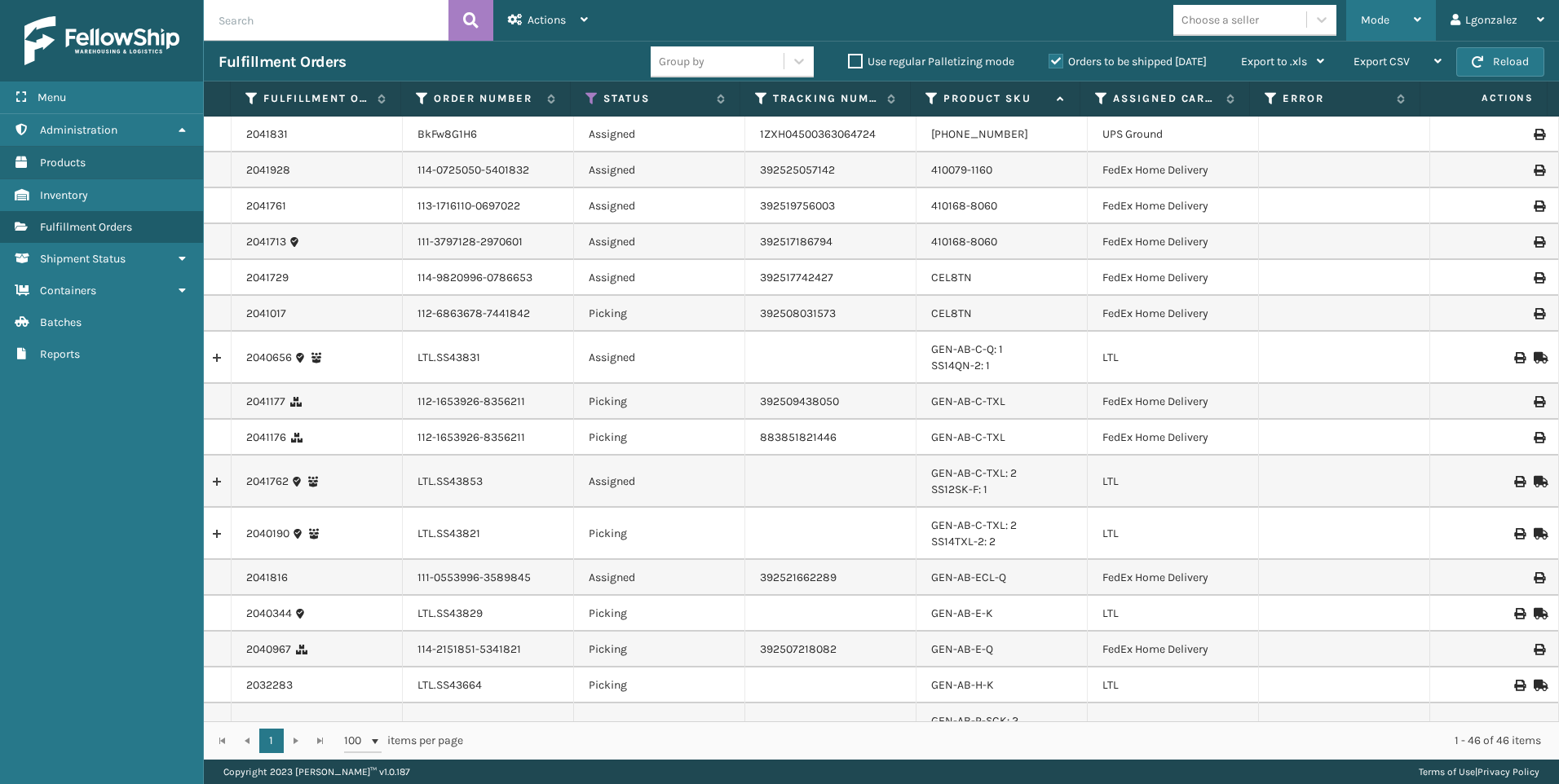
click at [1414, 18] on icon at bounding box center [1417, 19] width 7 height 11
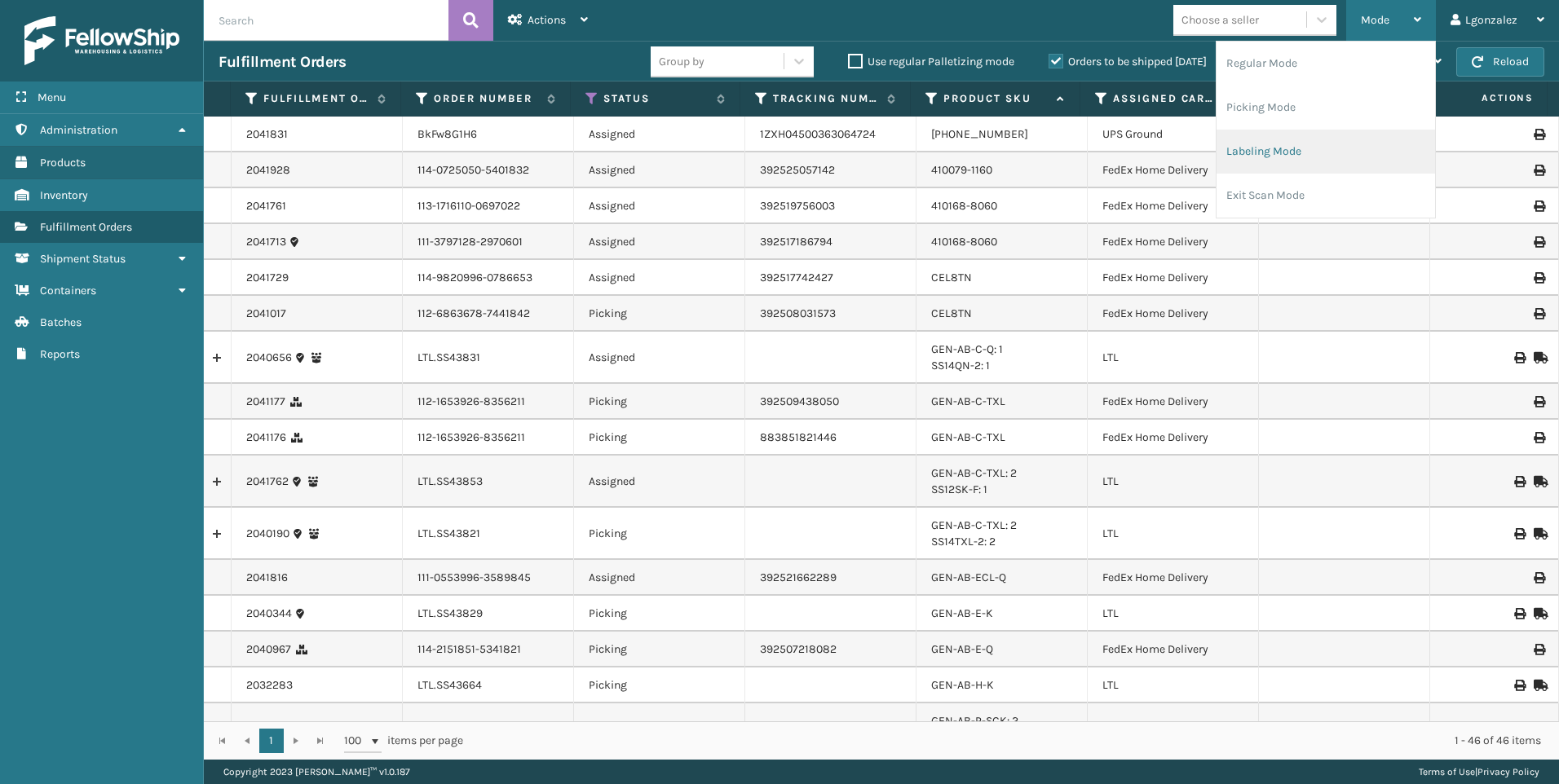
click at [1316, 169] on li "Labeling Mode" at bounding box center [1325, 152] width 219 height 44
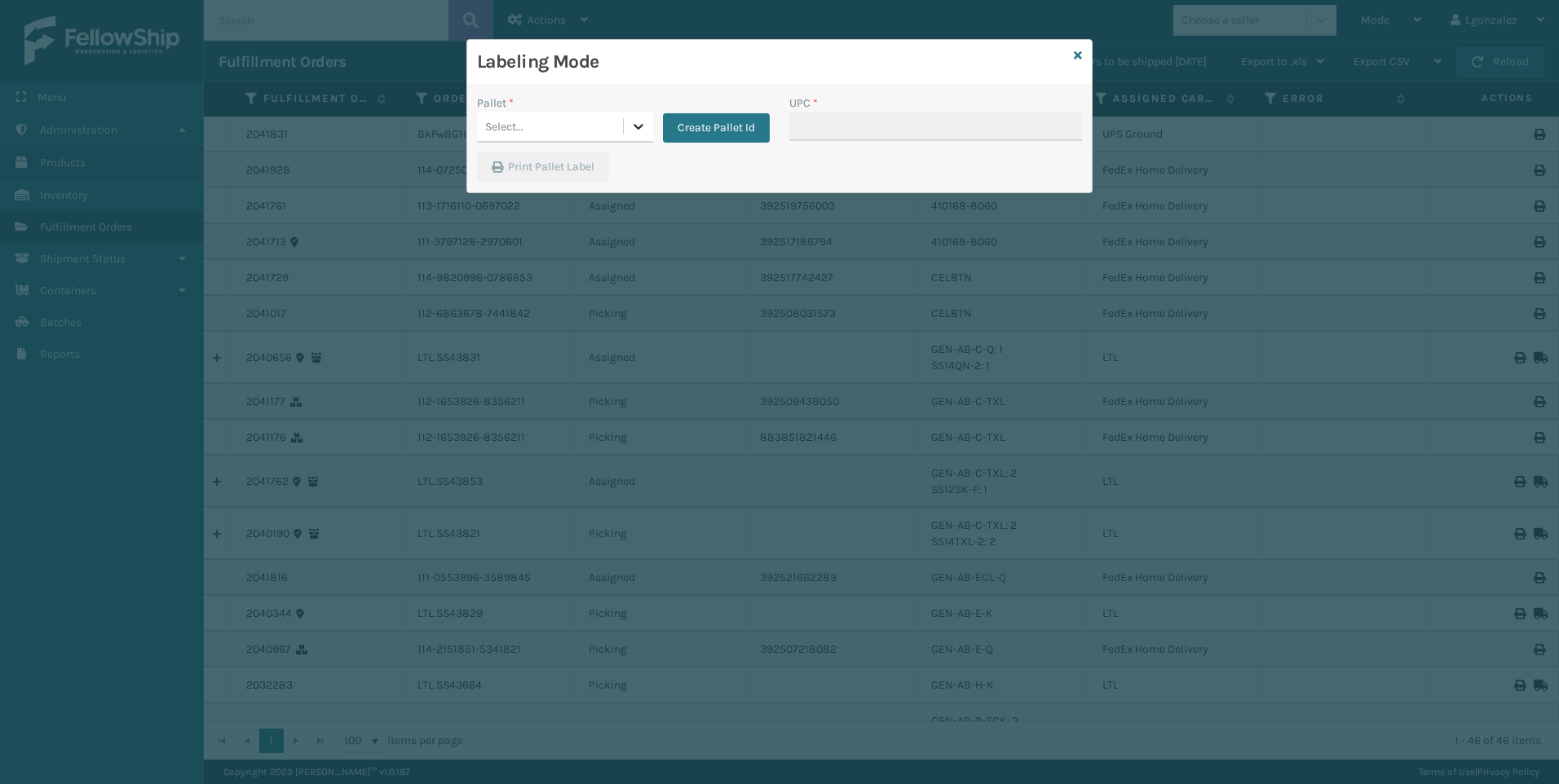
click at [645, 125] on icon at bounding box center [639, 126] width 16 height 16
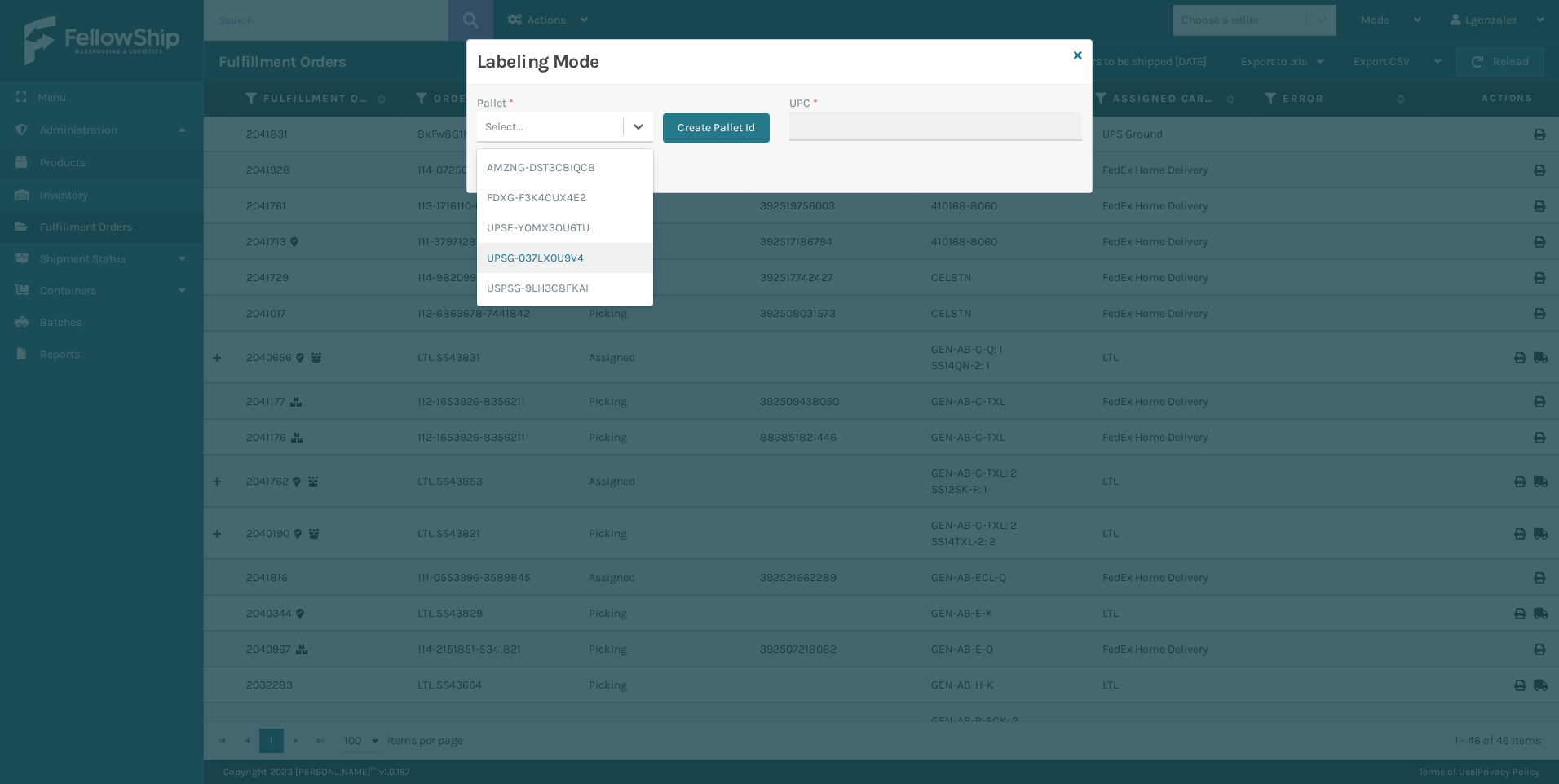
click at [563, 252] on div "UPSG-037LX0U9V4" at bounding box center [565, 258] width 176 height 30
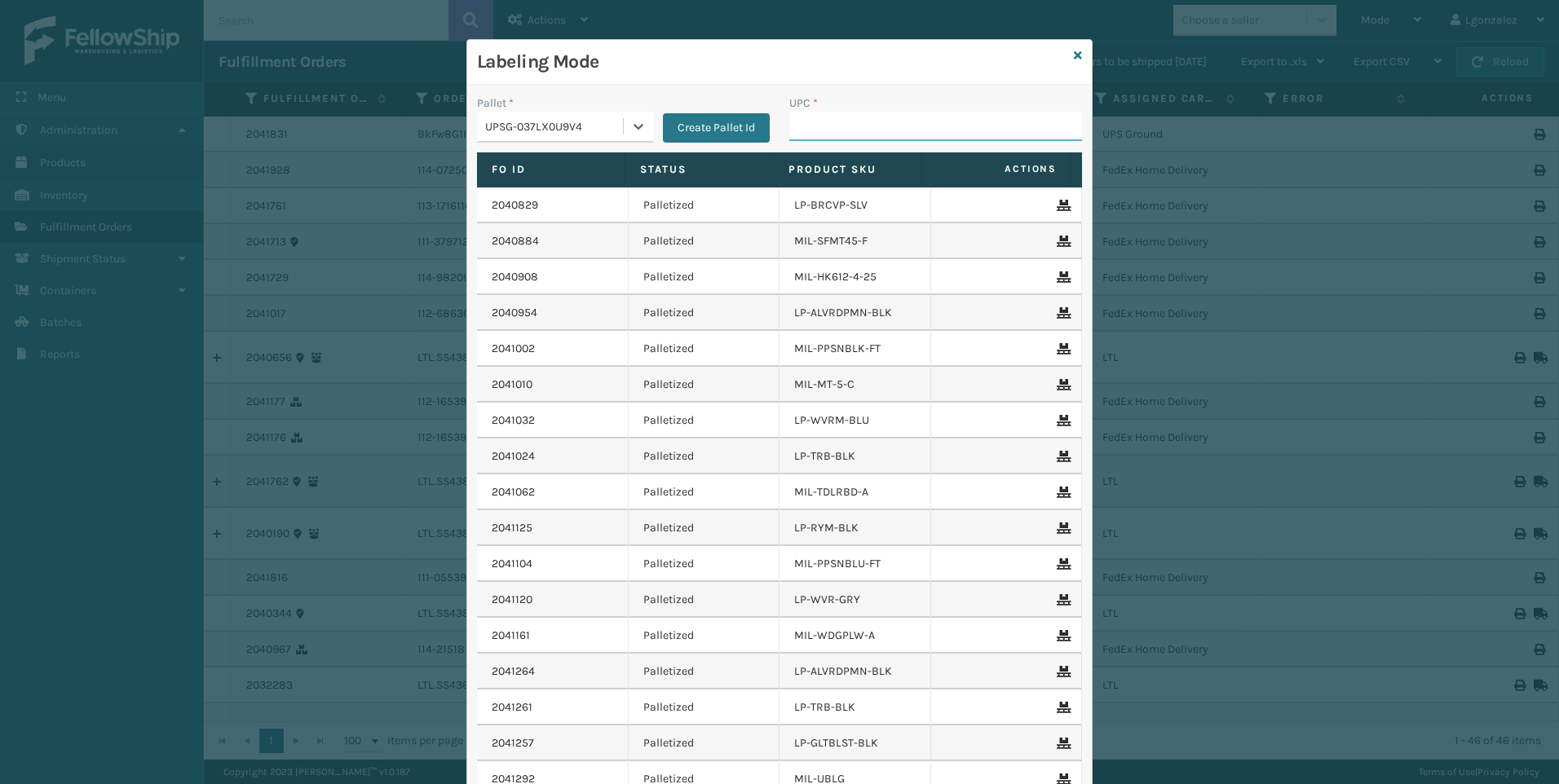
click at [911, 130] on input "UPC *" at bounding box center [935, 126] width 293 height 29
paste input "PC-PRRTKMX-GRY"
type input "PC-PRRTKMX-GRY"
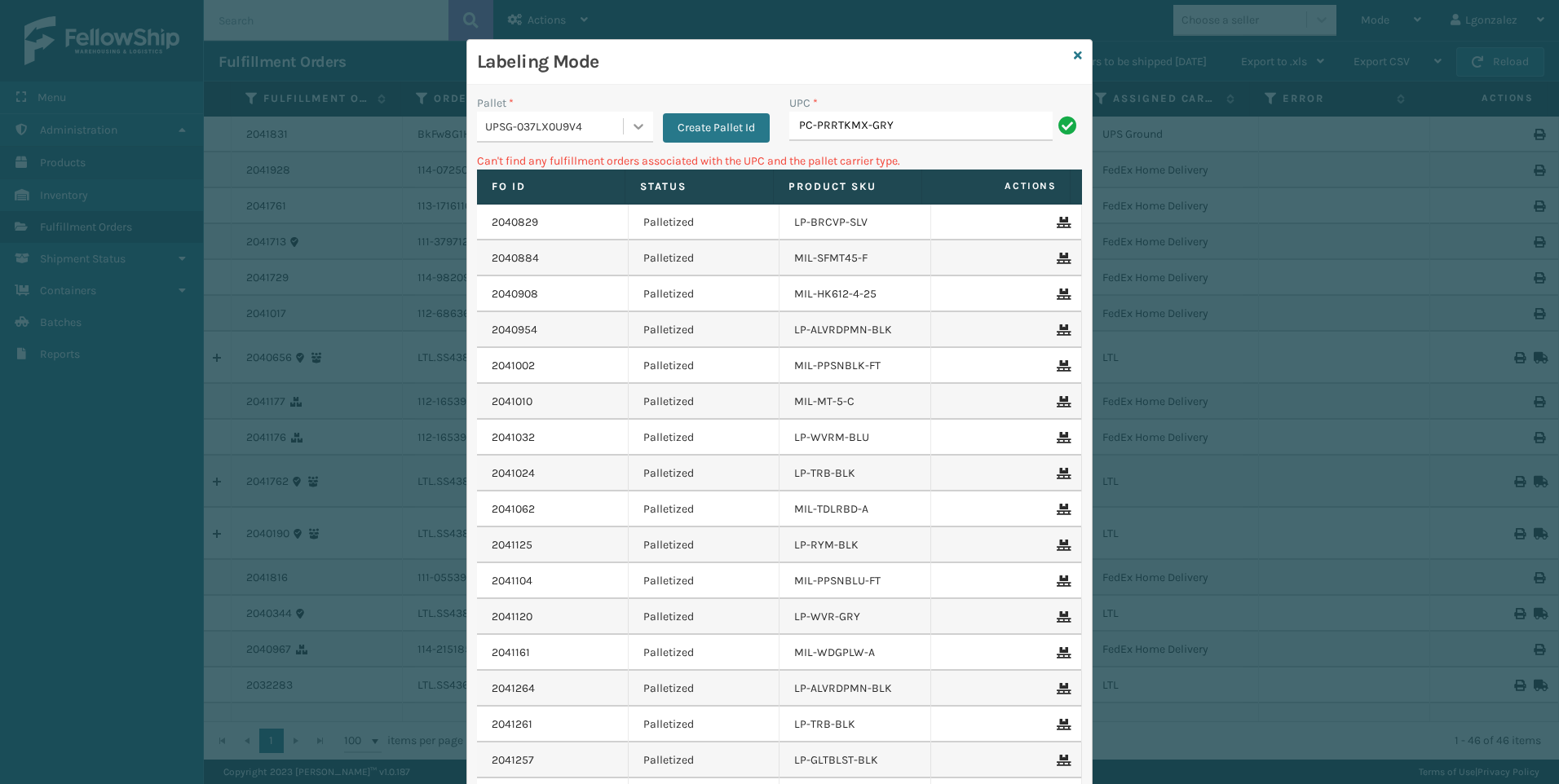
click at [624, 132] on div at bounding box center [638, 126] width 29 height 29
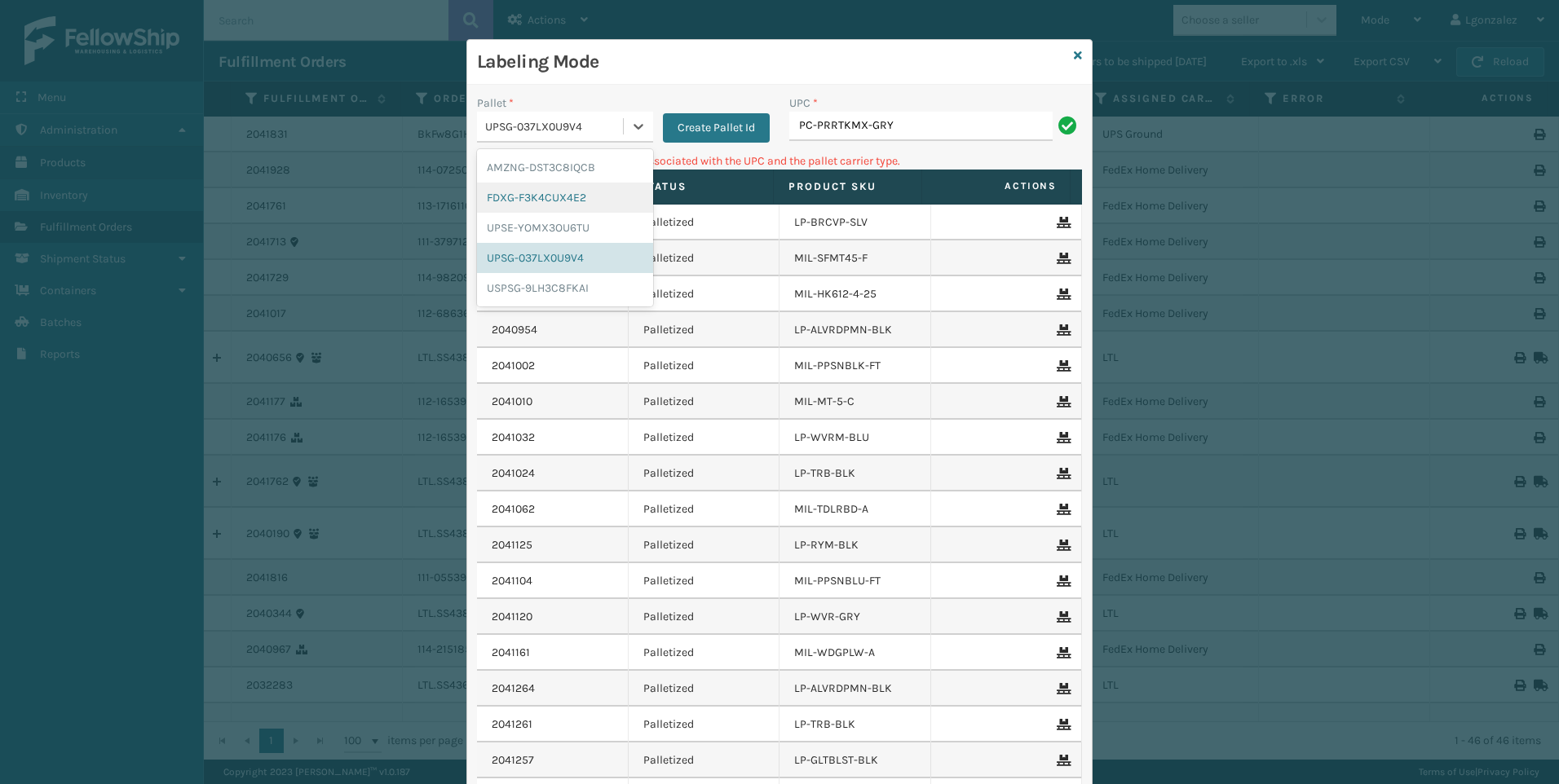
click at [588, 193] on div "FDXG-F3K4CUX4E2" at bounding box center [565, 198] width 176 height 30
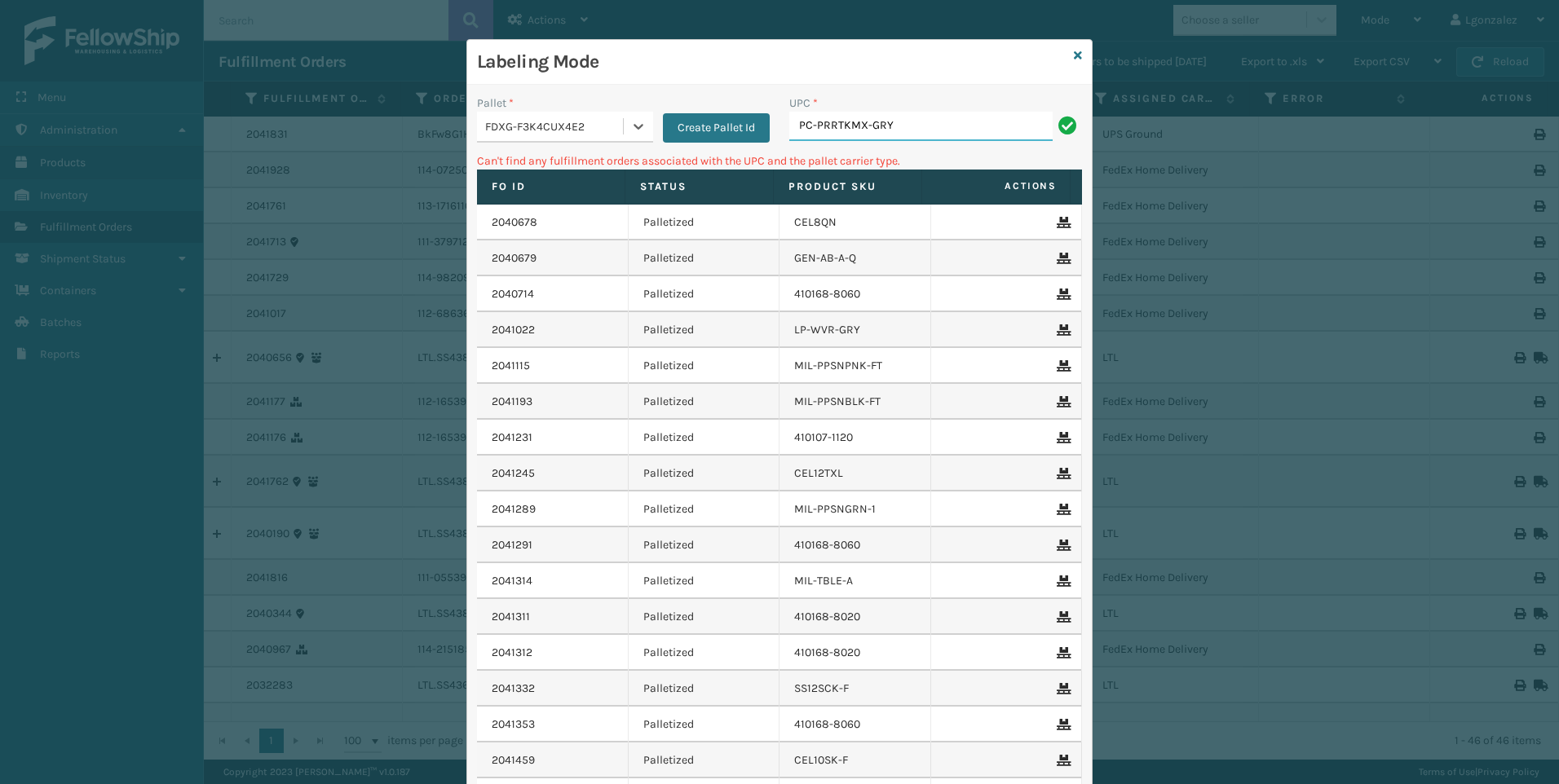
click at [896, 132] on input "PC-PRRTKMX-GRY" at bounding box center [920, 126] width 263 height 29
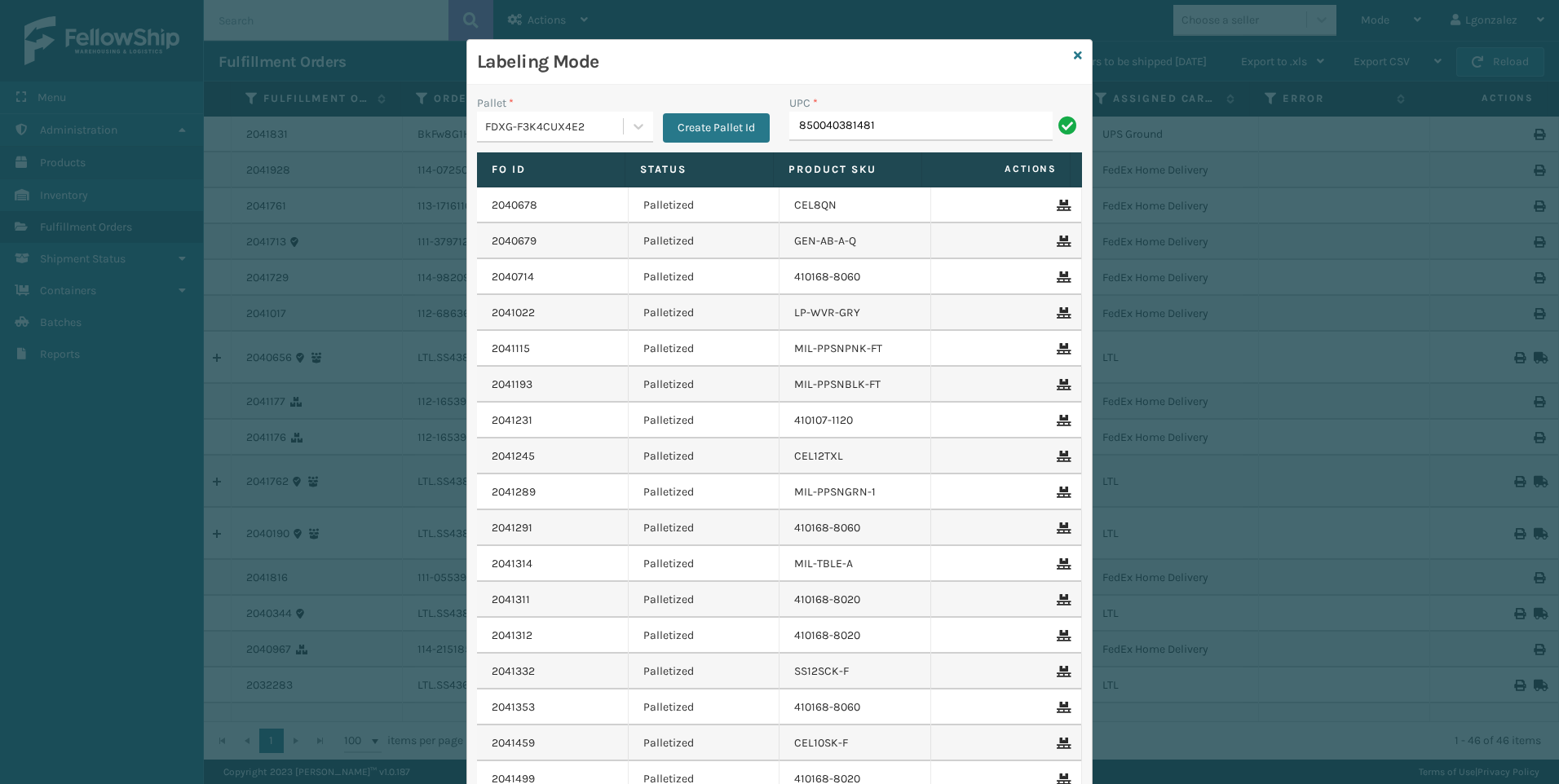
type input "850040381481"
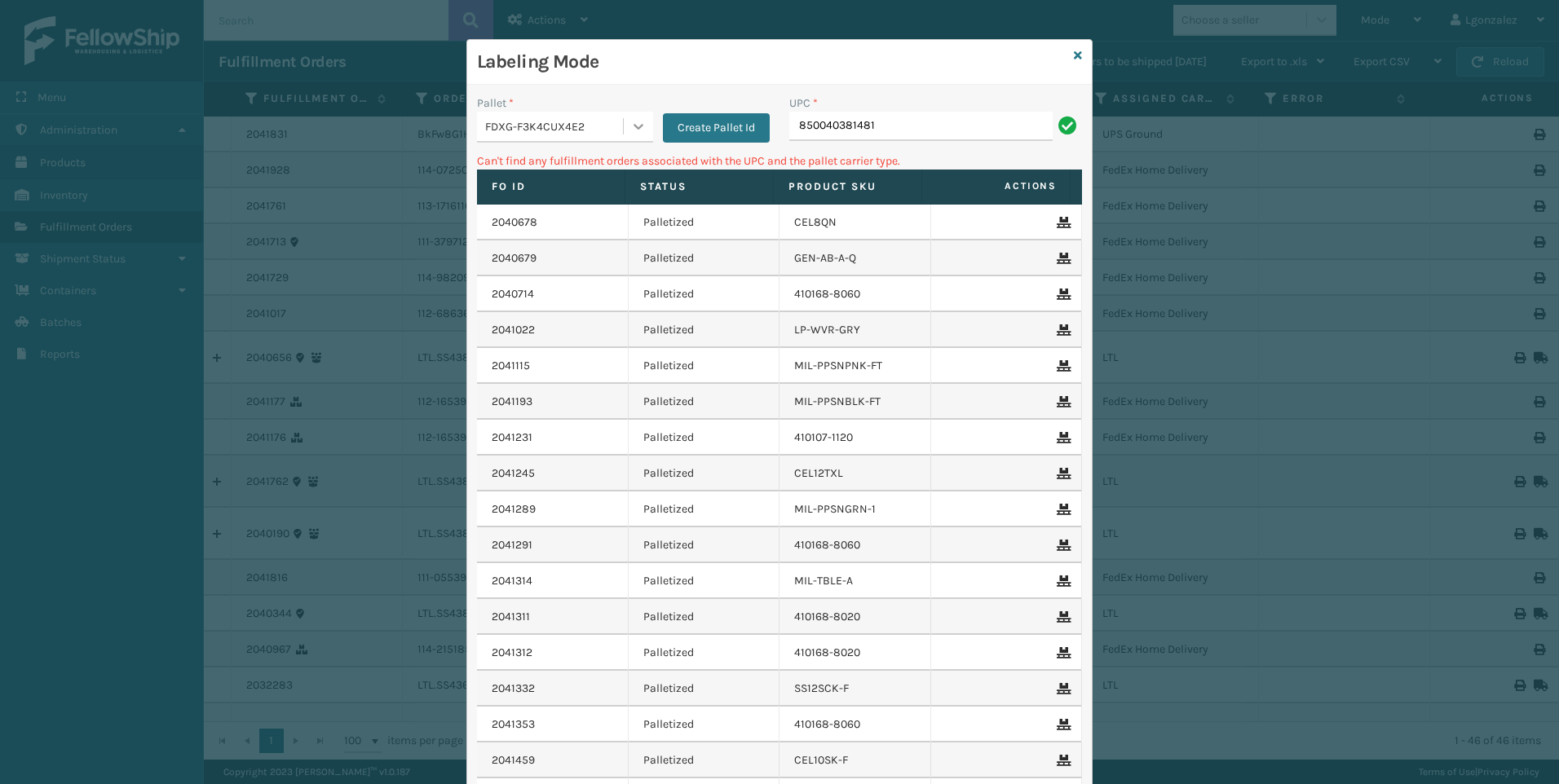
click at [631, 123] on icon at bounding box center [639, 126] width 16 height 16
click at [522, 255] on div "UPSG-037LX0U9V4" at bounding box center [565, 258] width 176 height 30
click at [904, 139] on input "850040381481" at bounding box center [920, 126] width 263 height 29
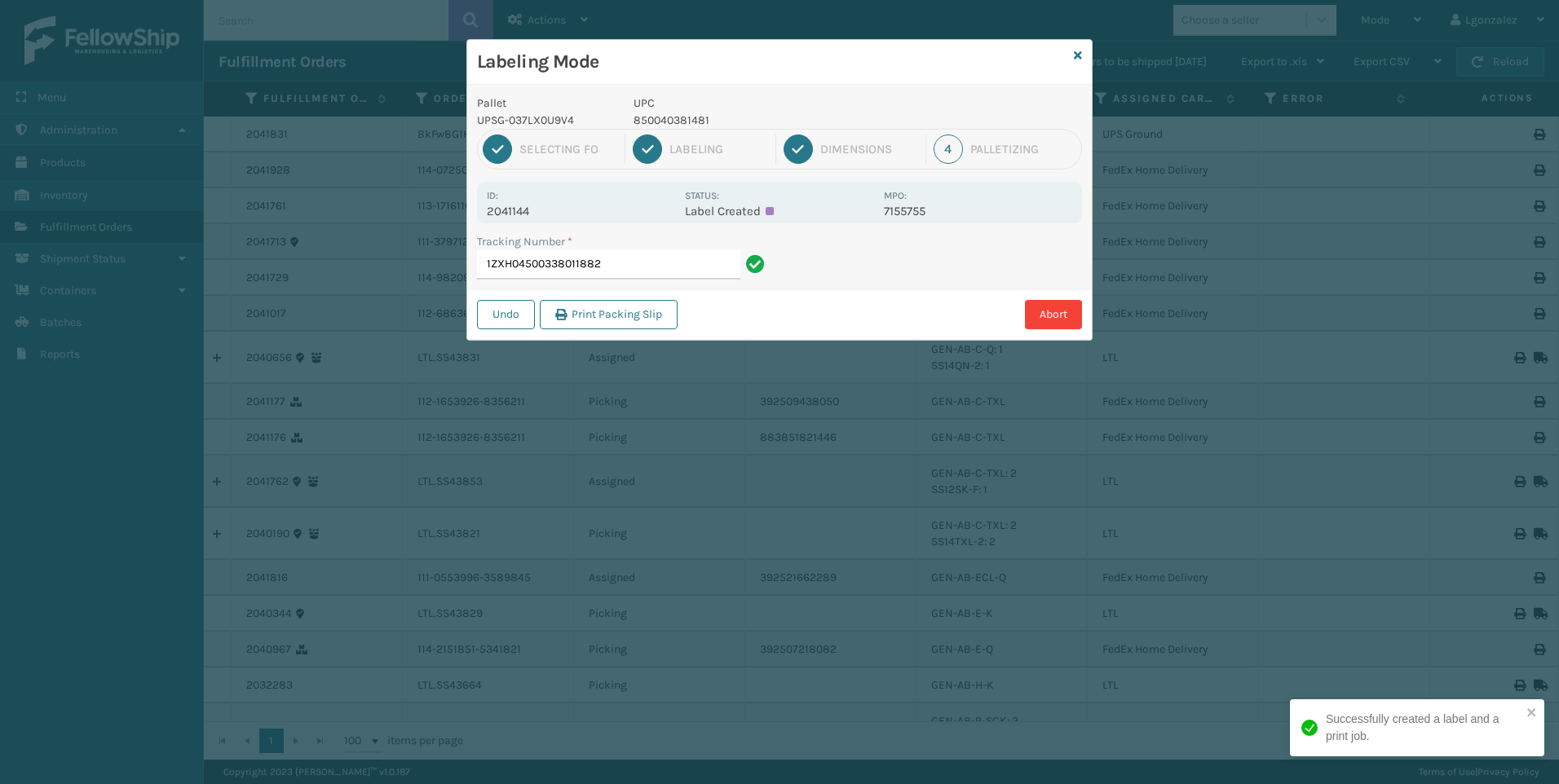
click at [675, 118] on p "850040381481" at bounding box center [754, 120] width 241 height 17
click at [694, 261] on input "1ZXH04500338011882" at bounding box center [608, 264] width 263 height 29
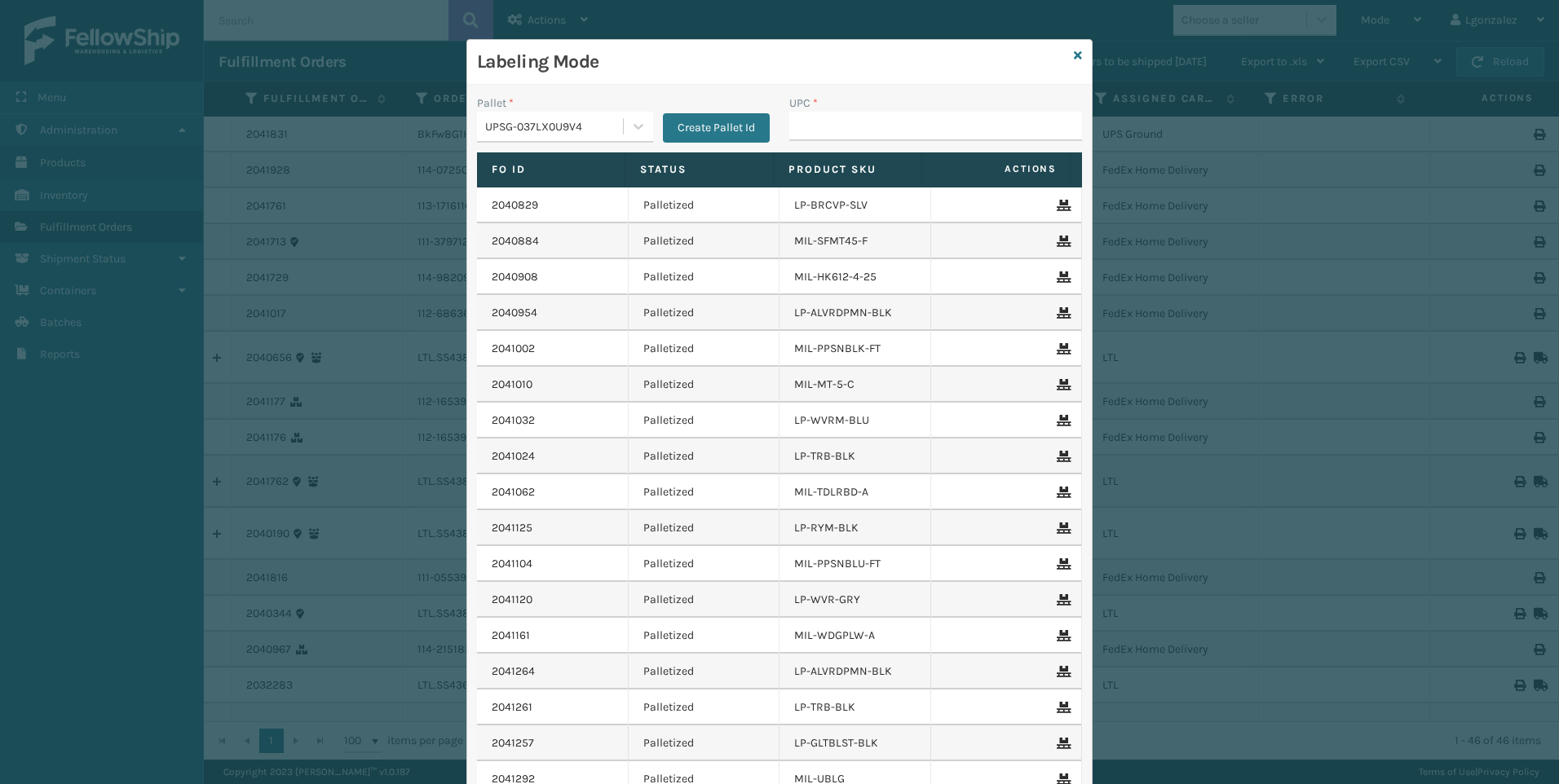
type input "850040381481"
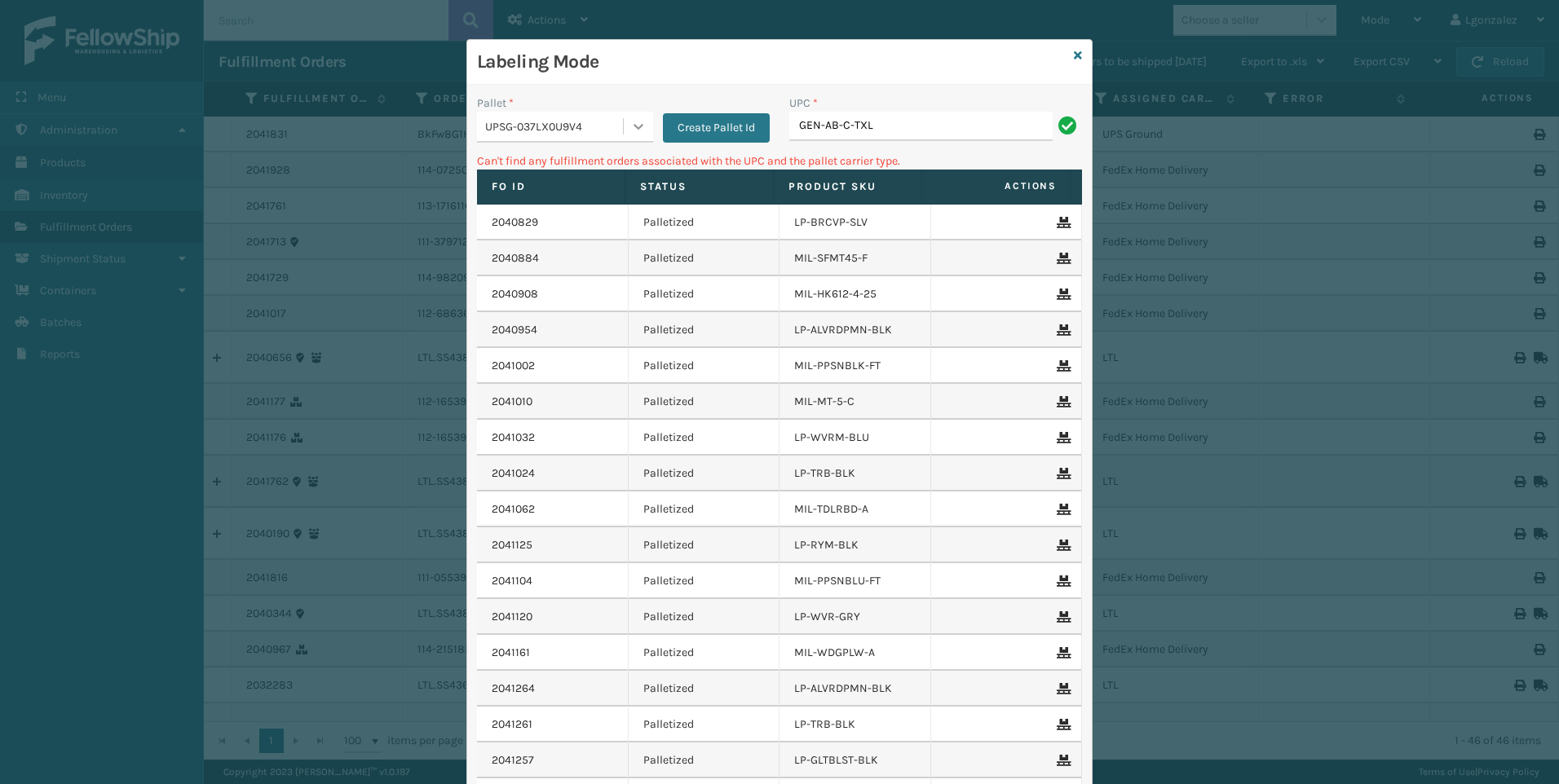
click at [635, 114] on div at bounding box center [638, 126] width 29 height 29
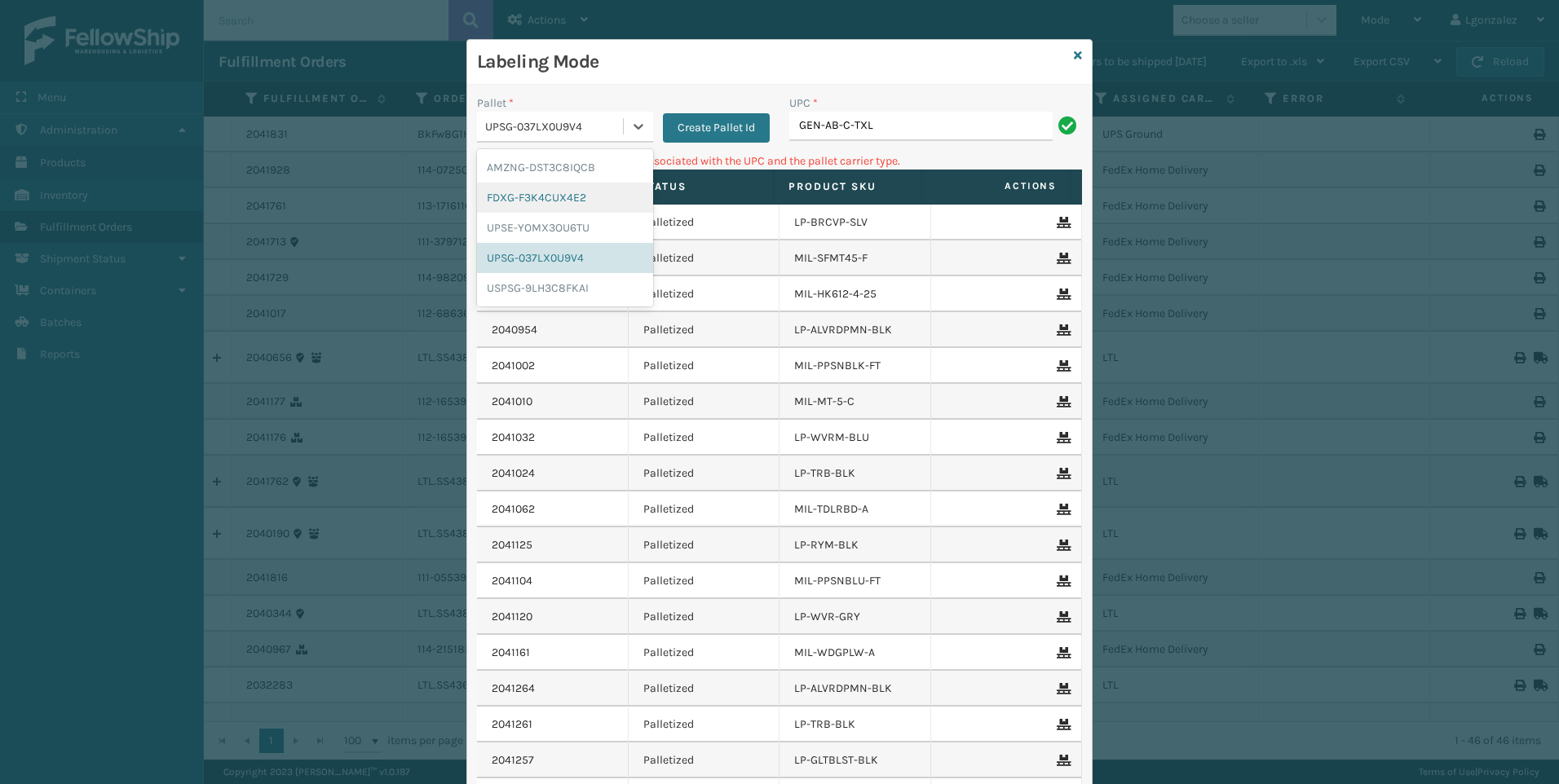
click at [595, 188] on div "FDXG-F3K4CUX4E2" at bounding box center [565, 198] width 176 height 30
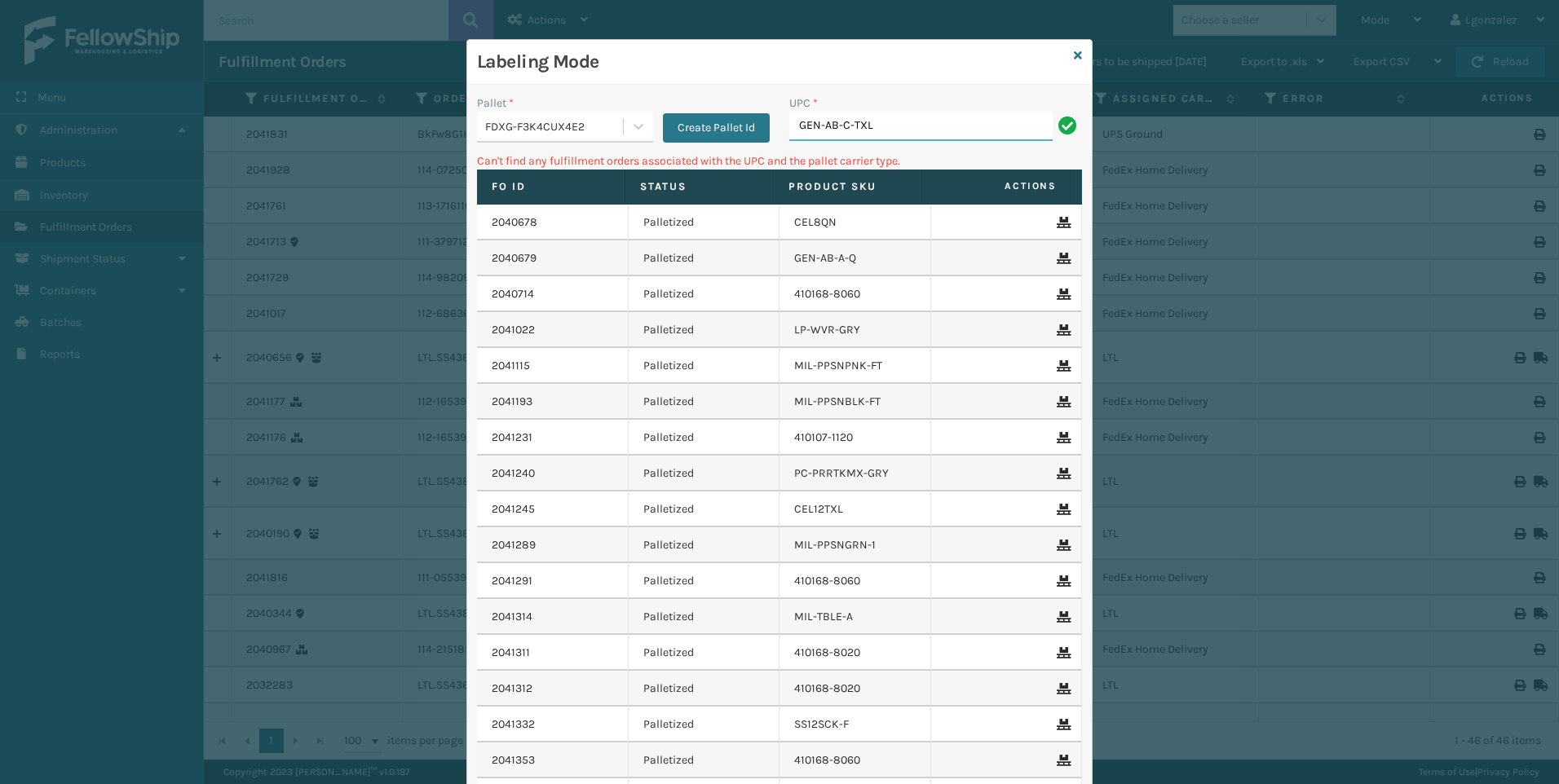
click at [903, 127] on input "GEN-AB-C-TXL" at bounding box center [920, 126] width 263 height 29
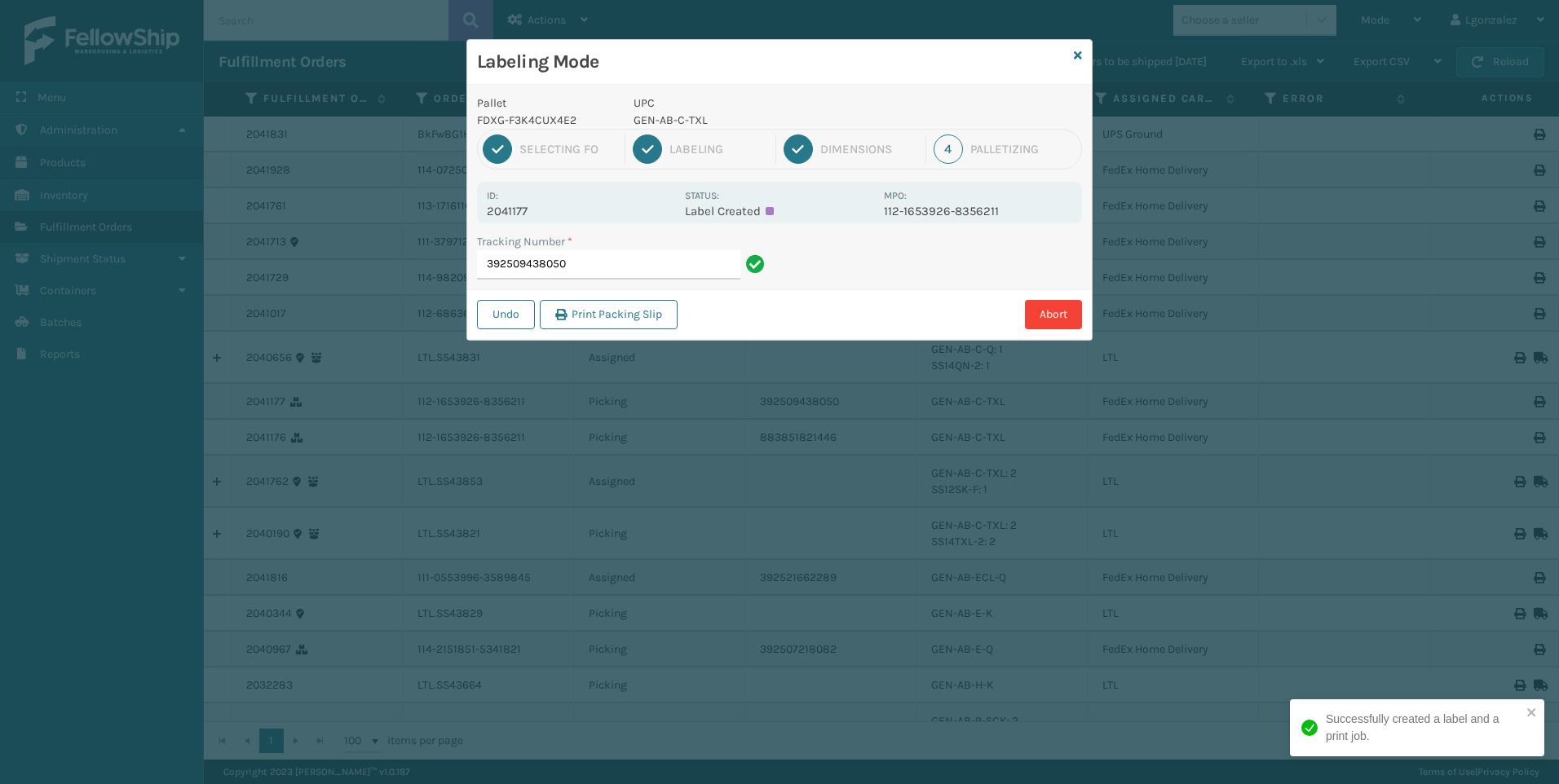
click at [652, 122] on p "GEN-AB-C-TXL" at bounding box center [754, 120] width 241 height 17
click at [639, 272] on input "392509438050" at bounding box center [608, 264] width 263 height 29
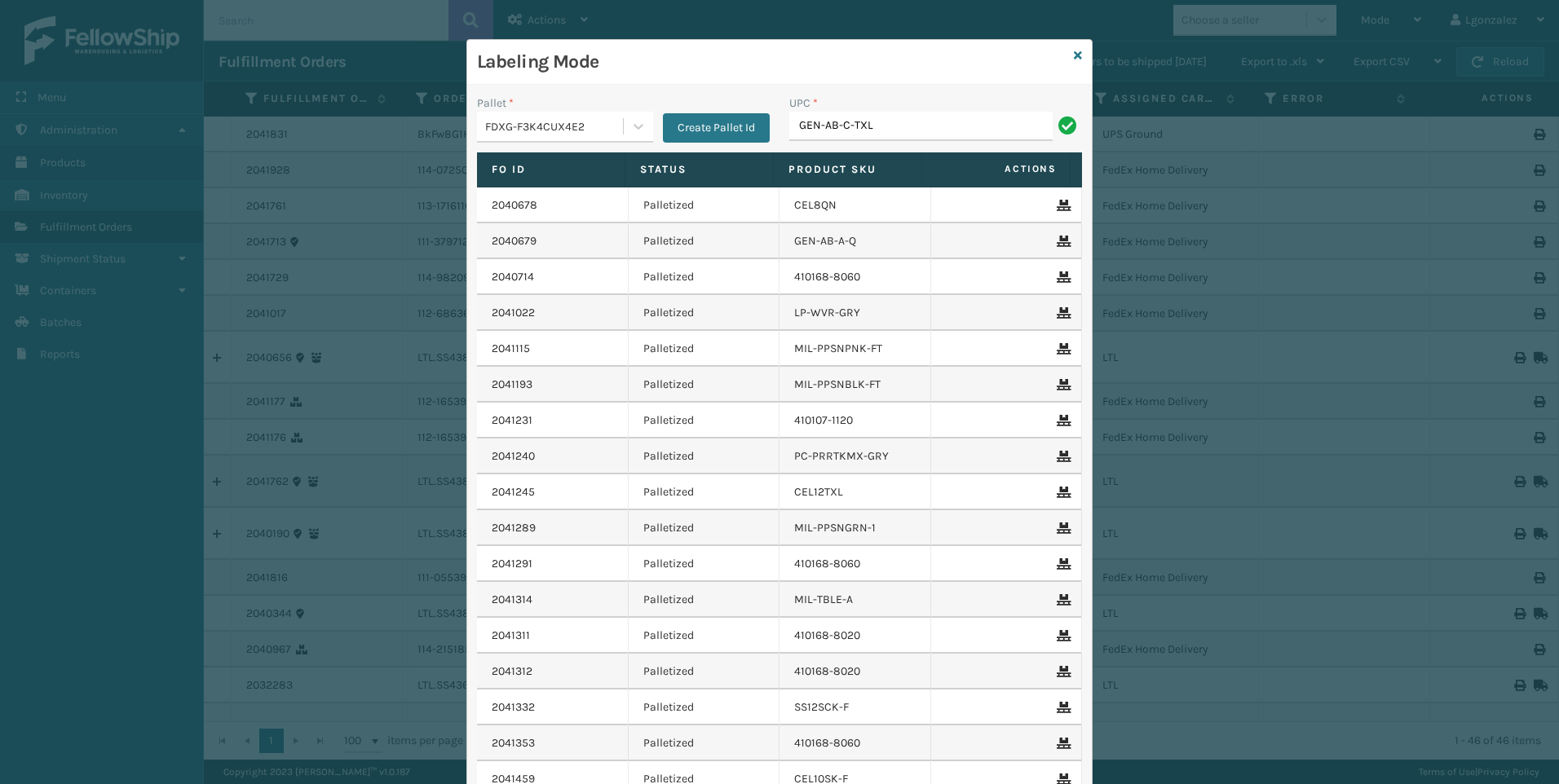
type input "GEN-AB-C-TXL"
type input "GEN-AB-E-Q"
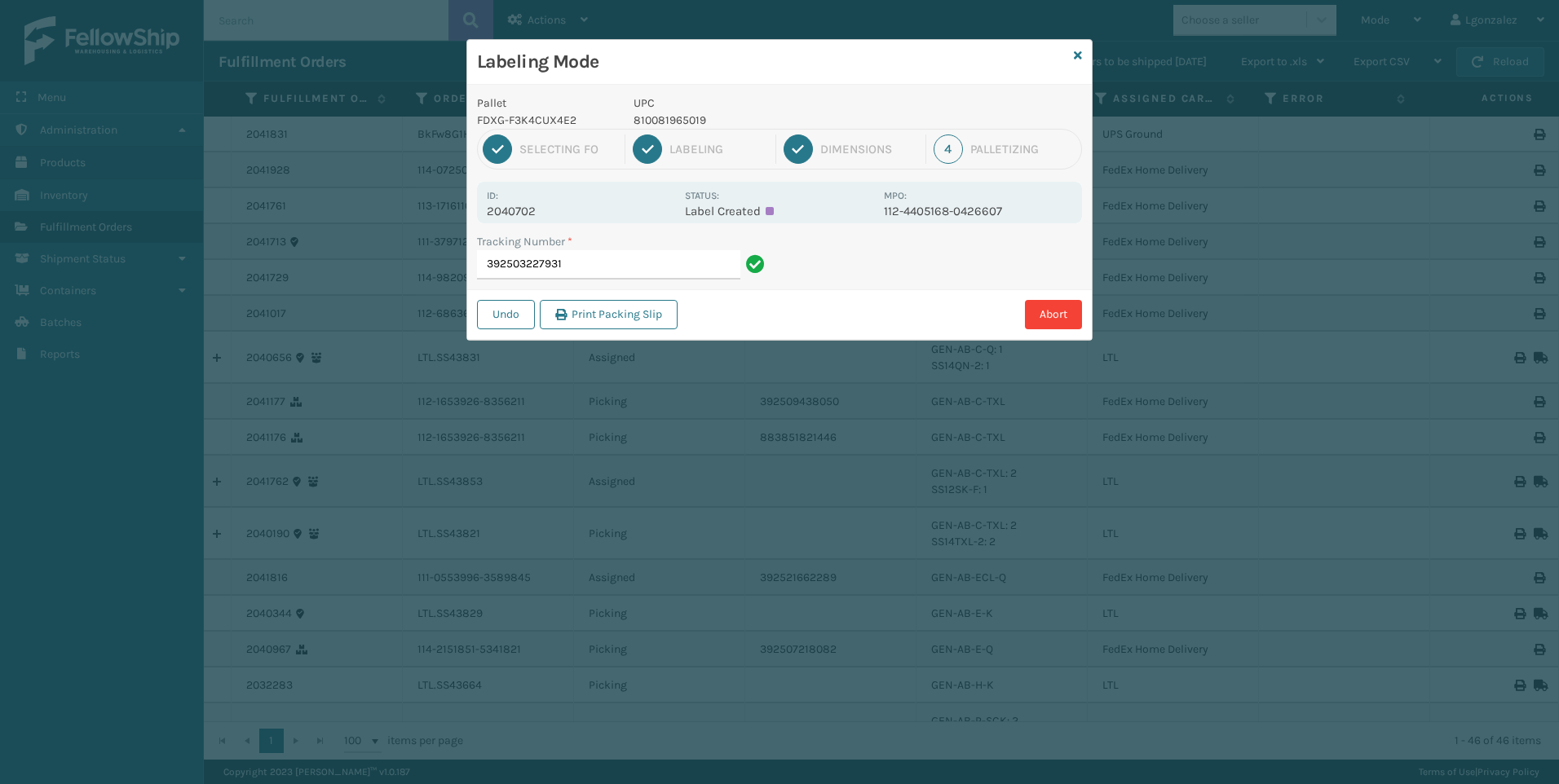
click at [674, 128] on p "810081965019" at bounding box center [754, 120] width 241 height 17
click at [675, 122] on p "810081965019" at bounding box center [754, 120] width 241 height 17
click at [662, 262] on input "392503227931" at bounding box center [608, 264] width 263 height 29
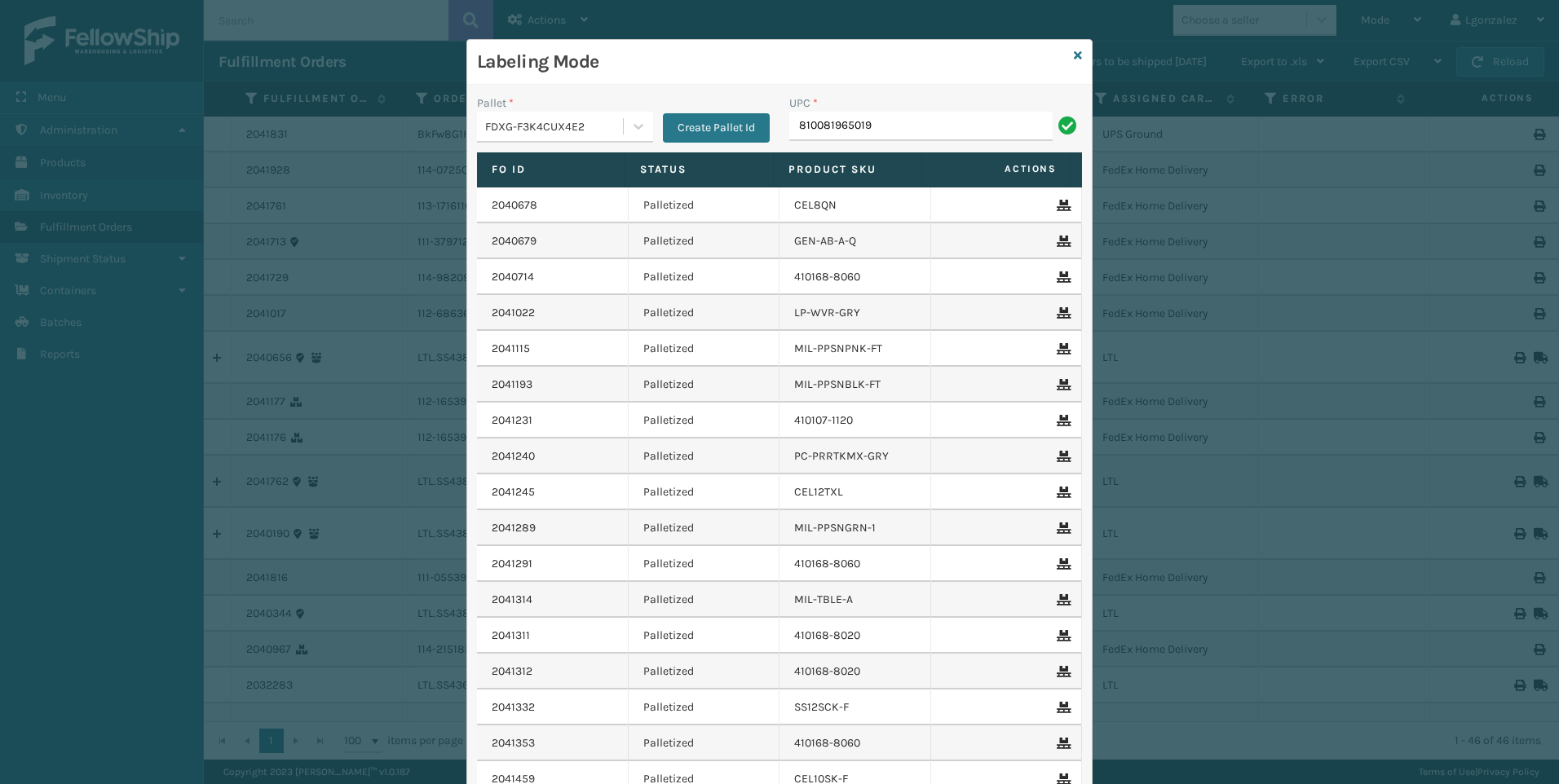
type input "810081965019"
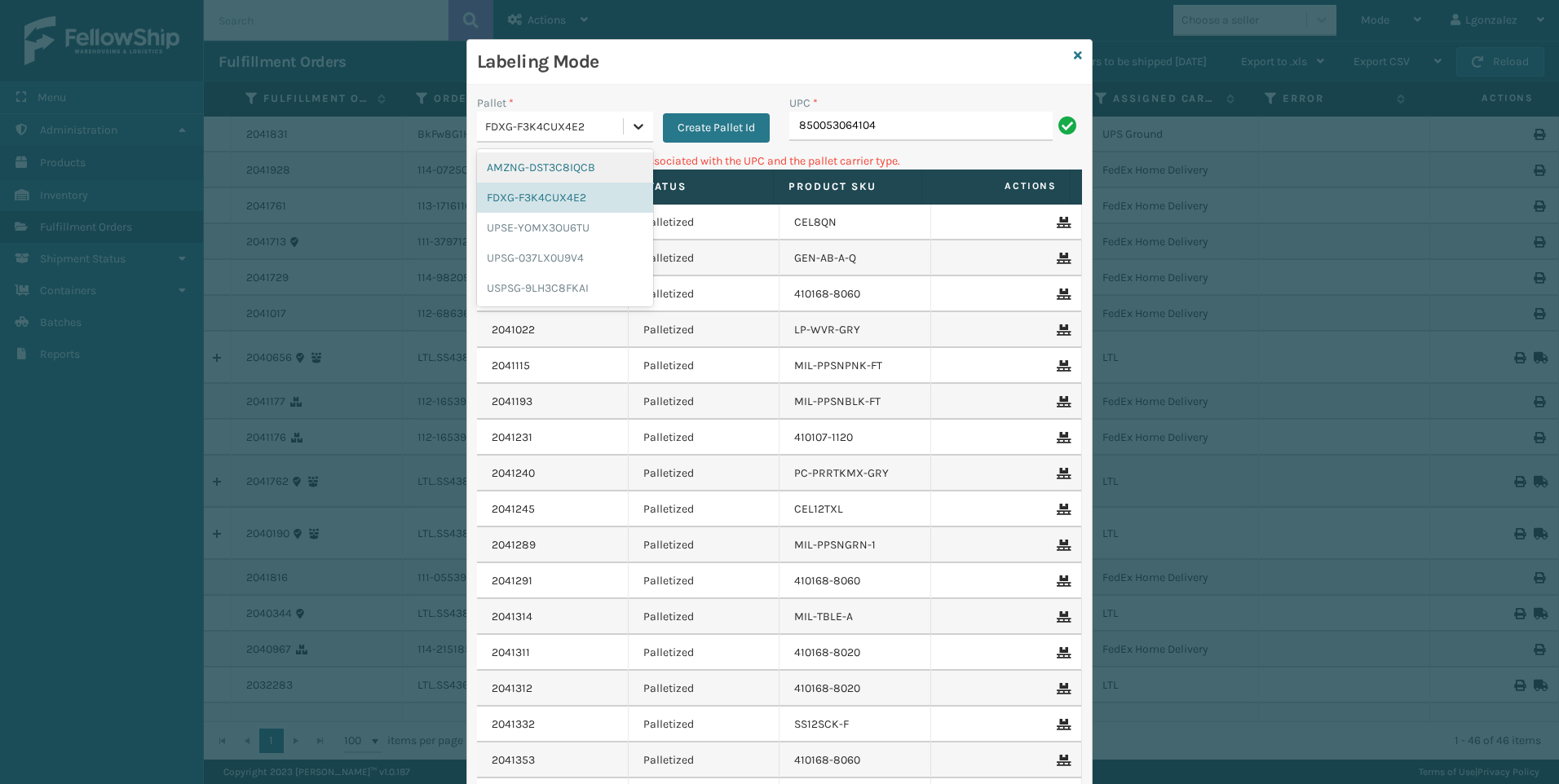
click at [634, 126] on icon at bounding box center [639, 126] width 16 height 16
click at [557, 263] on div "UPSG-037LX0U9V4" at bounding box center [565, 258] width 176 height 30
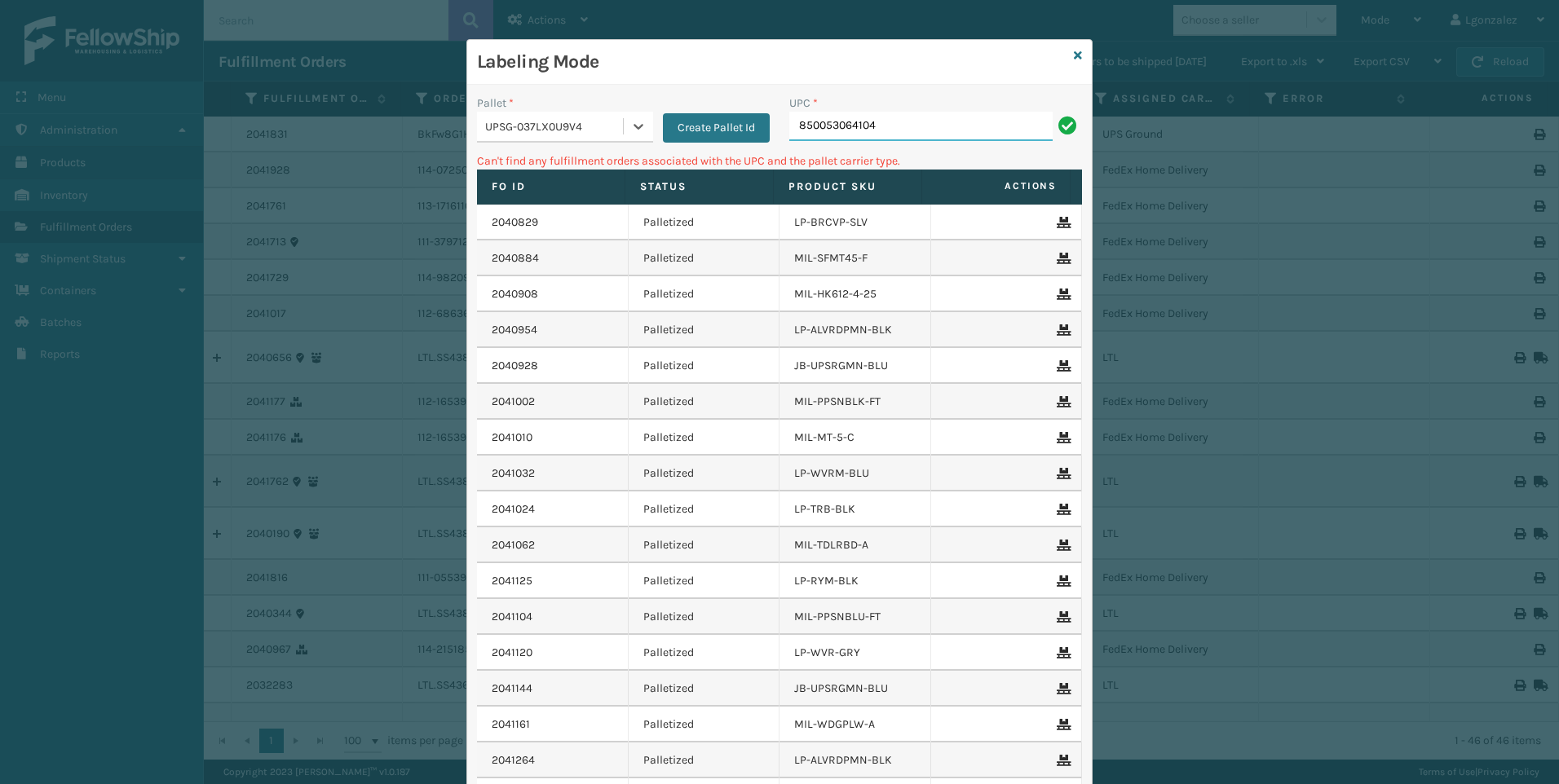
click at [884, 128] on input "850053064104" at bounding box center [920, 126] width 263 height 29
click at [644, 126] on div at bounding box center [638, 126] width 29 height 29
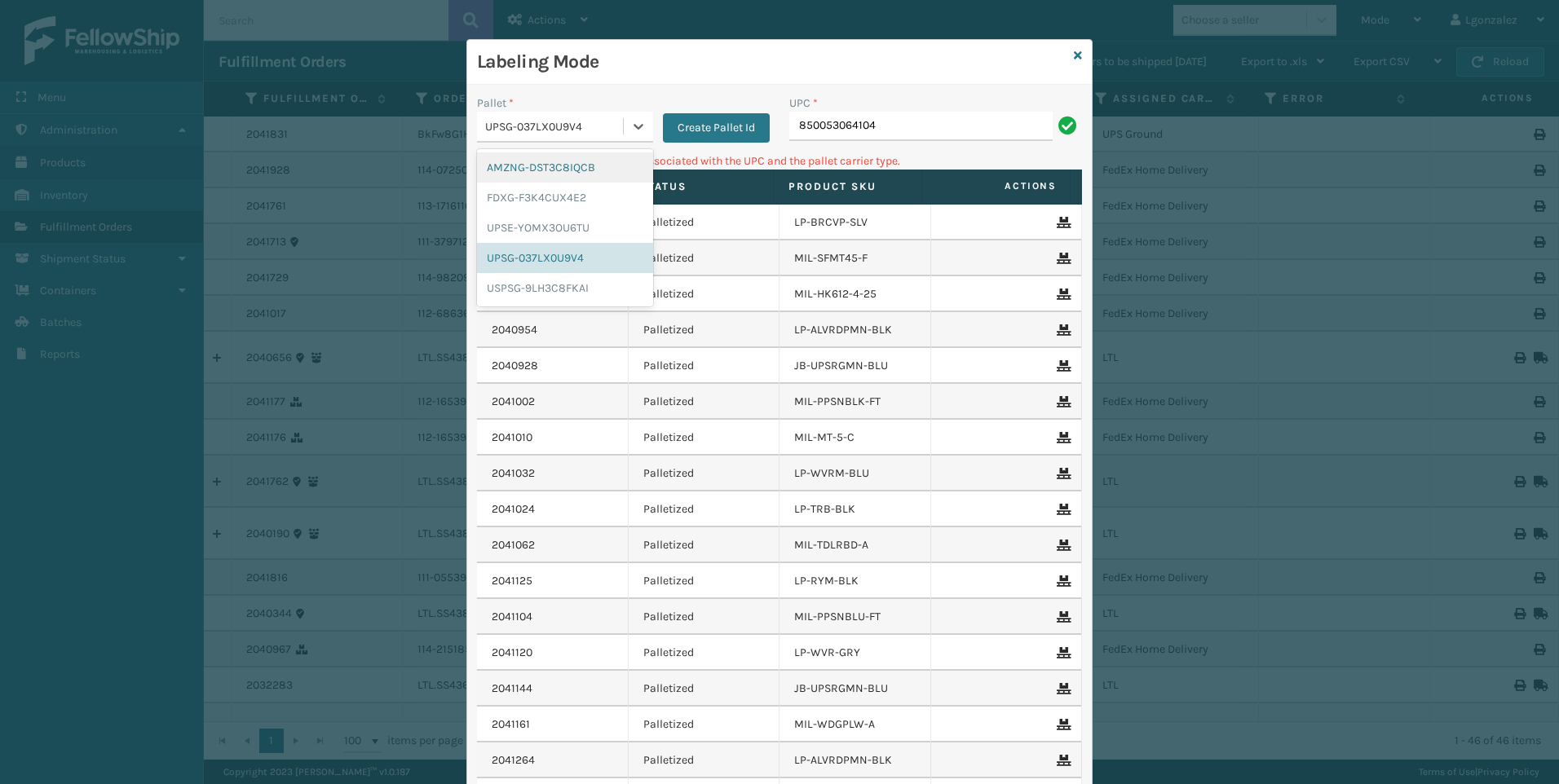
click at [617, 170] on div "AMZNG-DST3C8IQCB" at bounding box center [565, 168] width 176 height 30
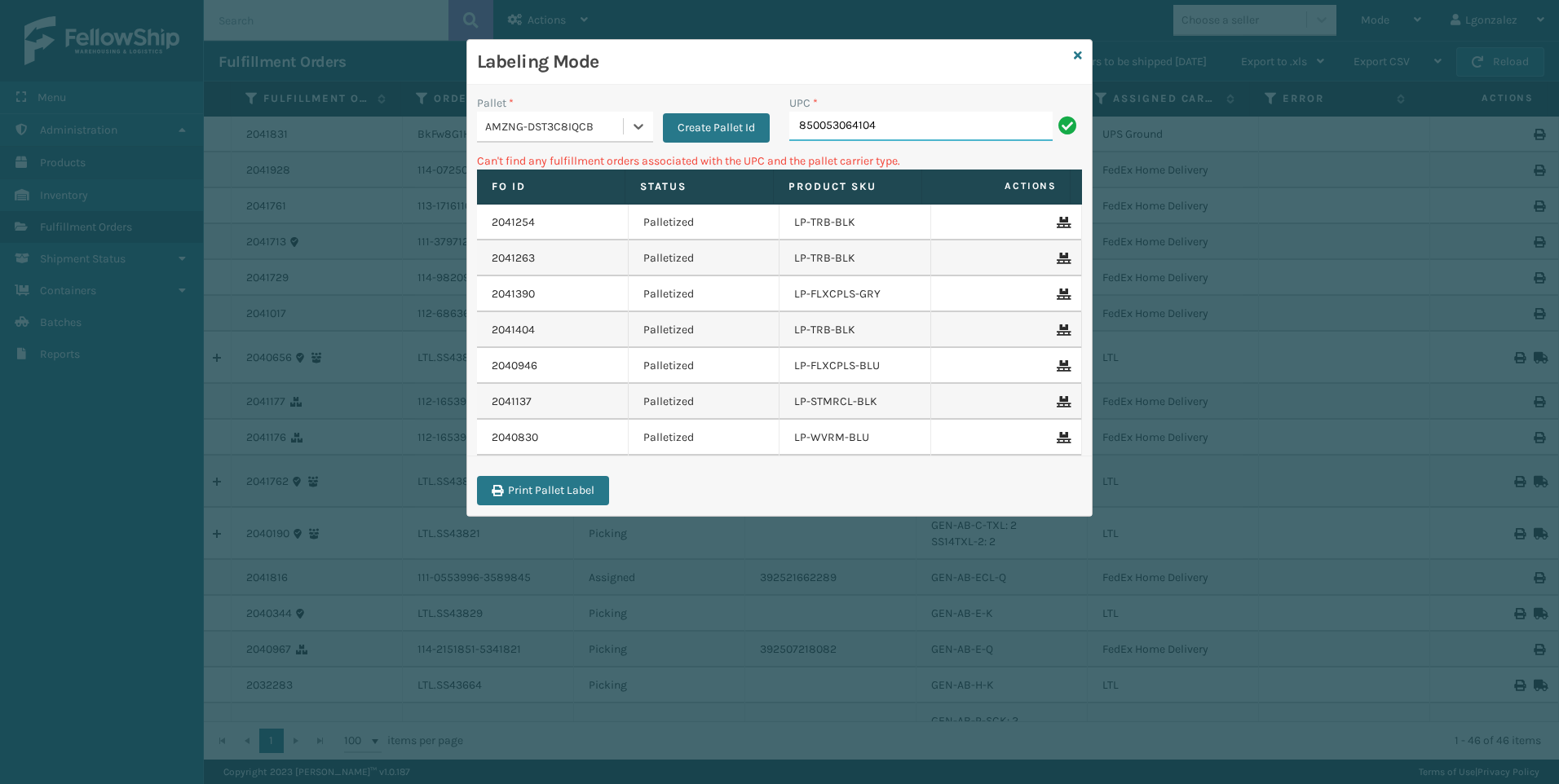
click at [888, 119] on input "850053064104" at bounding box center [920, 126] width 263 height 29
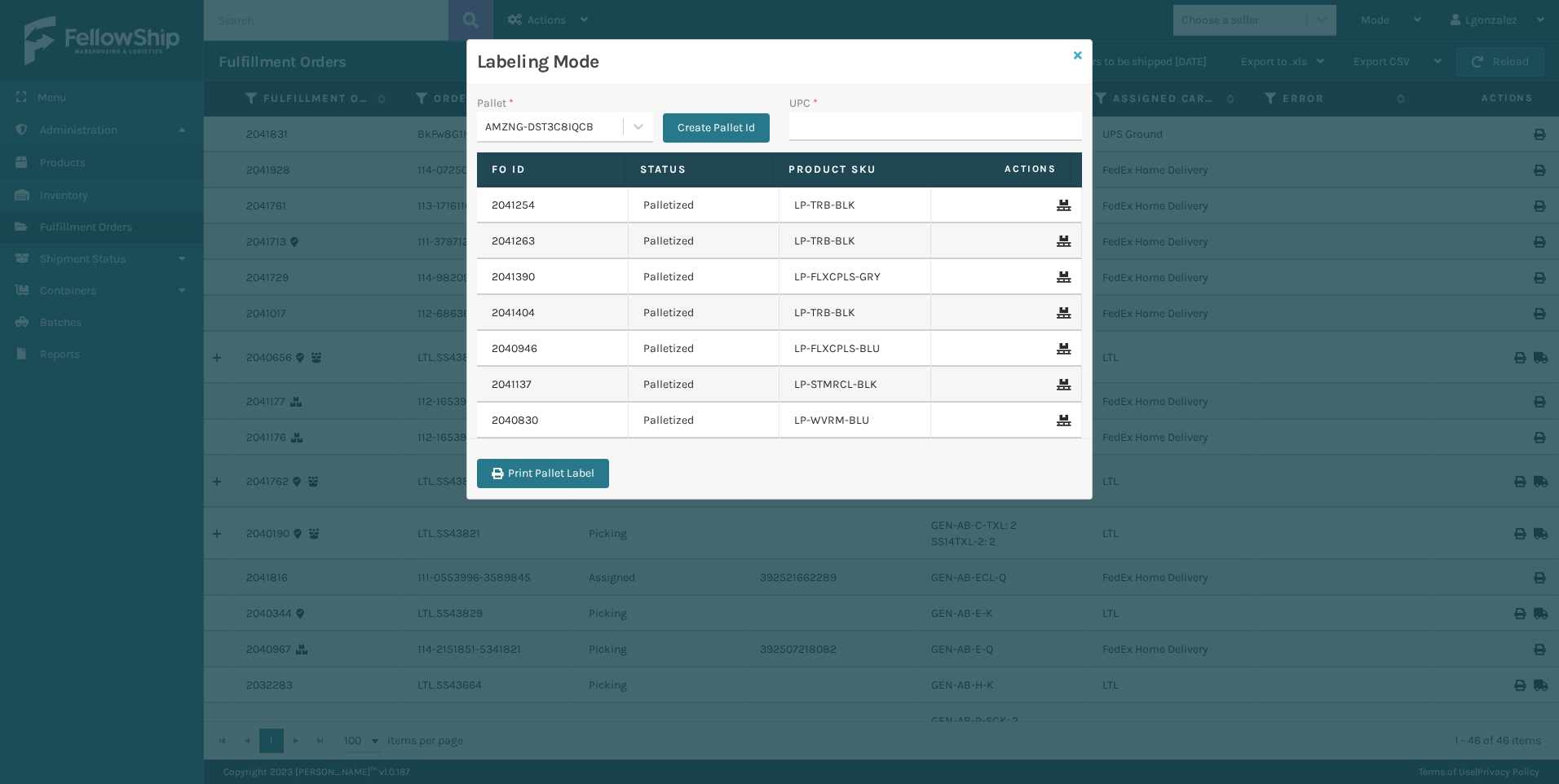
click at [1074, 54] on icon at bounding box center [1077, 55] width 8 height 11
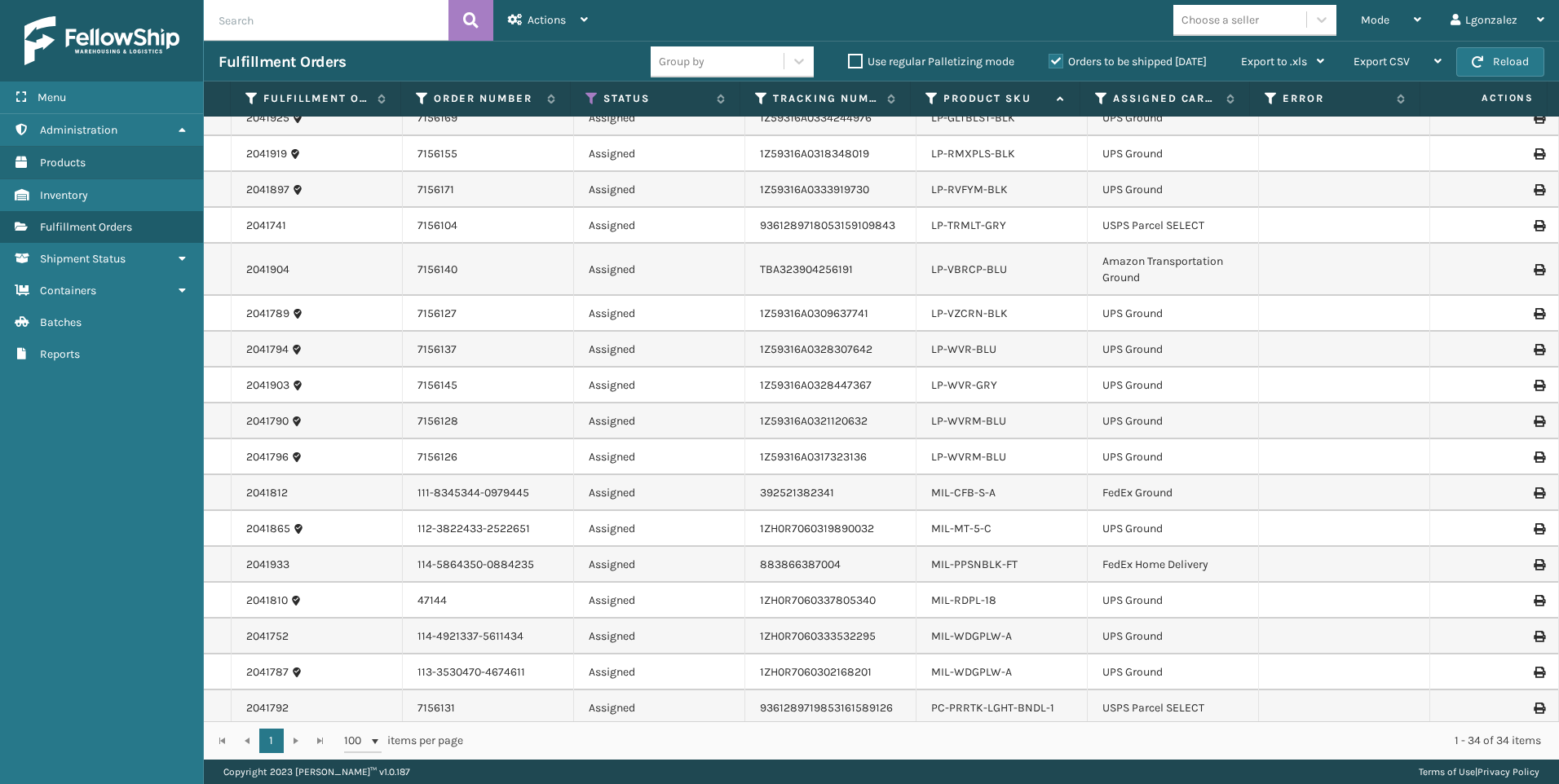
scroll to position [728, 0]
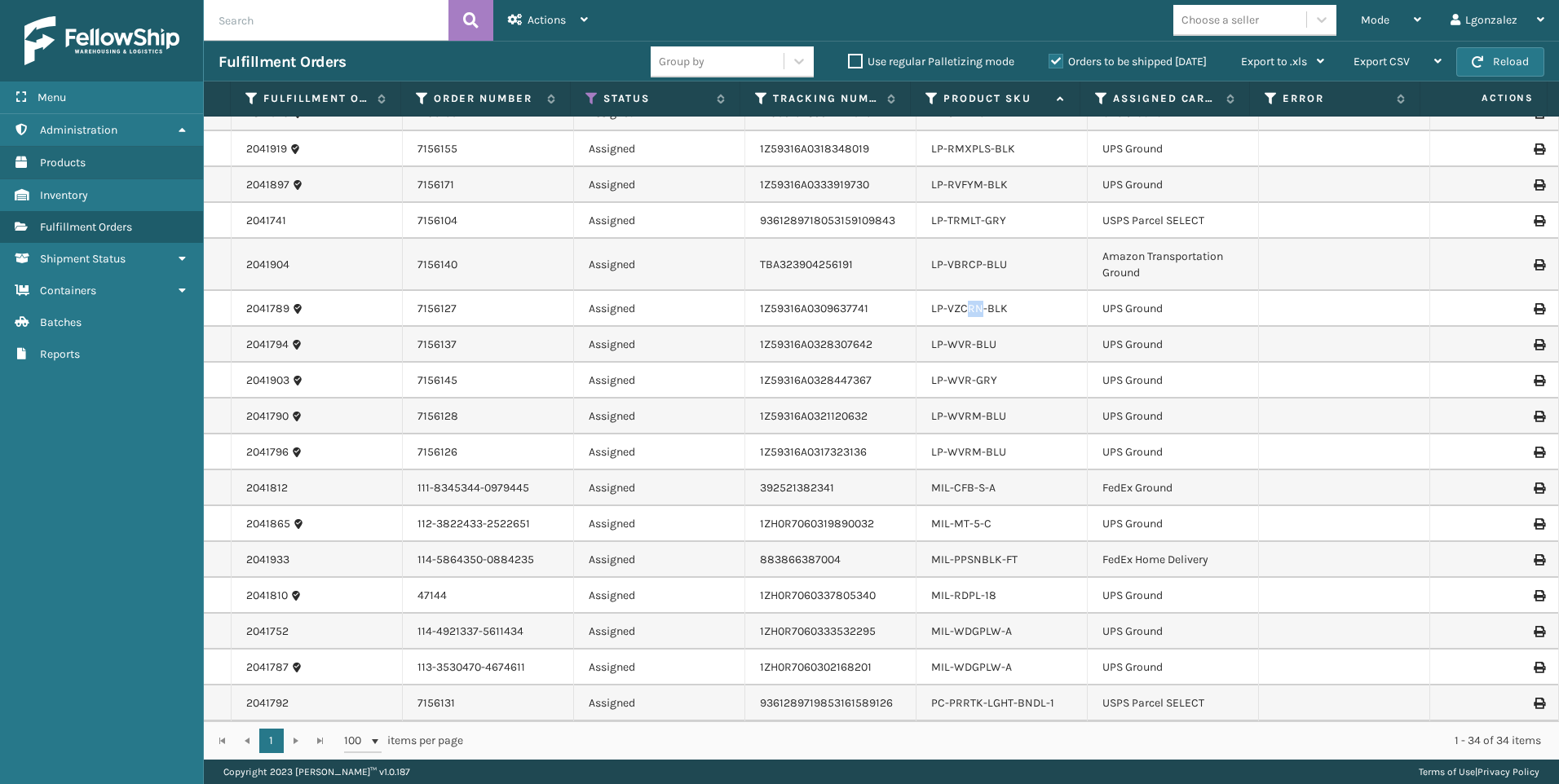
drag, startPoint x: 954, startPoint y: 334, endPoint x: 918, endPoint y: 352, distance: 40.2
click at [918, 352] on tbody "2041831 BkFw8G1H6 Assigned 1ZXH04500363064724 [PHONE_NUMBER] UPS Ground 2041971…" at bounding box center [881, 54] width 1355 height 1333
click at [951, 152] on link "LP-RMXPLS-BLK" at bounding box center [973, 149] width 84 height 14
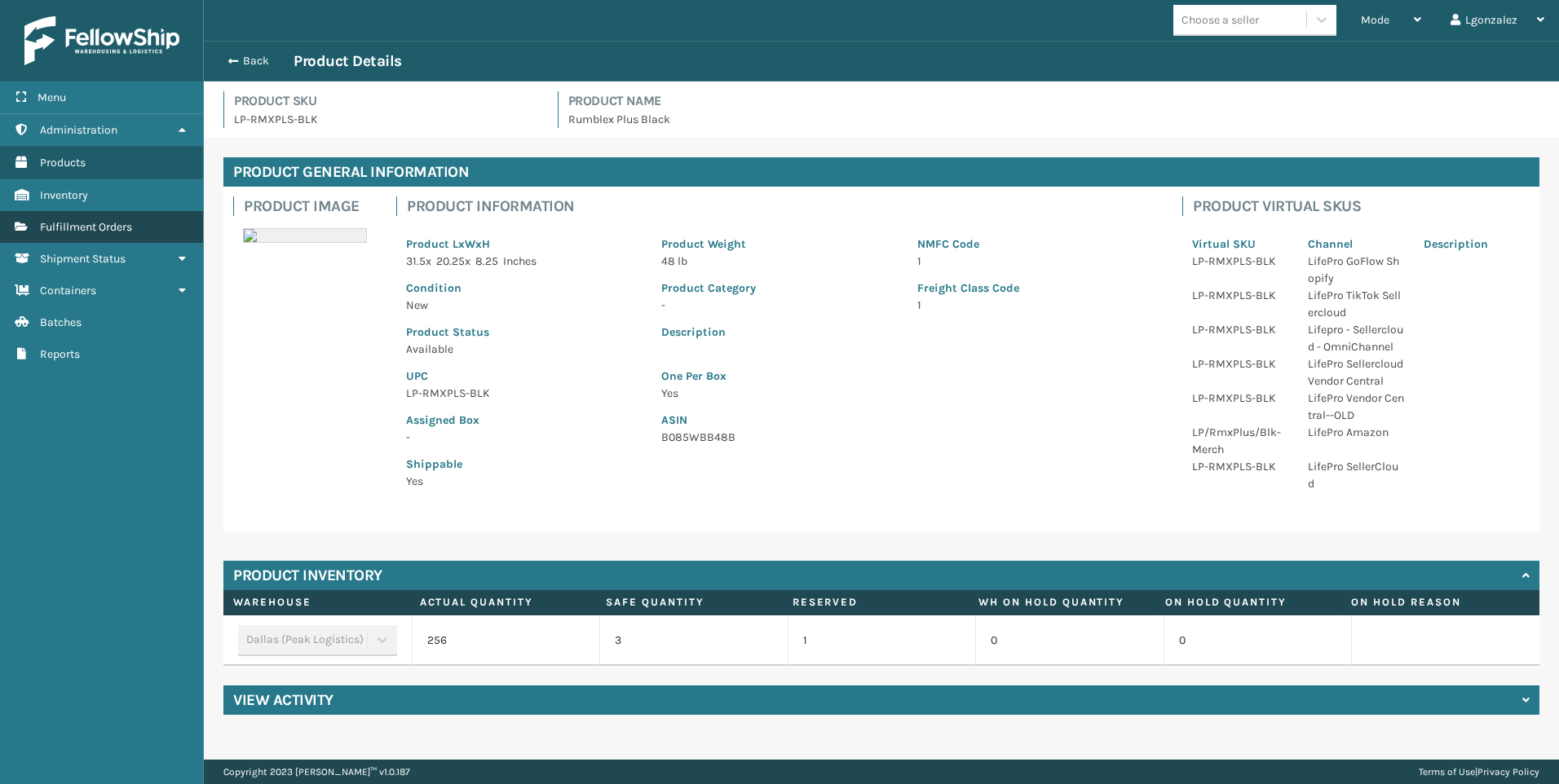
click at [94, 218] on link "Fulfillment Orders" at bounding box center [101, 227] width 203 height 32
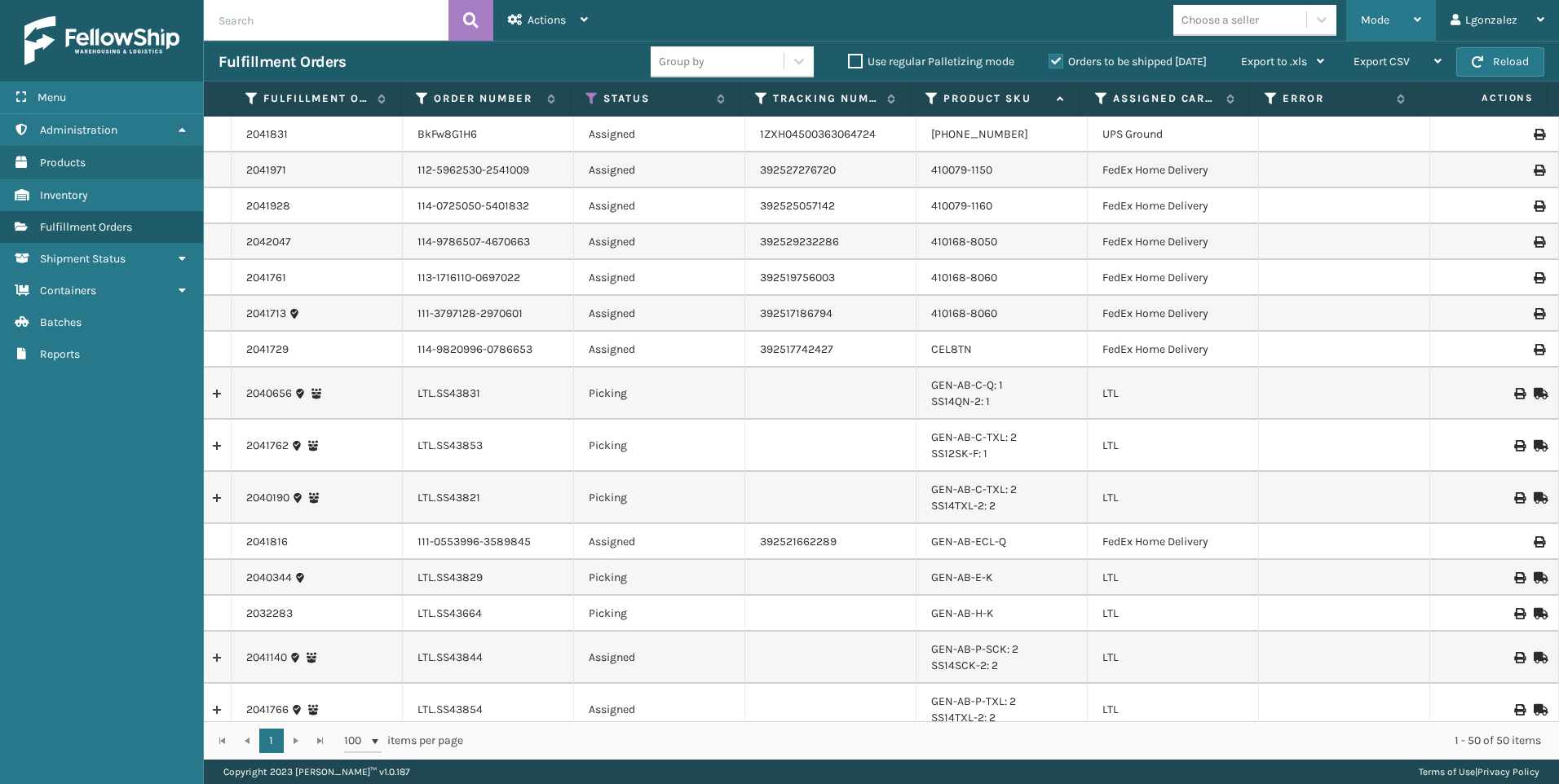
click at [1417, 25] on div "Mode" at bounding box center [1390, 20] width 60 height 41
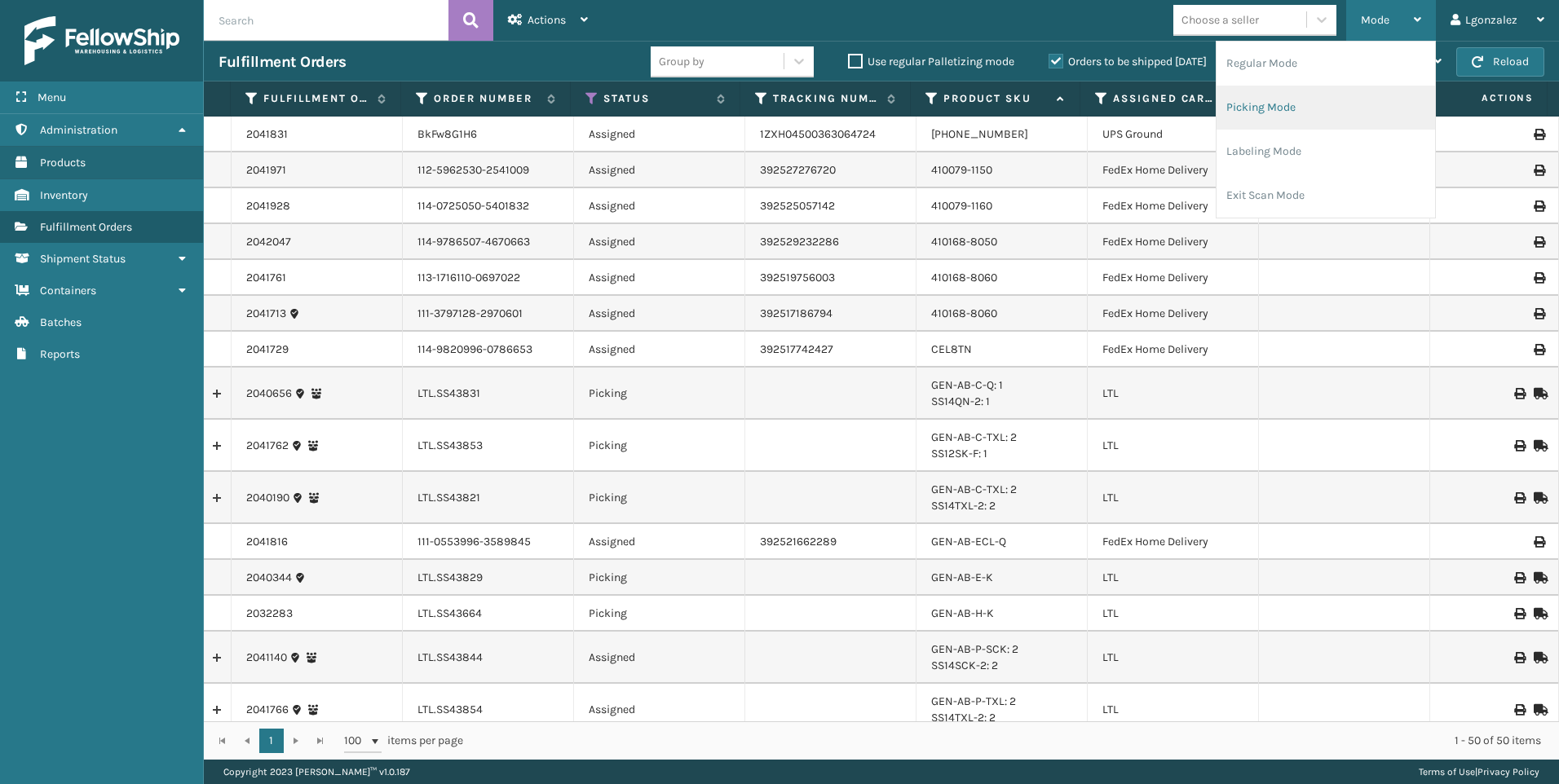
click at [1267, 117] on li "Picking Mode" at bounding box center [1325, 108] width 219 height 44
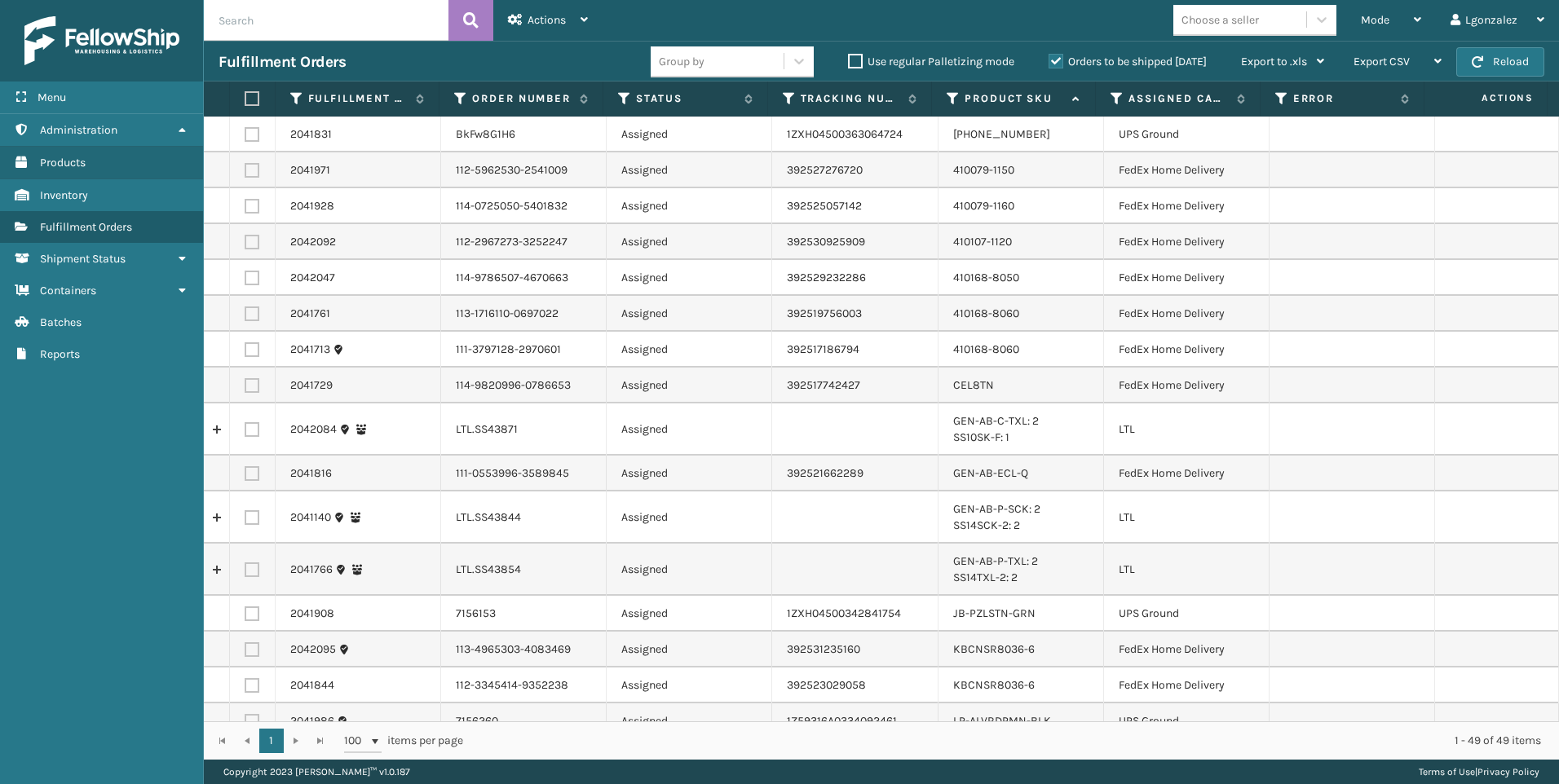
click at [253, 97] on label at bounding box center [250, 98] width 10 height 15
click at [246, 97] on input "checkbox" at bounding box center [245, 99] width 1 height 11
checkbox input "true"
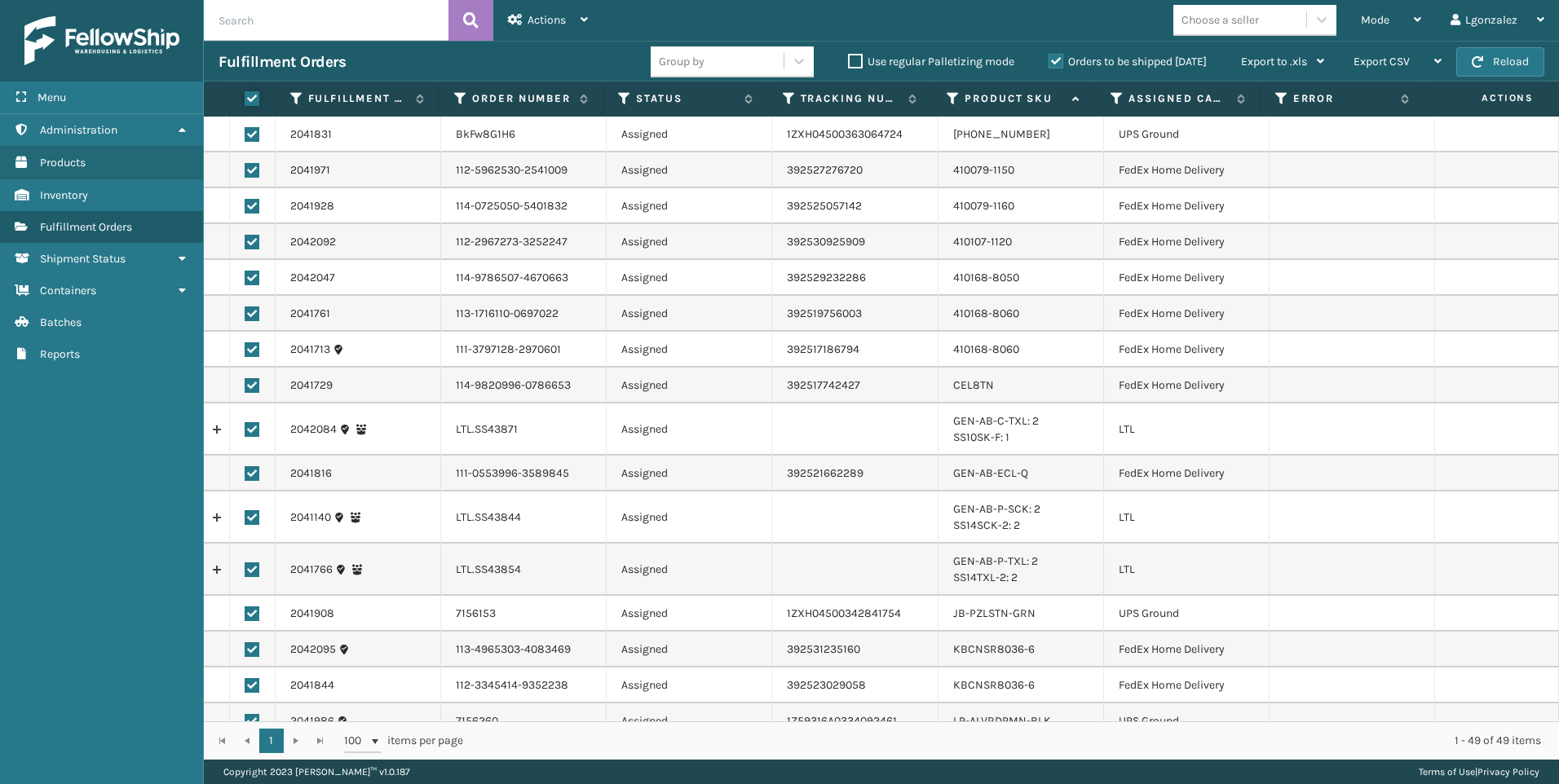
checkbox input "true"
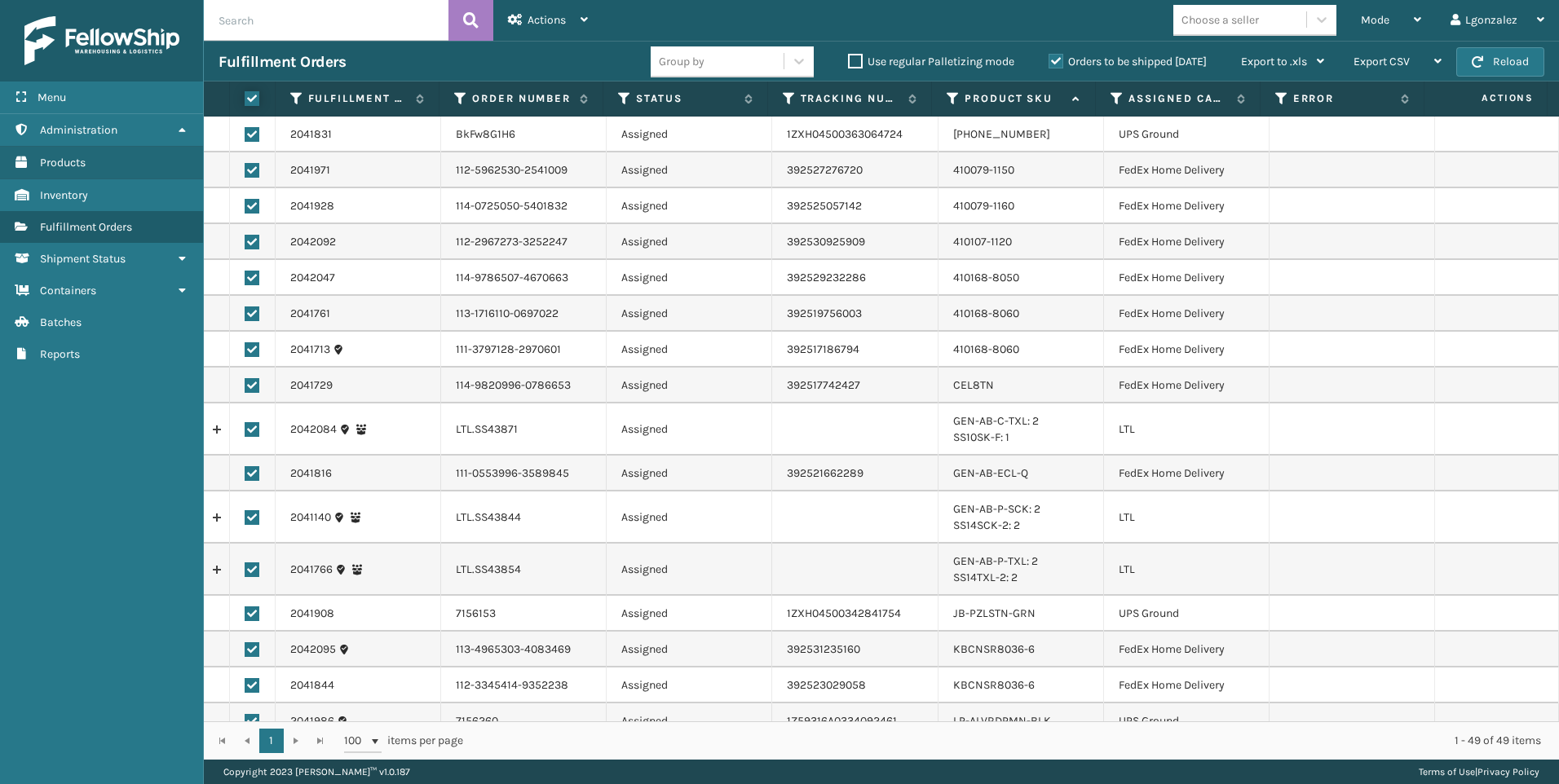
checkbox input "true"
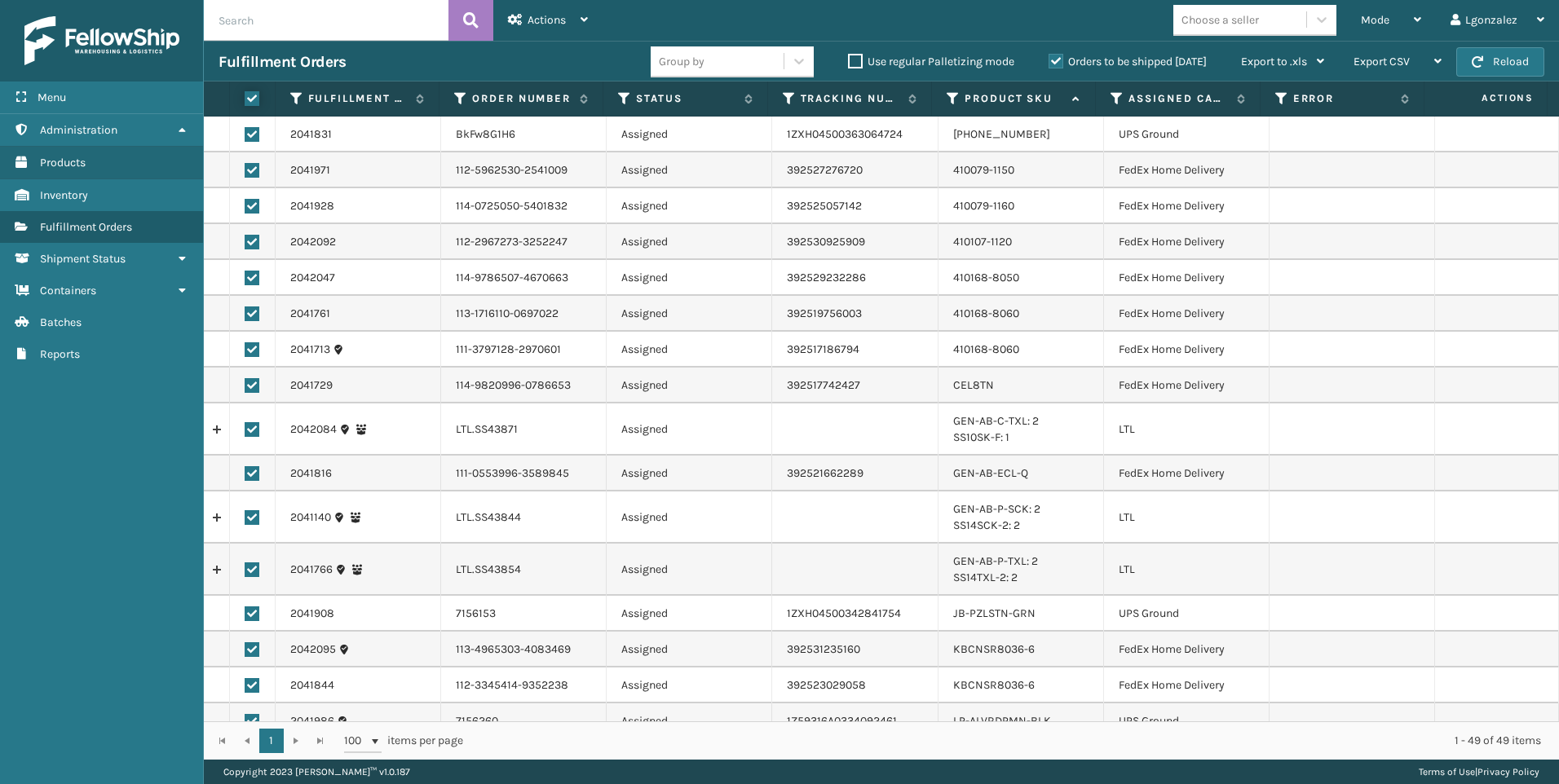
checkbox input "true"
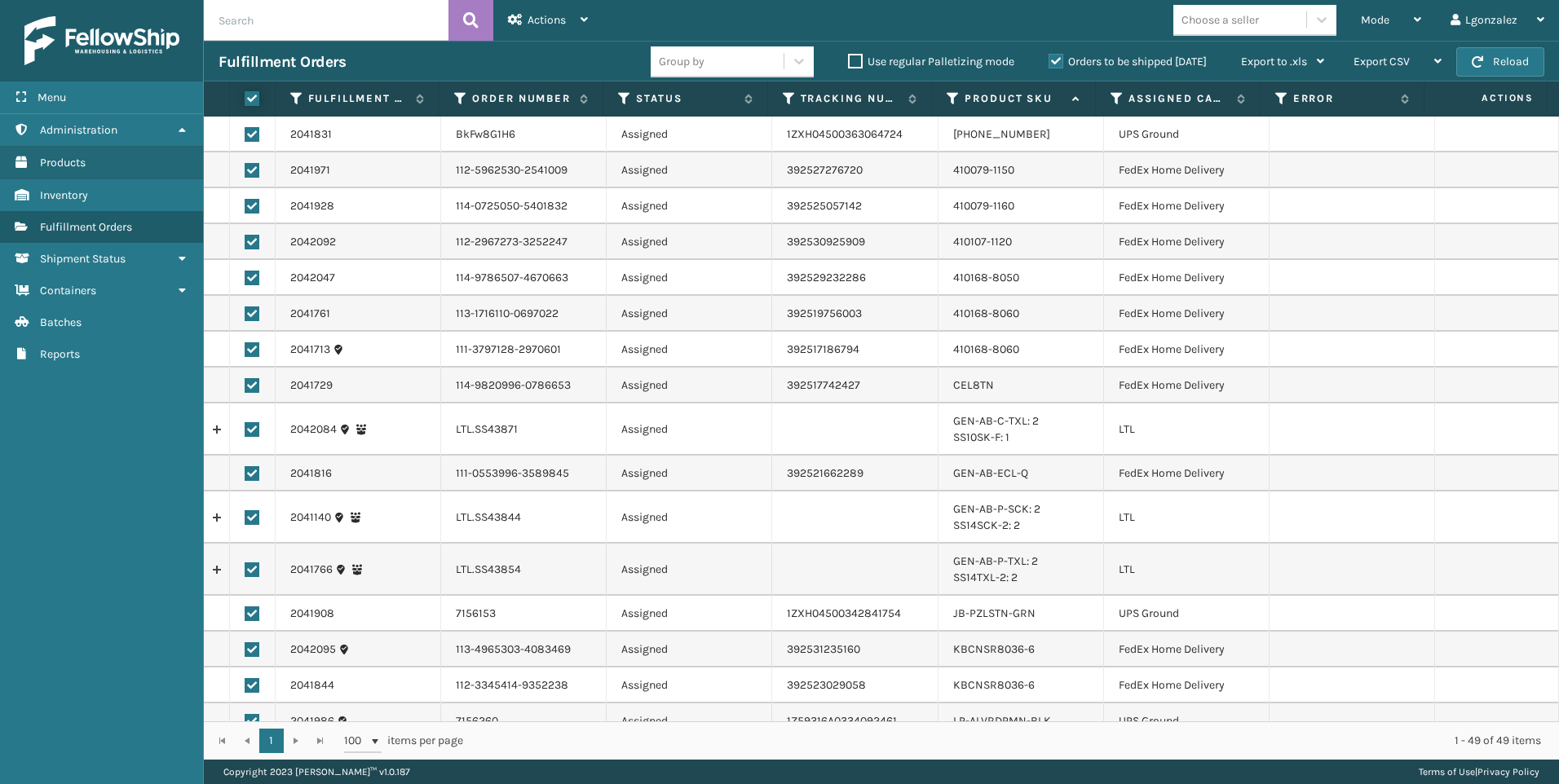
checkbox input "true"
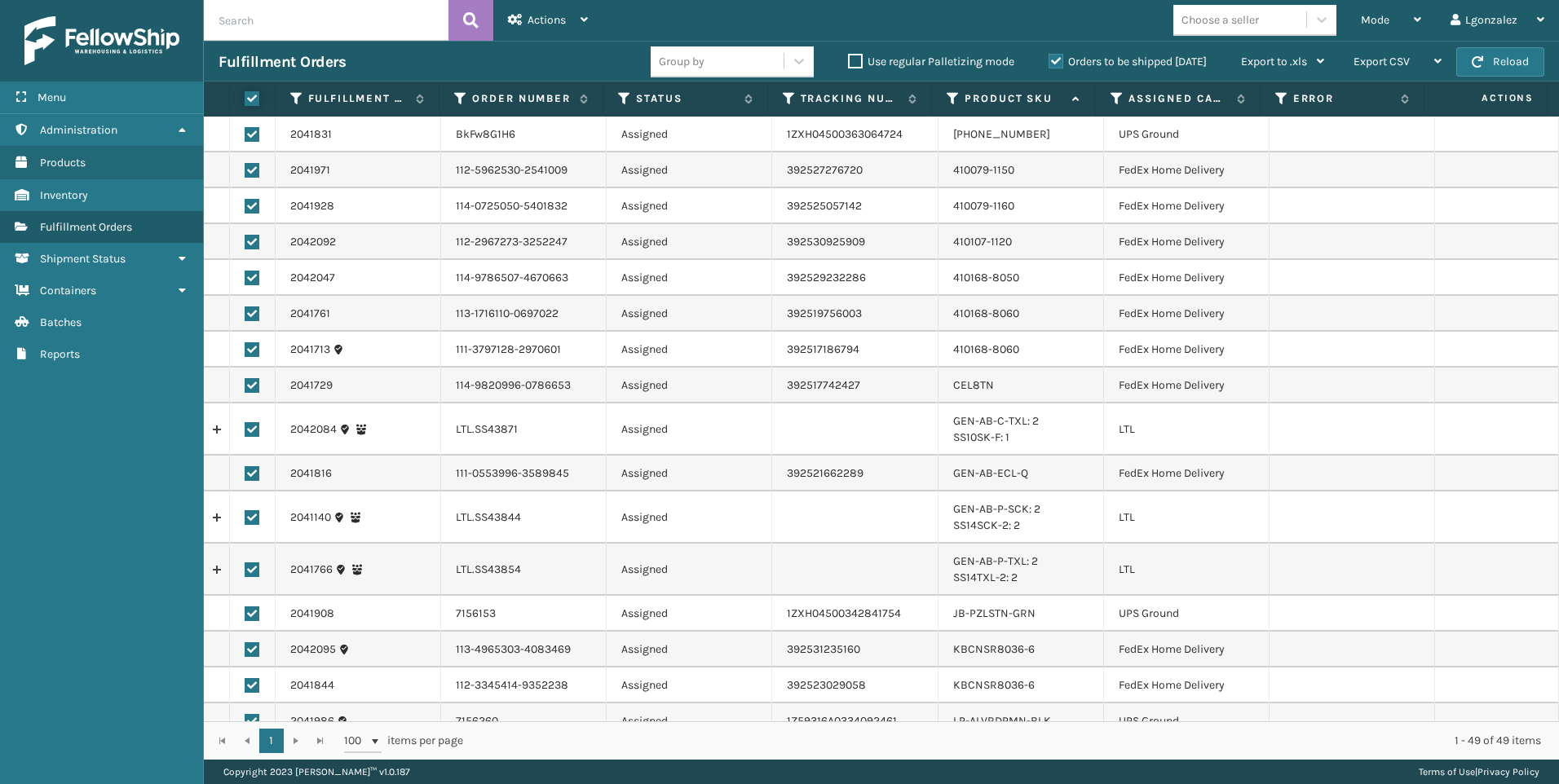
checkbox input "true"
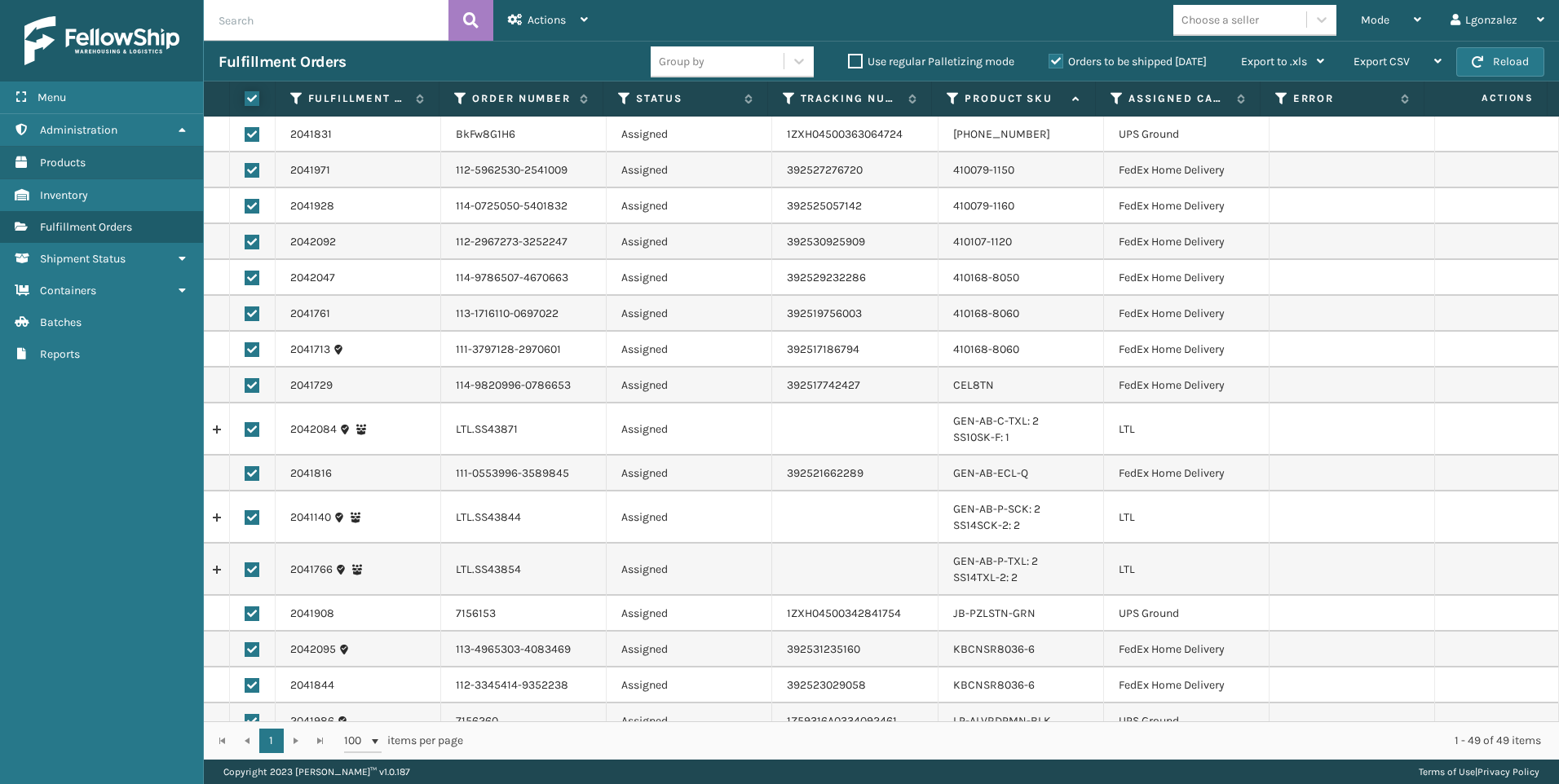
checkbox input "true"
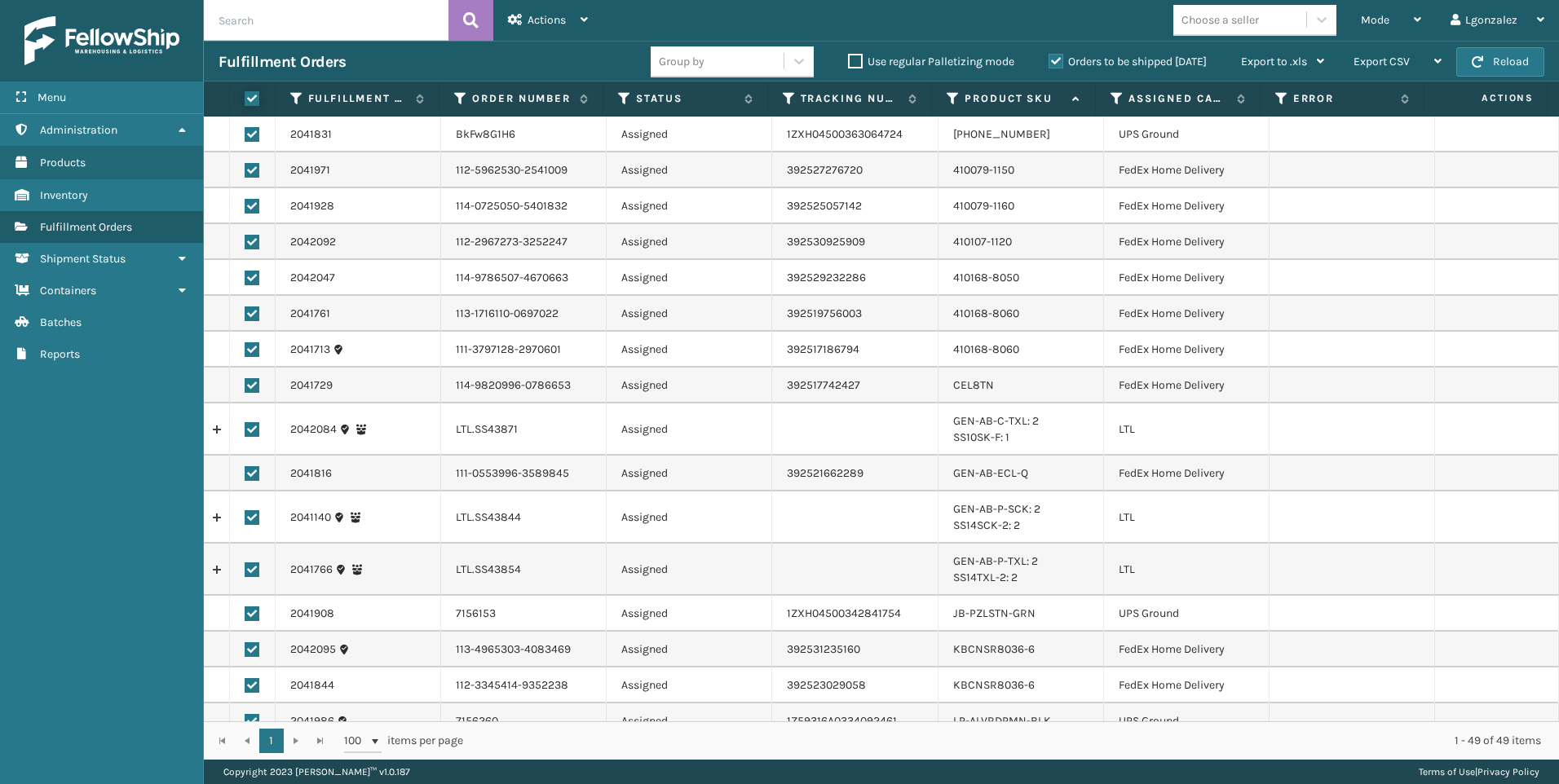
checkbox input "true"
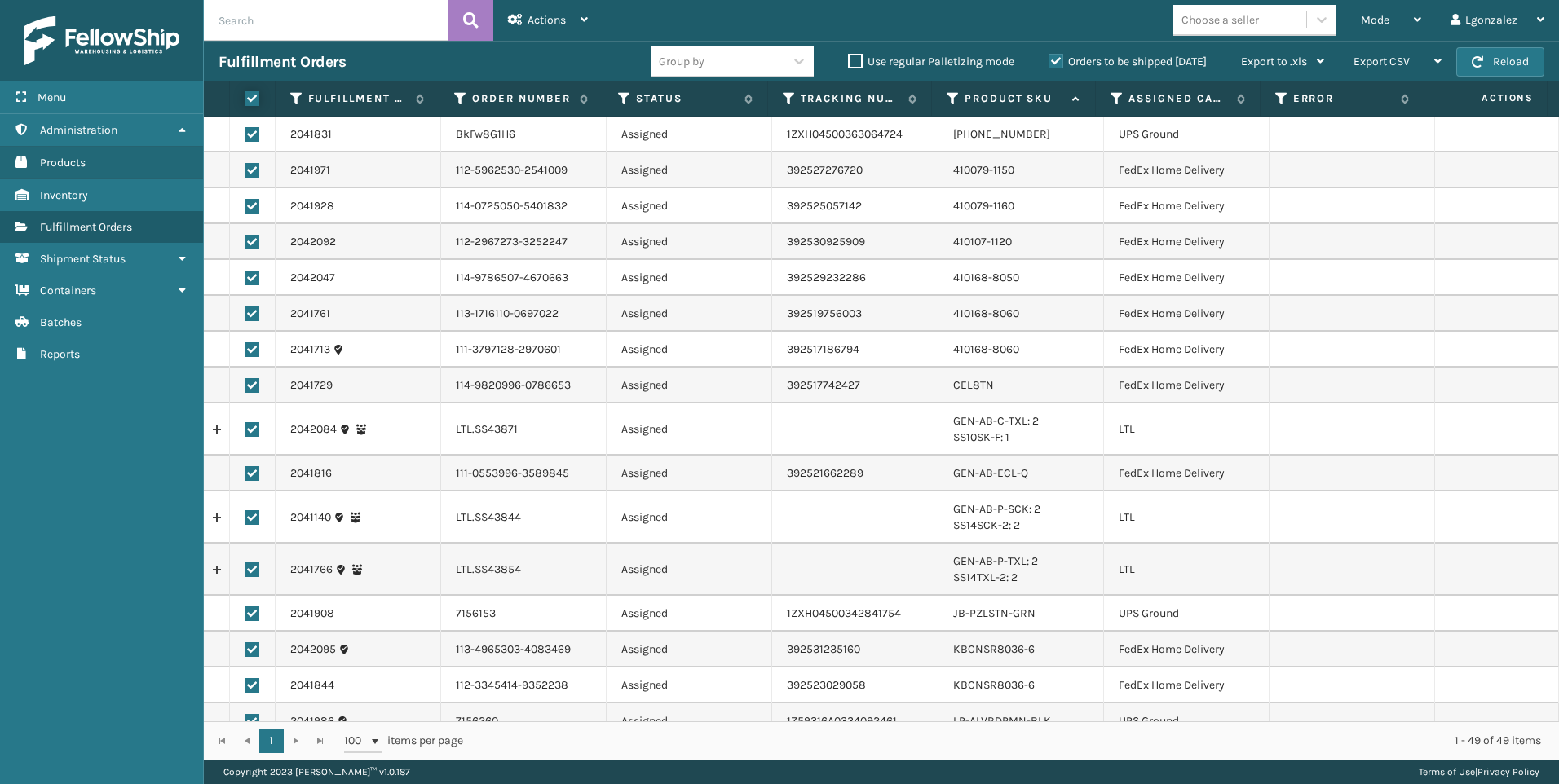
checkbox input "true"
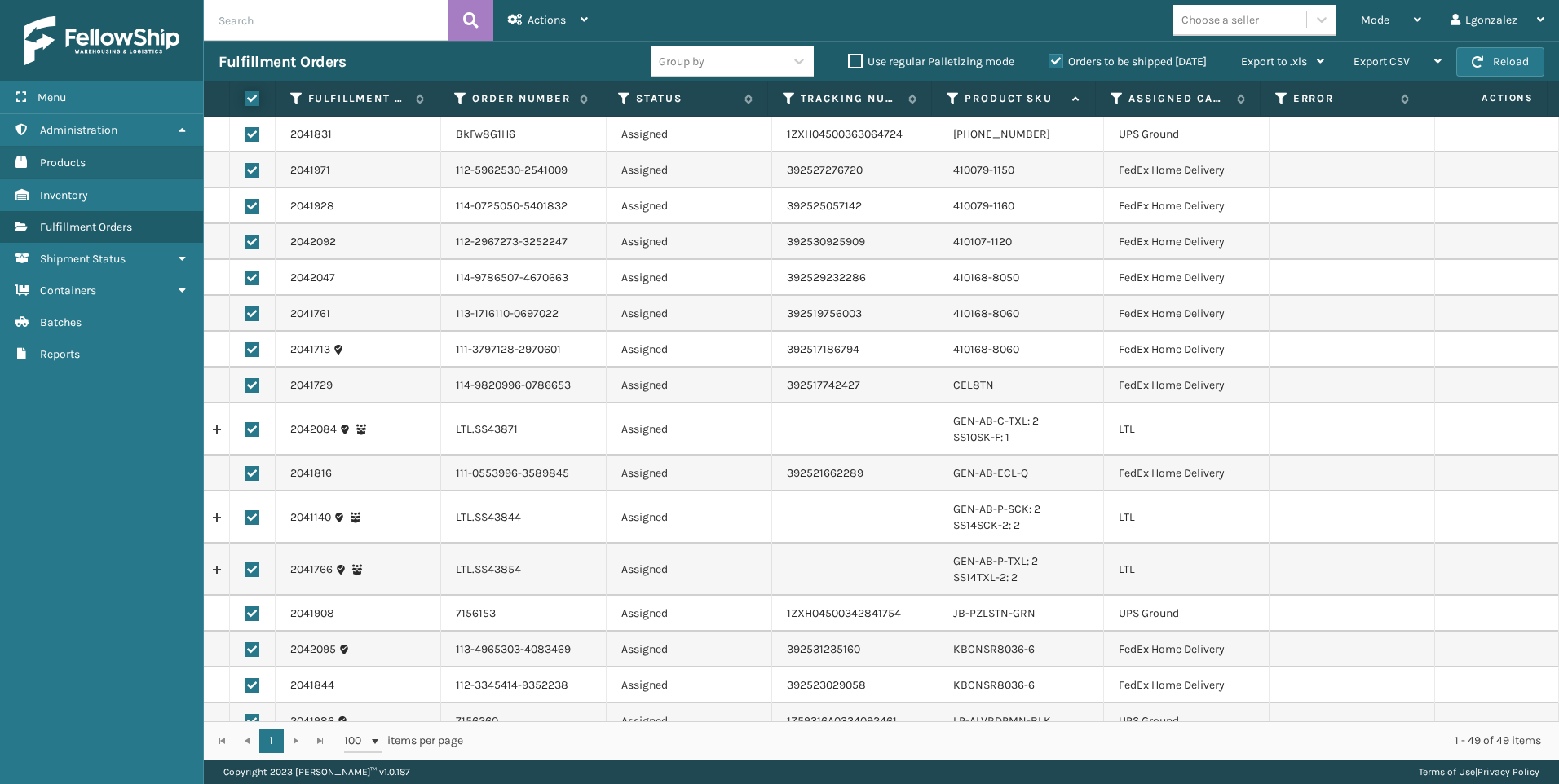
checkbox input "true"
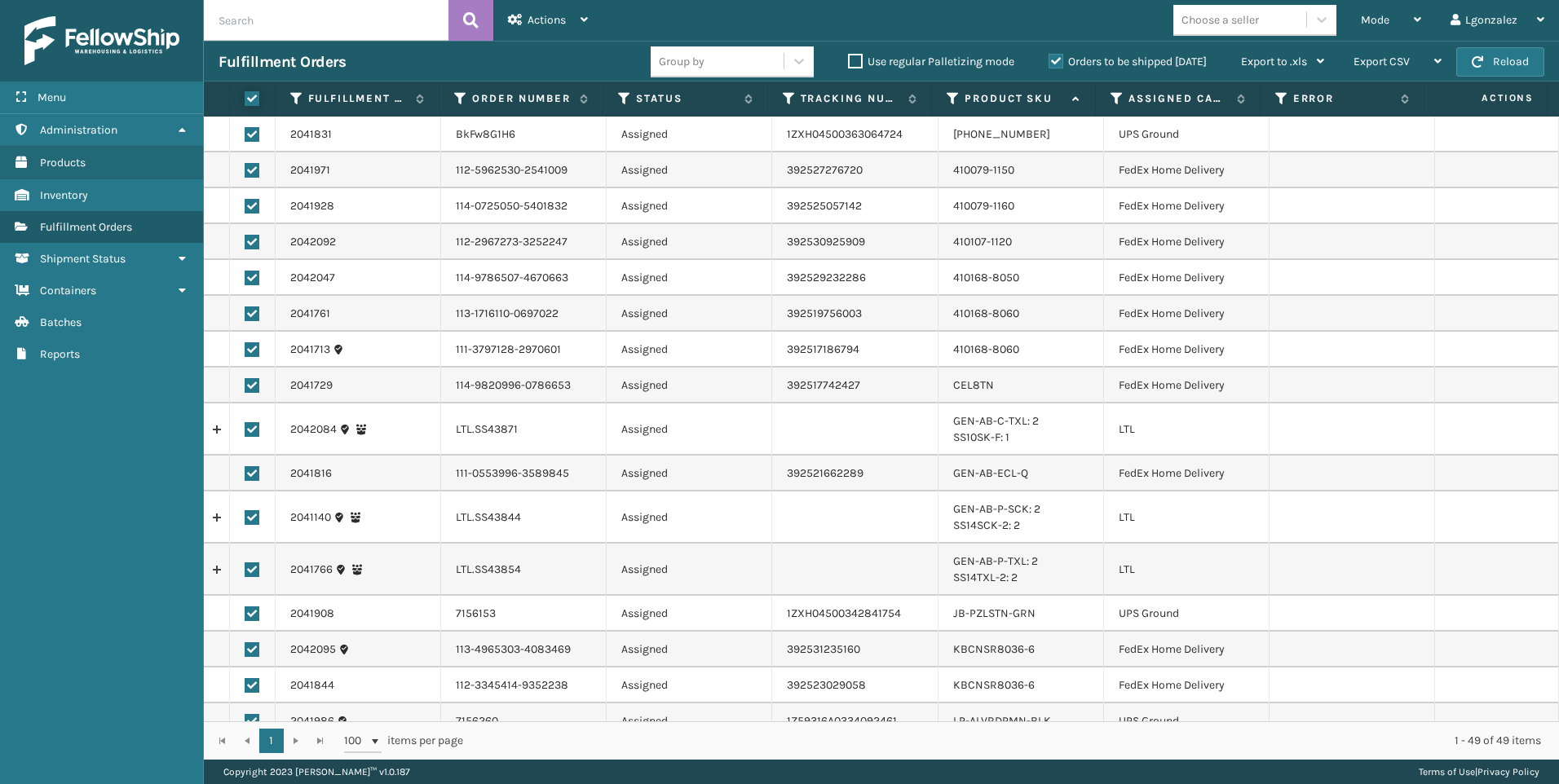
checkbox input "true"
click at [248, 429] on label at bounding box center [252, 429] width 15 height 15
click at [246, 429] on input "checkbox" at bounding box center [245, 427] width 1 height 11
checkbox input "false"
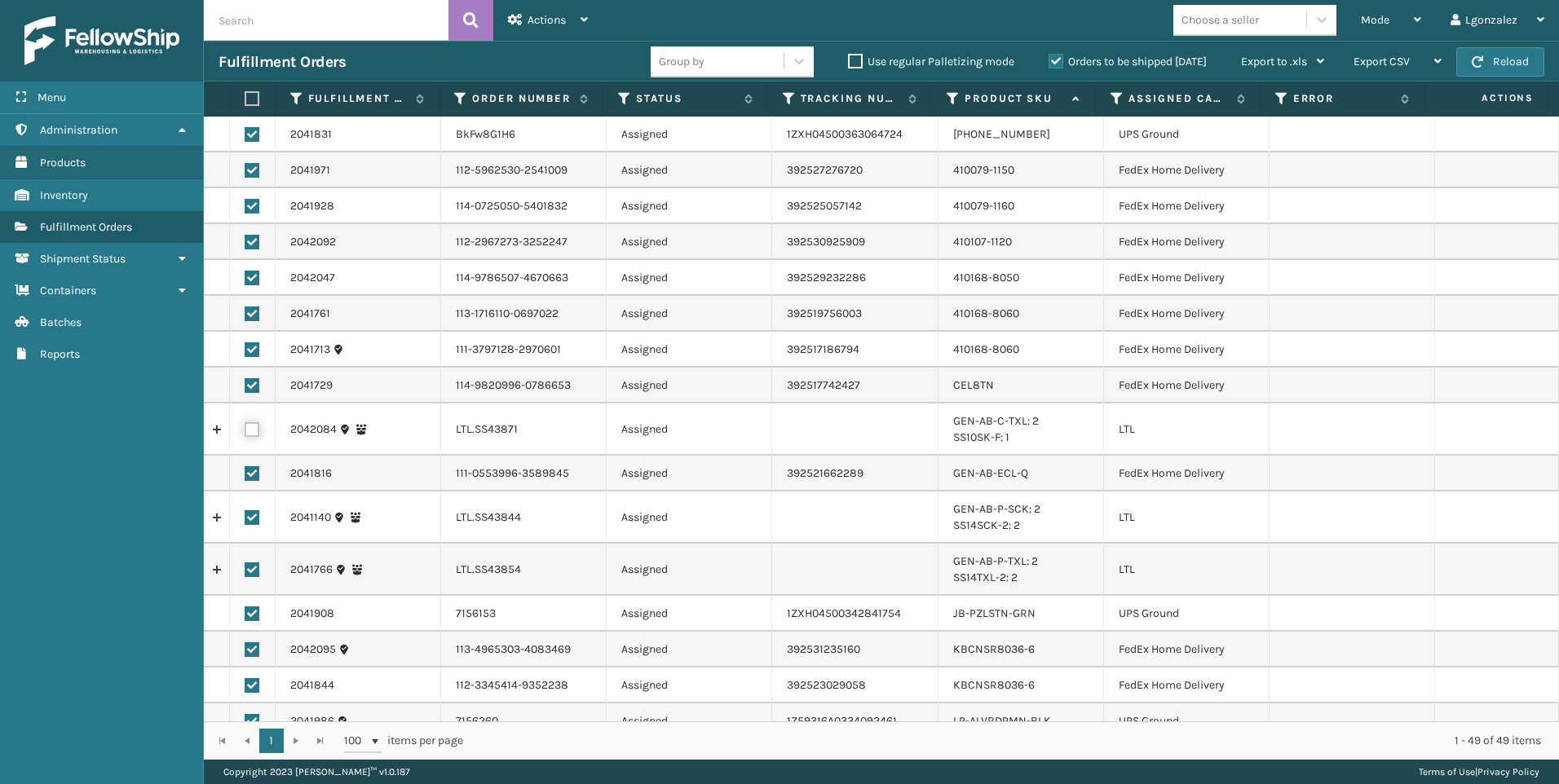
checkbox input "false"
click at [254, 519] on label at bounding box center [252, 517] width 15 height 15
click at [246, 519] on input "checkbox" at bounding box center [245, 515] width 1 height 11
checkbox input "false"
click at [252, 572] on label at bounding box center [252, 569] width 15 height 15
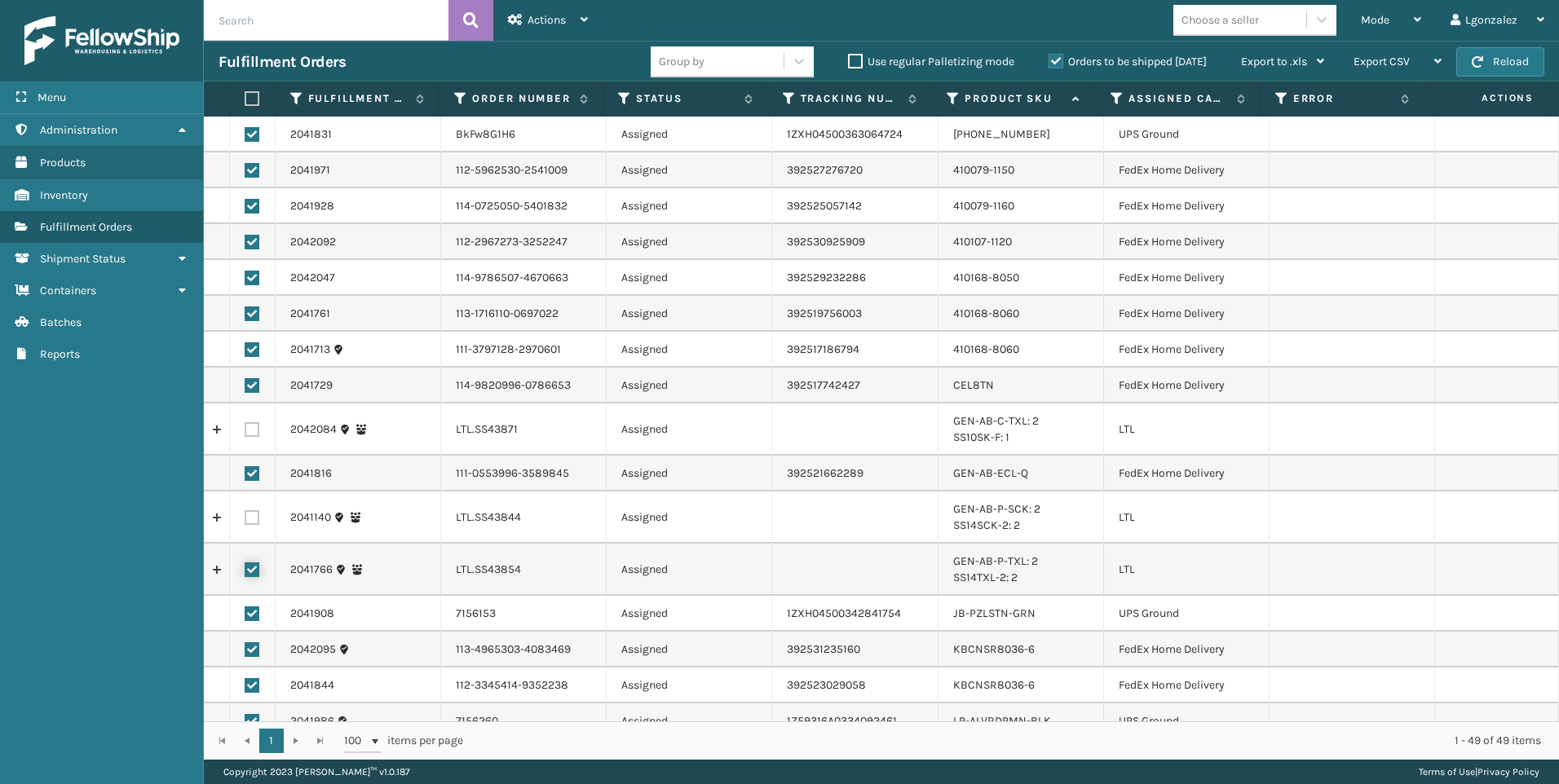
click at [246, 572] on input "checkbox" at bounding box center [245, 567] width 1 height 11
checkbox input "false"
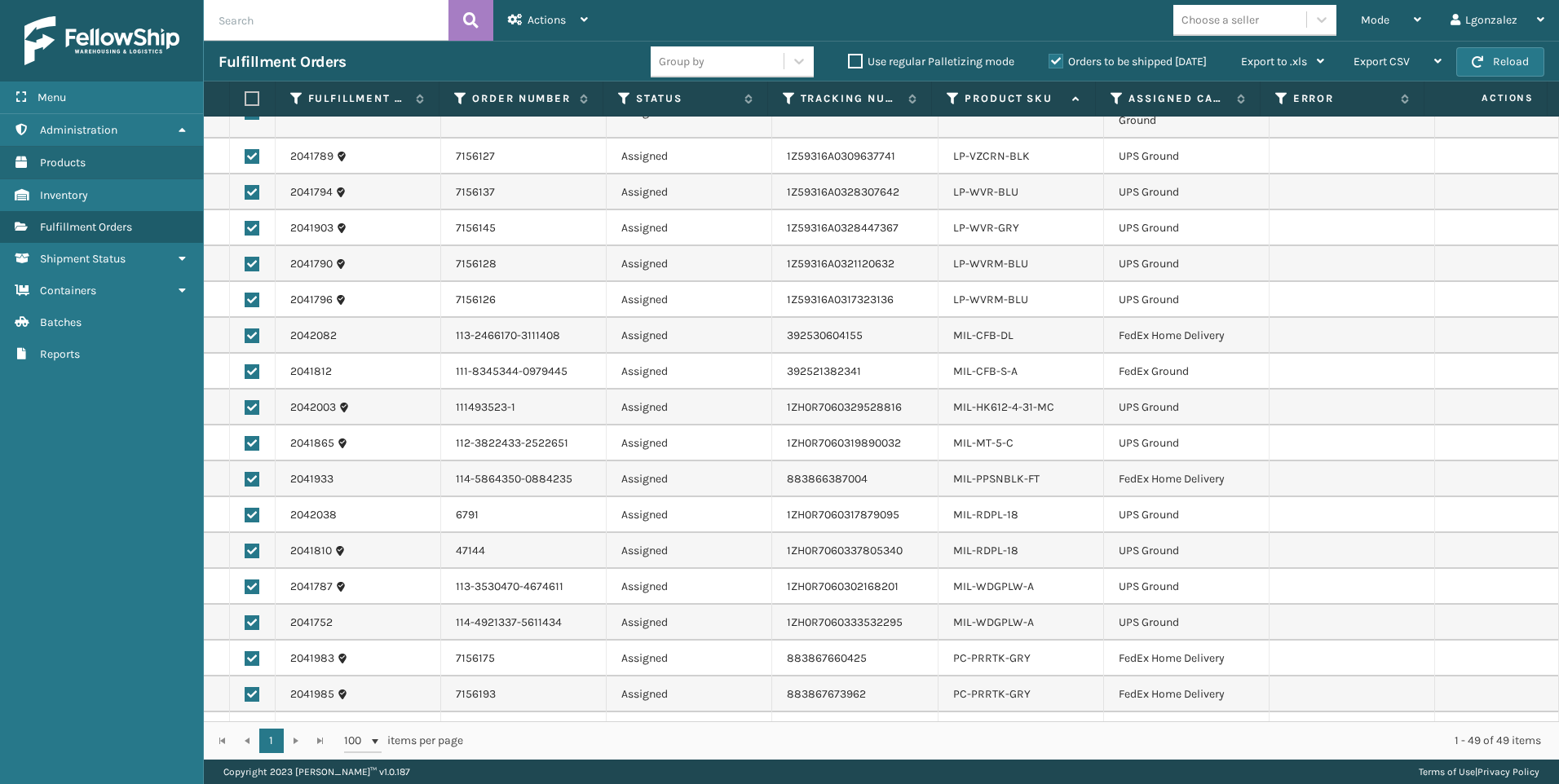
scroll to position [1217, 0]
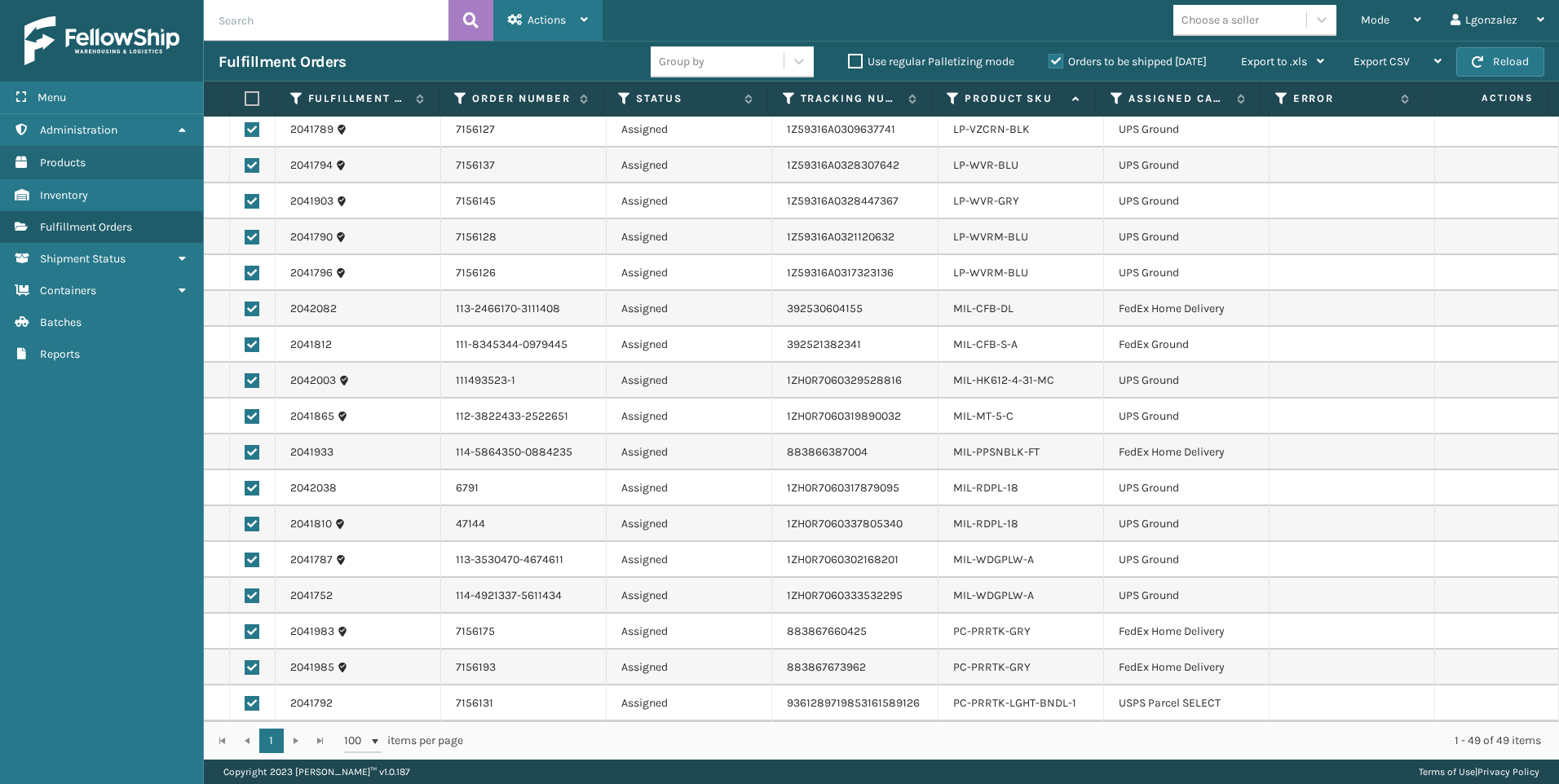
click at [585, 20] on icon at bounding box center [584, 19] width 7 height 11
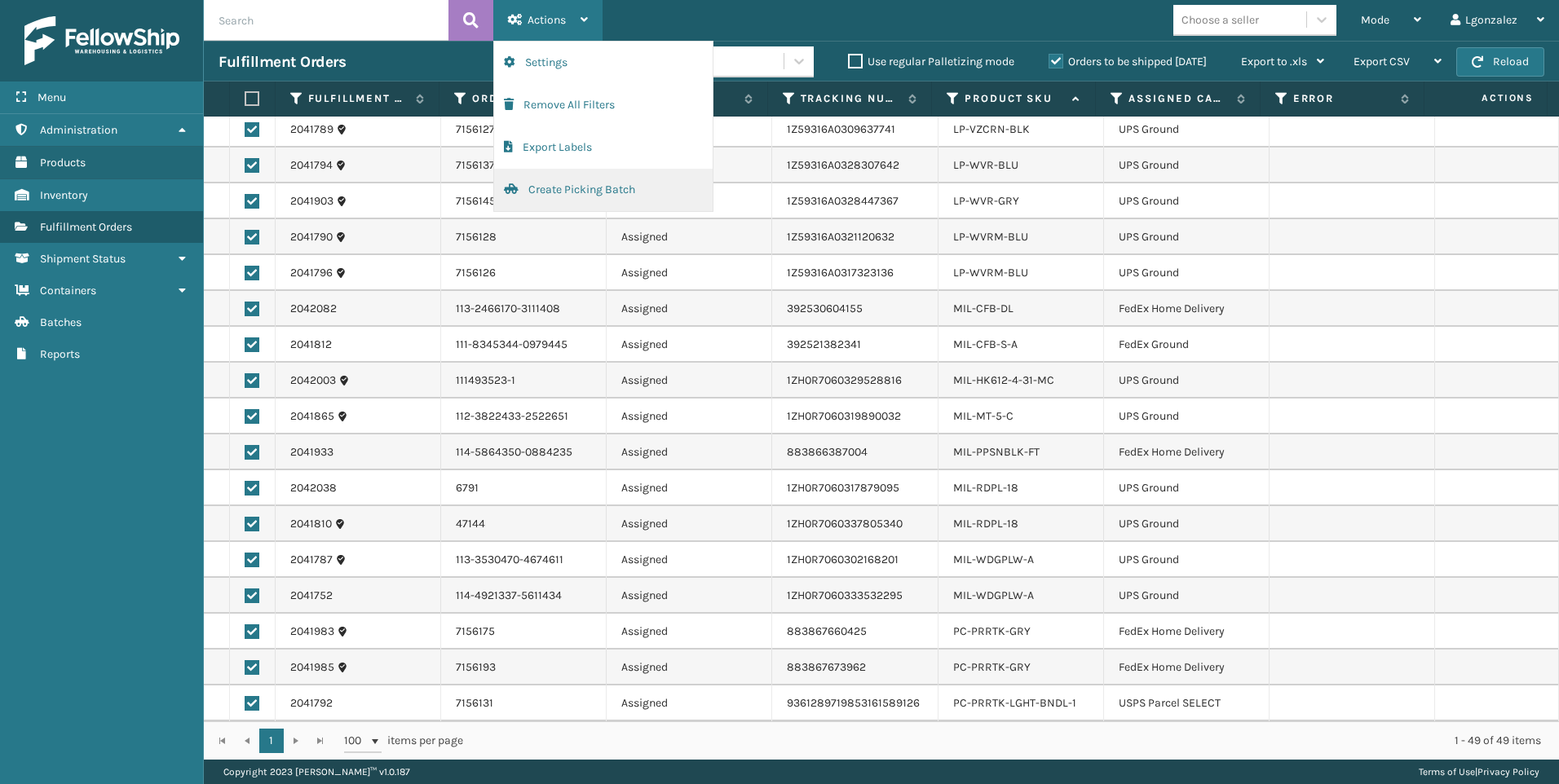
click at [556, 192] on button "Create Picking Batch" at bounding box center [603, 190] width 219 height 42
